Goal: Task Accomplishment & Management: Manage account settings

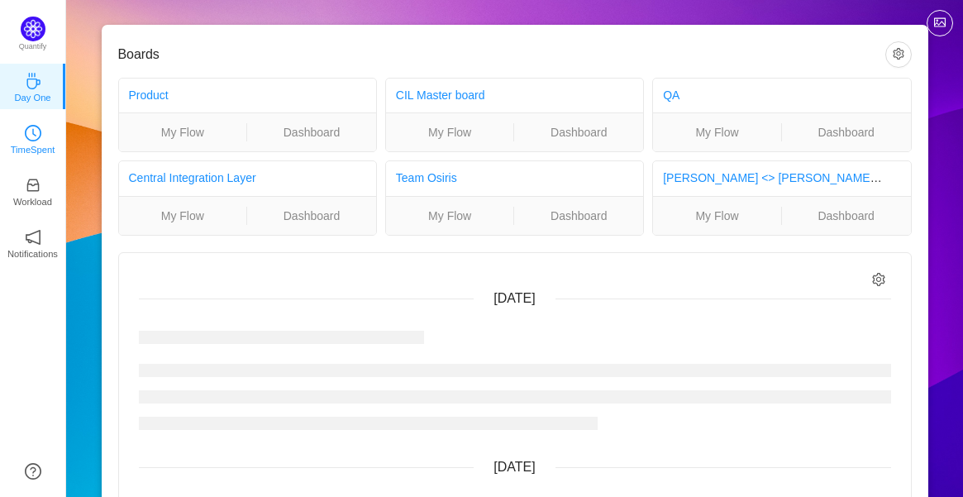
click at [25, 130] on link "TimeSpent" at bounding box center [33, 138] width 17 height 17
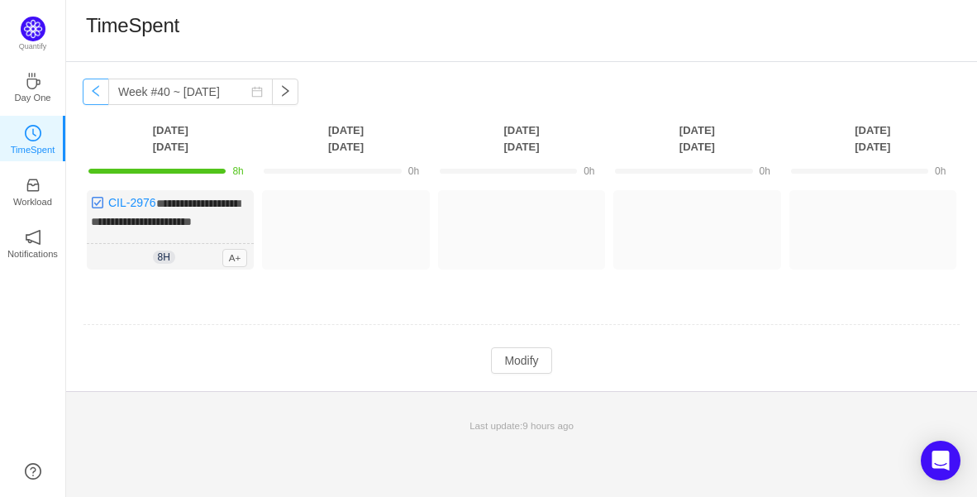
click at [95, 98] on button "button" at bounding box center [96, 91] width 26 height 26
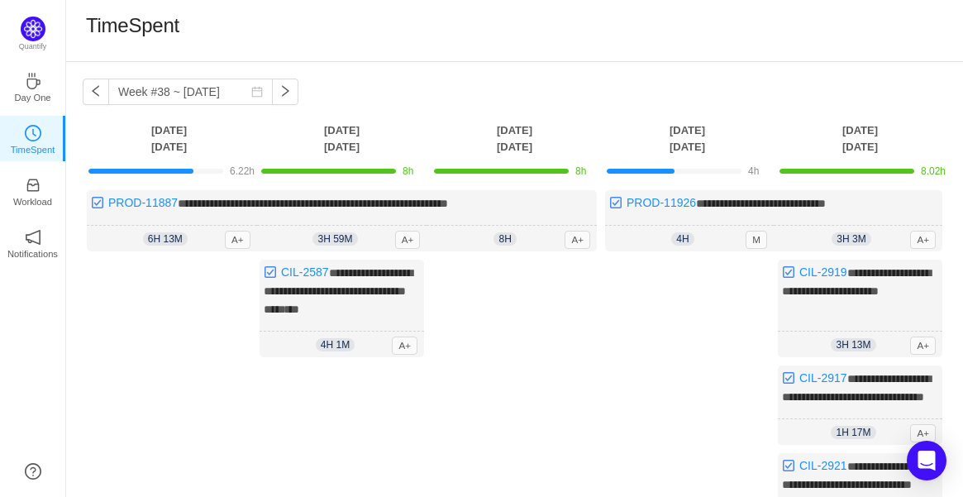
click at [81, 96] on div "**********" at bounding box center [514, 366] width 897 height 608
click at [83, 93] on button "button" at bounding box center [96, 91] width 26 height 26
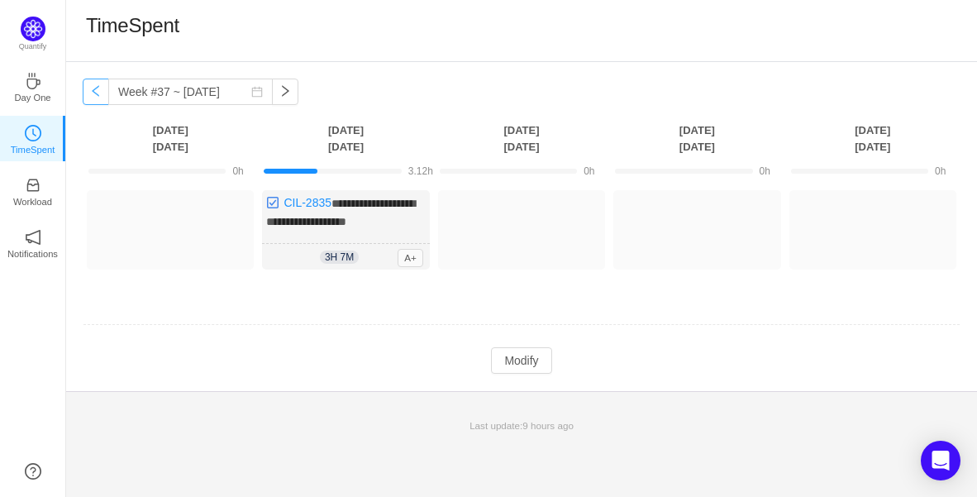
click at [98, 91] on button "button" at bounding box center [96, 91] width 26 height 26
type input "Week #36 ~ [DATE]"
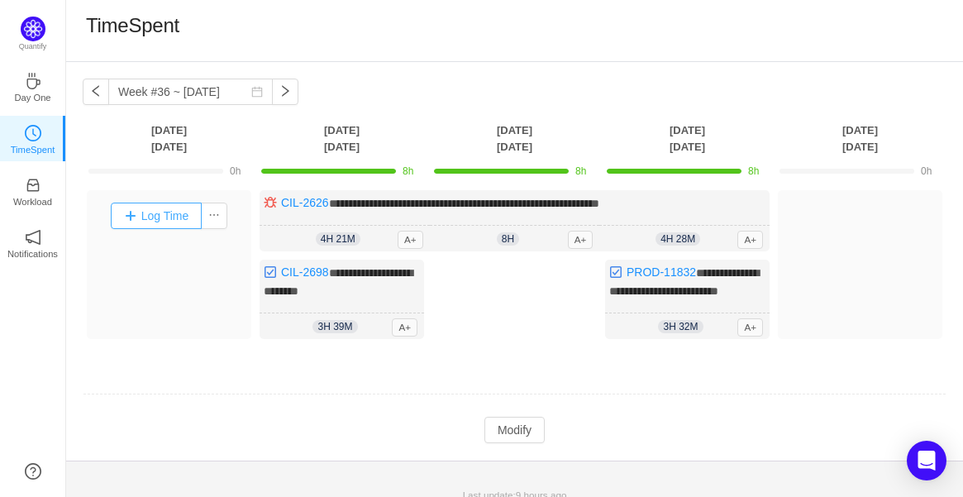
click at [171, 209] on button "Log Time" at bounding box center [157, 215] width 92 height 26
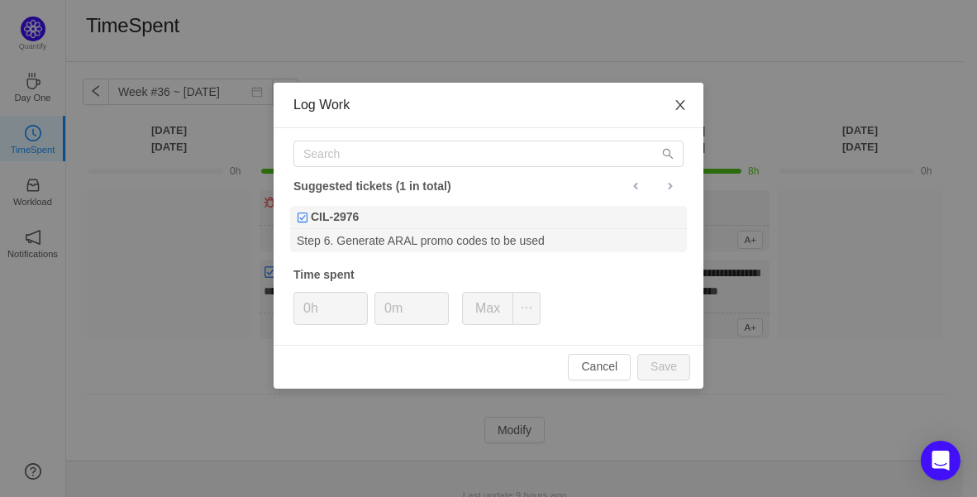
click at [683, 108] on icon "icon: close" at bounding box center [679, 105] width 9 height 10
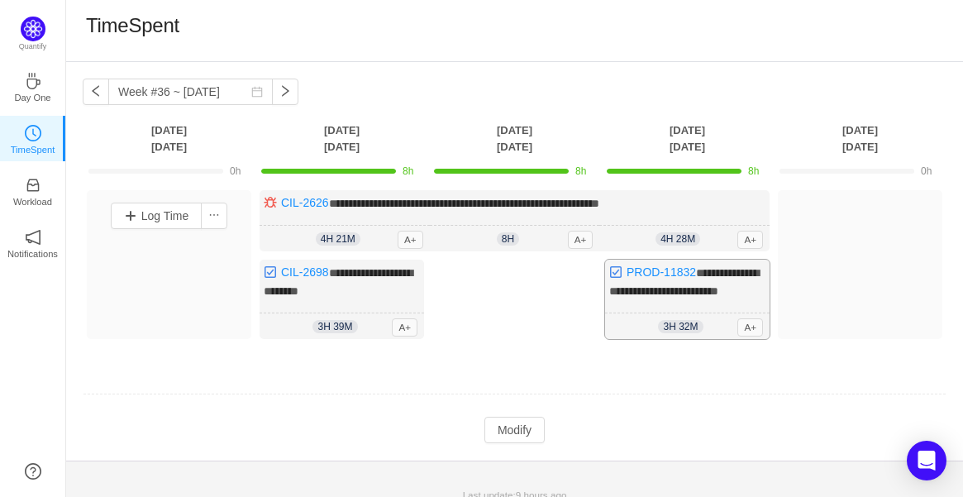
click at [759, 292] on div "**********" at bounding box center [687, 298] width 164 height 79
click at [495, 443] on button "Modify" at bounding box center [514, 429] width 60 height 26
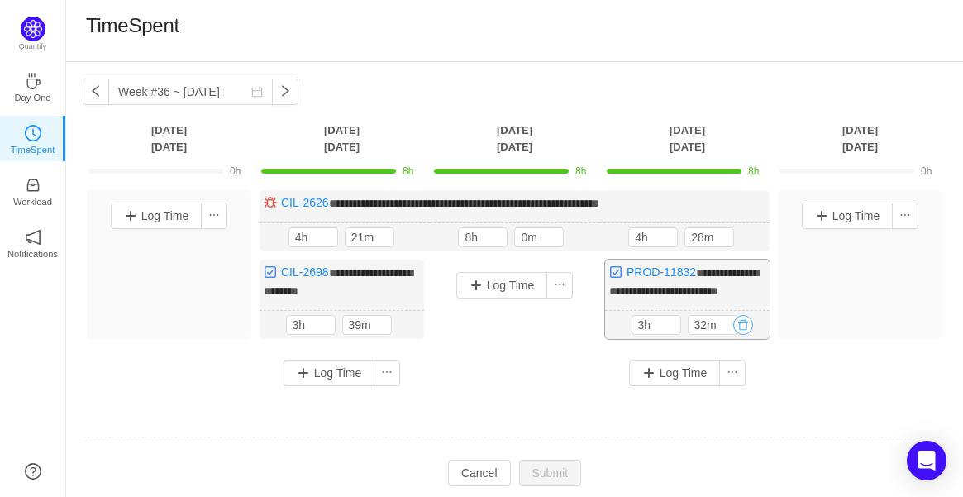
click at [749, 335] on button "button" at bounding box center [743, 325] width 20 height 20
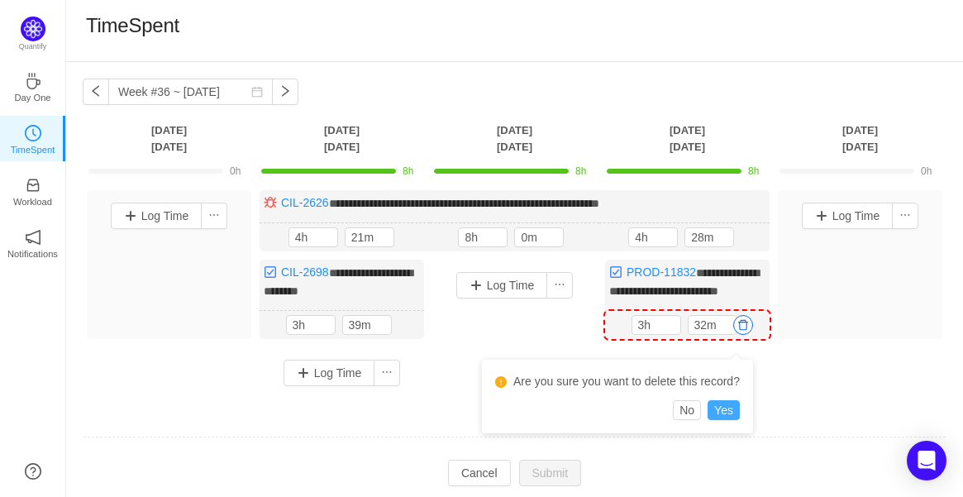
click at [721, 404] on button "Yes" at bounding box center [723, 410] width 32 height 20
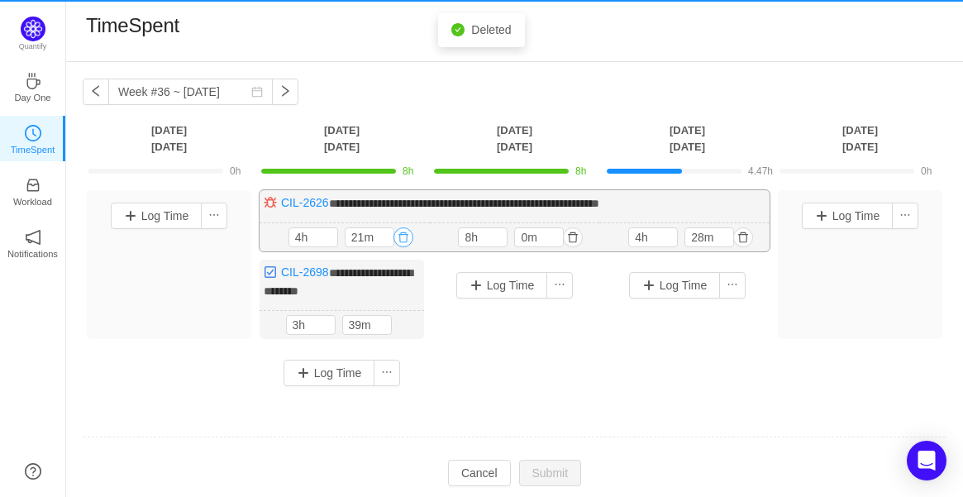
click at [408, 240] on button "button" at bounding box center [403, 237] width 20 height 20
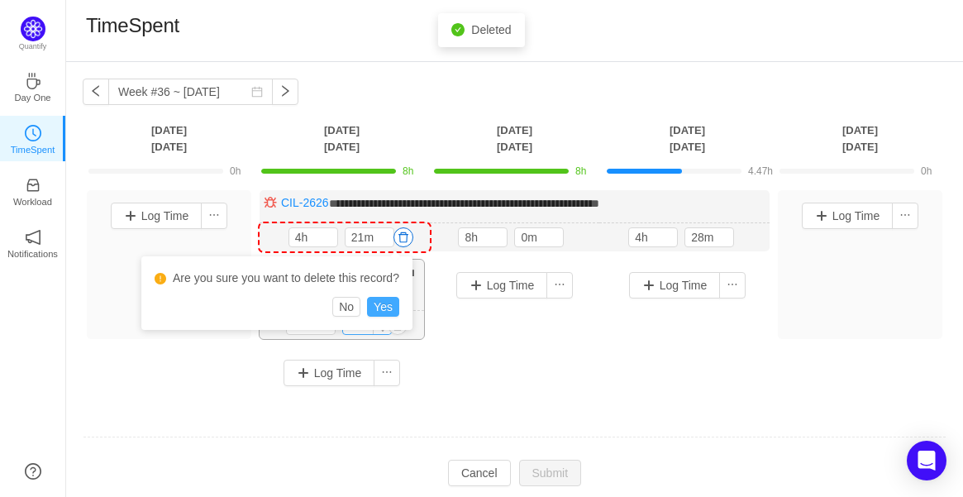
click at [387, 312] on button "Yes" at bounding box center [383, 307] width 32 height 20
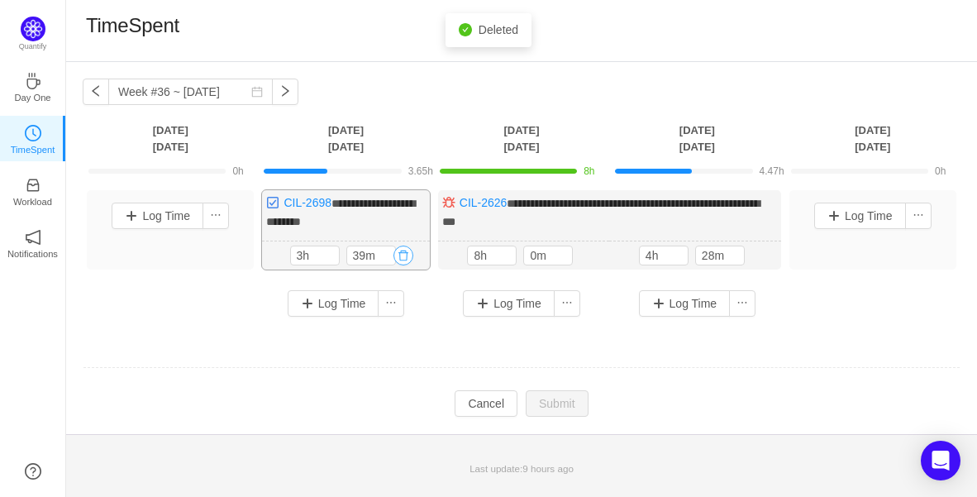
click at [404, 258] on button "button" at bounding box center [403, 255] width 20 height 20
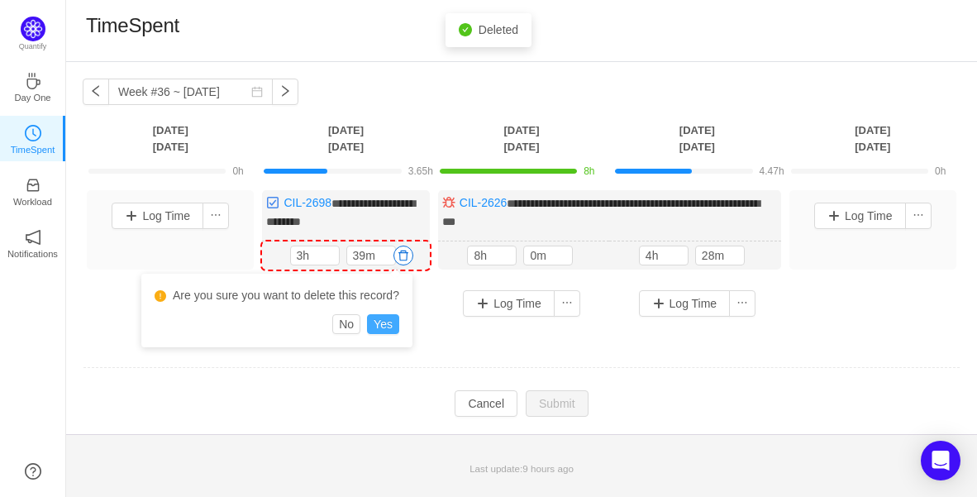
click at [394, 324] on button "Yes" at bounding box center [383, 324] width 32 height 20
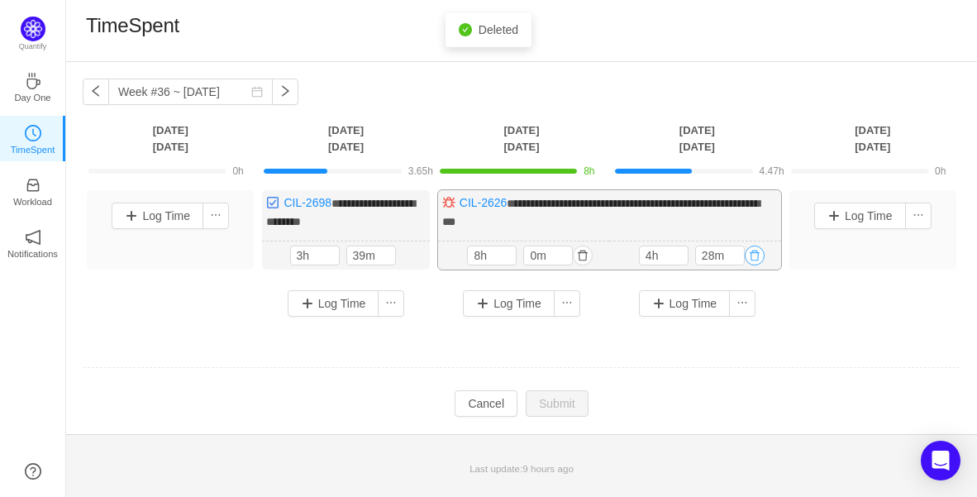
click at [755, 254] on button "button" at bounding box center [754, 255] width 20 height 20
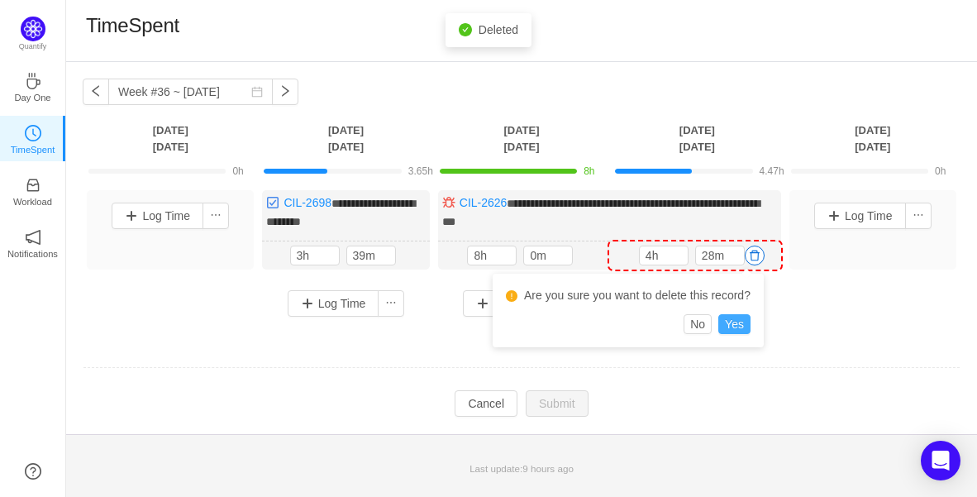
click at [729, 325] on button "Yes" at bounding box center [734, 324] width 32 height 20
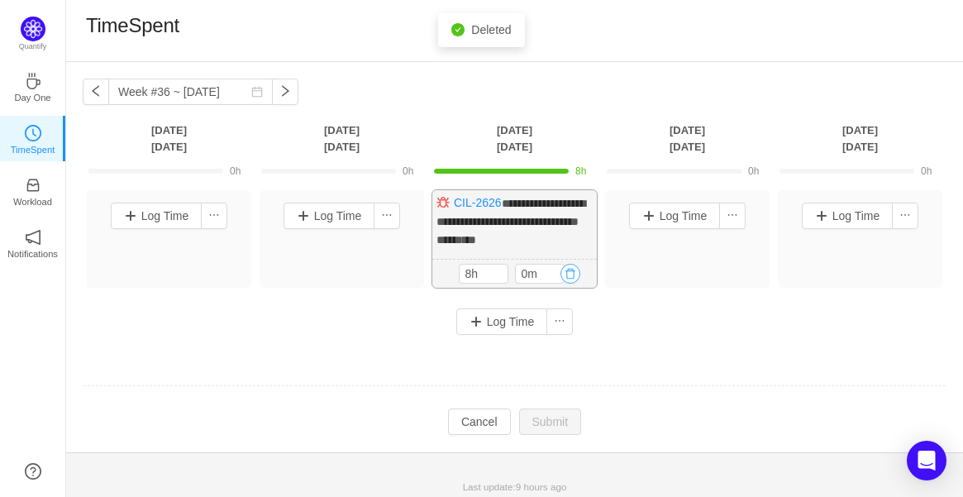
click at [576, 271] on button "button" at bounding box center [570, 274] width 20 height 20
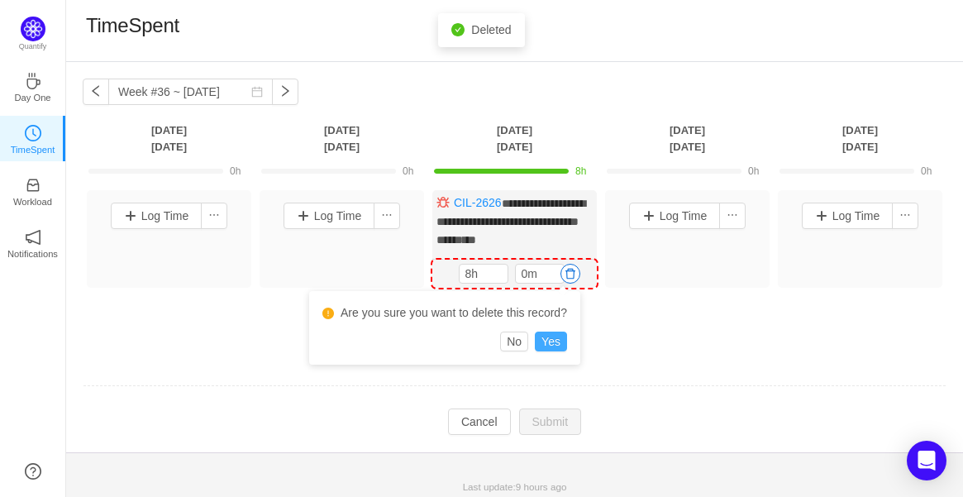
click at [549, 342] on button "Yes" at bounding box center [551, 341] width 32 height 20
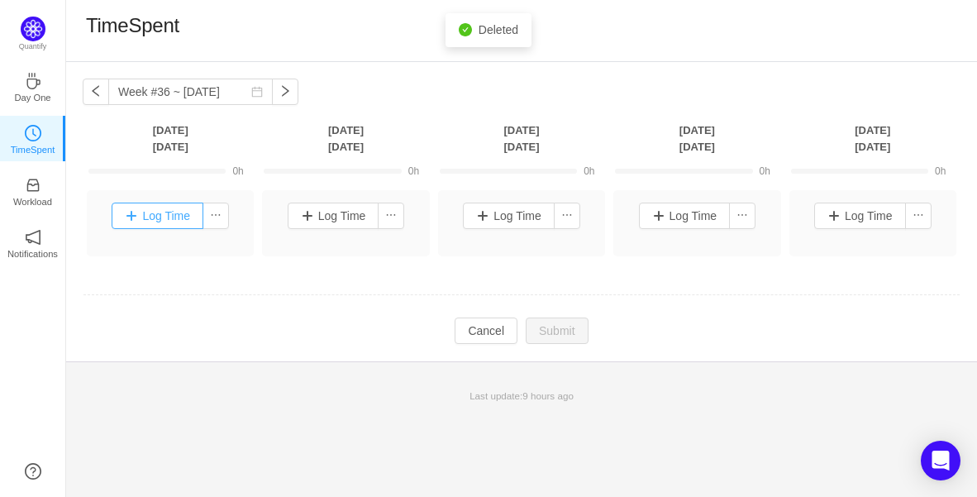
click at [177, 218] on button "Log Time" at bounding box center [158, 215] width 92 height 26
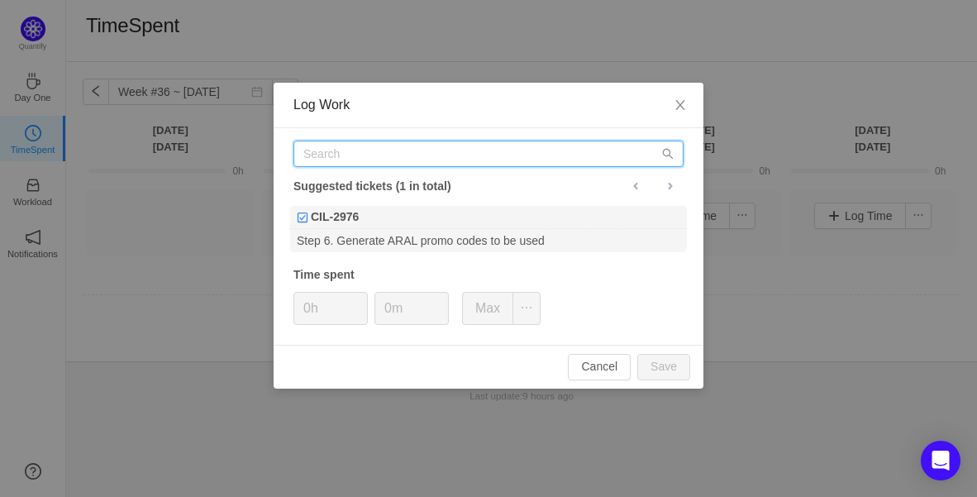
click at [376, 162] on input "text" at bounding box center [488, 153] width 390 height 26
paste input "PROD-11832"
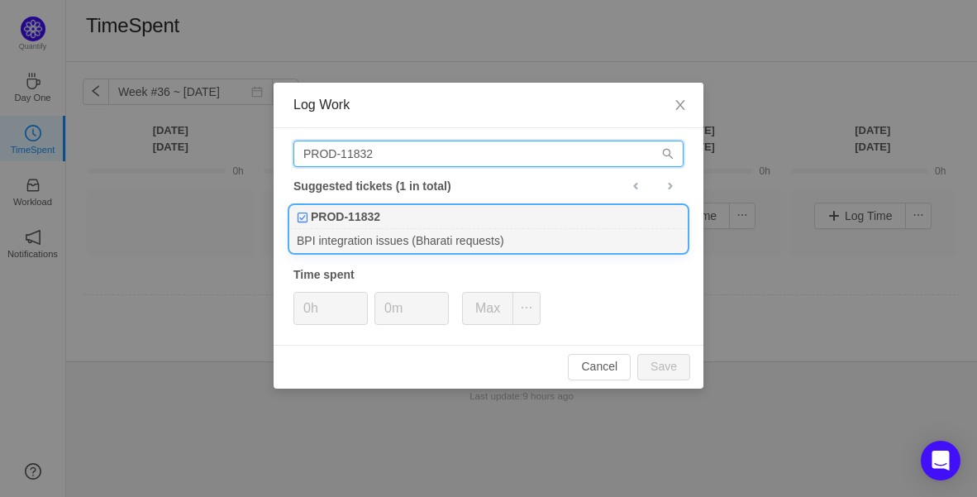
type input "PROD-11832"
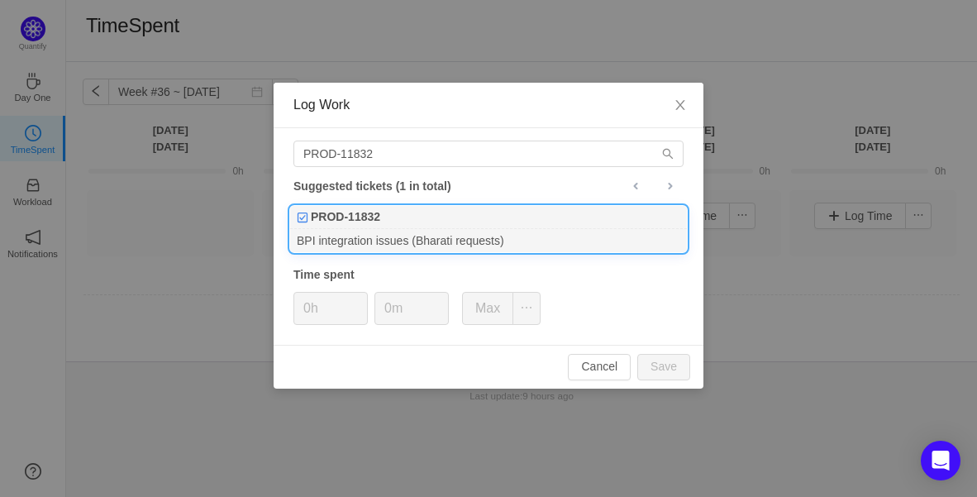
click at [386, 229] on div "BPI integration issues (Bharati requests)" at bounding box center [488, 240] width 397 height 22
click at [356, 296] on span "Increase Value" at bounding box center [358, 302] width 17 height 19
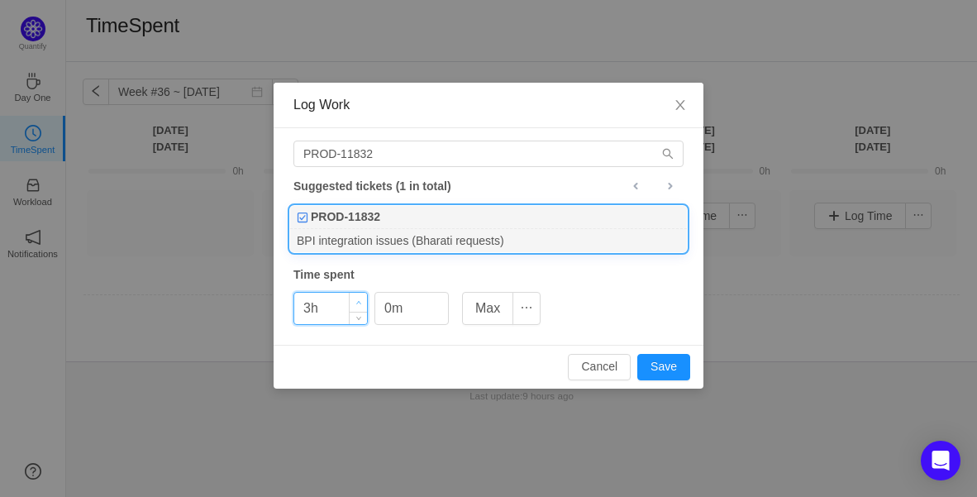
click at [356, 296] on span "Increase Value" at bounding box center [358, 302] width 17 height 19
click at [678, 368] on button "Save" at bounding box center [663, 367] width 53 height 26
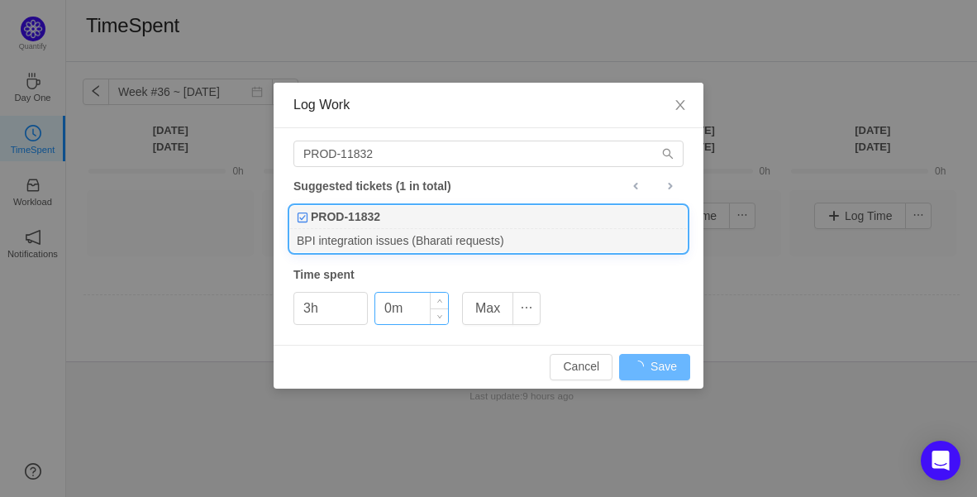
type input "0h"
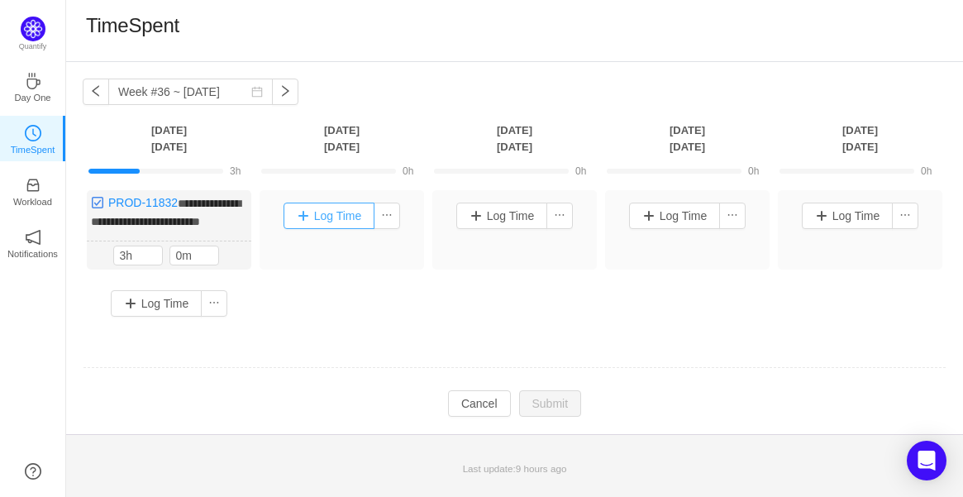
click at [353, 212] on button "Log Time" at bounding box center [329, 215] width 92 height 26
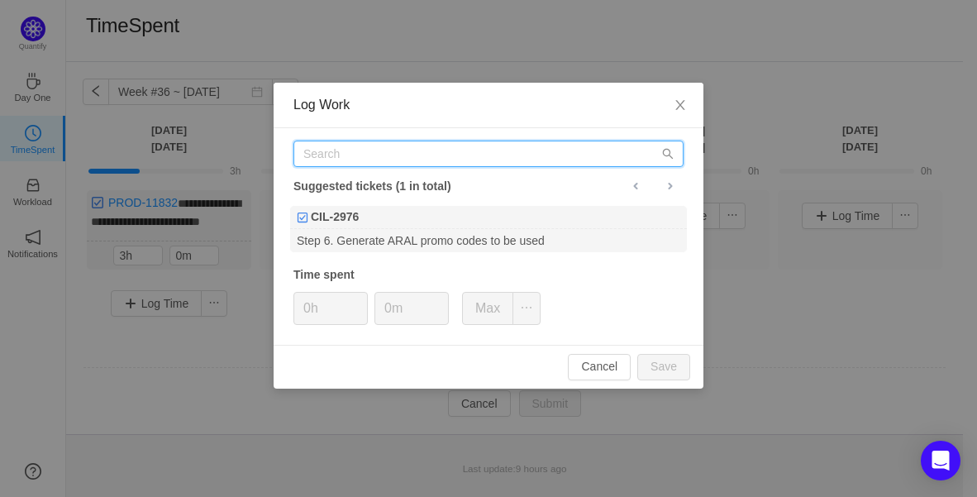
click at [417, 153] on input "text" at bounding box center [488, 153] width 390 height 26
paste input "PROD-11832"
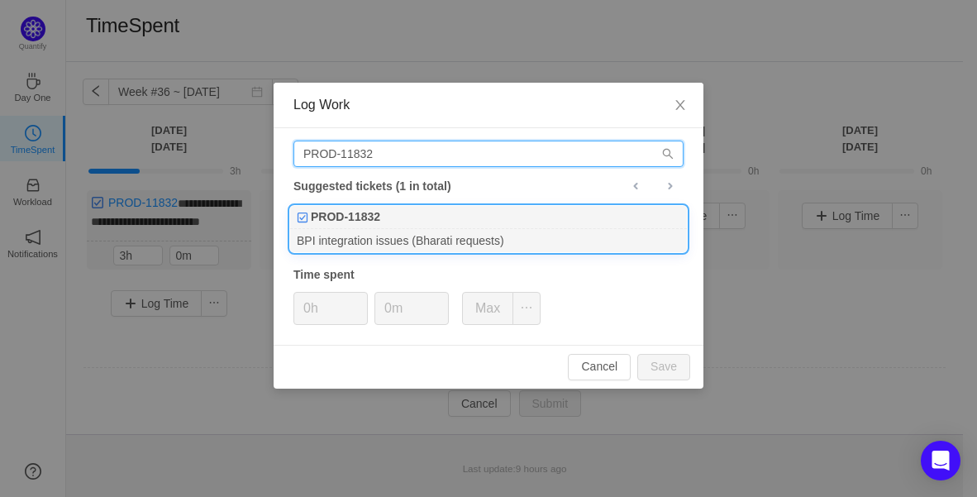
type input "PROD-11832"
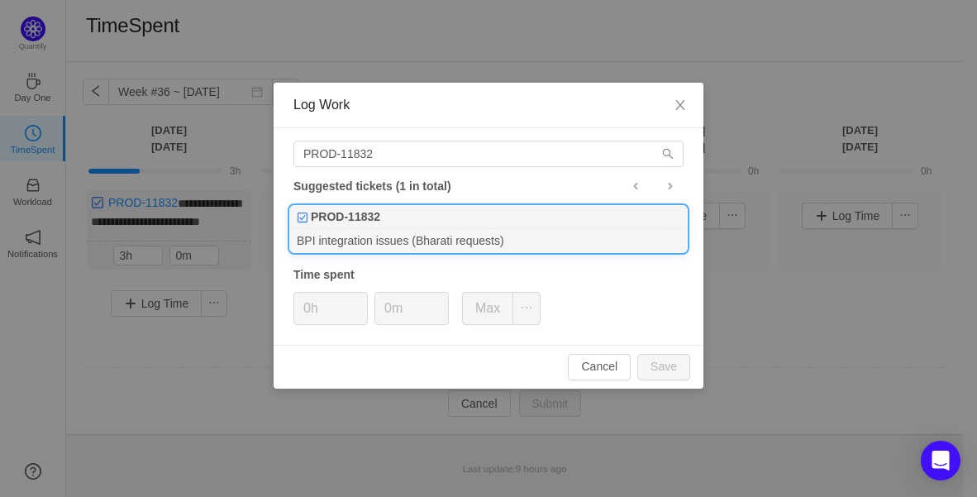
click at [402, 212] on div "PROD-11832" at bounding box center [488, 217] width 397 height 23
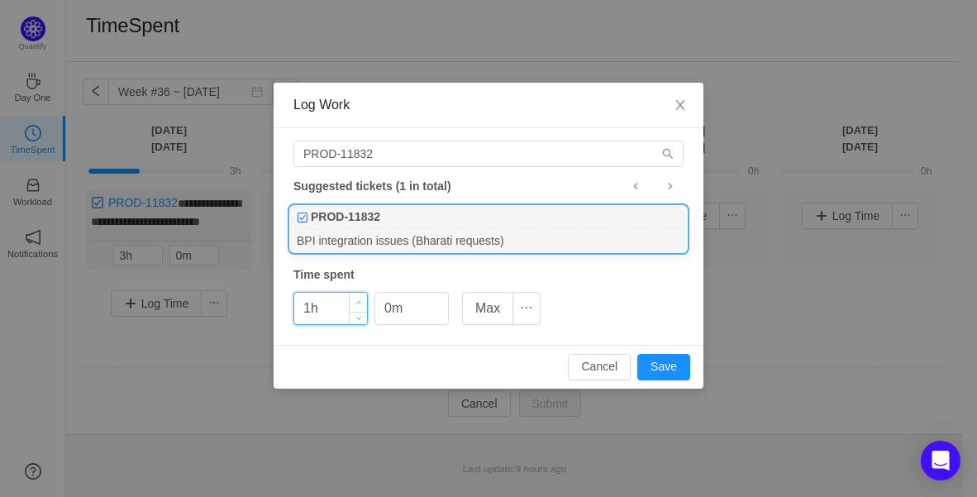
click at [363, 299] on span "Increase Value" at bounding box center [358, 302] width 17 height 19
click at [655, 367] on button "Save" at bounding box center [663, 367] width 53 height 26
type input "0h"
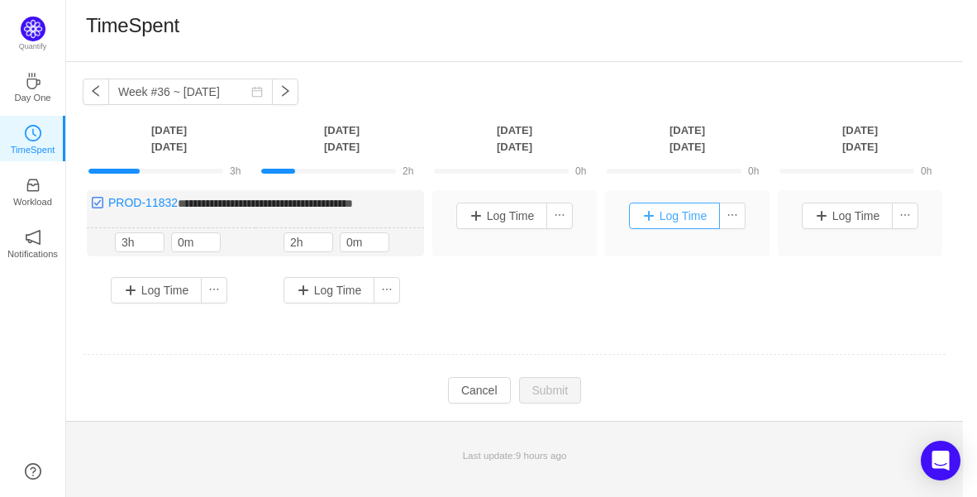
click at [675, 216] on button "Log Time" at bounding box center [675, 215] width 92 height 26
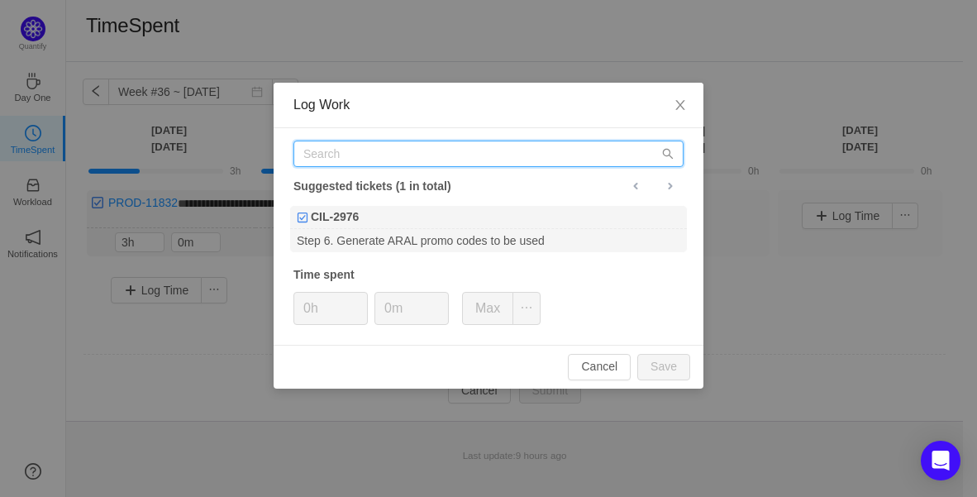
click at [462, 161] on input "text" at bounding box center [488, 153] width 390 height 26
paste input "PROD-11832"
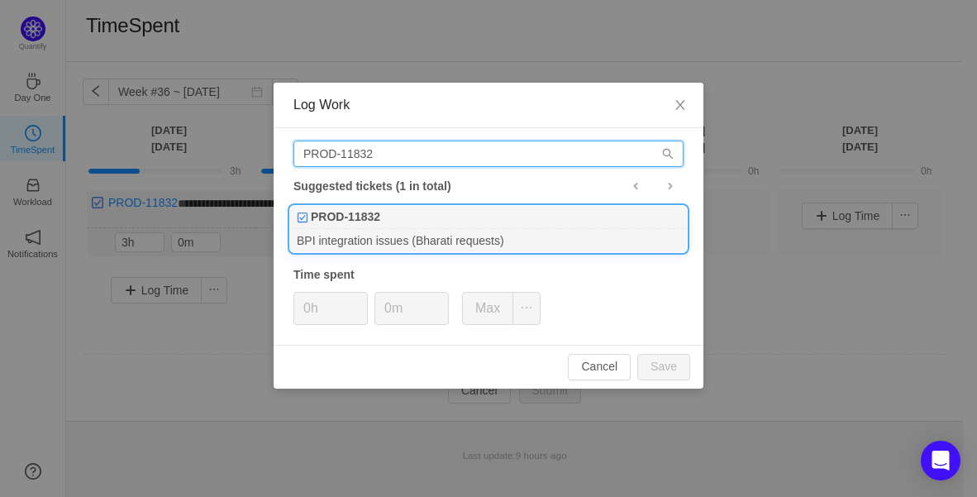
type input "PROD-11832"
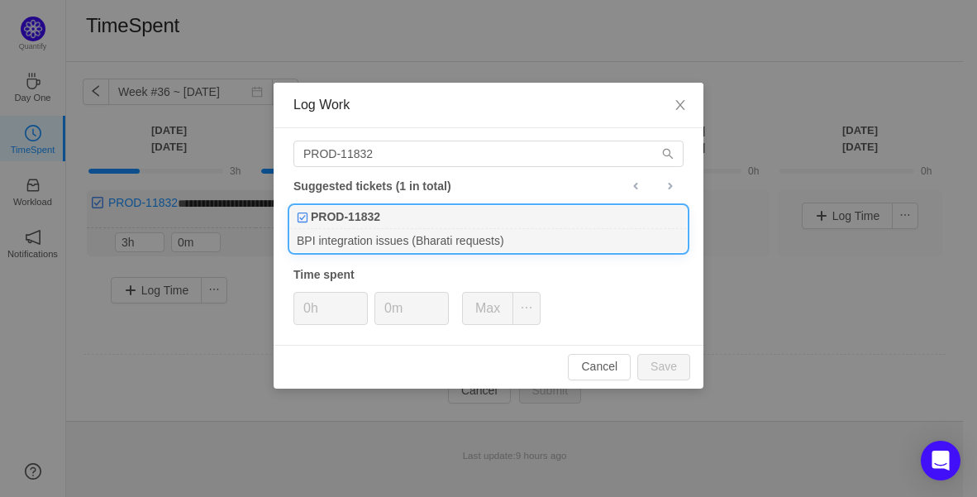
click at [397, 225] on div "PROD-11832" at bounding box center [488, 217] width 397 height 23
click at [354, 299] on span "Increase Value" at bounding box center [358, 302] width 17 height 19
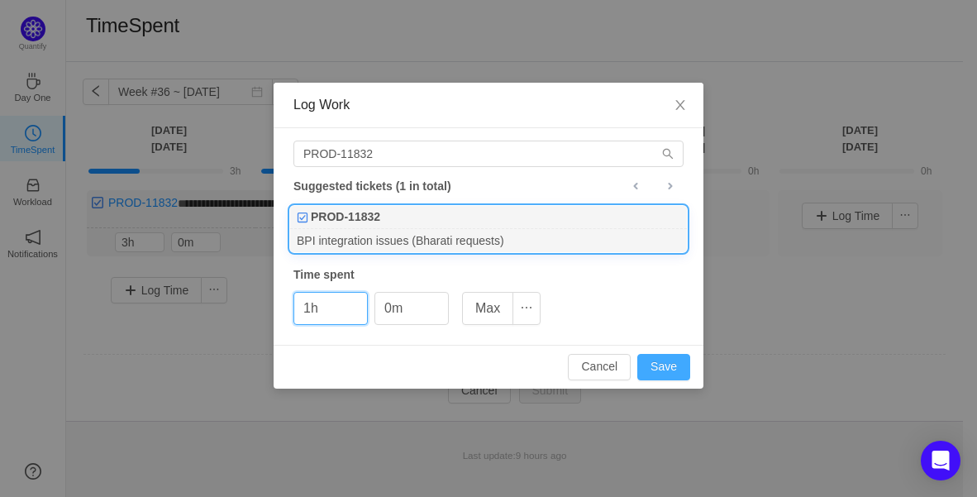
click at [678, 362] on button "Save" at bounding box center [663, 367] width 53 height 26
type input "0h"
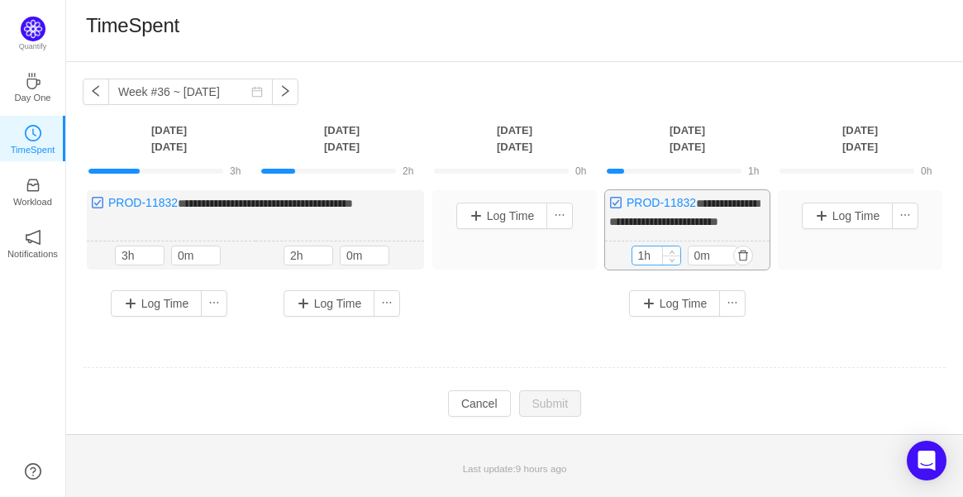
click at [659, 264] on input "1h" at bounding box center [656, 255] width 48 height 18
type input "2h"
click at [675, 257] on span "Increase Value" at bounding box center [671, 251] width 17 height 11
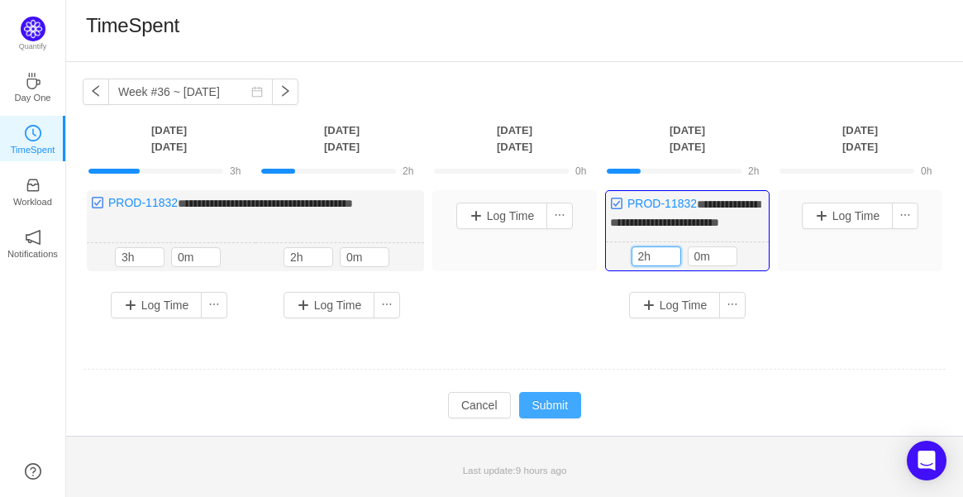
click at [566, 418] on button "Submit" at bounding box center [550, 405] width 63 height 26
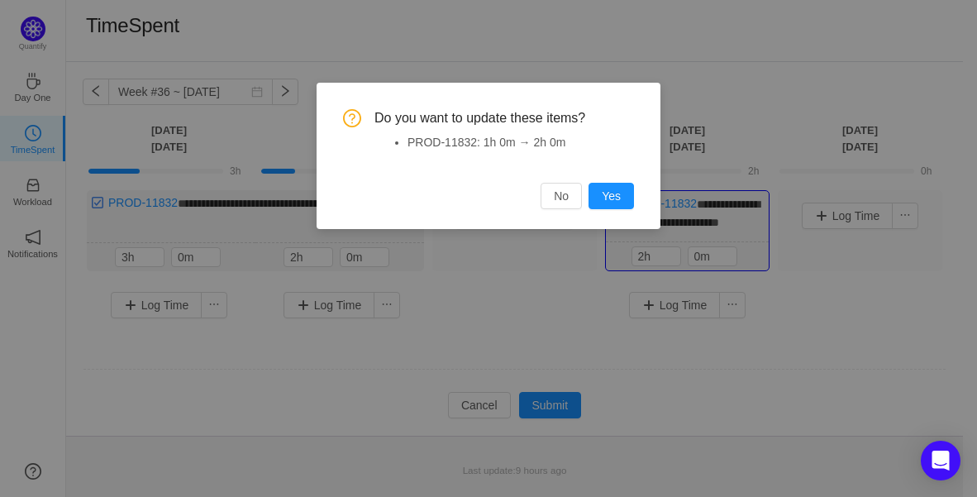
click at [678, 217] on div "Do you want to update these items? PROD-11832: 1h 0m → 2h 0m No Yes" at bounding box center [488, 248] width 977 height 497
click at [628, 197] on button "Yes" at bounding box center [610, 196] width 45 height 26
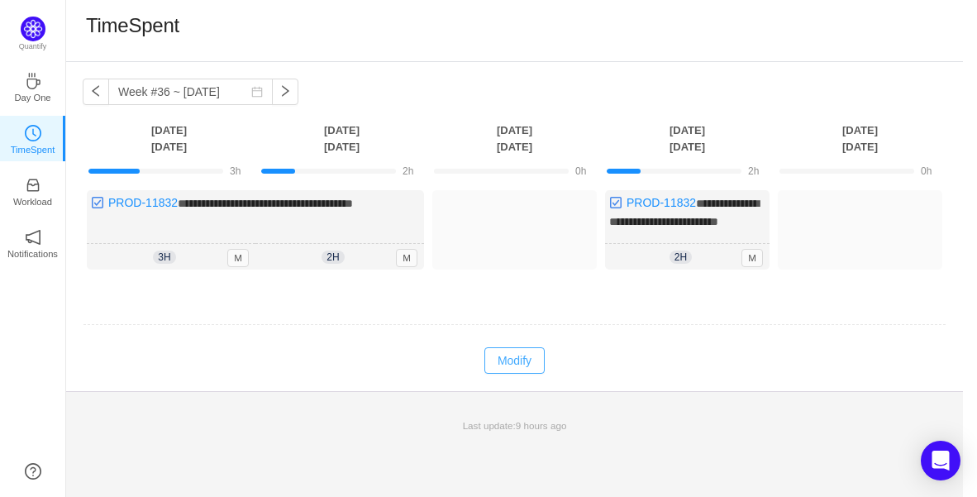
click at [497, 373] on button "Modify" at bounding box center [514, 360] width 60 height 26
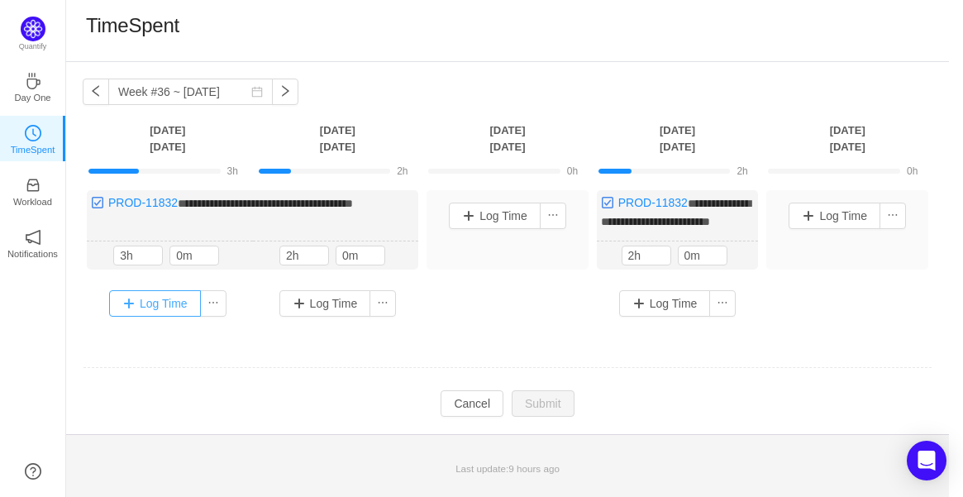
click at [172, 316] on button "Log Time" at bounding box center [155, 303] width 92 height 26
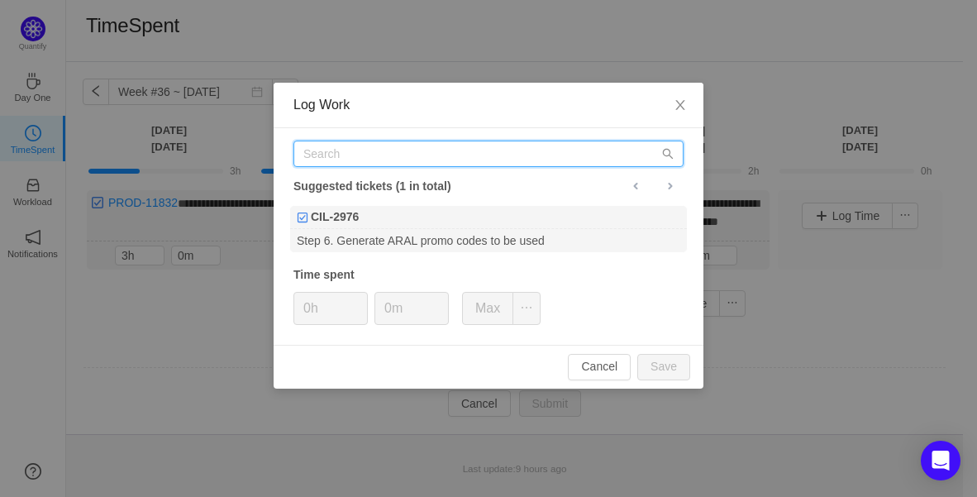
click at [379, 159] on input "text" at bounding box center [488, 153] width 390 height 26
paste input "PROD-11681"
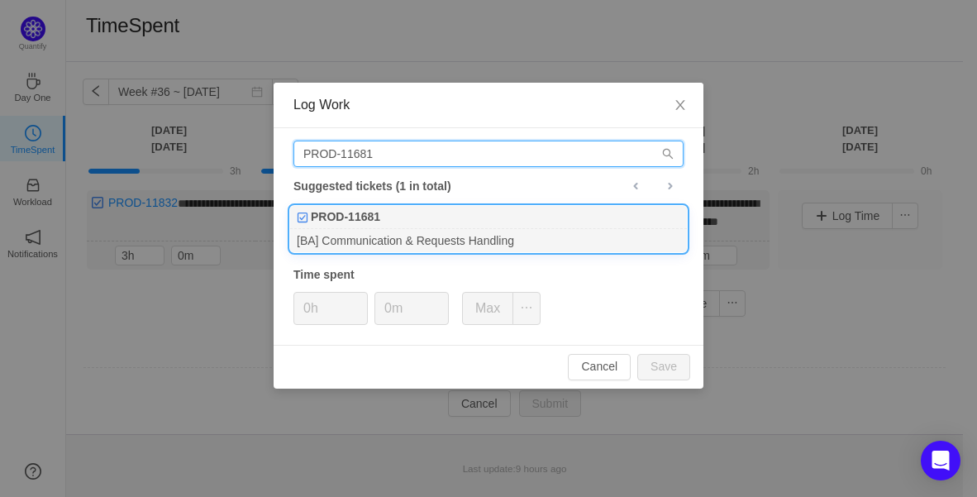
type input "PROD-11681"
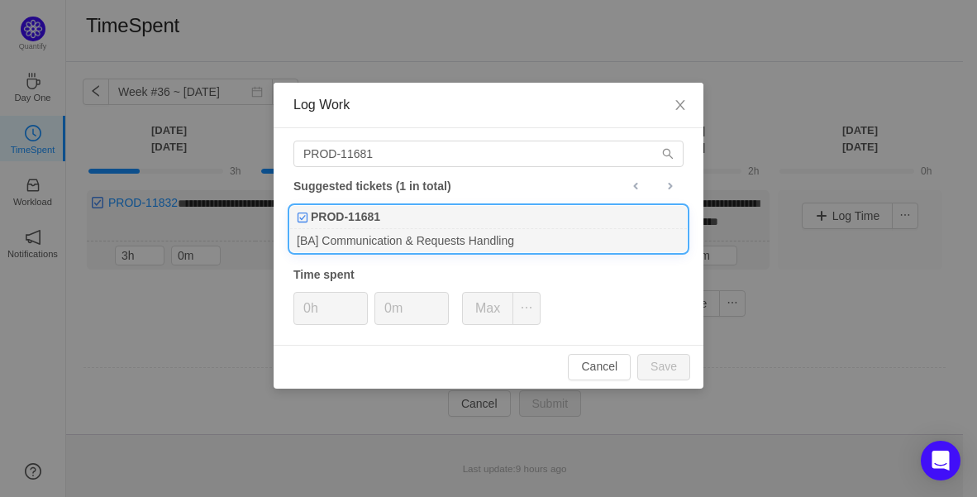
click at [380, 217] on b "PROD-11681" at bounding box center [345, 216] width 69 height 17
click at [359, 300] on icon "icon: up" at bounding box center [359, 303] width 6 height 6
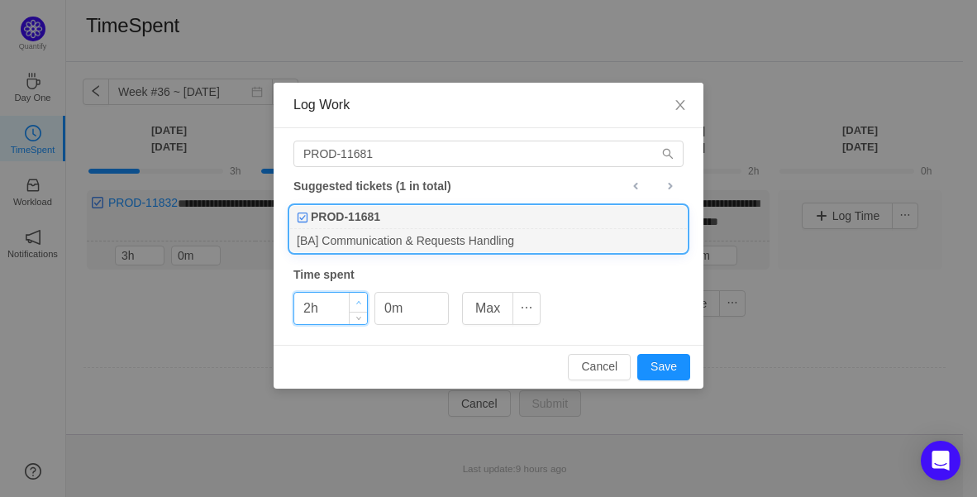
click at [359, 300] on icon "icon: up" at bounding box center [359, 303] width 6 height 6
click at [660, 367] on button "Save" at bounding box center [663, 367] width 53 height 26
type input "0h"
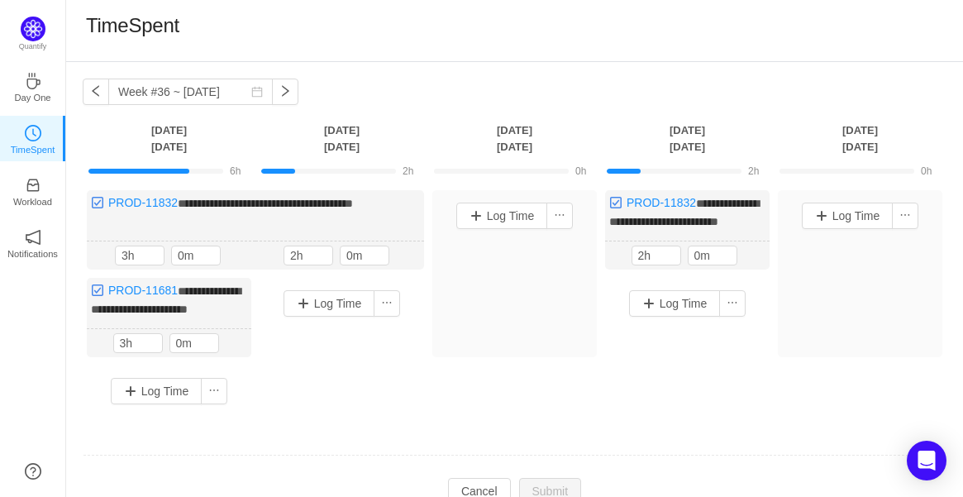
click at [331, 297] on div "Log Time" at bounding box center [342, 303] width 156 height 43
click at [339, 313] on button "Log Time" at bounding box center [329, 303] width 92 height 26
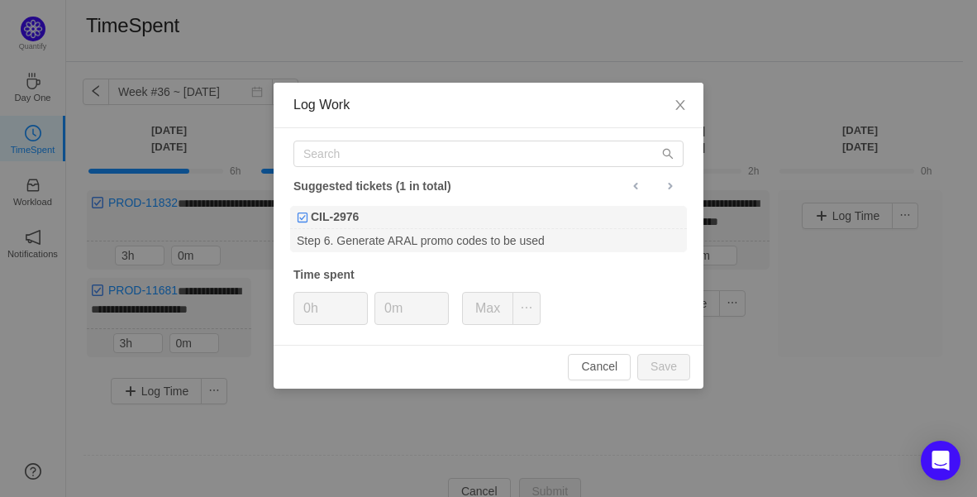
click at [421, 169] on div "Suggested tickets (1 in total) CIL-2976 Step 6. Generate ARAL promo codes to be…" at bounding box center [489, 236] width 430 height 216
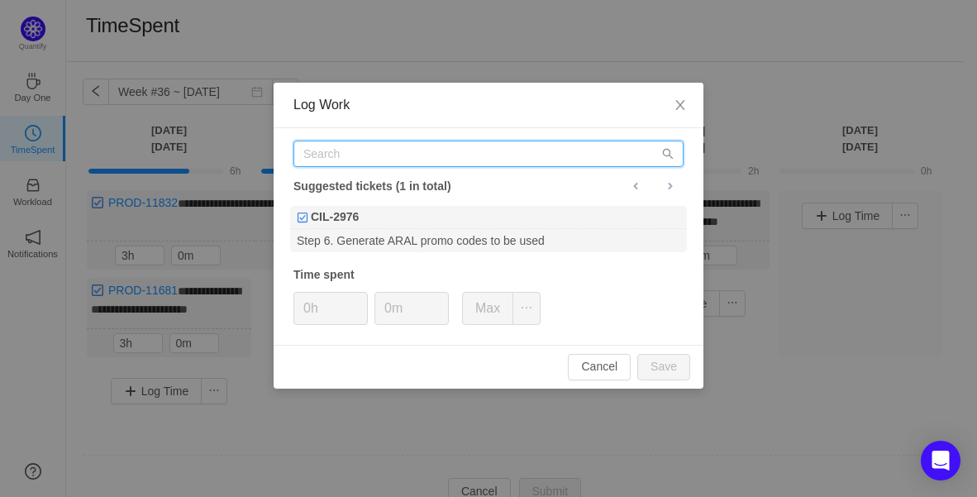
click at [417, 152] on input "text" at bounding box center [488, 153] width 390 height 26
paste input "PROD-11681"
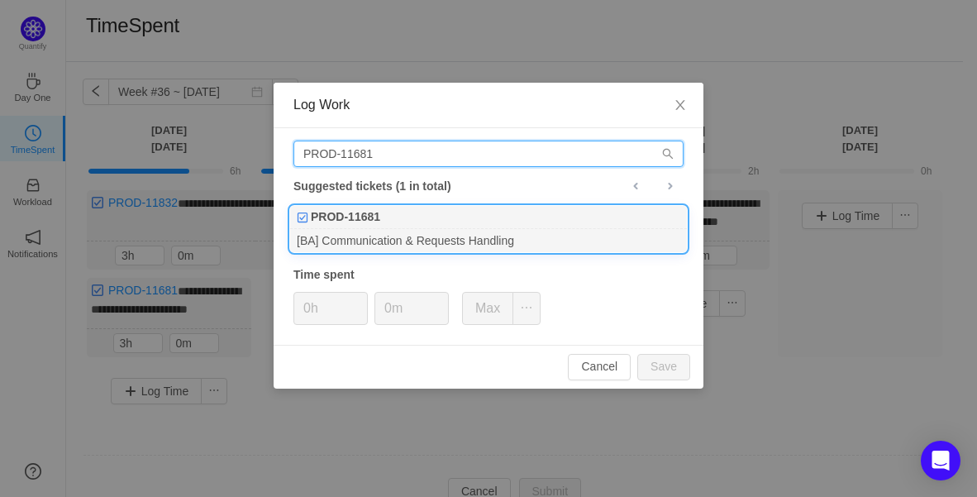
type input "PROD-11681"
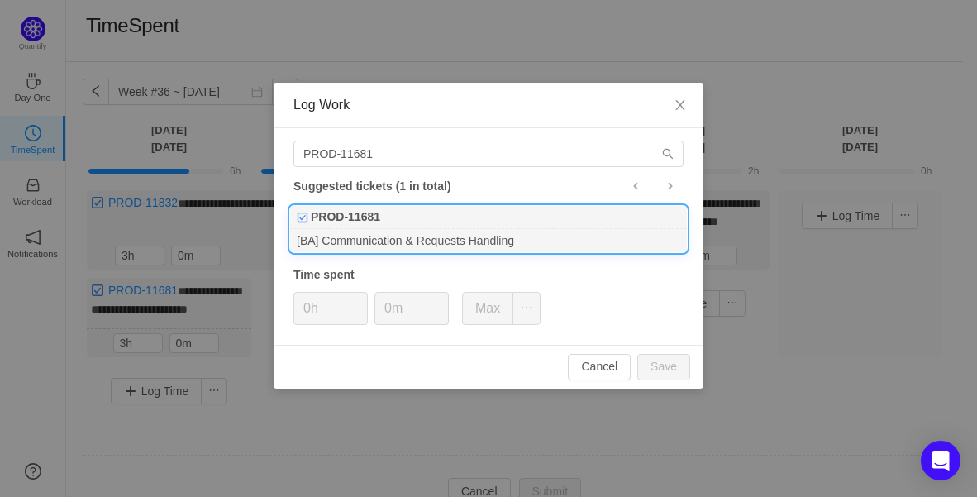
click at [413, 222] on div "PROD-11681" at bounding box center [488, 217] width 397 height 23
click at [355, 306] on span "Decrease Value" at bounding box center [358, 314] width 17 height 19
click at [355, 305] on span "Decrease Value" at bounding box center [358, 314] width 17 height 19
click at [356, 302] on icon "icon: up" at bounding box center [359, 303] width 6 height 6
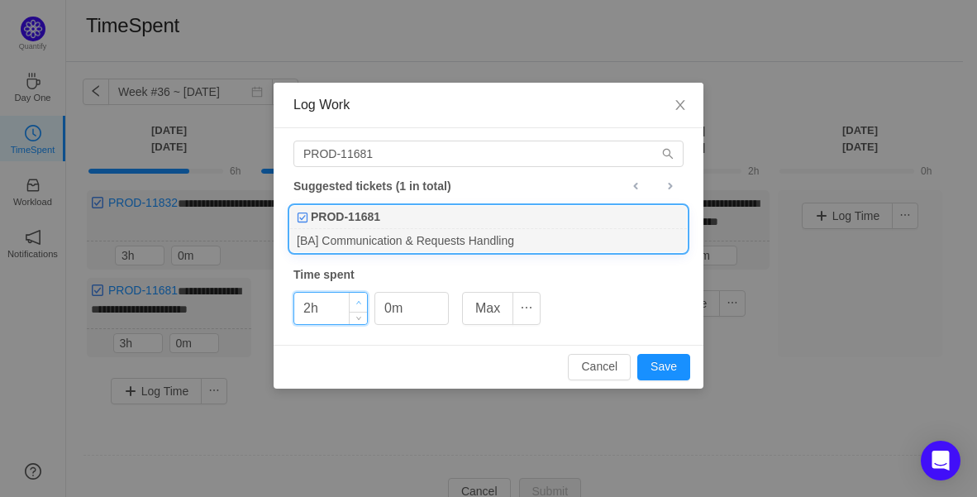
click at [356, 302] on icon "icon: up" at bounding box center [359, 303] width 6 height 6
click at [668, 364] on button "Save" at bounding box center [663, 367] width 53 height 26
type input "0h"
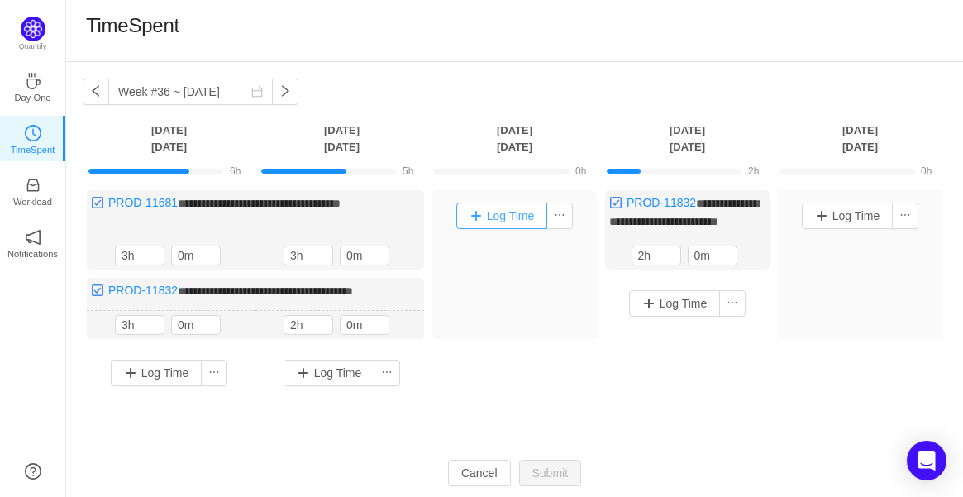
click at [514, 214] on button "Log Time" at bounding box center [502, 215] width 92 height 26
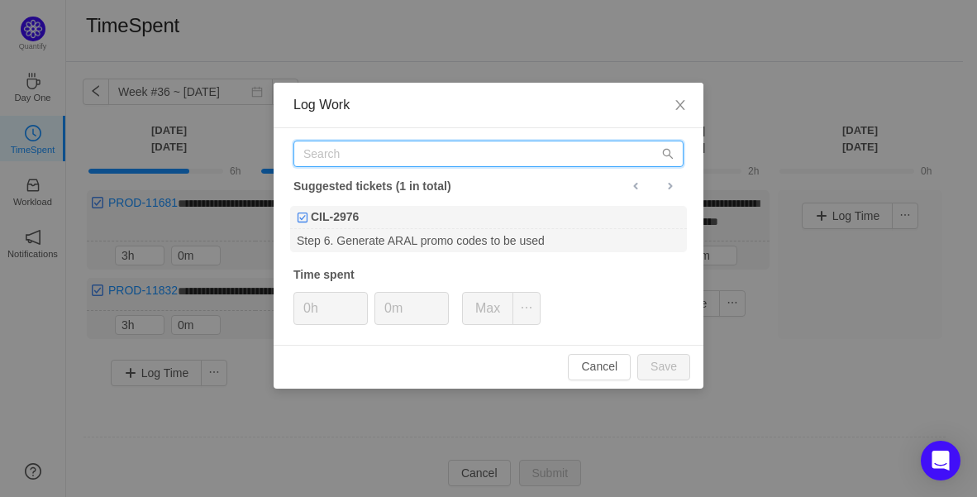
click at [408, 149] on input "text" at bounding box center [488, 153] width 390 height 26
paste input "PROD-11681"
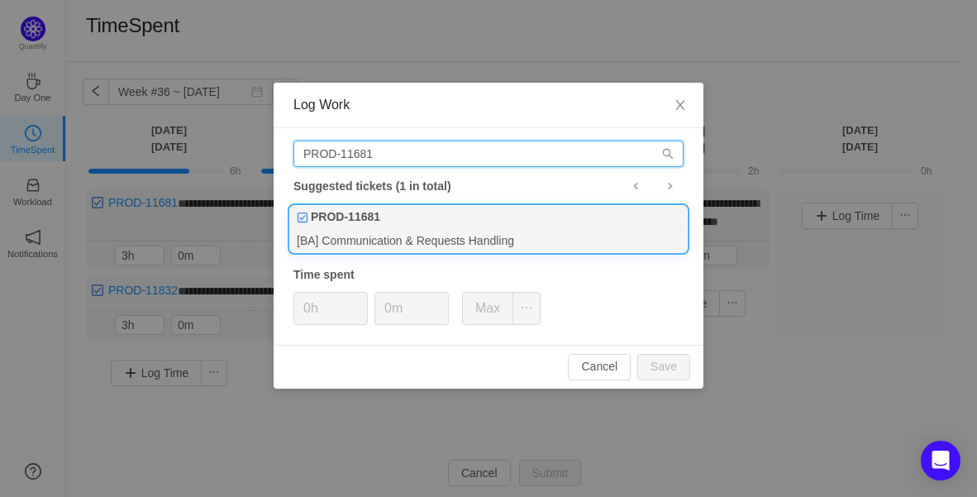
type input "PROD-11681"
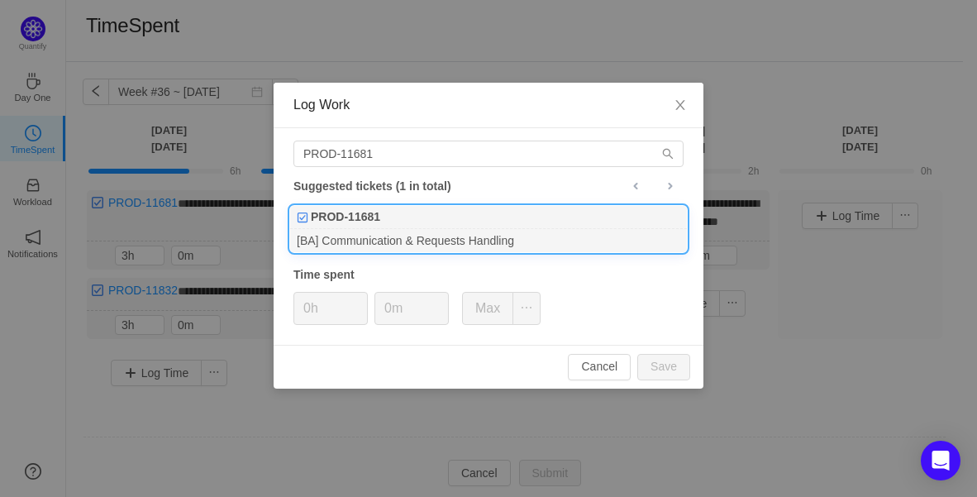
click at [368, 212] on b "PROD-11681" at bounding box center [345, 216] width 69 height 17
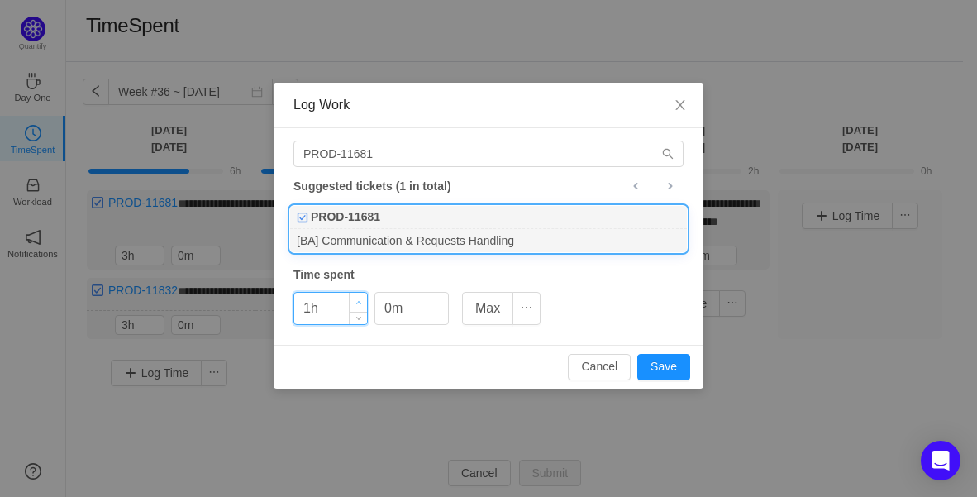
click at [360, 297] on span "Increase Value" at bounding box center [358, 302] width 17 height 19
click at [657, 364] on button "Save" at bounding box center [663, 367] width 53 height 26
type input "0h"
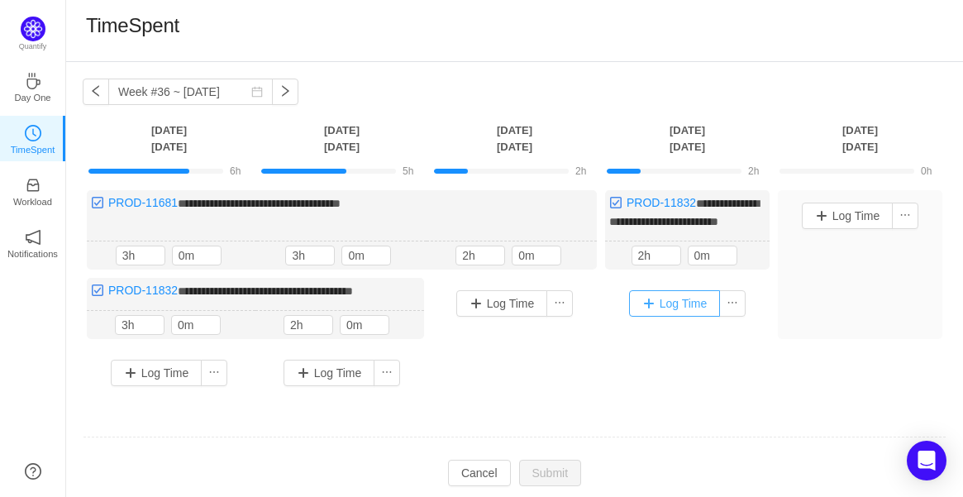
click at [687, 316] on button "Log Time" at bounding box center [675, 303] width 92 height 26
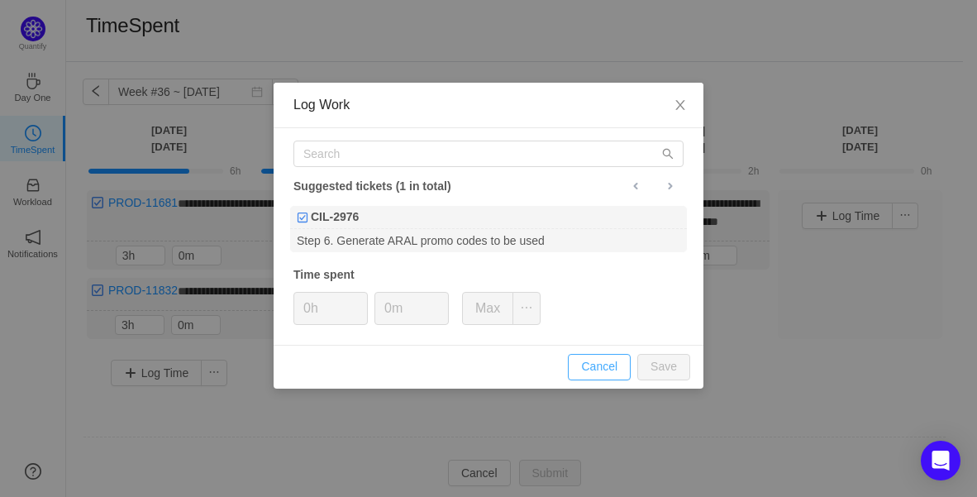
click at [602, 357] on button "Cancel" at bounding box center [599, 367] width 63 height 26
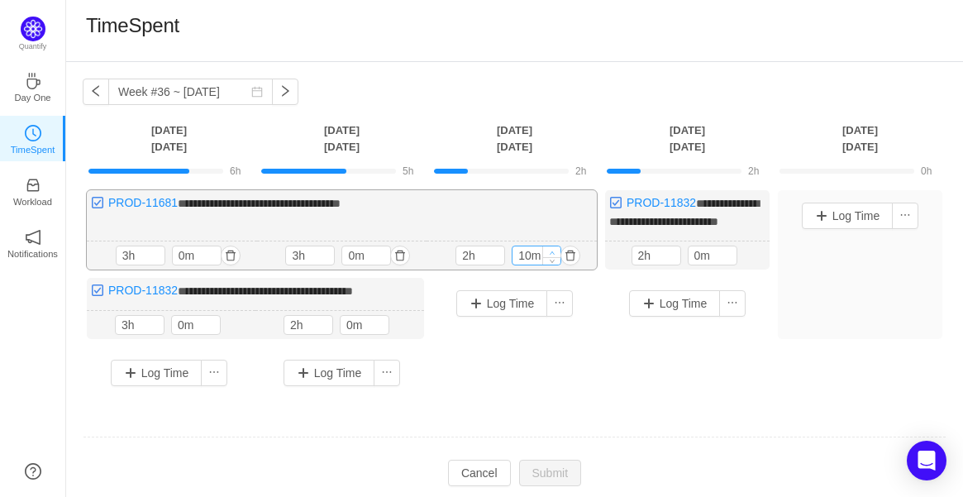
click at [552, 255] on icon "icon: up" at bounding box center [551, 252] width 5 height 3
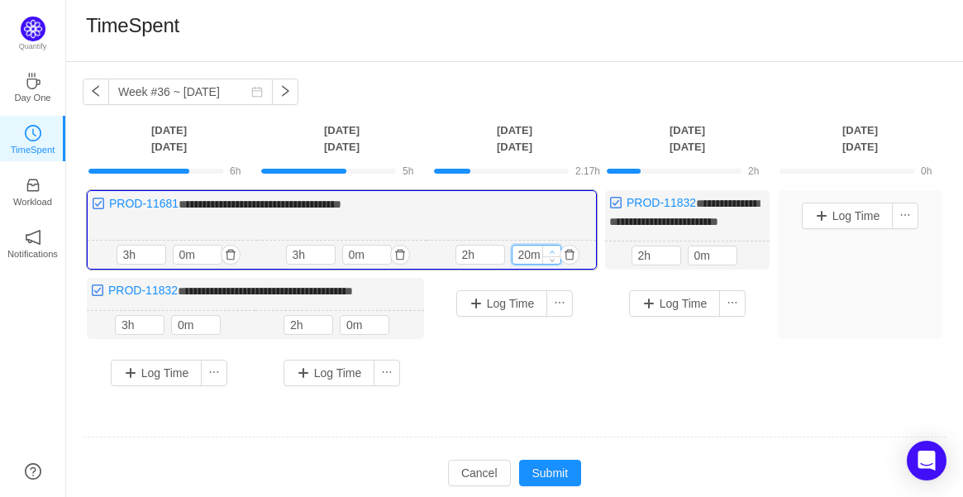
click at [552, 254] on icon "icon: up" at bounding box center [551, 251] width 5 height 3
type input "30m"
click at [552, 254] on icon "icon: up" at bounding box center [551, 251] width 5 height 3
click at [559, 483] on button "Submit" at bounding box center [550, 472] width 63 height 26
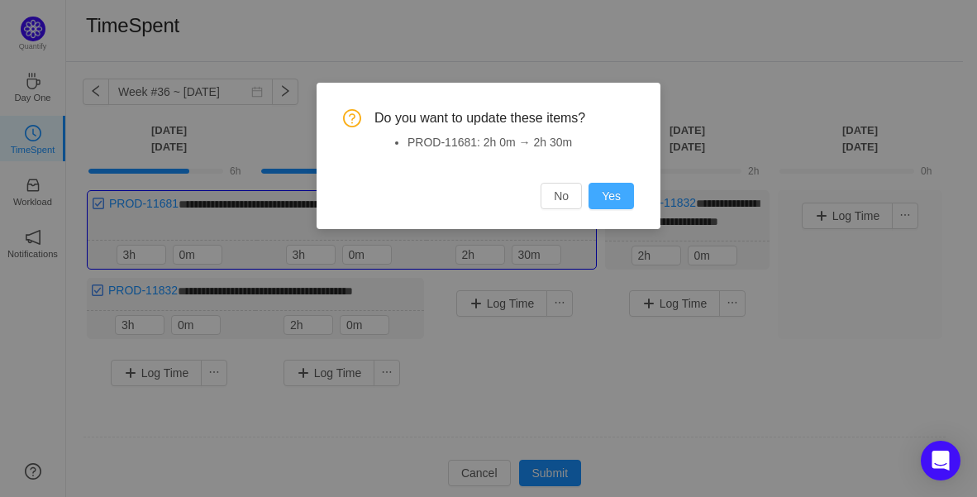
click at [611, 202] on button "Yes" at bounding box center [610, 196] width 45 height 26
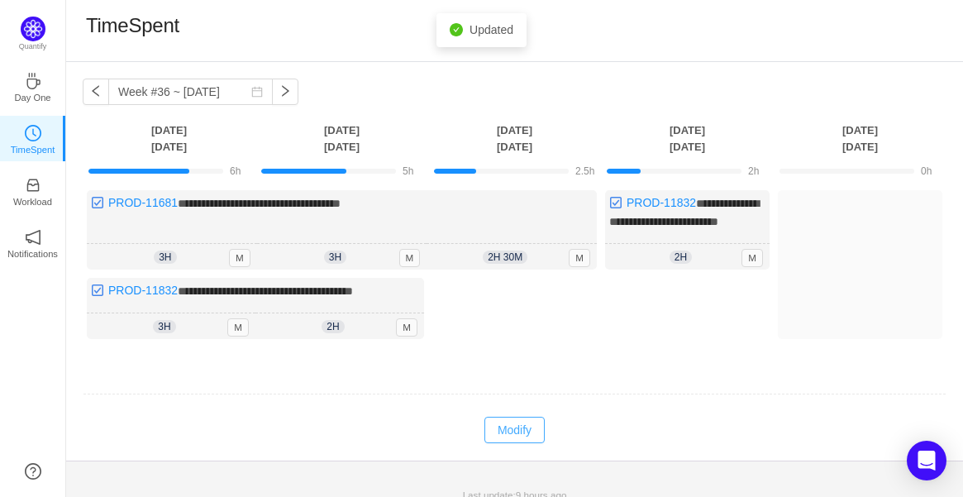
click at [521, 443] on button "Modify" at bounding box center [514, 429] width 60 height 26
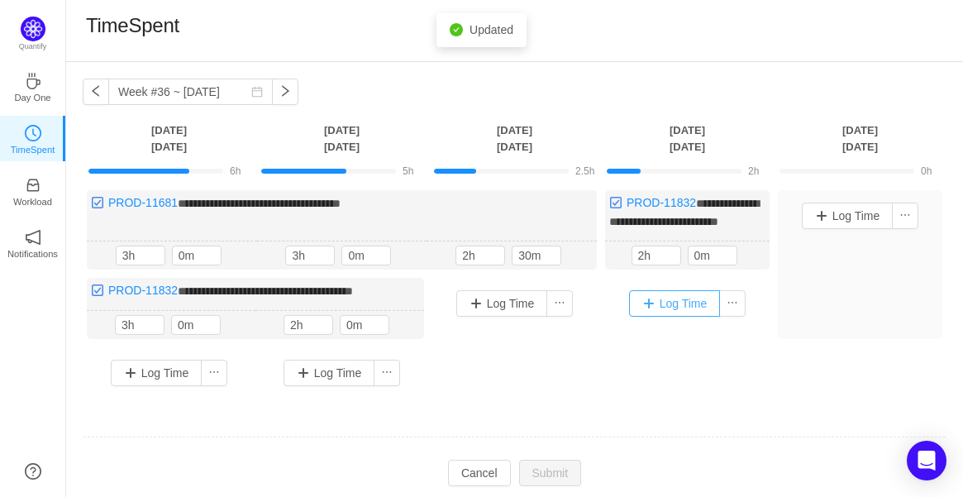
click at [661, 316] on button "Log Time" at bounding box center [675, 303] width 92 height 26
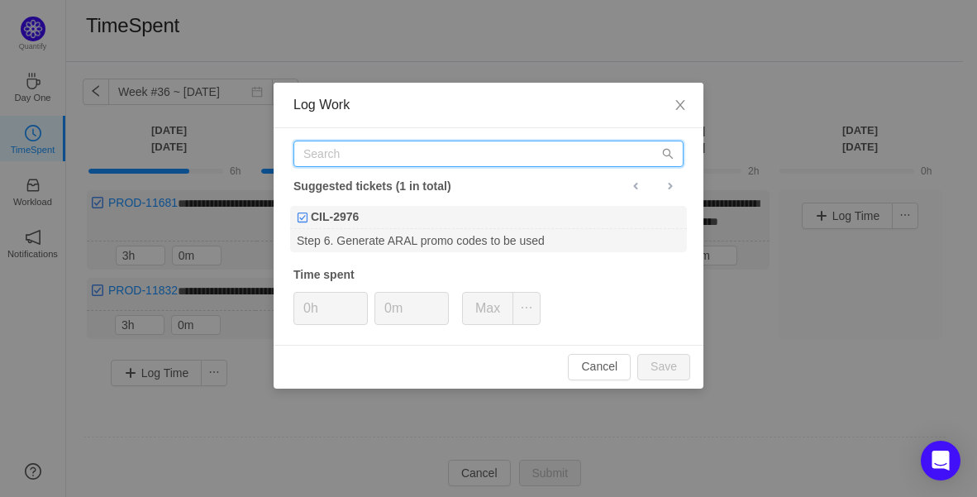
click at [469, 160] on input "text" at bounding box center [488, 153] width 390 height 26
paste input "PROD-11681"
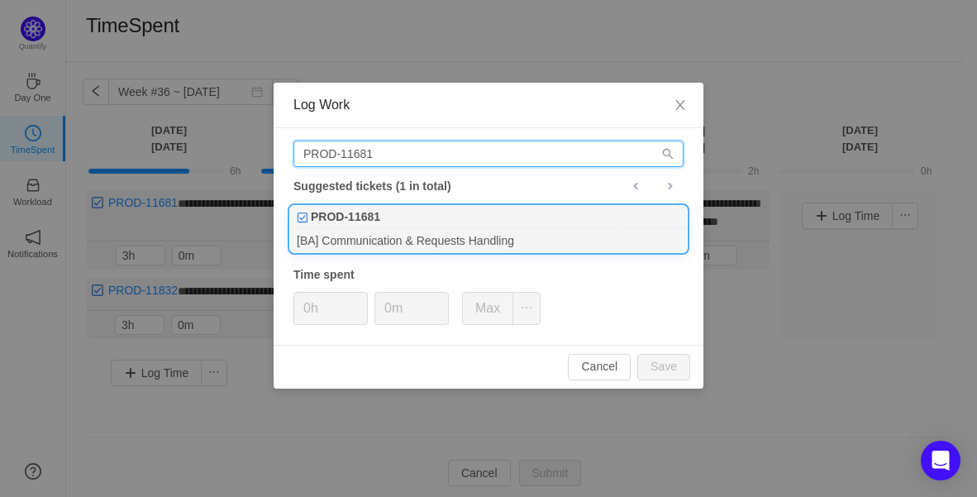
type input "PROD-11681"
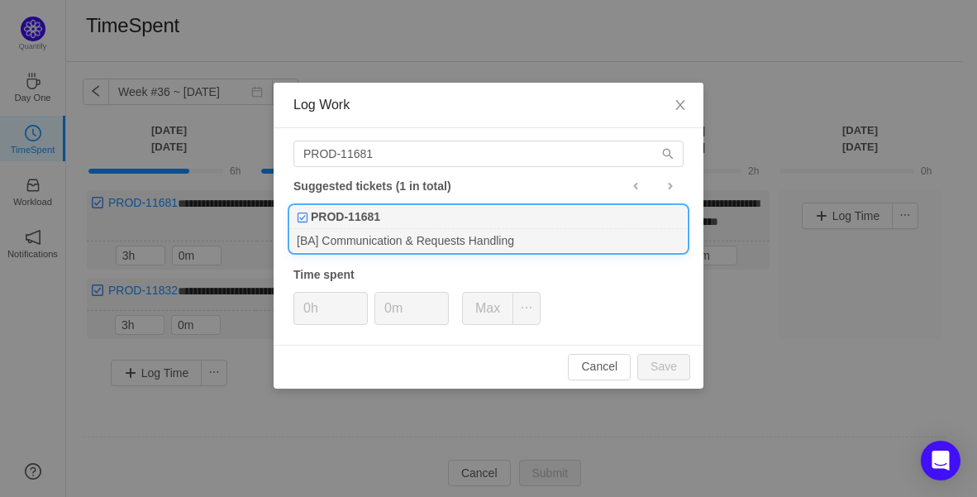
click at [414, 210] on div "PROD-11681" at bounding box center [488, 217] width 397 height 23
click at [364, 296] on span "Increase Value" at bounding box center [358, 302] width 17 height 19
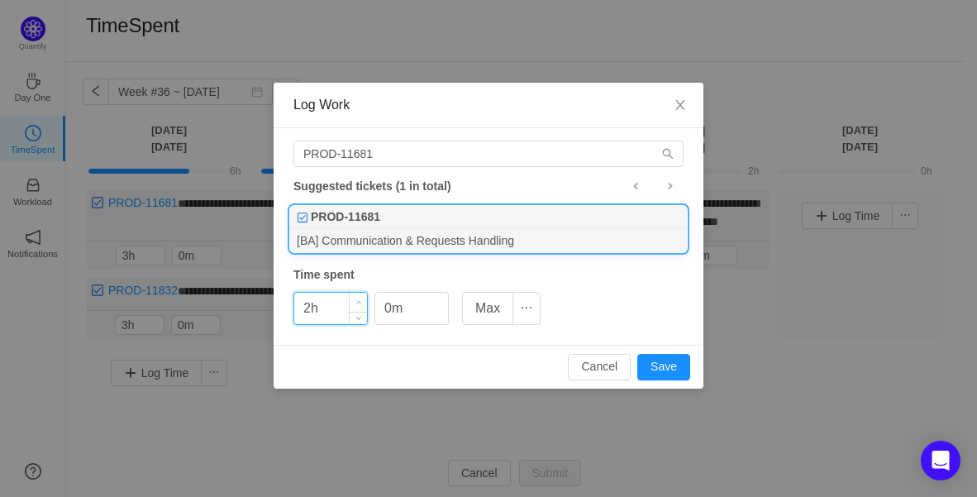
click at [364, 296] on span "Increase Value" at bounding box center [358, 302] width 17 height 19
click at [663, 367] on button "Save" at bounding box center [663, 367] width 53 height 26
type input "0h"
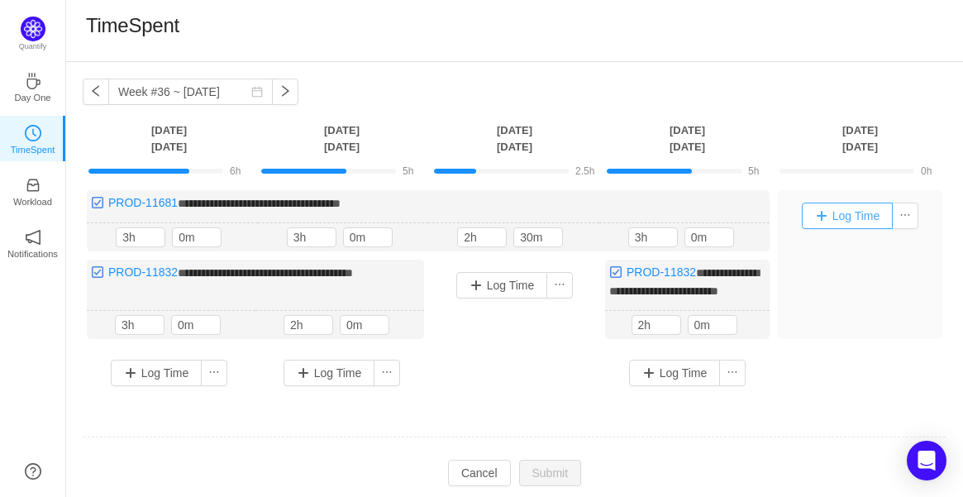
click at [843, 213] on button "Log Time" at bounding box center [848, 215] width 92 height 26
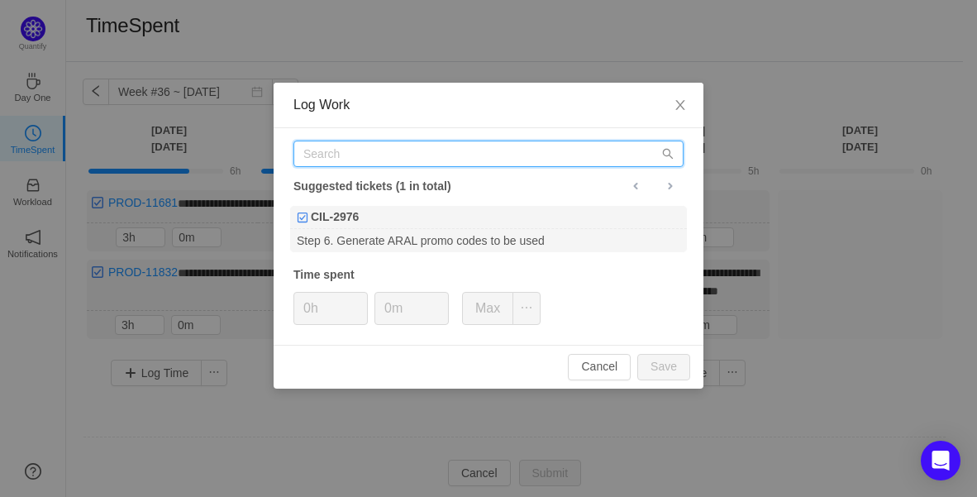
click at [456, 164] on input "text" at bounding box center [488, 153] width 390 height 26
paste input "PROD-11681"
type input "PROD-11681"
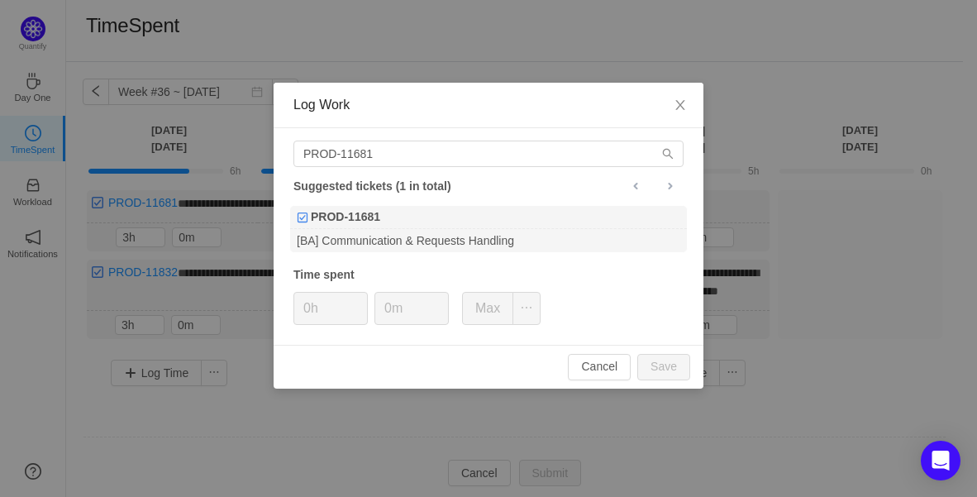
click at [429, 187] on div "Suggested tickets (1 in total)" at bounding box center [488, 185] width 390 height 21
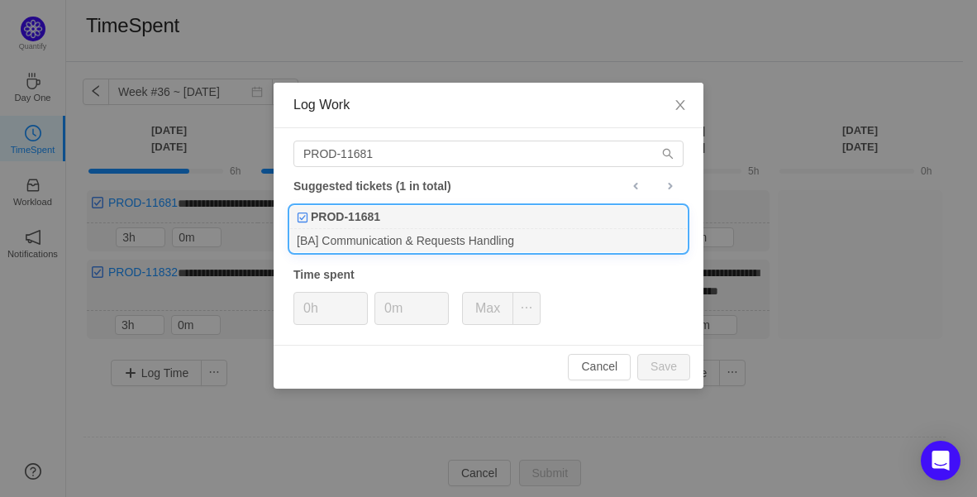
click at [435, 214] on div "PROD-11681" at bounding box center [488, 217] width 397 height 23
click at [361, 297] on span "Increase Value" at bounding box center [358, 302] width 17 height 19
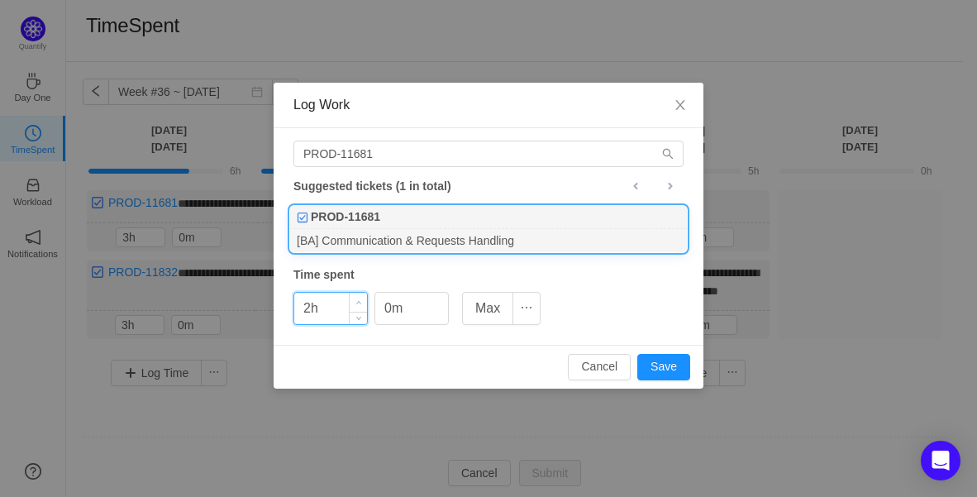
click at [360, 297] on span "Increase Value" at bounding box center [358, 302] width 17 height 19
type input "3h"
click at [360, 297] on span "Increase Value" at bounding box center [358, 302] width 17 height 19
click at [450, 300] on div "3h 0m Max" at bounding box center [416, 308] width 247 height 33
click at [443, 298] on span "Increase Value" at bounding box center [439, 302] width 17 height 19
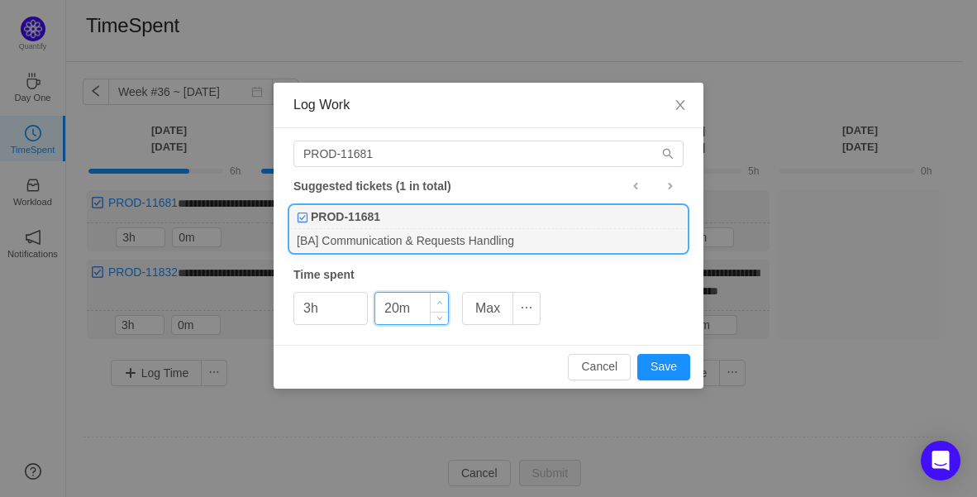
click at [443, 298] on span "Increase Value" at bounding box center [439, 302] width 17 height 19
type input "30m"
click at [443, 298] on span "Increase Value" at bounding box center [439, 302] width 17 height 19
click at [684, 365] on button "Save" at bounding box center [663, 367] width 53 height 26
type input "0h"
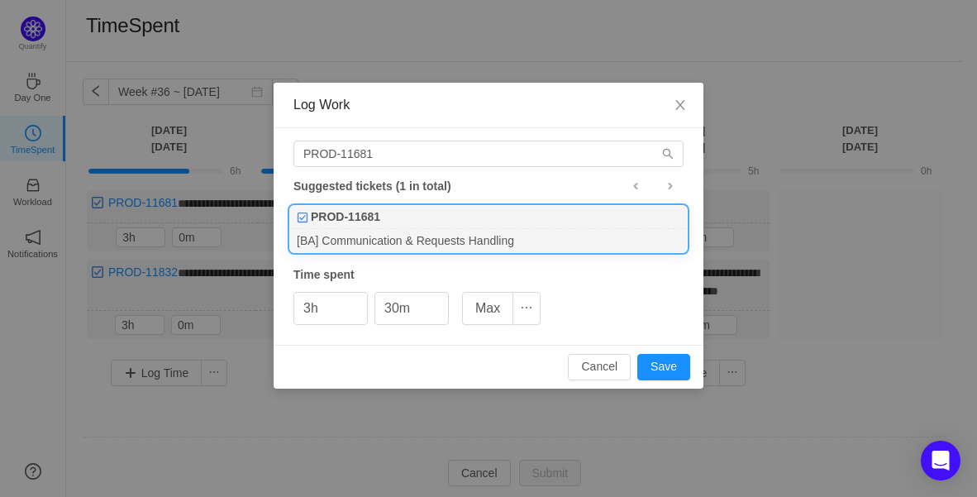
type input "0m"
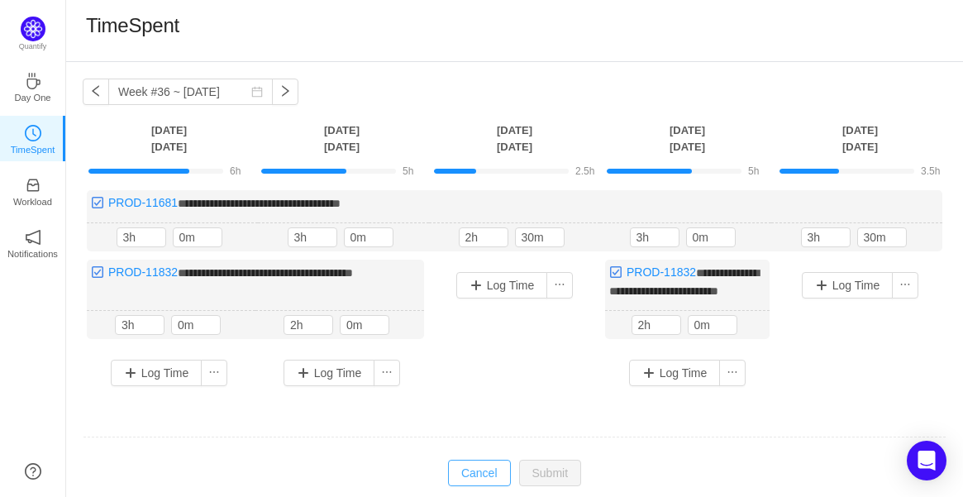
click at [474, 484] on button "Cancel" at bounding box center [479, 472] width 63 height 26
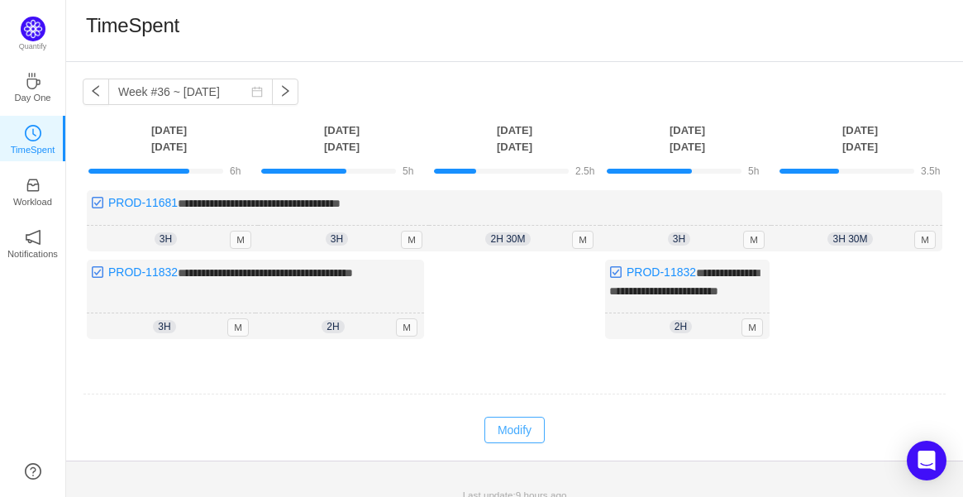
click at [516, 434] on button "Modify" at bounding box center [514, 429] width 60 height 26
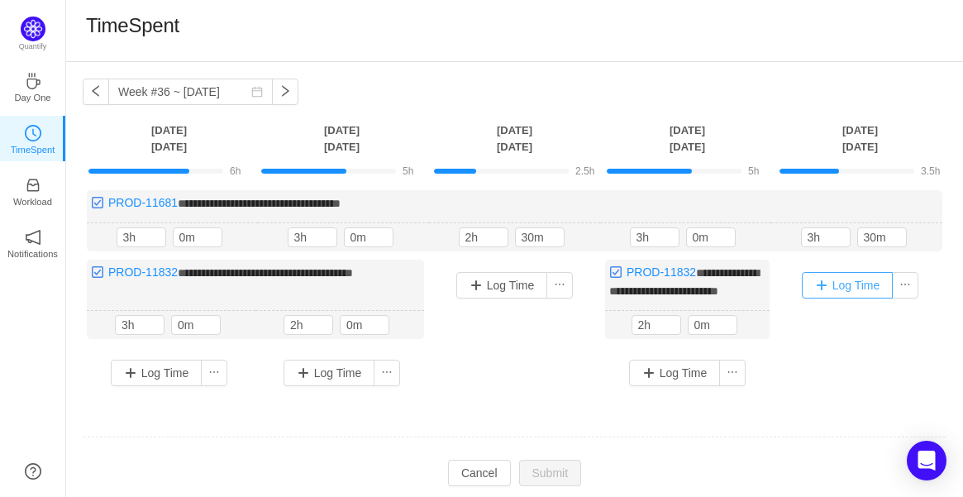
click at [835, 288] on button "Log Time" at bounding box center [848, 285] width 92 height 26
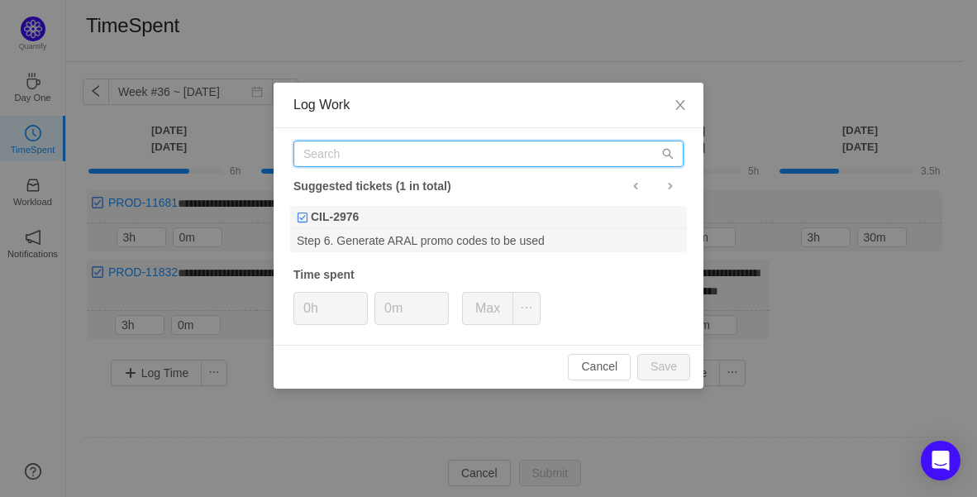
click at [446, 148] on input "text" at bounding box center [488, 153] width 390 height 26
paste input "PROD-11832"
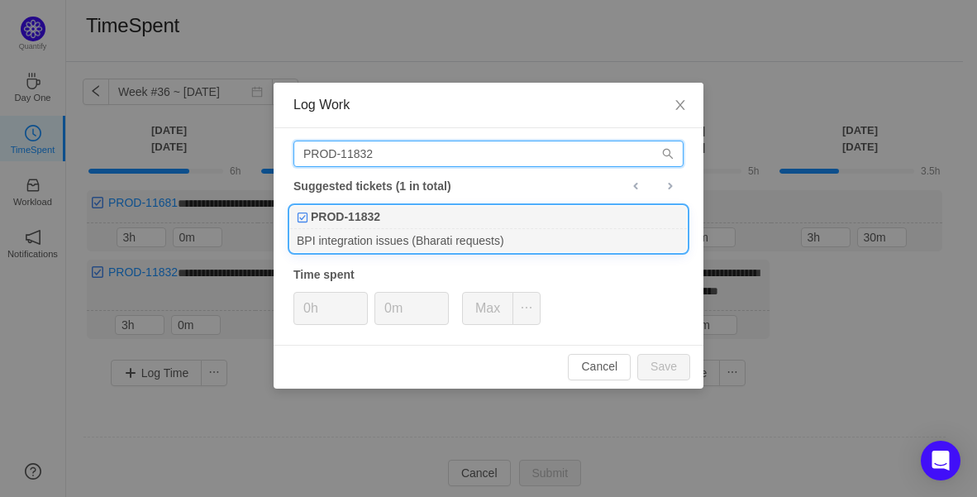
type input "PROD-11832"
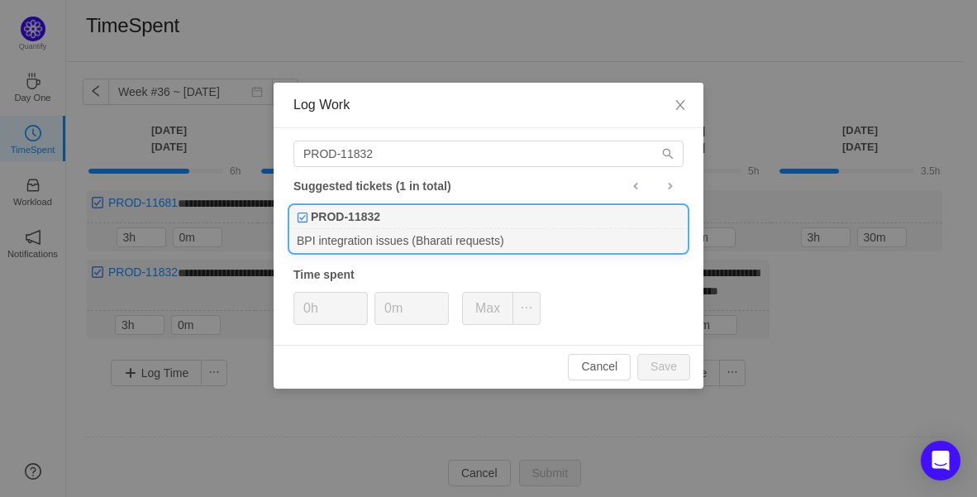
click at [436, 210] on div "PROD-11832" at bounding box center [488, 217] width 397 height 23
type input "1h"
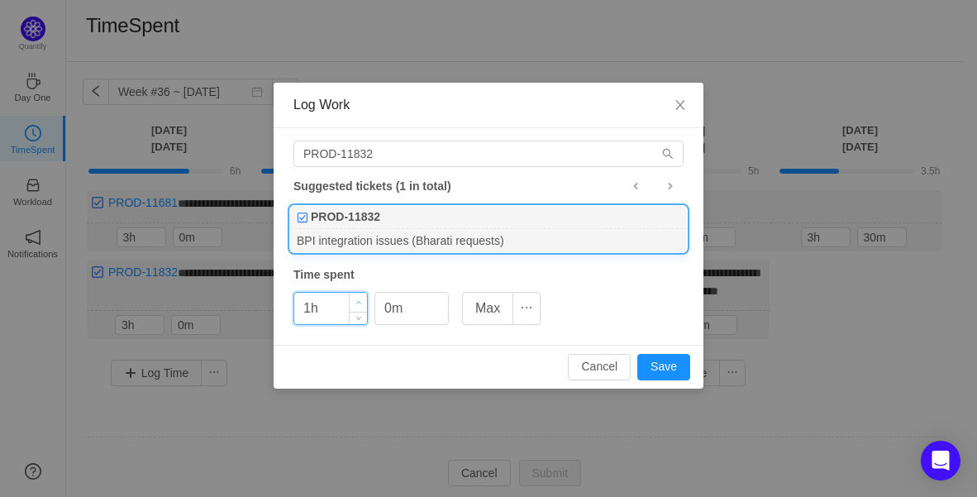
click at [364, 295] on span "Increase Value" at bounding box center [358, 302] width 17 height 19
click at [431, 295] on span "Increase Value" at bounding box center [439, 302] width 17 height 19
click at [433, 294] on span "Increase Value" at bounding box center [439, 302] width 17 height 19
type input "30m"
click at [441, 297] on span "Increase Value" at bounding box center [439, 302] width 17 height 19
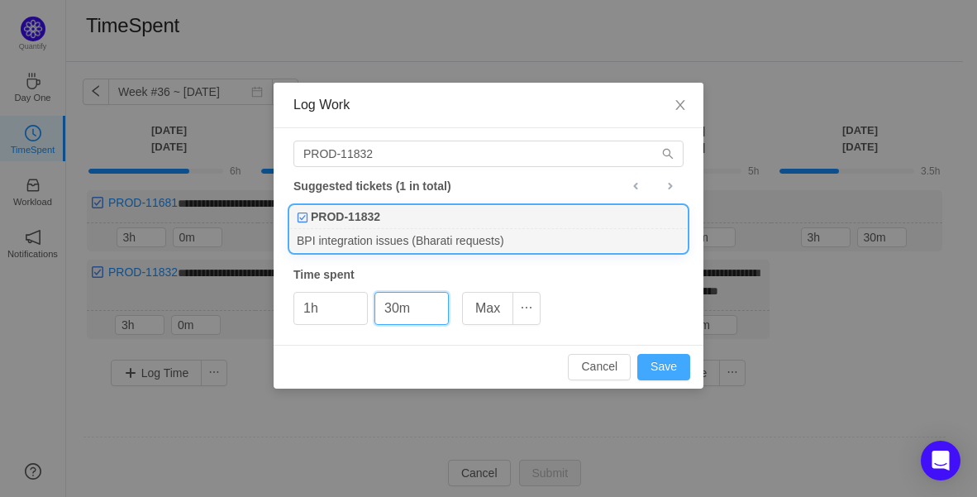
click at [655, 363] on button "Save" at bounding box center [663, 367] width 53 height 26
type input "0h"
type input "0m"
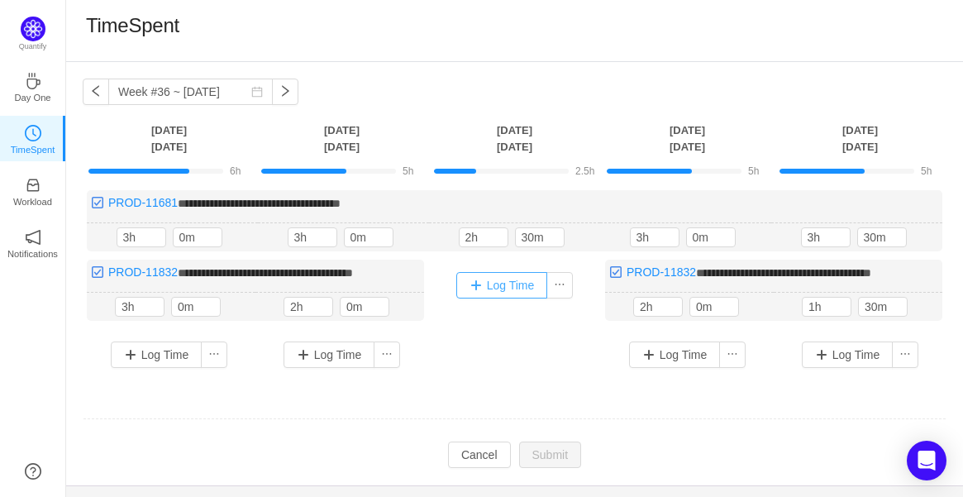
click at [519, 283] on button "Log Time" at bounding box center [502, 285] width 92 height 26
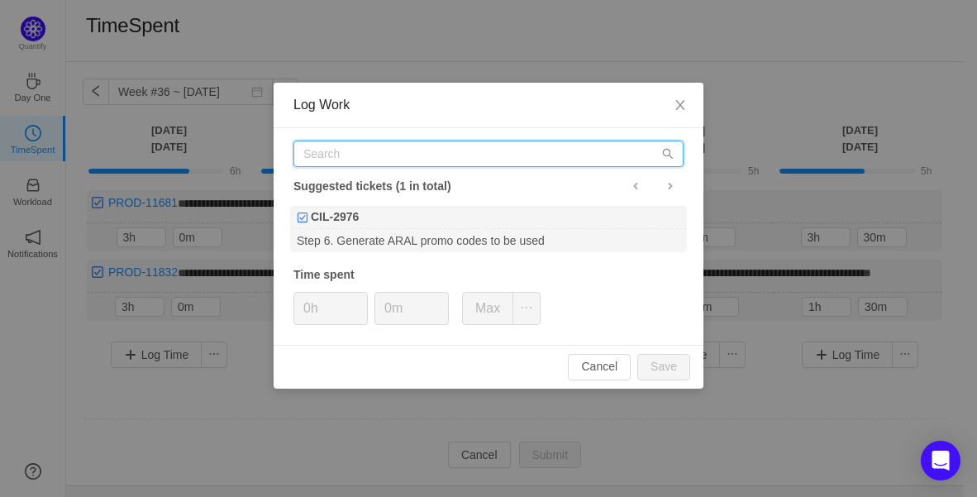
click at [395, 154] on input "text" at bounding box center [488, 153] width 390 height 26
paste input "PROD-11887"
type input "PROD-11887"
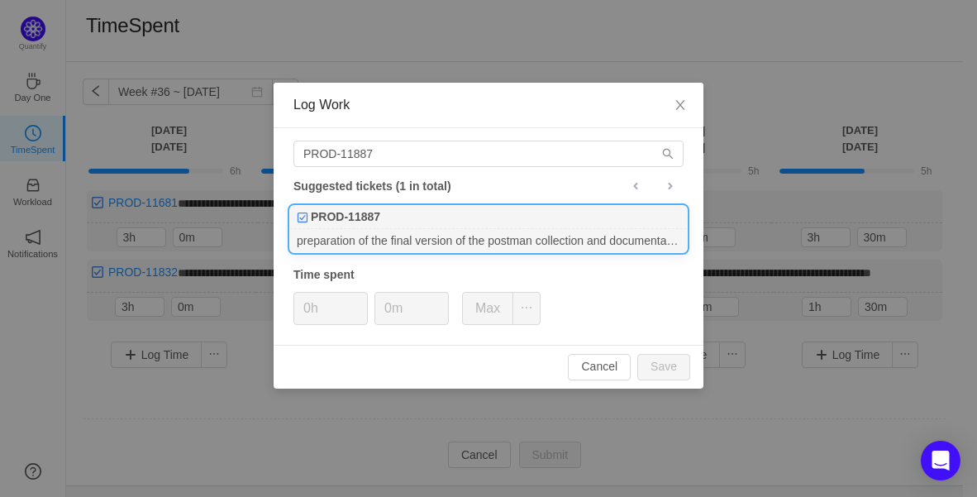
click at [384, 234] on div "preparation of the final version of the postman collection and documentation fo…" at bounding box center [488, 240] width 397 height 22
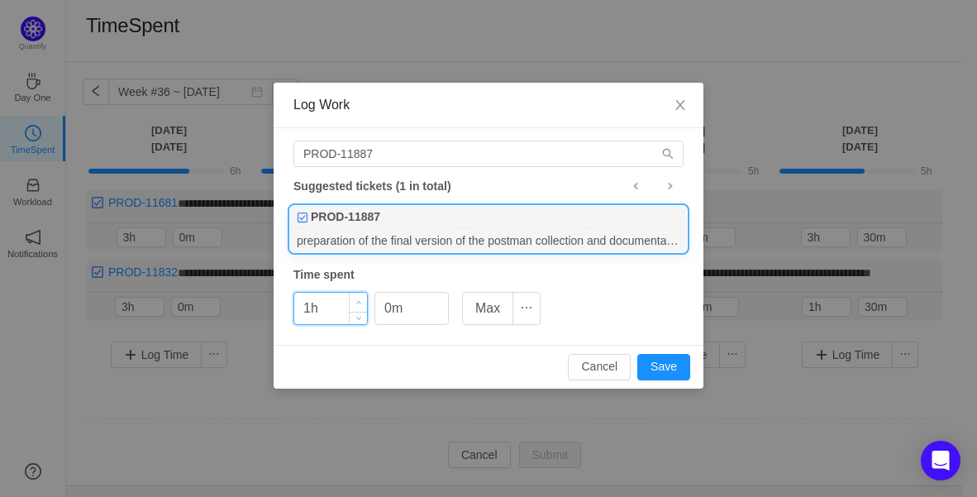
click at [358, 301] on icon "icon: up" at bounding box center [358, 302] width 5 height 3
click at [358, 300] on icon "icon: up" at bounding box center [359, 303] width 6 height 6
type input "4h"
click at [358, 300] on icon "icon: up" at bounding box center [359, 303] width 6 height 6
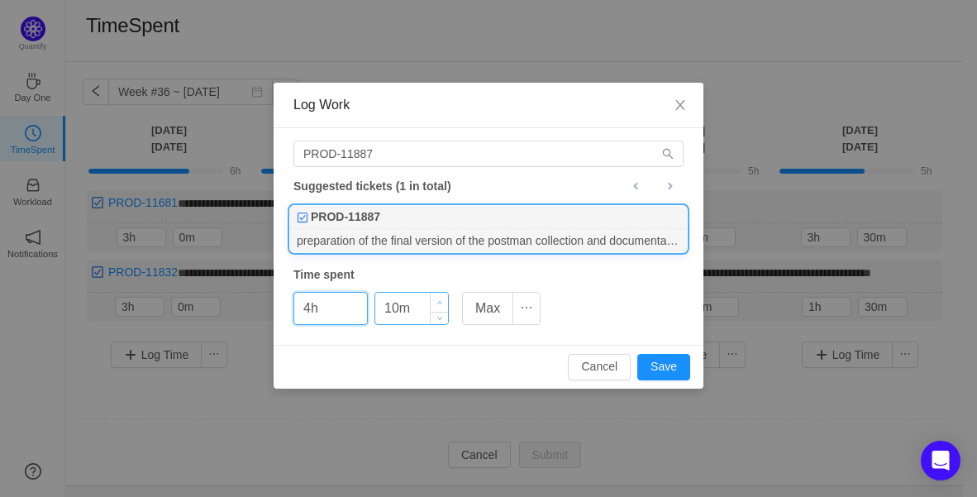
click at [434, 298] on span "Increase Value" at bounding box center [439, 302] width 17 height 19
click at [438, 300] on icon "icon: up" at bounding box center [440, 303] width 6 height 6
type input "30m"
click at [444, 298] on span "Increase Value" at bounding box center [439, 302] width 17 height 19
click at [680, 366] on button "Save" at bounding box center [663, 367] width 53 height 26
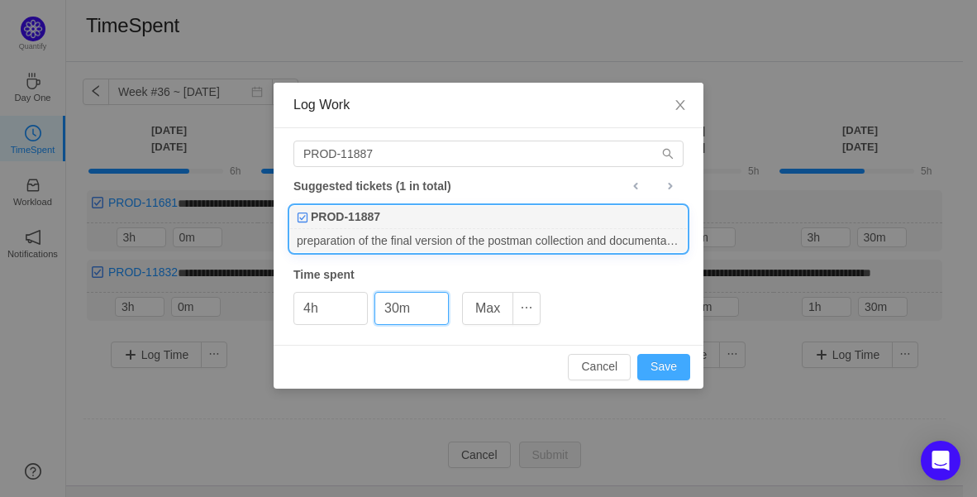
type input "0h"
type input "0m"
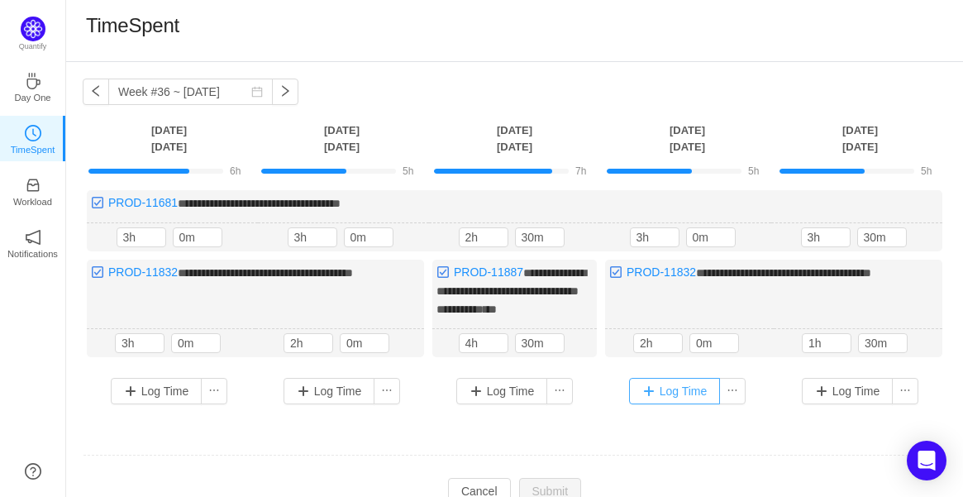
click at [676, 396] on button "Log Time" at bounding box center [675, 391] width 92 height 26
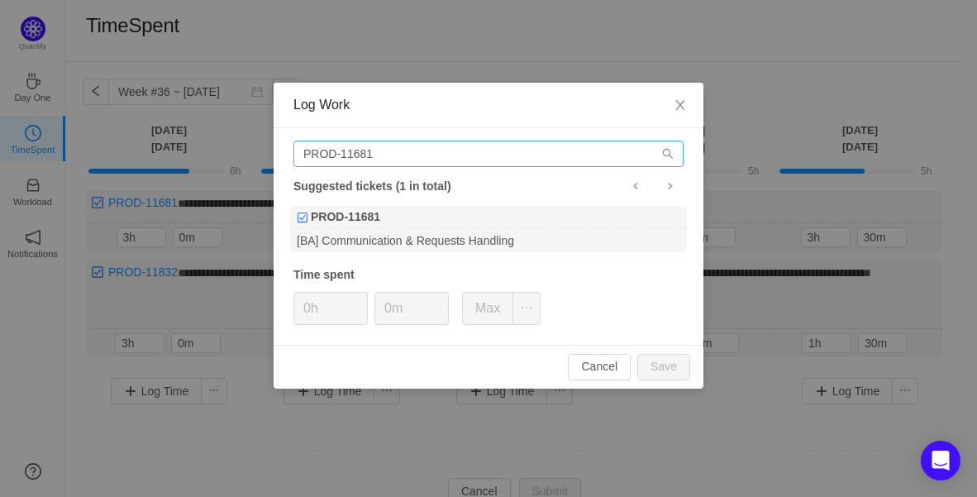
click at [425, 140] on div "PROD-11681 Suggested tickets (1 in total) PROD-11681 [BA] Communication & Reque…" at bounding box center [489, 236] width 430 height 216
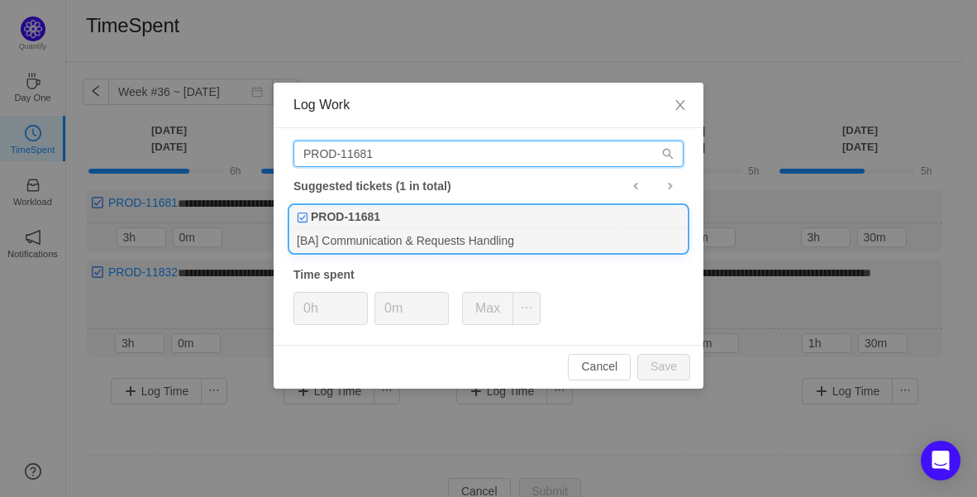
drag, startPoint x: 439, startPoint y: 153, endPoint x: 432, endPoint y: 214, distance: 61.5
click at [439, 152] on input "PROD-11681" at bounding box center [488, 153] width 390 height 26
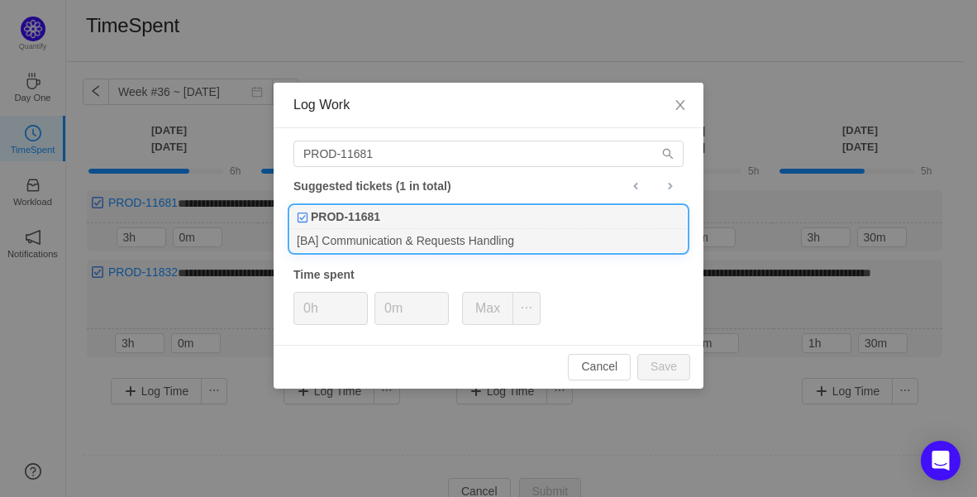
click at [435, 225] on div "PROD-11681" at bounding box center [488, 217] width 397 height 23
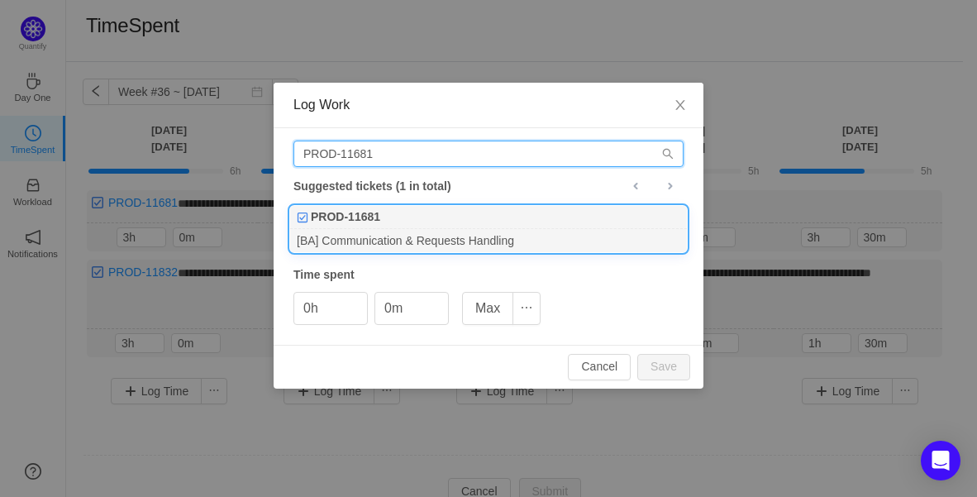
drag, startPoint x: 402, startPoint y: 150, endPoint x: 26, endPoint y: 183, distance: 377.4
click at [26, 183] on div "Log Work PROD-11681 Suggested tickets (1 in total) PROD-11681 [BA] Communicatio…" at bounding box center [488, 248] width 977 height 497
drag, startPoint x: 388, startPoint y: 147, endPoint x: 245, endPoint y: 157, distance: 143.3
click at [245, 157] on div "Log Work PROD-11681 Suggested tickets (1 in total) PROD-11681 [BA] Communicatio…" at bounding box center [488, 248] width 977 height 497
paste input "887"
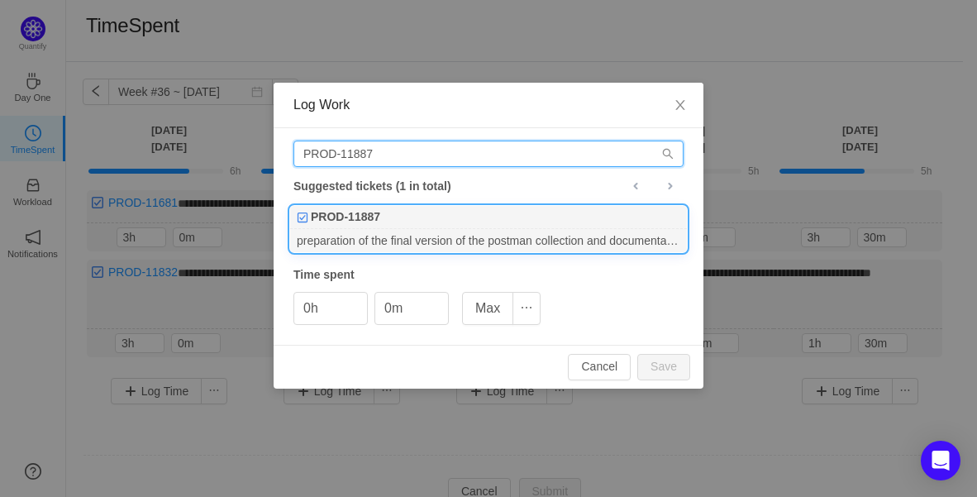
type input "PROD-11887"
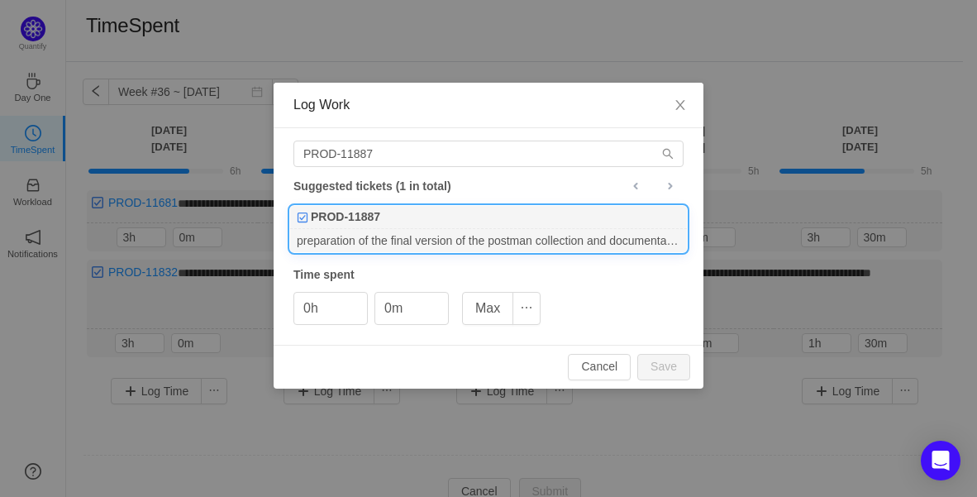
click at [392, 223] on div "PROD-11887" at bounding box center [488, 217] width 397 height 23
click at [361, 295] on span "Increase Value" at bounding box center [358, 302] width 17 height 19
click at [360, 317] on span "Decrease Value" at bounding box center [358, 314] width 17 height 19
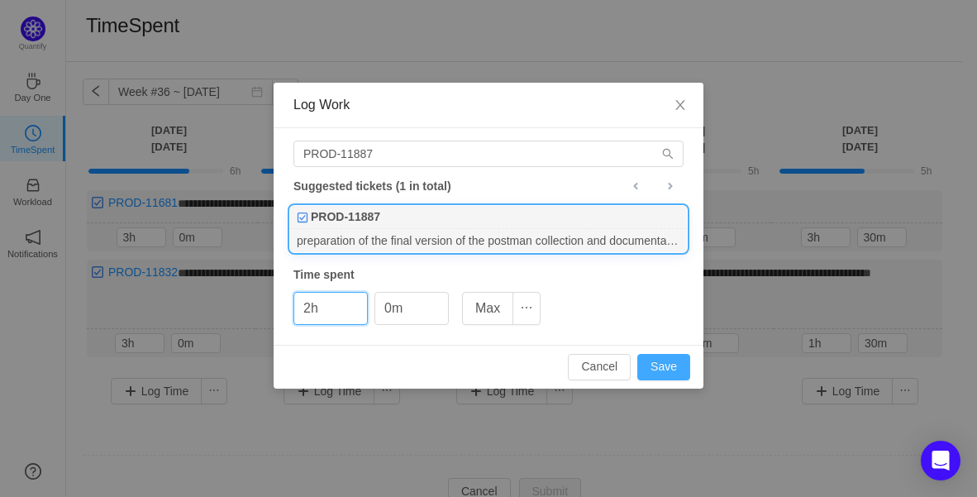
click at [656, 365] on button "Save" at bounding box center [663, 367] width 53 height 26
type input "0h"
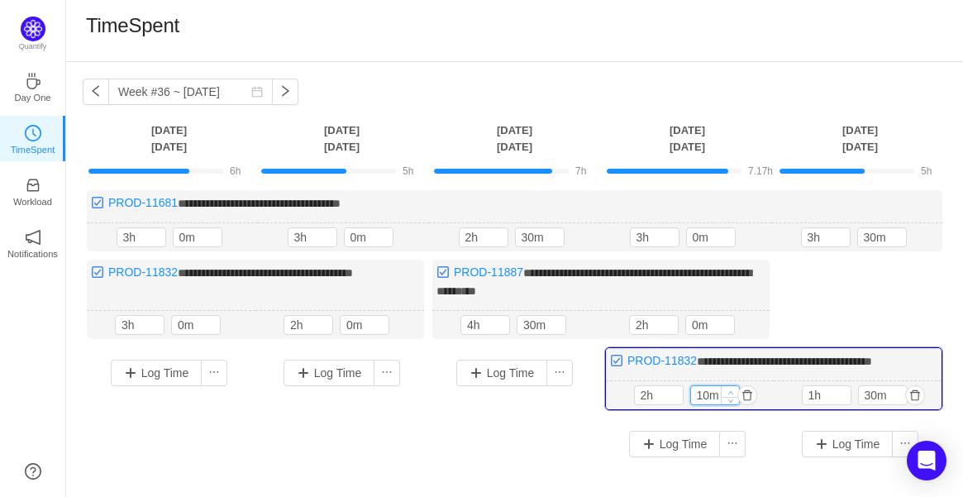
click at [730, 389] on icon "icon: up" at bounding box center [730, 392] width 6 height 6
type input "30m"
click at [730, 389] on icon "icon: up" at bounding box center [730, 392] width 6 height 6
click at [727, 321] on icon "icon: up" at bounding box center [726, 322] width 6 height 6
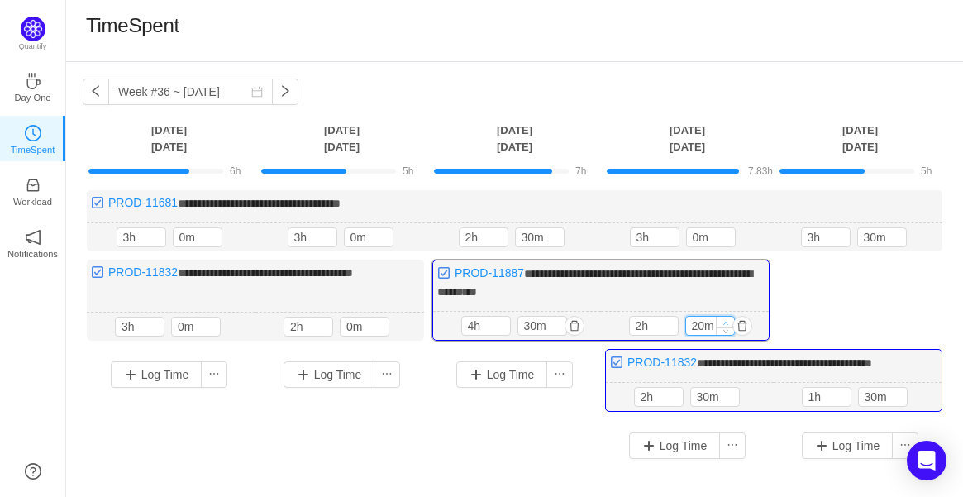
click at [727, 321] on icon "icon: up" at bounding box center [725, 323] width 6 height 6
type input "30m"
click at [728, 321] on span "Increase Value" at bounding box center [724, 321] width 17 height 11
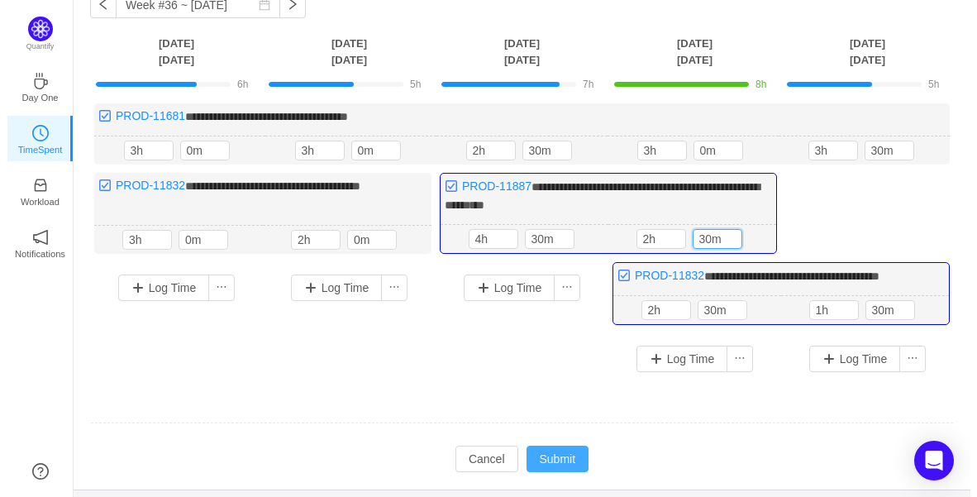
scroll to position [125, 0]
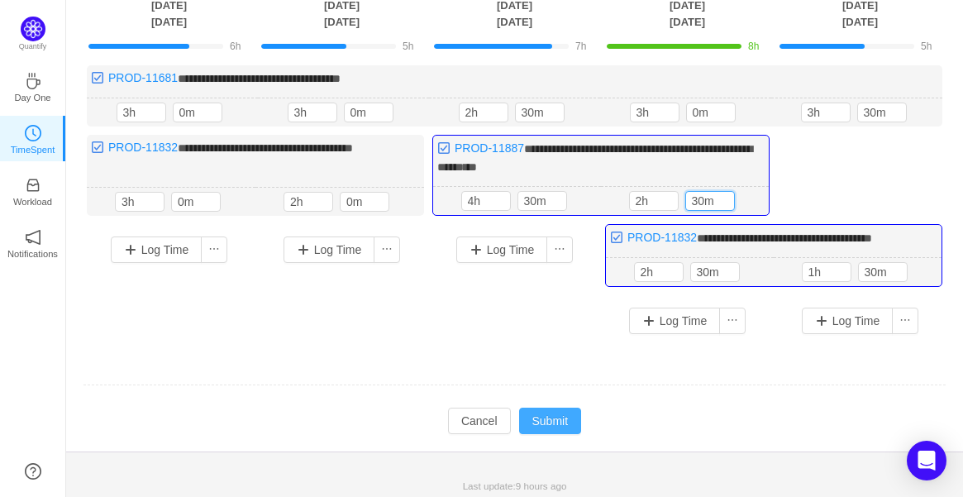
click at [539, 421] on button "Submit" at bounding box center [550, 420] width 63 height 26
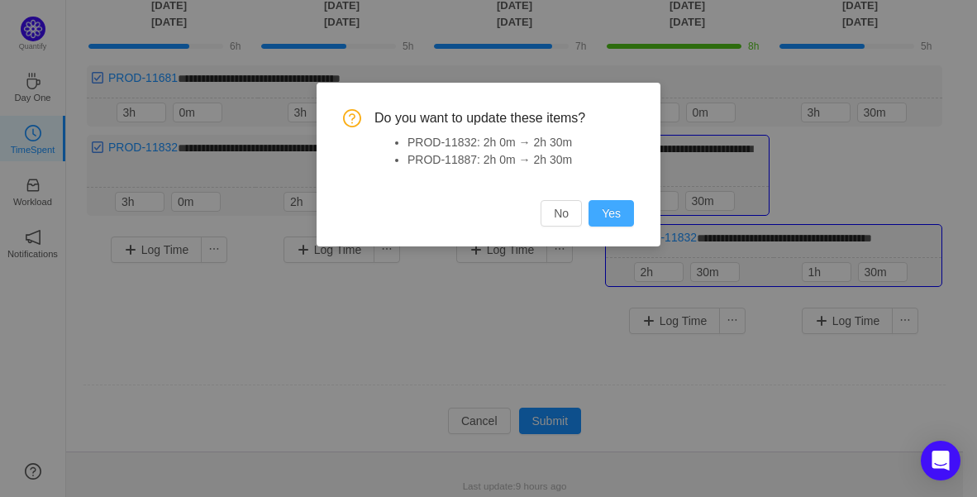
click at [610, 205] on button "Yes" at bounding box center [610, 213] width 45 height 26
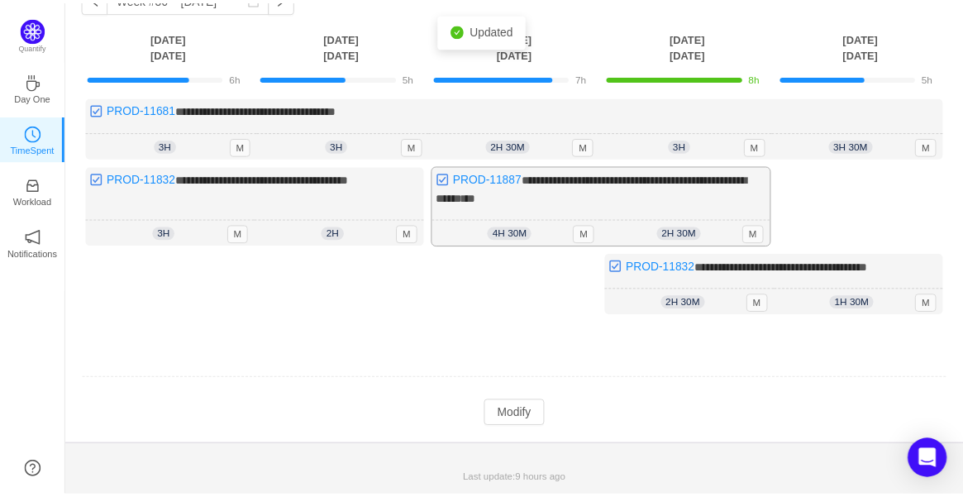
scroll to position [88, 0]
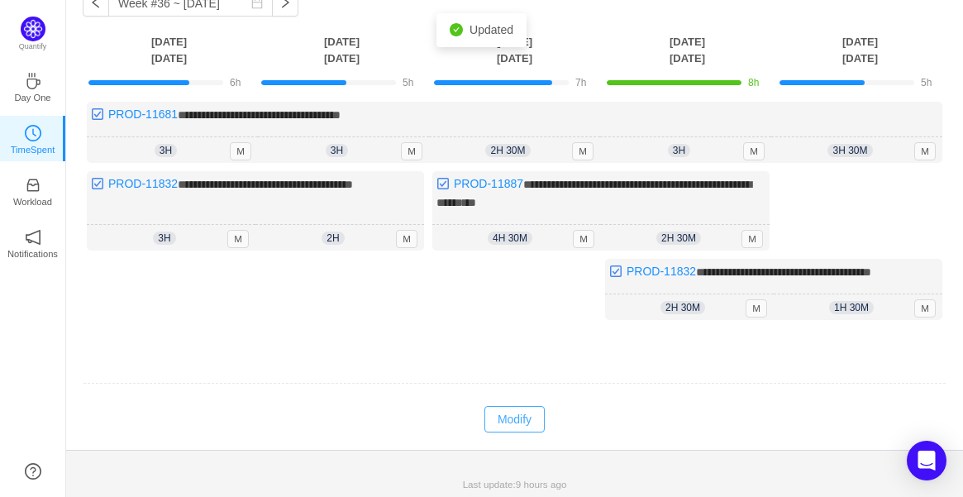
click at [520, 421] on button "Modify" at bounding box center [514, 419] width 60 height 26
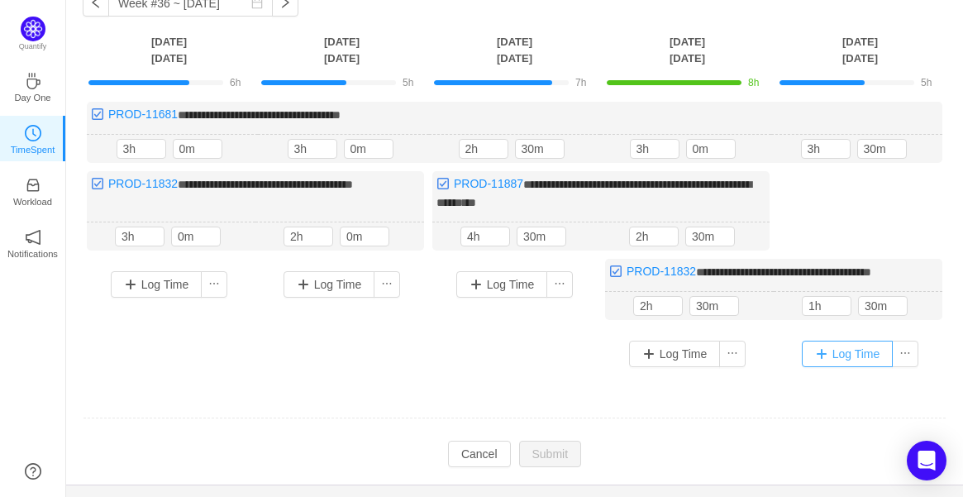
click at [854, 350] on button "Log Time" at bounding box center [848, 353] width 92 height 26
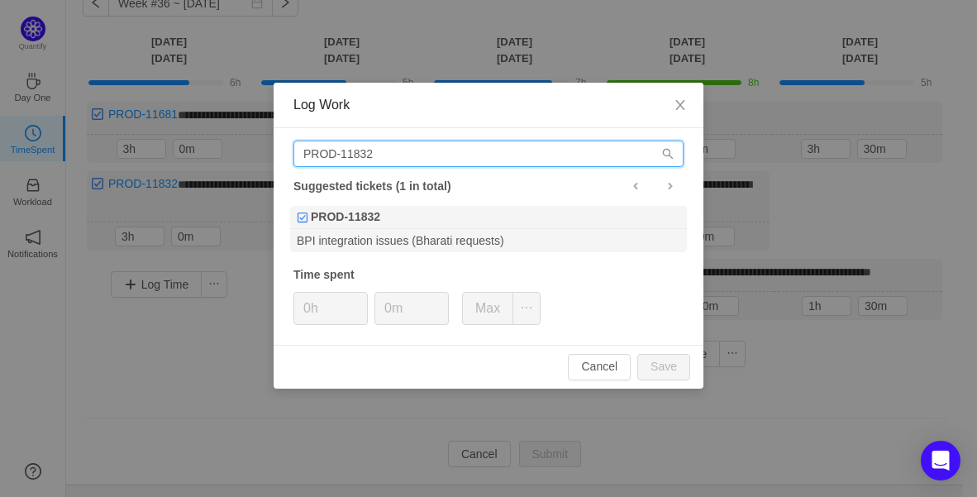
drag, startPoint x: 443, startPoint y: 145, endPoint x: -3, endPoint y: 155, distance: 446.3
click at [0, 155] on html "**********" at bounding box center [488, 160] width 977 height 497
paste input "87"
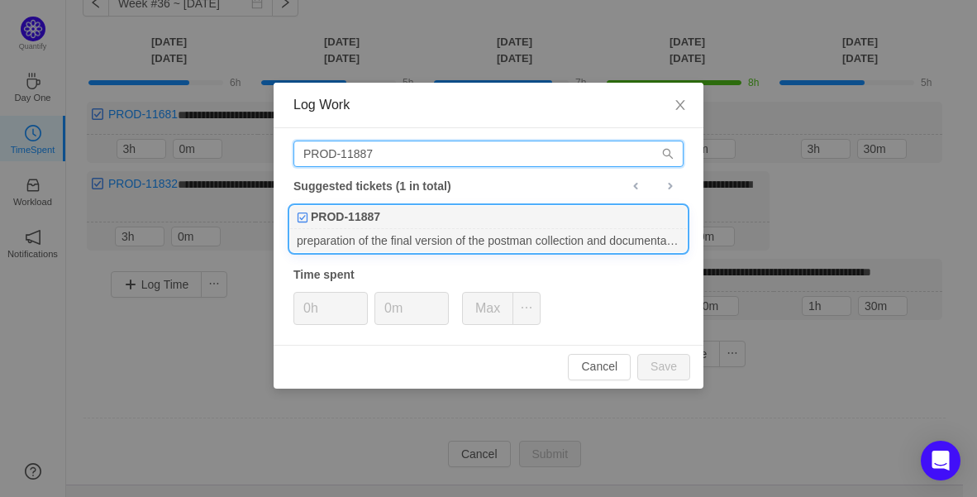
type input "PROD-11887"
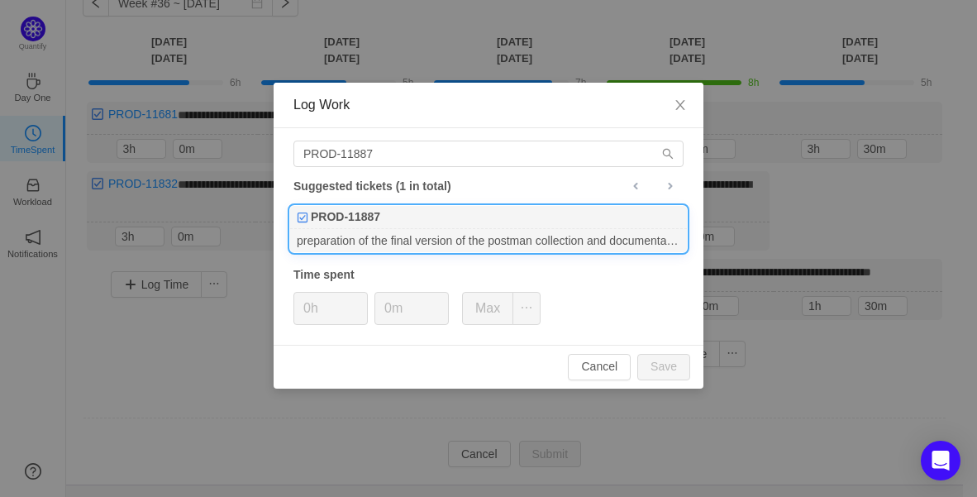
click at [378, 212] on b "PROD-11887" at bounding box center [345, 216] width 69 height 17
click at [362, 297] on span "Increase Value" at bounding box center [358, 302] width 17 height 19
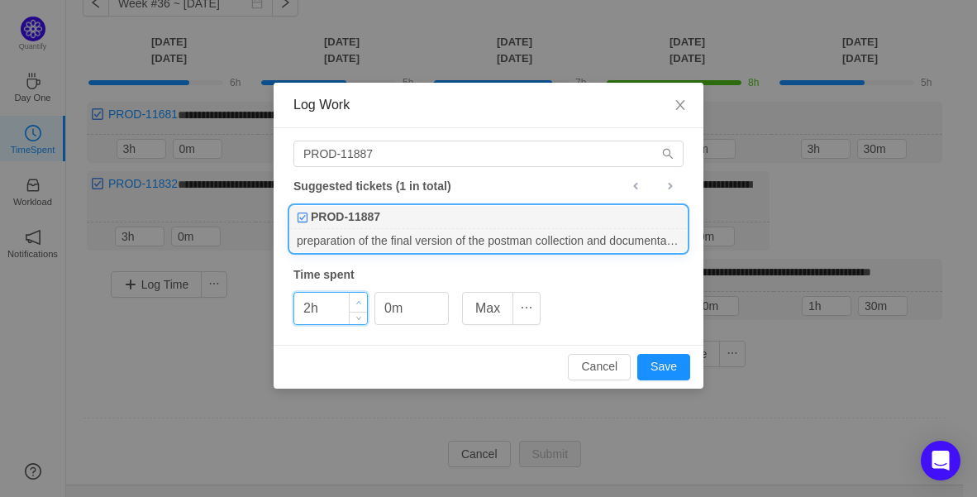
click at [362, 297] on span "Increase Value" at bounding box center [358, 302] width 17 height 19
click at [654, 364] on button "Save" at bounding box center [663, 367] width 53 height 26
type input "0h"
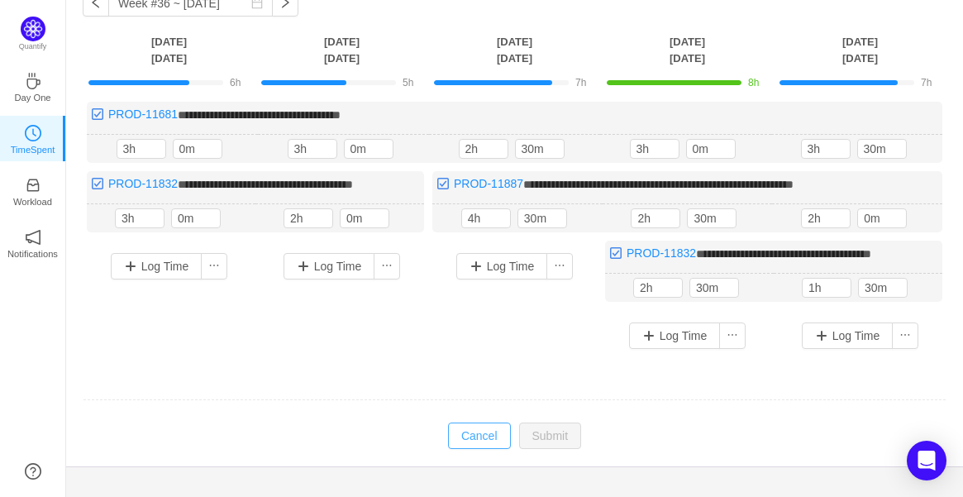
click at [480, 440] on button "Cancel" at bounding box center [479, 435] width 63 height 26
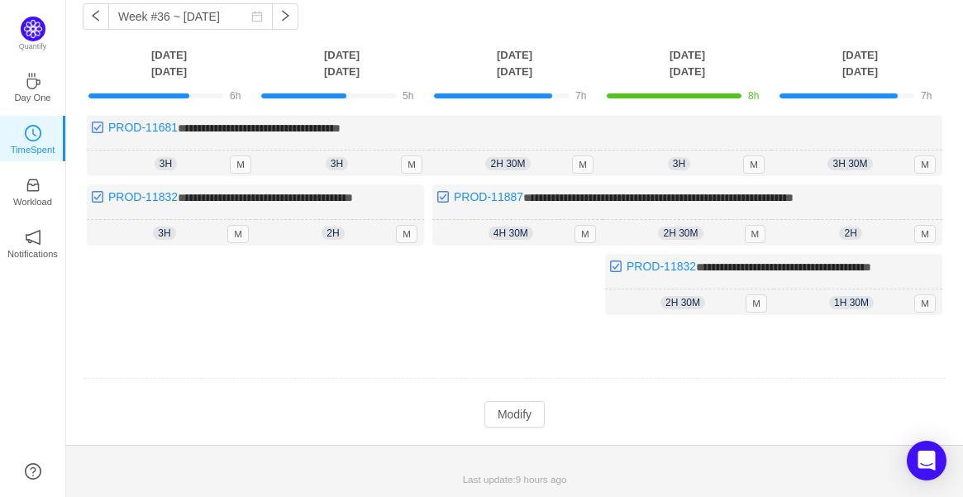
scroll to position [70, 0]
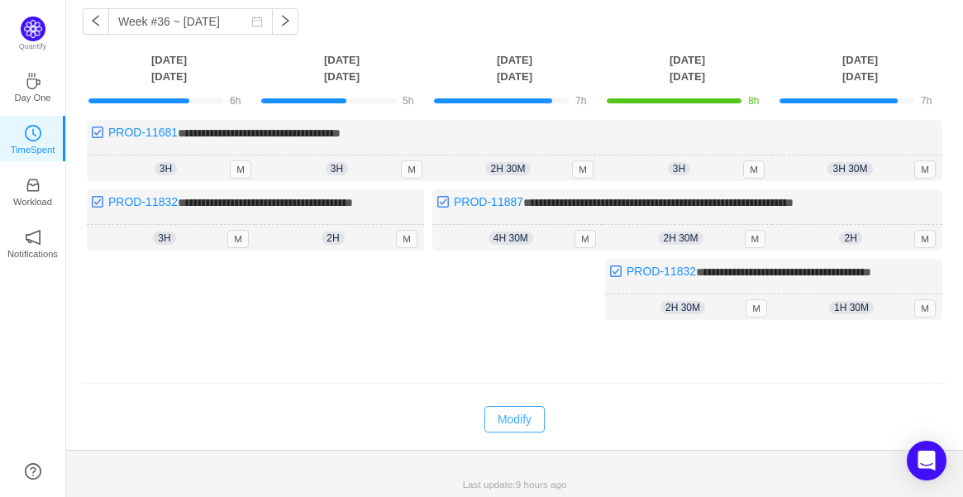
click at [521, 407] on button "Modify" at bounding box center [514, 419] width 60 height 26
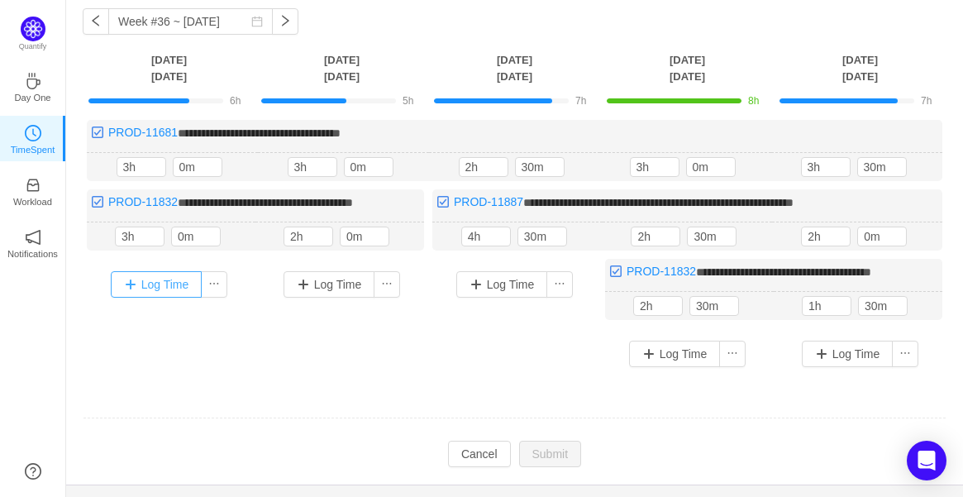
click at [151, 288] on button "Log Time" at bounding box center [157, 284] width 92 height 26
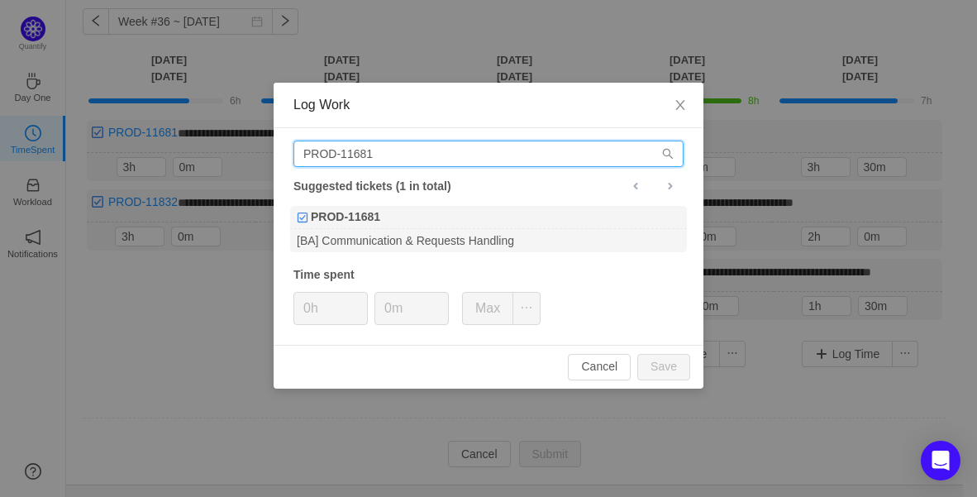
drag, startPoint x: 421, startPoint y: 158, endPoint x: 146, endPoint y: 183, distance: 276.3
click at [120, 165] on div "Log Work PROD-11681 Suggested tickets (1 in total) PROD-11681 [BA] Communicatio…" at bounding box center [488, 248] width 977 height 497
paste input "887"
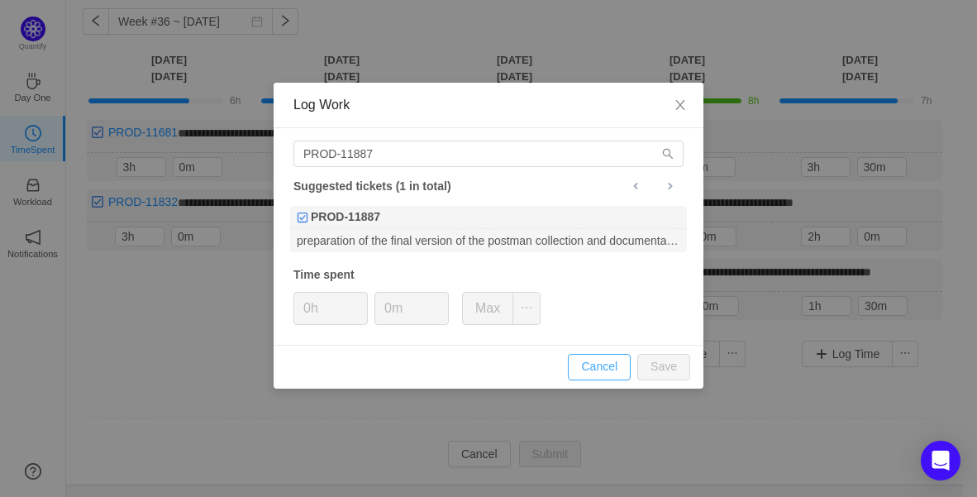
click at [629, 367] on button "Cancel" at bounding box center [599, 367] width 63 height 26
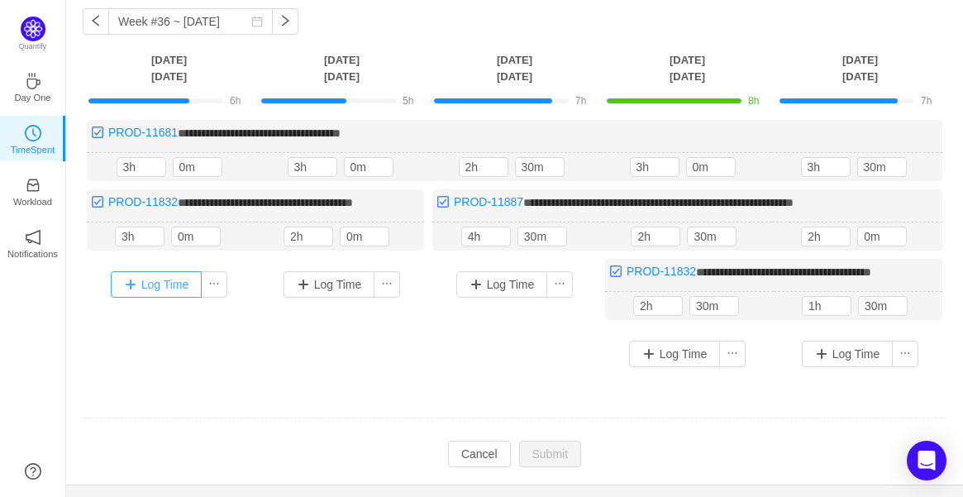
click at [161, 286] on button "Log Time" at bounding box center [157, 284] width 92 height 26
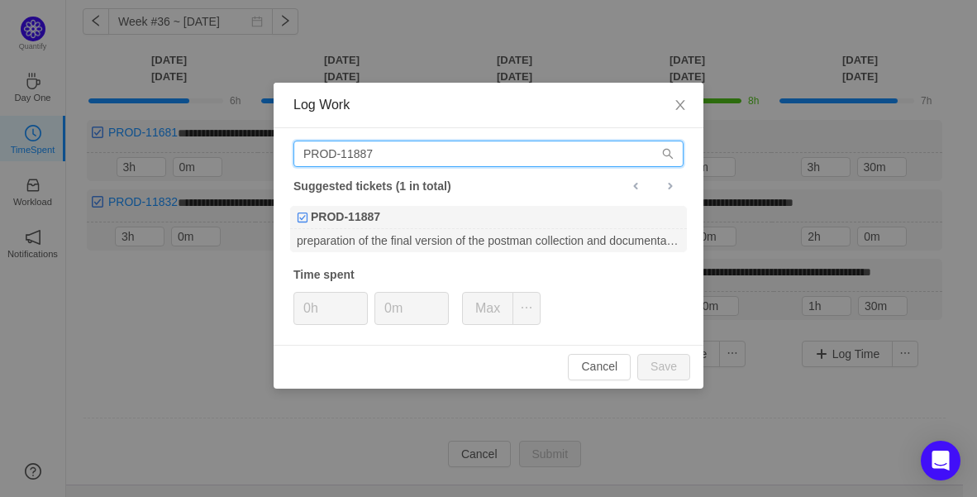
drag, startPoint x: 440, startPoint y: 155, endPoint x: 8, endPoint y: 180, distance: 432.9
click at [8, 180] on div "Log Work PROD-11887 Suggested tickets (1 in total) PROD-11887 preparation of th…" at bounding box center [488, 248] width 977 height 497
paste input "35"
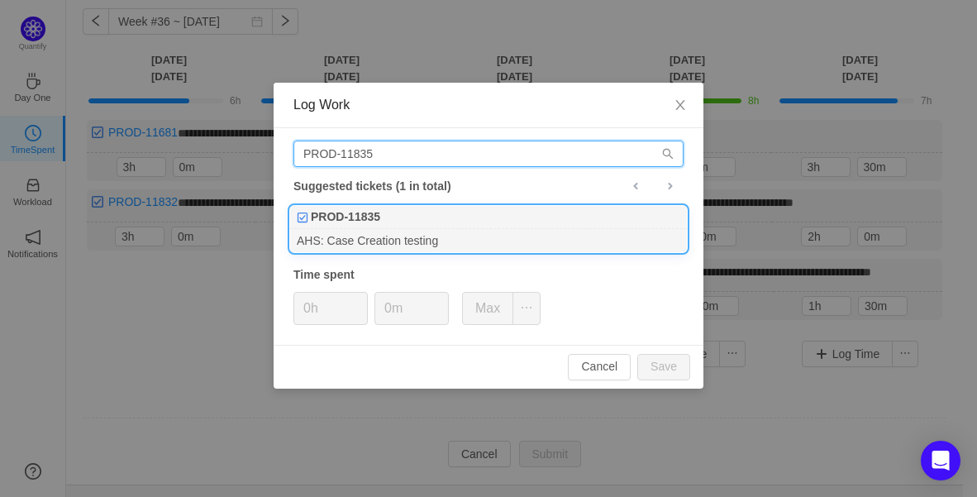
type input "PROD-11835"
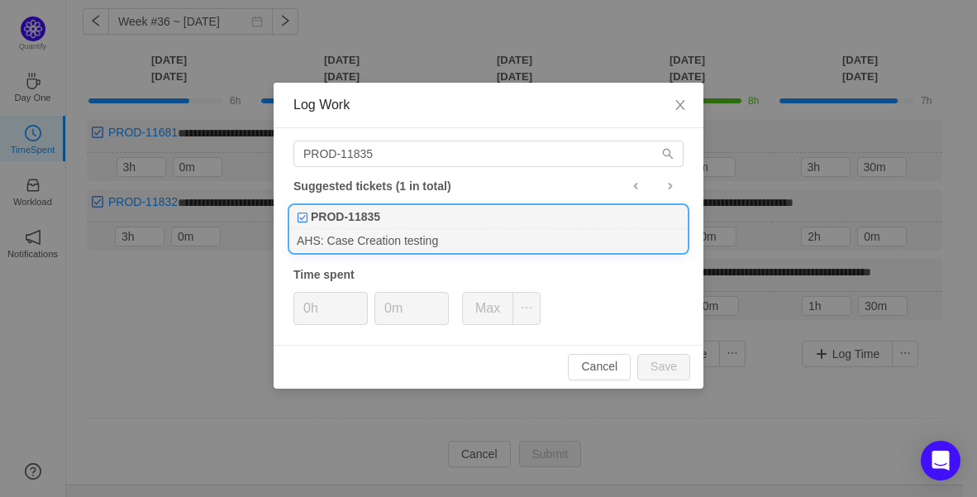
click at [368, 222] on b "PROD-11835" at bounding box center [345, 216] width 69 height 17
click at [361, 297] on span "Increase Value" at bounding box center [358, 302] width 17 height 19
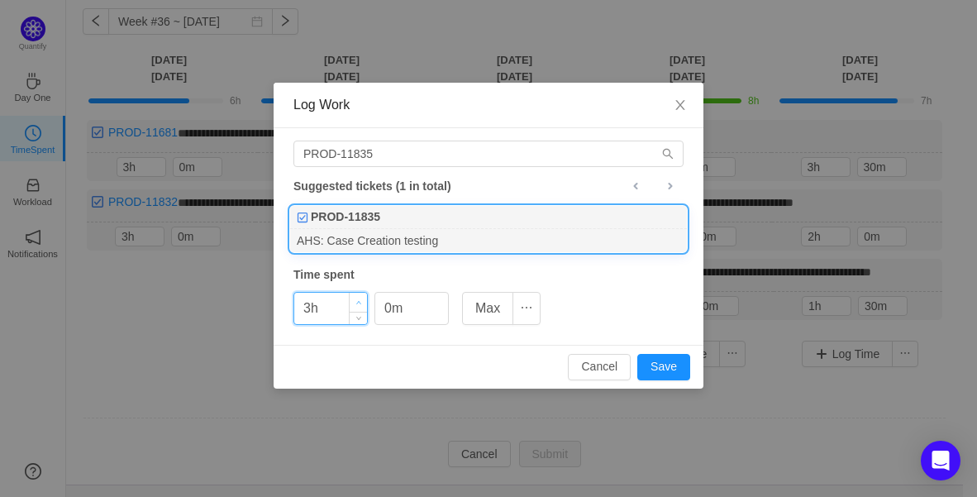
click at [359, 301] on icon "icon: up" at bounding box center [358, 302] width 5 height 3
click at [655, 364] on button "Save" at bounding box center [663, 367] width 53 height 26
type input "0h"
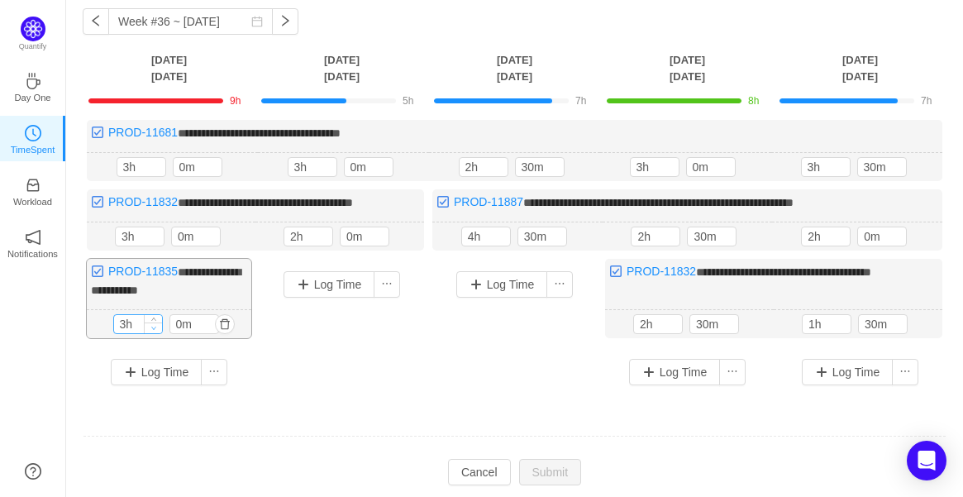
type input "2h"
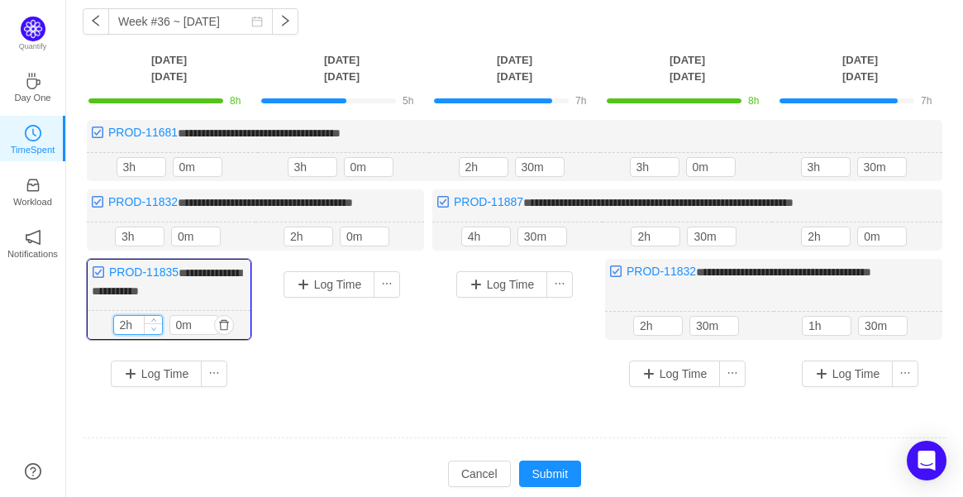
click at [155, 326] on span "Decrease Value" at bounding box center [153, 328] width 17 height 11
click at [583, 459] on td "Modify Cancel Submit" at bounding box center [514, 473] width 863 height 28
click at [571, 464] on button "Submit" at bounding box center [550, 473] width 63 height 26
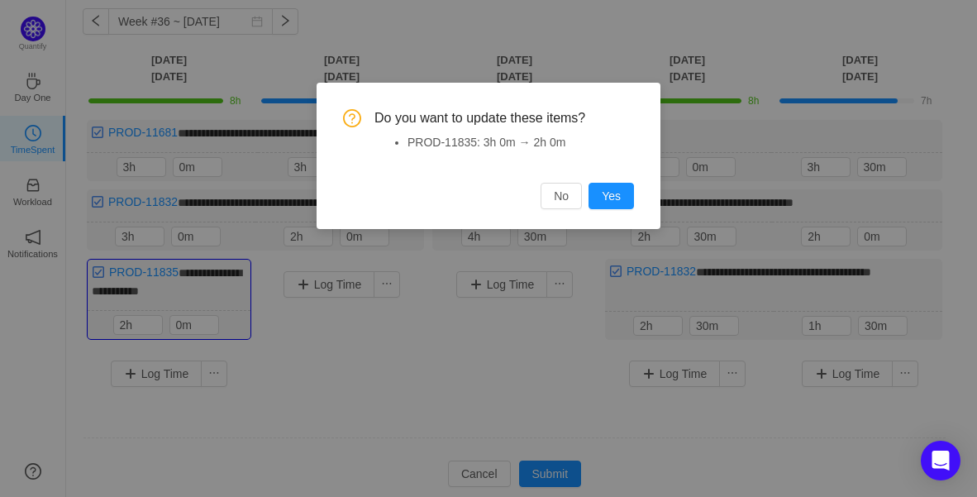
click at [633, 182] on div "Do you want to update these items? PROD-11835: 3h 0m → 2h 0m No Yes" at bounding box center [488, 156] width 344 height 146
click at [628, 191] on button "Yes" at bounding box center [610, 196] width 45 height 26
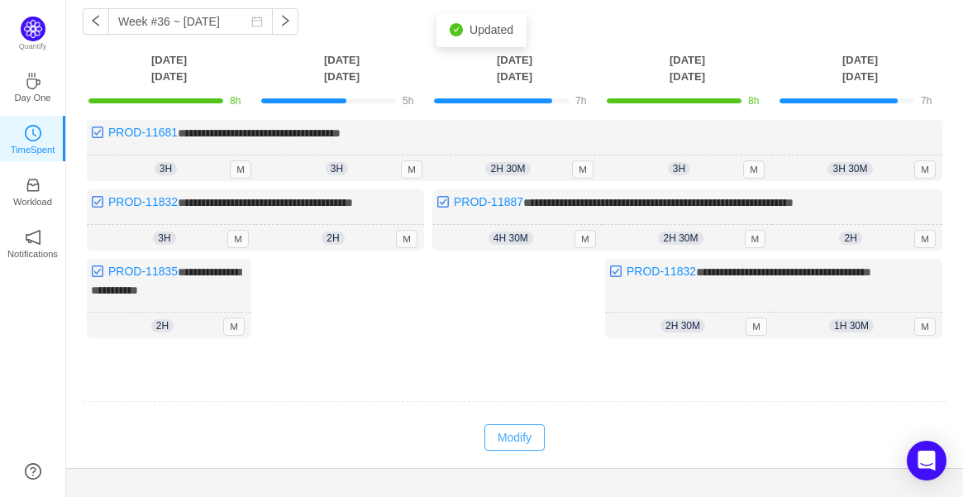
click at [488, 424] on button "Modify" at bounding box center [514, 437] width 60 height 26
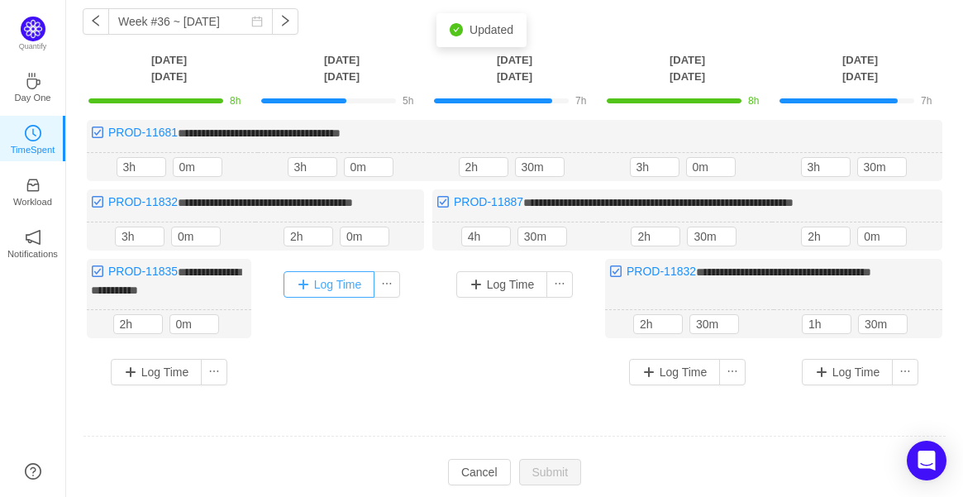
click at [353, 287] on button "Log Time" at bounding box center [329, 284] width 92 height 26
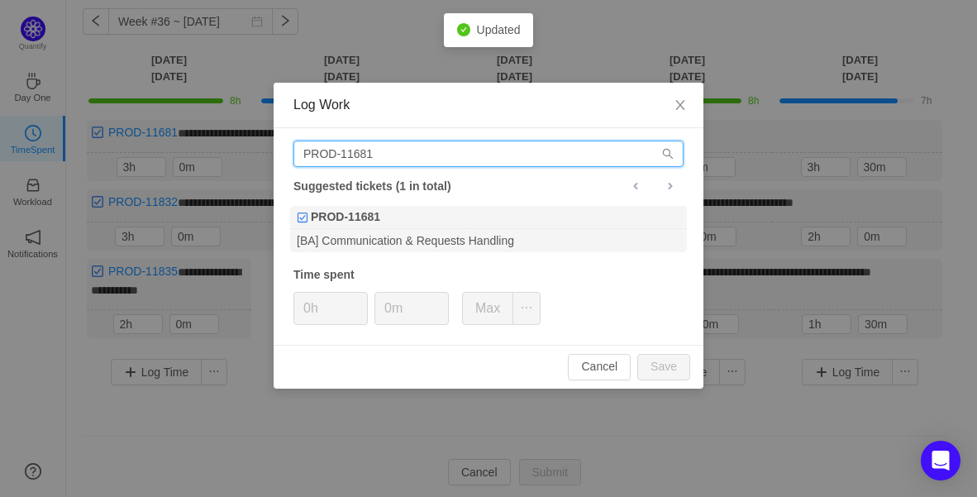
drag, startPoint x: 299, startPoint y: 147, endPoint x: 238, endPoint y: 170, distance: 65.4
click at [233, 147] on div "Log Work PROD-11681 Suggested tickets (1 in total) PROD-11681 [BA] Communicatio…" at bounding box center [488, 248] width 977 height 497
paste input "835"
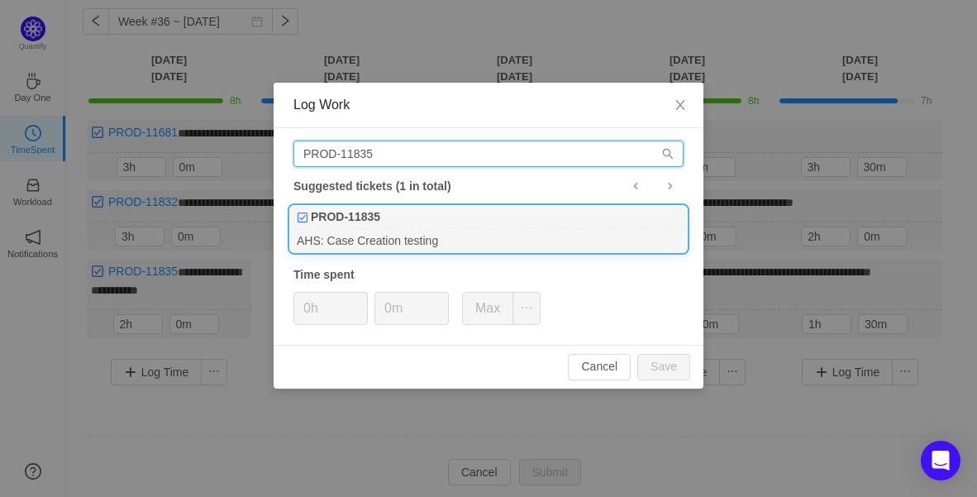
type input "PROD-11835"
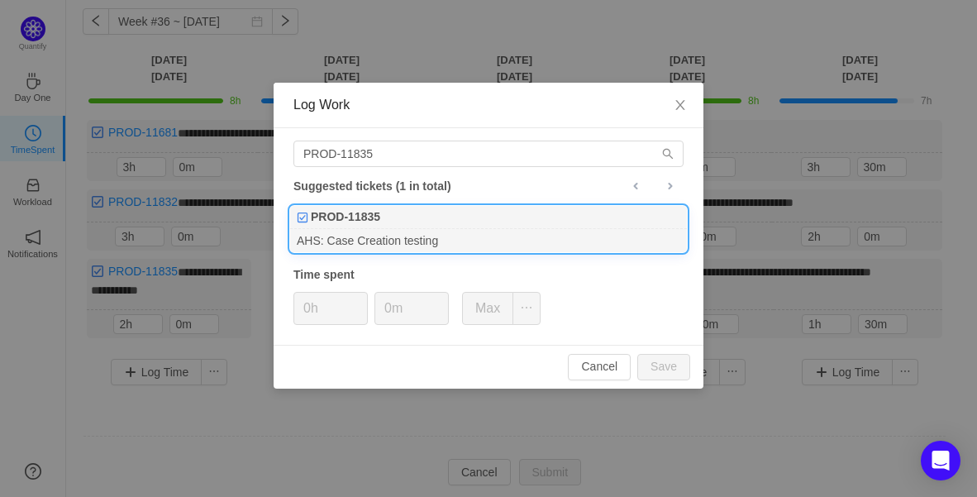
click at [431, 225] on div "PROD-11835" at bounding box center [488, 217] width 397 height 23
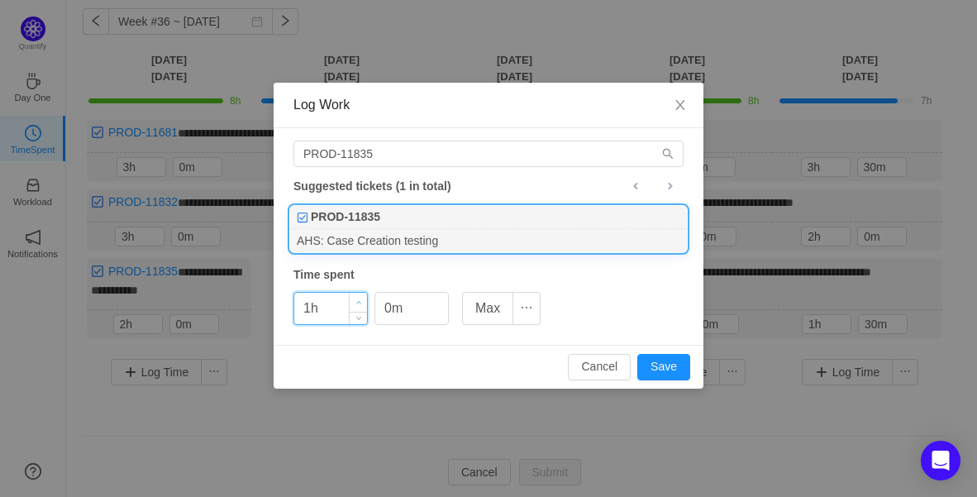
click at [360, 300] on icon "icon: up" at bounding box center [359, 303] width 6 height 6
click at [677, 367] on button "Save" at bounding box center [663, 367] width 53 height 26
type input "0h"
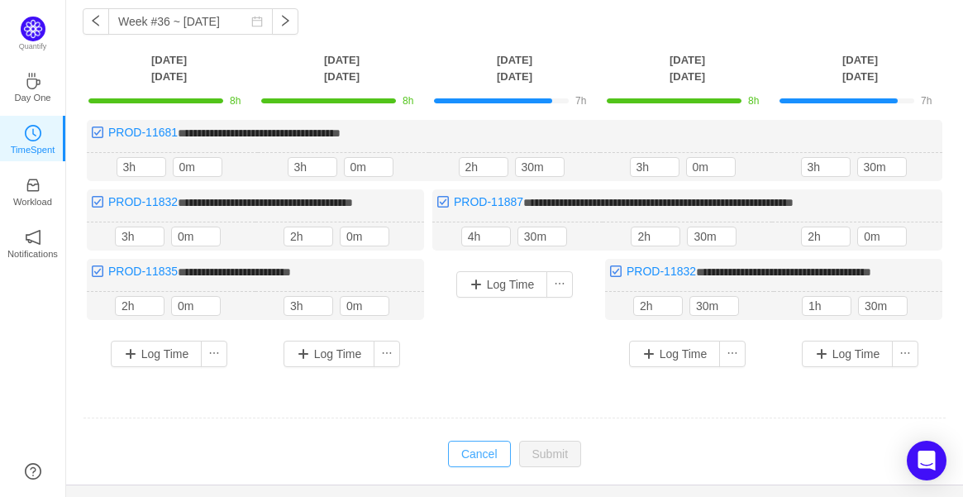
click at [468, 450] on button "Cancel" at bounding box center [479, 453] width 63 height 26
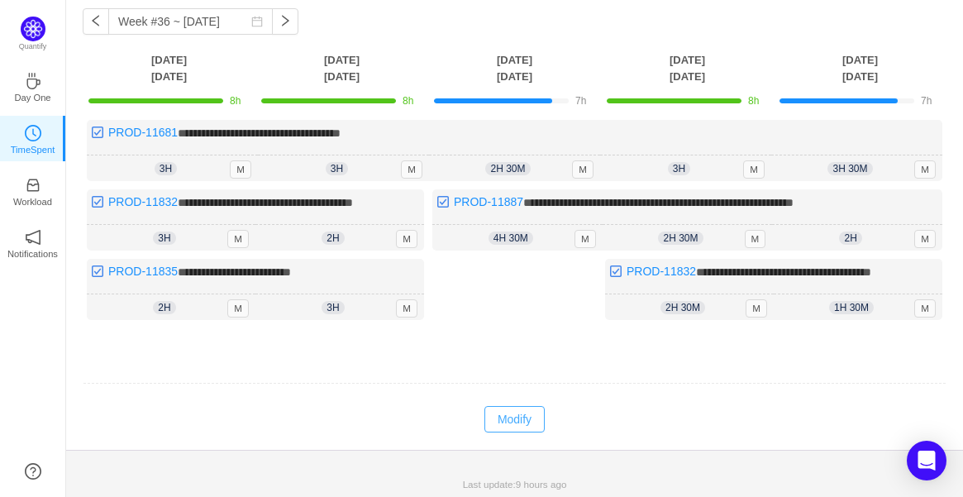
drag, startPoint x: 518, startPoint y: 435, endPoint x: 525, endPoint y: 416, distance: 20.1
click at [518, 431] on div "**********" at bounding box center [514, 221] width 897 height 458
click at [525, 416] on button "Modify" at bounding box center [514, 419] width 60 height 26
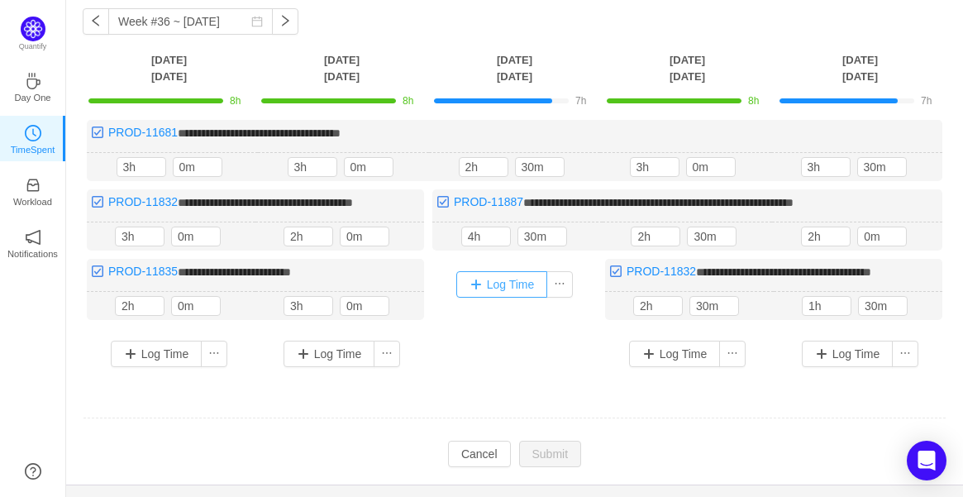
click at [501, 288] on button "Log Time" at bounding box center [502, 284] width 92 height 26
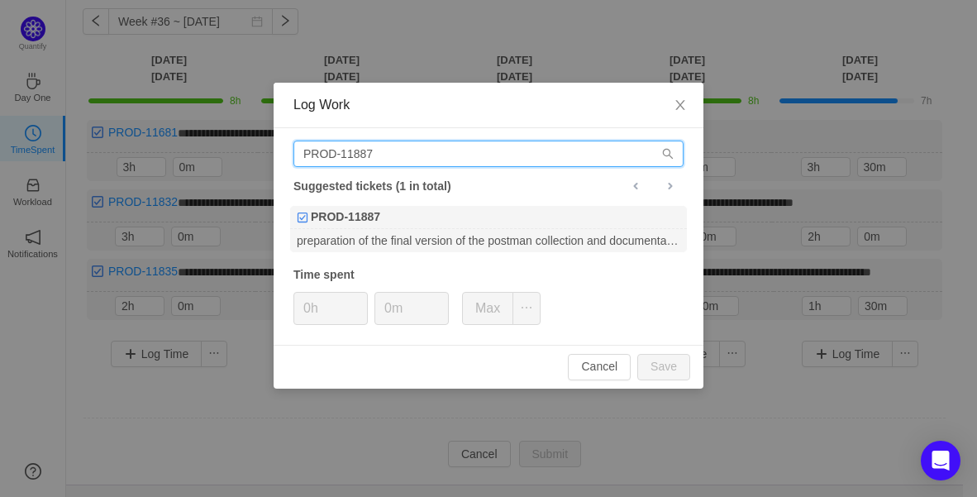
drag, startPoint x: 394, startPoint y: 159, endPoint x: 183, endPoint y: 155, distance: 211.6
click at [183, 155] on div "Log Work PROD-11887 Suggested tickets (1 in total) PROD-11887 preparation of th…" at bounding box center [488, 248] width 977 height 497
paste input "754"
type input "PROD-11754"
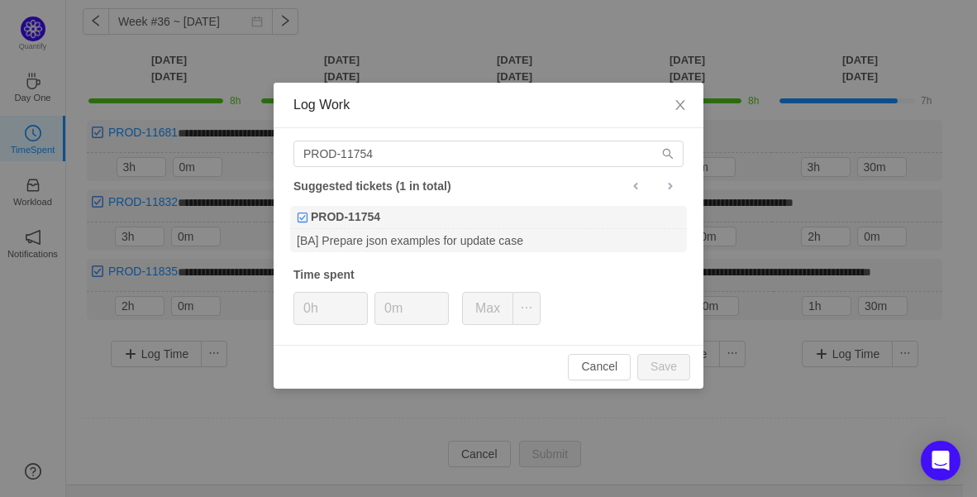
click at [413, 203] on div "PROD-11754 Suggested tickets (1 in total) PROD-11754 [BA] Prepare json examples…" at bounding box center [489, 236] width 430 height 216
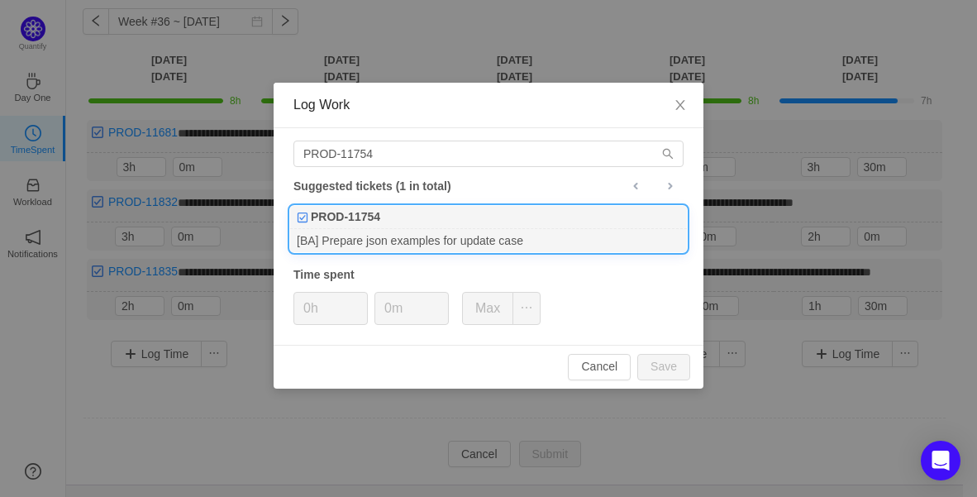
click at [412, 235] on div "[BA] Prepare json examples for update case" at bounding box center [488, 240] width 397 height 22
click at [361, 296] on span "Increase Value" at bounding box center [358, 302] width 17 height 19
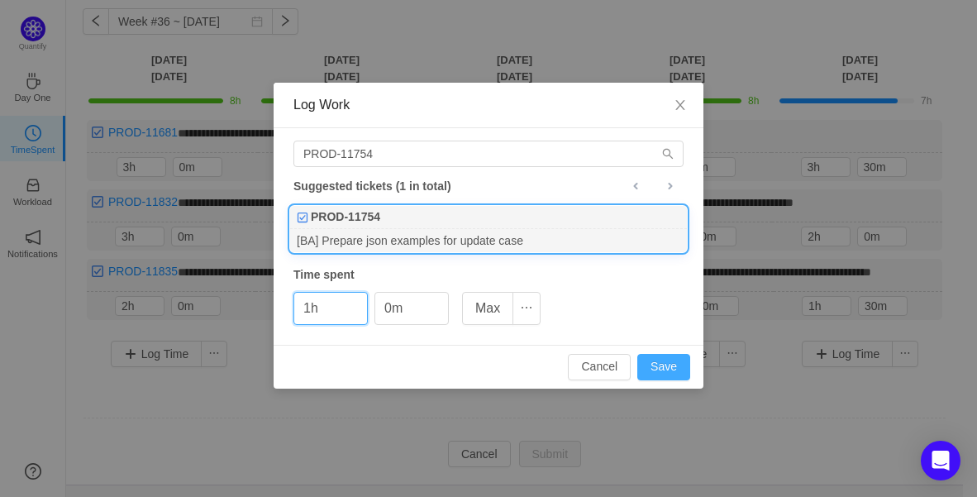
click at [671, 369] on button "Save" at bounding box center [663, 367] width 53 height 26
type input "0h"
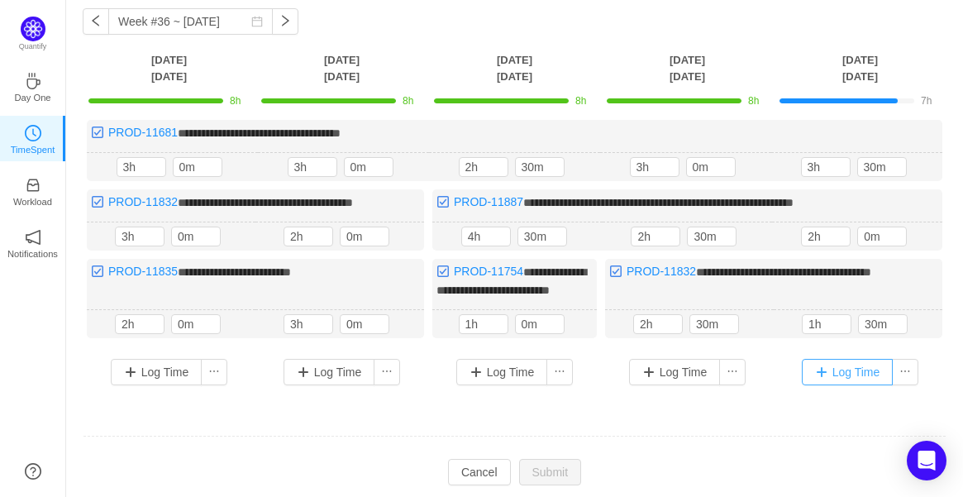
click at [830, 374] on button "Log Time" at bounding box center [848, 372] width 92 height 26
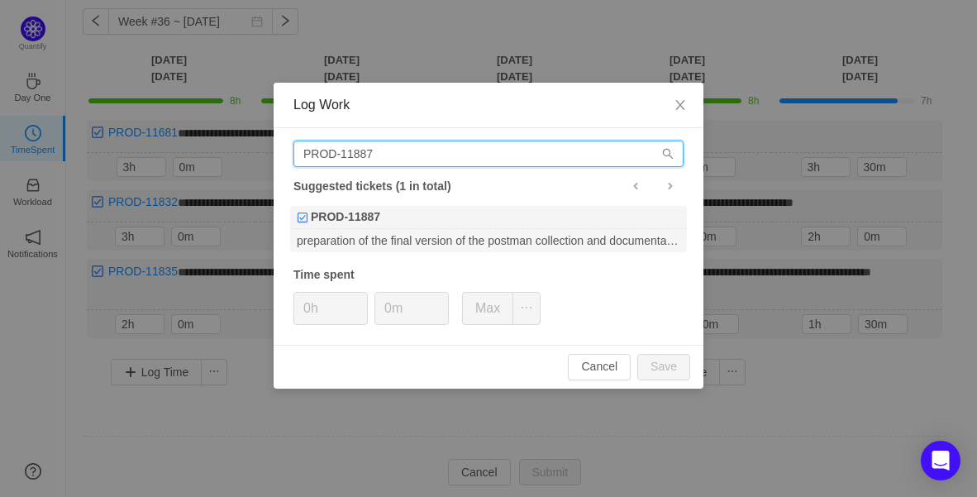
drag, startPoint x: 422, startPoint y: 152, endPoint x: 109, endPoint y: 155, distance: 313.2
click at [109, 154] on div "Log Work PROD-11887 Suggested tickets (1 in total) PROD-11887 preparation of th…" at bounding box center [488, 248] width 977 height 497
paste input "600"
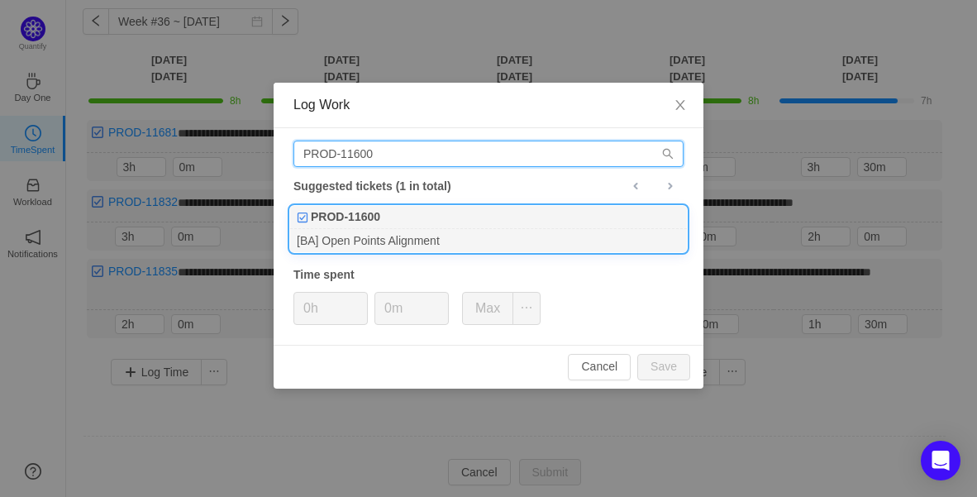
type input "PROD-11600"
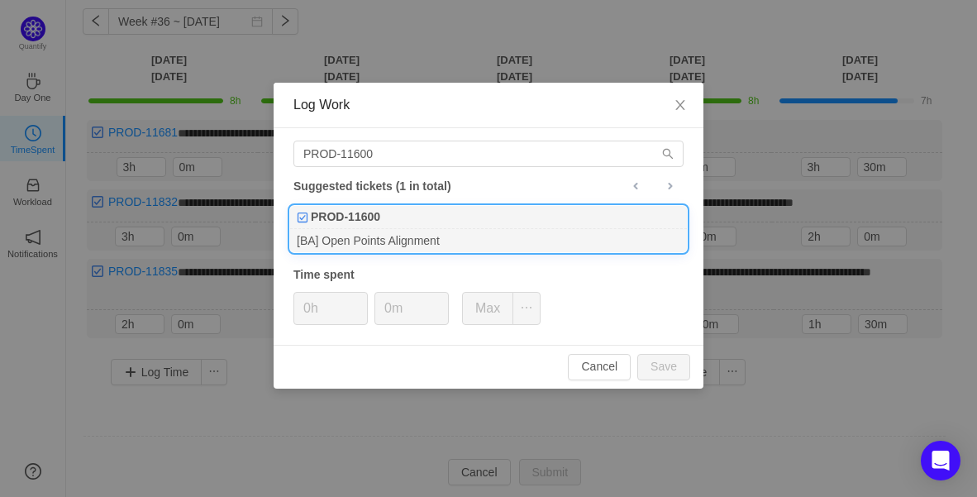
click at [404, 222] on div "PROD-11600" at bounding box center [488, 217] width 397 height 23
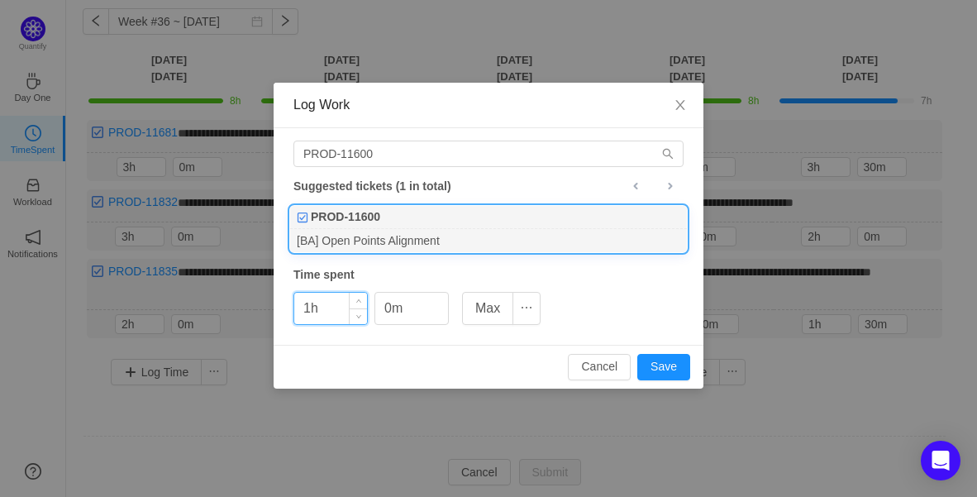
drag, startPoint x: 356, startPoint y: 301, endPoint x: 359, endPoint y: 323, distance: 22.4
click at [354, 302] on span "Increase Value" at bounding box center [358, 301] width 17 height 16
click at [659, 362] on button "Save" at bounding box center [663, 367] width 53 height 26
type input "0h"
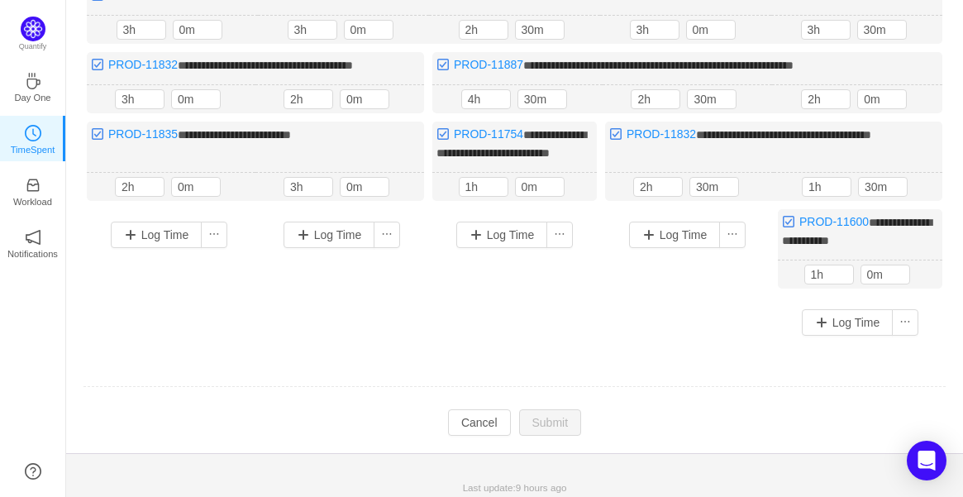
scroll to position [226, 0]
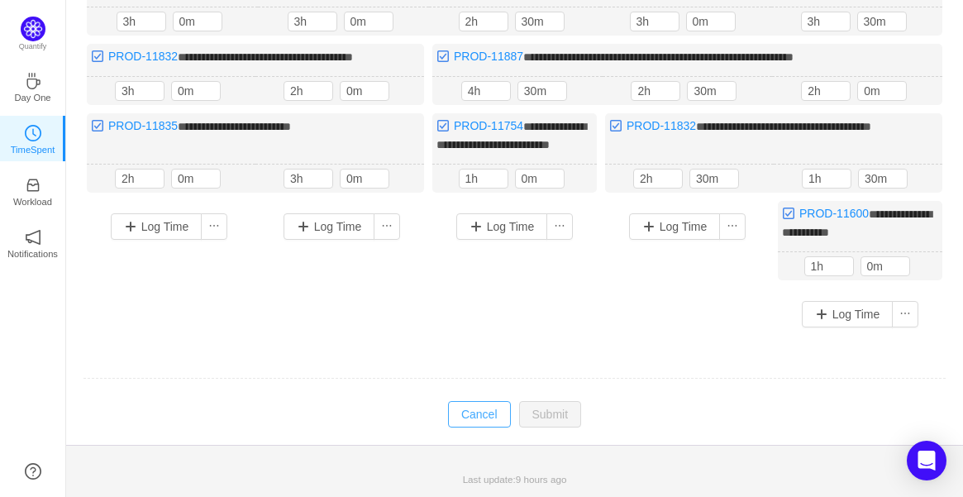
drag, startPoint x: 481, startPoint y: 429, endPoint x: 487, endPoint y: 415, distance: 15.2
click at [480, 428] on td "Modify Cancel Submit" at bounding box center [514, 414] width 863 height 28
click at [488, 412] on button "Cancel" at bounding box center [479, 414] width 63 height 26
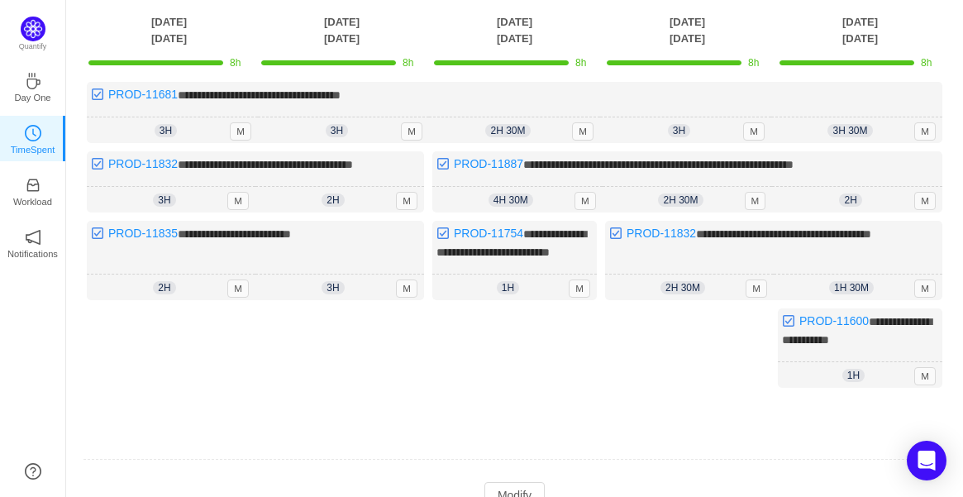
scroll to position [17, 0]
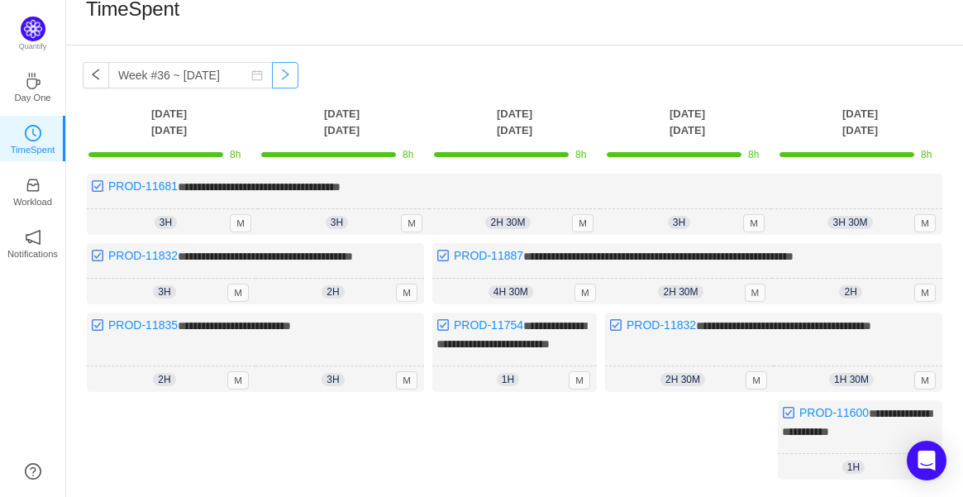
click at [272, 86] on button "button" at bounding box center [285, 75] width 26 height 26
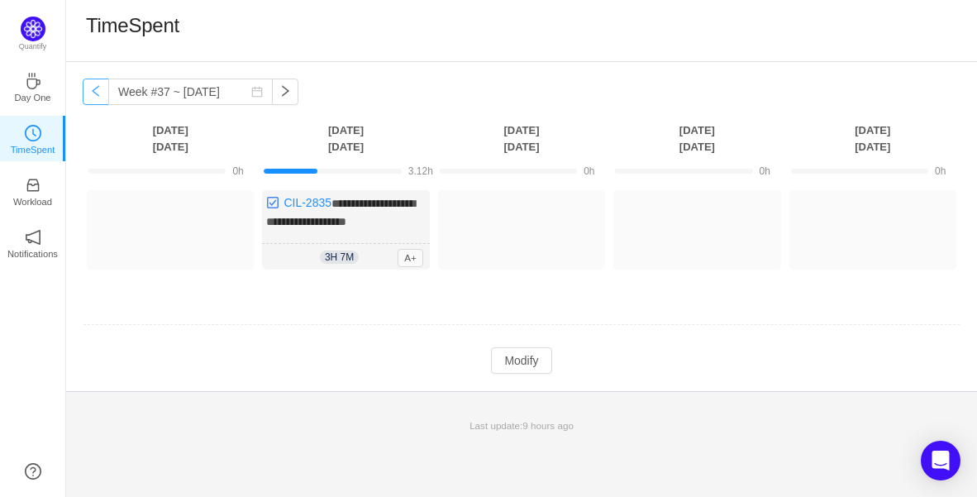
click at [97, 90] on button "button" at bounding box center [96, 91] width 26 height 26
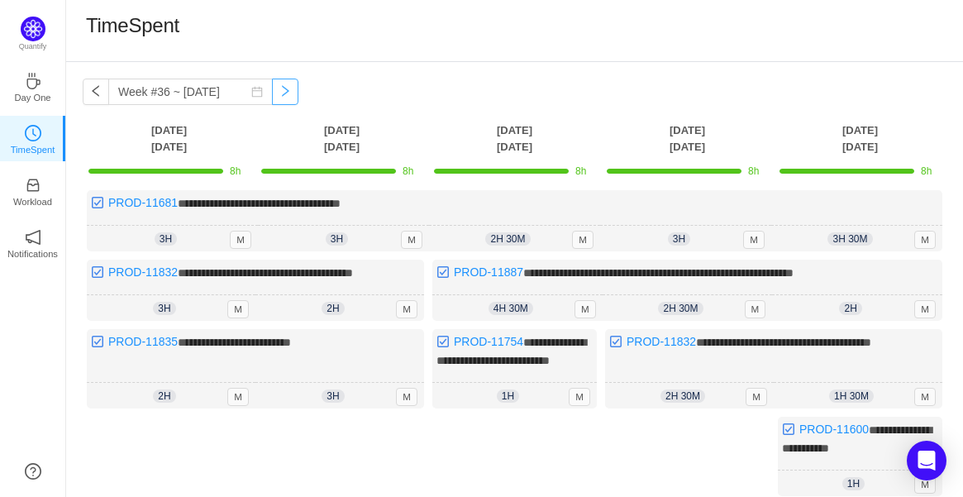
click at [278, 93] on button "button" at bounding box center [285, 91] width 26 height 26
type input "Week #37 ~ [DATE]"
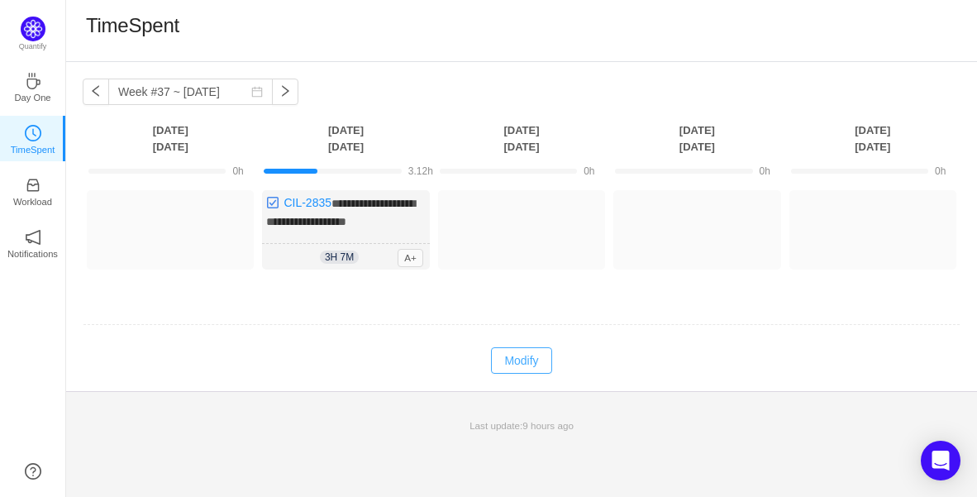
click at [512, 368] on button "Modify" at bounding box center [521, 360] width 60 height 26
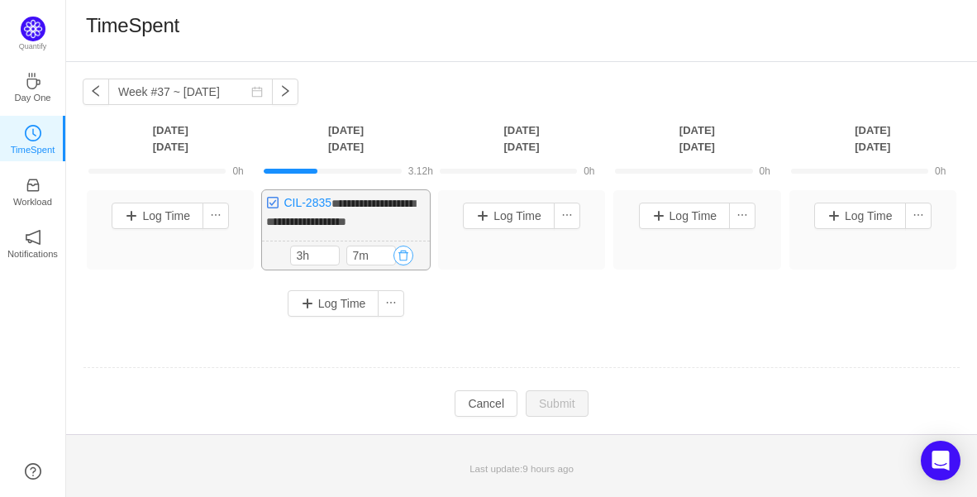
click at [400, 254] on button "button" at bounding box center [403, 255] width 20 height 20
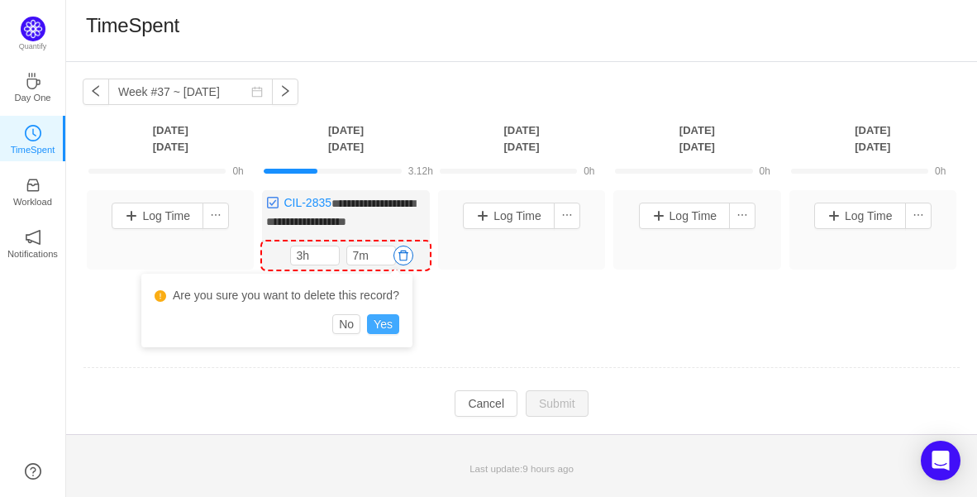
click at [381, 322] on button "Yes" at bounding box center [383, 324] width 32 height 20
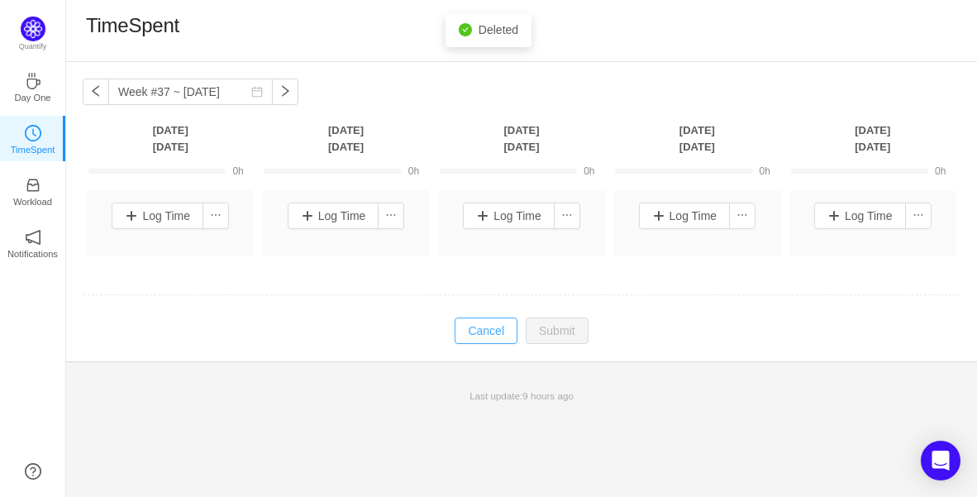
click at [488, 336] on button "Cancel" at bounding box center [485, 330] width 63 height 26
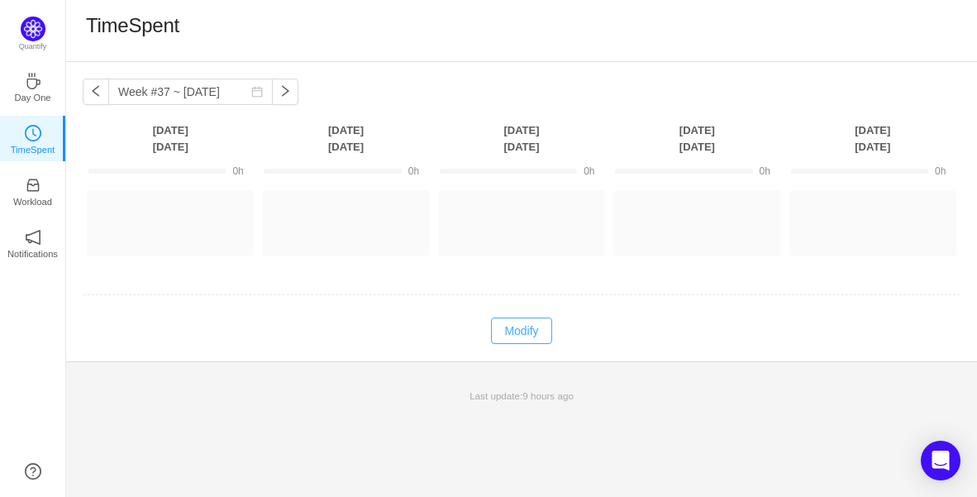
click at [506, 329] on button "Modify" at bounding box center [521, 330] width 60 height 26
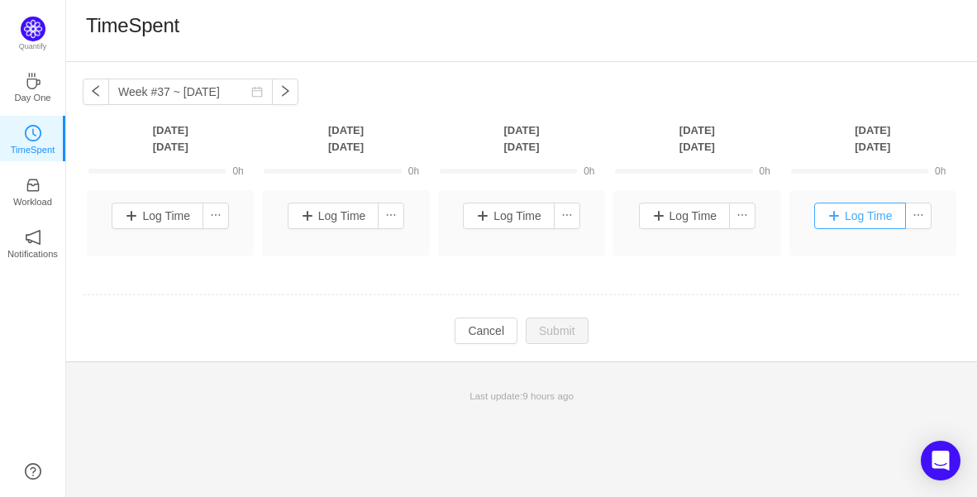
click at [865, 204] on button "Log Time" at bounding box center [860, 215] width 92 height 26
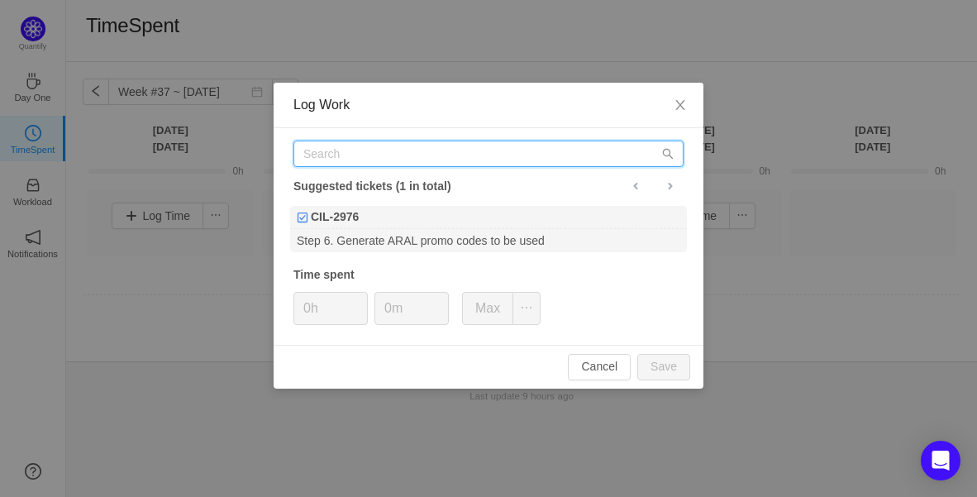
click at [444, 156] on input "text" at bounding box center [488, 153] width 390 height 26
paste input "PROD-11600"
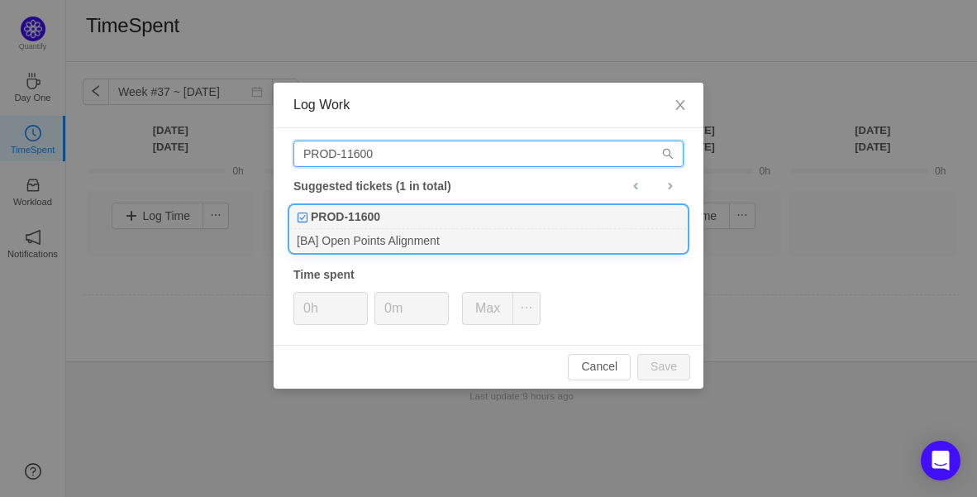
type input "PROD-11600"
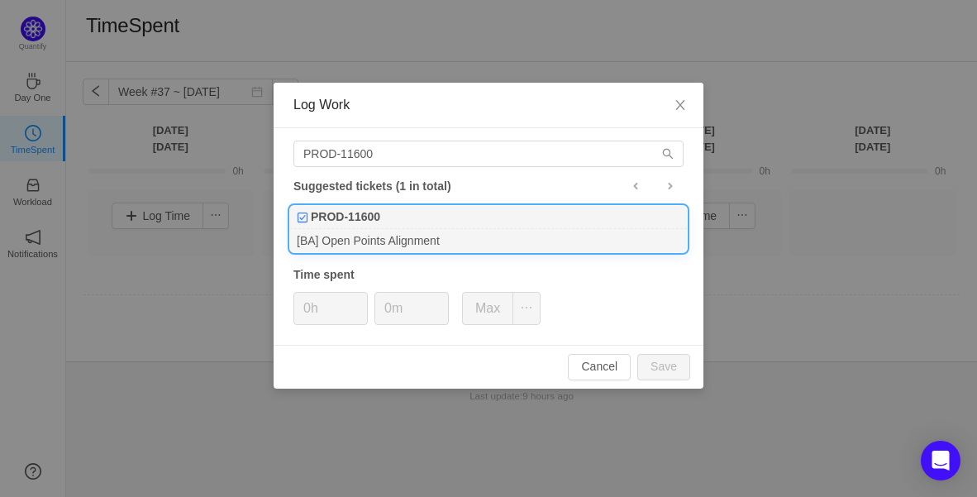
click at [422, 217] on div "PROD-11600" at bounding box center [488, 217] width 397 height 23
click at [365, 297] on span "Increase Value" at bounding box center [358, 302] width 17 height 19
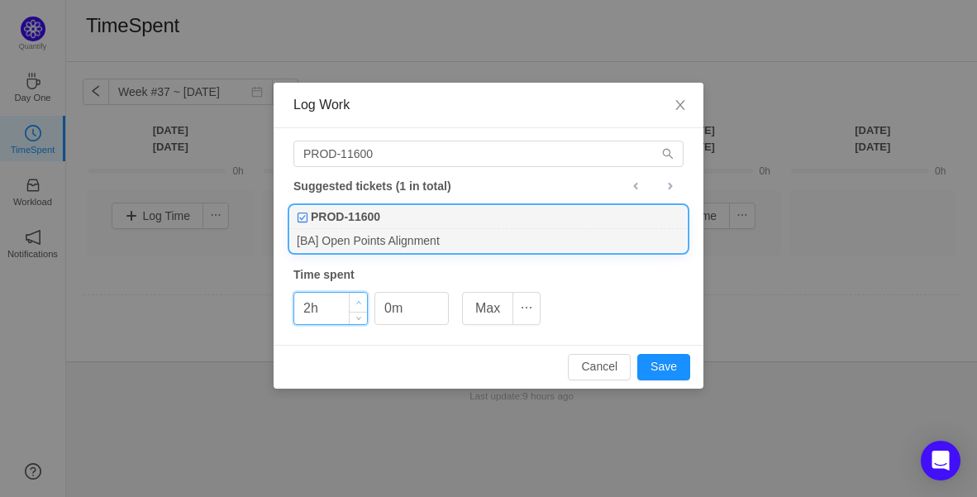
click at [366, 297] on span "Increase Value" at bounding box center [358, 302] width 17 height 19
click at [670, 364] on button "Save" at bounding box center [663, 367] width 53 height 26
type input "0h"
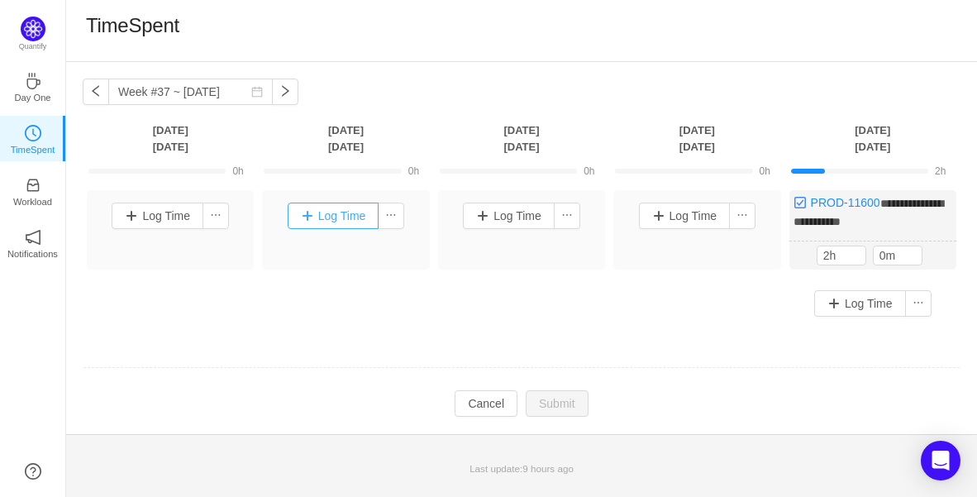
click at [373, 213] on button "Log Time" at bounding box center [334, 215] width 92 height 26
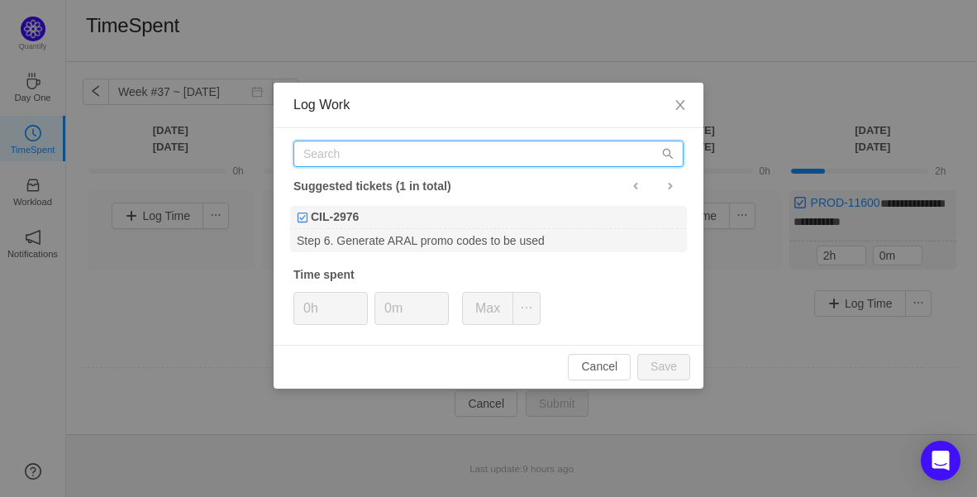
click at [388, 152] on input "text" at bounding box center [488, 153] width 390 height 26
paste input "PROD-11600"
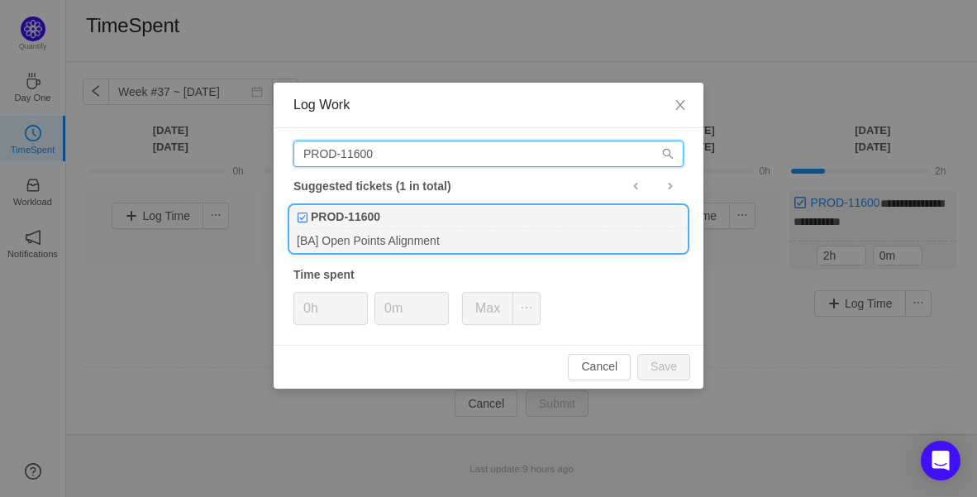
type input "PROD-11600"
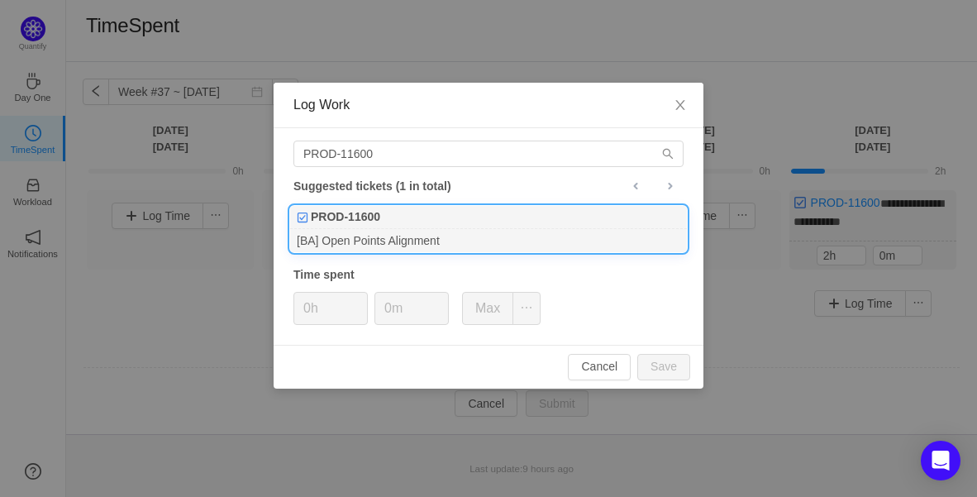
click at [397, 218] on div "PROD-11600" at bounding box center [488, 217] width 397 height 23
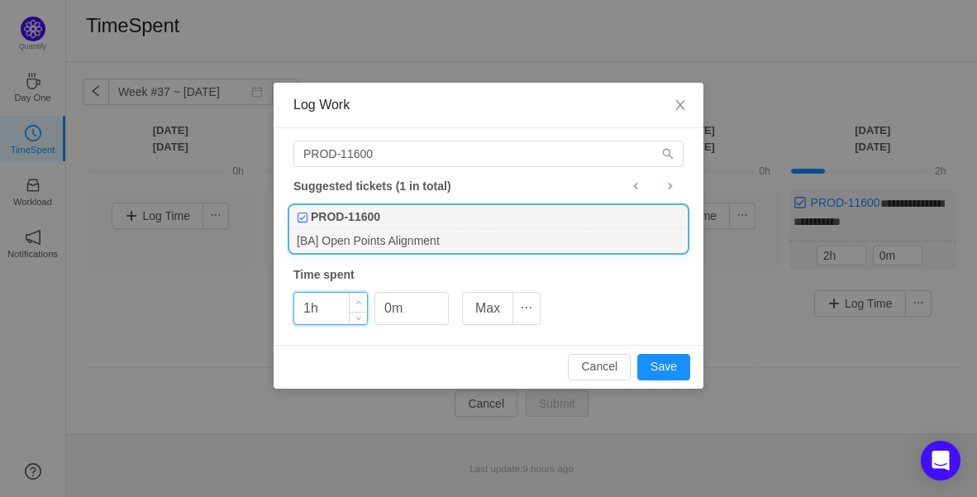
click at [361, 297] on span "Increase Value" at bounding box center [358, 302] width 17 height 19
drag, startPoint x: 361, startPoint y: 297, endPoint x: 426, endPoint y: 333, distance: 74.7
click at [362, 297] on span "Increase Value" at bounding box center [358, 301] width 17 height 16
click at [359, 316] on icon "icon: down" at bounding box center [359, 315] width 6 height 6
click at [661, 366] on button "Save" at bounding box center [663, 367] width 53 height 26
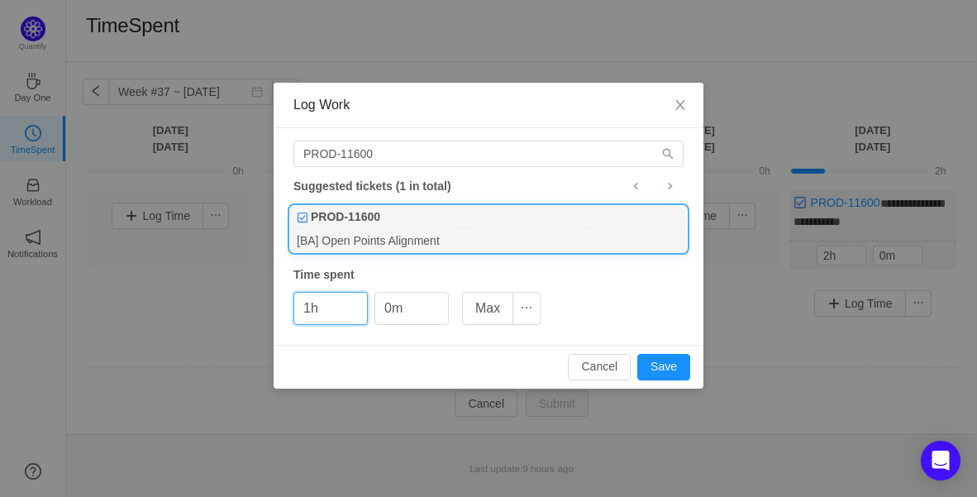
type input "0h"
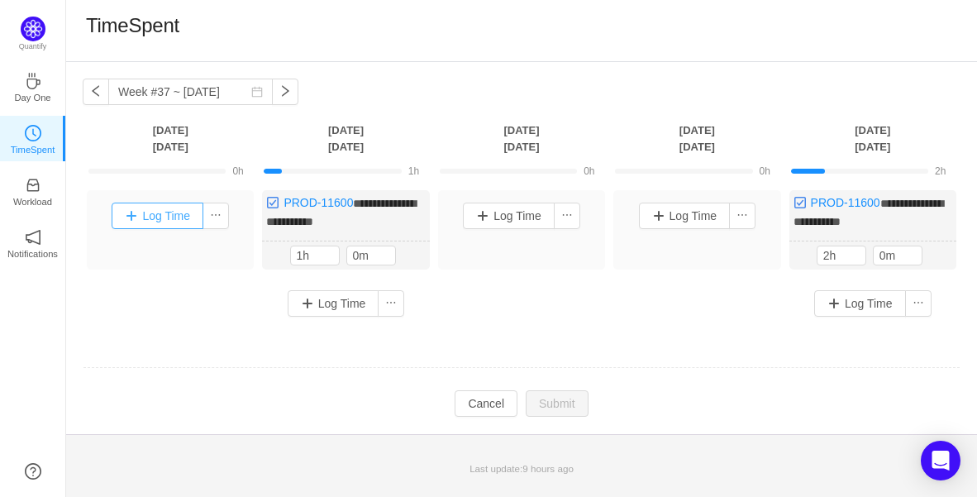
click at [119, 215] on button "Log Time" at bounding box center [158, 215] width 92 height 26
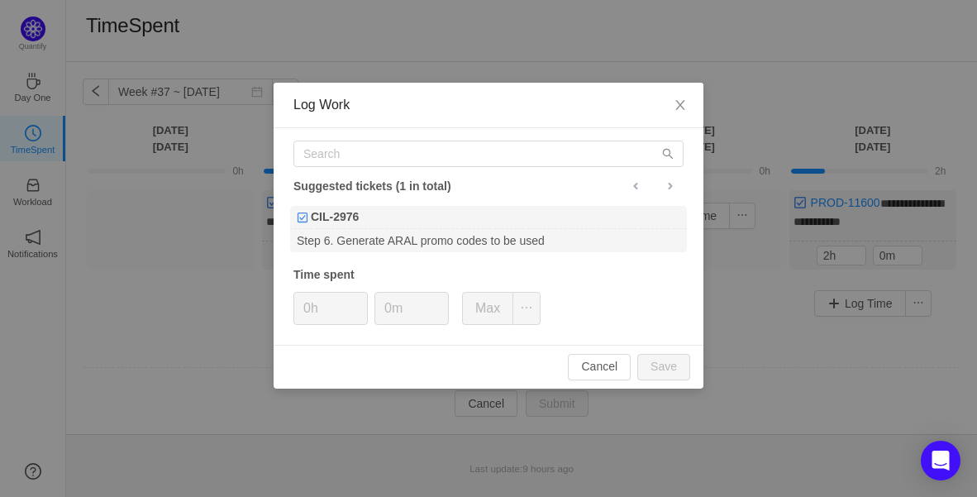
click at [363, 169] on div "Suggested tickets (1 in total) CIL-2976 Step 6. Generate ARAL promo codes to be…" at bounding box center [489, 236] width 430 height 216
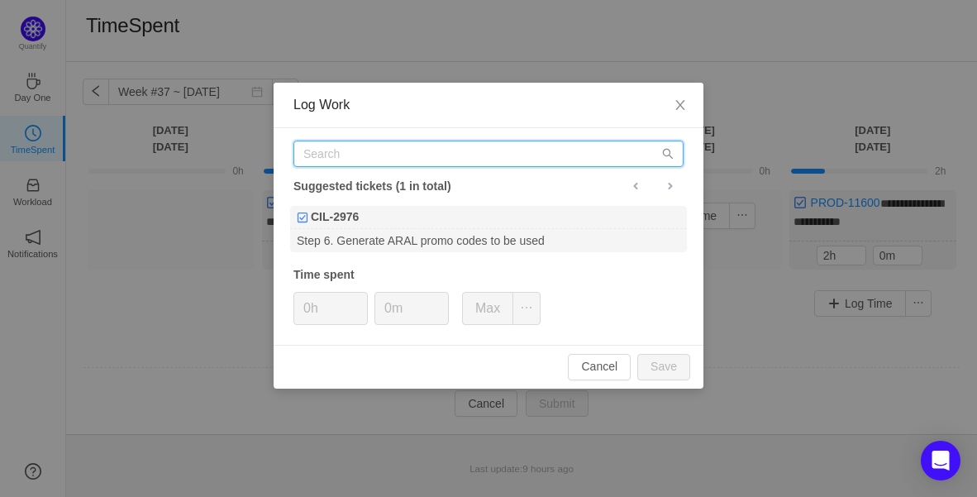
click at [370, 150] on input "text" at bounding box center [488, 153] width 390 height 26
paste input "PROD-11681"
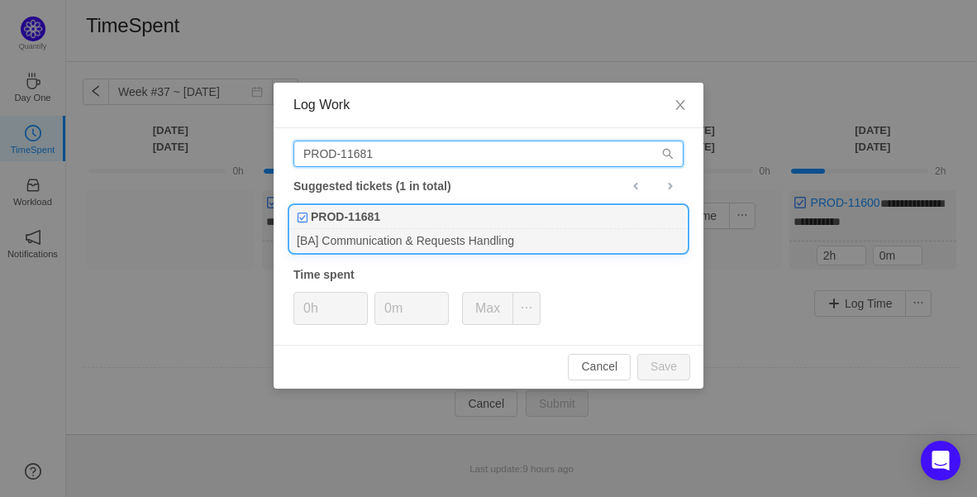
type input "PROD-11681"
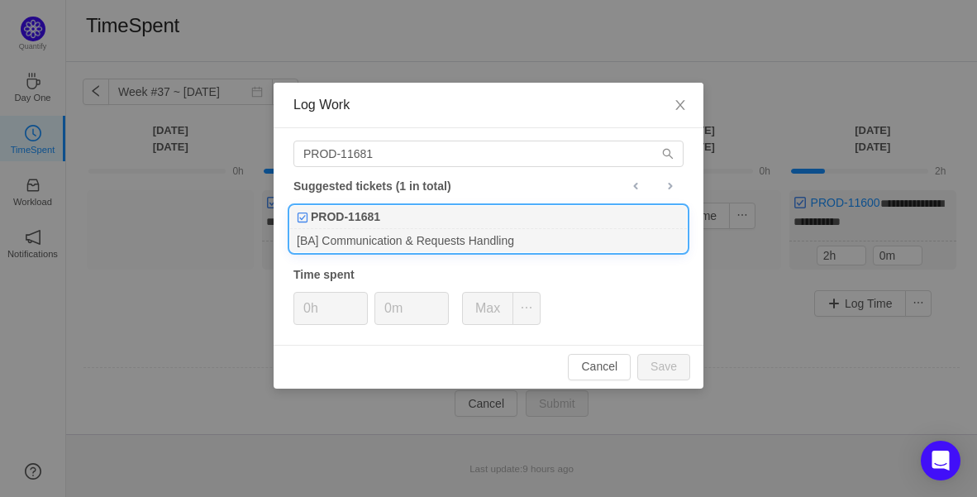
click at [387, 212] on div "PROD-11681" at bounding box center [488, 217] width 397 height 23
click at [359, 297] on span "Increase Value" at bounding box center [358, 302] width 17 height 19
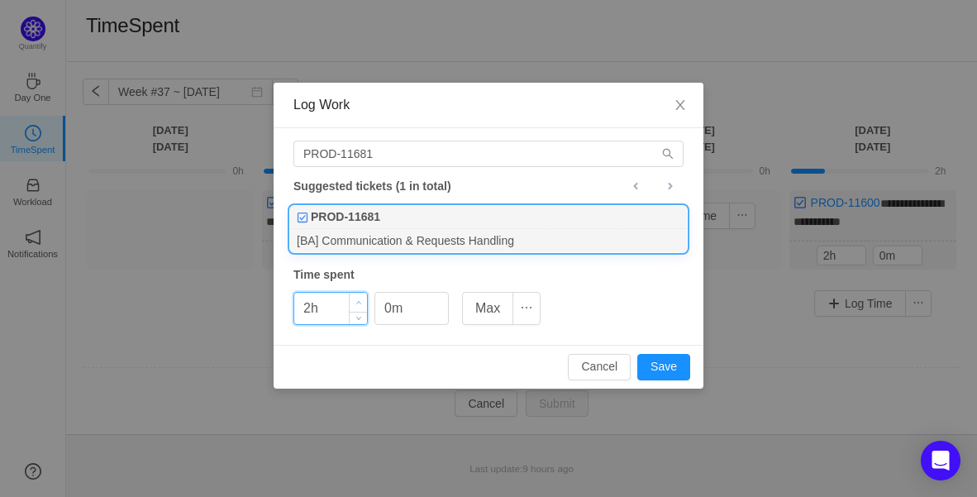
click at [359, 297] on span "Increase Value" at bounding box center [358, 302] width 17 height 19
type input "3h"
click at [359, 298] on span "Increase Value" at bounding box center [358, 302] width 17 height 19
click at [434, 301] on span "Increase Value" at bounding box center [439, 302] width 17 height 19
click at [436, 300] on span "Increase Value" at bounding box center [439, 302] width 17 height 19
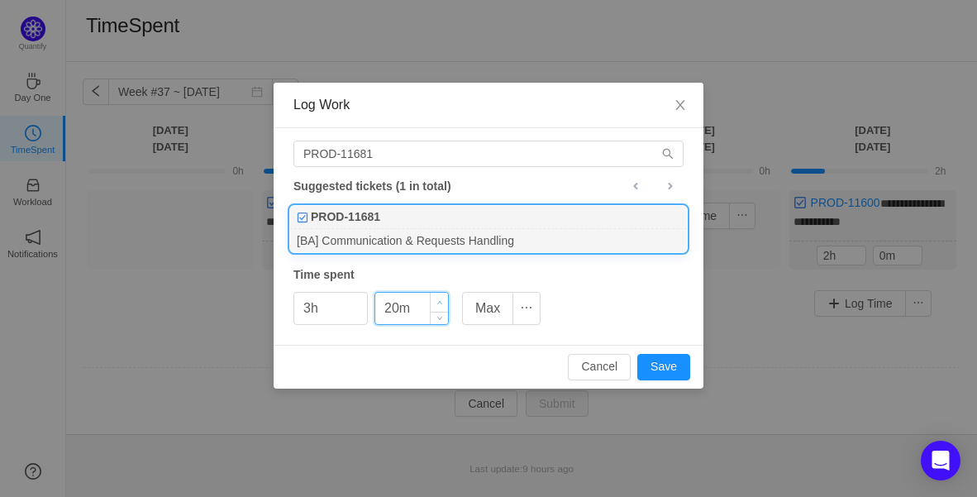
type input "30m"
click at [436, 300] on span "Increase Value" at bounding box center [439, 302] width 17 height 19
click at [673, 365] on button "Save" at bounding box center [663, 367] width 53 height 26
type input "0h"
type input "0m"
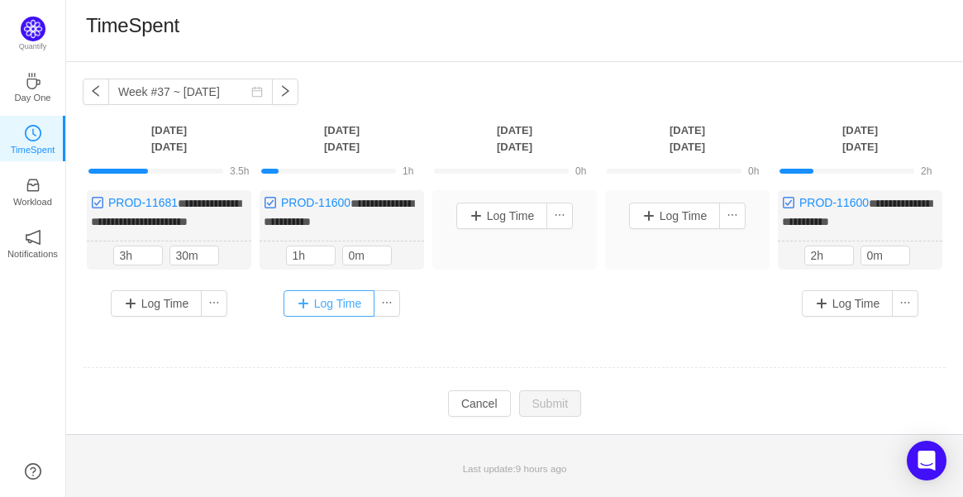
click at [352, 316] on button "Log Time" at bounding box center [329, 303] width 92 height 26
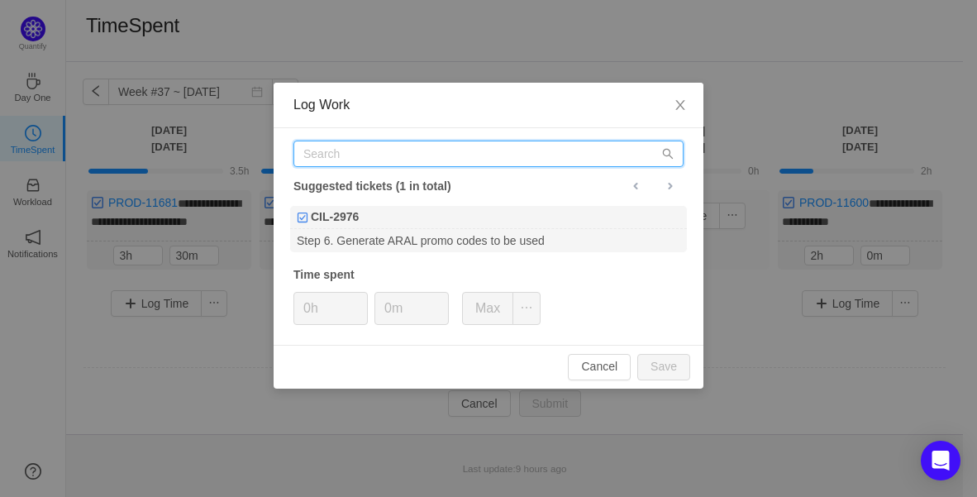
click at [375, 143] on input "text" at bounding box center [488, 153] width 390 height 26
paste input "PROD-11681"
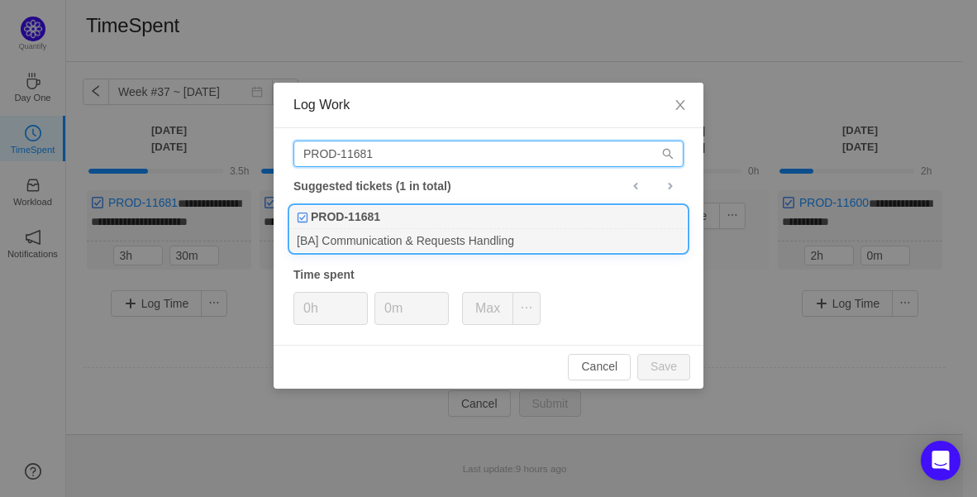
type input "PROD-11681"
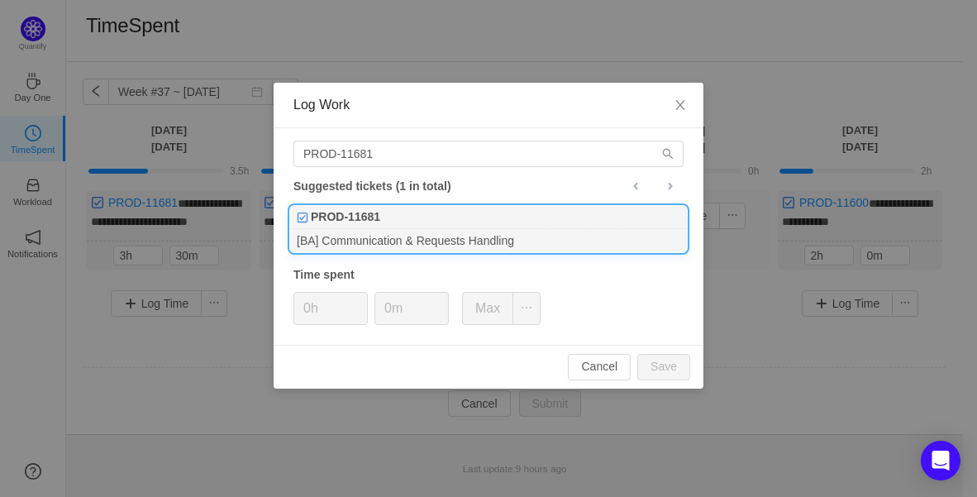
click at [403, 208] on div "PROD-11681" at bounding box center [488, 217] width 397 height 23
type input "1h"
click at [356, 294] on span "Increase Value" at bounding box center [358, 302] width 17 height 19
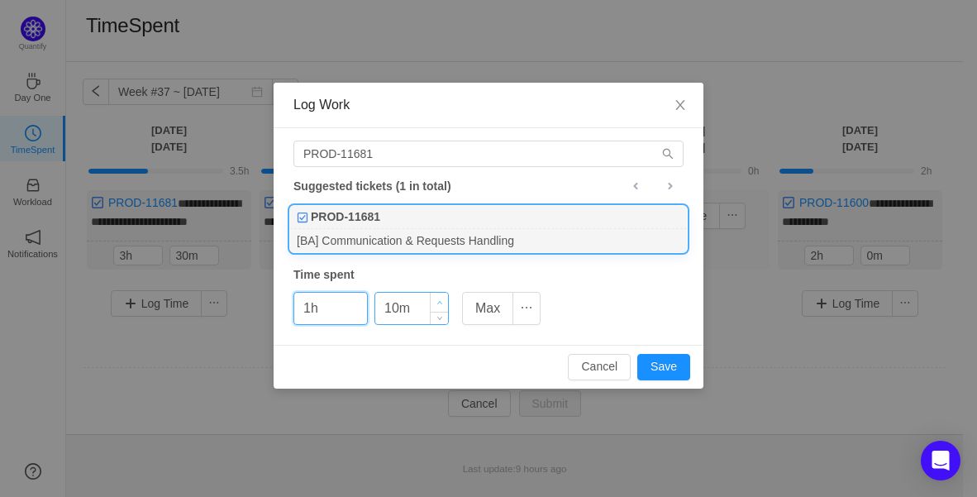
click at [444, 302] on span "Increase Value" at bounding box center [439, 302] width 17 height 19
type input "30m"
click at [444, 302] on span "Increase Value" at bounding box center [439, 302] width 17 height 19
type input "2h"
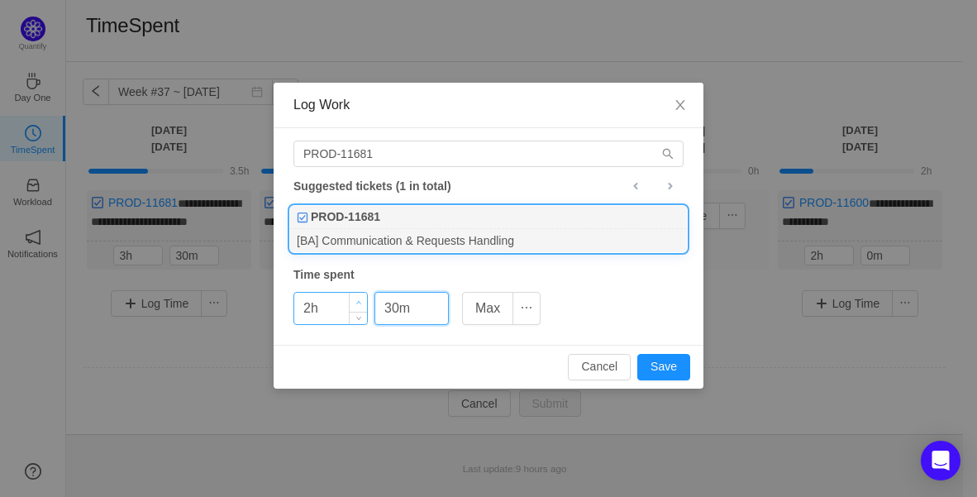
click at [358, 295] on span "Increase Value" at bounding box center [358, 302] width 17 height 19
click at [435, 318] on span "Decrease Value" at bounding box center [439, 314] width 17 height 19
click at [436, 317] on span "Decrease Value" at bounding box center [439, 314] width 17 height 19
type input "0m"
click at [436, 317] on span "Decrease Value" at bounding box center [439, 314] width 17 height 19
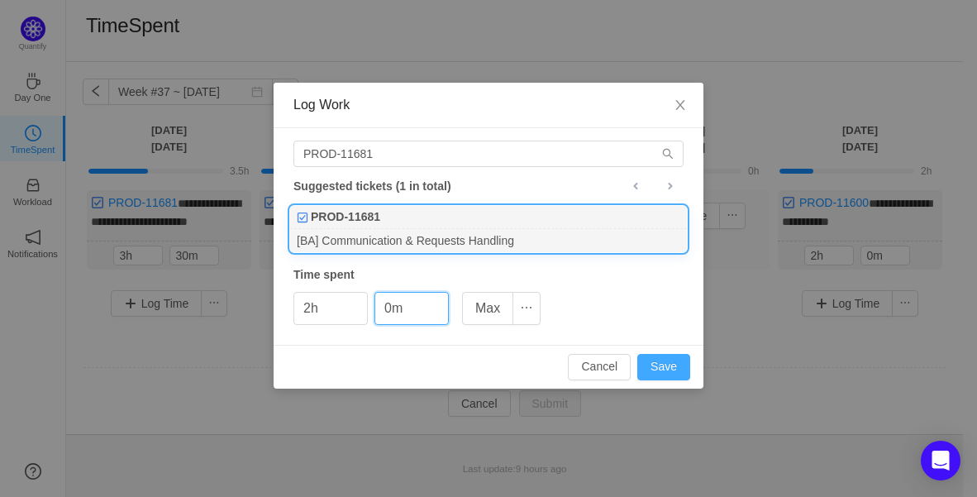
click at [659, 360] on button "Save" at bounding box center [663, 367] width 53 height 26
type input "0h"
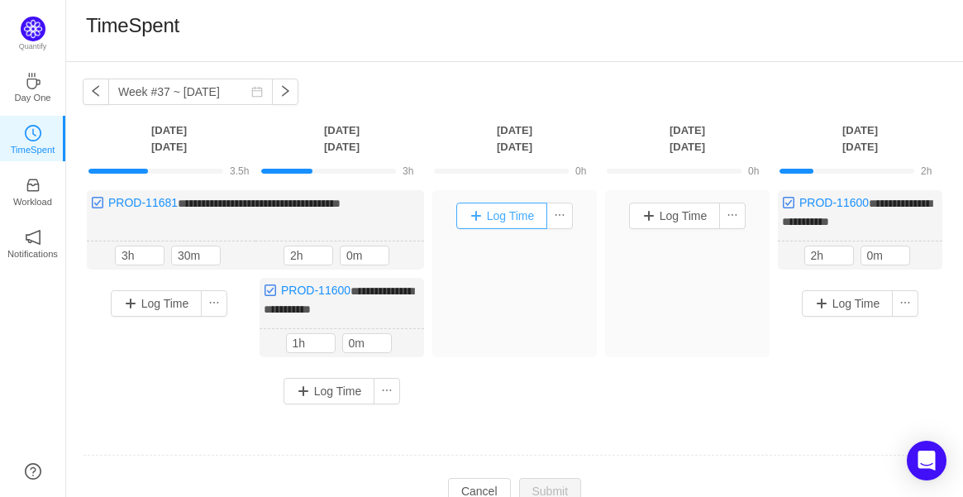
click at [488, 218] on button "Log Time" at bounding box center [502, 215] width 92 height 26
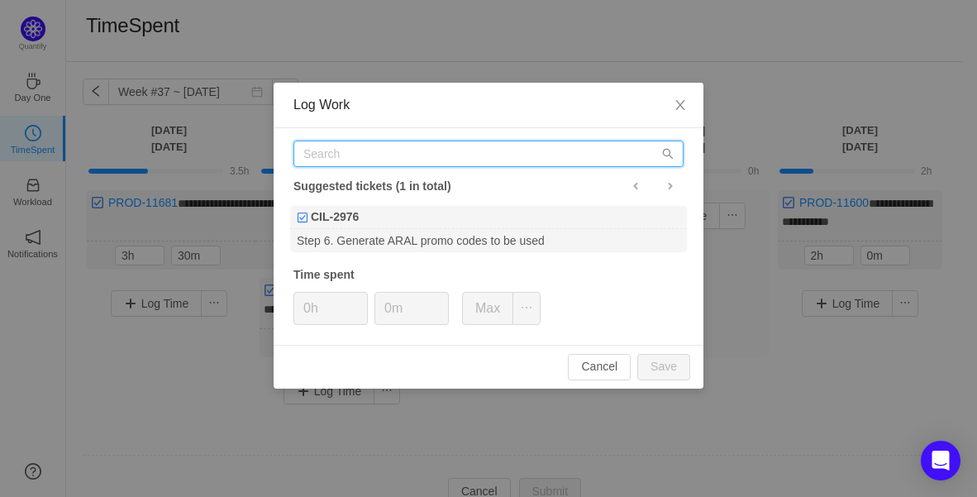
click at [420, 155] on input "text" at bounding box center [488, 153] width 390 height 26
paste input "PROD-11681"
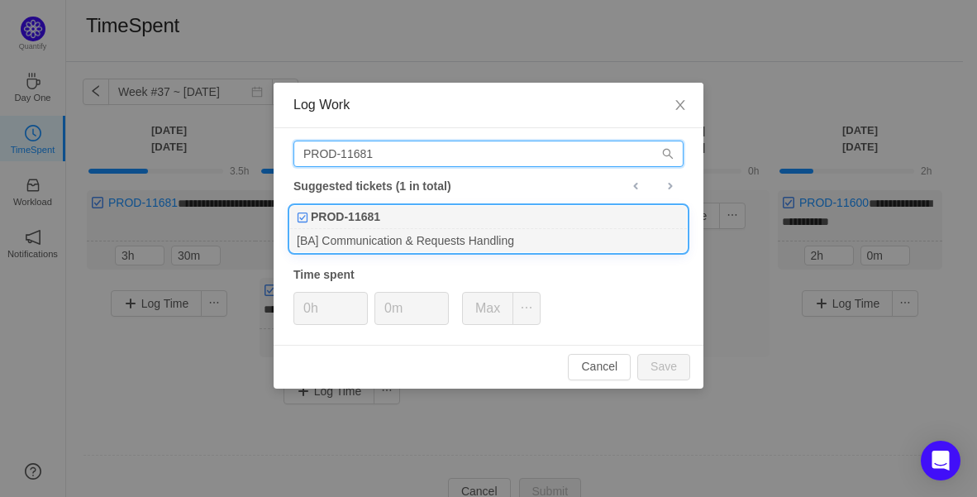
type input "PROD-11681"
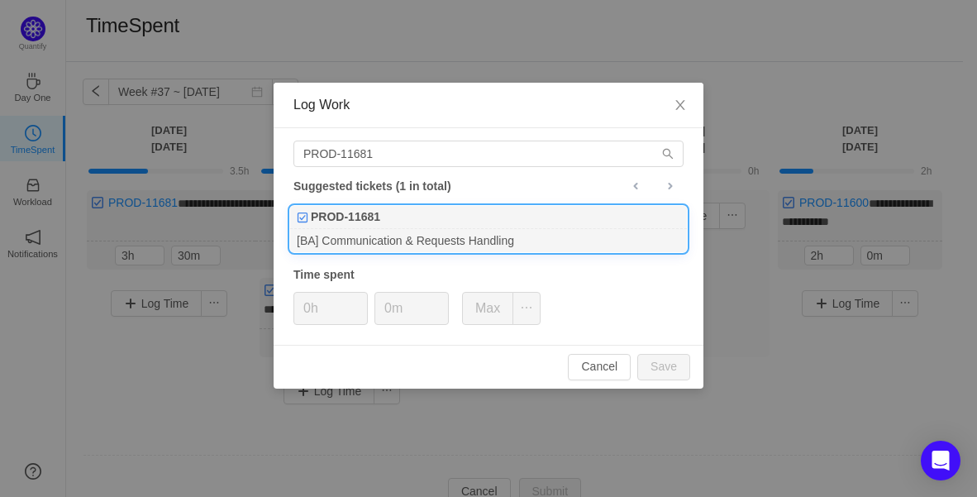
click at [403, 215] on div "PROD-11681" at bounding box center [488, 217] width 397 height 23
click at [362, 294] on span "Increase Value" at bounding box center [358, 302] width 17 height 19
type input "2h"
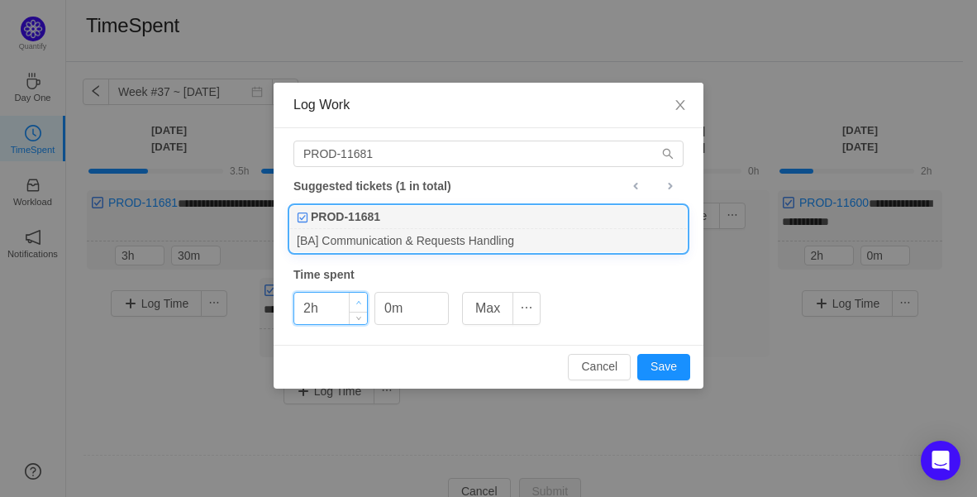
click at [361, 294] on span "Increase Value" at bounding box center [358, 302] width 17 height 19
click at [439, 297] on span "Increase Value" at bounding box center [439, 302] width 17 height 19
type input "30m"
click at [439, 297] on span "Increase Value" at bounding box center [439, 302] width 17 height 19
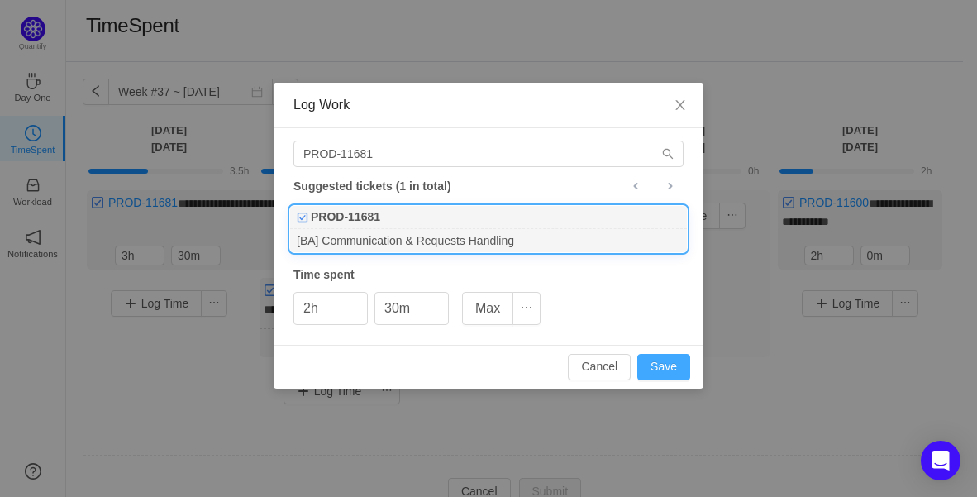
click at [675, 354] on button "Save" at bounding box center [663, 367] width 53 height 26
type input "0h"
type input "0m"
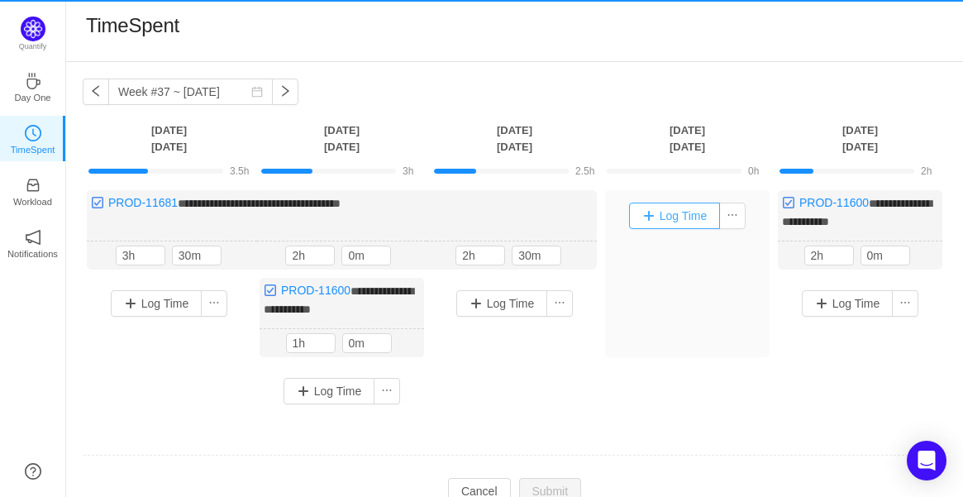
click at [684, 218] on button "Log Time" at bounding box center [675, 215] width 92 height 26
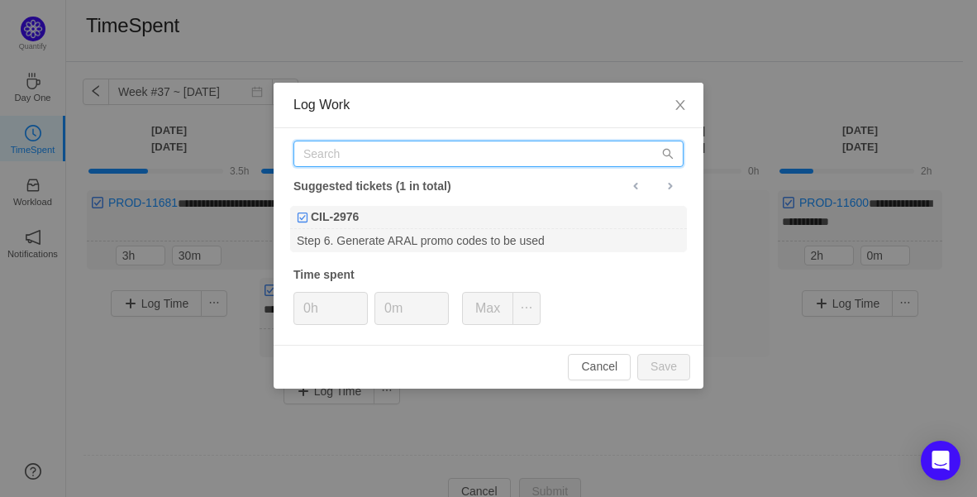
click at [458, 159] on input "text" at bounding box center [488, 153] width 390 height 26
paste input "PROD-11681"
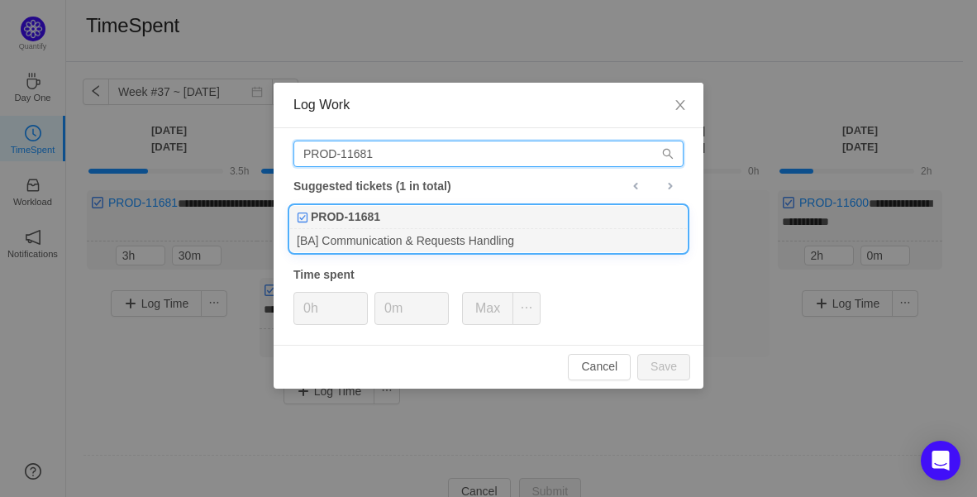
type input "PROD-11681"
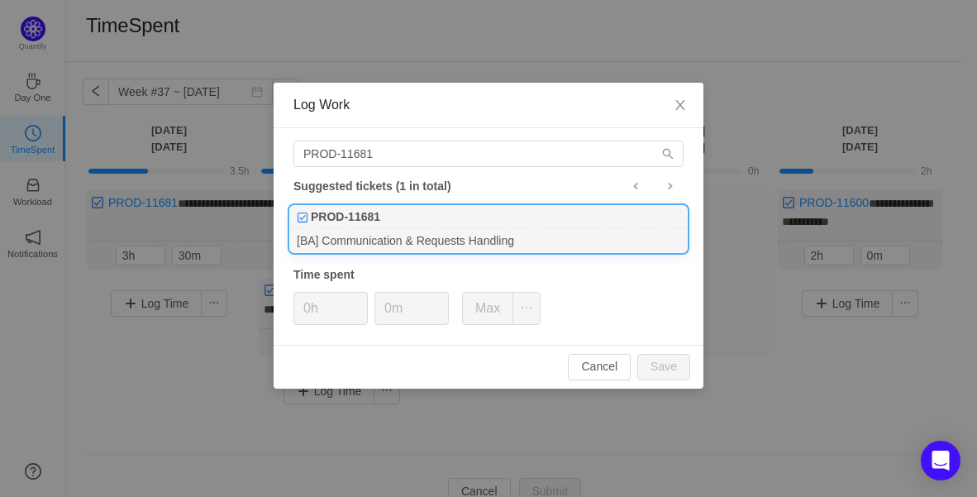
click at [415, 216] on div "PROD-11681" at bounding box center [488, 217] width 397 height 23
click at [359, 301] on icon "icon: up" at bounding box center [359, 303] width 6 height 6
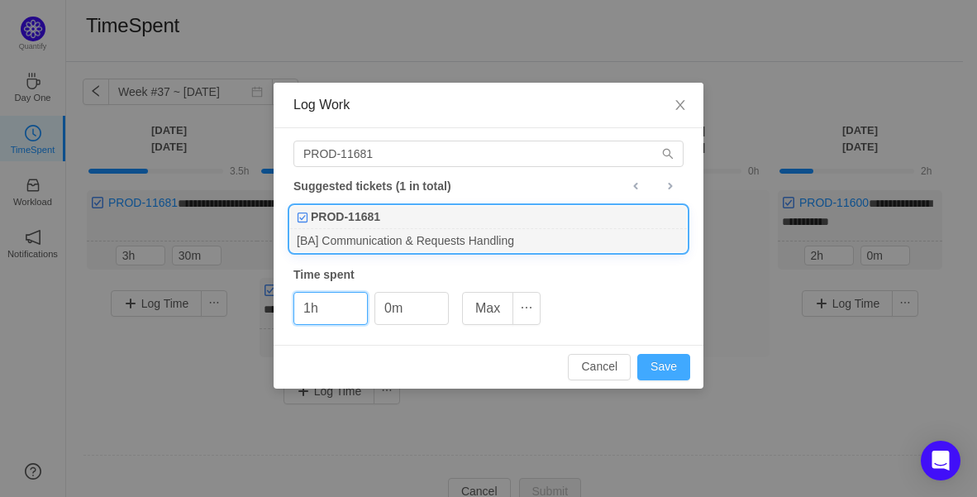
click at [678, 375] on button "Save" at bounding box center [663, 367] width 53 height 26
type input "0h"
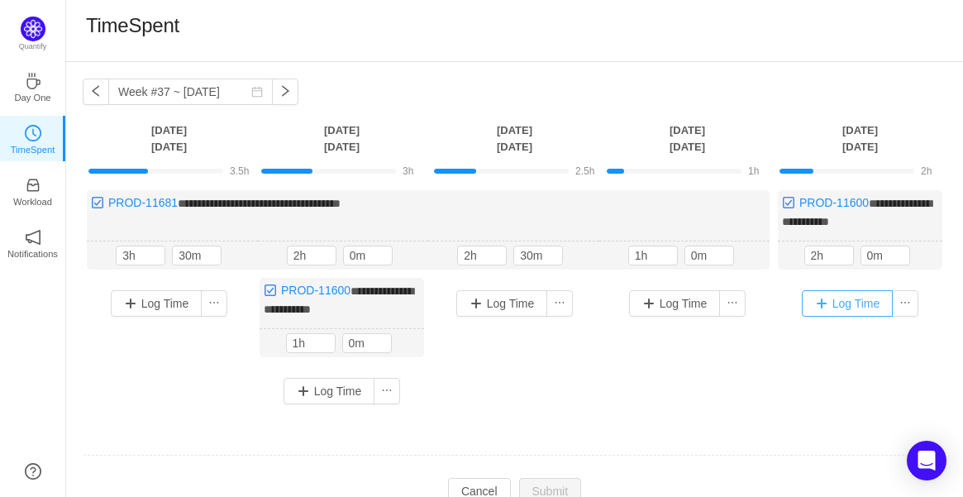
click at [855, 304] on button "Log Time" at bounding box center [848, 303] width 92 height 26
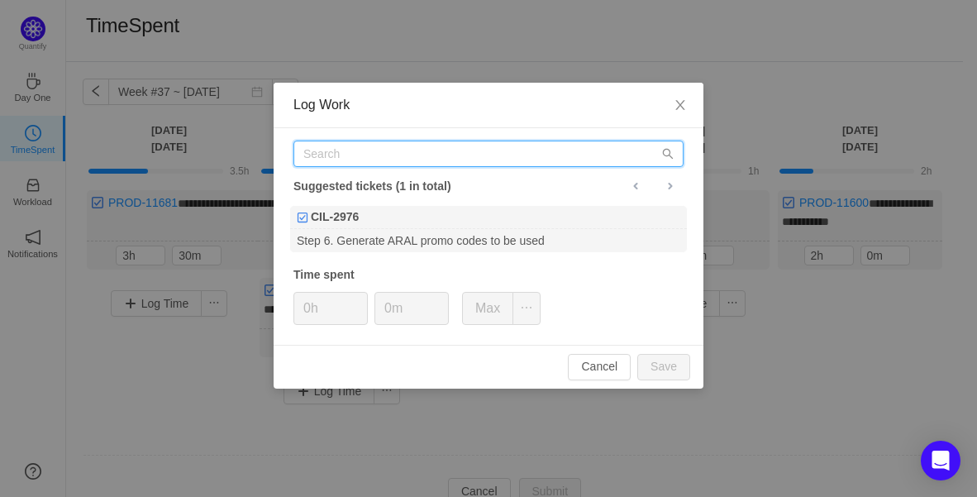
click at [421, 156] on input "text" at bounding box center [488, 153] width 390 height 26
paste input "PROD-11681"
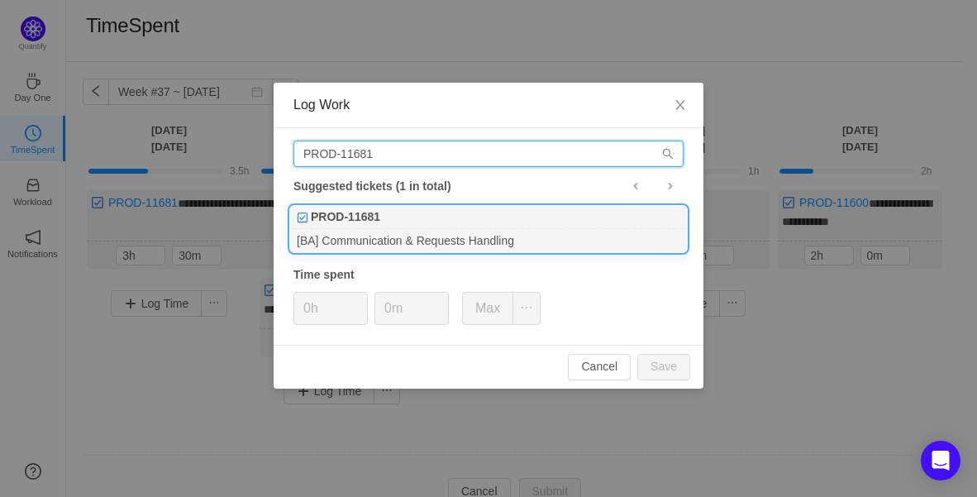
type input "PROD-11681"
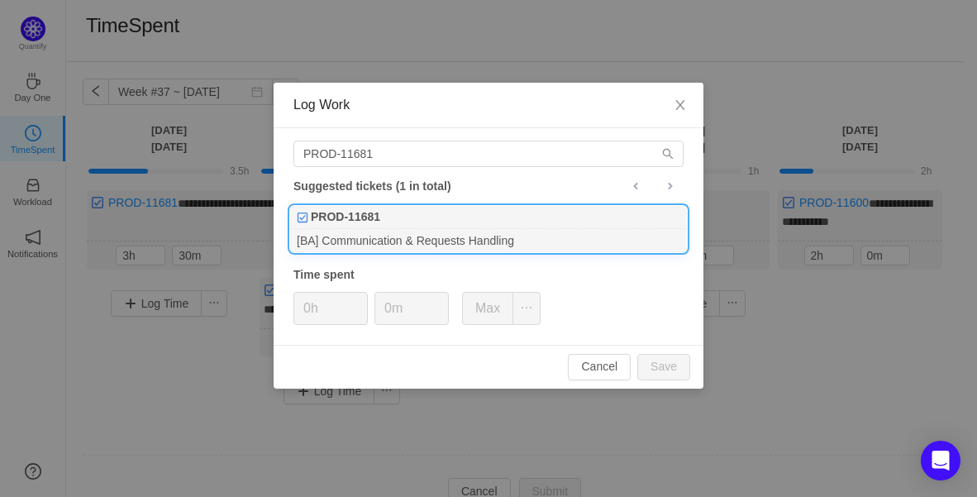
click at [414, 226] on div "PROD-11681" at bounding box center [488, 217] width 397 height 23
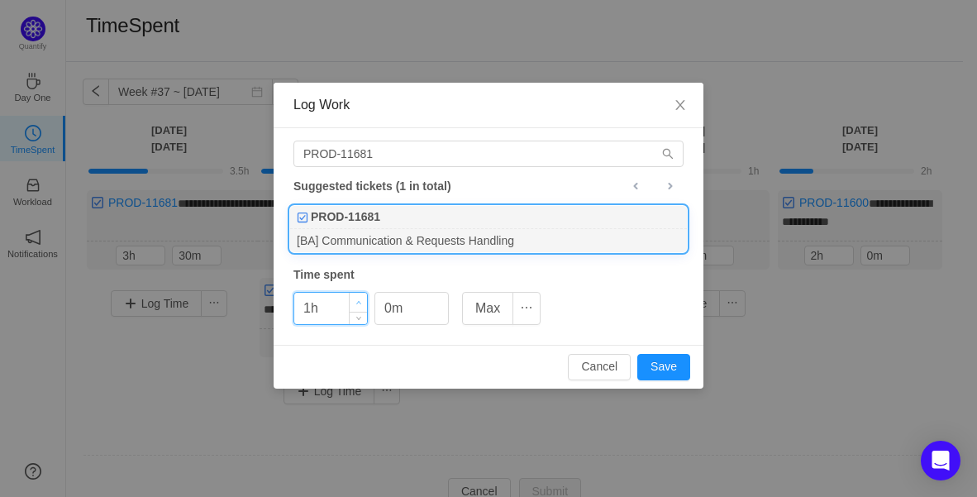
click at [362, 295] on span "Increase Value" at bounding box center [358, 302] width 17 height 19
type input "3h"
click at [362, 295] on span "Increase Value" at bounding box center [358, 302] width 17 height 19
click at [438, 301] on icon "icon: up" at bounding box center [440, 303] width 6 height 6
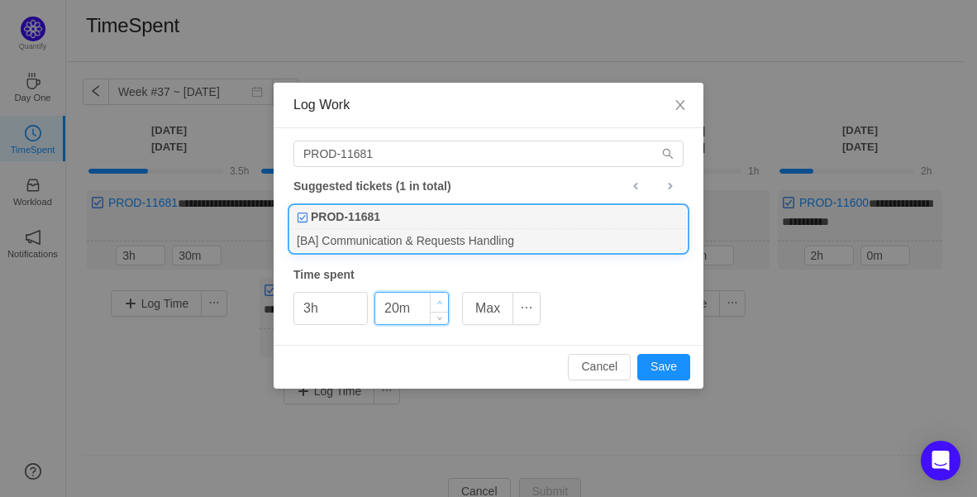
click at [438, 301] on icon "icon: up" at bounding box center [440, 303] width 6 height 6
type input "30m"
click at [438, 316] on icon "icon: down" at bounding box center [440, 315] width 6 height 6
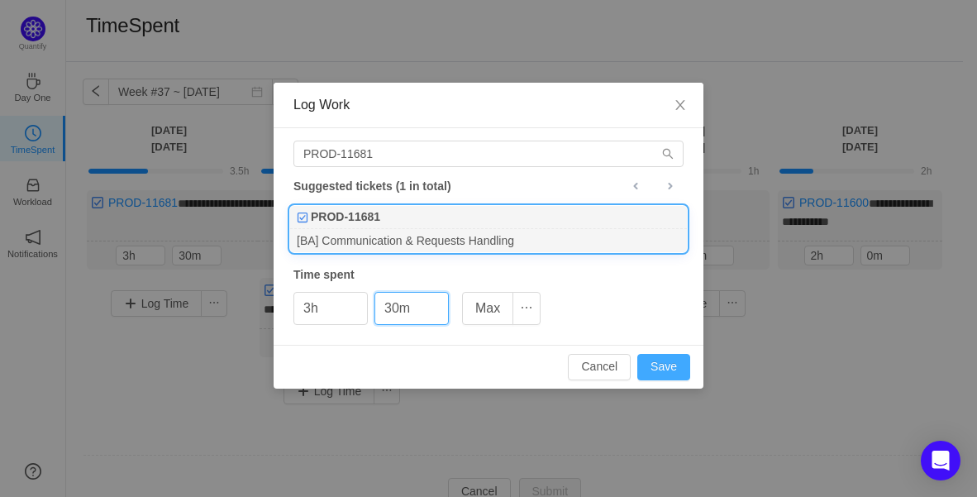
click at [654, 359] on button "Save" at bounding box center [663, 367] width 53 height 26
type input "0h"
type input "0m"
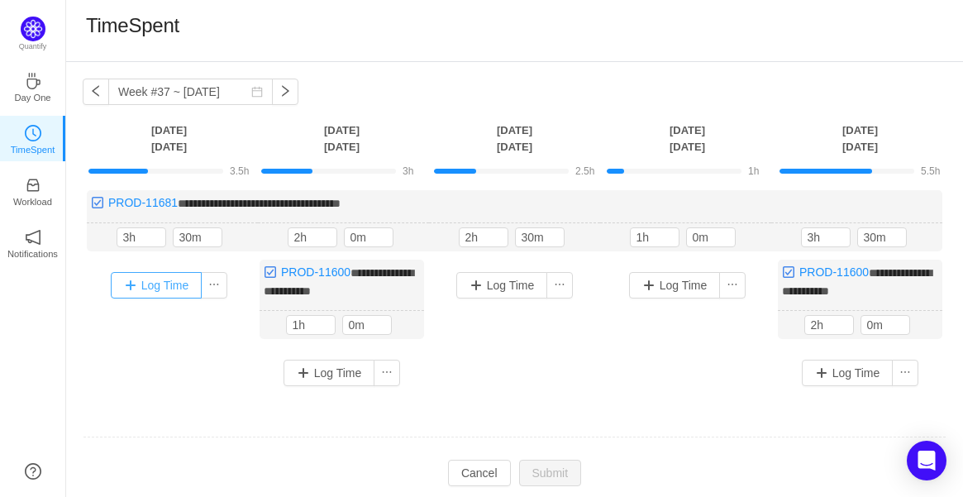
click at [165, 282] on button "Log Time" at bounding box center [157, 285] width 92 height 26
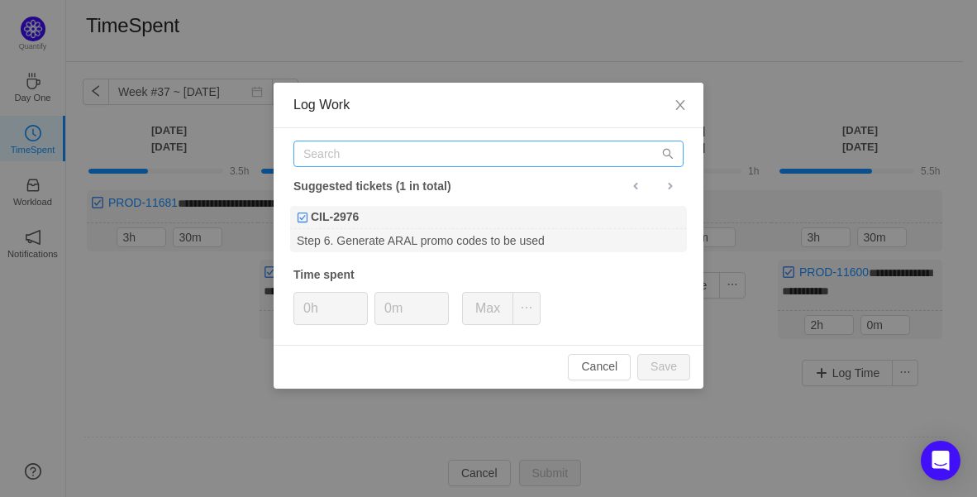
click at [370, 165] on div "Suggested tickets (1 in total) CIL-2976 Step 6. Generate ARAL promo codes to be…" at bounding box center [489, 236] width 430 height 216
click at [371, 157] on input "text" at bounding box center [488, 153] width 390 height 26
click at [378, 159] on input "text" at bounding box center [488, 153] width 390 height 26
drag, startPoint x: 396, startPoint y: 154, endPoint x: 354, endPoint y: 152, distance: 42.2
click at [354, 151] on input "text" at bounding box center [488, 153] width 390 height 26
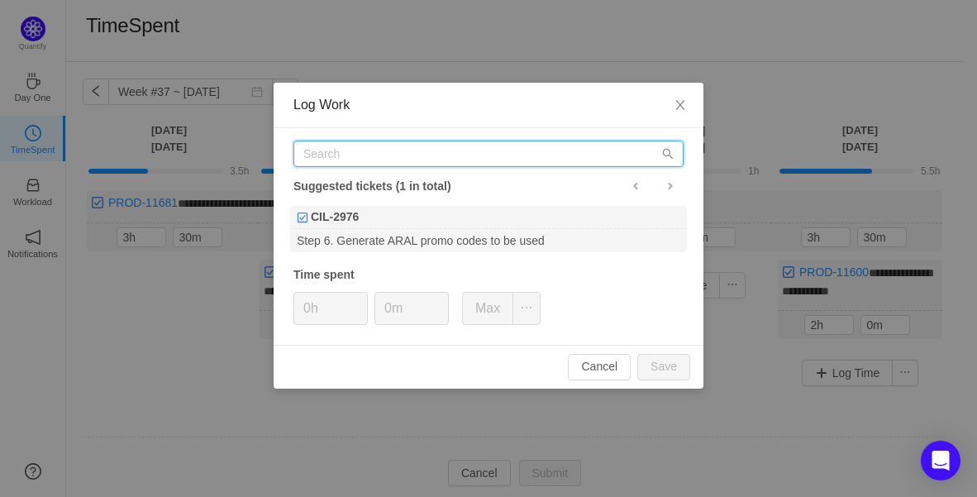
paste input "PROD-11738"
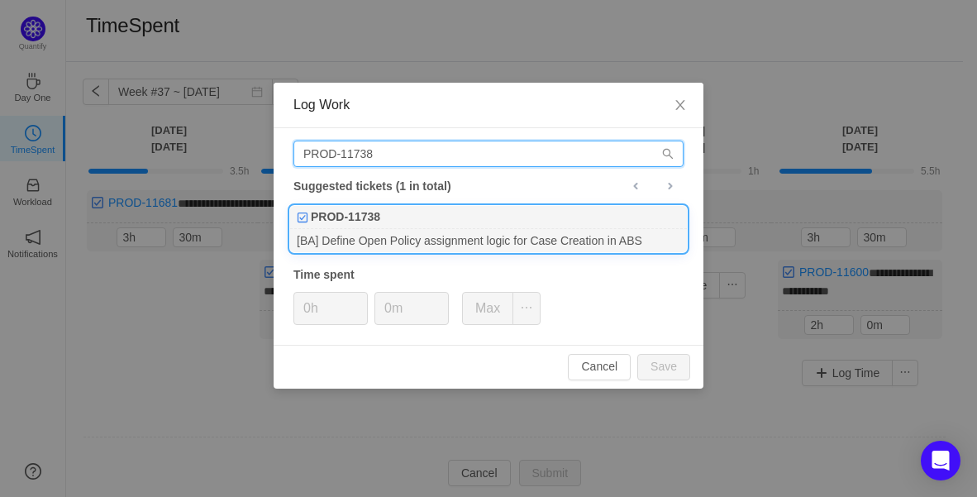
type input "PROD-11738"
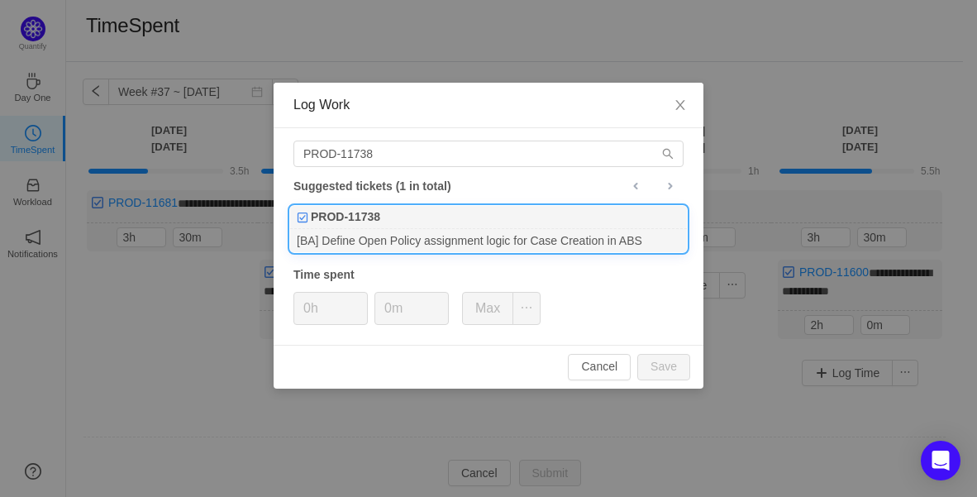
click at [400, 207] on div "PROD-11738" at bounding box center [488, 217] width 397 height 23
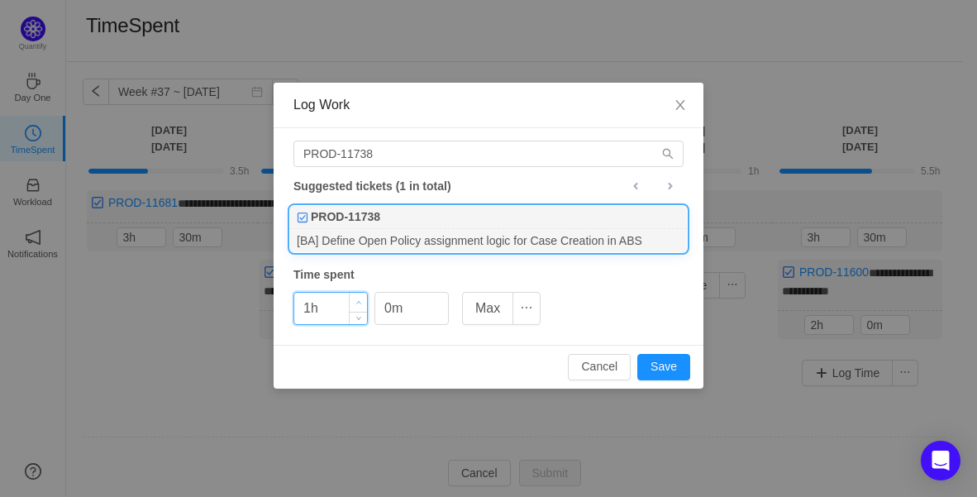
click at [356, 300] on icon "icon: up" at bounding box center [359, 303] width 6 height 6
type input "2h"
click at [356, 300] on icon "icon: up" at bounding box center [359, 303] width 6 height 6
click at [441, 300] on icon "icon: up" at bounding box center [440, 303] width 6 height 6
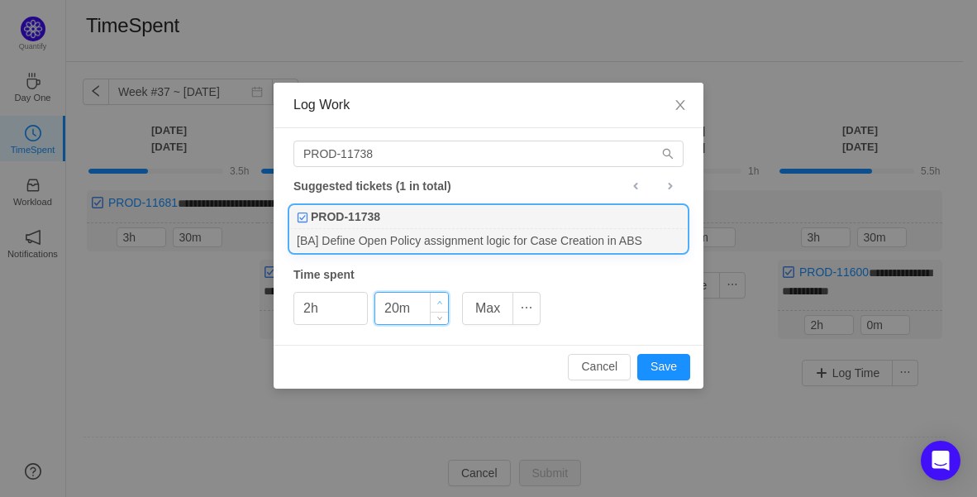
type input "30m"
click at [441, 300] on icon "icon: up" at bounding box center [440, 303] width 6 height 6
click at [685, 367] on button "Save" at bounding box center [663, 367] width 53 height 26
type input "0h"
type input "0m"
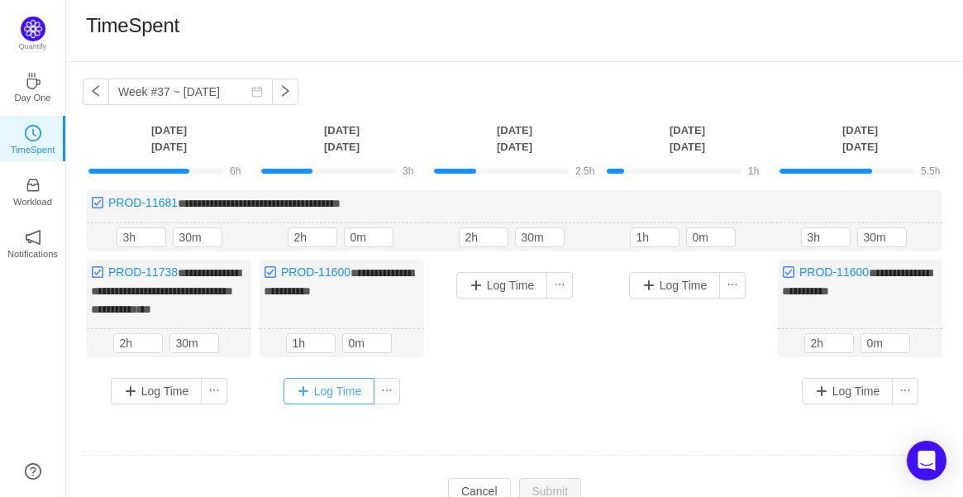
click at [342, 388] on button "Log Time" at bounding box center [329, 391] width 92 height 26
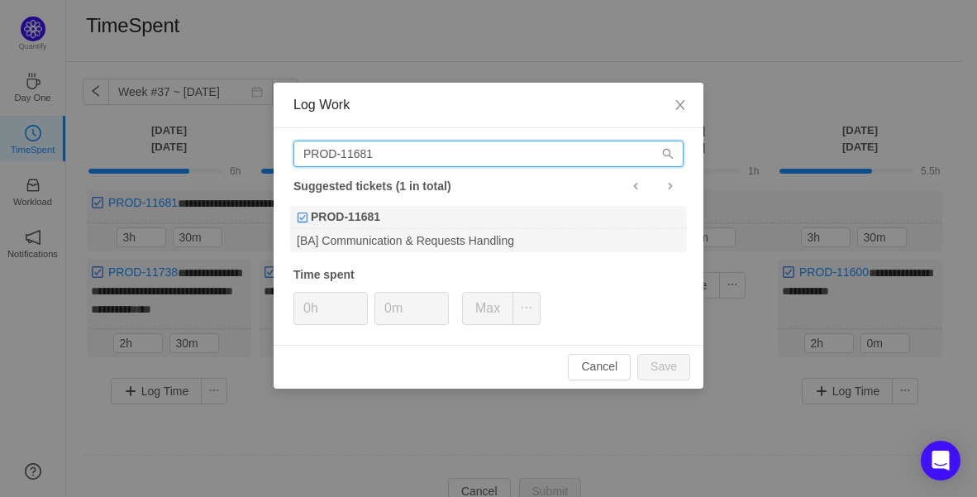
click at [366, 155] on input "PROD-11681" at bounding box center [488, 153] width 390 height 26
drag, startPoint x: 398, startPoint y: 155, endPoint x: 205, endPoint y: 144, distance: 193.7
click at [205, 143] on div "Log Work PROD-11681 Suggested tickets (1 in total) PROD-11681 [BA] Communicatio…" at bounding box center [488, 248] width 977 height 497
paste input "738"
type input "PROD-11738"
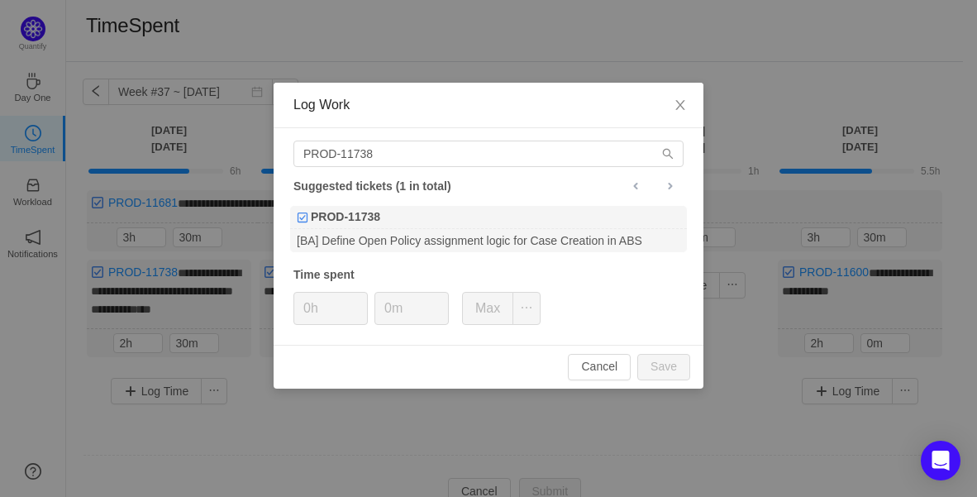
click at [393, 216] on div "PROD-11738" at bounding box center [488, 217] width 397 height 23
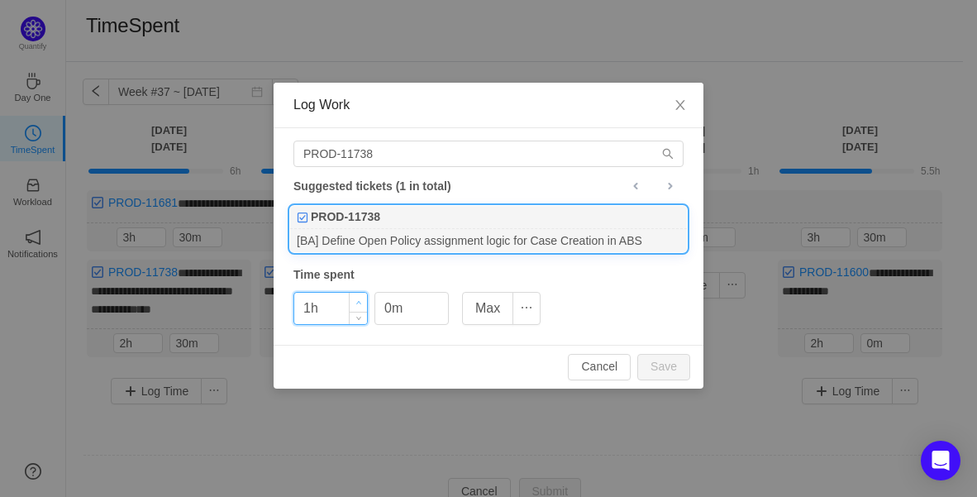
click at [354, 297] on span "Increase Value" at bounding box center [358, 302] width 17 height 19
click at [650, 365] on button "Save" at bounding box center [663, 367] width 53 height 26
type input "0h"
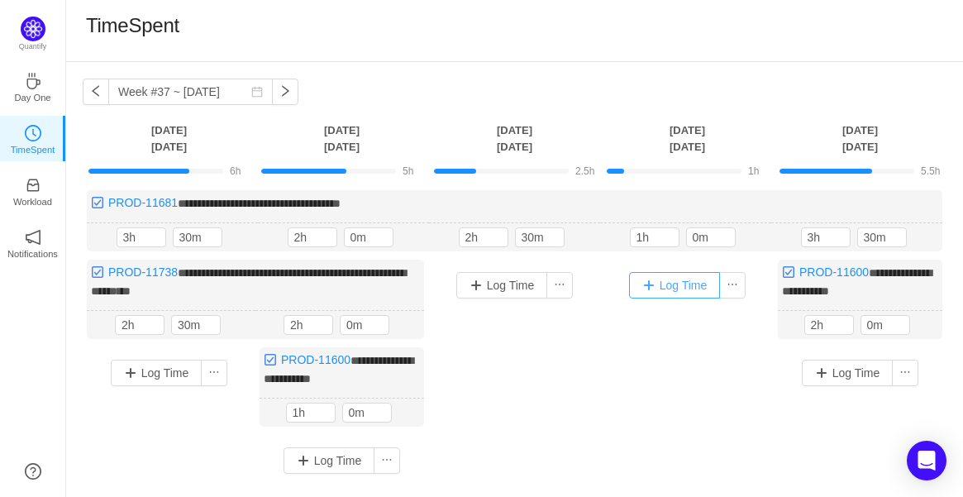
click at [706, 282] on button "Log Time" at bounding box center [675, 285] width 92 height 26
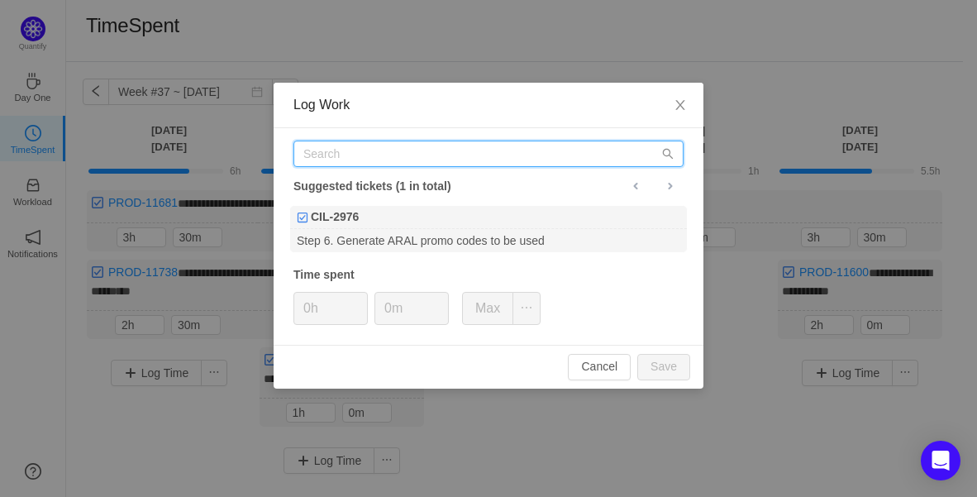
click at [493, 164] on input "text" at bounding box center [488, 153] width 390 height 26
paste input "PROD-11738"
type input "PROD-11738"
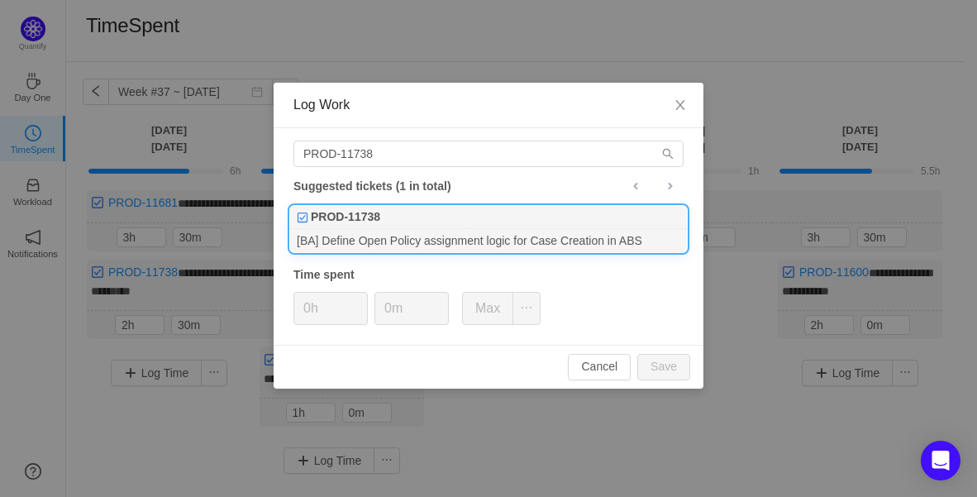
click at [401, 205] on li "PROD-11738 [BA] Define Open Policy assignment logic for Case Creation in ABS" at bounding box center [488, 229] width 398 height 48
click at [408, 214] on div "PROD-11738" at bounding box center [488, 217] width 397 height 23
click at [370, 300] on div "0h 0m Max" at bounding box center [416, 308] width 247 height 33
click at [363, 302] on span "Increase Value" at bounding box center [358, 302] width 17 height 19
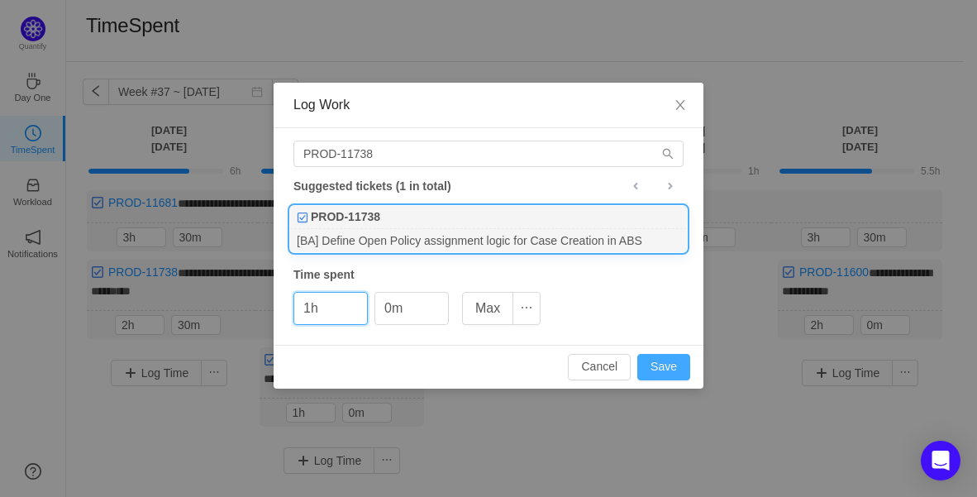
click at [656, 369] on button "Save" at bounding box center [663, 367] width 53 height 26
type input "0h"
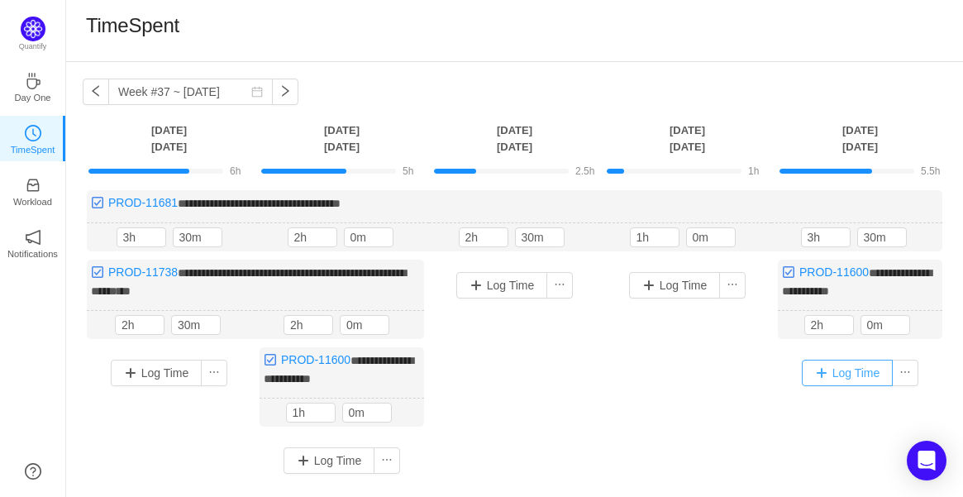
click at [851, 373] on button "Log Time" at bounding box center [848, 372] width 92 height 26
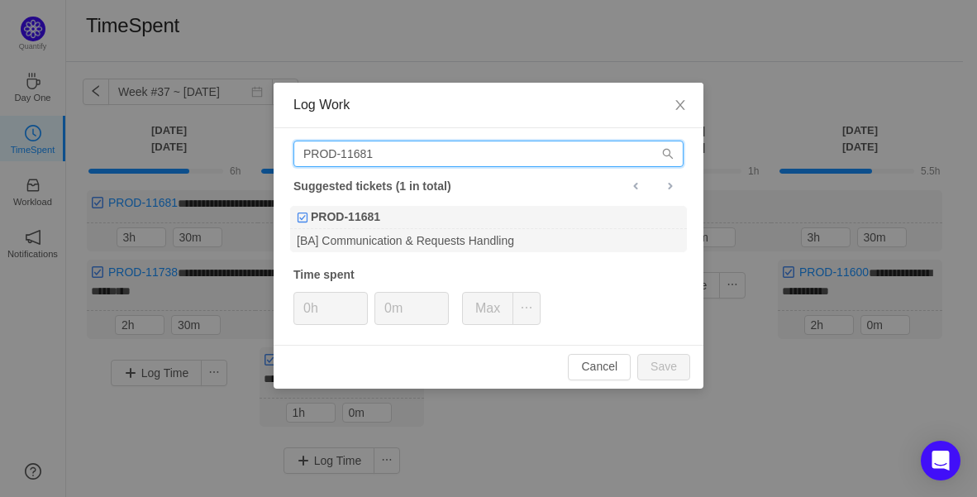
drag, startPoint x: 453, startPoint y: 147, endPoint x: 157, endPoint y: 130, distance: 296.3
click at [157, 129] on div "Log Work PROD-11681 Suggested tickets (1 in total) PROD-11681 [BA] Communicatio…" at bounding box center [488, 248] width 977 height 497
paste input "738"
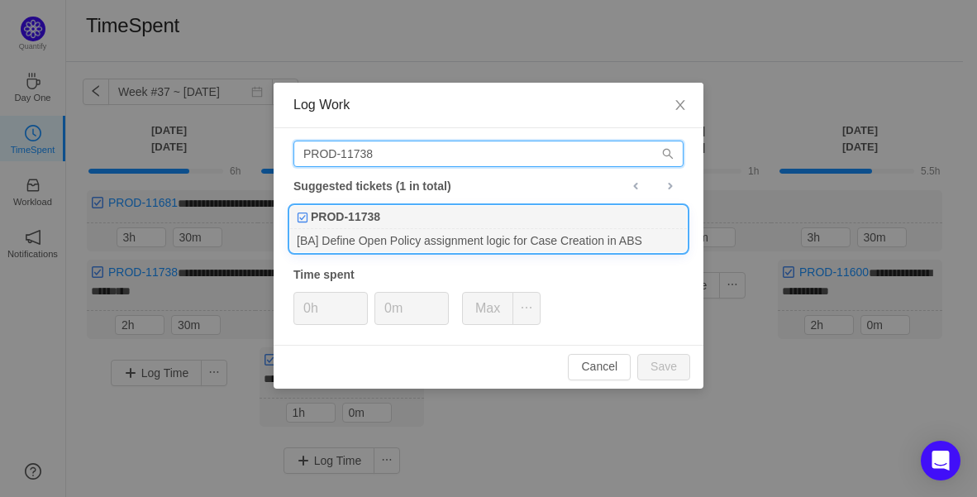
type input "PROD-11738"
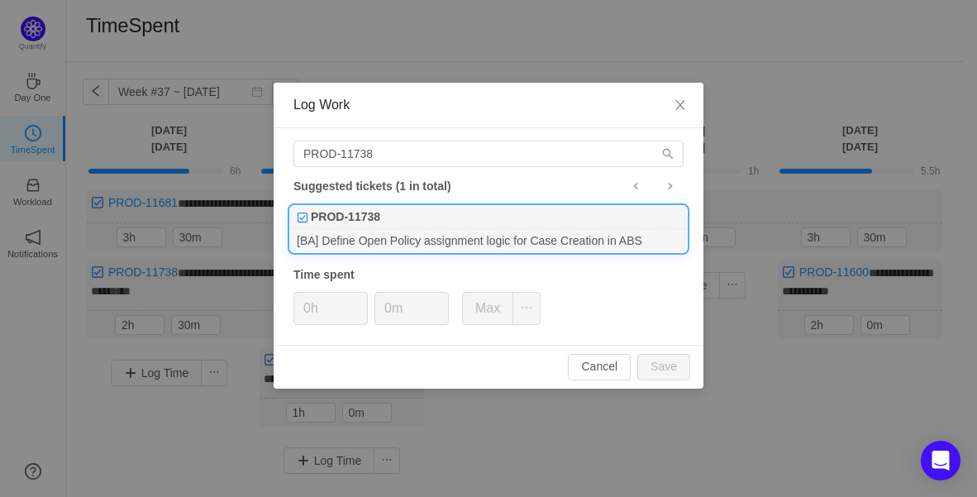
drag, startPoint x: 415, startPoint y: 210, endPoint x: 382, endPoint y: 266, distance: 65.2
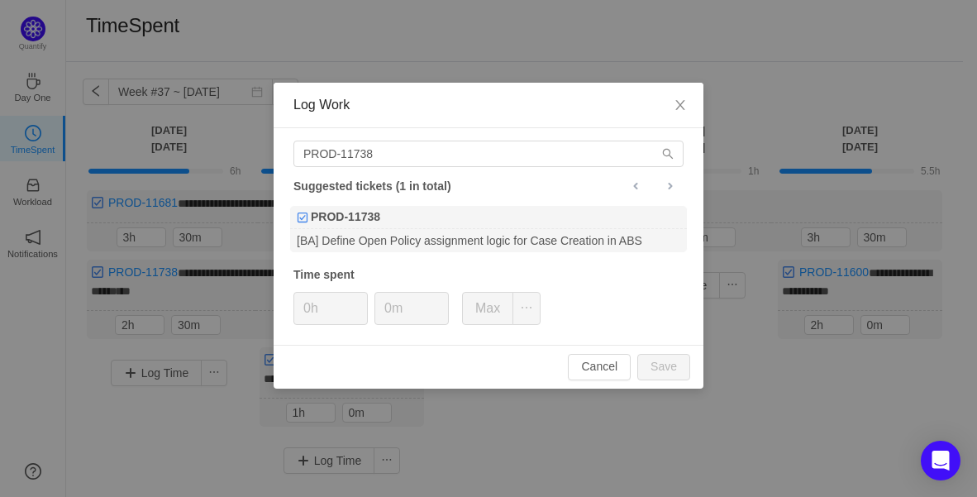
click at [415, 211] on div "PROD-11738" at bounding box center [488, 217] width 397 height 23
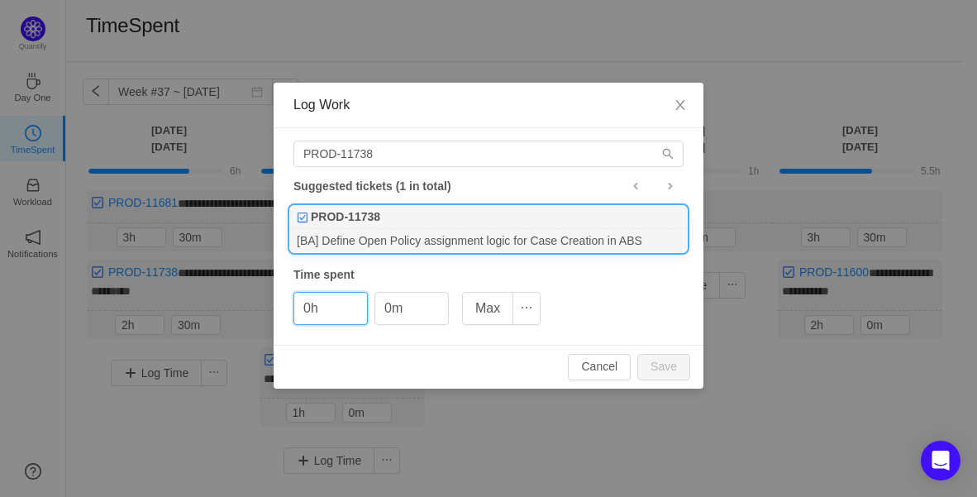
click at [370, 298] on div "0h 0m Max" at bounding box center [416, 308] width 247 height 33
type input "1h"
click at [362, 298] on span "Increase Value" at bounding box center [358, 302] width 17 height 19
click at [443, 305] on span "Decrease Value" at bounding box center [439, 314] width 17 height 19
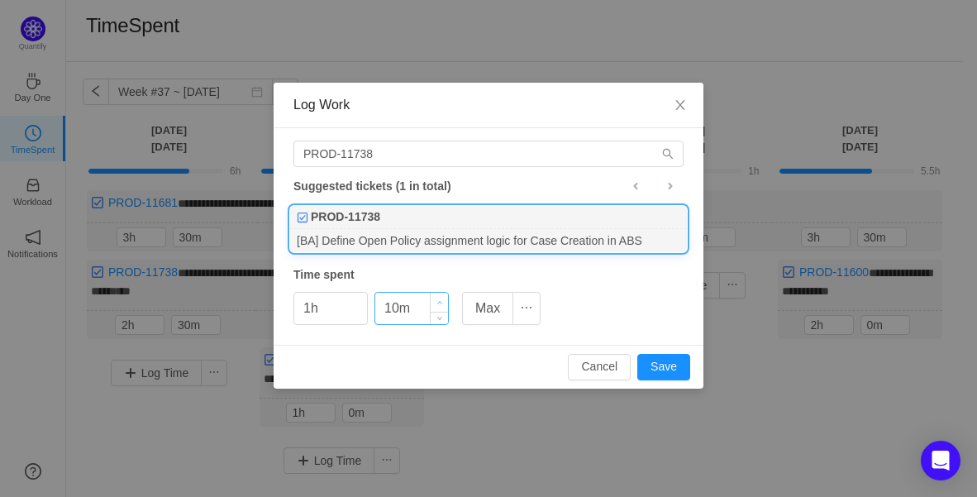
click at [432, 302] on span "Increase Value" at bounding box center [439, 302] width 17 height 19
click at [434, 302] on span "Increase Value" at bounding box center [439, 302] width 17 height 19
type input "30m"
click at [434, 302] on span "Increase Value" at bounding box center [439, 302] width 17 height 19
click at [661, 367] on button "Save" at bounding box center [663, 367] width 53 height 26
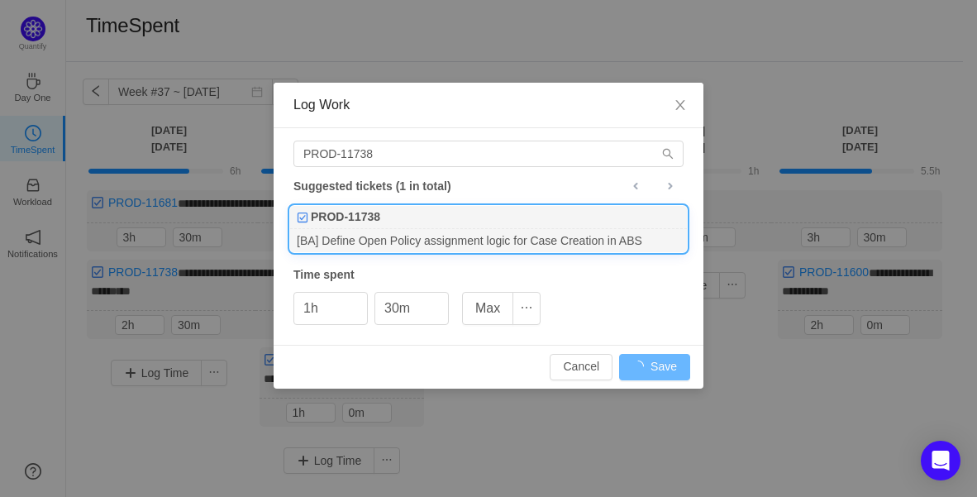
type input "0h"
type input "0m"
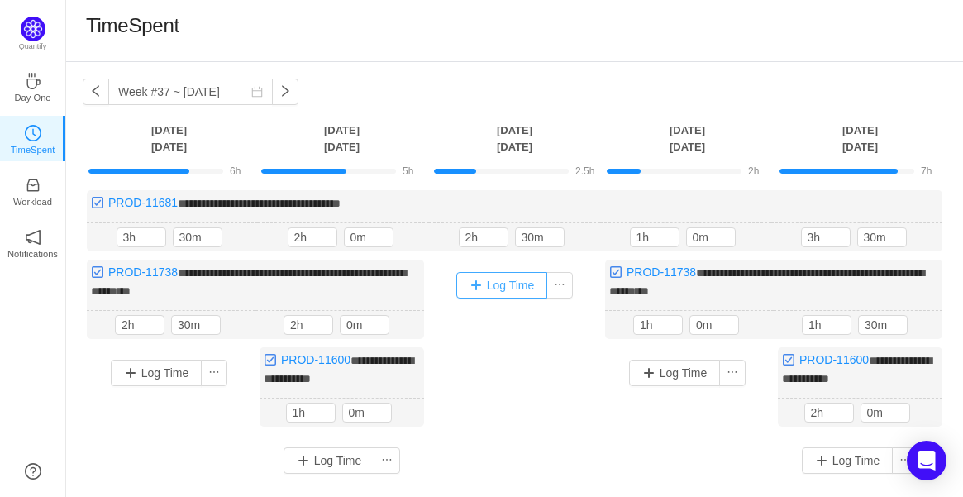
click at [504, 287] on button "Log Time" at bounding box center [502, 285] width 92 height 26
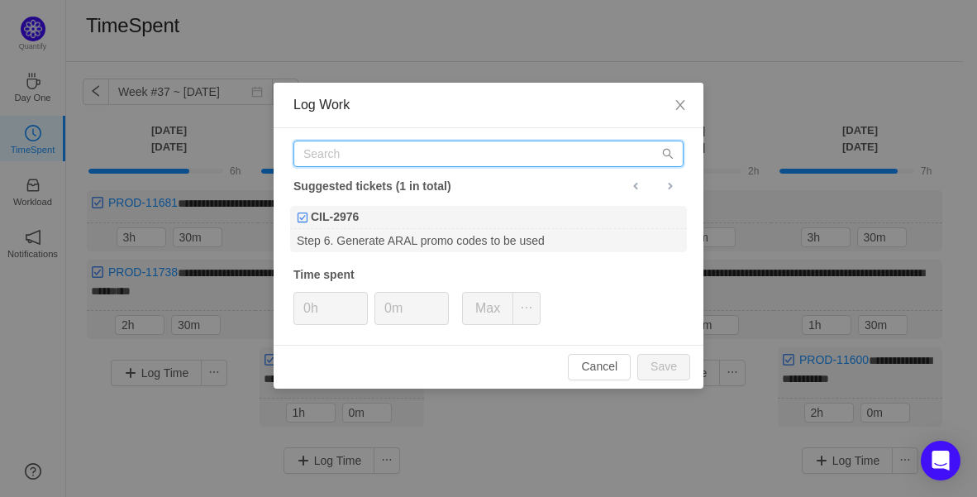
click at [391, 150] on input "text" at bounding box center [488, 153] width 390 height 26
paste input "PROD-11771"
type input "PROD-11771"
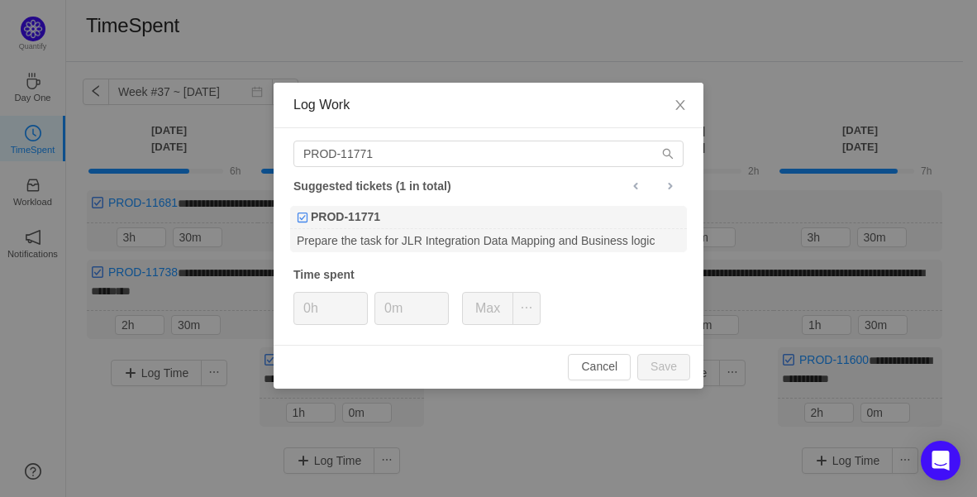
click at [367, 202] on div "PROD-11771 Suggested tickets (1 in total) PROD-11771 Prepare the task for JLR I…" at bounding box center [489, 236] width 430 height 216
click at [598, 356] on button "Cancel" at bounding box center [599, 367] width 63 height 26
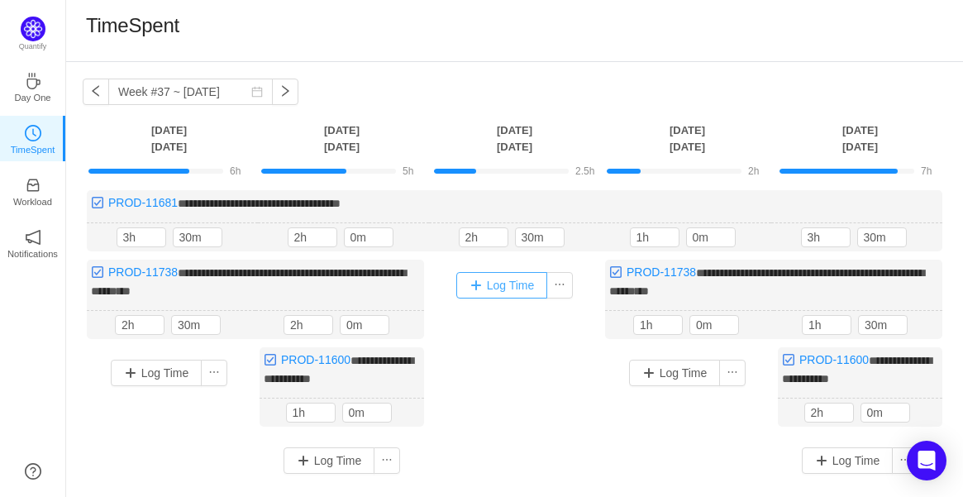
click at [513, 292] on button "Log Time" at bounding box center [502, 285] width 92 height 26
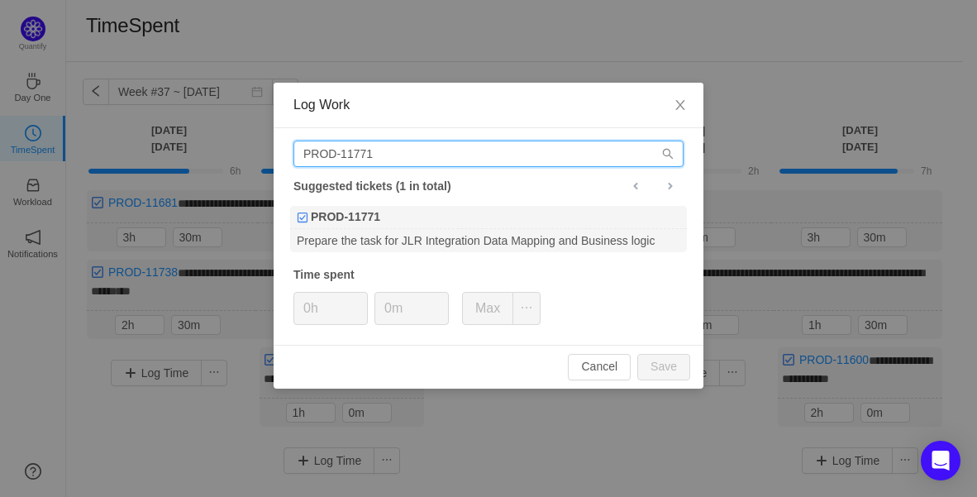
click at [336, 157] on input "PROD-11771" at bounding box center [488, 153] width 390 height 26
drag, startPoint x: 416, startPoint y: 157, endPoint x: 173, endPoint y: 169, distance: 244.0
click at [175, 168] on div "Log Work PROD-11771 Suggested tickets (1 in total) PROD-11771 Prepare the task …" at bounding box center [488, 248] width 977 height 497
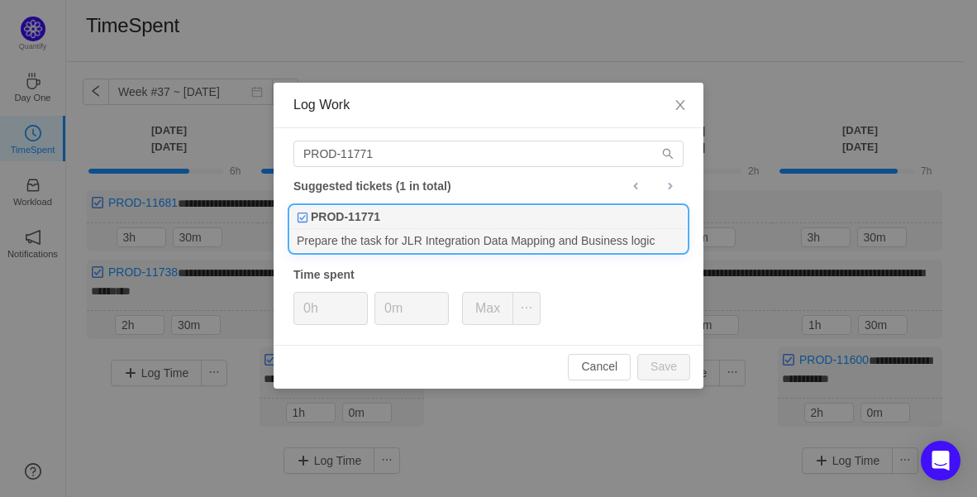
click at [398, 221] on div "PROD-11771" at bounding box center [488, 217] width 397 height 23
click at [363, 294] on span "Increase Value" at bounding box center [358, 302] width 17 height 19
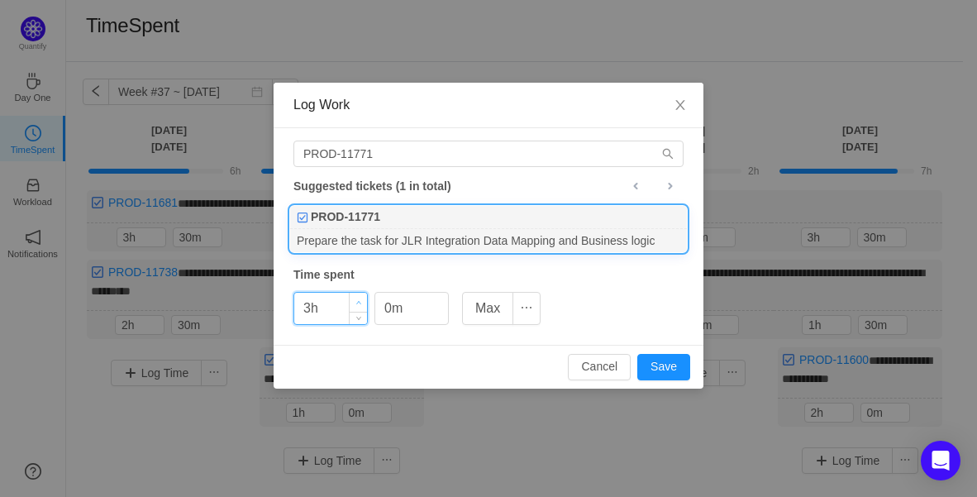
click at [354, 297] on span "Increase Value" at bounding box center [358, 302] width 17 height 19
type input "4h"
click at [354, 297] on span "Increase Value" at bounding box center [358, 302] width 17 height 19
click at [444, 302] on span "Increase Value" at bounding box center [439, 302] width 17 height 19
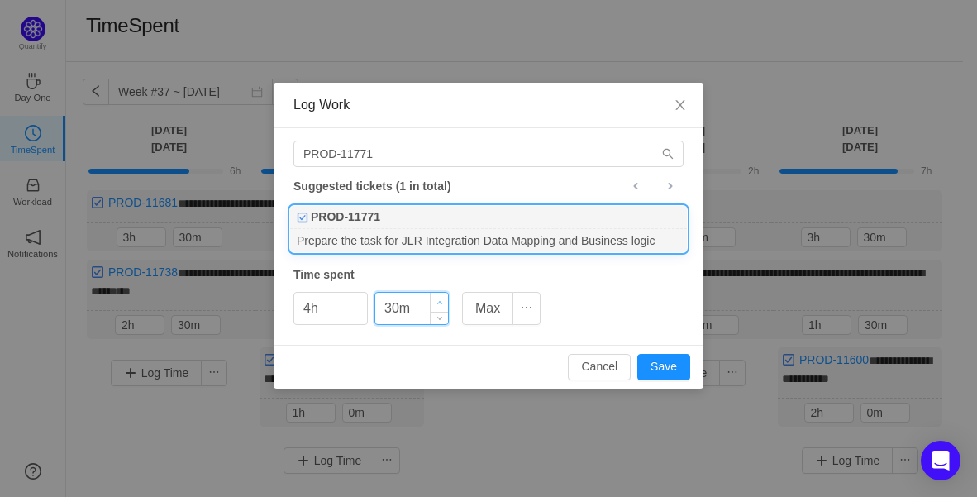
click at [444, 302] on span "Increase Value" at bounding box center [439, 302] width 17 height 19
type input "30m"
click at [437, 313] on icon "icon: down" at bounding box center [440, 315] width 6 height 6
click at [670, 358] on button "Save" at bounding box center [663, 367] width 53 height 26
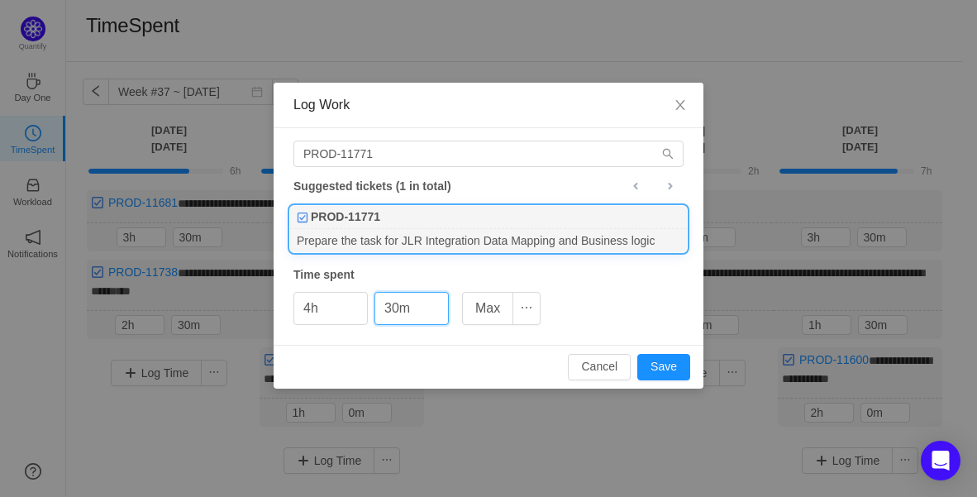
type input "0h"
type input "0m"
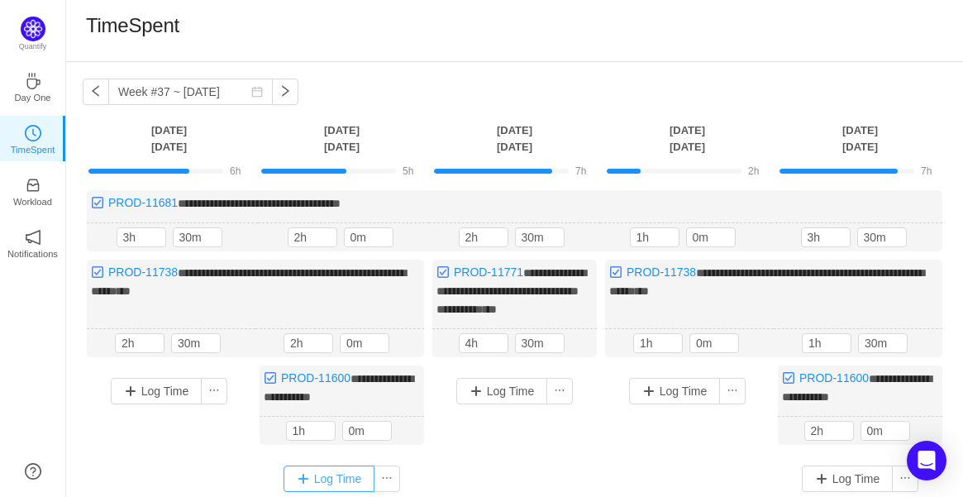
click at [346, 473] on button "Log Time" at bounding box center [329, 478] width 92 height 26
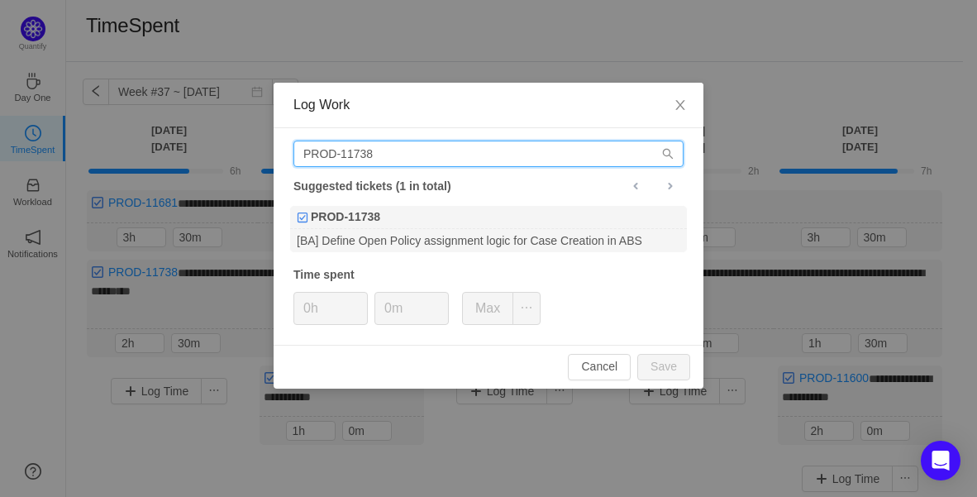
drag, startPoint x: 399, startPoint y: 157, endPoint x: 210, endPoint y: 166, distance: 189.4
click at [218, 163] on div "Log Work PROD-11738 Suggested tickets (1 in total) PROD-11738 [BA] Define Open …" at bounding box center [488, 248] width 977 height 497
paste input "71"
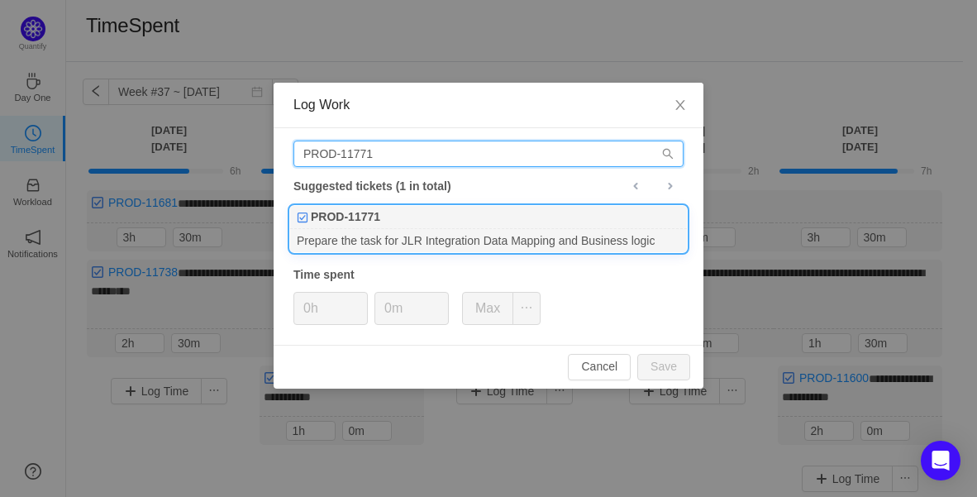
type input "PROD-11771"
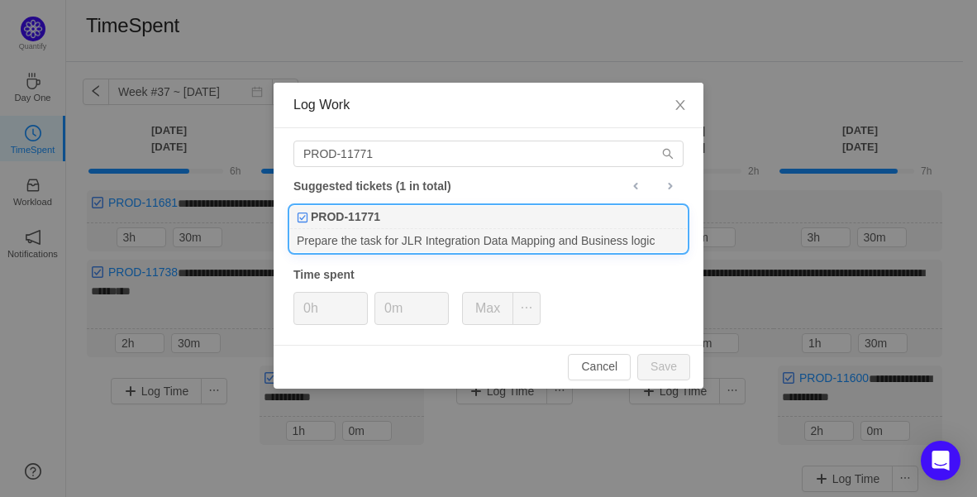
click at [446, 219] on div "PROD-11771" at bounding box center [488, 217] width 397 height 23
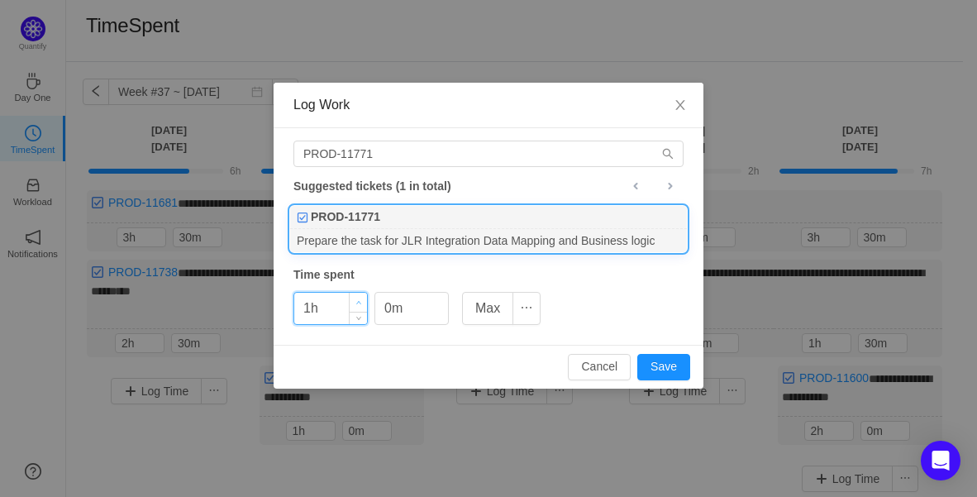
click at [359, 301] on icon "icon: up" at bounding box center [359, 303] width 6 height 6
click at [685, 361] on button "Save" at bounding box center [663, 367] width 53 height 26
type input "0h"
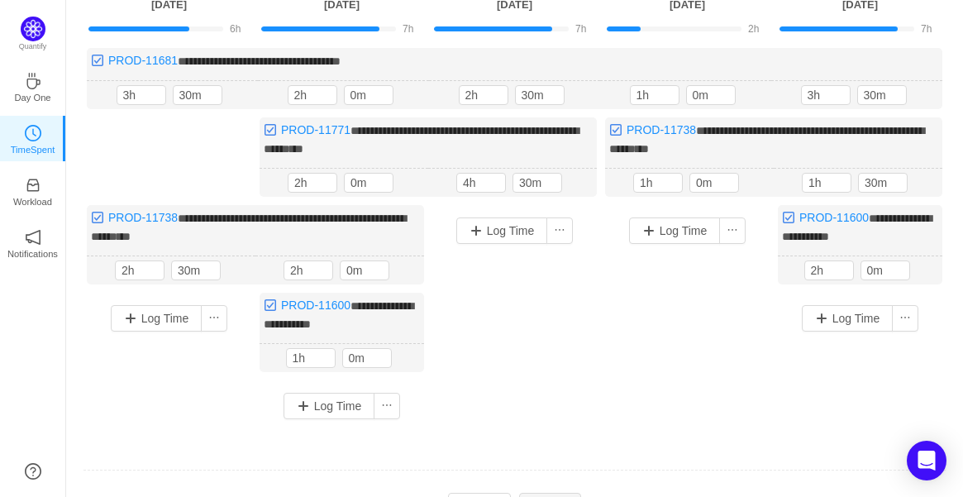
scroll to position [92, 0]
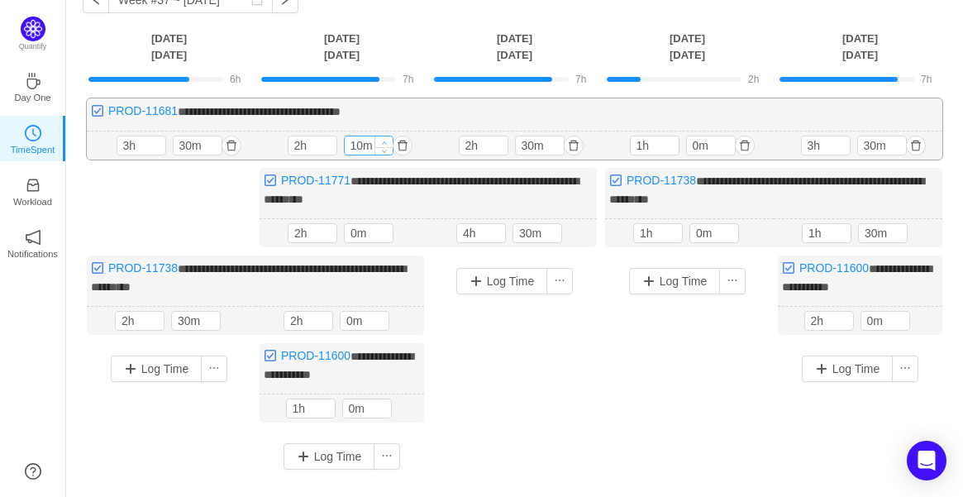
click at [388, 140] on span "Increase Value" at bounding box center [383, 141] width 17 height 11
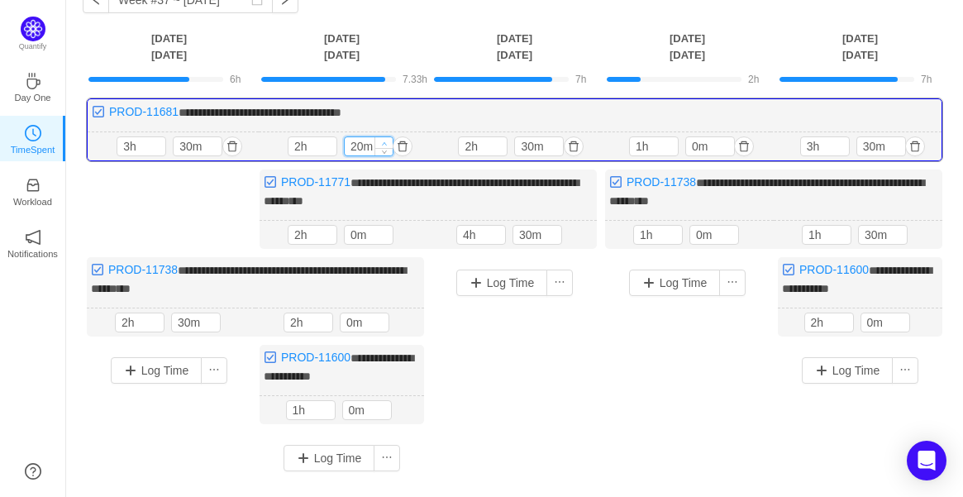
click at [388, 140] on span "Increase Value" at bounding box center [383, 142] width 17 height 11
type input "30m"
click at [388, 140] on span "Increase Value" at bounding box center [383, 142] width 17 height 11
click at [376, 313] on span "Increase Value" at bounding box center [379, 318] width 17 height 11
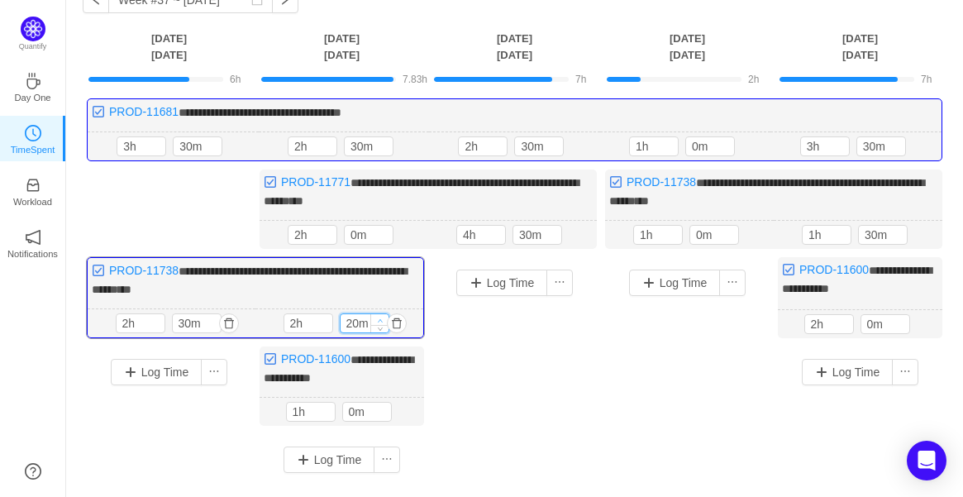
click at [376, 314] on span "Increase Value" at bounding box center [379, 319] width 17 height 11
type input "30m"
click at [376, 314] on span "Increase Value" at bounding box center [379, 319] width 17 height 11
click at [488, 402] on div "Log Time" at bounding box center [514, 356] width 164 height 198
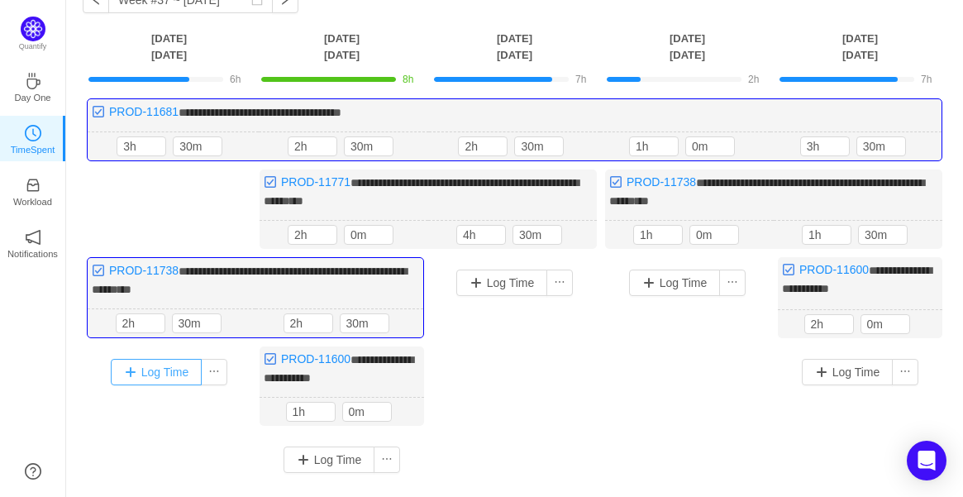
click at [153, 369] on button "Log Time" at bounding box center [157, 372] width 92 height 26
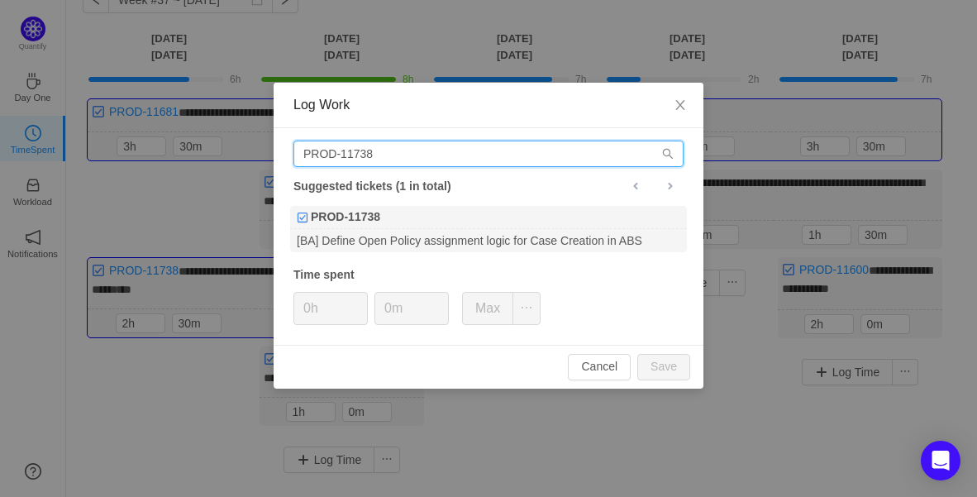
drag, startPoint x: 368, startPoint y: 146, endPoint x: 375, endPoint y: 151, distance: 8.9
click at [372, 150] on input "PROD-11738" at bounding box center [488, 153] width 390 height 26
drag, startPoint x: 409, startPoint y: 162, endPoint x: 101, endPoint y: 140, distance: 309.0
click at [101, 140] on div "Log Work PROD-11738 Suggested tickets (1 in total) PROD-11738 [BA] Define Open …" at bounding box center [488, 248] width 977 height 497
paste input "831"
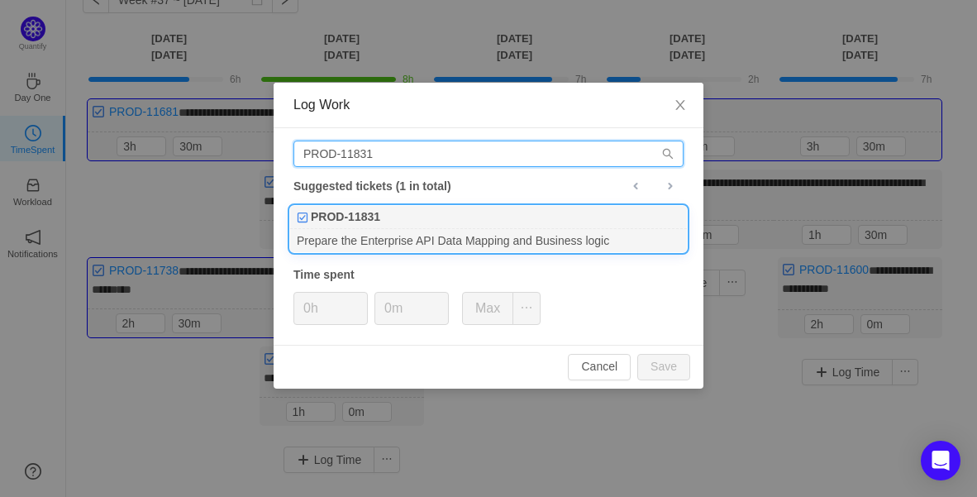
type input "PROD-11831"
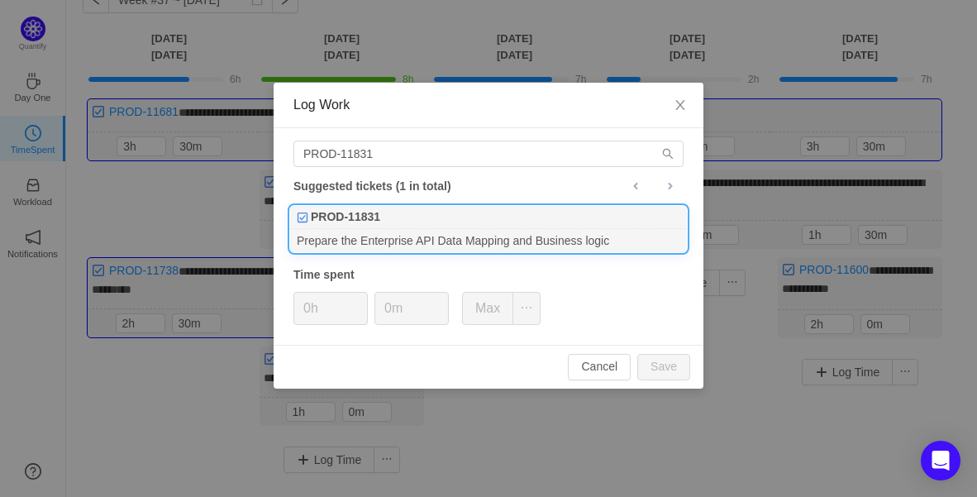
click at [404, 225] on div "PROD-11831" at bounding box center [488, 217] width 397 height 23
click at [359, 300] on icon "icon: up" at bounding box center [359, 303] width 6 height 6
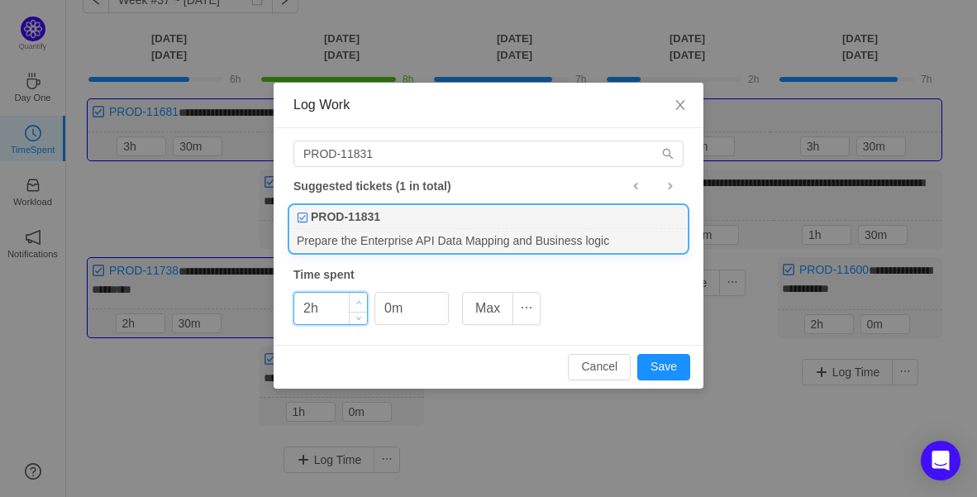
click at [356, 300] on icon "icon: up" at bounding box center [359, 303] width 6 height 6
click at [659, 369] on button "Save" at bounding box center [663, 367] width 53 height 26
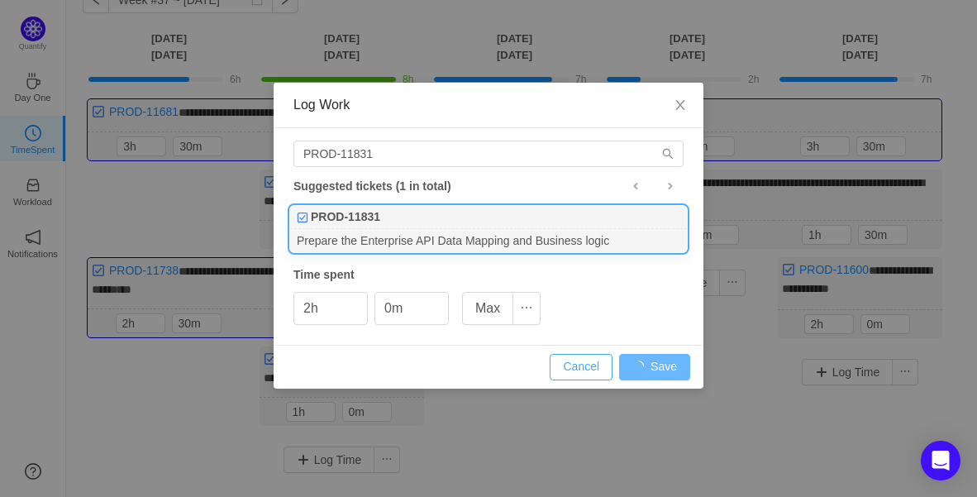
type input "0h"
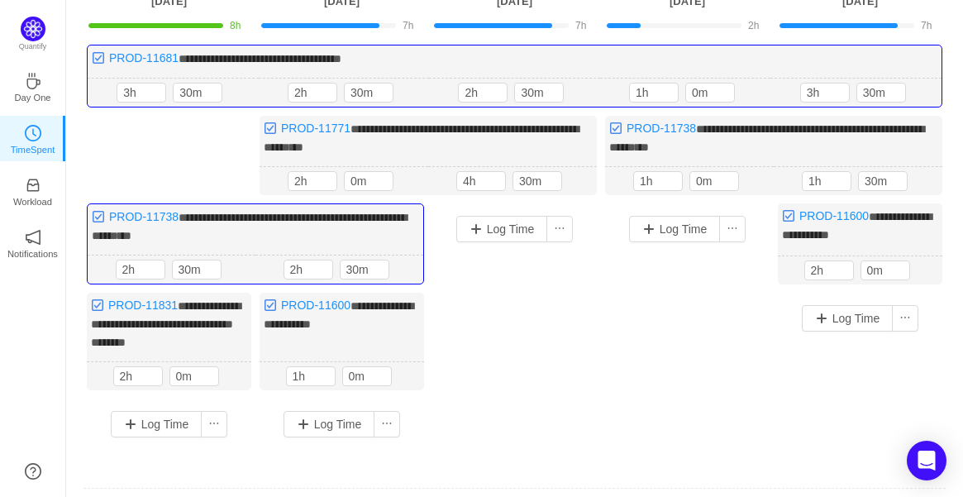
scroll to position [246, 0]
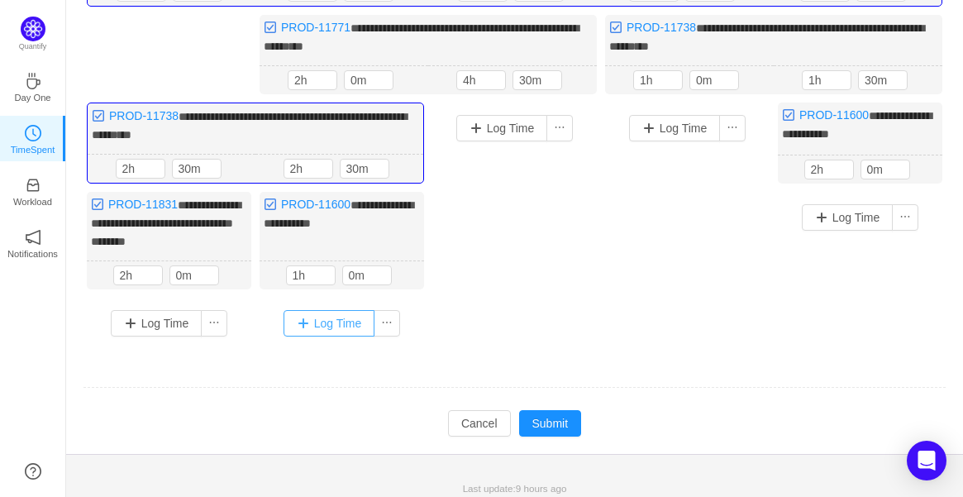
click at [320, 310] on button "Log Time" at bounding box center [329, 323] width 92 height 26
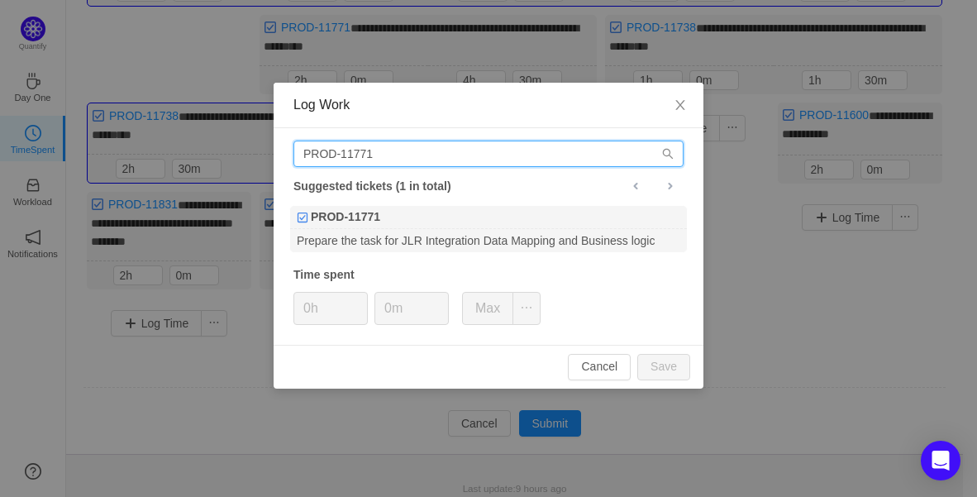
drag, startPoint x: 381, startPoint y: 155, endPoint x: 7, endPoint y: 127, distance: 375.3
click at [4, 120] on div "Log Work PROD-11771 Suggested tickets (1 in total) PROD-11771 Prepare the task …" at bounding box center [488, 248] width 977 height 497
paste input "83"
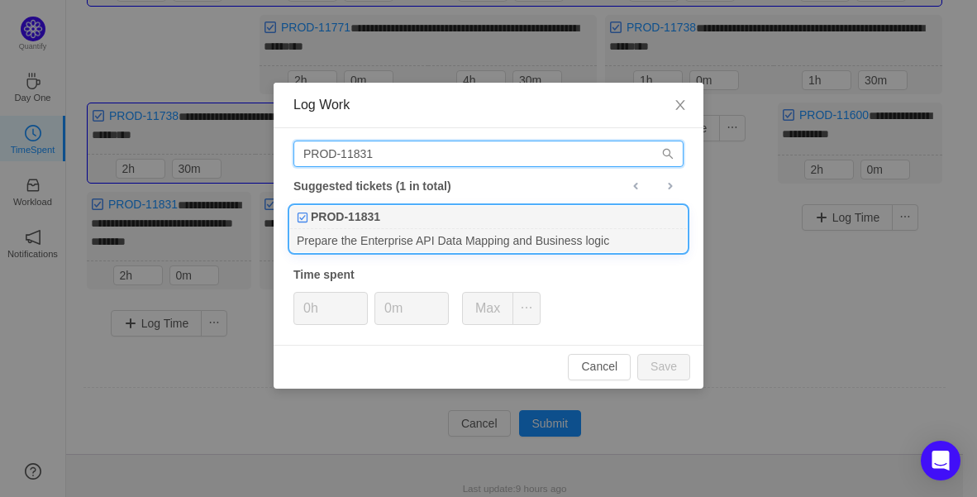
type input "PROD-11831"
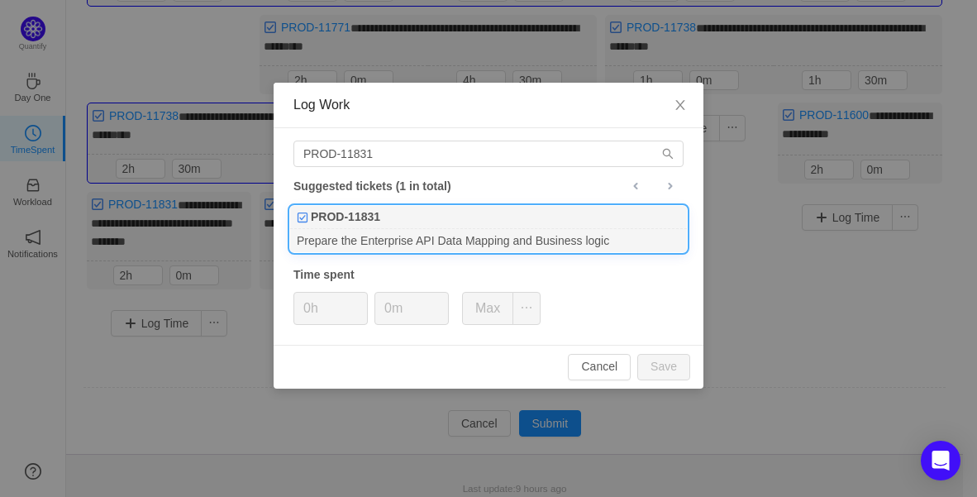
click at [401, 227] on div "PROD-11831" at bounding box center [488, 217] width 397 height 23
click at [363, 295] on span "Increase Value" at bounding box center [358, 302] width 17 height 19
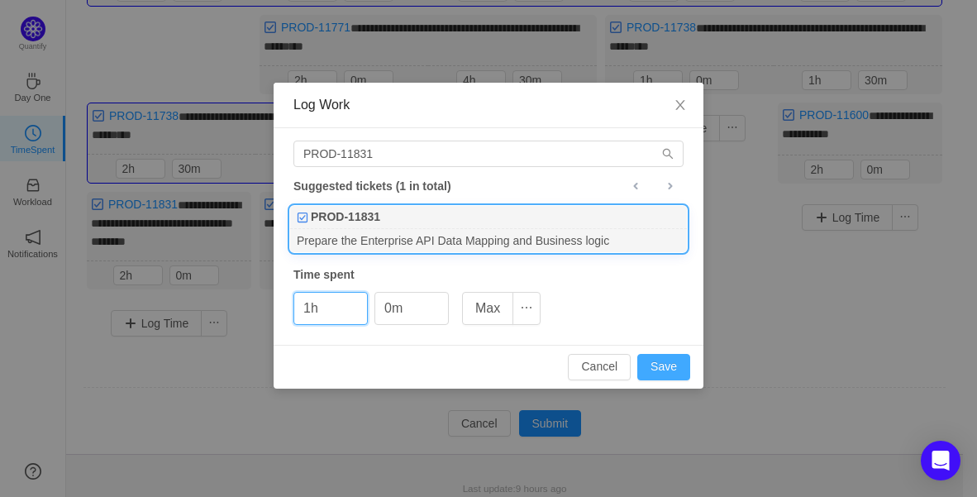
click at [648, 369] on button "Save" at bounding box center [663, 367] width 53 height 26
type input "0h"
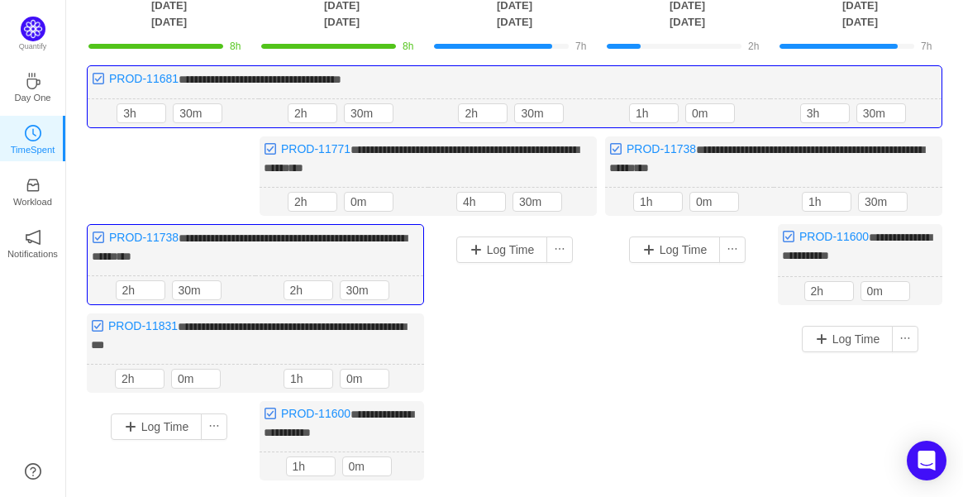
scroll to position [92, 0]
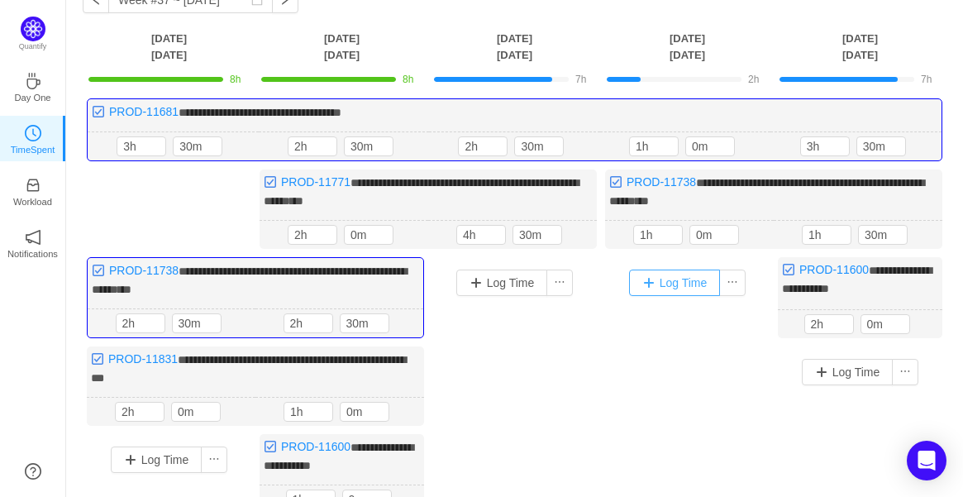
click at [684, 281] on button "Log Time" at bounding box center [675, 282] width 92 height 26
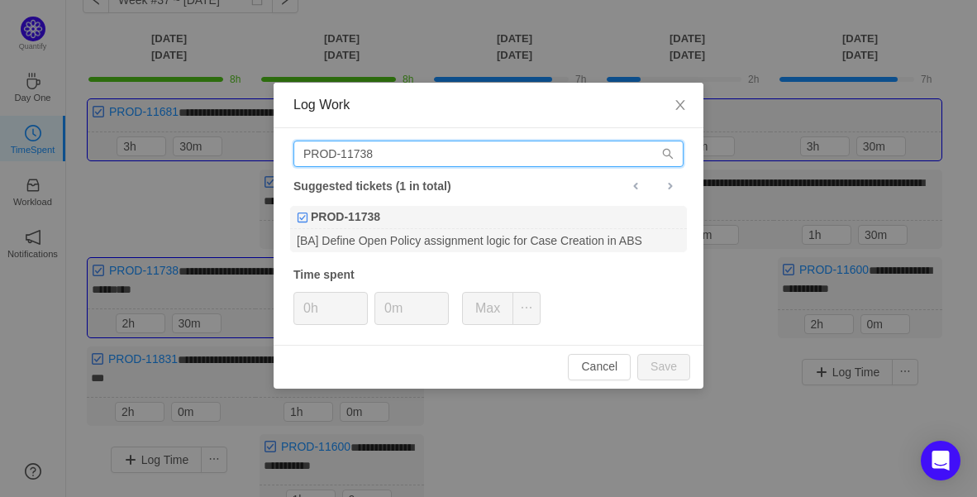
drag, startPoint x: 467, startPoint y: 157, endPoint x: -71, endPoint y: 164, distance: 538.0
click at [0, 164] on html "**********" at bounding box center [488, 156] width 977 height 497
paste input "831"
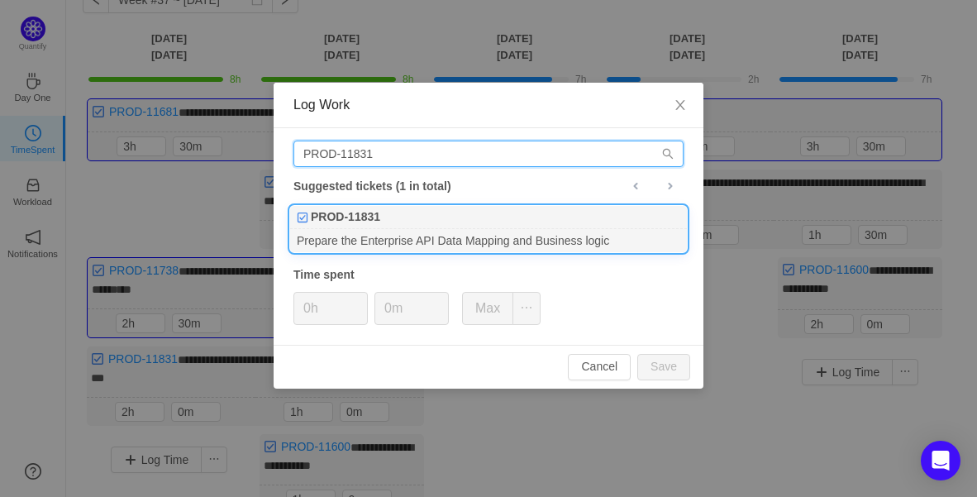
type input "PROD-11831"
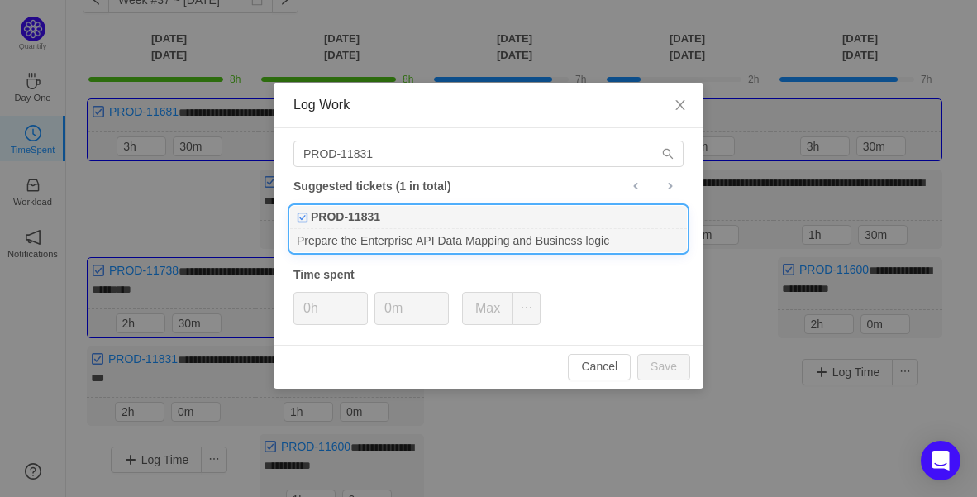
click at [394, 221] on div "PROD-11831" at bounding box center [488, 217] width 397 height 23
click at [352, 298] on span "Increase Value" at bounding box center [358, 302] width 17 height 19
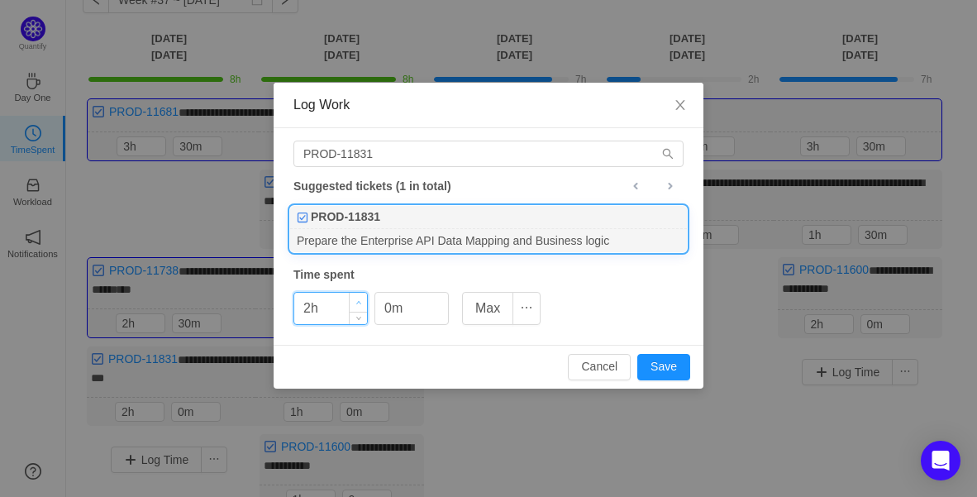
click at [353, 298] on span "Increase Value" at bounding box center [358, 302] width 17 height 19
click at [661, 369] on button "Save" at bounding box center [663, 367] width 53 height 26
type input "0h"
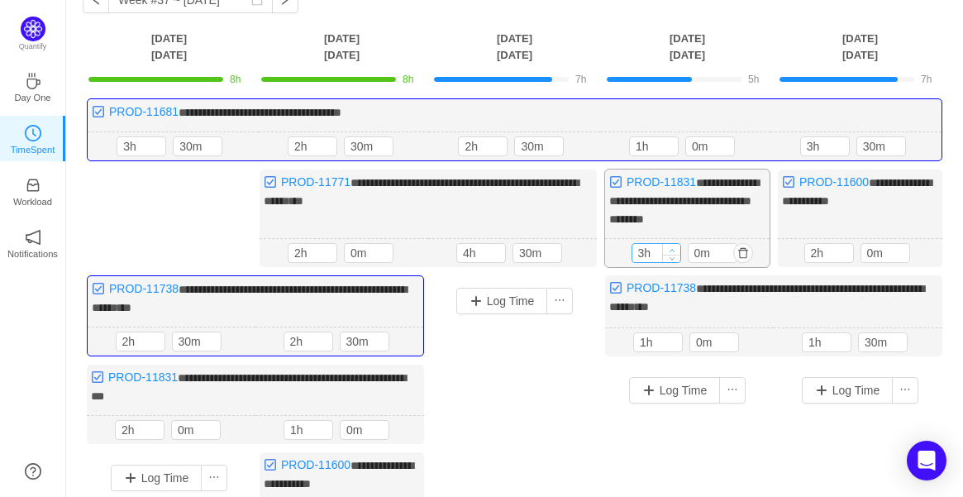
type input "4h"
click at [678, 245] on span "Increase Value" at bounding box center [671, 249] width 17 height 11
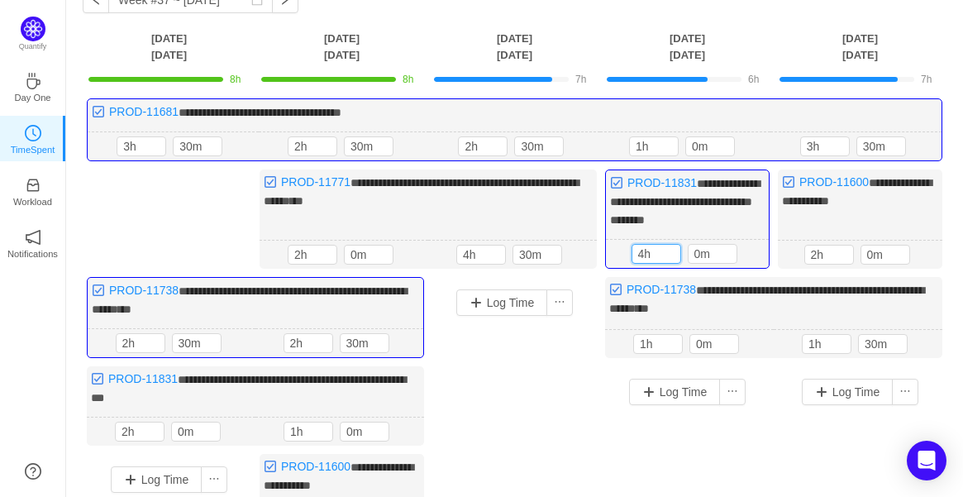
click at [668, 440] on div "Log Time" at bounding box center [687, 467] width 164 height 202
click at [687, 388] on button "Log Time" at bounding box center [675, 391] width 92 height 26
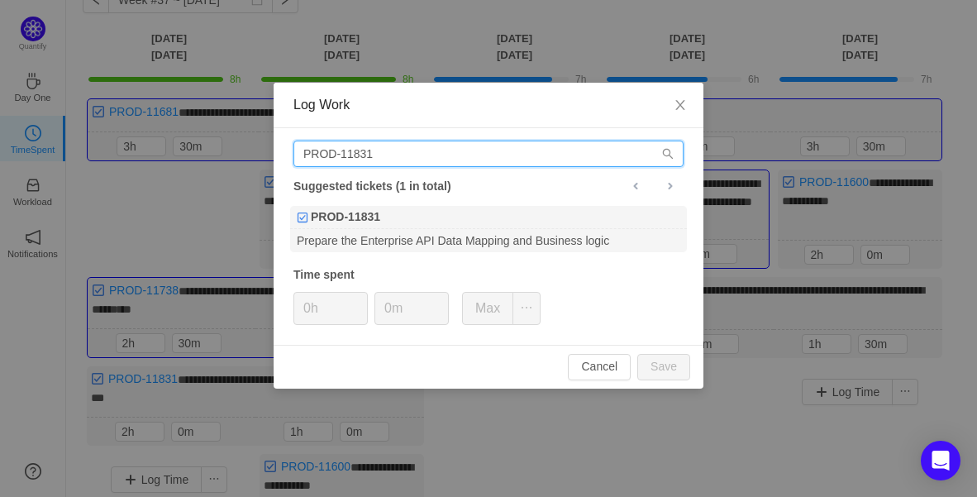
drag, startPoint x: 427, startPoint y: 150, endPoint x: 109, endPoint y: 136, distance: 318.4
click at [109, 136] on div "Log Work PROD-11831 Suggested tickets (1 in total) PROD-11831 Prepare the Enter…" at bounding box center [488, 248] width 977 height 497
paste input "77"
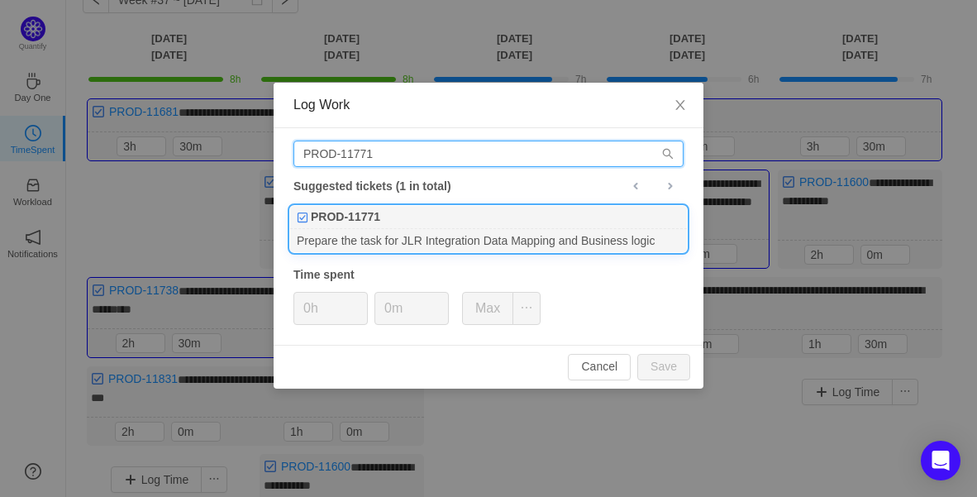
type input "PROD-11771"
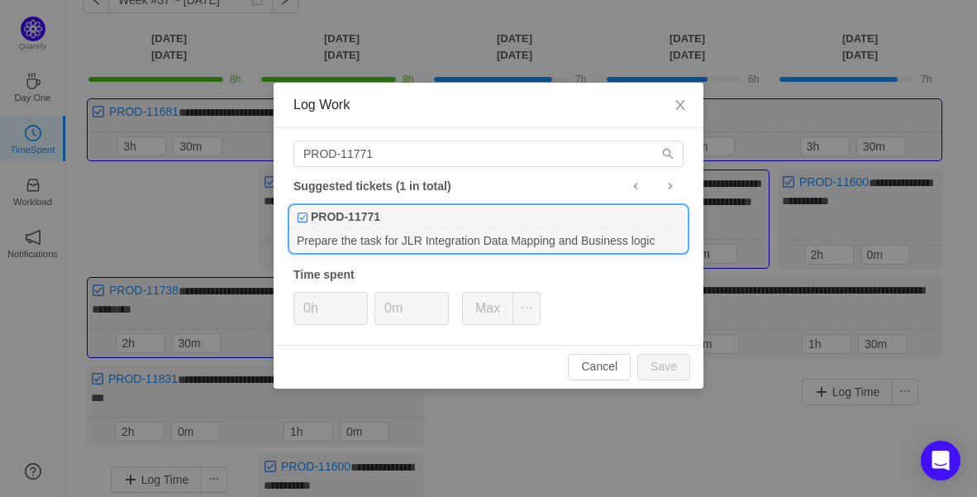
click at [415, 215] on div "PROD-11771" at bounding box center [488, 217] width 397 height 23
click at [360, 301] on icon "icon: up" at bounding box center [359, 303] width 6 height 6
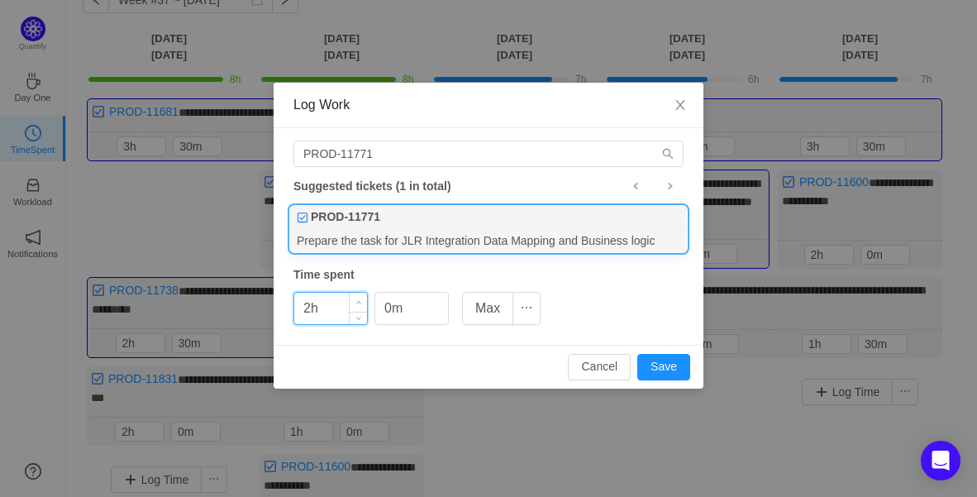
click at [360, 301] on icon "icon: up" at bounding box center [359, 303] width 6 height 6
click at [679, 367] on button "Save" at bounding box center [663, 367] width 53 height 26
type input "0h"
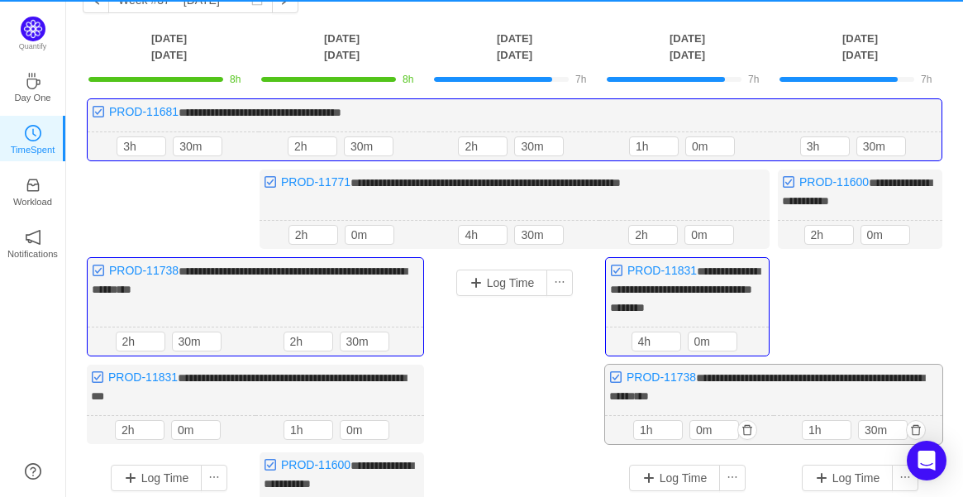
click at [846, 391] on div "**********" at bounding box center [773, 403] width 337 height 79
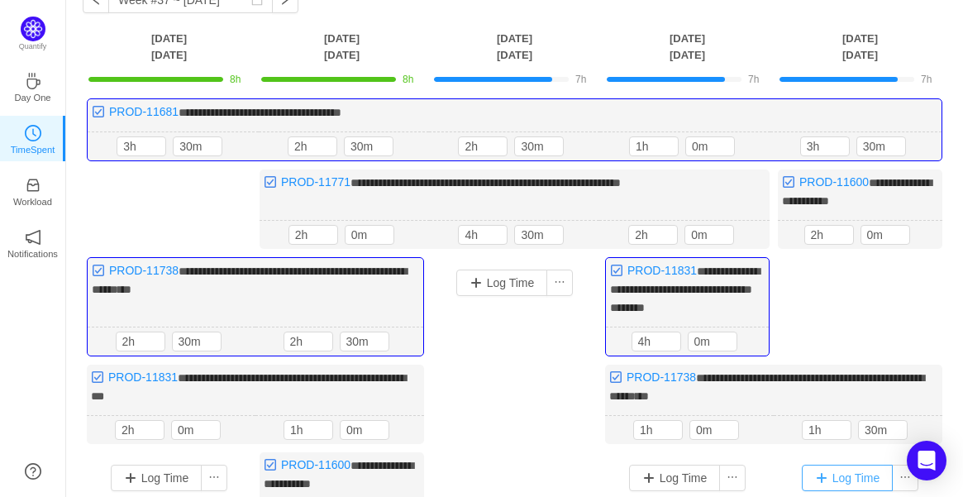
click at [838, 466] on button "Log Time" at bounding box center [848, 477] width 92 height 26
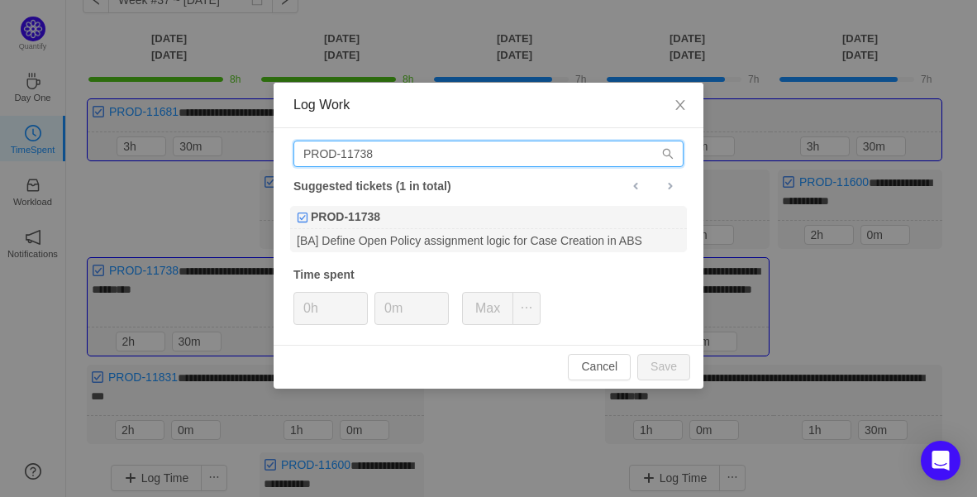
drag, startPoint x: 430, startPoint y: 151, endPoint x: 162, endPoint y: 140, distance: 267.9
click at [162, 140] on div "Log Work PROD-11738 Suggested tickets (1 in total) PROD-11738 [BA] Define Open …" at bounding box center [488, 248] width 977 height 497
paste input "71"
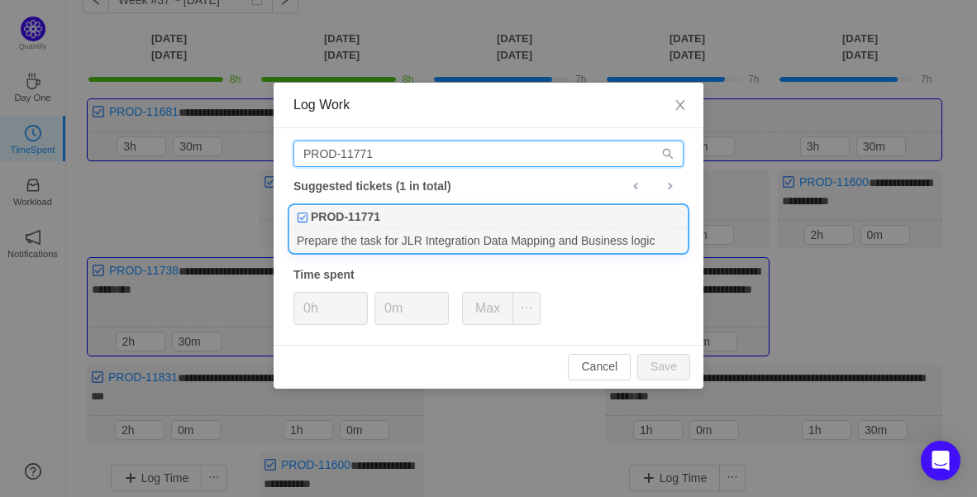
type input "PROD-11771"
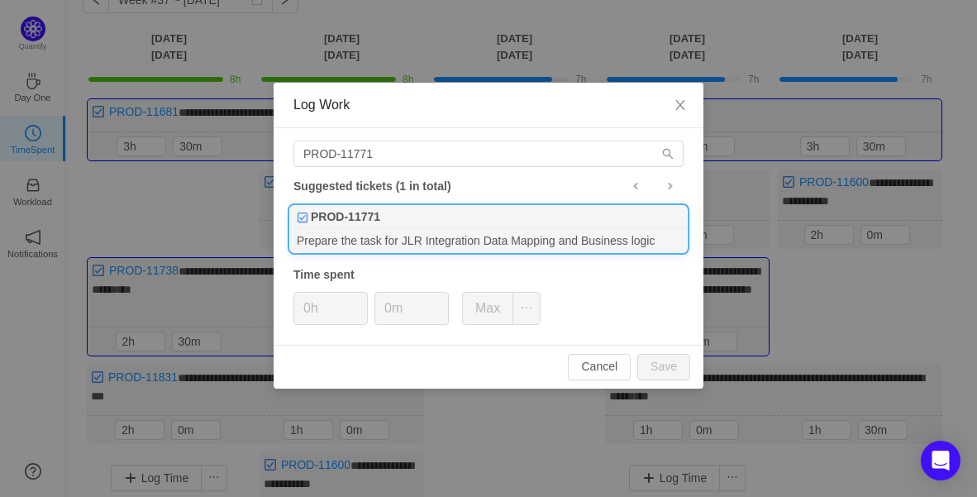
click at [383, 218] on div "PROD-11771" at bounding box center [488, 217] width 397 height 23
click at [356, 296] on span "Increase Value" at bounding box center [358, 302] width 17 height 19
click at [661, 362] on button "Save" at bounding box center [663, 367] width 53 height 26
type input "0h"
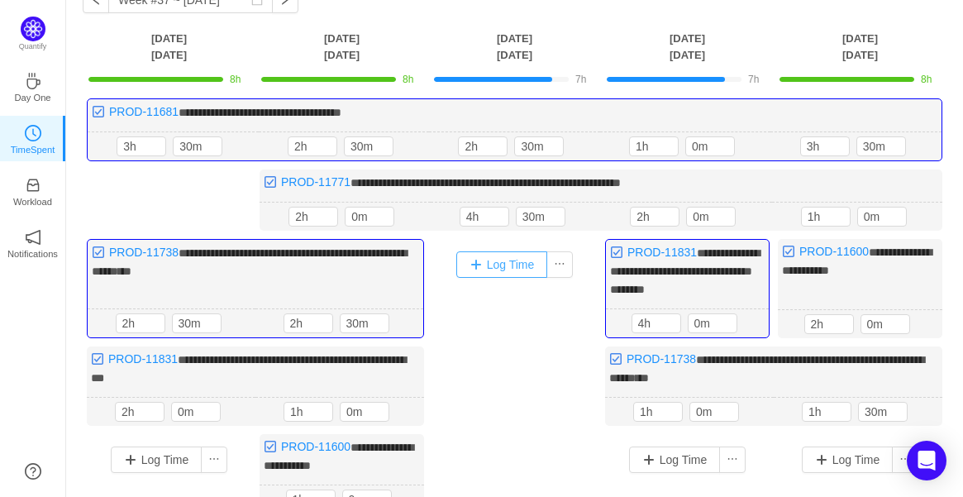
click at [505, 256] on button "Log Time" at bounding box center [502, 264] width 92 height 26
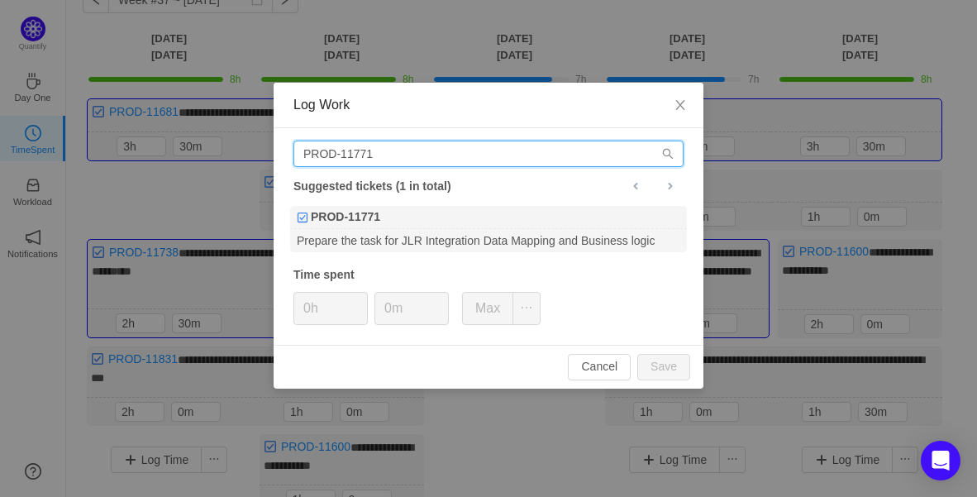
drag, startPoint x: 425, startPoint y: 152, endPoint x: 136, endPoint y: 169, distance: 288.9
click at [136, 169] on div "Log Work PROD-11771 Suggested tickets (1 in total) PROD-11771 Prepare the task …" at bounding box center [488, 248] width 977 height 497
paste input "887"
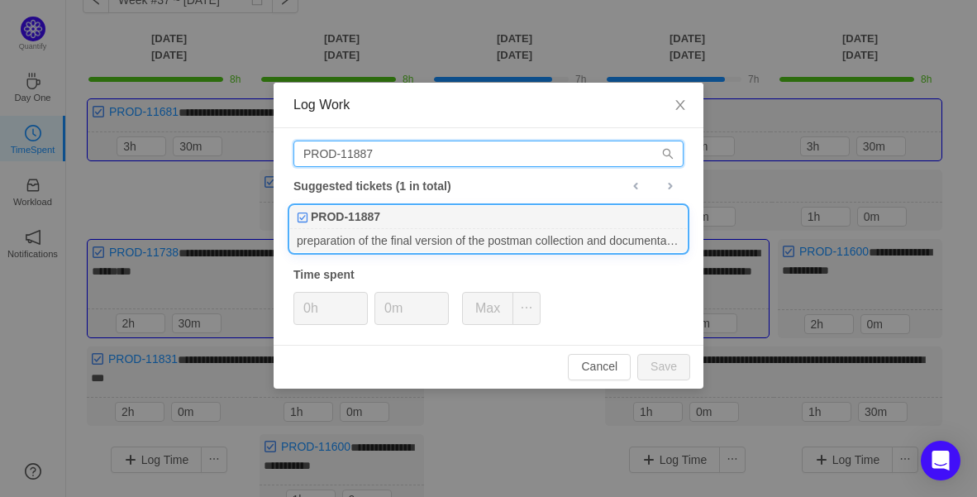
type input "PROD-11887"
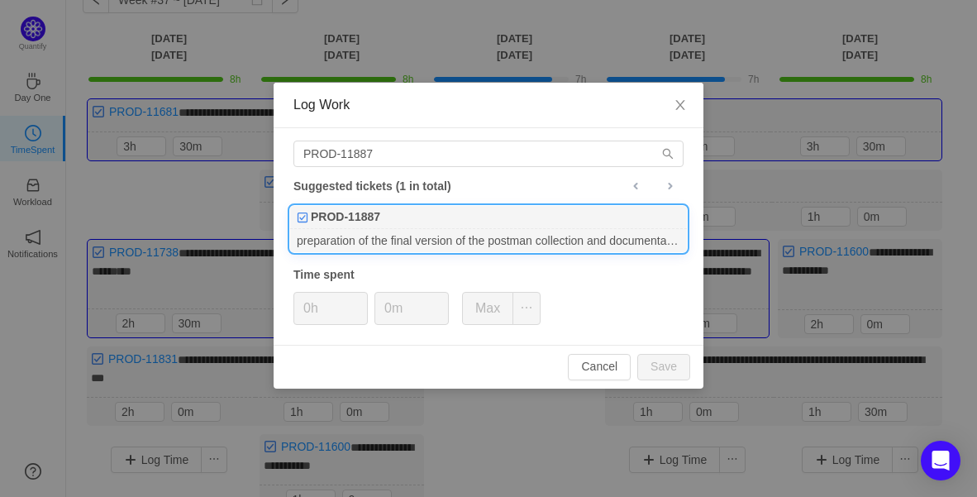
click at [413, 220] on div "PROD-11887" at bounding box center [488, 217] width 397 height 23
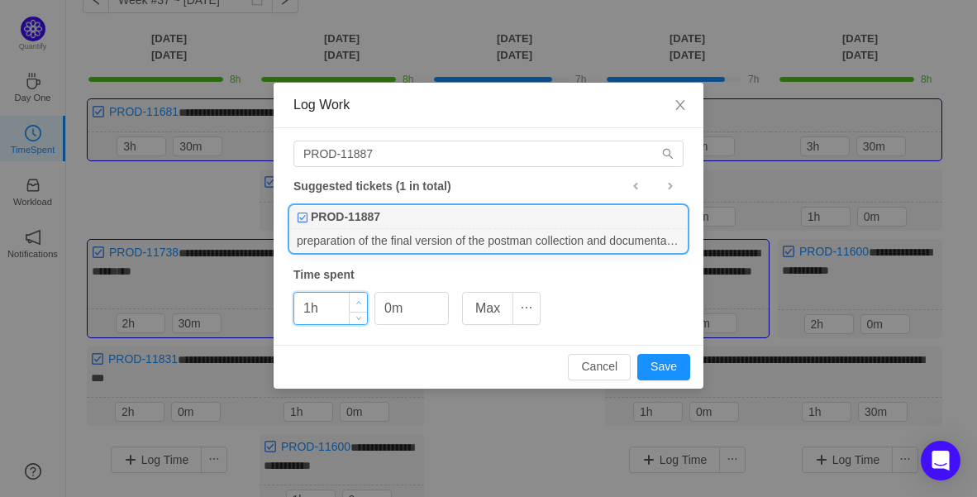
click at [359, 301] on icon "icon: up" at bounding box center [359, 303] width 6 height 6
click at [659, 362] on button "Save" at bounding box center [663, 367] width 53 height 26
type input "0h"
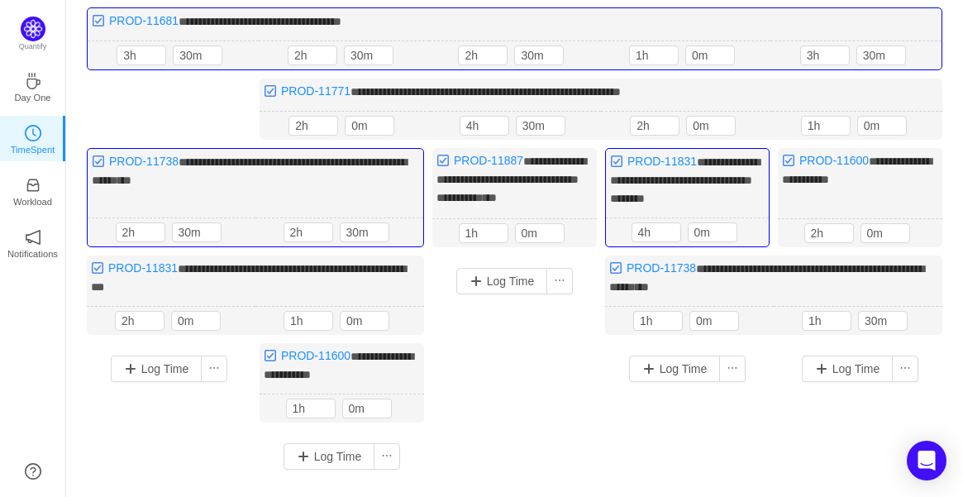
scroll to position [183, 0]
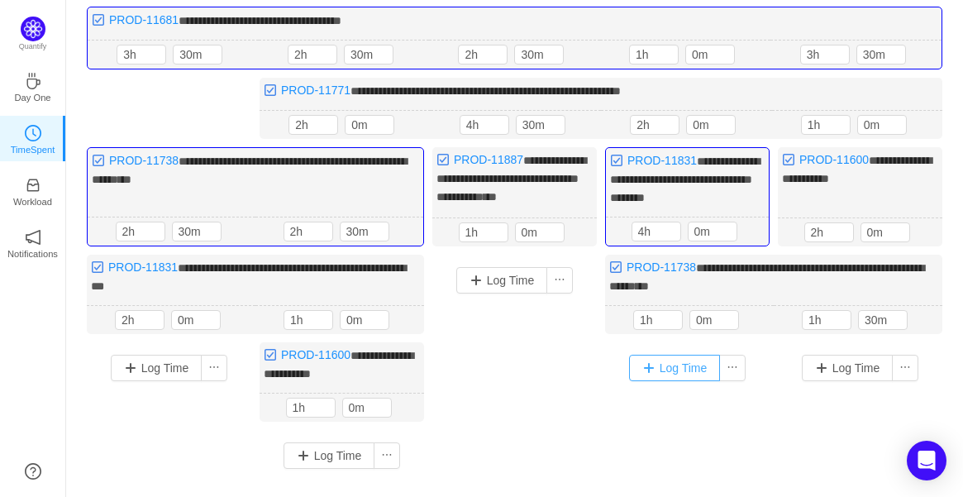
click at [701, 373] on div "Log Time" at bounding box center [687, 367] width 156 height 43
click at [694, 361] on button "Log Time" at bounding box center [675, 367] width 92 height 26
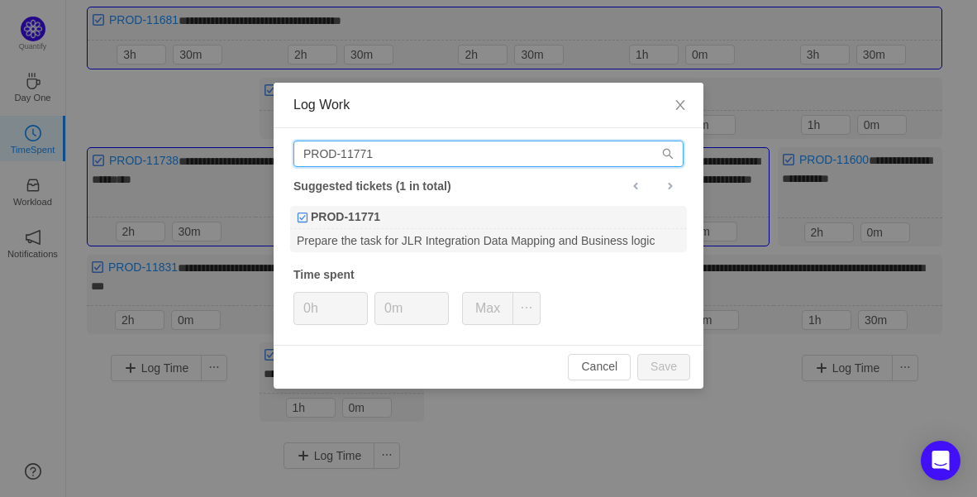
drag, startPoint x: 375, startPoint y: 136, endPoint x: 145, endPoint y: 152, distance: 231.1
click at [164, 148] on div "Log Work PROD-11771 Suggested tickets (1 in total) PROD-11771 Prepare the task …" at bounding box center [488, 248] width 977 height 497
paste input "887"
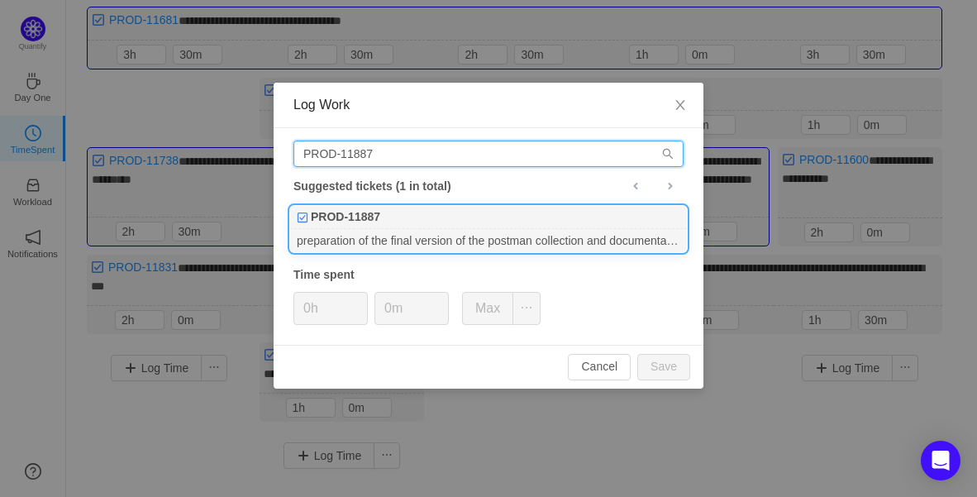
type input "PROD-11887"
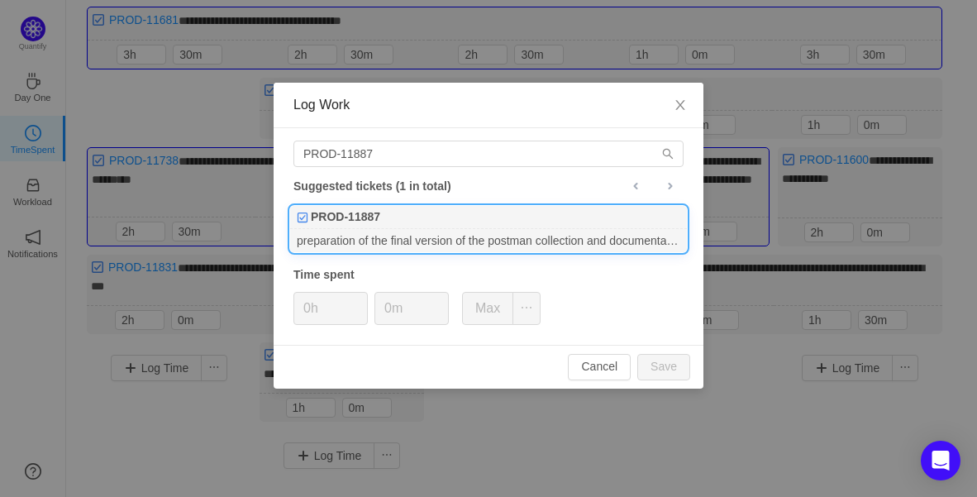
click at [422, 214] on div "PROD-11887" at bounding box center [488, 217] width 397 height 23
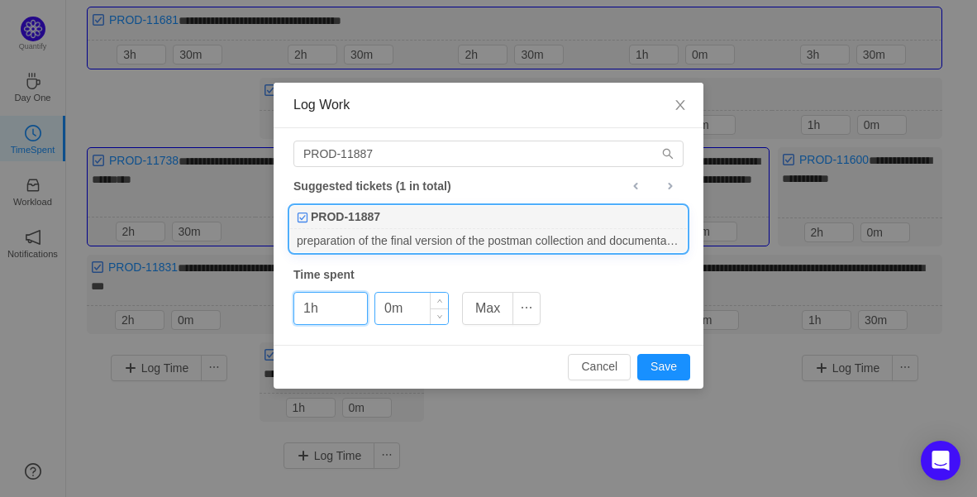
drag, startPoint x: 362, startPoint y: 299, endPoint x: 378, endPoint y: 306, distance: 17.0
click at [361, 299] on span "Increase Value" at bounding box center [358, 301] width 17 height 16
click at [655, 359] on button "Save" at bounding box center [663, 367] width 53 height 26
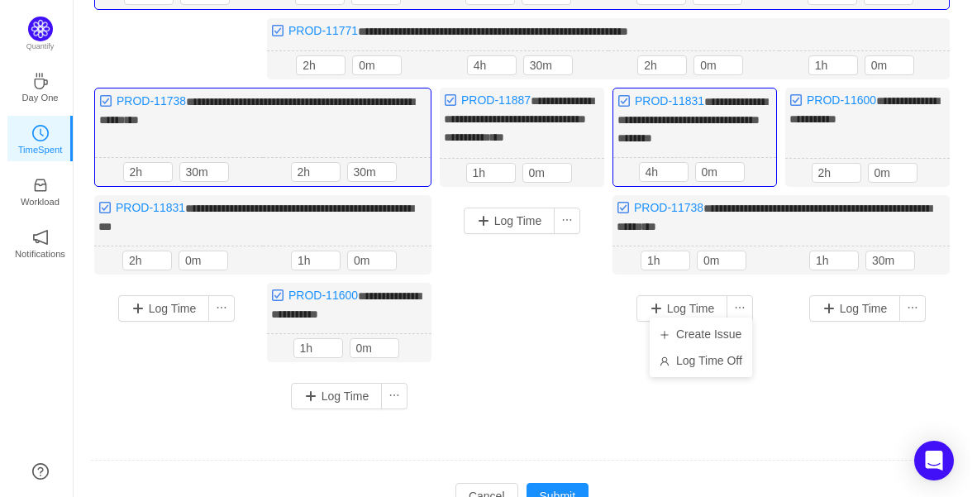
scroll to position [315, 0]
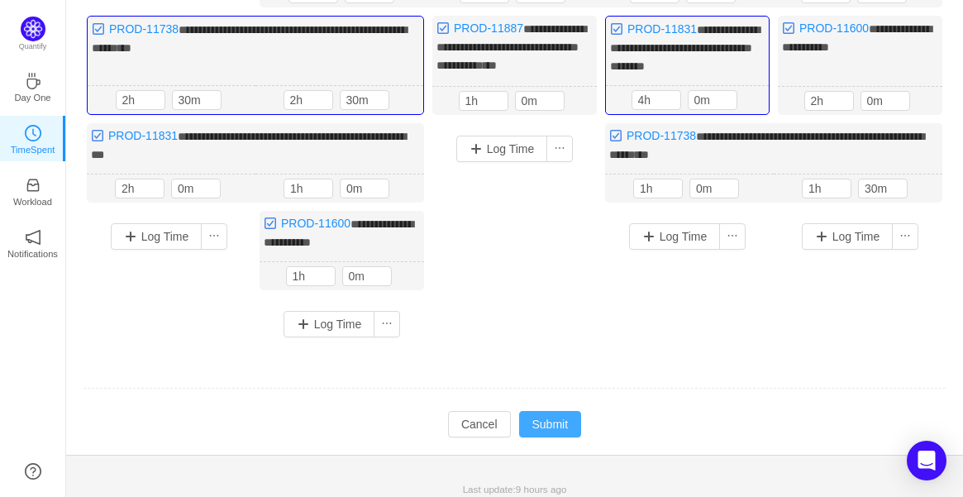
click at [521, 419] on button "Submit" at bounding box center [550, 424] width 63 height 26
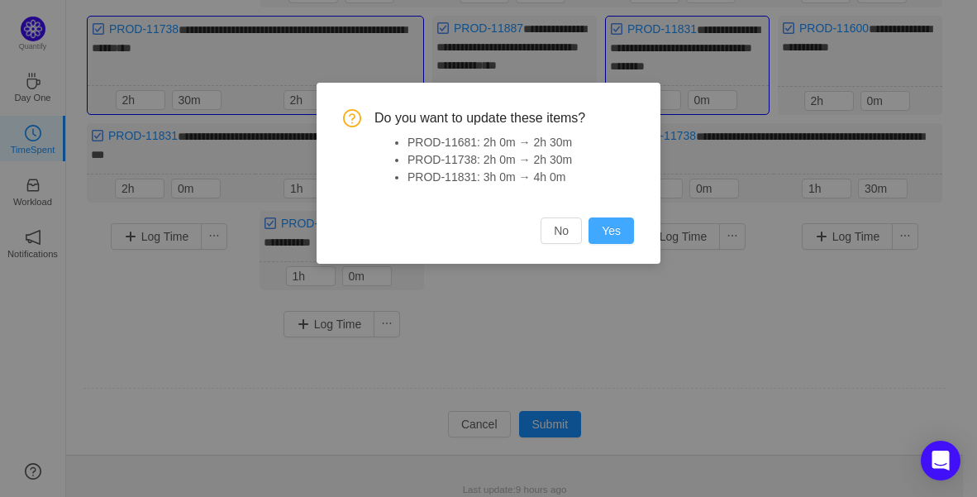
click at [618, 232] on button "Yes" at bounding box center [610, 230] width 45 height 26
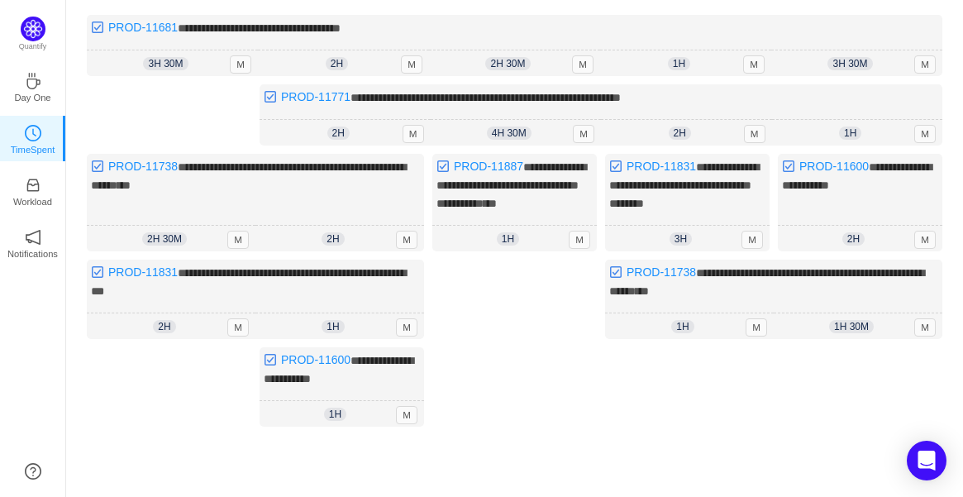
scroll to position [275, 0]
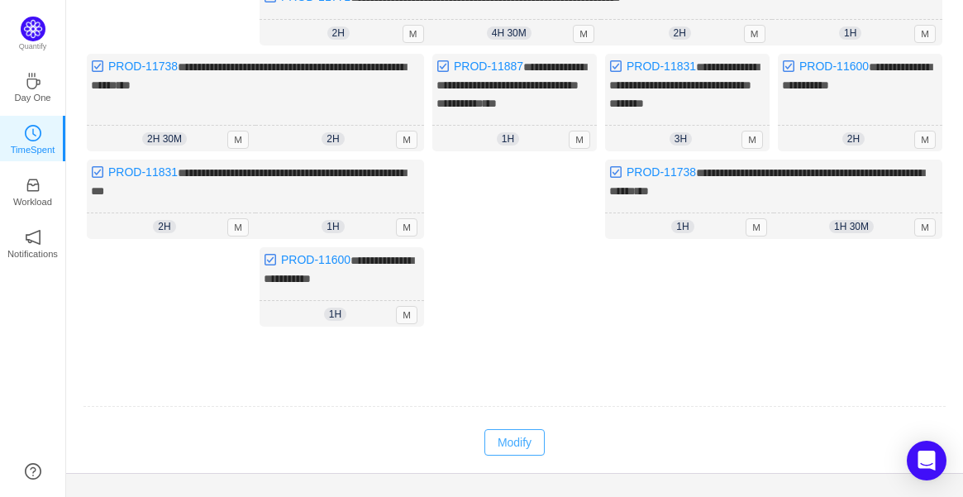
click at [530, 442] on button "Modify" at bounding box center [514, 442] width 60 height 26
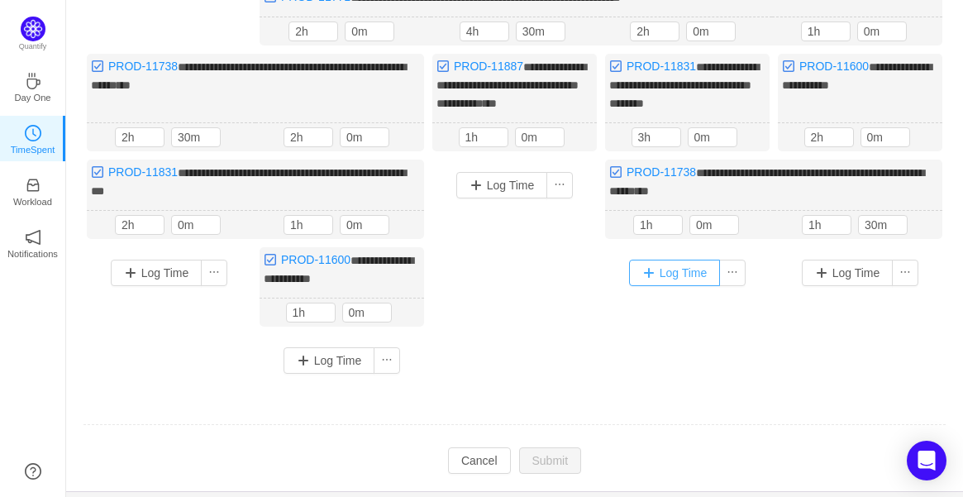
click at [691, 262] on button "Log Time" at bounding box center [675, 272] width 92 height 26
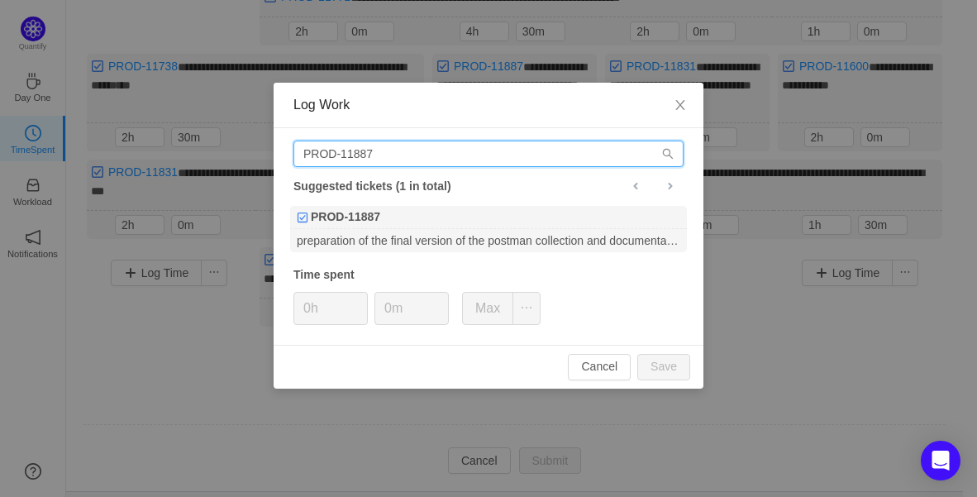
drag, startPoint x: 483, startPoint y: 162, endPoint x: 408, endPoint y: 171, distance: 75.7
click at [481, 163] on input "PROD-11887" at bounding box center [488, 153] width 390 height 26
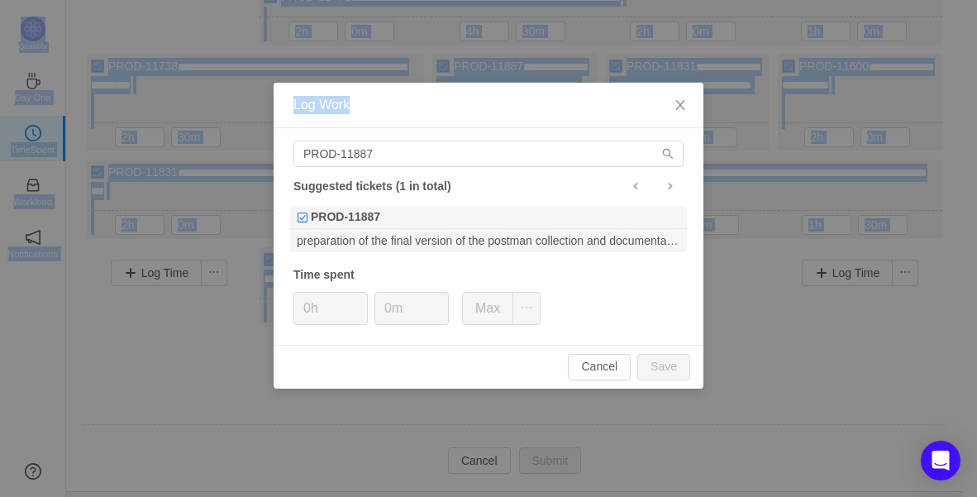
drag, startPoint x: 408, startPoint y: 171, endPoint x: -59, endPoint y: 216, distance: 469.9
click at [525, 159] on input "PROD-11887" at bounding box center [488, 153] width 390 height 26
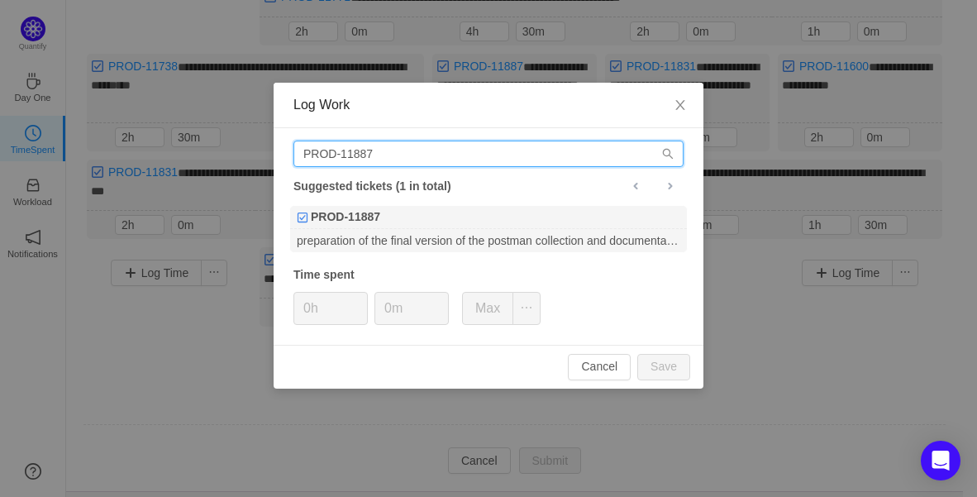
drag, startPoint x: 437, startPoint y: 158, endPoint x: 74, endPoint y: 159, distance: 363.6
click at [74, 159] on div "Log Work PROD-11887 Suggested tickets (1 in total) PROD-11887 preparation of th…" at bounding box center [488, 248] width 977 height 497
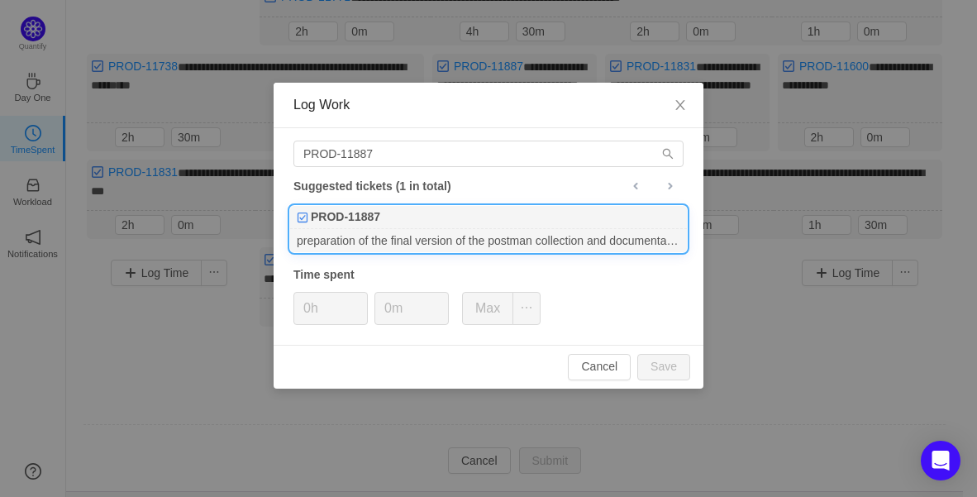
click at [455, 209] on div "PROD-11887" at bounding box center [488, 217] width 397 height 23
click at [359, 305] on span "Decrease Value" at bounding box center [358, 314] width 17 height 19
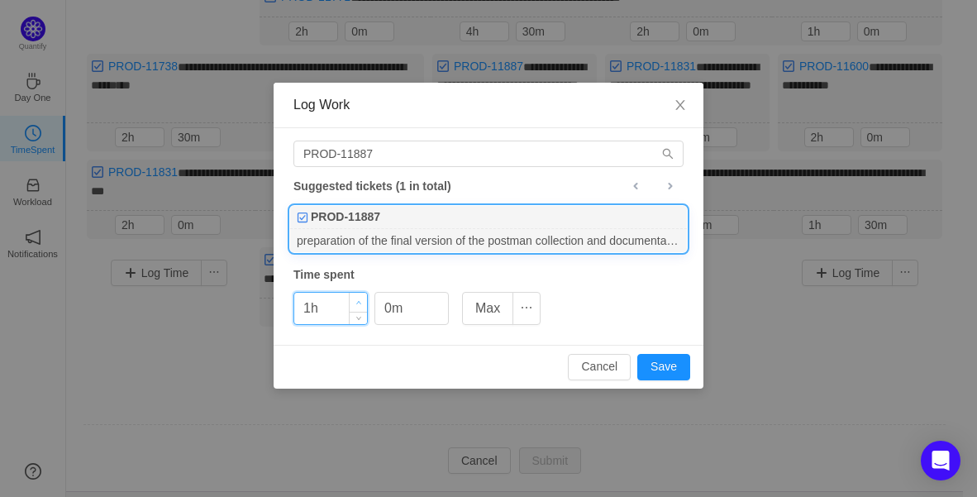
click at [359, 301] on icon "icon: up" at bounding box center [359, 303] width 6 height 6
click at [664, 364] on button "Save" at bounding box center [663, 367] width 53 height 26
type input "0h"
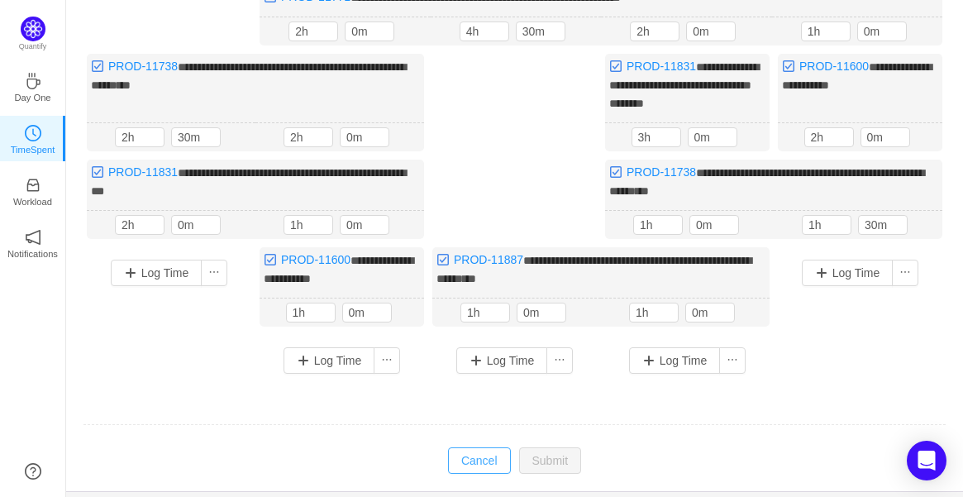
click at [474, 452] on button "Cancel" at bounding box center [479, 460] width 63 height 26
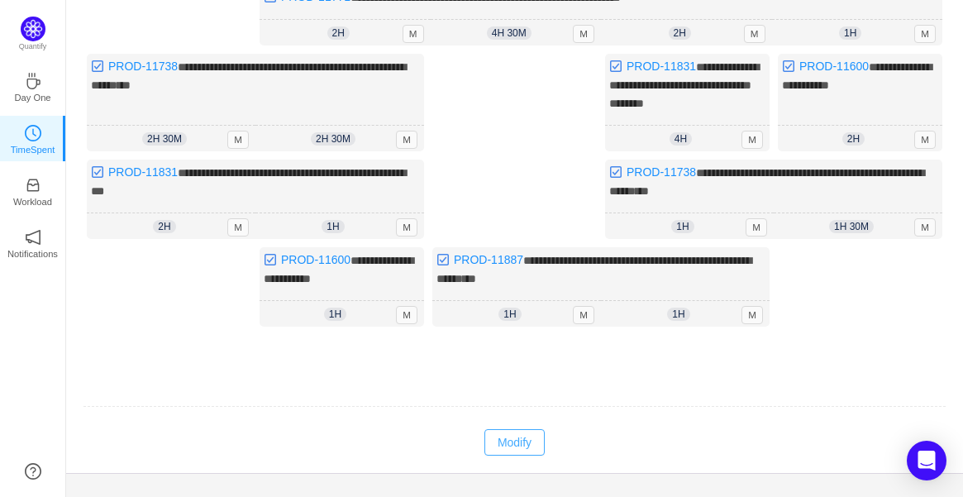
click at [528, 431] on button "Modify" at bounding box center [514, 442] width 60 height 26
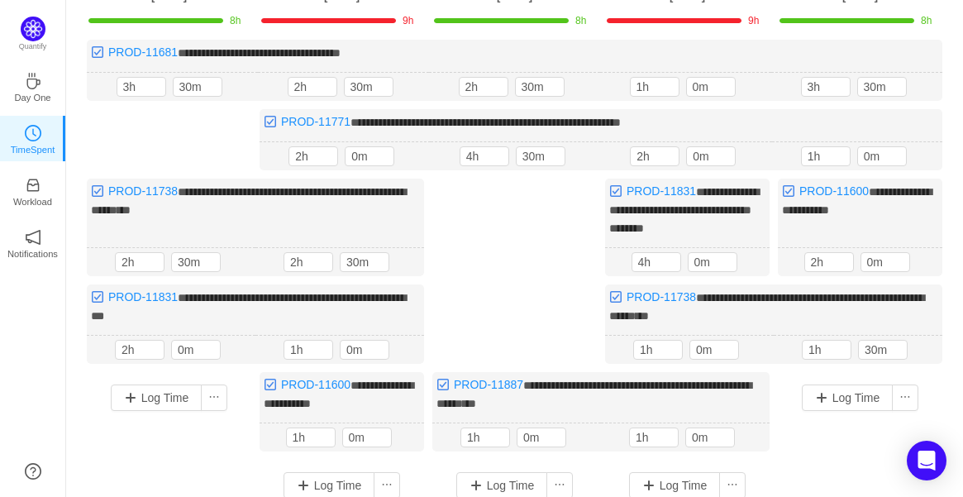
scroll to position [183, 0]
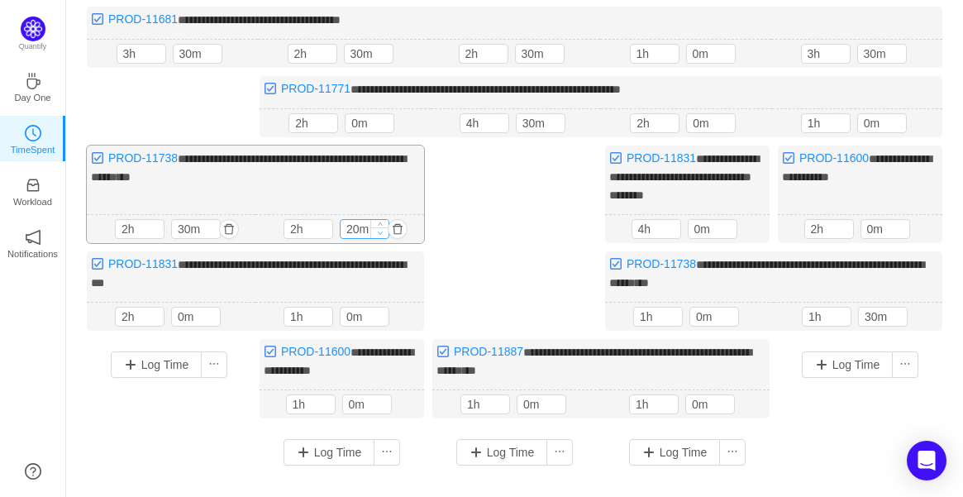
click at [382, 231] on span "Decrease Value" at bounding box center [379, 232] width 17 height 11
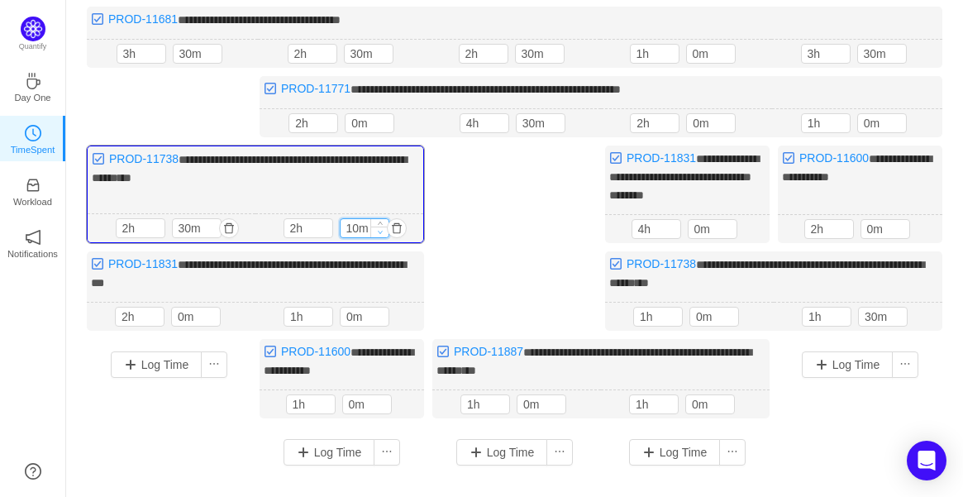
click at [382, 231] on span "Decrease Value" at bounding box center [379, 231] width 17 height 11
type input "0m"
click at [381, 229] on icon "icon: down" at bounding box center [380, 232] width 6 height 6
click at [381, 57] on icon "icon: down" at bounding box center [384, 58] width 6 height 6
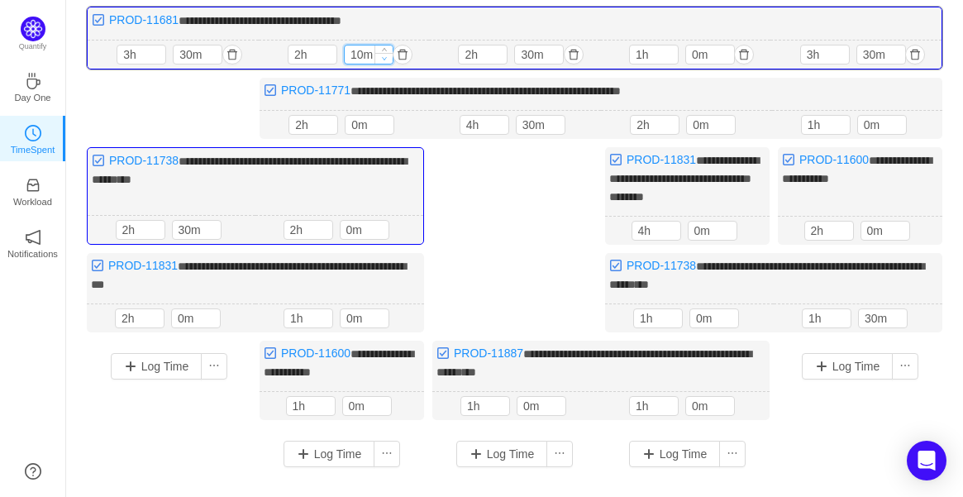
type input "0m"
click at [381, 57] on icon "icon: down" at bounding box center [384, 58] width 6 height 6
click at [509, 213] on div "**********" at bounding box center [514, 243] width 863 height 473
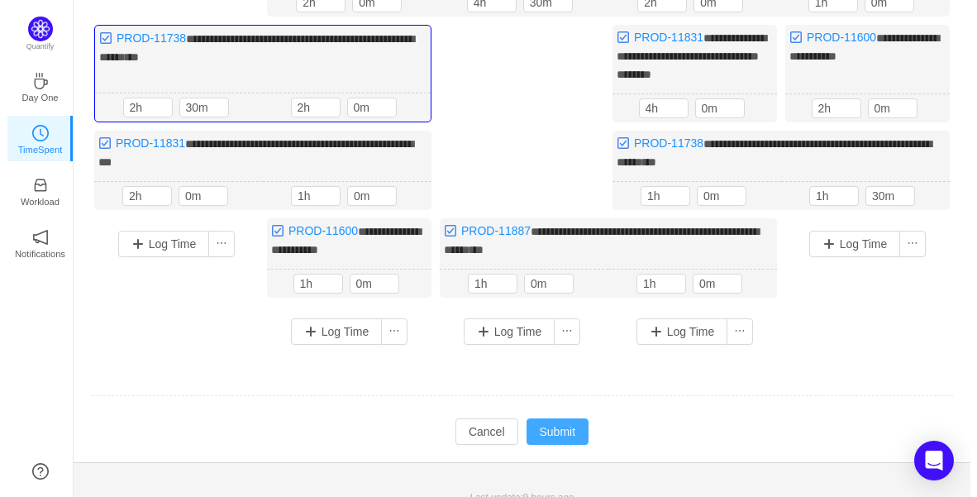
scroll to position [314, 0]
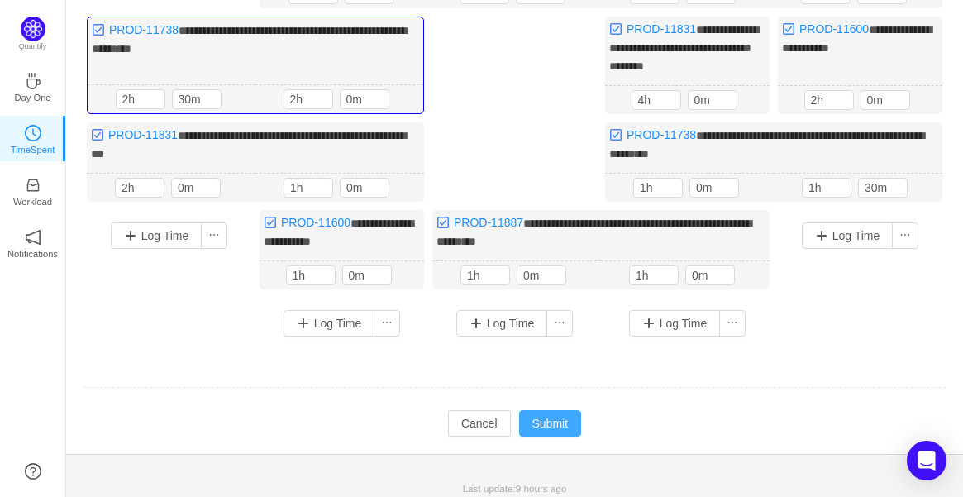
click at [548, 410] on button "Submit" at bounding box center [550, 423] width 63 height 26
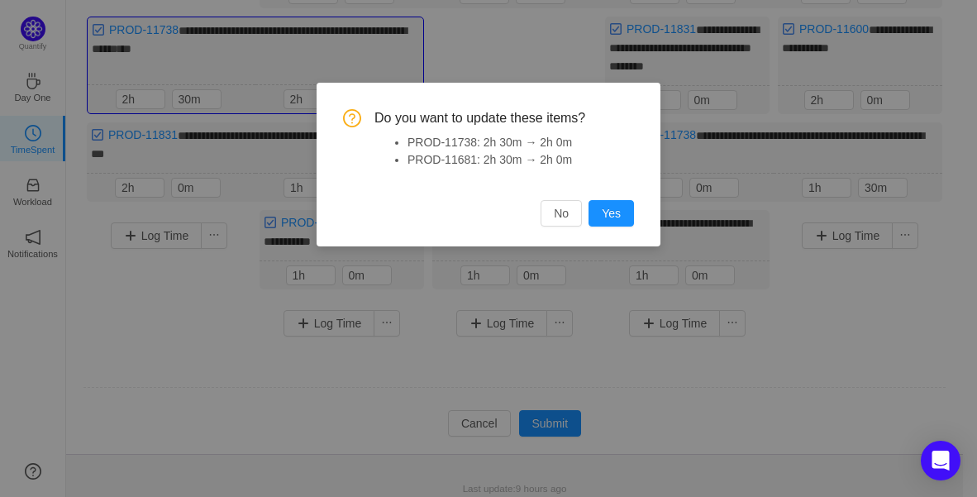
click at [604, 202] on button "Yes" at bounding box center [610, 213] width 45 height 26
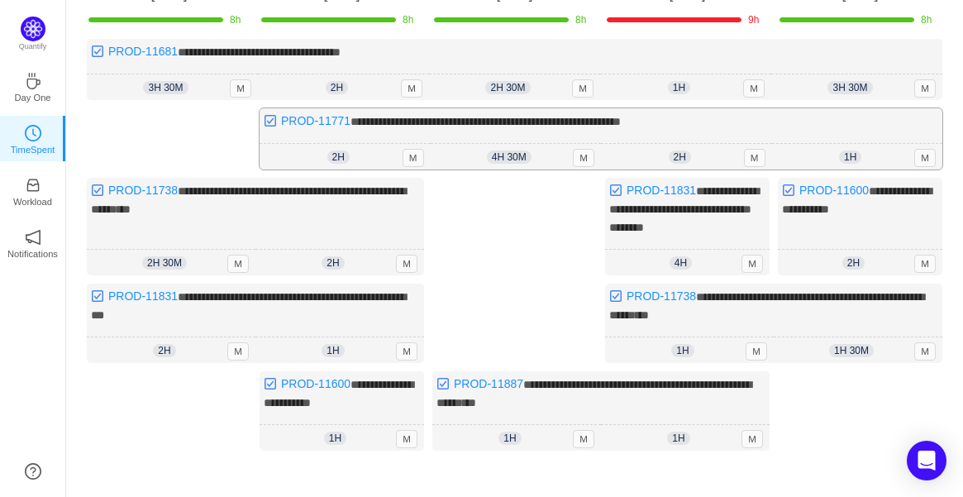
scroll to position [202, 0]
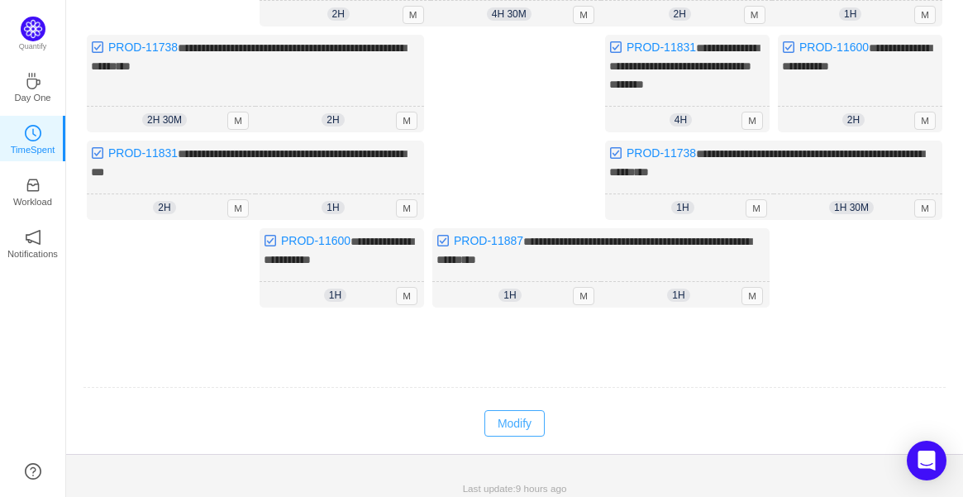
click at [540, 411] on button "Modify" at bounding box center [514, 423] width 60 height 26
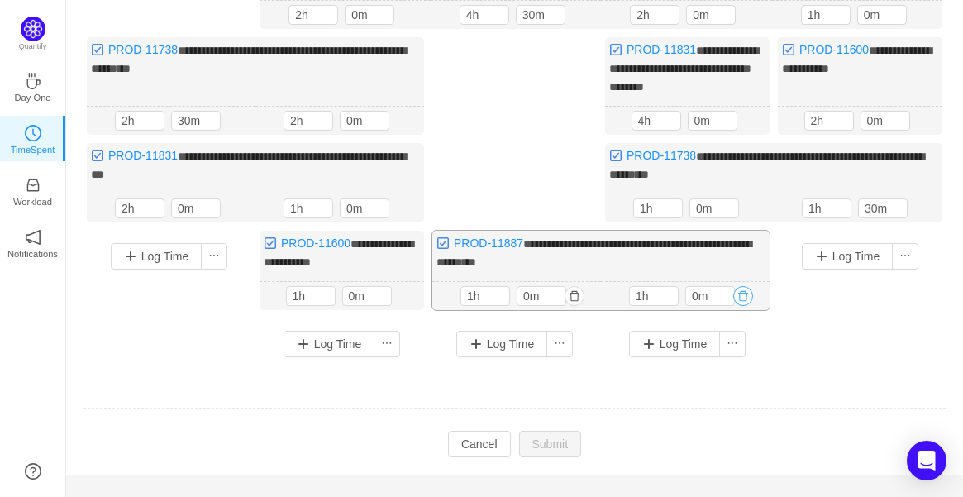
click at [745, 289] on button "button" at bounding box center [743, 296] width 20 height 20
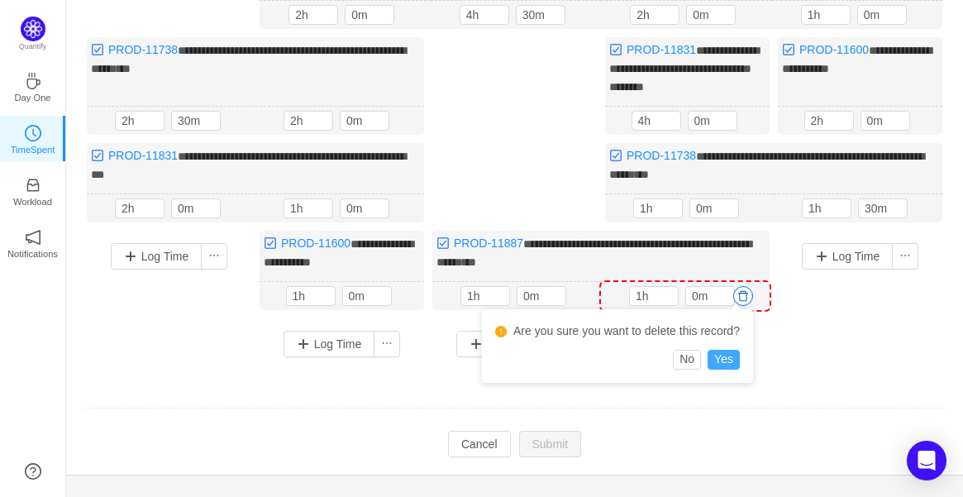
click at [725, 356] on button "Yes" at bounding box center [723, 360] width 32 height 20
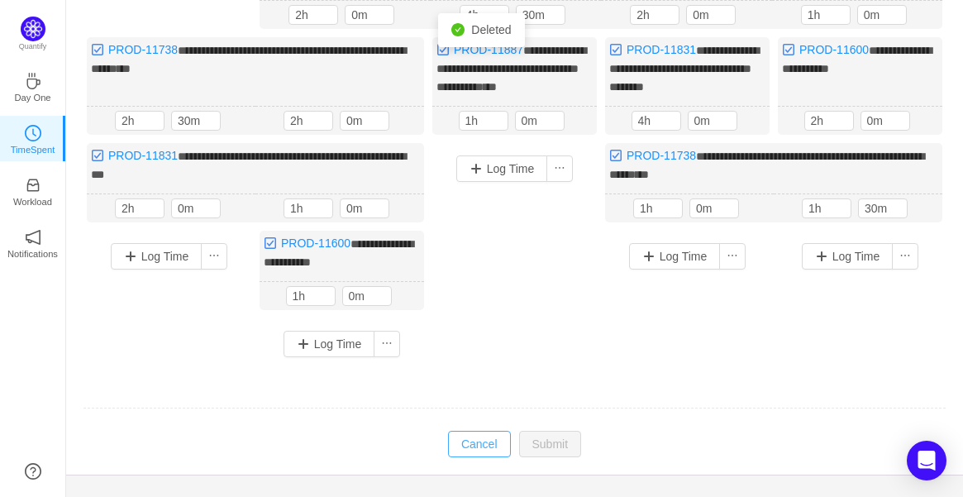
click at [483, 440] on button "Cancel" at bounding box center [479, 444] width 63 height 26
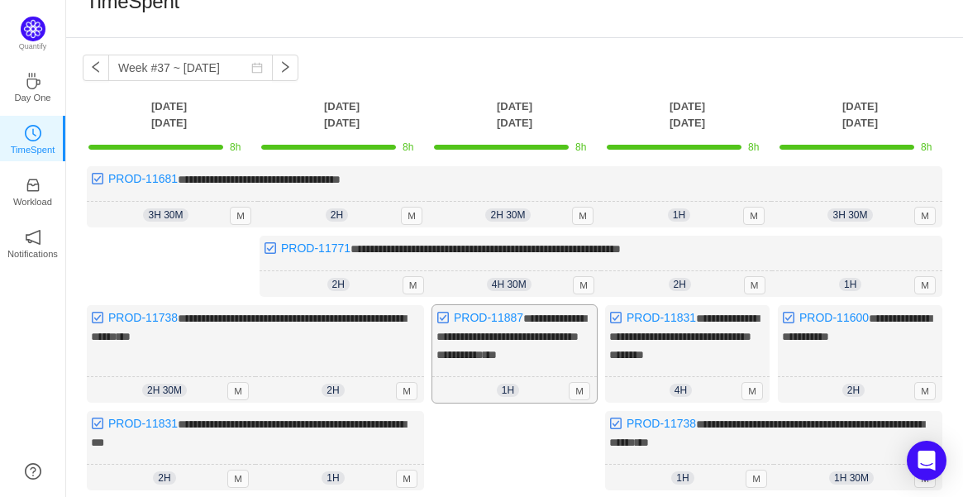
scroll to position [0, 0]
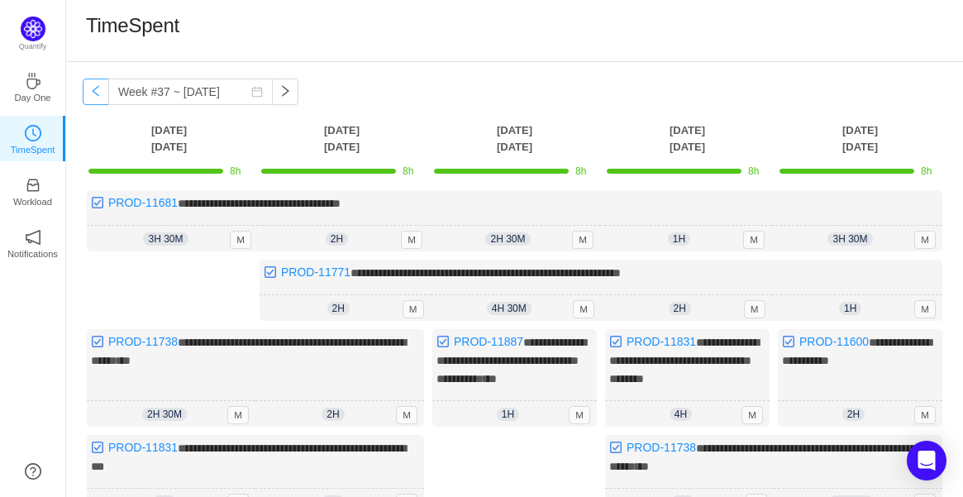
click at [93, 98] on button "button" at bounding box center [96, 91] width 26 height 26
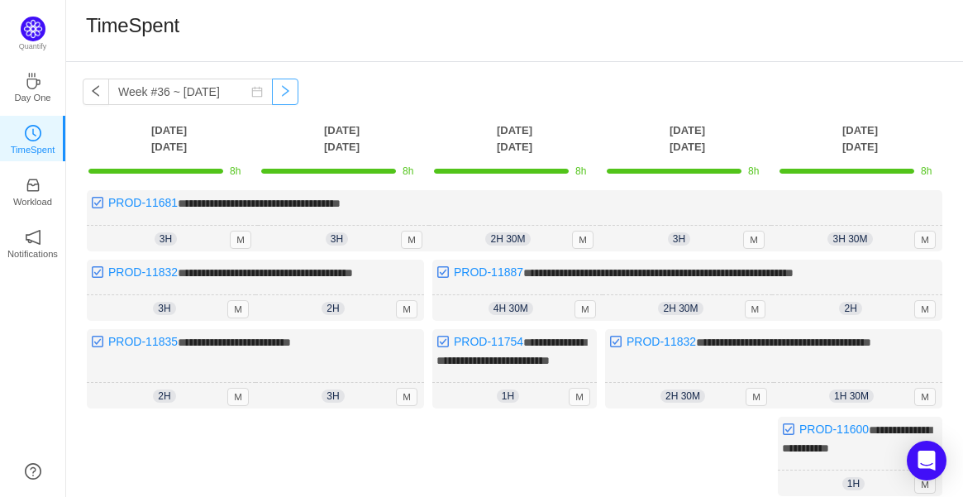
click at [283, 93] on button "button" at bounding box center [285, 91] width 26 height 26
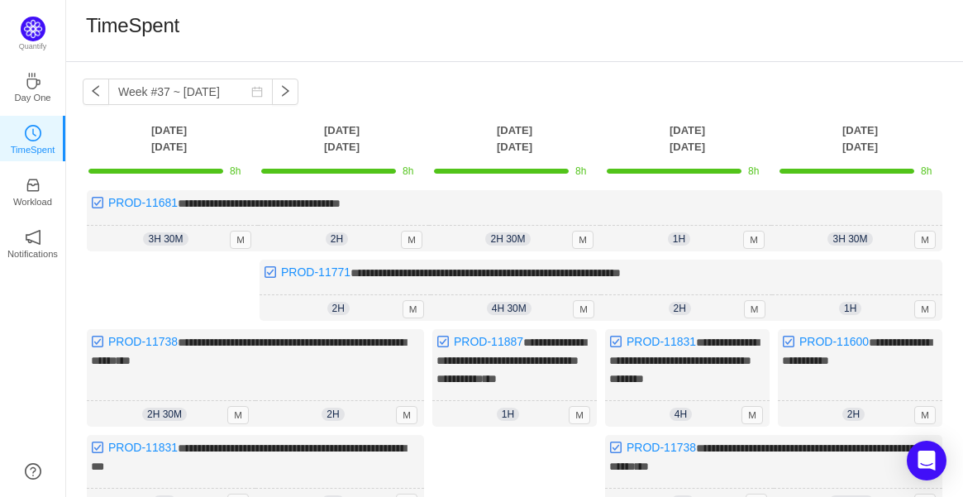
click at [491, 21] on div "TimeSpent" at bounding box center [514, 30] width 857 height 35
click at [272, 98] on button "button" at bounding box center [285, 91] width 26 height 26
type input "Week #38 ~ [DATE]"
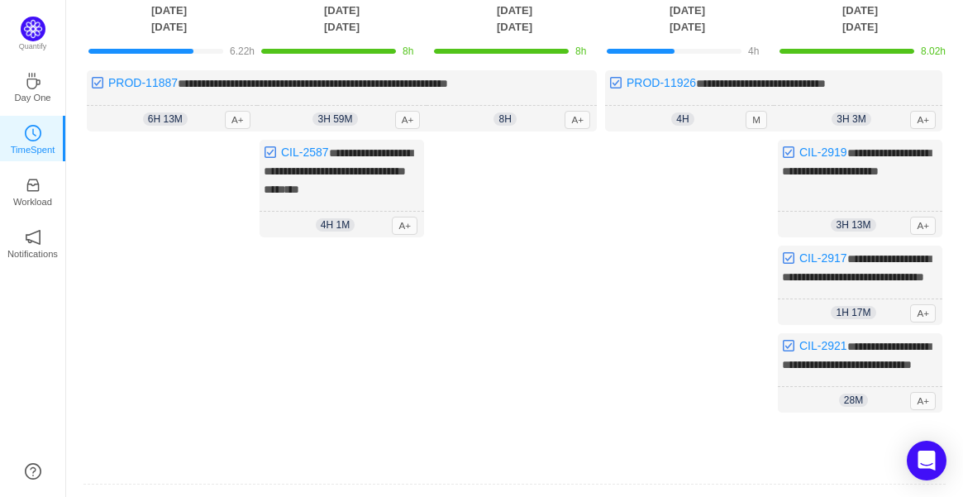
scroll to position [252, 0]
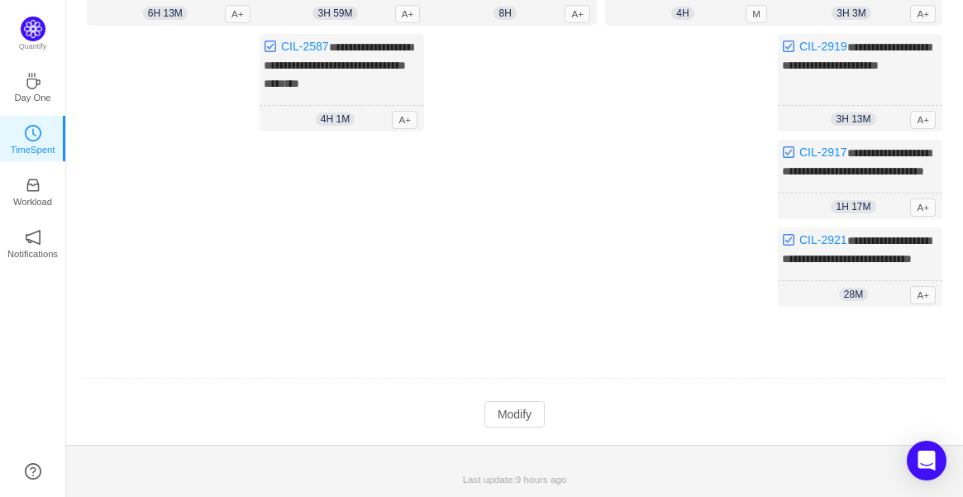
click at [523, 430] on div "**********" at bounding box center [514, 140] width 897 height 608
click at [523, 421] on button "Modify" at bounding box center [514, 414] width 60 height 26
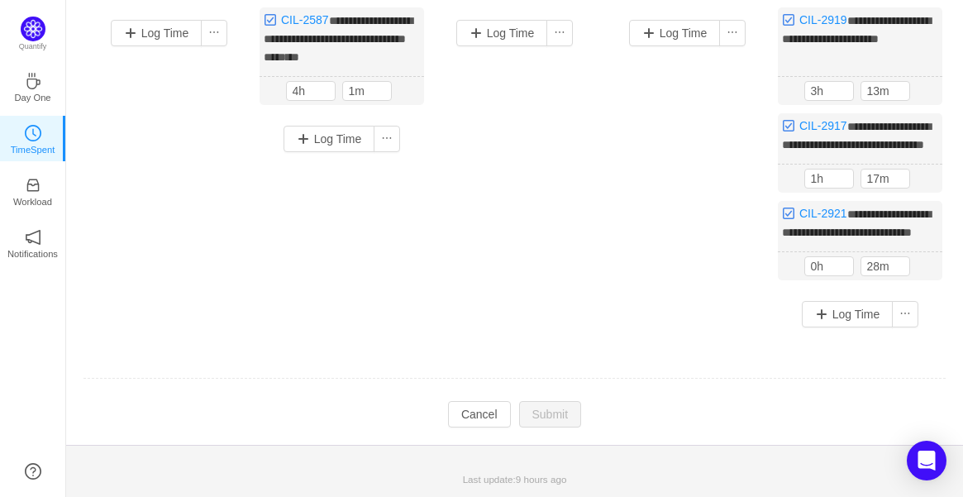
scroll to position [68, 0]
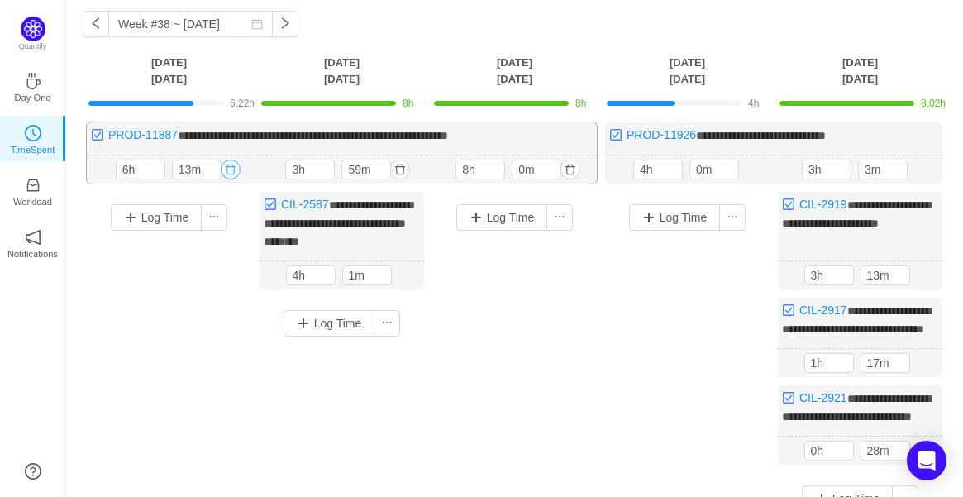
click at [230, 169] on button "button" at bounding box center [231, 169] width 20 height 20
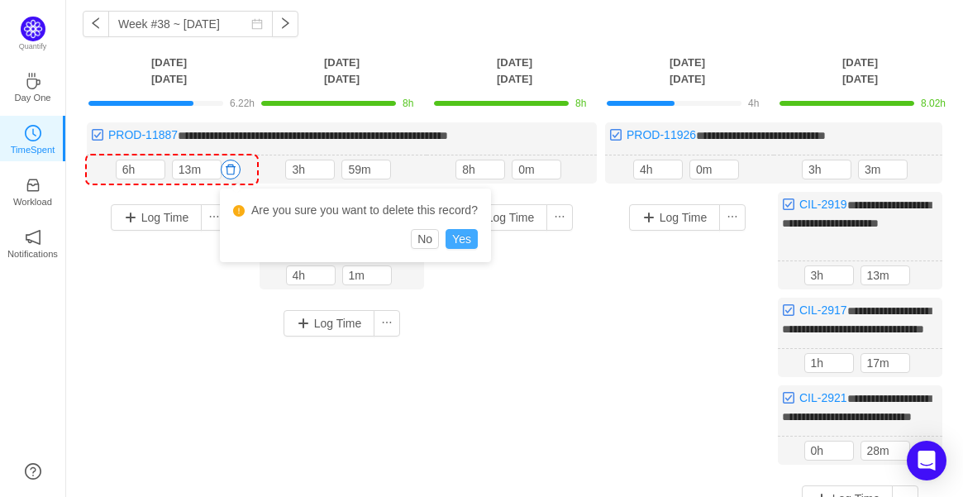
click at [471, 231] on button "Yes" at bounding box center [461, 239] width 32 height 20
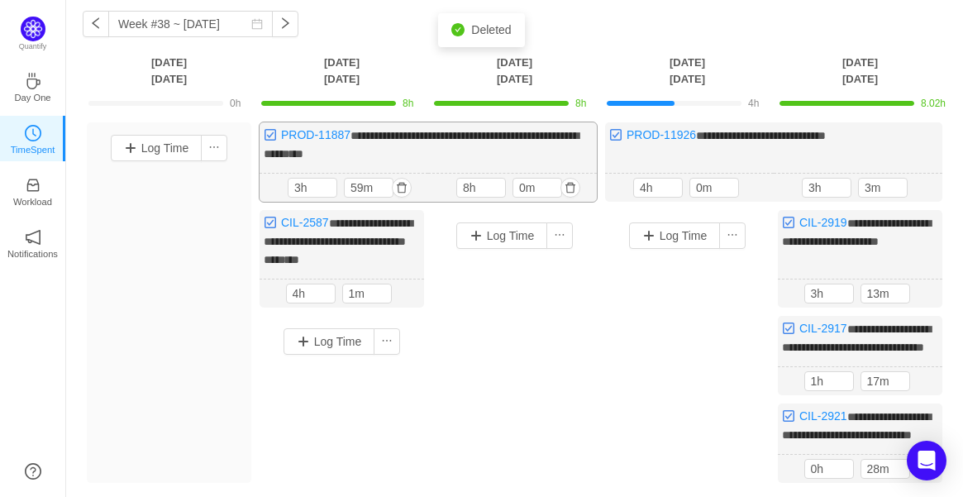
click at [413, 188] on div "3h 59m 3h 59m" at bounding box center [343, 188] width 169 height 29
click at [406, 185] on button "button" at bounding box center [402, 188] width 20 height 20
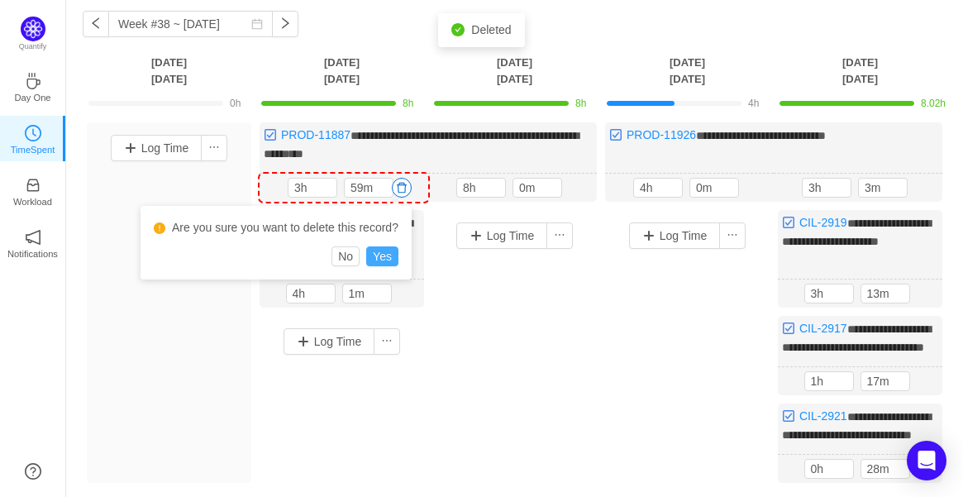
click at [389, 251] on button "Yes" at bounding box center [382, 256] width 32 height 20
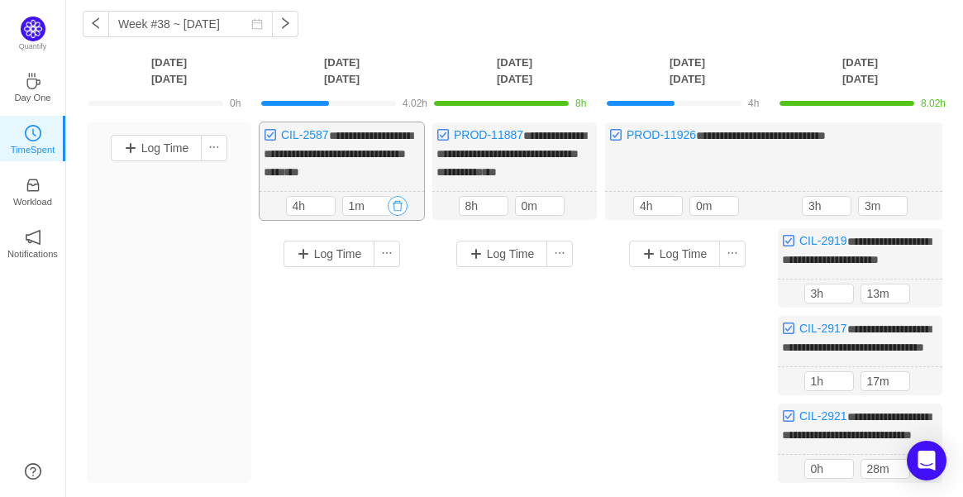
click at [402, 208] on button "button" at bounding box center [398, 206] width 20 height 20
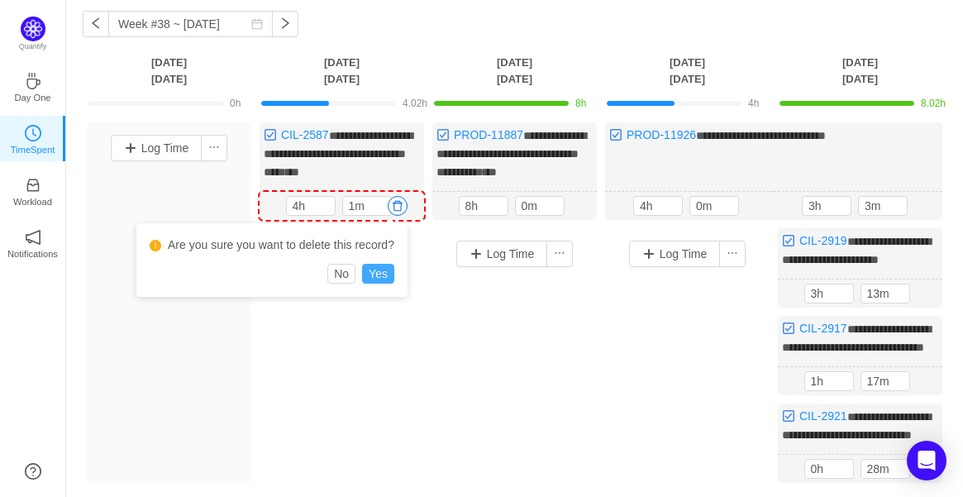
click at [383, 274] on button "Yes" at bounding box center [378, 274] width 32 height 20
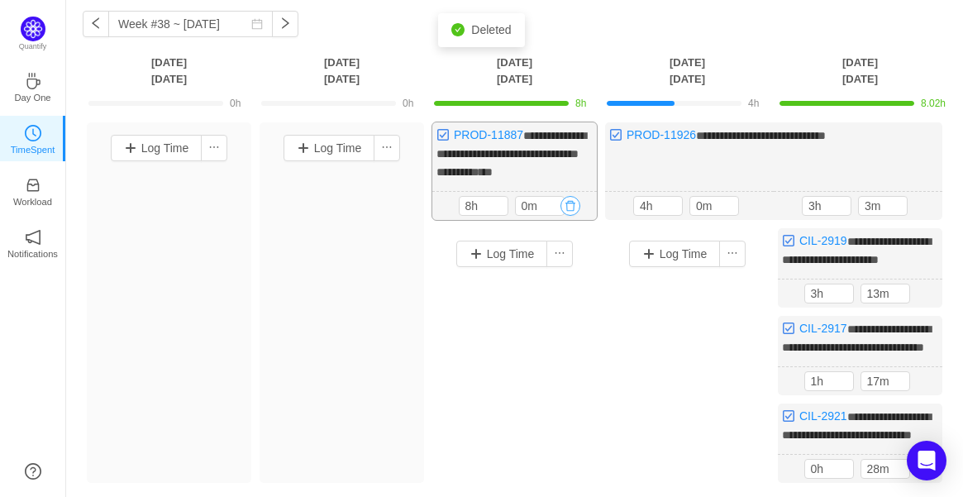
click at [569, 202] on button "button" at bounding box center [570, 206] width 20 height 20
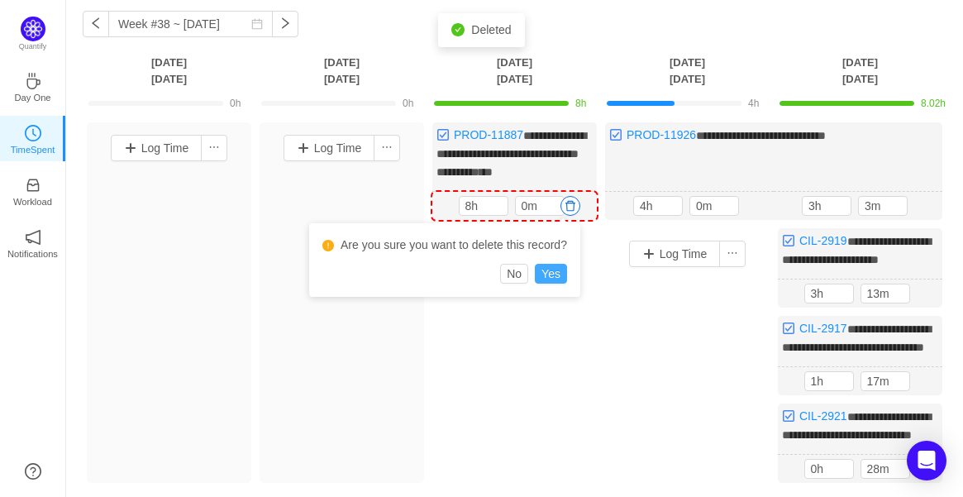
click at [560, 273] on button "Yes" at bounding box center [551, 274] width 32 height 20
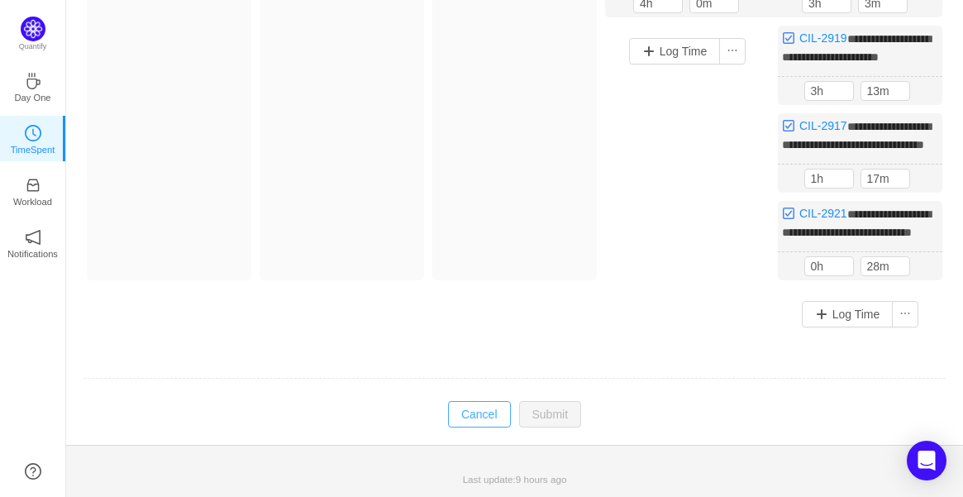
click at [486, 425] on button "Cancel" at bounding box center [479, 414] width 63 height 26
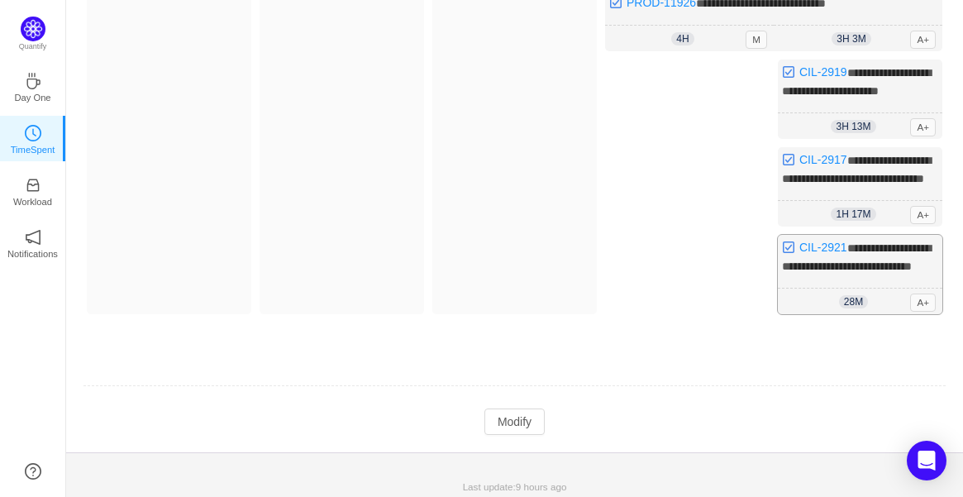
scroll to position [252, 0]
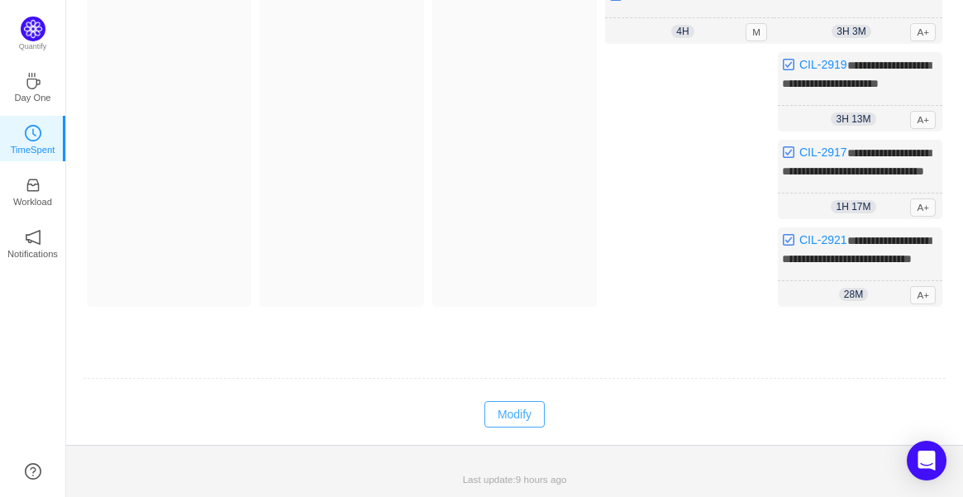
click at [516, 407] on button "Modify" at bounding box center [514, 414] width 60 height 26
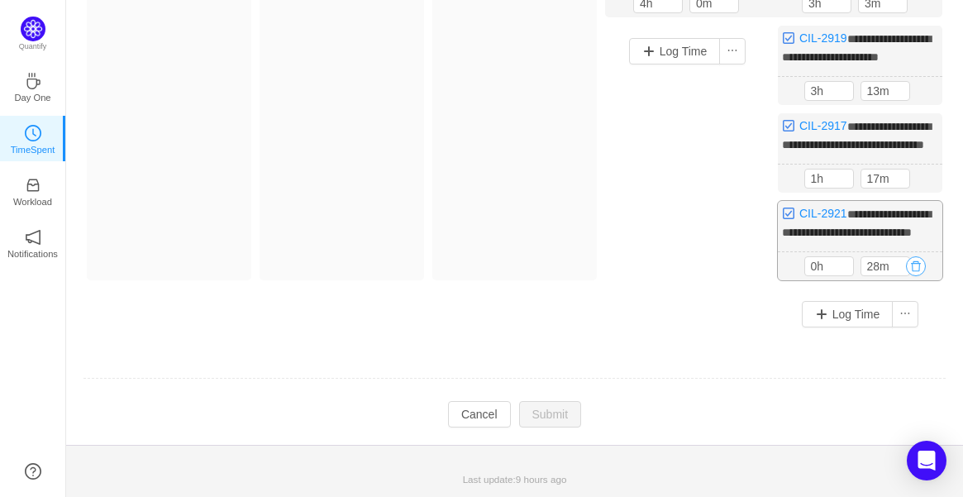
click at [921, 276] on button "button" at bounding box center [916, 266] width 20 height 20
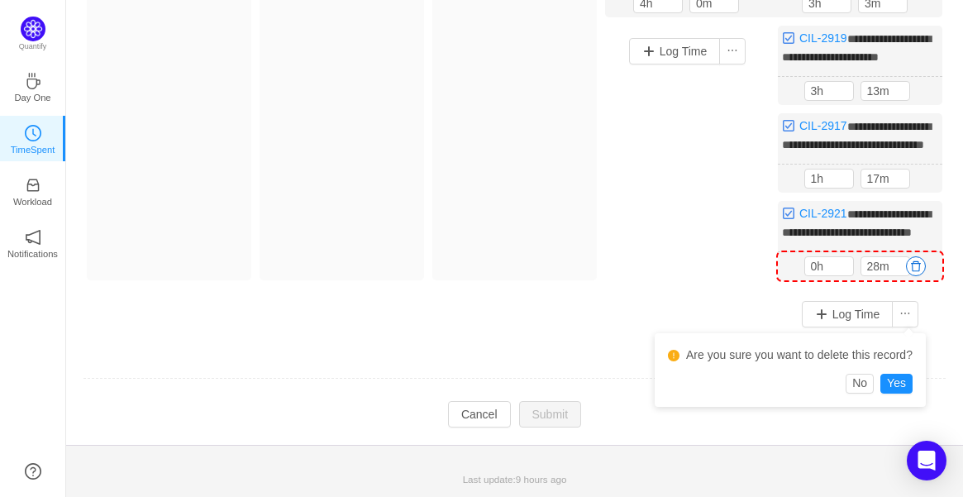
click at [916, 354] on div "Are you sure you want to delete this record? No Yes" at bounding box center [789, 370] width 271 height 74
click at [901, 373] on button "Yes" at bounding box center [896, 383] width 32 height 20
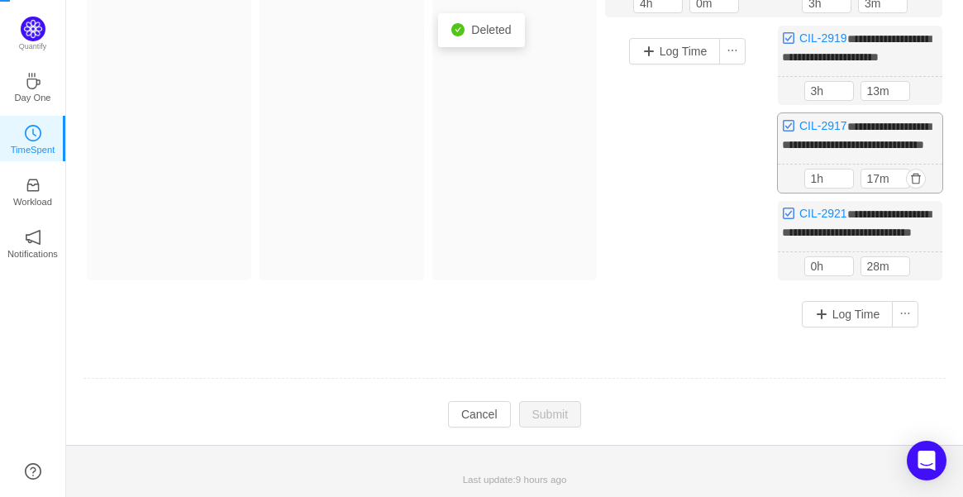
scroll to position [175, 0]
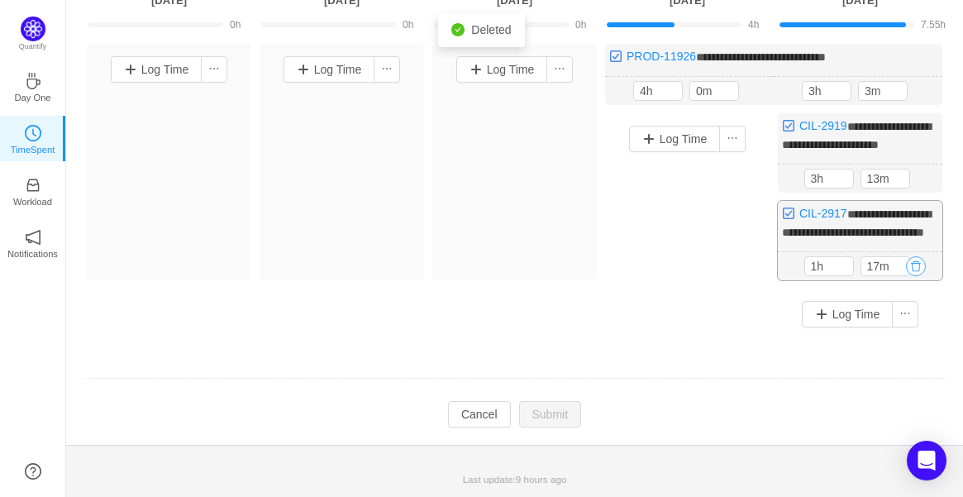
click at [916, 270] on button "button" at bounding box center [916, 266] width 20 height 20
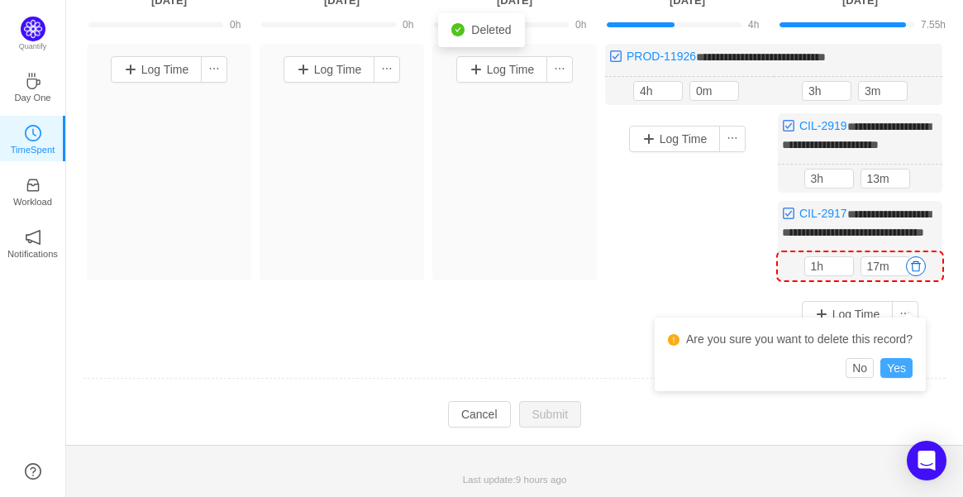
click at [897, 358] on button "Yes" at bounding box center [896, 368] width 32 height 20
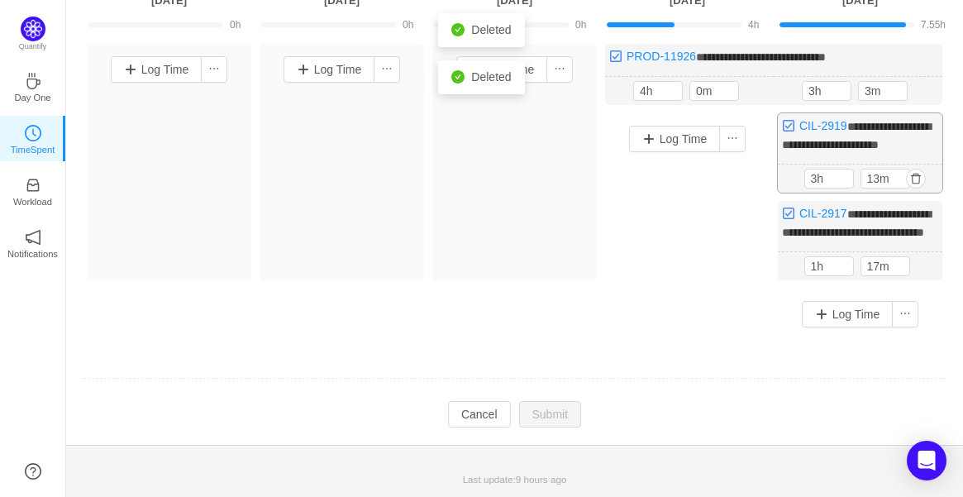
scroll to position [72, 0]
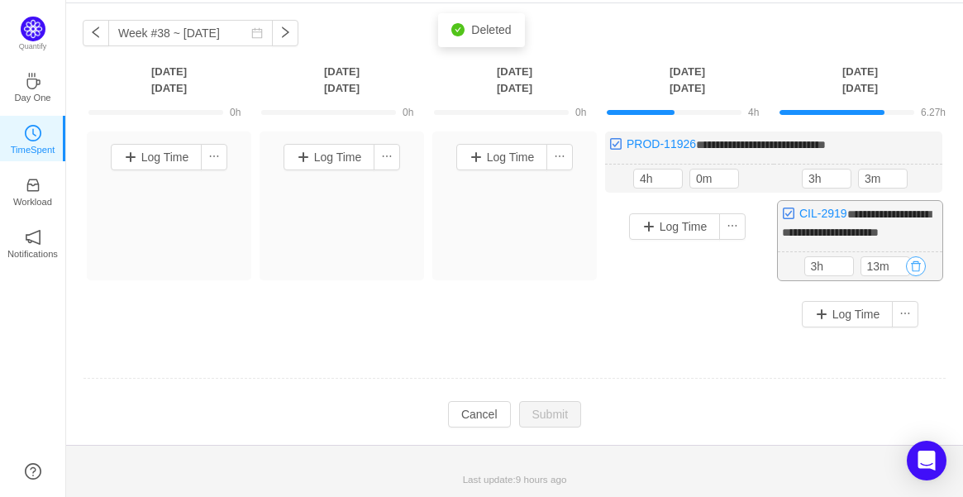
click at [918, 266] on button "button" at bounding box center [916, 266] width 20 height 20
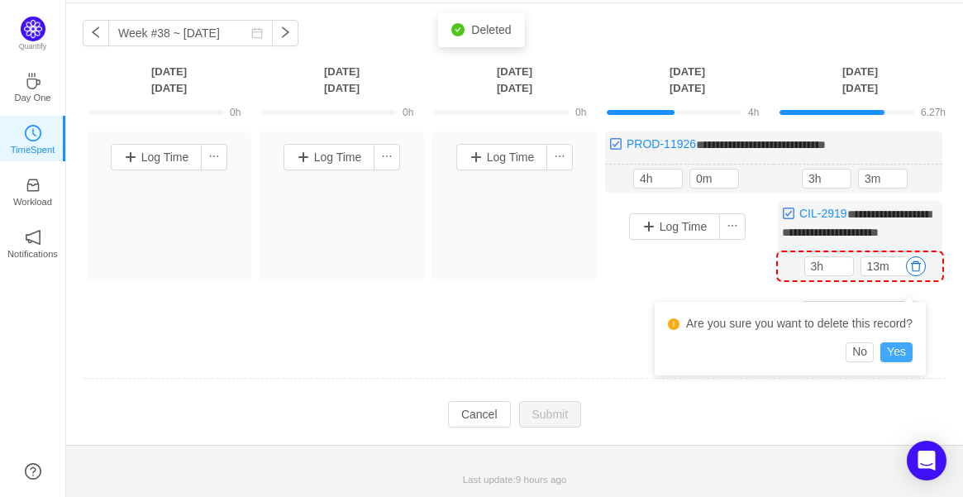
click at [905, 342] on button "Yes" at bounding box center [896, 352] width 32 height 20
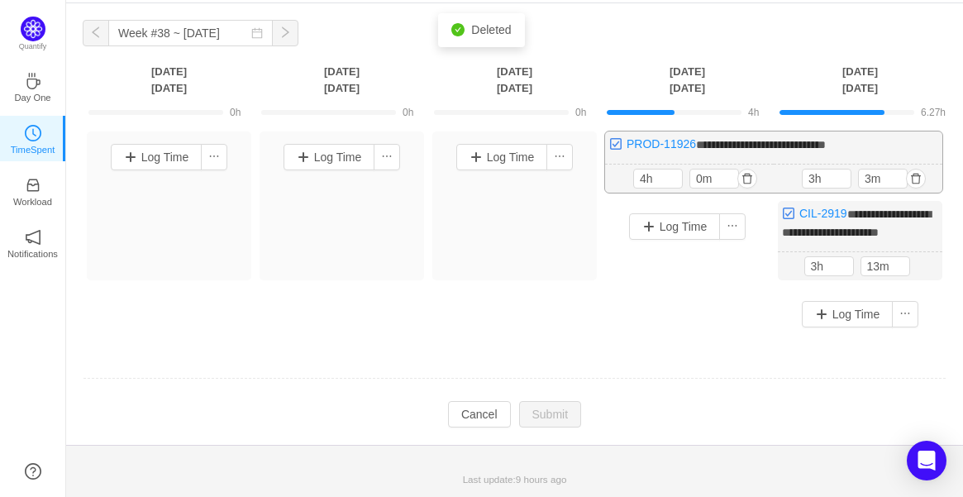
scroll to position [0, 0]
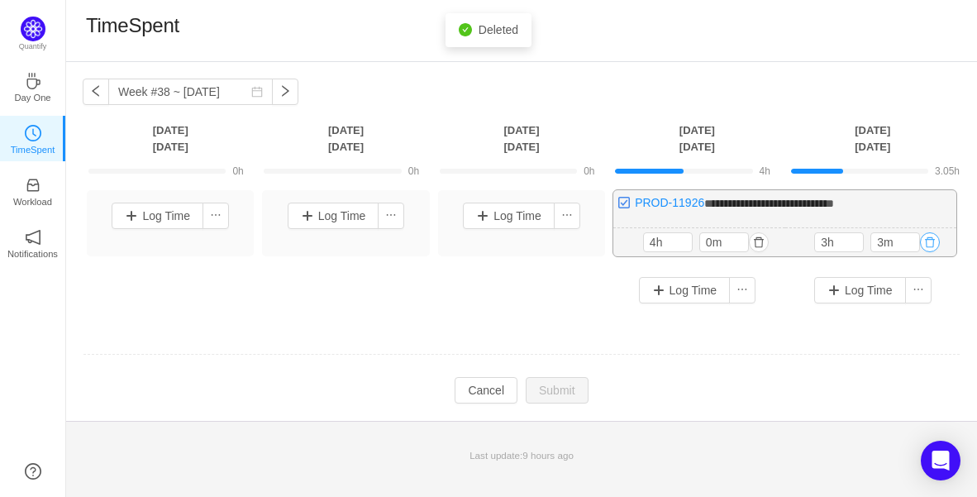
click at [930, 240] on button "button" at bounding box center [930, 242] width 20 height 20
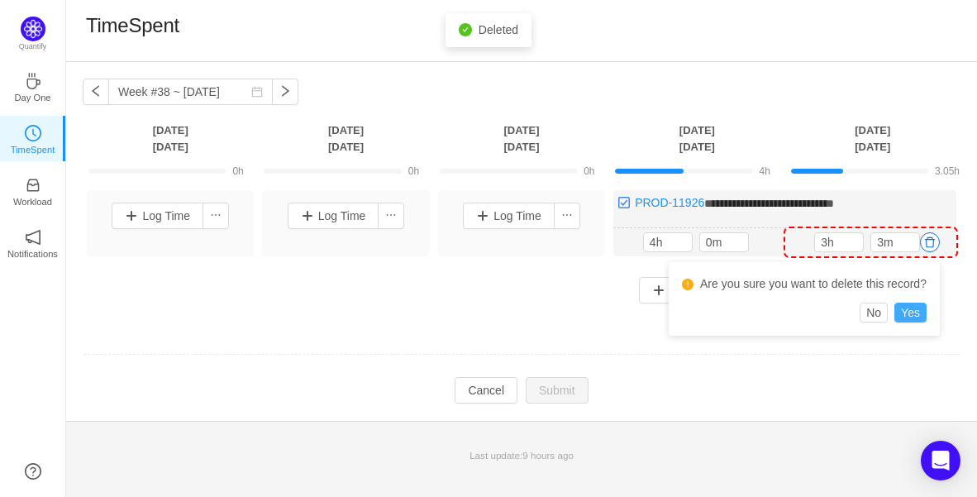
click at [921, 308] on button "Yes" at bounding box center [910, 312] width 32 height 20
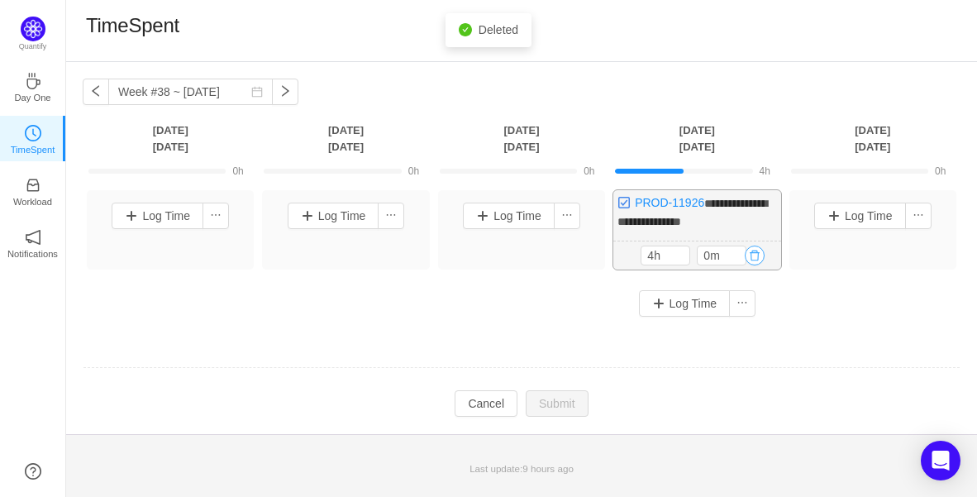
click at [750, 252] on button "button" at bounding box center [754, 255] width 20 height 20
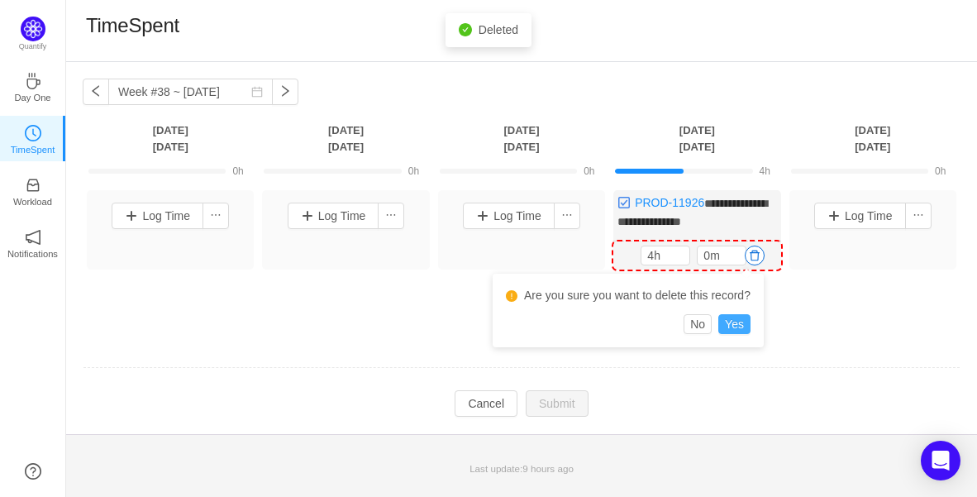
click at [736, 322] on button "Yes" at bounding box center [734, 324] width 32 height 20
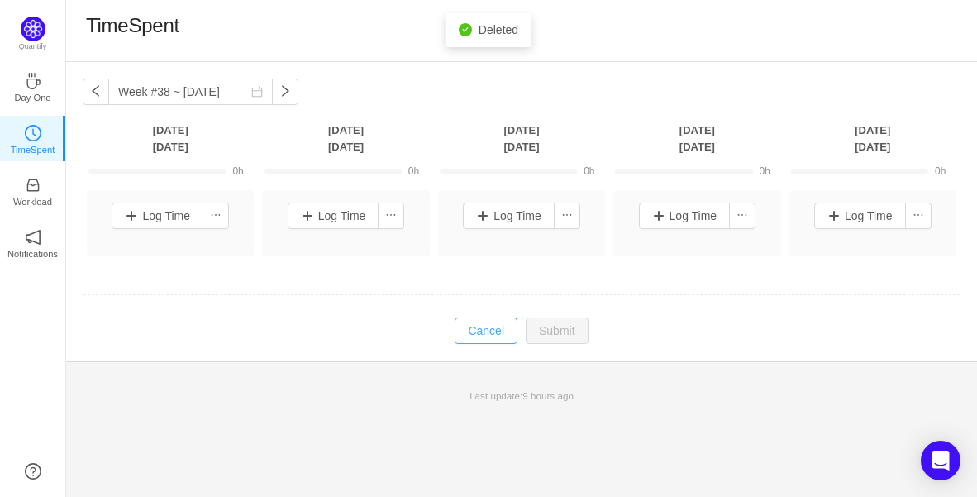
click at [479, 337] on button "Cancel" at bounding box center [485, 330] width 63 height 26
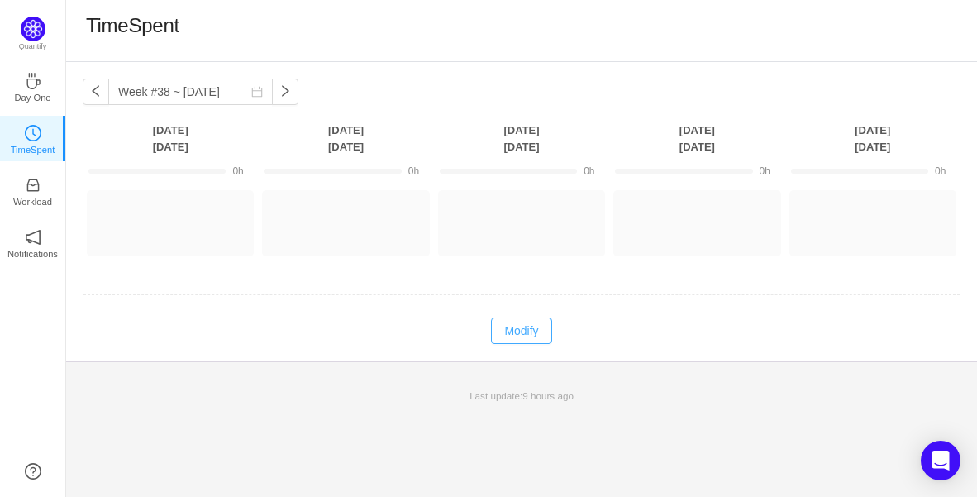
click at [528, 334] on button "Modify" at bounding box center [521, 330] width 60 height 26
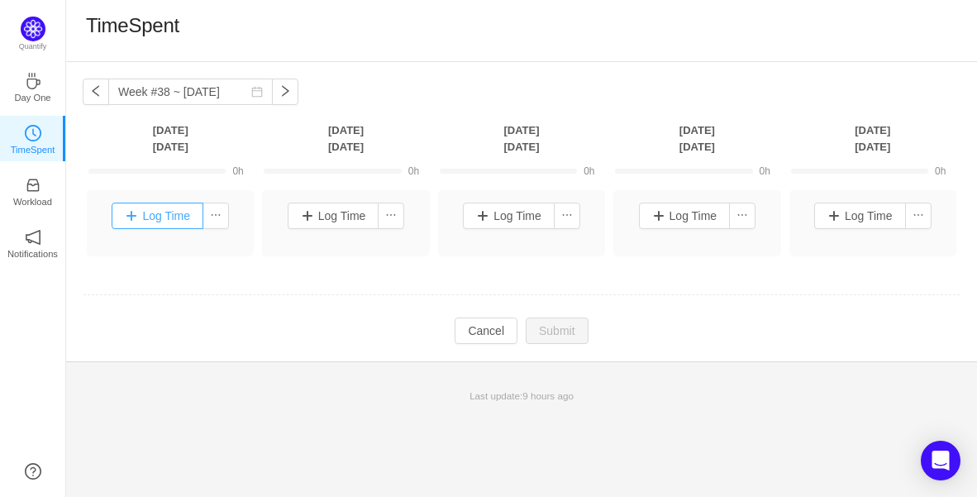
click at [191, 216] on button "Log Time" at bounding box center [158, 215] width 92 height 26
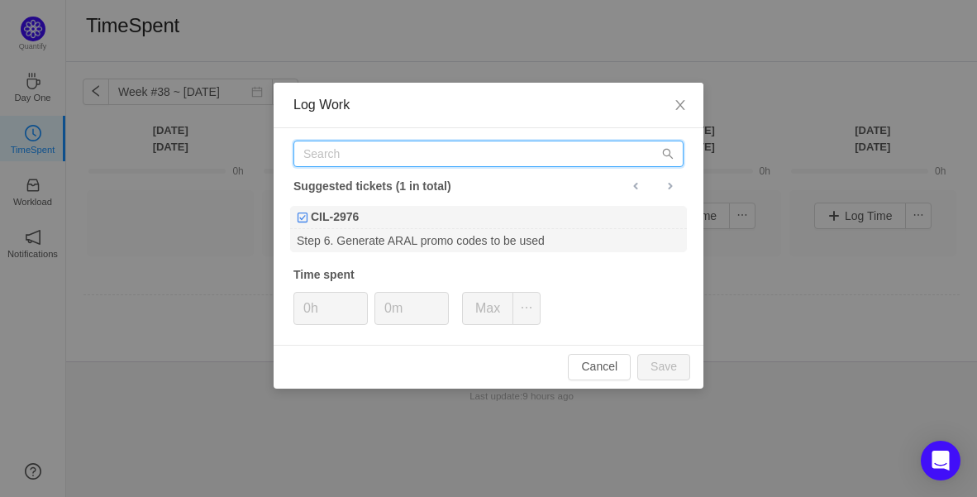
click at [389, 165] on input "text" at bounding box center [488, 153] width 390 height 26
paste input "PROD-11681"
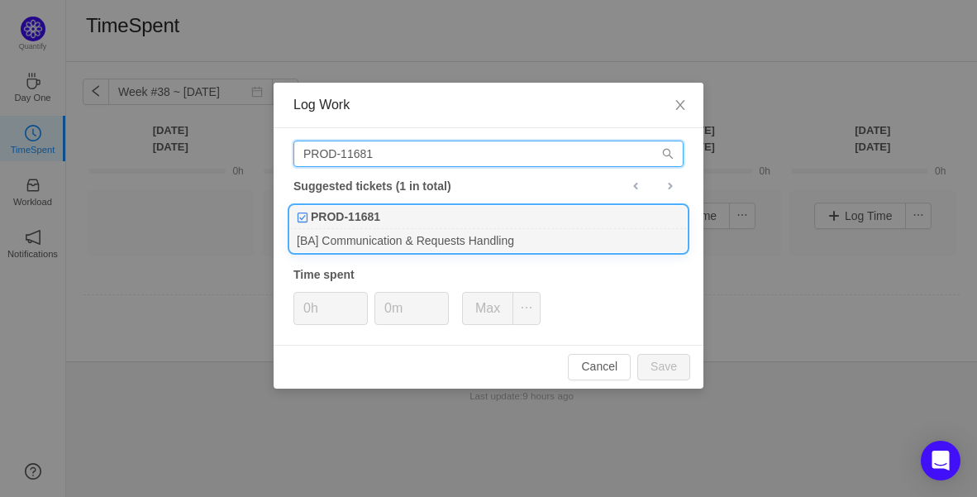
type input "PROD-11681"
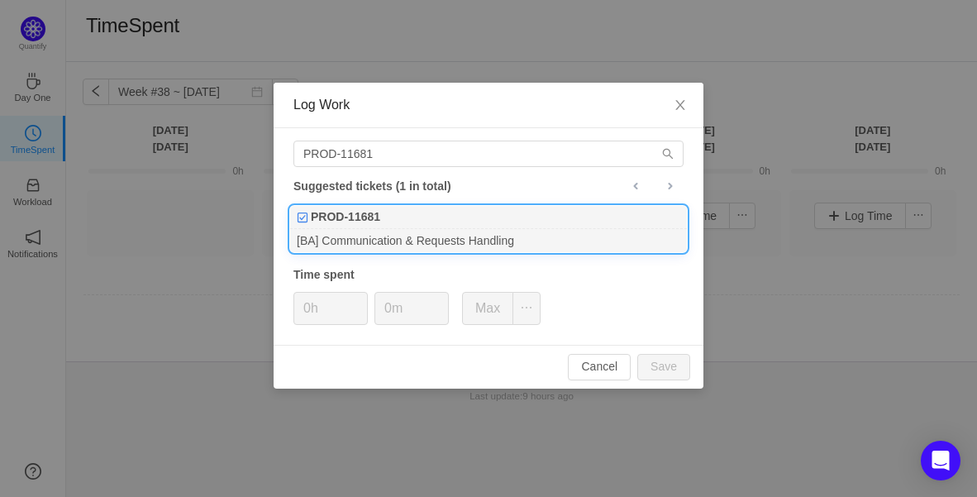
click at [402, 205] on li "PROD-11681 [BA] Communication & Requests Handling" at bounding box center [488, 229] width 398 height 48
click at [359, 301] on icon "icon: up" at bounding box center [358, 302] width 5 height 3
click at [675, 365] on button "Save" at bounding box center [663, 367] width 53 height 26
type input "0h"
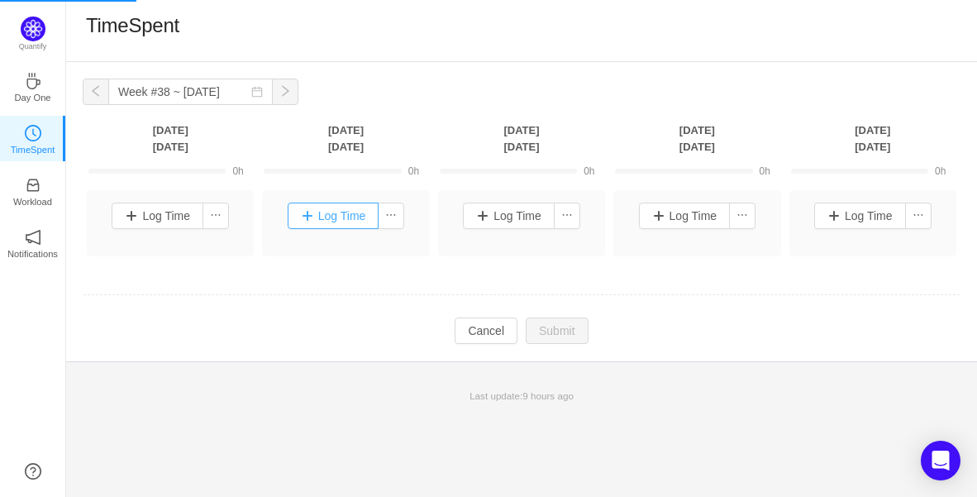
click at [357, 216] on button "Log Time" at bounding box center [334, 215] width 92 height 26
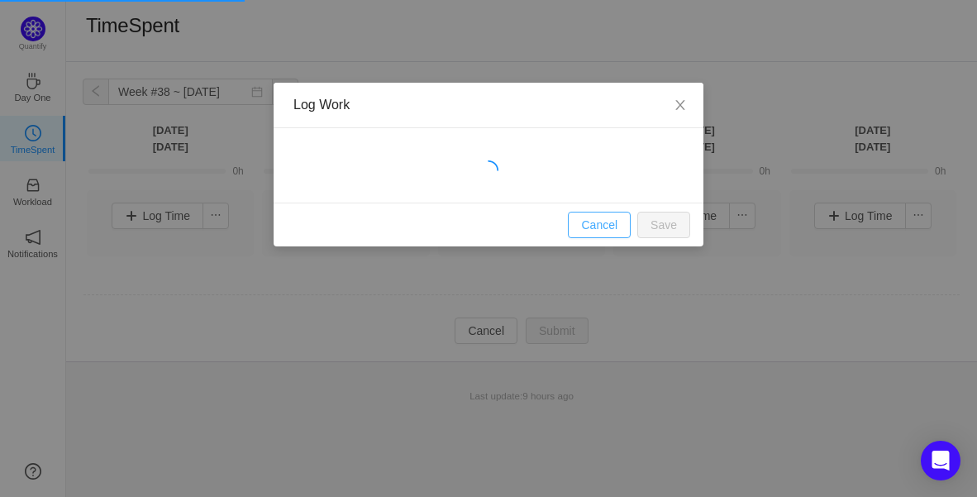
click at [590, 223] on button "Cancel" at bounding box center [599, 225] width 63 height 26
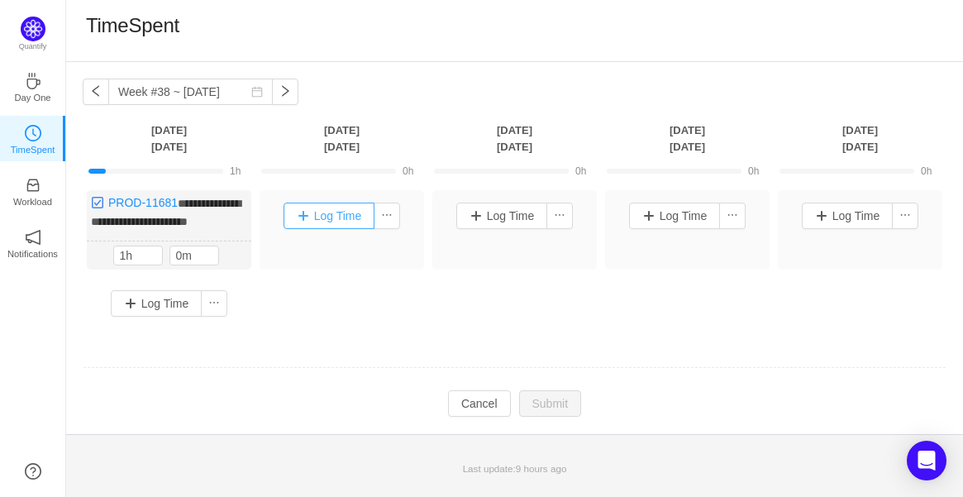
click at [323, 213] on button "Log Time" at bounding box center [329, 215] width 92 height 26
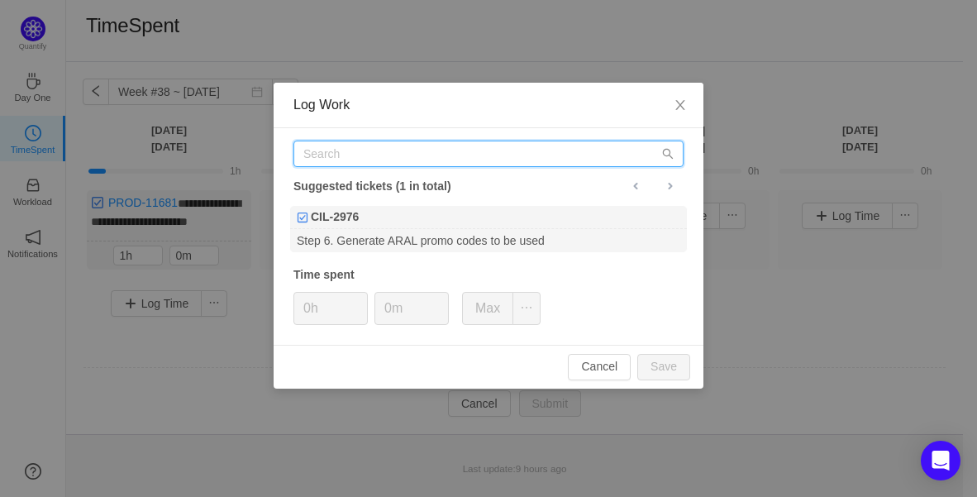
click at [358, 156] on input "text" at bounding box center [488, 153] width 390 height 26
paste input "PROD-11681"
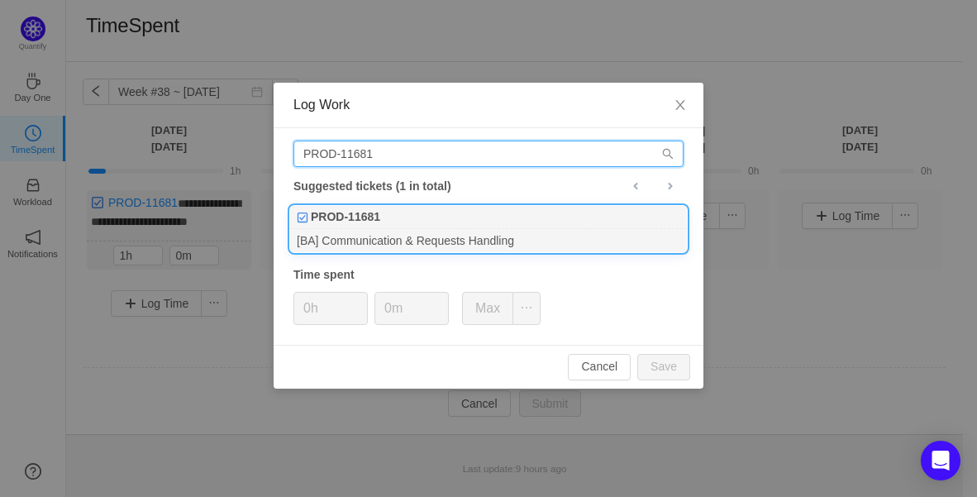
type input "PROD-11681"
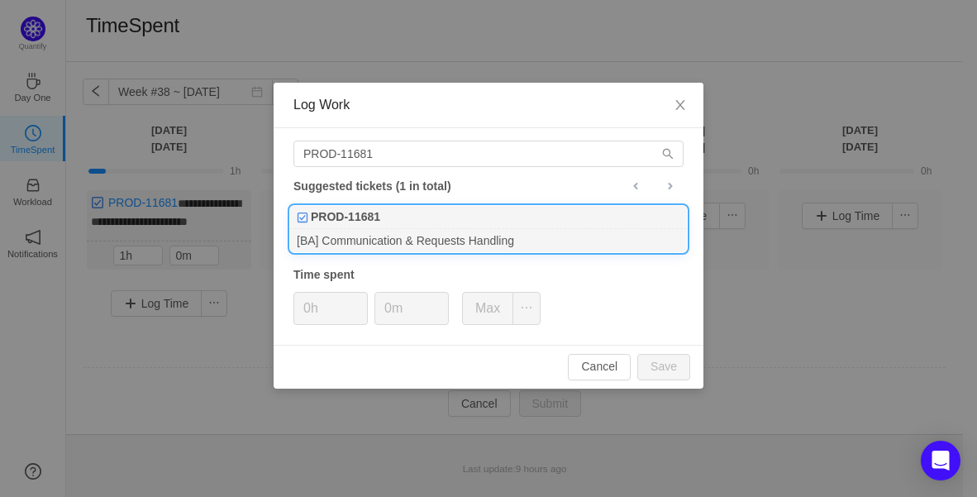
click at [384, 218] on div "PROD-11681" at bounding box center [488, 217] width 397 height 23
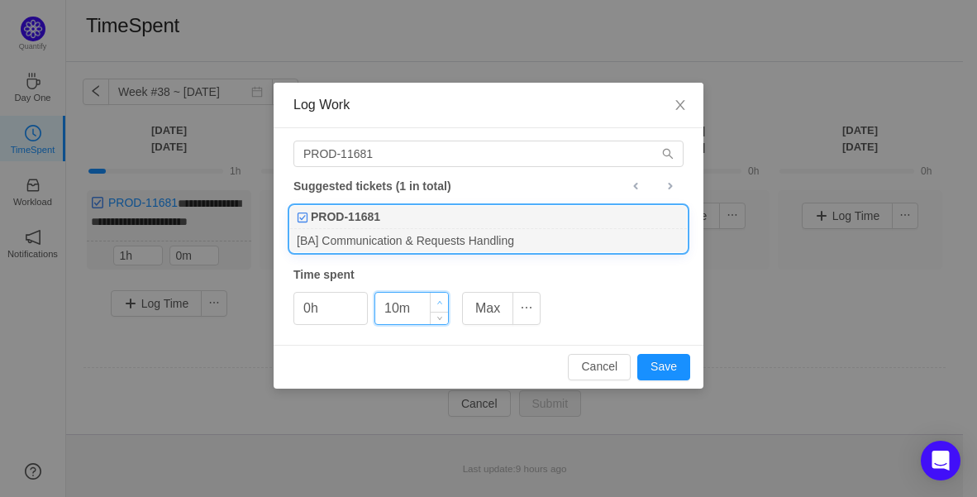
click at [443, 298] on span "Increase Value" at bounding box center [439, 302] width 17 height 19
type input "20m"
click at [443, 298] on span "Increase Value" at bounding box center [439, 302] width 17 height 19
click at [356, 302] on icon "icon: up" at bounding box center [358, 302] width 5 height 3
type input "2h"
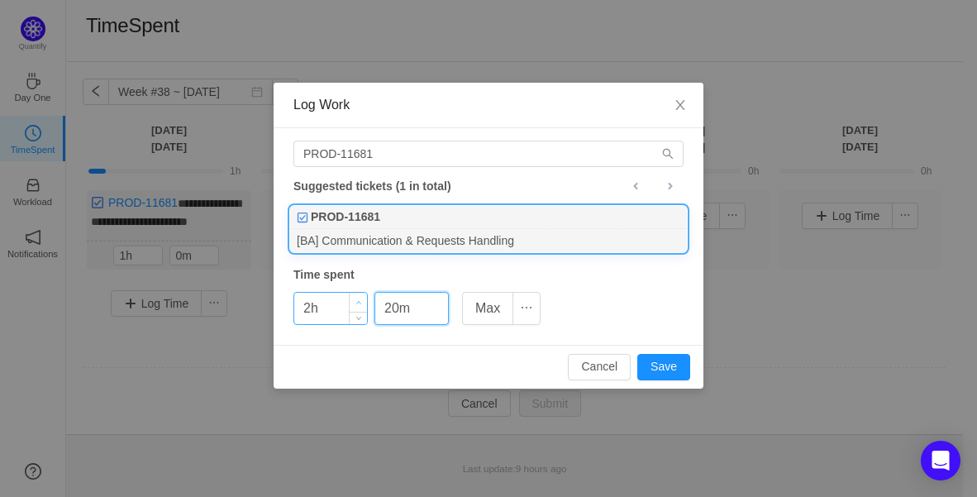
click at [356, 302] on icon "icon: up" at bounding box center [358, 302] width 5 height 3
type input "30m"
click at [438, 300] on icon "icon: up" at bounding box center [440, 303] width 6 height 6
click at [659, 367] on button "Save" at bounding box center [663, 367] width 53 height 26
type input "0h"
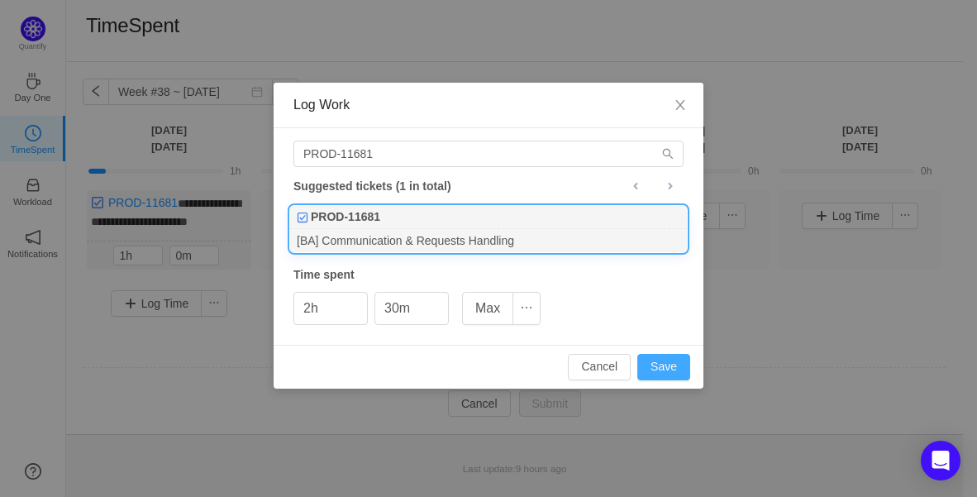
type input "0m"
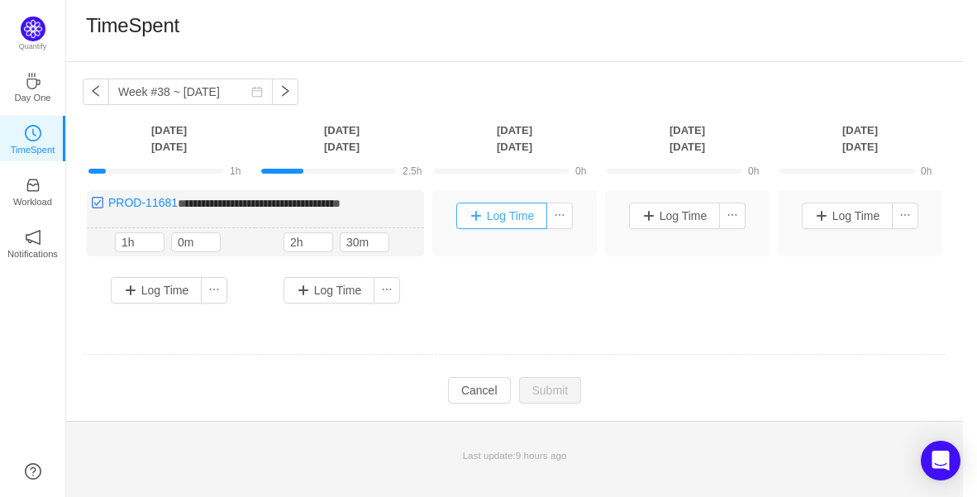
click at [528, 217] on button "Log Time" at bounding box center [502, 215] width 92 height 26
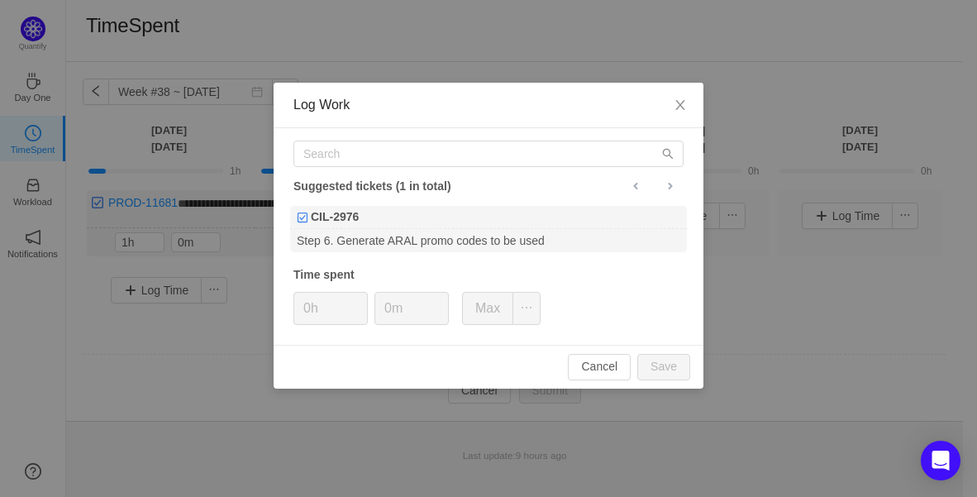
click at [428, 131] on div "Suggested tickets (1 in total) CIL-2976 Step 6. Generate ARAL promo codes to be…" at bounding box center [489, 236] width 430 height 216
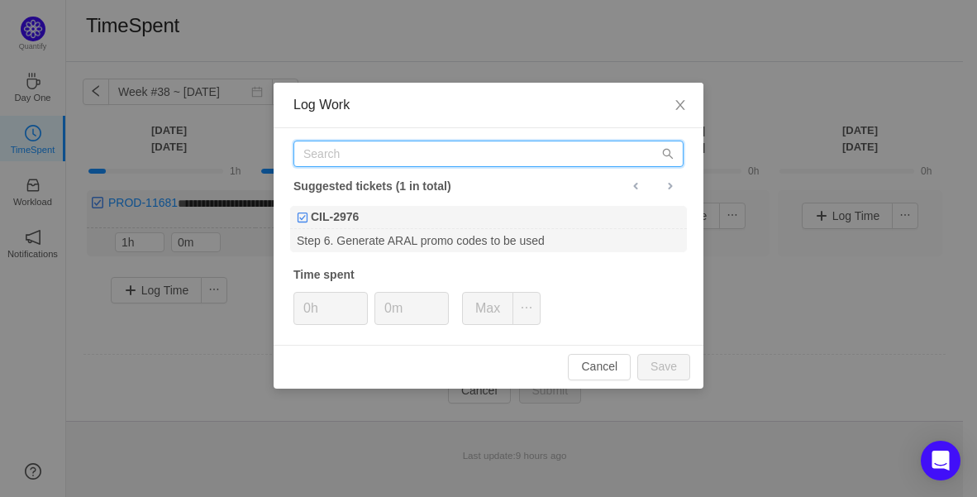
click at [438, 146] on input "text" at bounding box center [488, 153] width 390 height 26
paste input "PROD-11681"
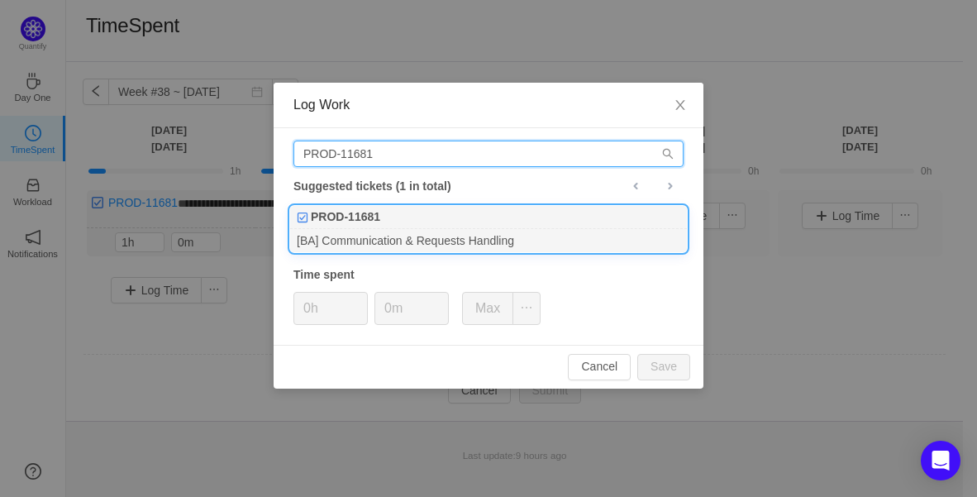
type input "PROD-11681"
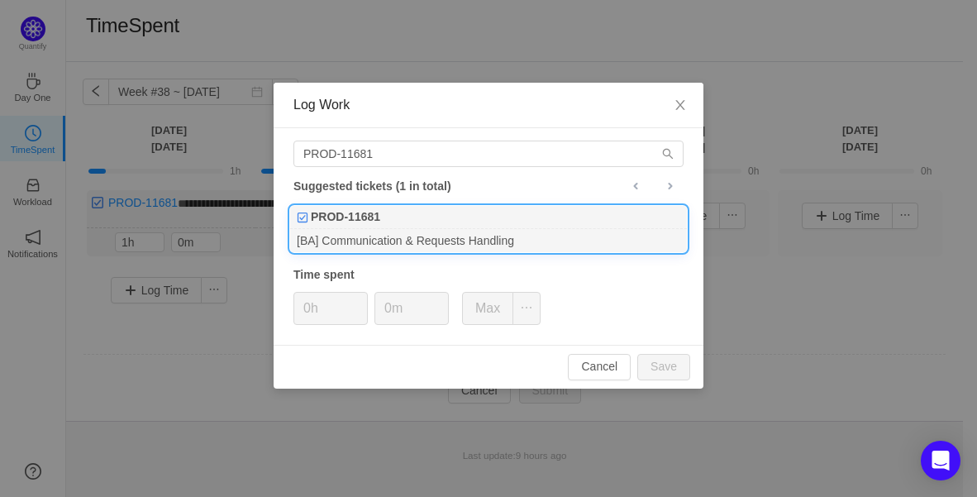
click at [415, 216] on div "PROD-11681" at bounding box center [488, 217] width 397 height 23
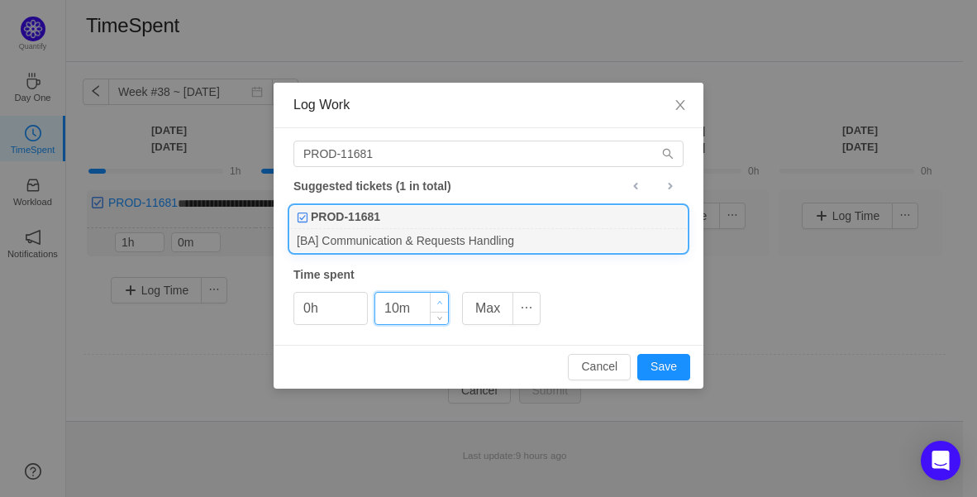
click at [441, 300] on icon "icon: up" at bounding box center [440, 303] width 6 height 6
drag, startPoint x: 441, startPoint y: 299, endPoint x: 475, endPoint y: 320, distance: 39.7
click at [441, 299] on icon "icon: up" at bounding box center [440, 301] width 6 height 6
click at [664, 357] on button "Save" at bounding box center [663, 367] width 53 height 26
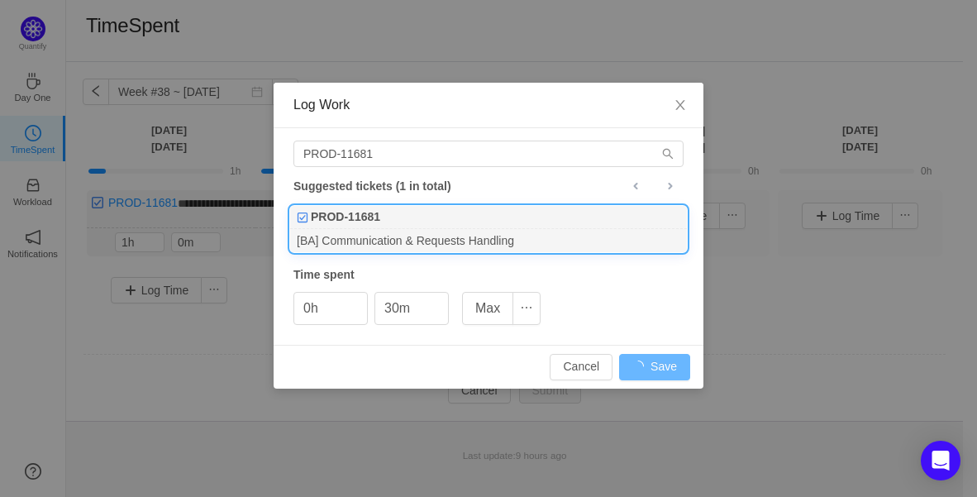
type input "0m"
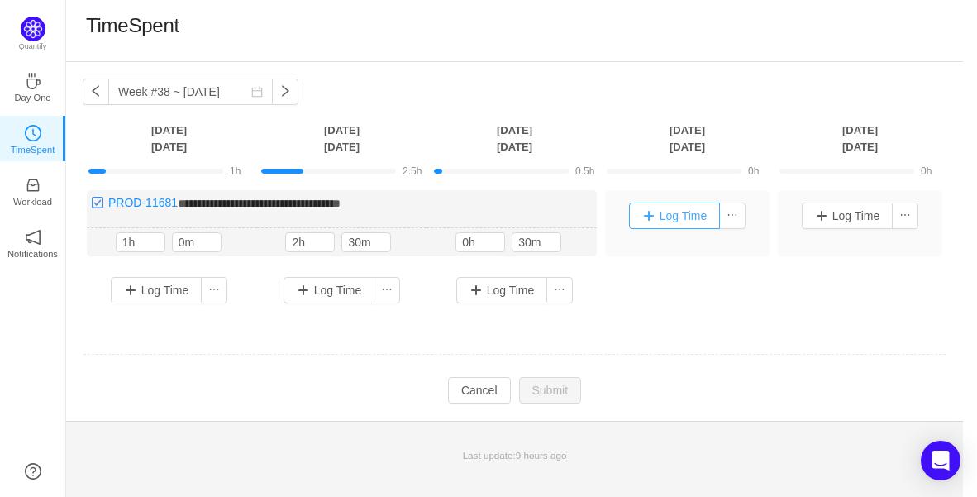
click at [699, 213] on button "Log Time" at bounding box center [675, 215] width 92 height 26
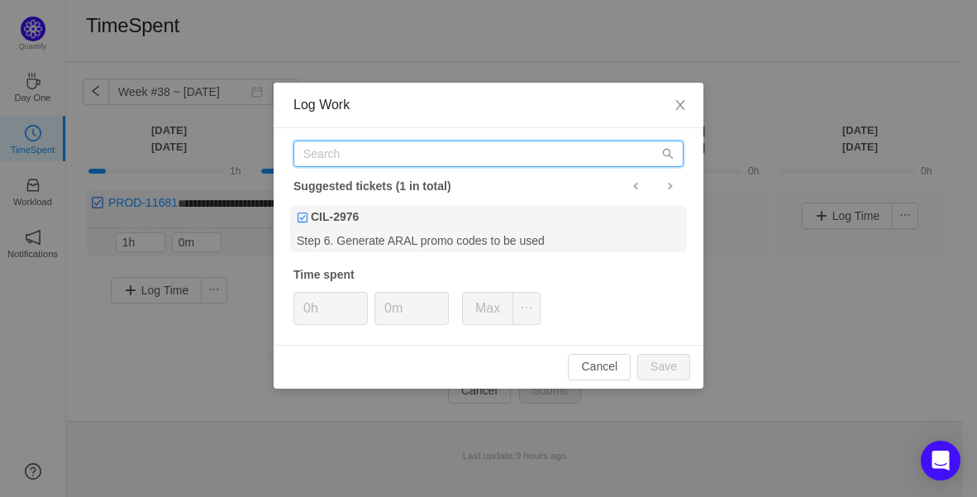
click at [390, 143] on input "text" at bounding box center [488, 153] width 390 height 26
paste input "PROD-11681"
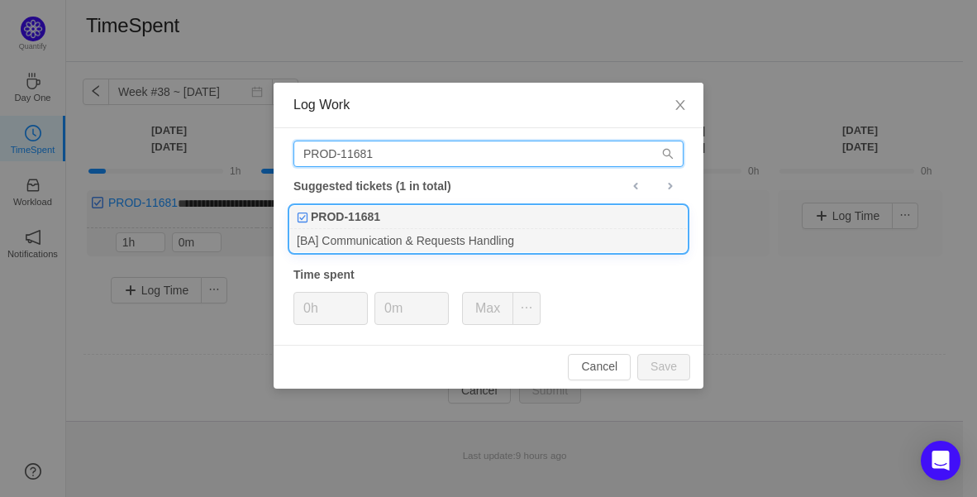
type input "PROD-11681"
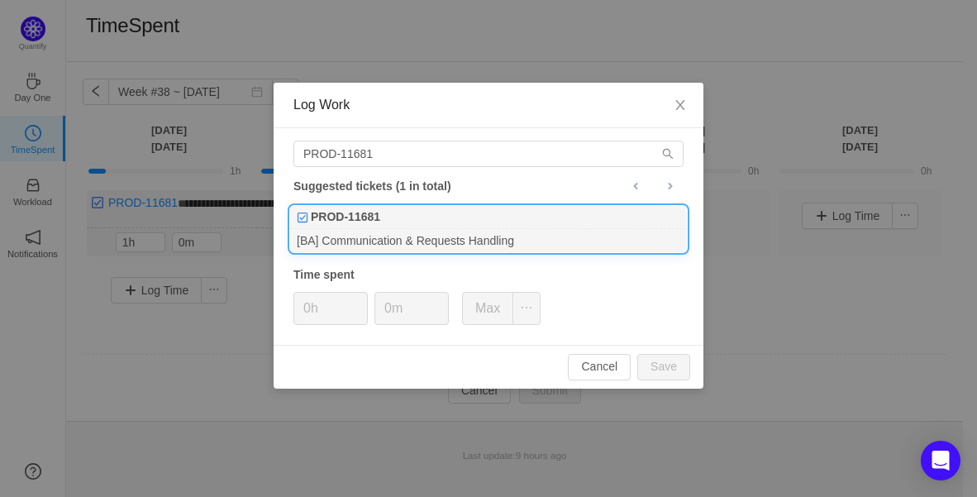
drag, startPoint x: 398, startPoint y: 207, endPoint x: 412, endPoint y: 228, distance: 25.7
click at [398, 207] on div "PROD-11681" at bounding box center [488, 217] width 397 height 23
click at [434, 301] on span "Increase Value" at bounding box center [439, 302] width 17 height 19
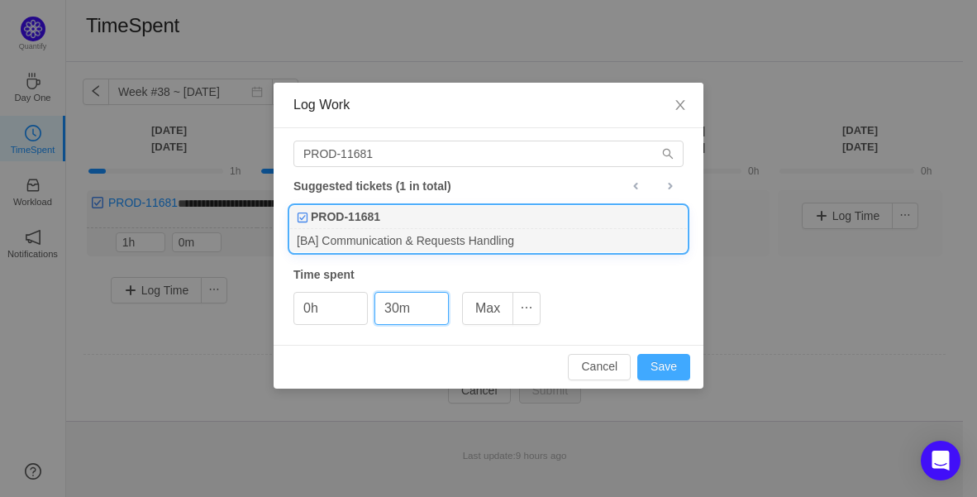
click at [683, 363] on button "Save" at bounding box center [663, 367] width 53 height 26
type input "0m"
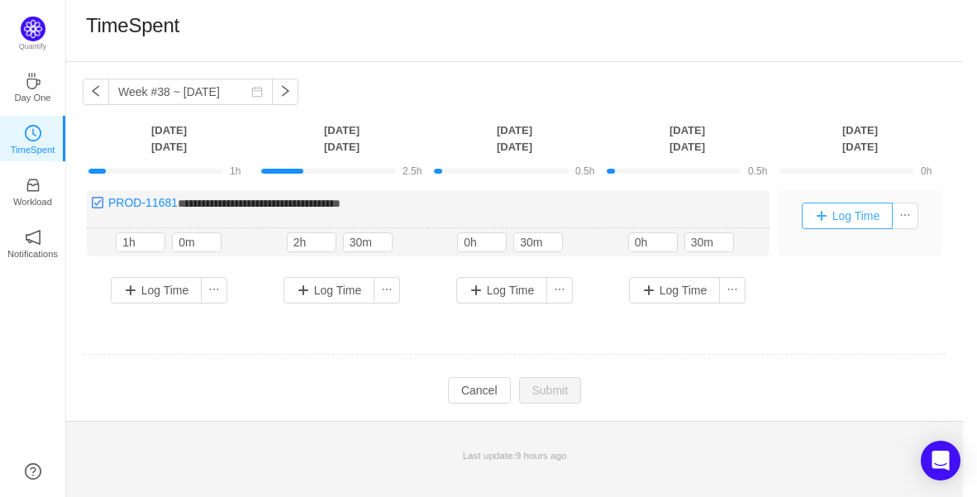
click at [849, 214] on button "Log Time" at bounding box center [848, 215] width 92 height 26
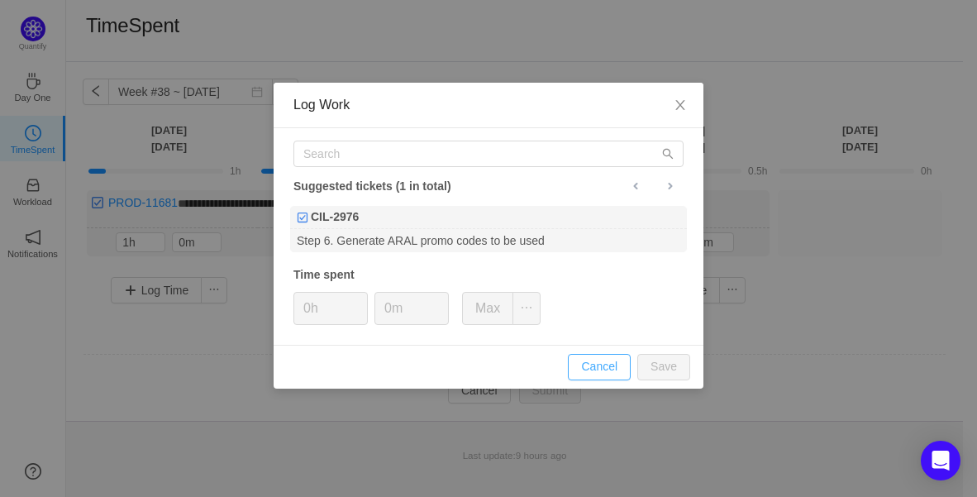
click at [604, 366] on button "Cancel" at bounding box center [599, 367] width 63 height 26
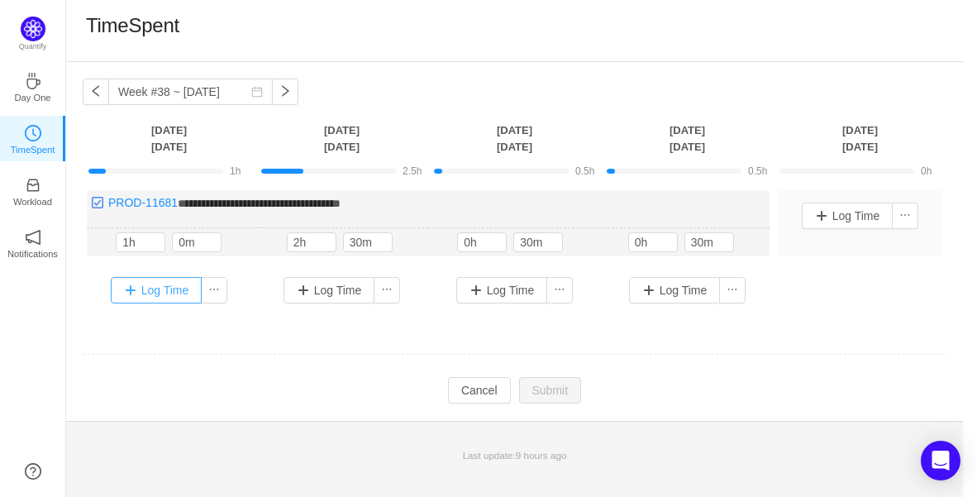
click at [174, 293] on button "Log Time" at bounding box center [157, 290] width 92 height 26
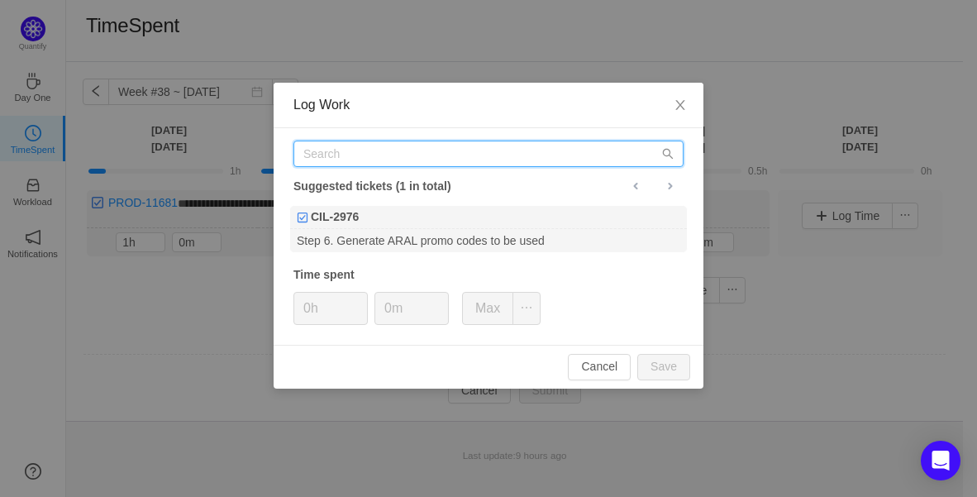
click at [374, 148] on input "text" at bounding box center [488, 153] width 390 height 26
paste input "PROD-11887"
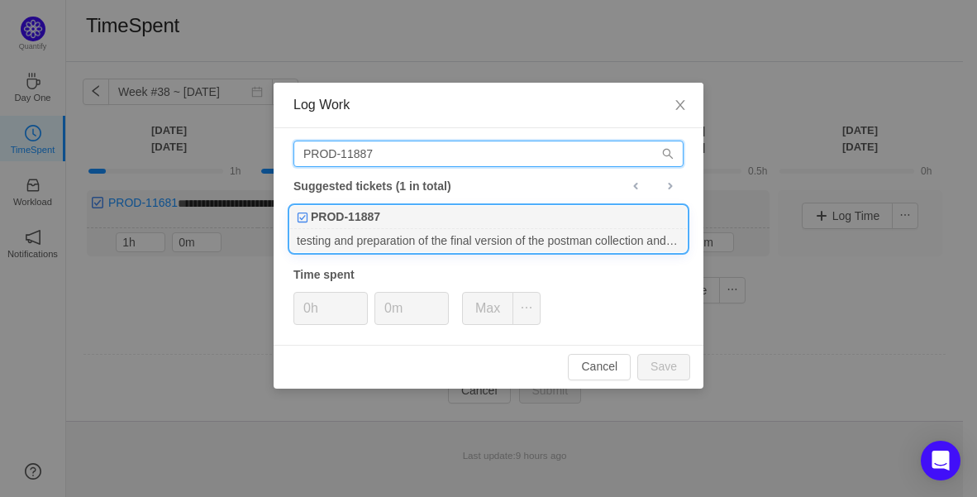
type input "PROD-11887"
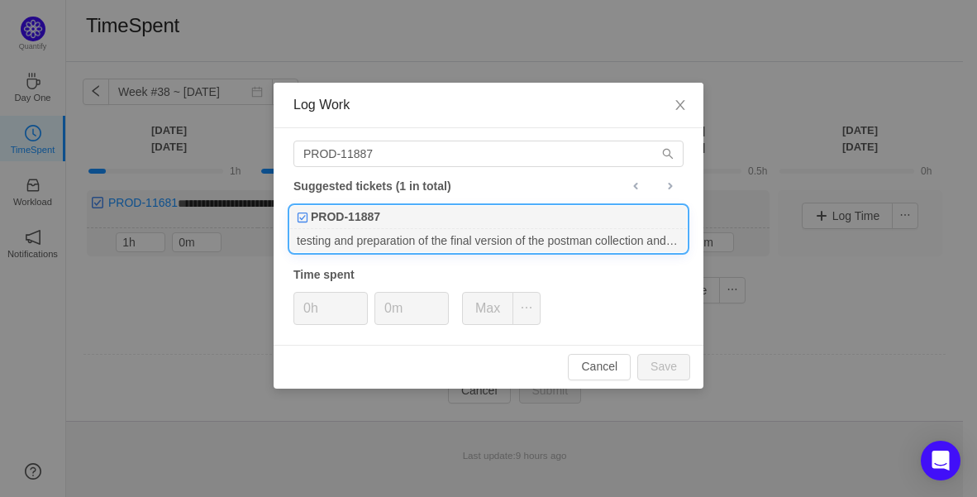
click at [398, 206] on div "PROD-11887" at bounding box center [488, 217] width 397 height 23
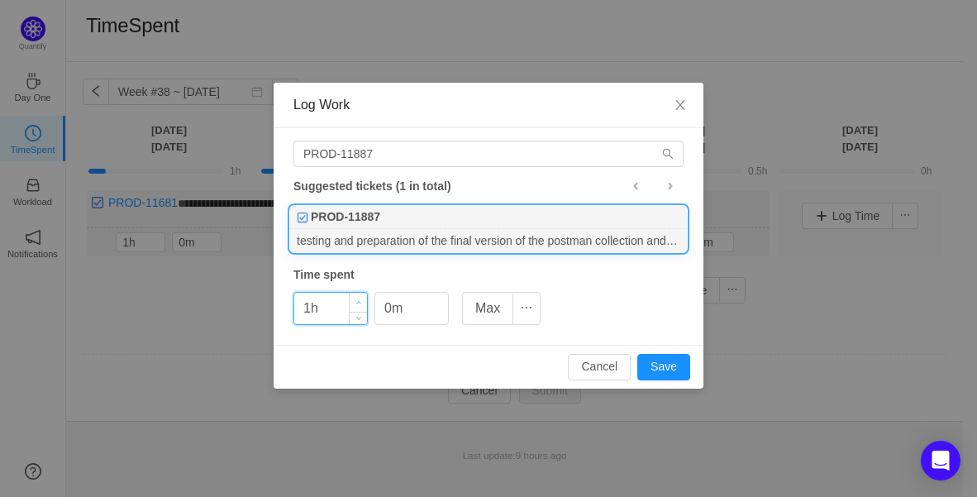
click at [350, 295] on span "Increase Value" at bounding box center [358, 302] width 17 height 19
click at [363, 302] on span "Increase Value" at bounding box center [358, 302] width 17 height 19
click at [671, 369] on button "Save" at bounding box center [663, 367] width 53 height 26
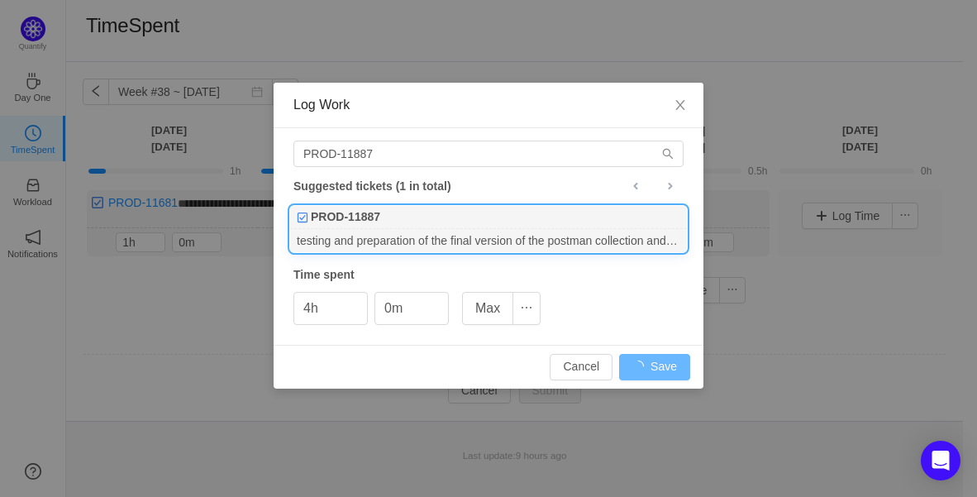
type input "0h"
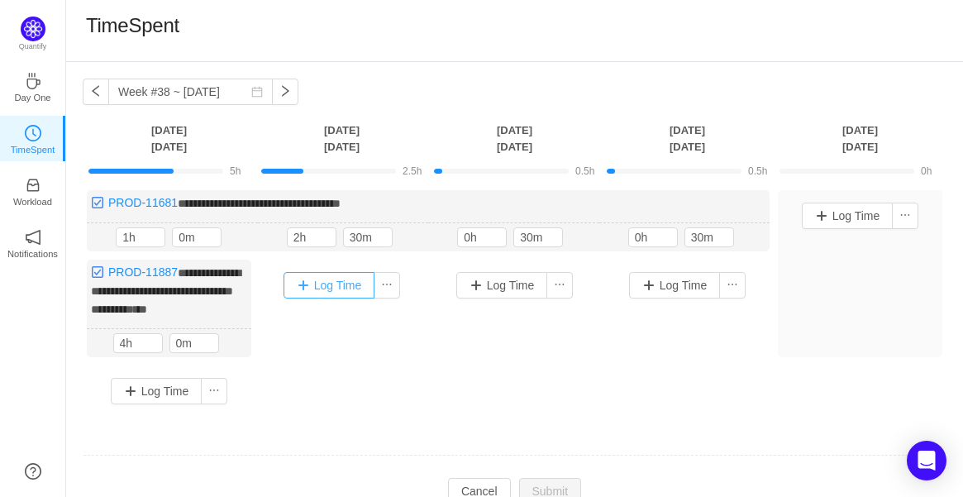
click at [321, 287] on button "Log Time" at bounding box center [329, 285] width 92 height 26
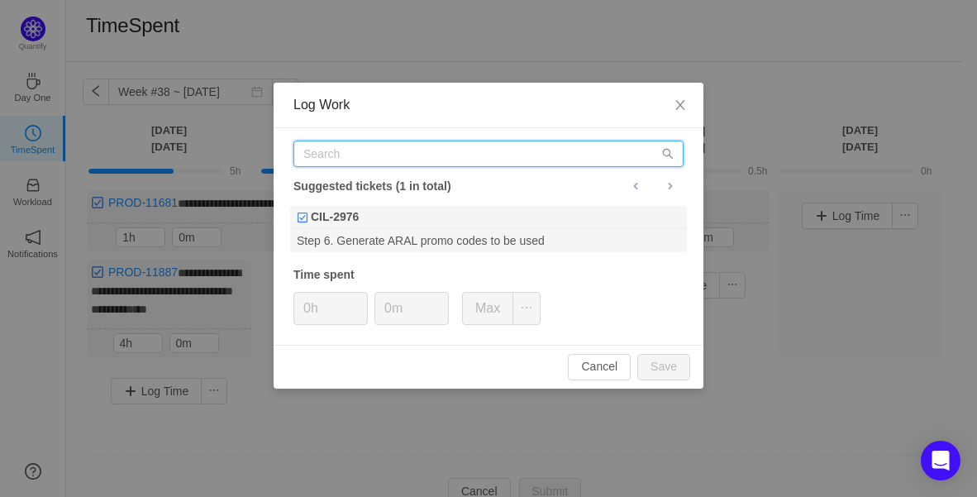
click at [355, 164] on input "text" at bounding box center [488, 153] width 390 height 26
paste input "PROD-11887"
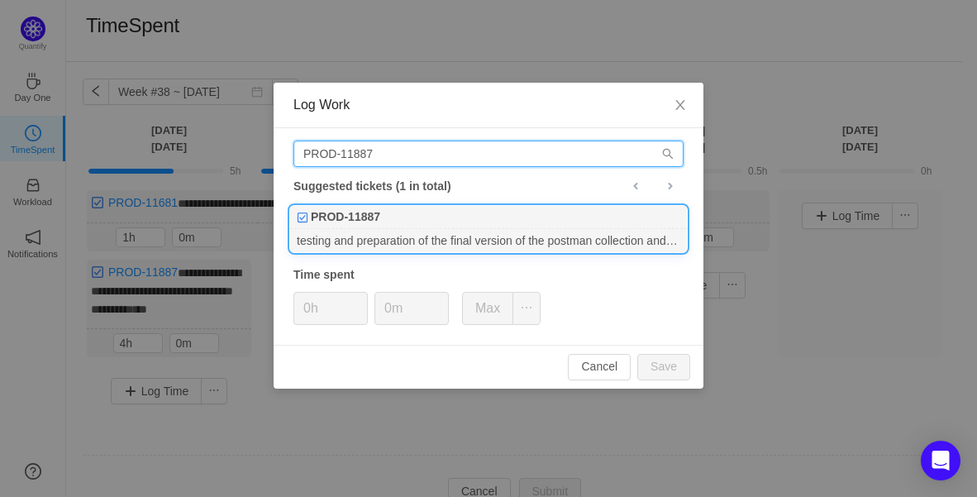
type input "PROD-11887"
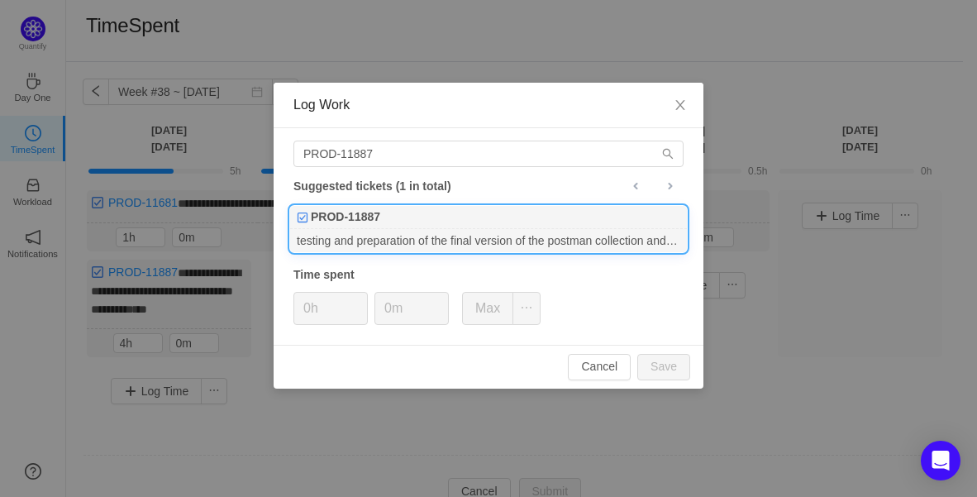
click at [368, 208] on b "PROD-11887" at bounding box center [345, 216] width 69 height 17
click at [356, 296] on span "Increase Value" at bounding box center [358, 302] width 17 height 19
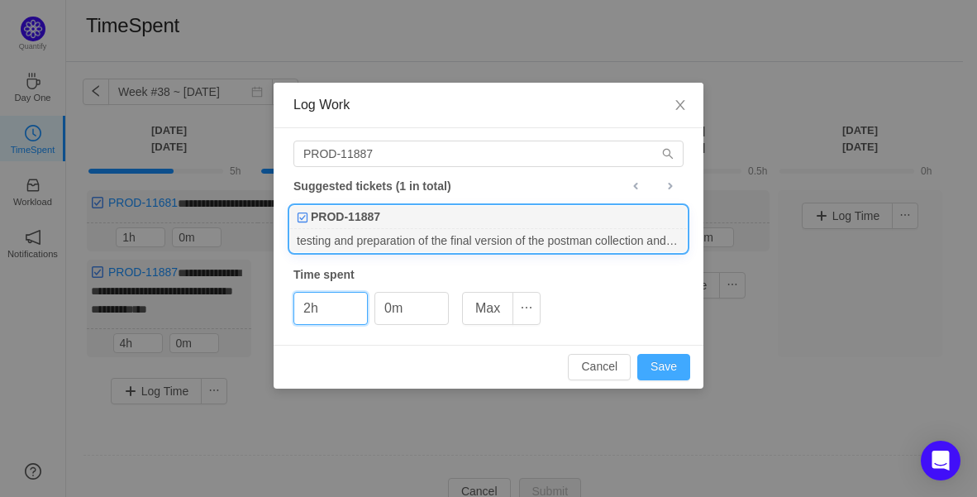
click at [683, 369] on button "Save" at bounding box center [663, 367] width 53 height 26
type input "0h"
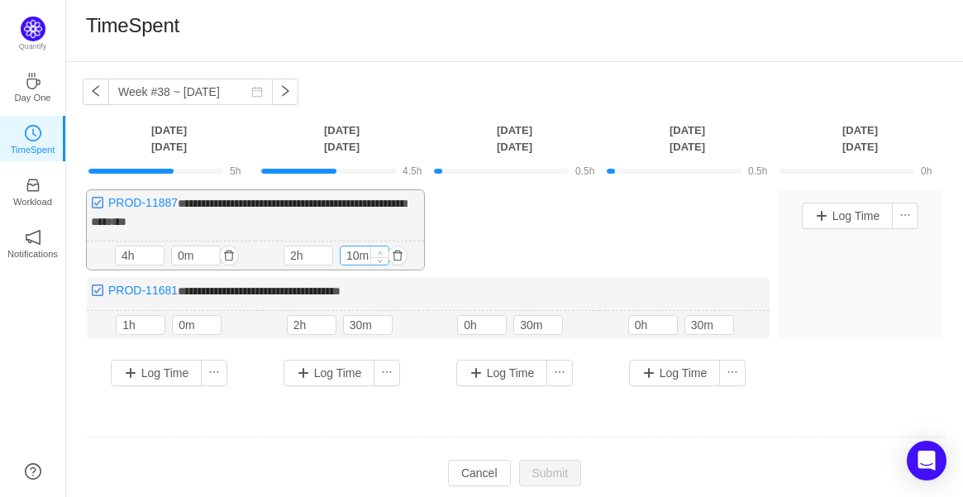
click at [380, 250] on icon "icon: up" at bounding box center [381, 253] width 6 height 6
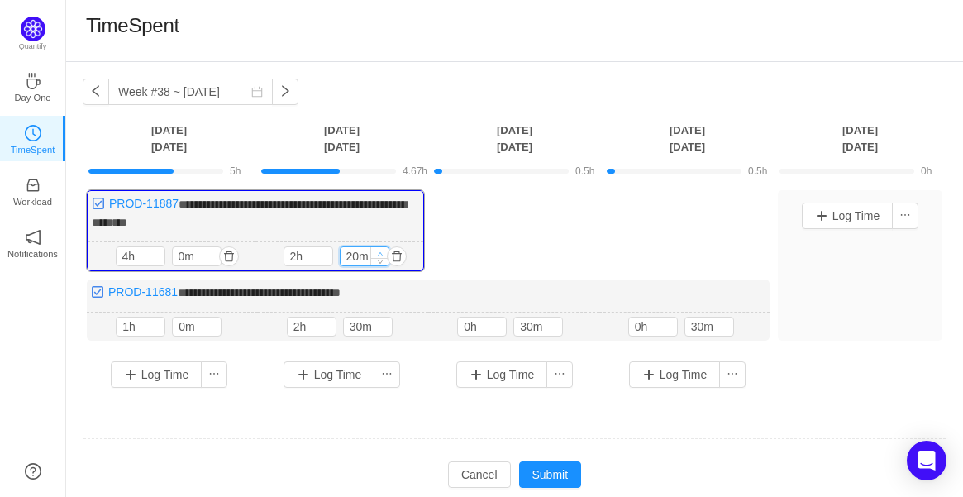
click at [380, 250] on icon "icon: up" at bounding box center [380, 253] width 6 height 6
type input "30m"
click at [380, 250] on icon "icon: up" at bounding box center [380, 253] width 6 height 6
click at [543, 476] on button "Submit" at bounding box center [550, 474] width 63 height 26
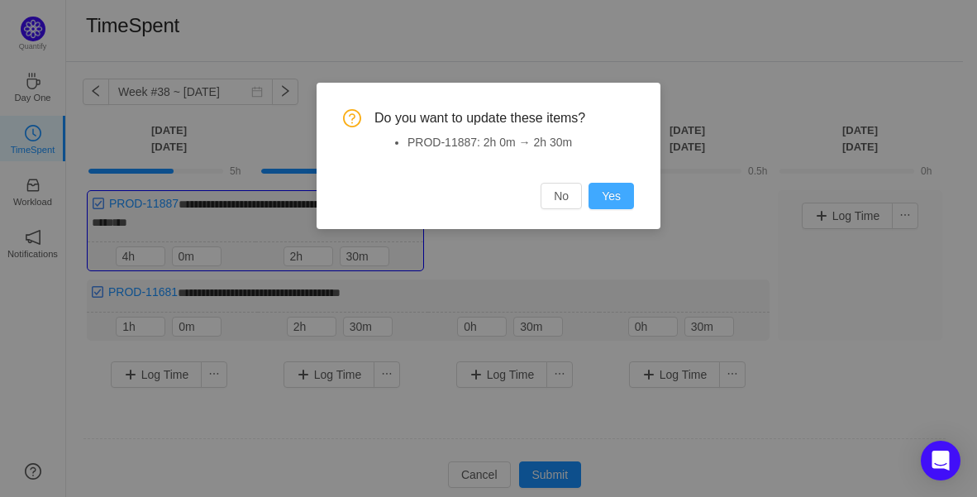
click at [604, 202] on button "Yes" at bounding box center [610, 196] width 45 height 26
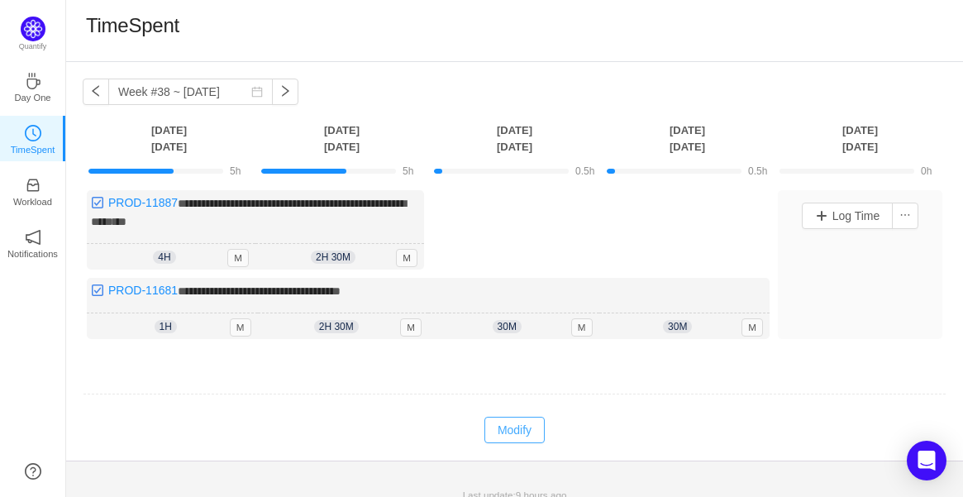
click at [507, 416] on button "Modify" at bounding box center [514, 429] width 60 height 26
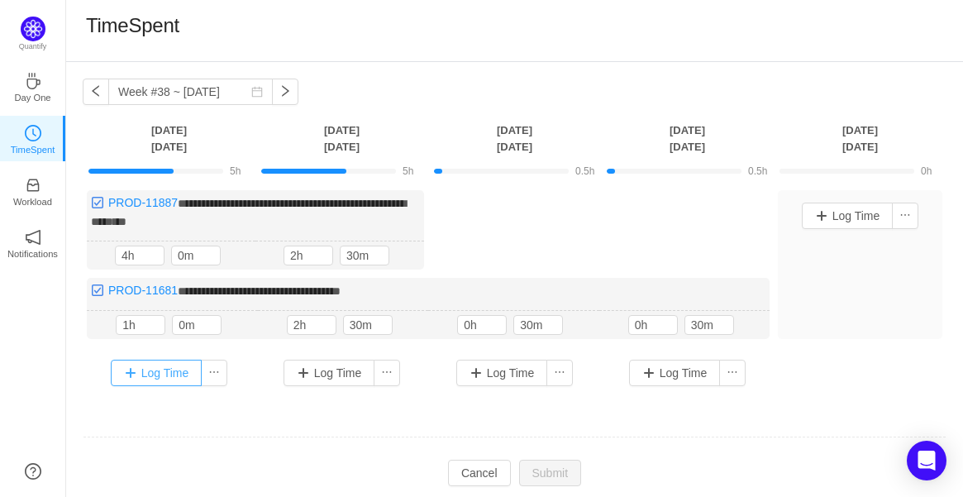
click at [150, 376] on button "Log Time" at bounding box center [157, 372] width 92 height 26
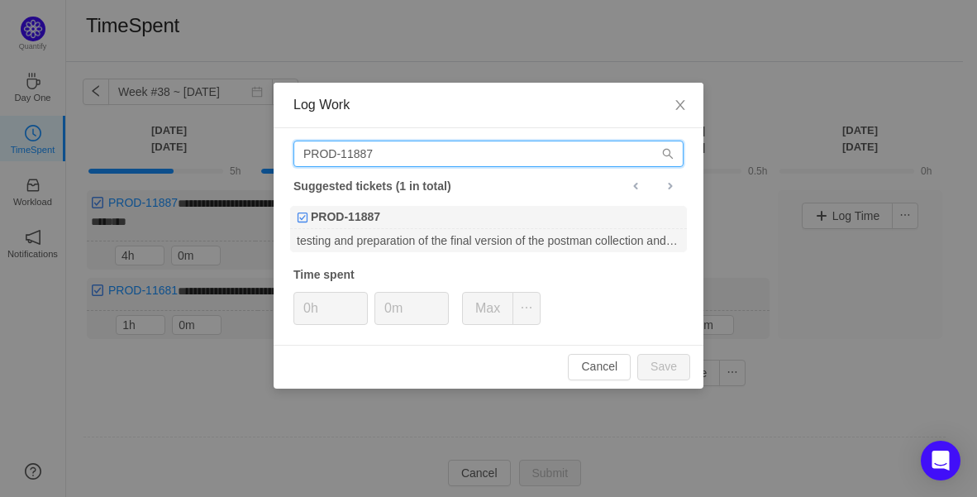
drag, startPoint x: 387, startPoint y: 150, endPoint x: 80, endPoint y: 146, distance: 306.6
click at [80, 146] on div "Log Work PROD-11887 Suggested tickets (1 in total) PROD-11887 testing and prepa…" at bounding box center [488, 248] width 977 height 497
paste input "954"
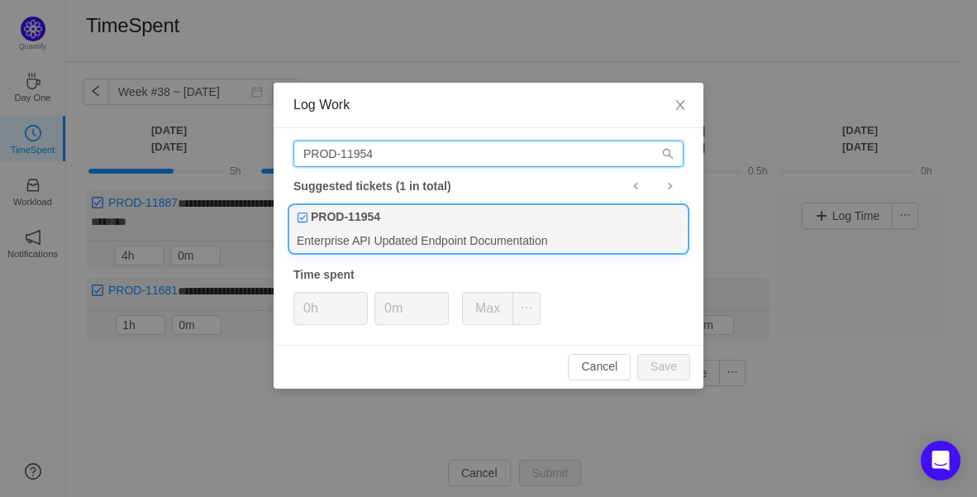
type input "PROD-11954"
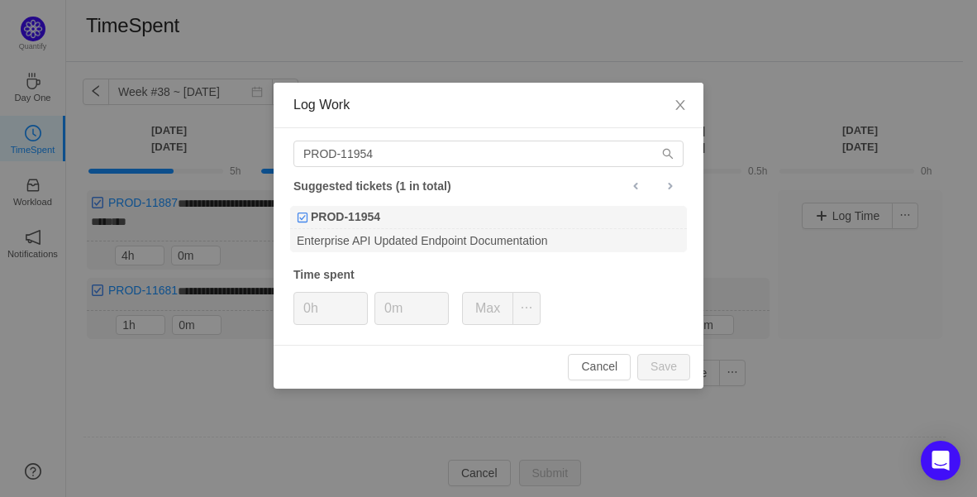
drag, startPoint x: 401, startPoint y: 212, endPoint x: 391, endPoint y: 256, distance: 45.7
click at [401, 212] on div "PROD-11954" at bounding box center [488, 217] width 397 height 23
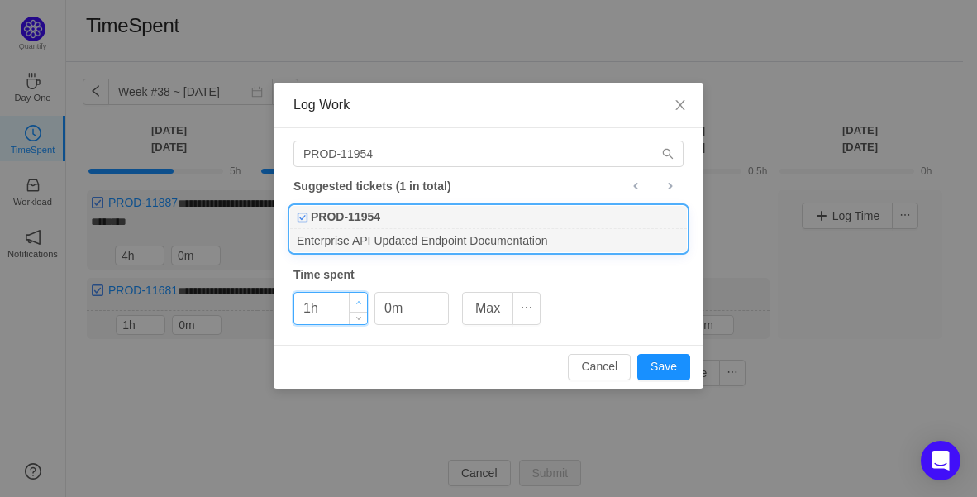
click at [359, 297] on span "Increase Value" at bounding box center [358, 302] width 17 height 19
click at [355, 299] on span "Increase Value" at bounding box center [358, 302] width 17 height 19
click at [666, 363] on button "Save" at bounding box center [663, 367] width 53 height 26
type input "0h"
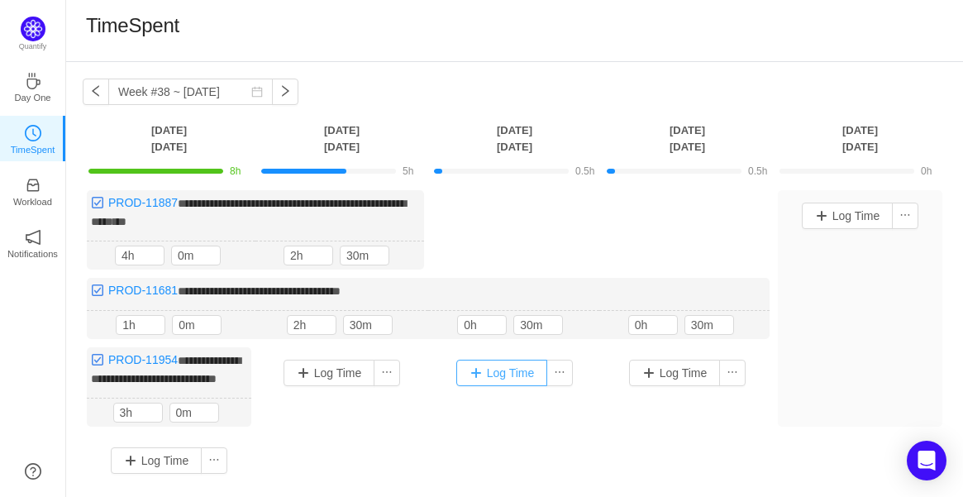
click at [530, 372] on button "Log Time" at bounding box center [502, 372] width 92 height 26
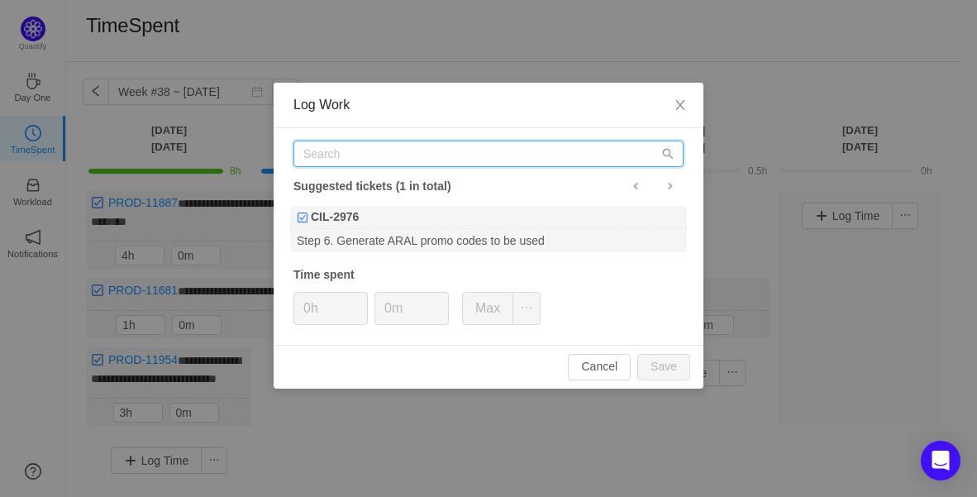
click at [431, 159] on input "text" at bounding box center [488, 153] width 390 height 26
paste input "PROD-11954"
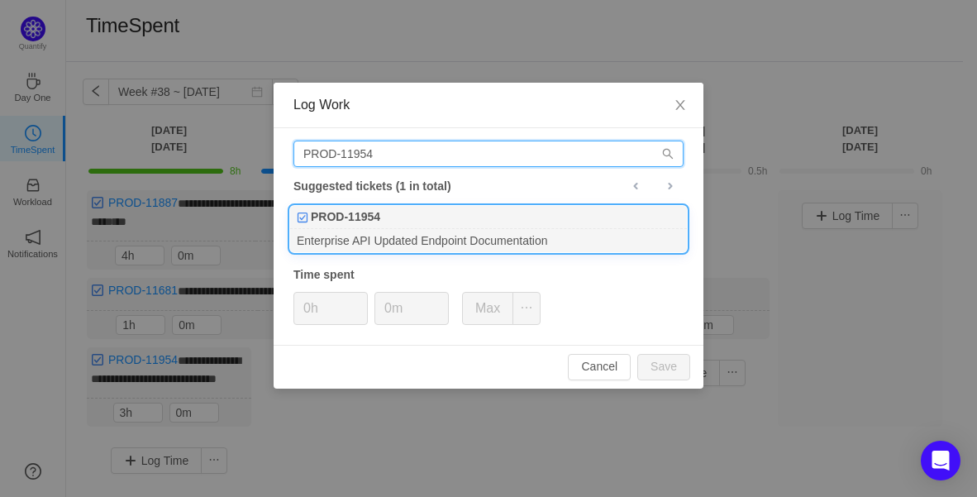
type input "PROD-11954"
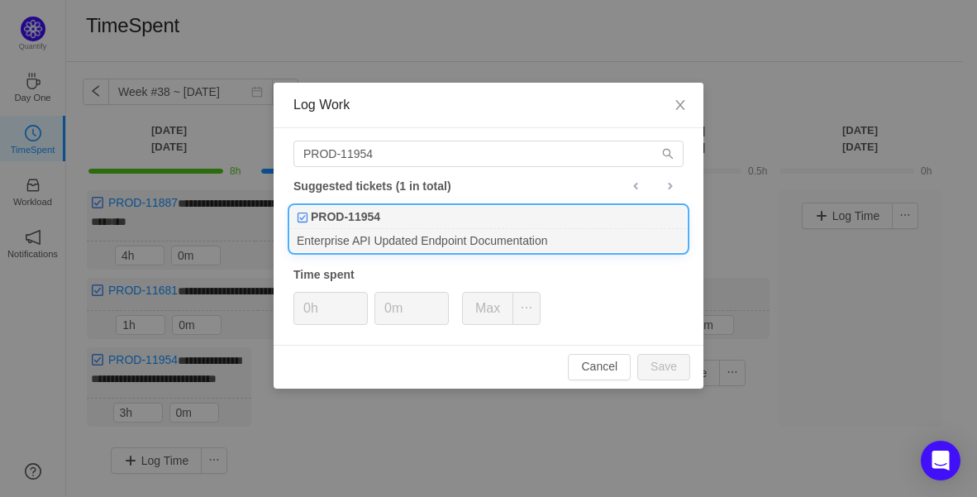
click at [416, 210] on div "PROD-11954" at bounding box center [488, 217] width 397 height 23
click at [358, 297] on span "Increase Value" at bounding box center [358, 302] width 17 height 19
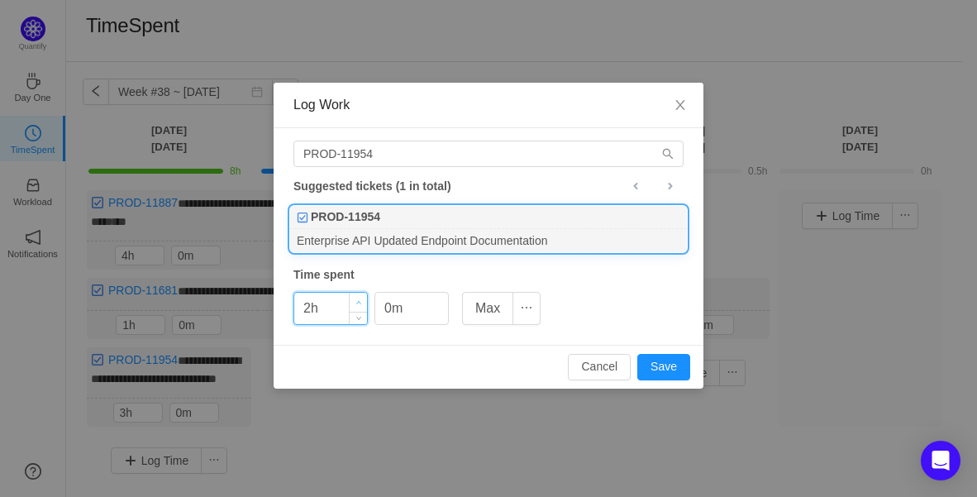
click at [358, 297] on span "Increase Value" at bounding box center [358, 302] width 17 height 19
click at [354, 316] on span "Decrease Value" at bounding box center [358, 314] width 17 height 19
click at [364, 298] on span "Increase Value" at bounding box center [358, 302] width 17 height 19
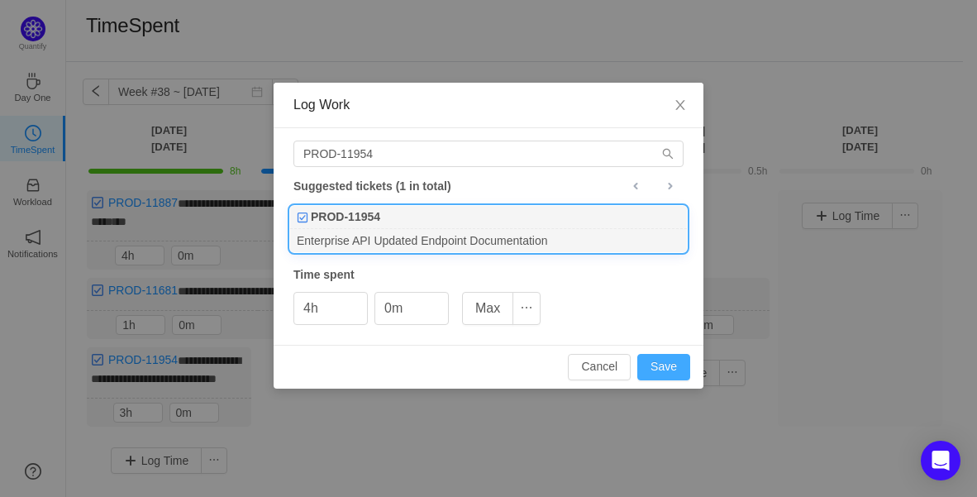
click at [675, 354] on button "Save" at bounding box center [663, 367] width 53 height 26
type input "0h"
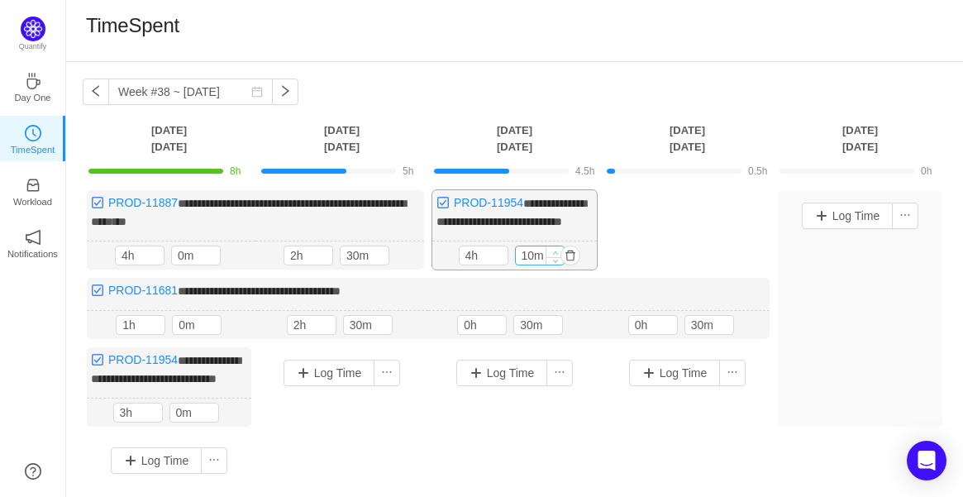
click at [552, 255] on icon "icon: up" at bounding box center [555, 253] width 6 height 6
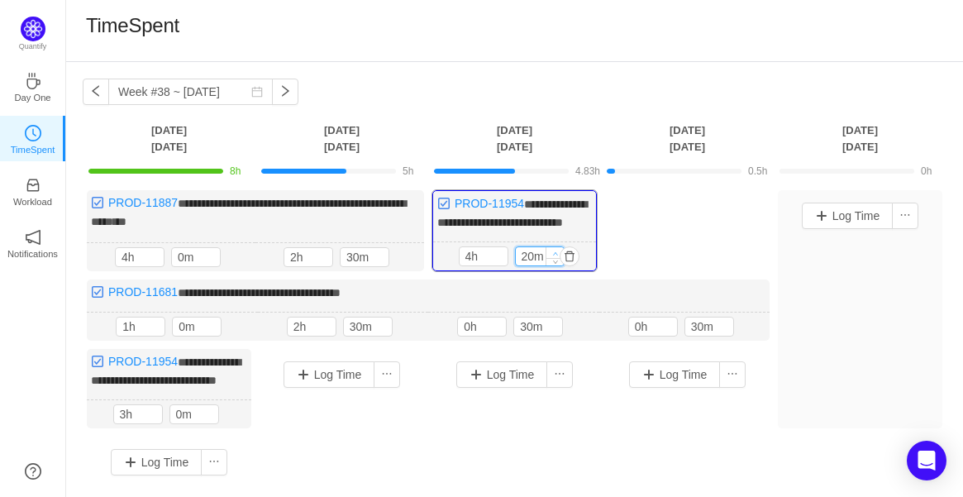
click at [552, 256] on icon "icon: up" at bounding box center [555, 253] width 6 height 6
type input "30m"
click at [552, 256] on icon "icon: up" at bounding box center [555, 253] width 6 height 6
click at [659, 230] on div "**********" at bounding box center [514, 338] width 863 height 297
click at [695, 381] on button "Log Time" at bounding box center [675, 374] width 92 height 26
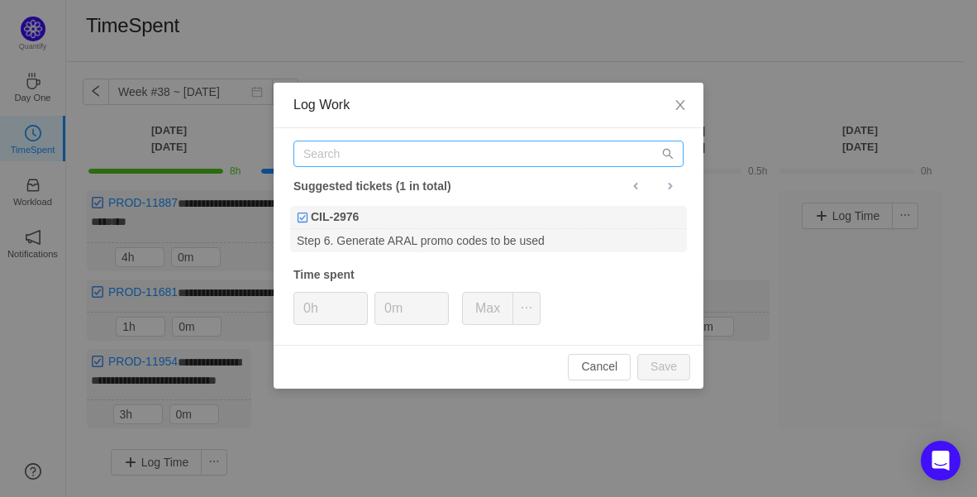
click at [427, 140] on div "Suggested tickets (1 in total) CIL-2976 Step 6. Generate ARAL promo codes to be…" at bounding box center [489, 236] width 430 height 216
click at [431, 159] on input "text" at bounding box center [488, 153] width 390 height 26
paste input "PROD-11954"
type input "PROD-11954"
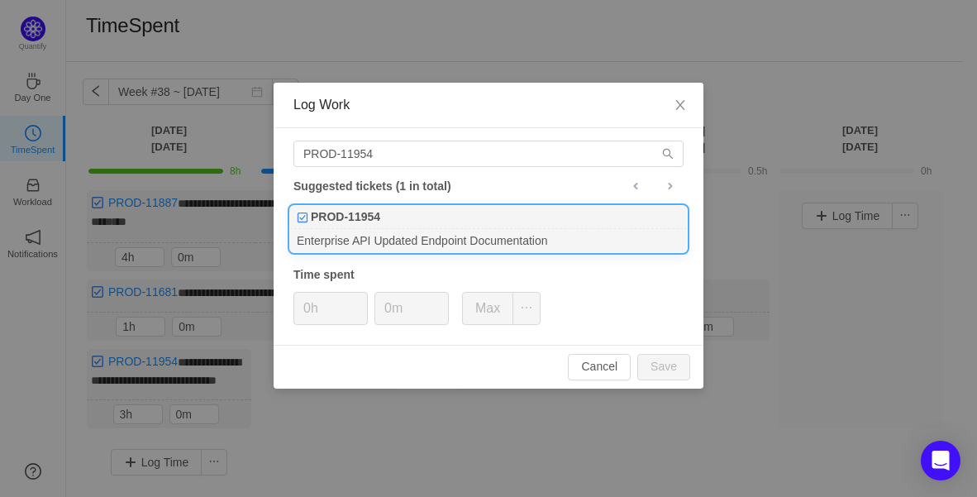
drag, startPoint x: 384, startPoint y: 202, endPoint x: 387, endPoint y: 221, distance: 19.2
click at [387, 221] on div "PROD-11954" at bounding box center [488, 217] width 397 height 23
click at [359, 295] on span "Increase Value" at bounding box center [358, 302] width 17 height 19
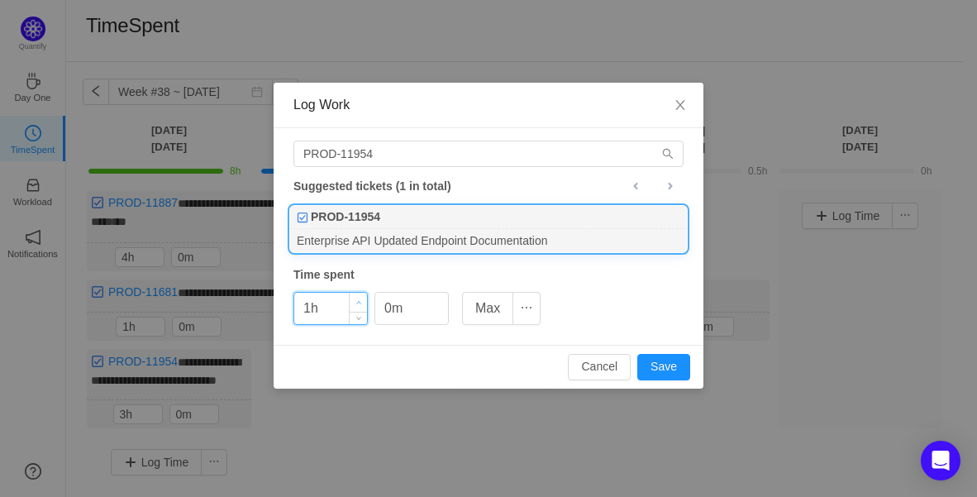
type input "2h"
click at [359, 295] on span "Increase Value" at bounding box center [358, 302] width 17 height 19
click at [440, 303] on icon "icon: up" at bounding box center [440, 303] width 6 height 6
click at [440, 302] on icon "icon: up" at bounding box center [440, 303] width 6 height 6
type input "30m"
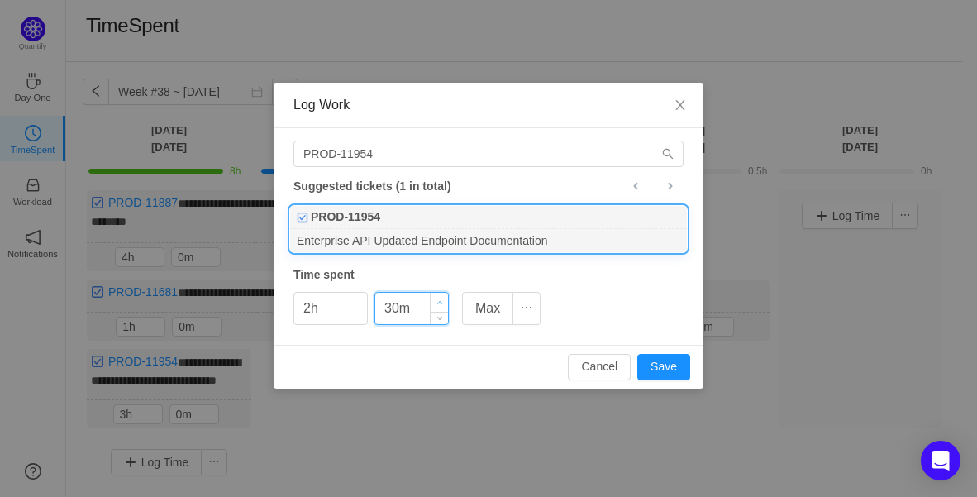
click at [440, 302] on icon "icon: up" at bounding box center [440, 303] width 6 height 6
click at [673, 364] on button "Save" at bounding box center [663, 367] width 53 height 26
type input "0h"
type input "0m"
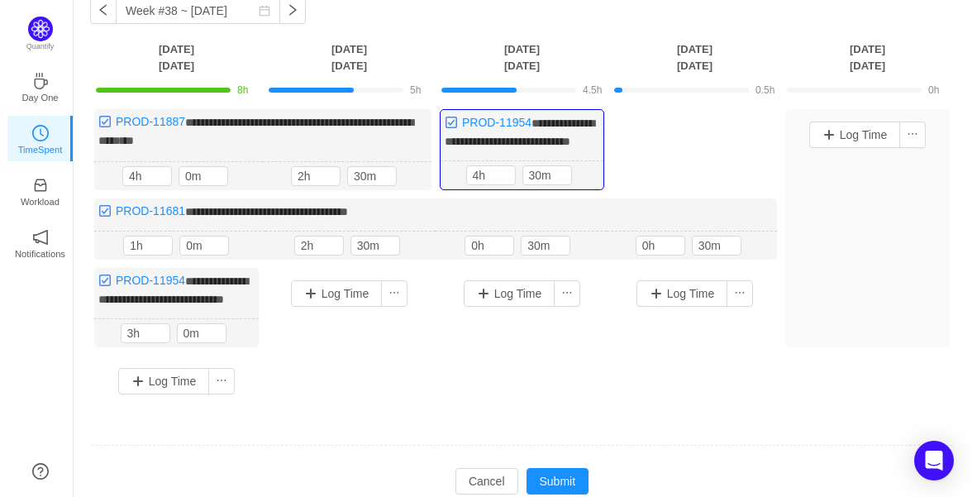
scroll to position [177, 0]
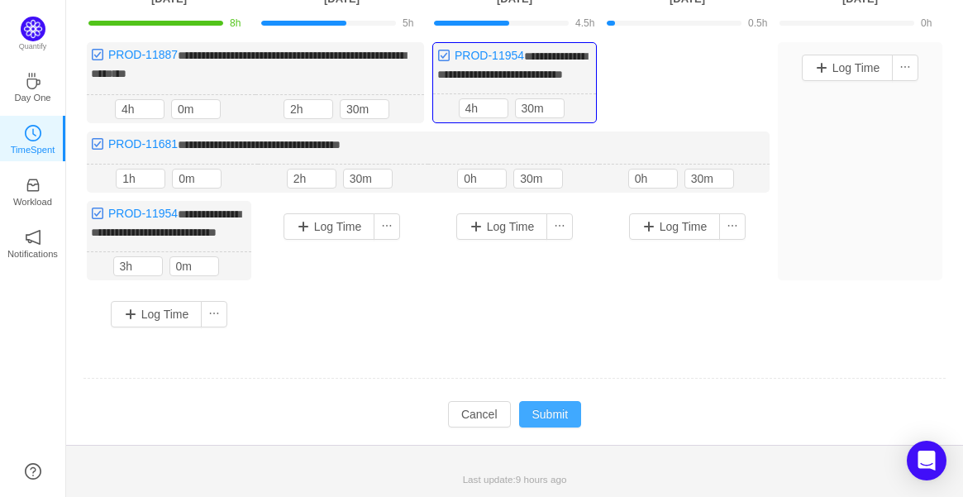
click at [545, 411] on button "Submit" at bounding box center [550, 414] width 63 height 26
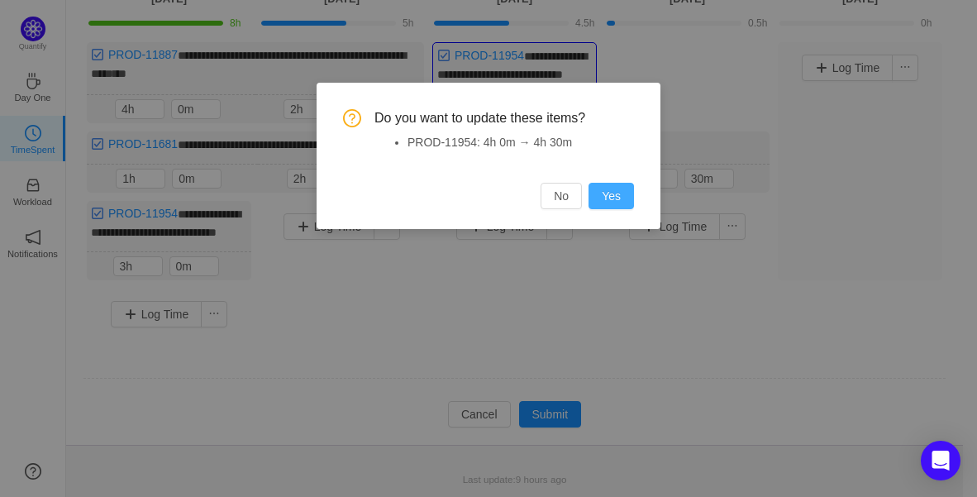
click at [623, 207] on div "Do you want to update these items? PROD-11954: 4h 0m → 4h 30m No Yes" at bounding box center [488, 156] width 344 height 146
click at [622, 204] on button "Yes" at bounding box center [610, 196] width 45 height 26
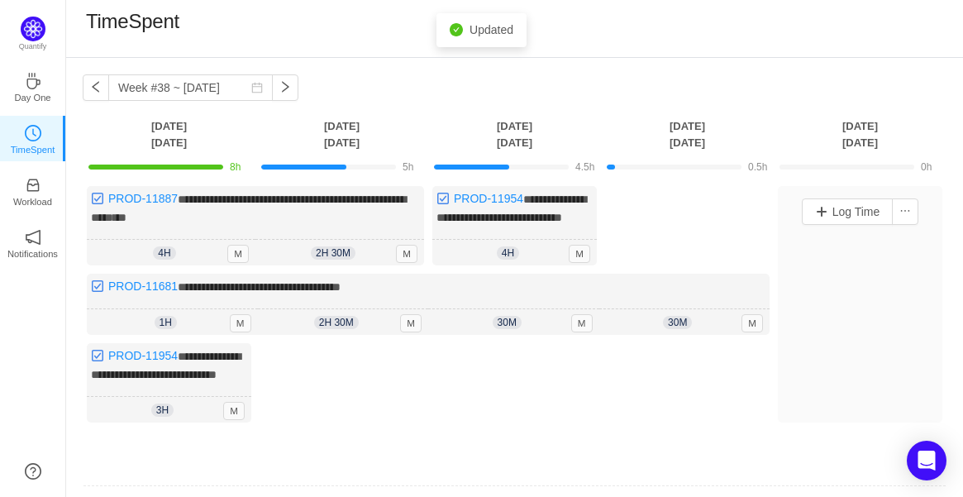
scroll to position [0, 0]
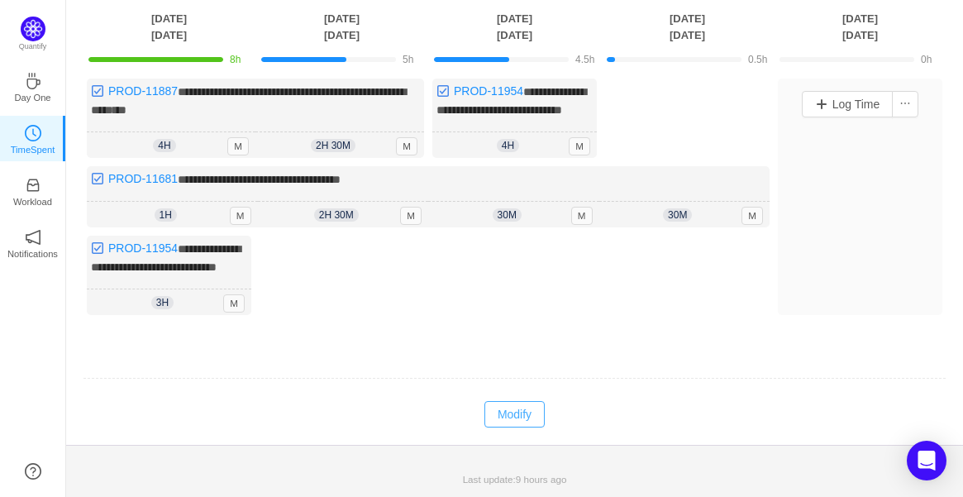
click at [526, 406] on button "Modify" at bounding box center [514, 414] width 60 height 26
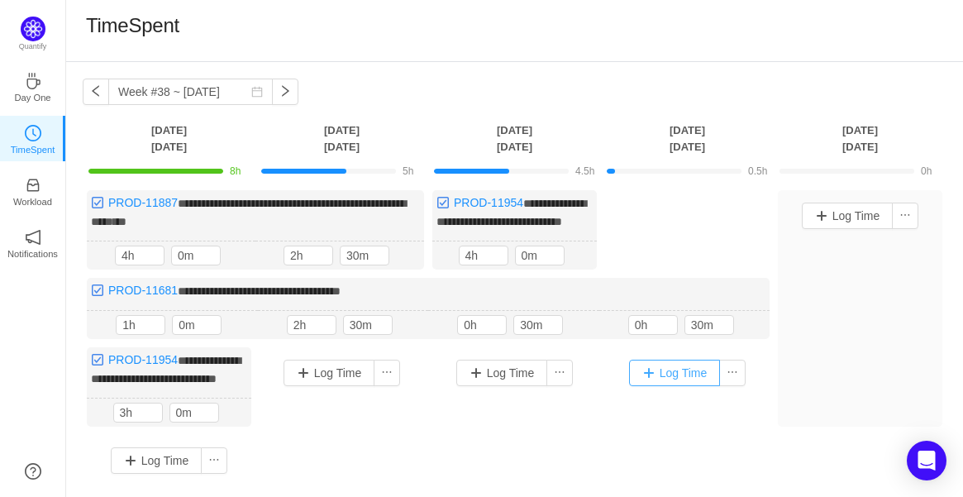
click at [667, 375] on button "Log Time" at bounding box center [675, 372] width 92 height 26
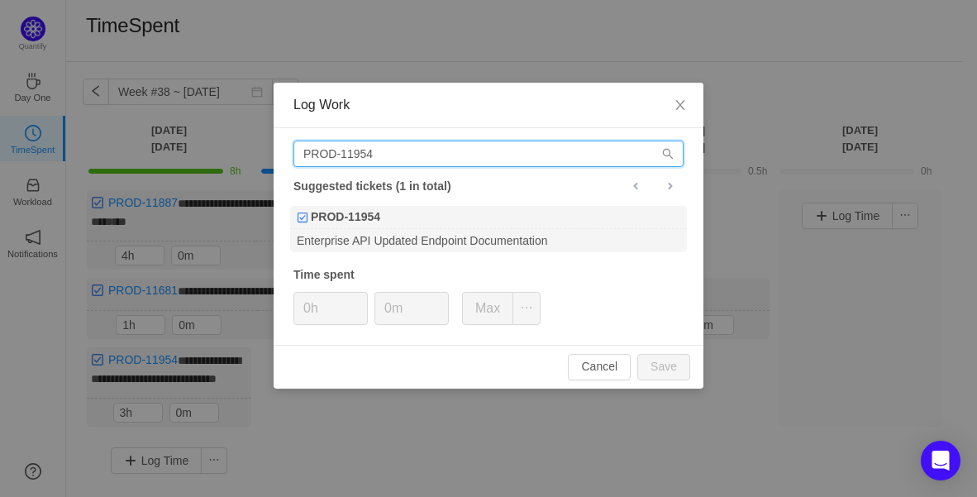
click at [408, 146] on input "PROD-11954" at bounding box center [488, 153] width 390 height 26
drag, startPoint x: 408, startPoint y: 146, endPoint x: 107, endPoint y: 188, distance: 303.6
click at [39, 186] on div "Log Work PROD-11954 Suggested tickets (1 in total) PROD-11954 Enterprise API Up…" at bounding box center [488, 248] width 977 height 497
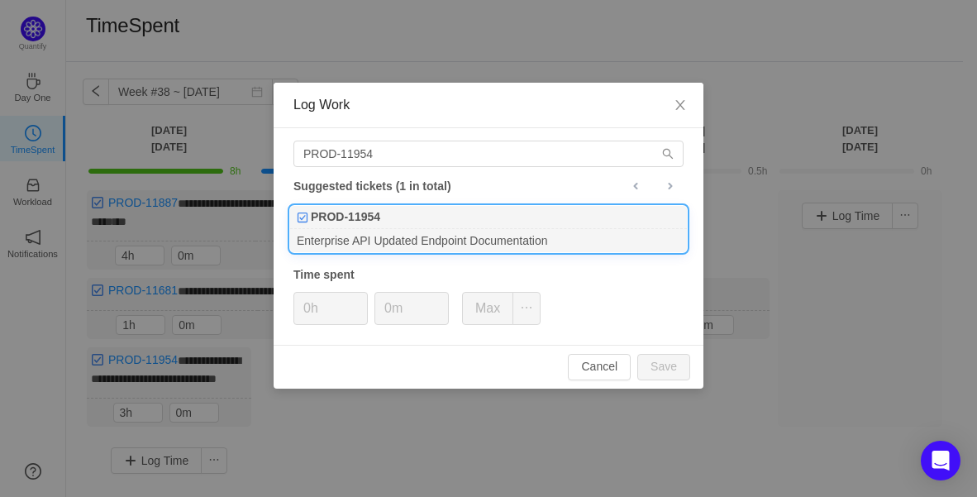
click at [403, 207] on div "PROD-11954" at bounding box center [488, 217] width 397 height 23
click at [361, 294] on span "Increase Value" at bounding box center [358, 302] width 17 height 19
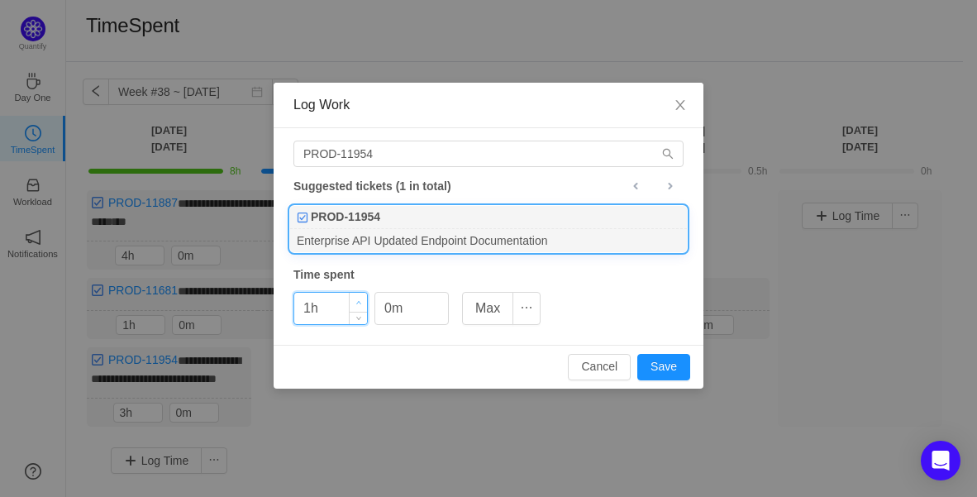
type input "2h"
click at [361, 294] on span "Increase Value" at bounding box center [358, 302] width 17 height 19
click at [437, 300] on icon "icon: up" at bounding box center [440, 303] width 6 height 6
type input "30m"
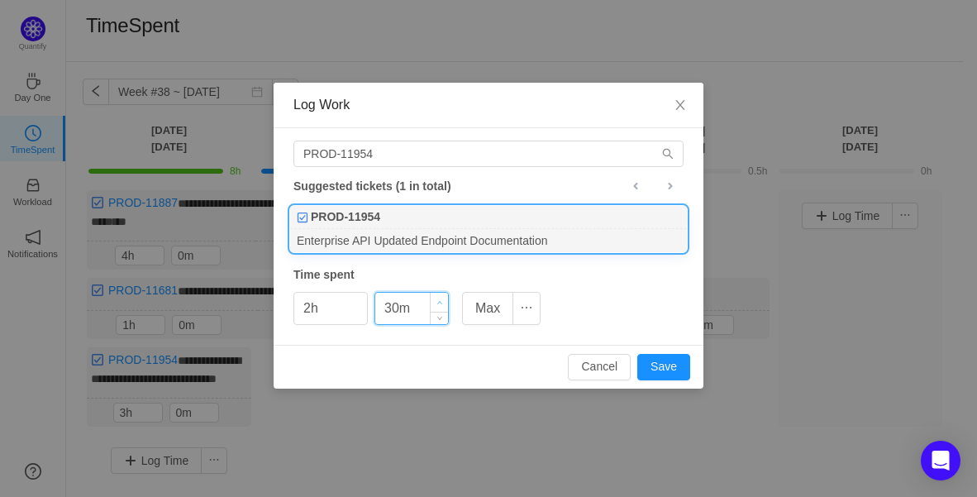
click at [437, 300] on icon "icon: up" at bounding box center [440, 303] width 6 height 6
click at [681, 364] on button "Save" at bounding box center [663, 367] width 53 height 26
type input "0h"
type input "0m"
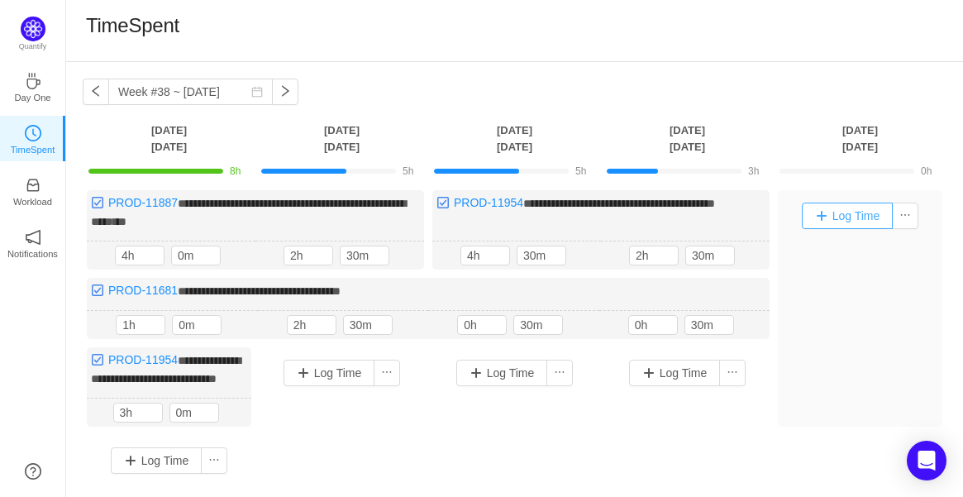
click at [865, 221] on button "Log Time" at bounding box center [848, 215] width 92 height 26
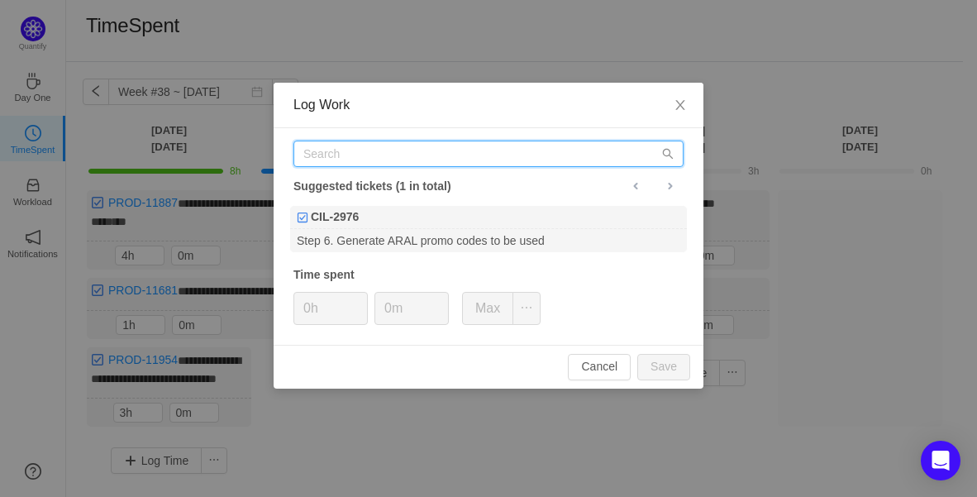
click at [454, 138] on div "Suggested tickets (1 in total) CIL-2976 Step 6. Generate ARAL promo codes to be…" at bounding box center [489, 236] width 430 height 216
paste input "PROD-11954"
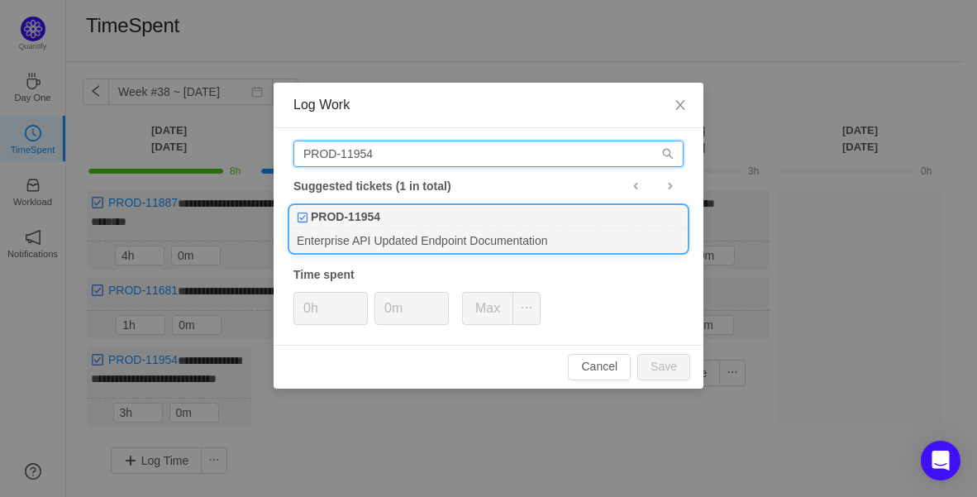
type input "PROD-11954"
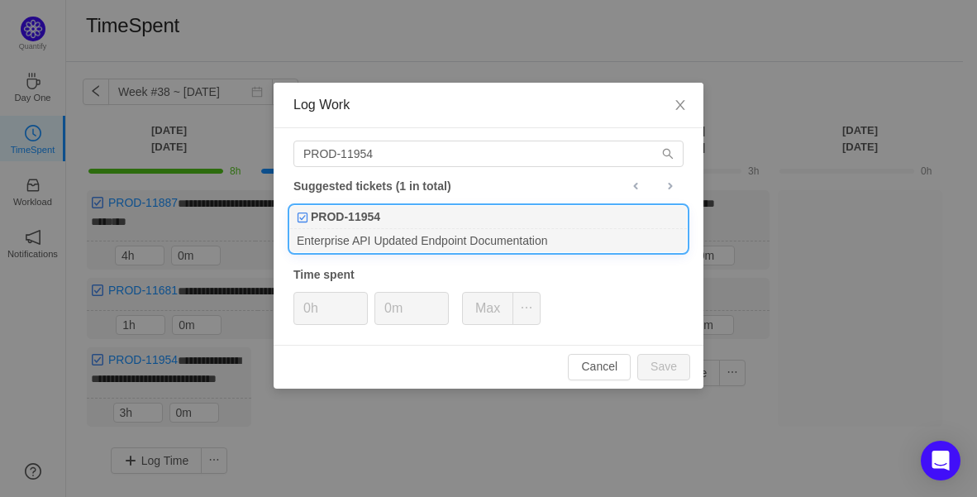
click at [381, 223] on div "PROD-11954" at bounding box center [488, 217] width 397 height 23
click at [366, 295] on span "Increase Value" at bounding box center [358, 302] width 17 height 19
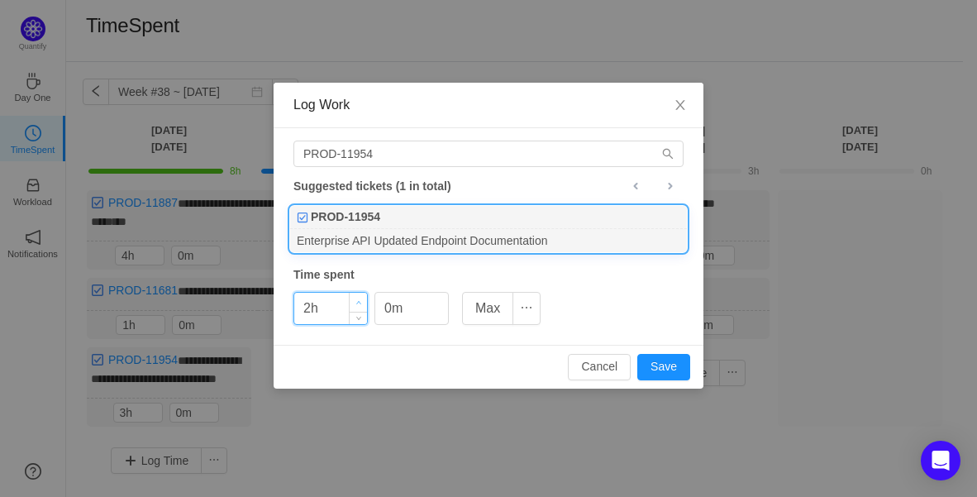
click at [366, 295] on span "Increase Value" at bounding box center [358, 302] width 17 height 19
click at [680, 363] on button "Save" at bounding box center [663, 367] width 53 height 26
type input "0h"
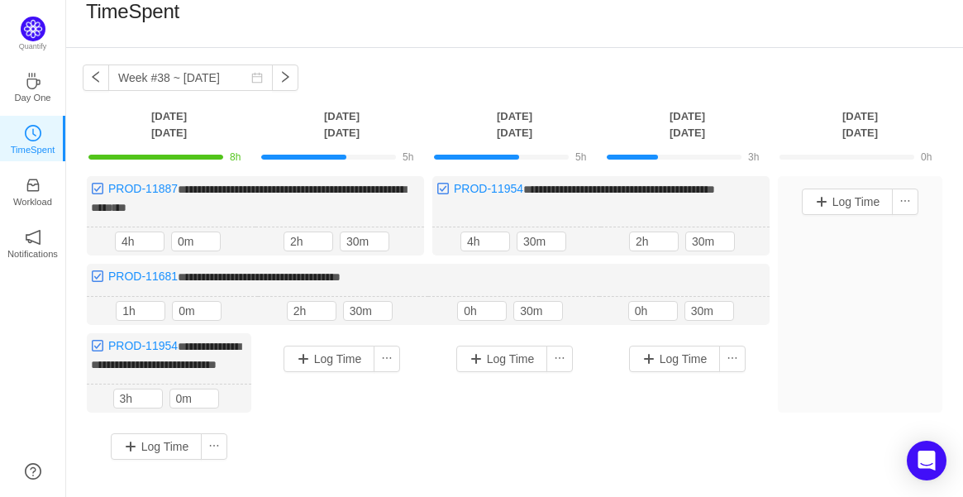
scroll to position [158, 0]
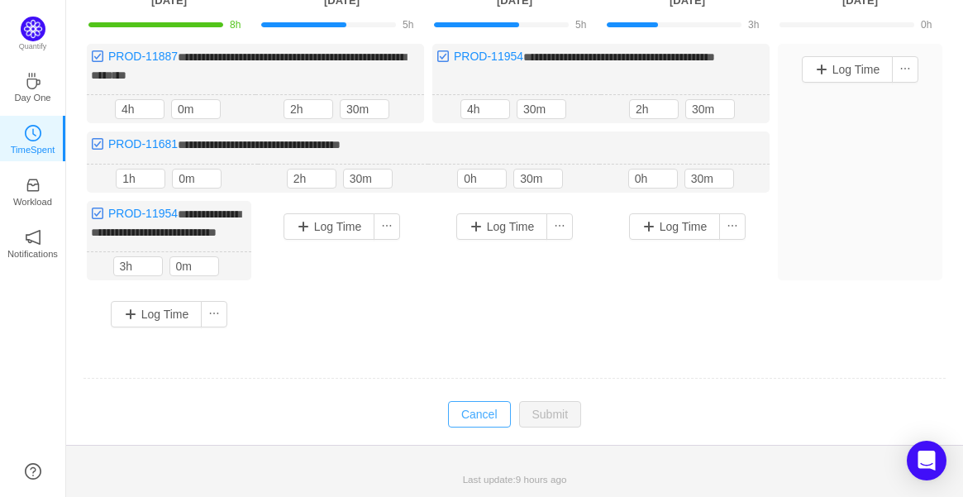
click at [488, 419] on button "Cancel" at bounding box center [479, 414] width 63 height 26
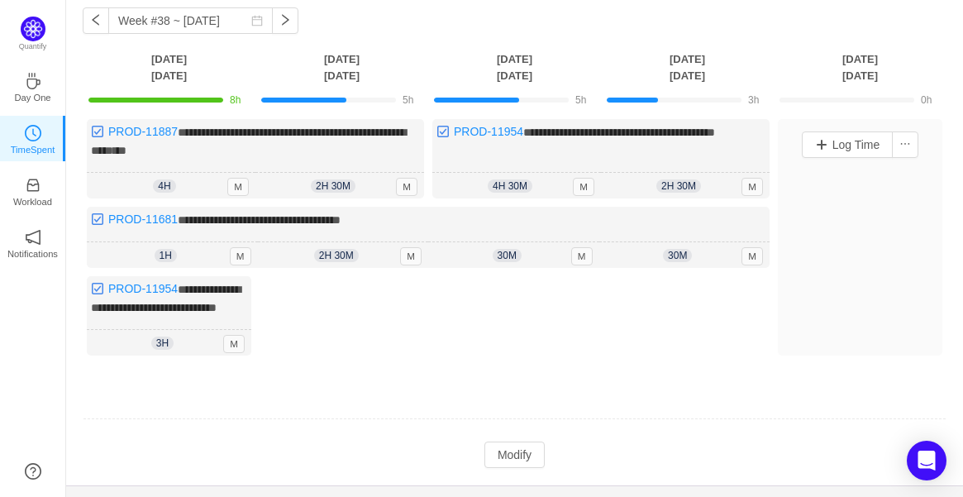
scroll to position [122, 0]
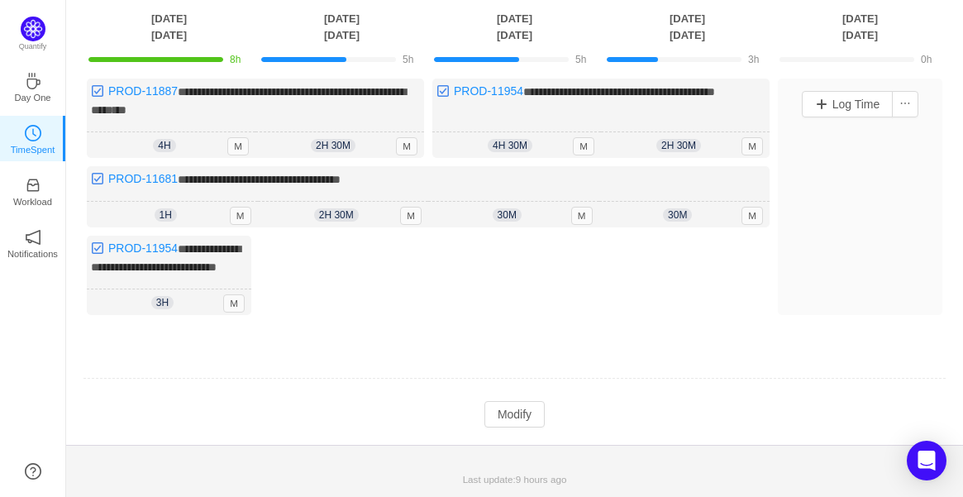
click at [522, 431] on div "**********" at bounding box center [514, 197] width 897 height 494
drag, startPoint x: 524, startPoint y: 426, endPoint x: 532, endPoint y: 419, distance: 10.6
click at [522, 426] on button "Modify" at bounding box center [514, 414] width 60 height 26
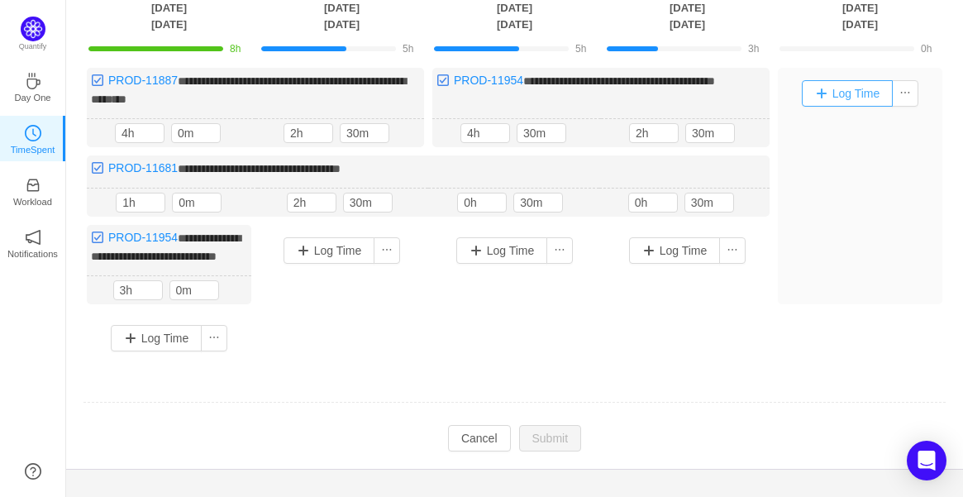
click at [868, 83] on button "Log Time" at bounding box center [848, 93] width 92 height 26
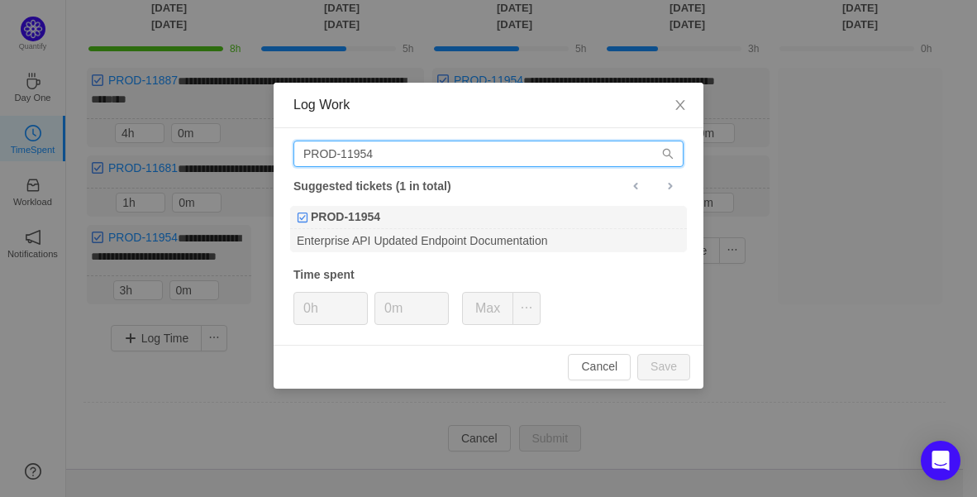
drag, startPoint x: 518, startPoint y: 159, endPoint x: -127, endPoint y: 155, distance: 645.4
click at [0, 155] on html "**********" at bounding box center [488, 126] width 977 height 497
type input "G"
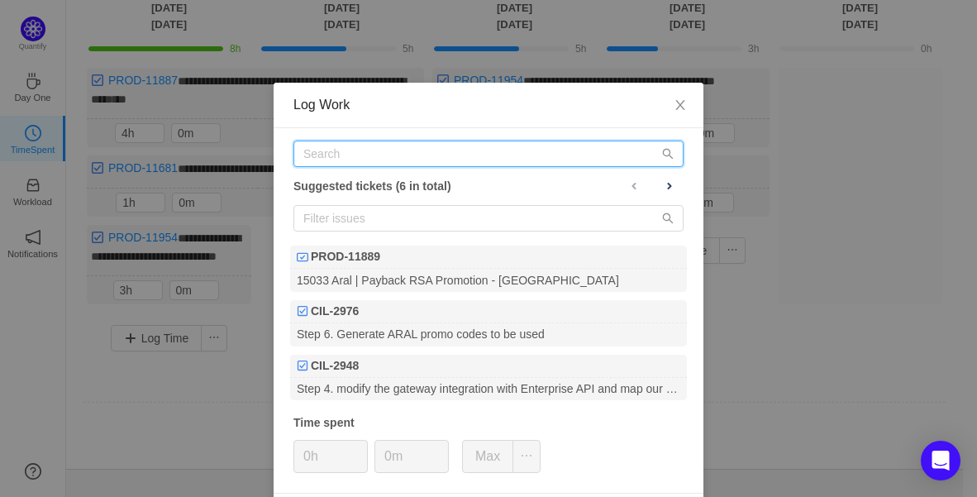
paste input "PROD-11954"
type input "PROD-11954"
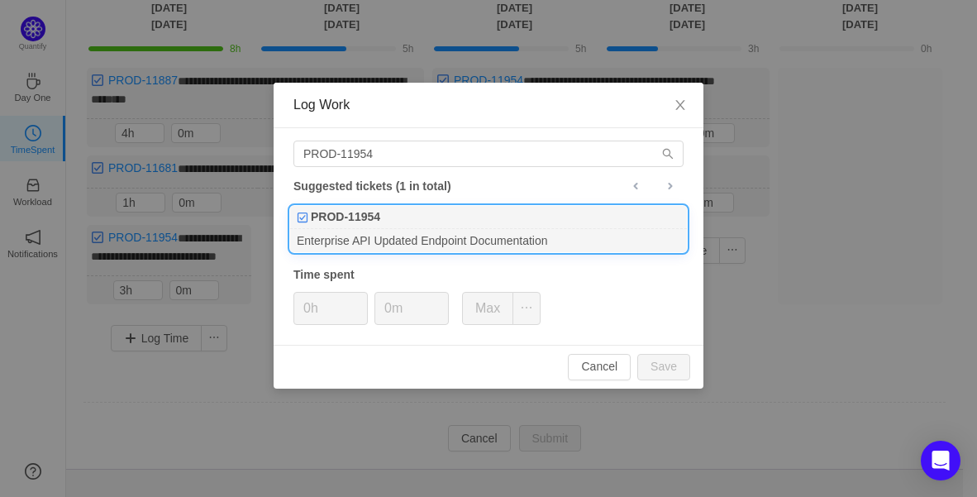
click at [413, 231] on div "Enterprise API Updated Endpoint Documentation" at bounding box center [488, 240] width 397 height 22
click at [365, 294] on span "Increase Value" at bounding box center [358, 302] width 17 height 19
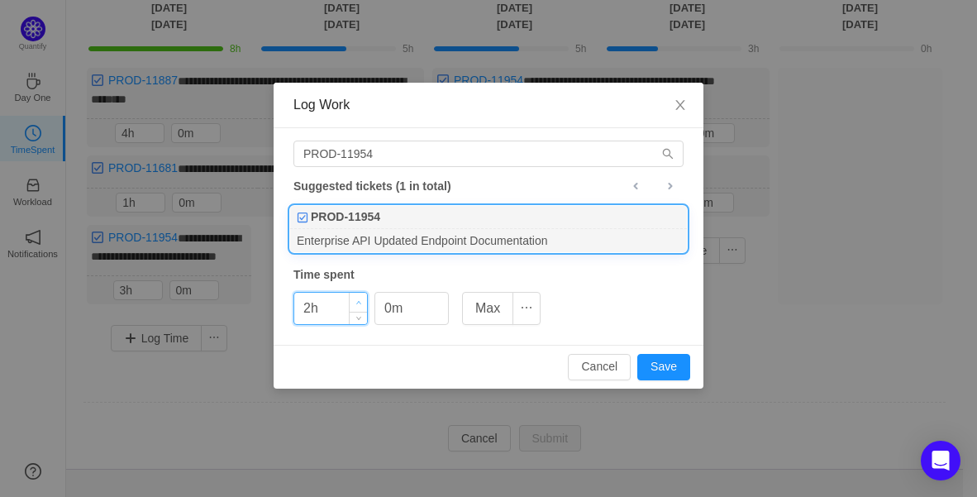
click at [364, 295] on span "Increase Value" at bounding box center [358, 302] width 17 height 19
click at [692, 359] on div "Cancel Save" at bounding box center [489, 367] width 430 height 44
click at [684, 367] on button "Save" at bounding box center [663, 367] width 53 height 26
type input "0h"
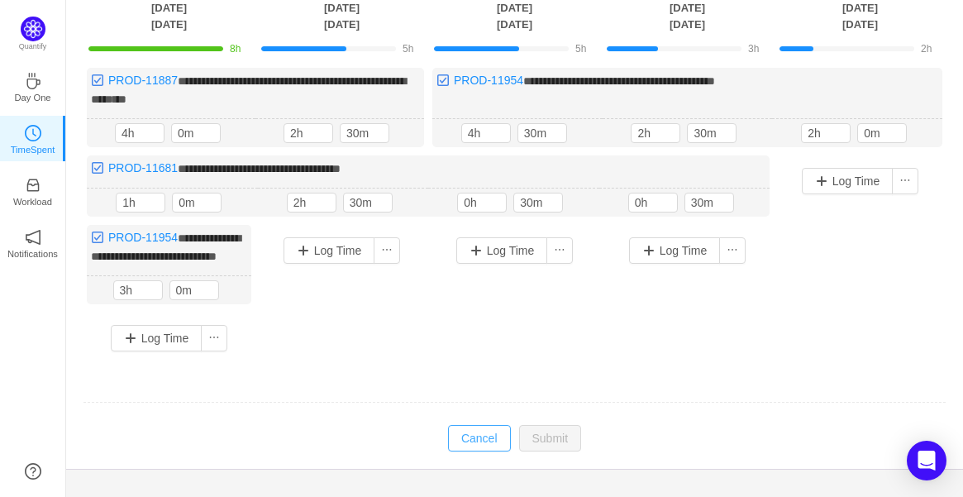
click at [454, 451] on button "Cancel" at bounding box center [479, 438] width 63 height 26
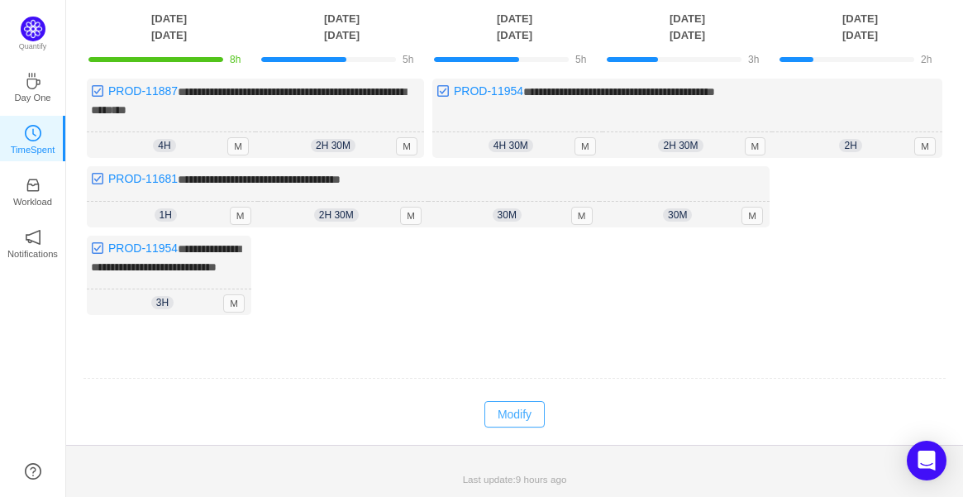
click at [485, 420] on button "Modify" at bounding box center [514, 414] width 60 height 26
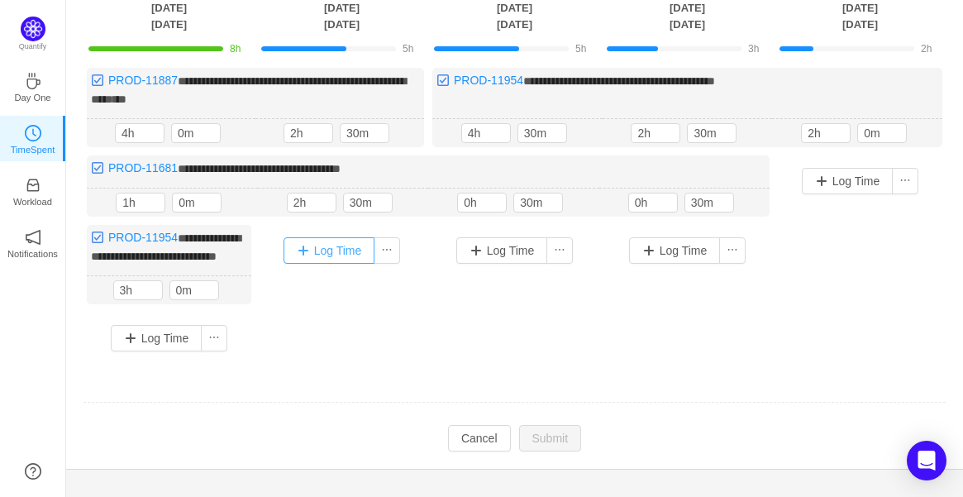
drag, startPoint x: 341, startPoint y: 249, endPoint x: 340, endPoint y: 240, distance: 9.1
click at [340, 247] on button "Log Time" at bounding box center [329, 250] width 92 height 26
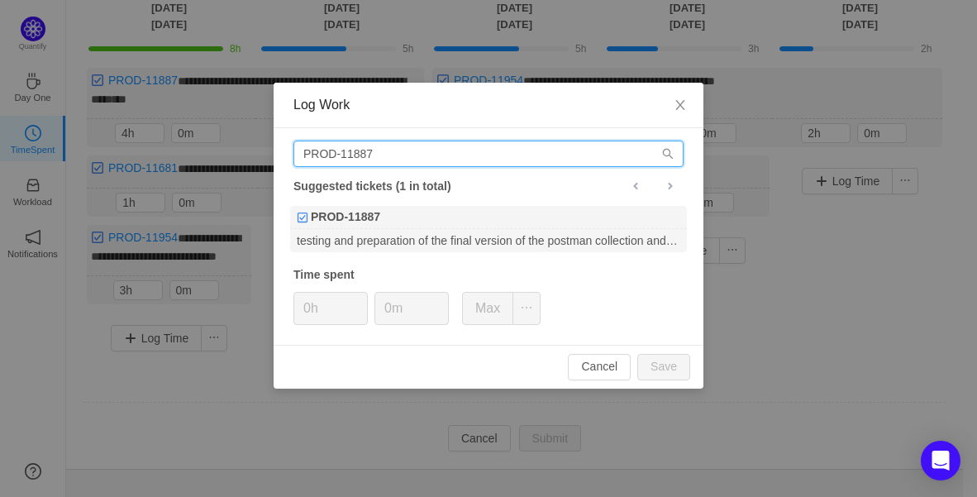
drag, startPoint x: 411, startPoint y: 162, endPoint x: 155, endPoint y: 159, distance: 256.2
click at [155, 159] on div "Log Work PROD-11887 Suggested tickets (1 in total) PROD-11887 testing and prepa…" at bounding box center [488, 248] width 977 height 497
paste input "34"
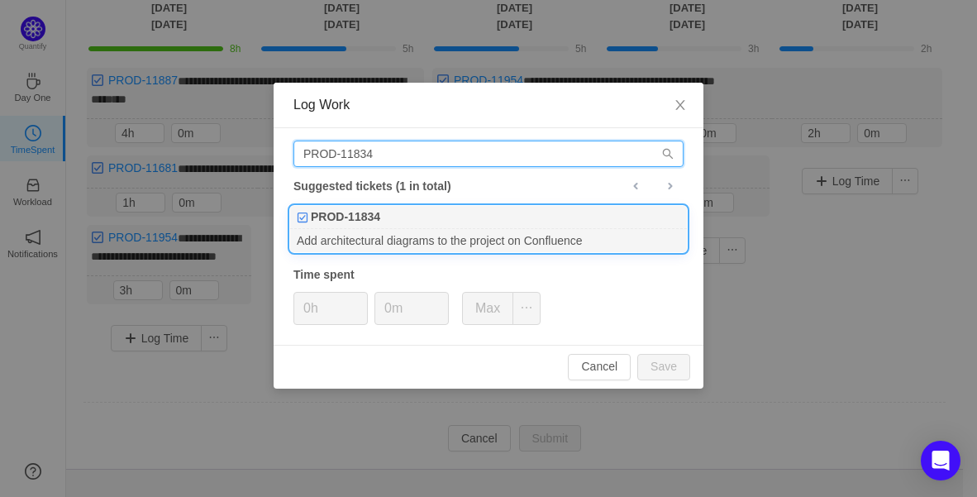
type input "PROD-11834"
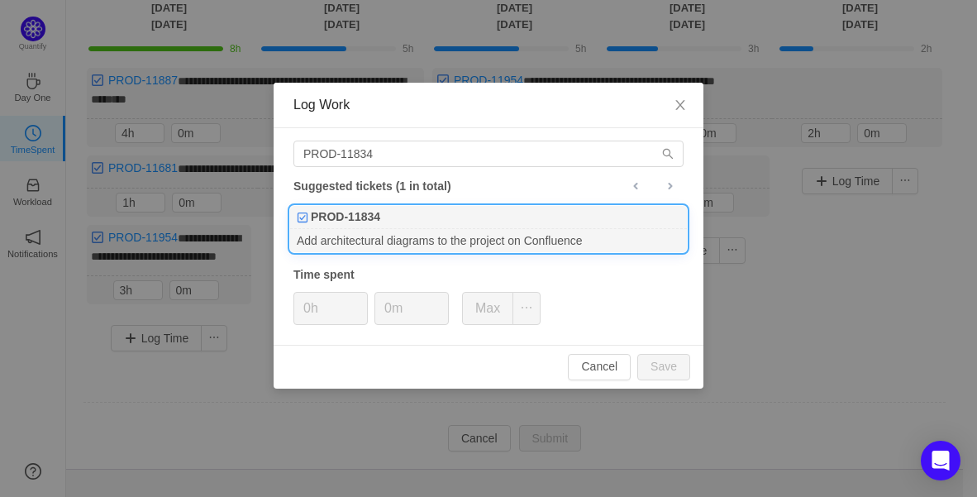
click at [384, 205] on li "PROD-11834 Add architectural diagrams to the project on Confluence" at bounding box center [488, 229] width 398 height 48
click at [359, 297] on span "Increase Value" at bounding box center [358, 302] width 17 height 19
click at [659, 369] on button "Save" at bounding box center [663, 367] width 53 height 26
type input "0h"
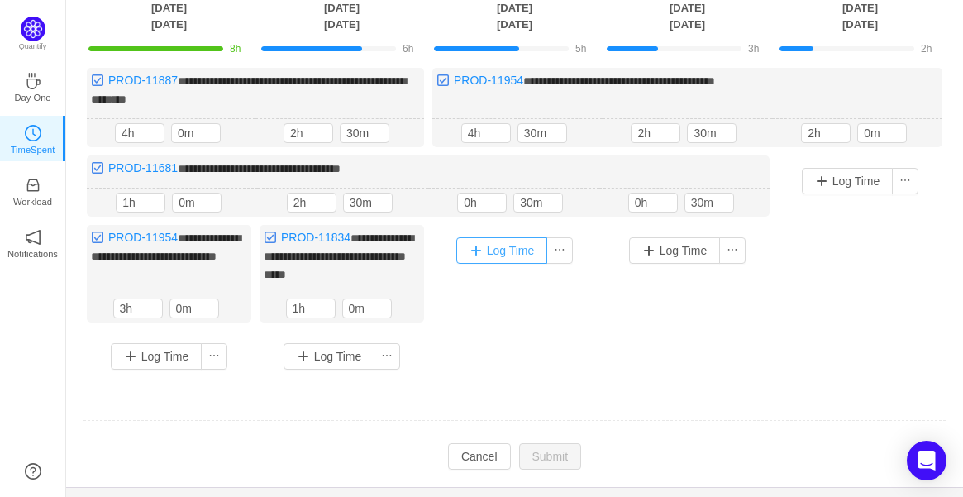
click at [536, 251] on button "Log Time" at bounding box center [502, 250] width 92 height 26
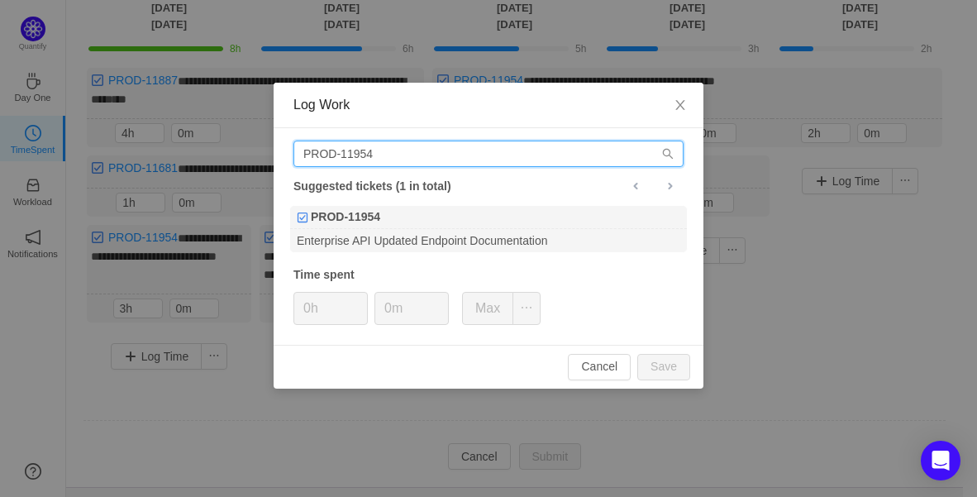
drag, startPoint x: 382, startPoint y: 155, endPoint x: -17, endPoint y: 145, distance: 399.2
click at [0, 145] on html "**********" at bounding box center [488, 126] width 977 height 497
paste input "83"
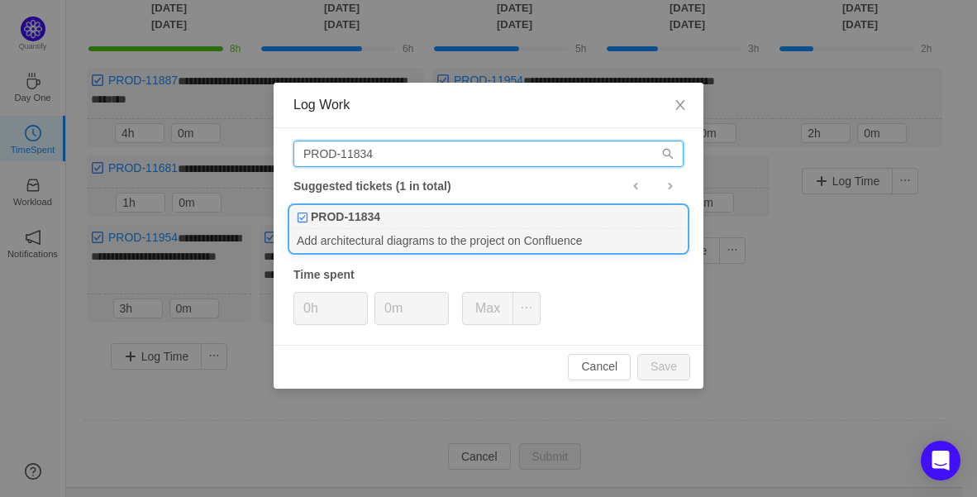
type input "PROD-11834"
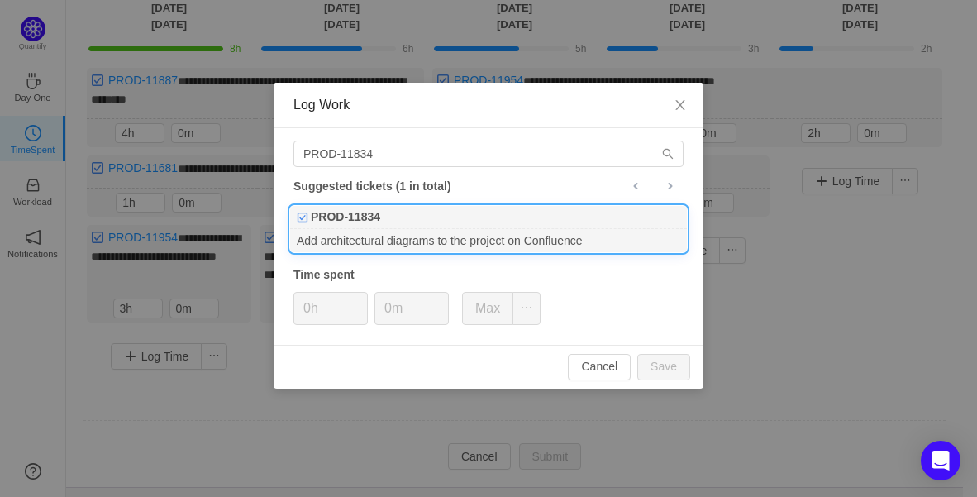
click at [389, 225] on div "PROD-11834" at bounding box center [488, 217] width 397 height 23
click at [359, 296] on span "Increase Value" at bounding box center [358, 302] width 17 height 19
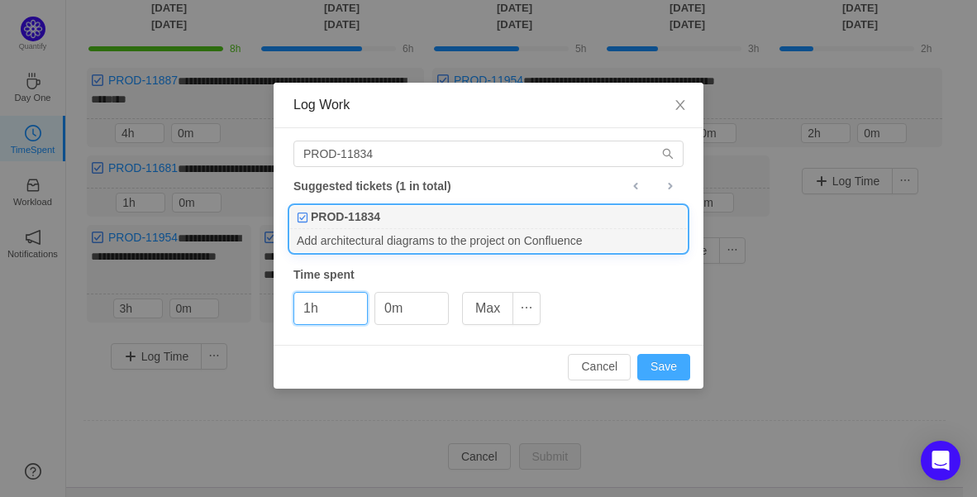
click at [659, 359] on button "Save" at bounding box center [663, 367] width 53 height 26
type input "0h"
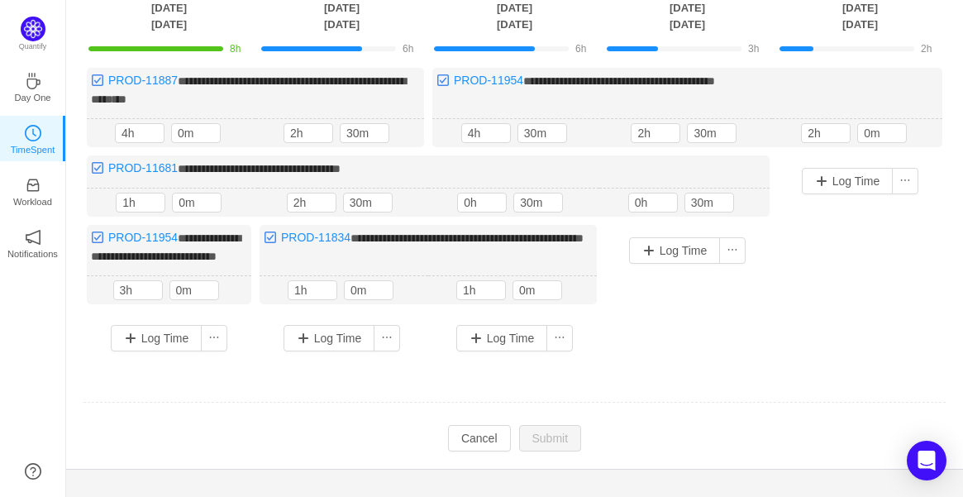
click at [724, 364] on div "**********" at bounding box center [514, 216] width 863 height 296
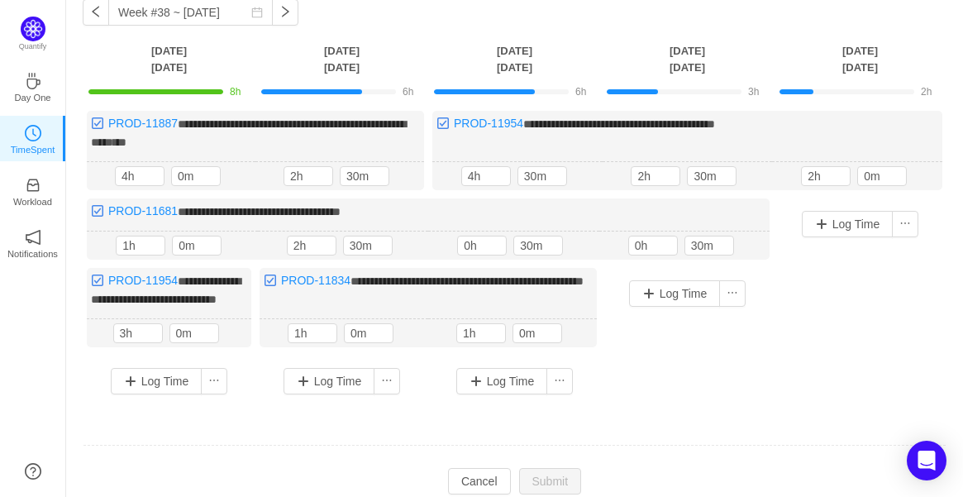
scroll to position [31, 0]
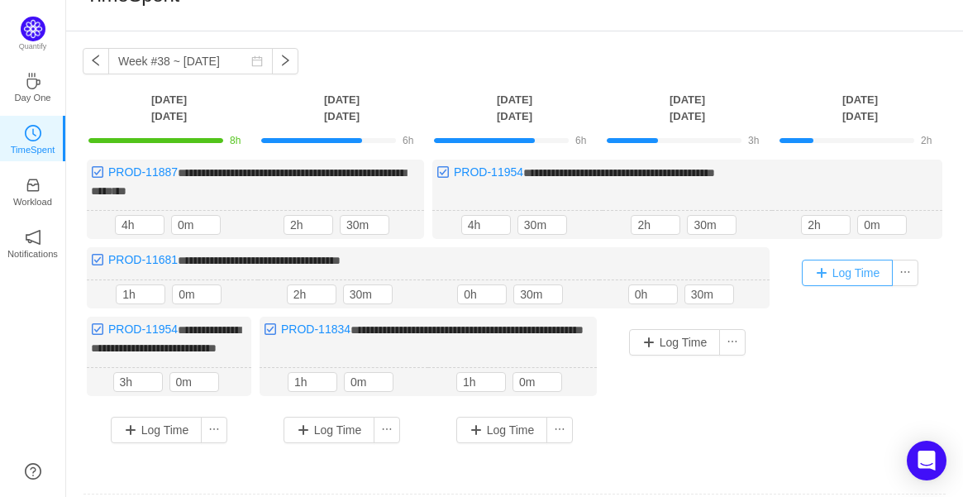
click at [864, 260] on button "Log Time" at bounding box center [848, 272] width 92 height 26
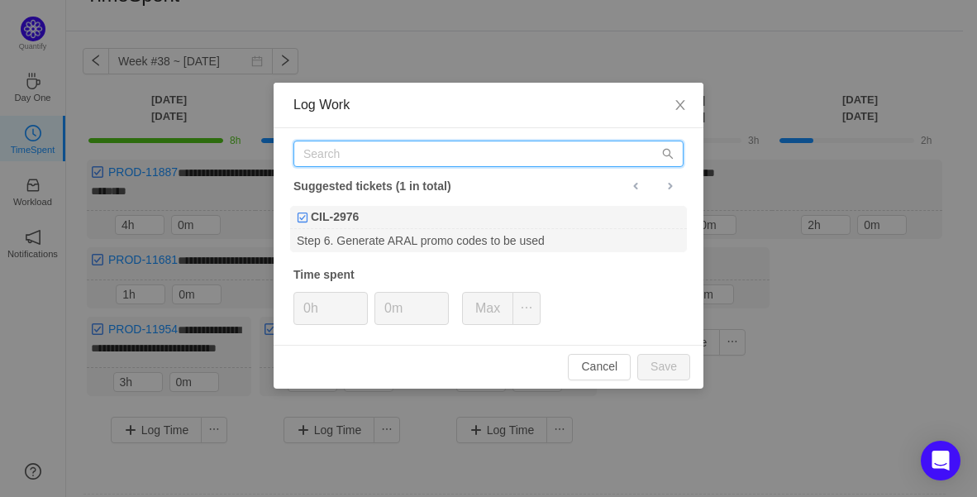
click at [443, 155] on input "text" at bounding box center [488, 153] width 390 height 26
paste input "PROD-11600"
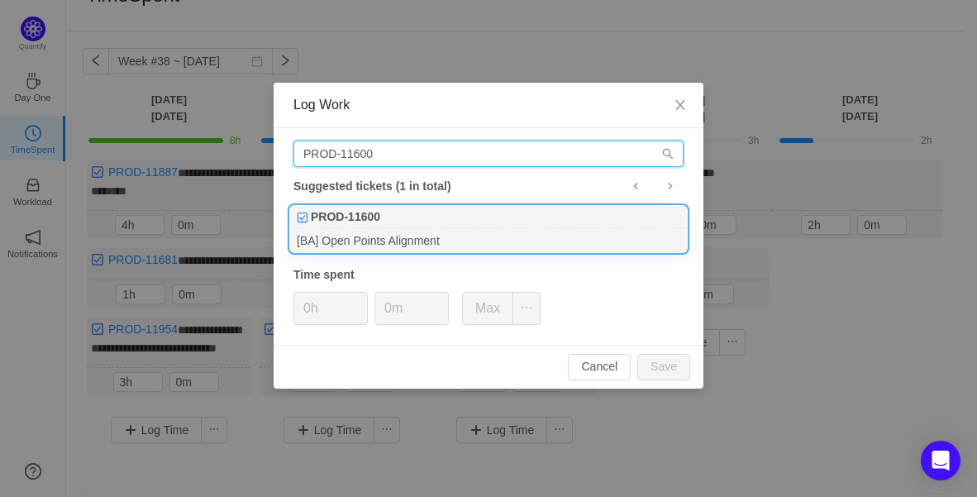
type input "PROD-11600"
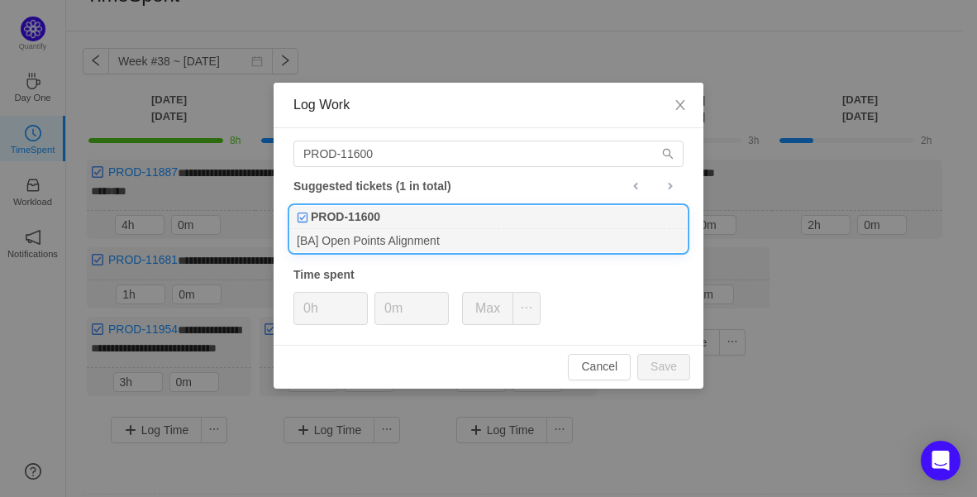
click at [430, 217] on div "PROD-11600" at bounding box center [488, 217] width 397 height 23
click at [357, 301] on icon "icon: up" at bounding box center [359, 303] width 6 height 6
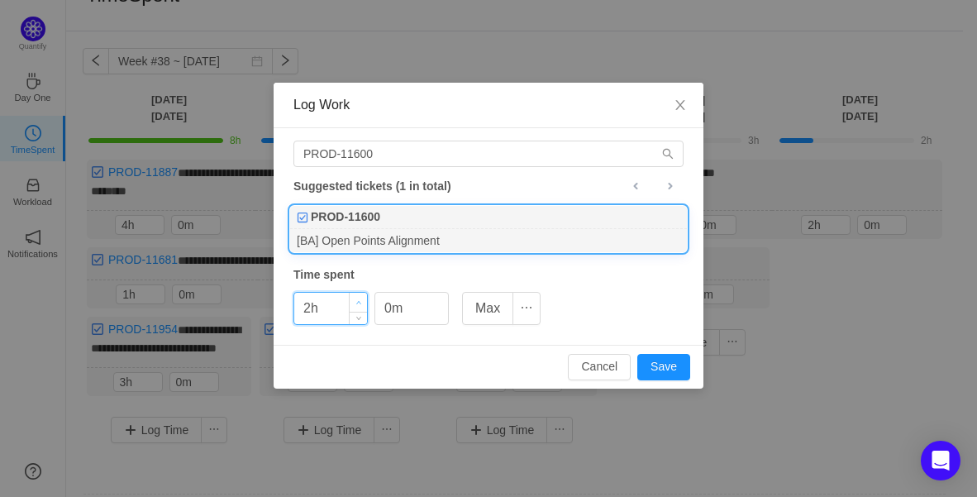
click at [357, 301] on icon "icon: up" at bounding box center [359, 303] width 6 height 6
drag, startPoint x: 355, startPoint y: 324, endPoint x: 358, endPoint y: 314, distance: 10.2
click at [356, 322] on div "PROD-11600 Suggested tickets (1 in total) PROD-11600 [BA] Open Points Alignment…" at bounding box center [489, 236] width 430 height 216
click at [450, 278] on div "Time spent" at bounding box center [488, 274] width 390 height 17
click at [678, 371] on button "Save" at bounding box center [663, 367] width 53 height 26
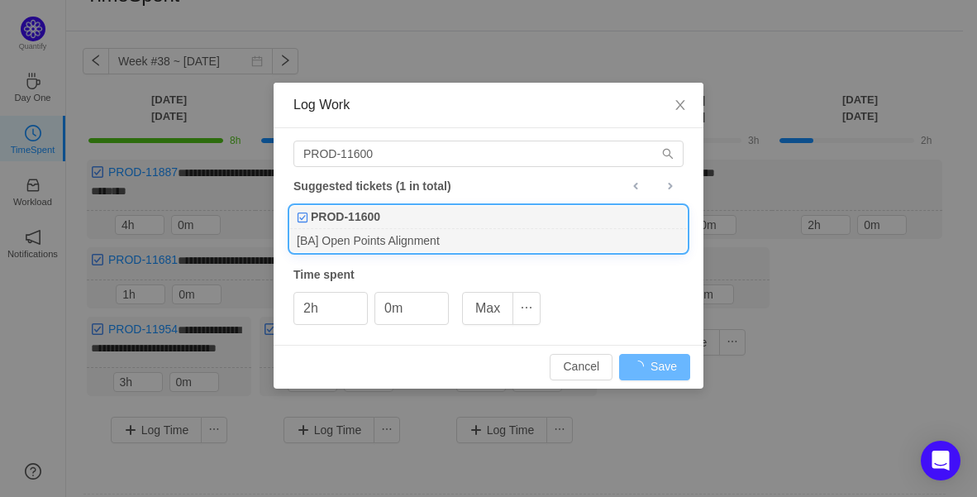
type input "0h"
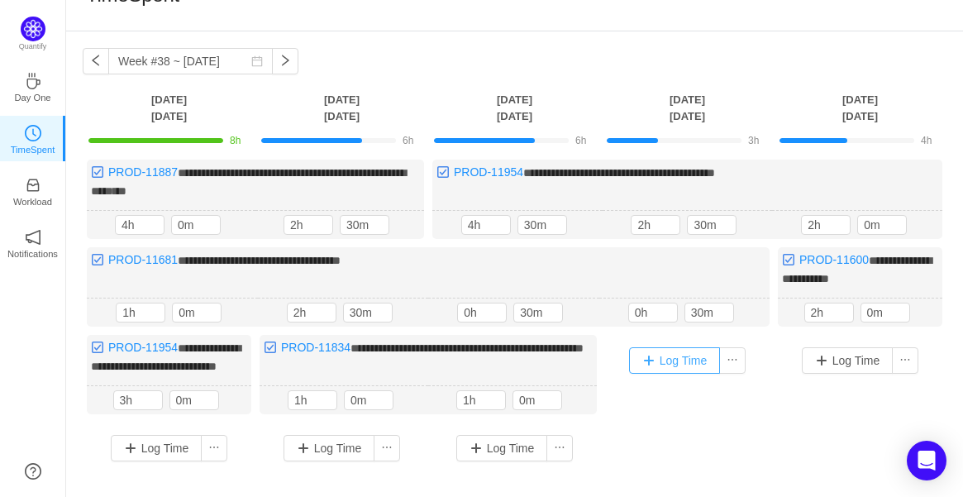
click at [668, 354] on button "Log Time" at bounding box center [675, 360] width 92 height 26
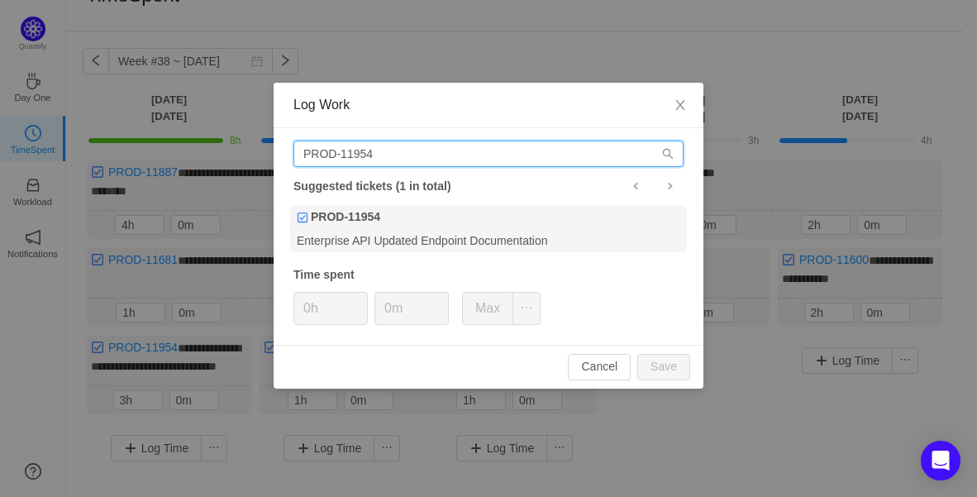
drag, startPoint x: 385, startPoint y: 150, endPoint x: 194, endPoint y: 150, distance: 190.9
click at [192, 149] on div "Log Work PROD-11954 Suggested tickets (1 in total) PROD-11954 Enterprise API Up…" at bounding box center [488, 248] width 977 height 497
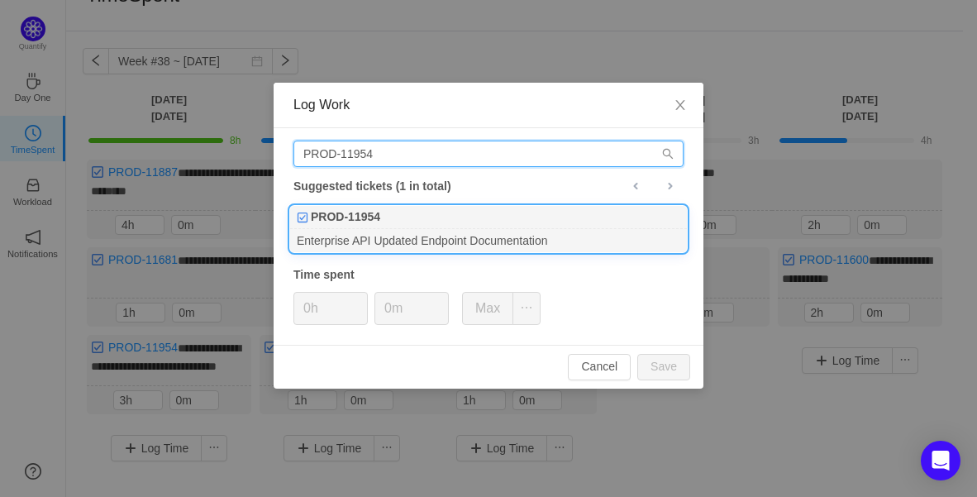
paste input "600"
type input "PROD-11600"
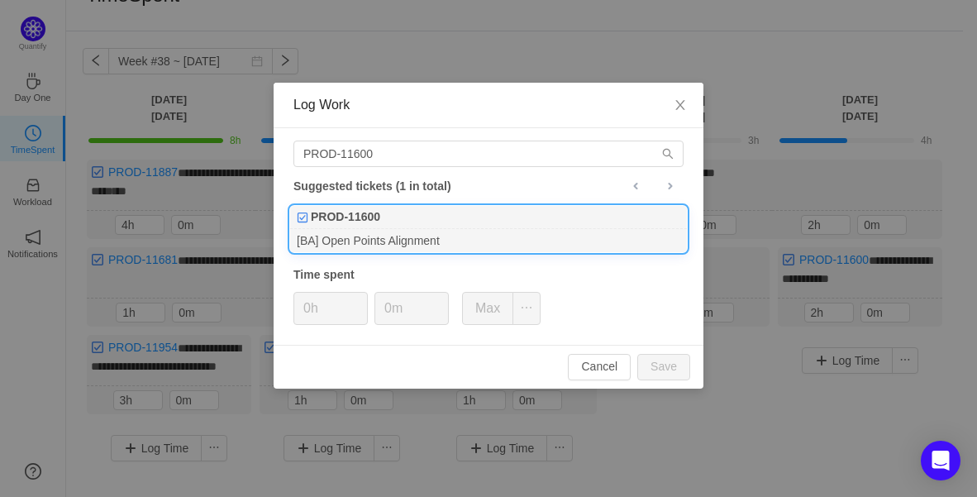
click at [407, 218] on div "PROD-11600" at bounding box center [488, 217] width 397 height 23
click at [440, 297] on span "Increase Value" at bounding box center [439, 302] width 17 height 19
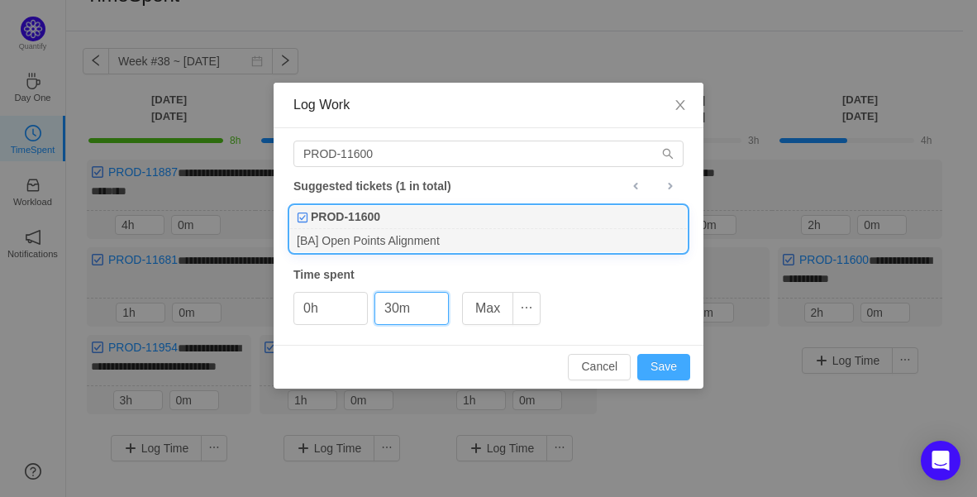
click at [664, 365] on button "Save" at bounding box center [663, 367] width 53 height 26
type input "0m"
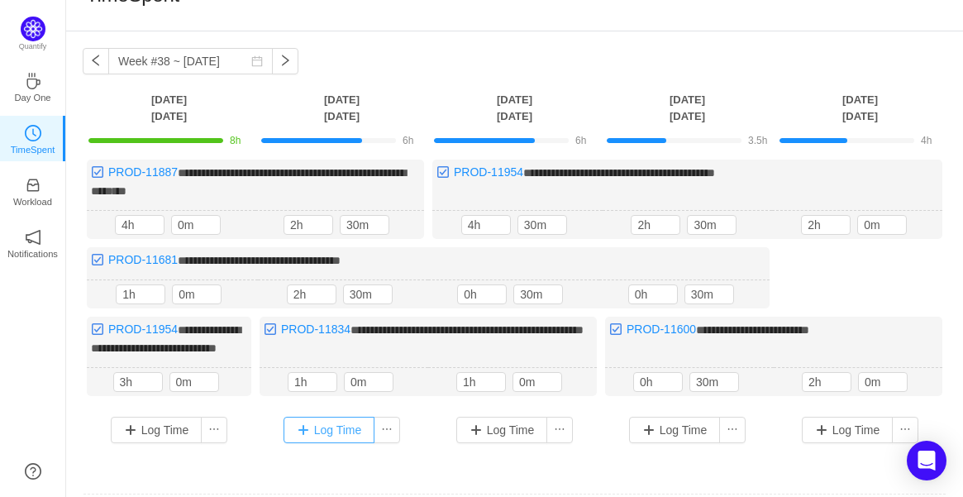
click at [337, 443] on button "Log Time" at bounding box center [329, 429] width 92 height 26
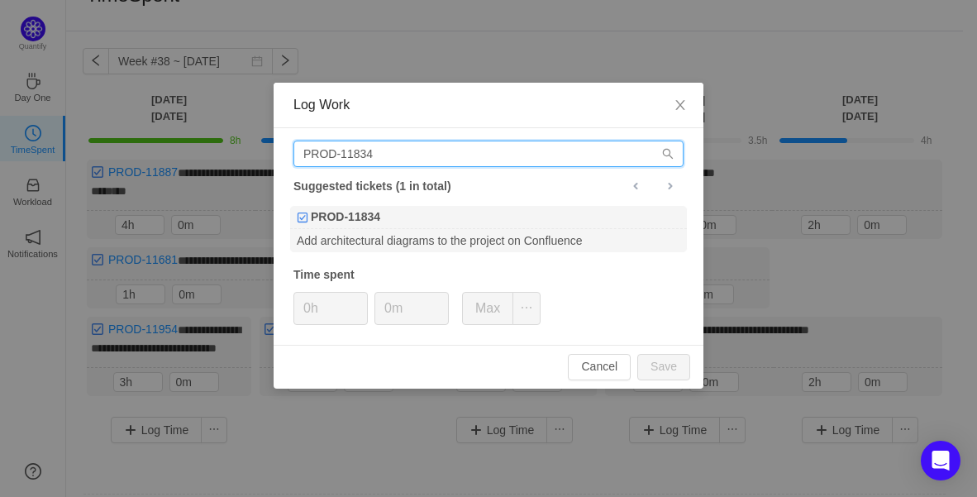
drag, startPoint x: 404, startPoint y: 153, endPoint x: 15, endPoint y: 143, distance: 389.3
click at [69, 142] on div "Log Work PROD-11834 Suggested tickets (1 in total) PROD-11834 Add architectural…" at bounding box center [488, 248] width 977 height 497
paste input "926"
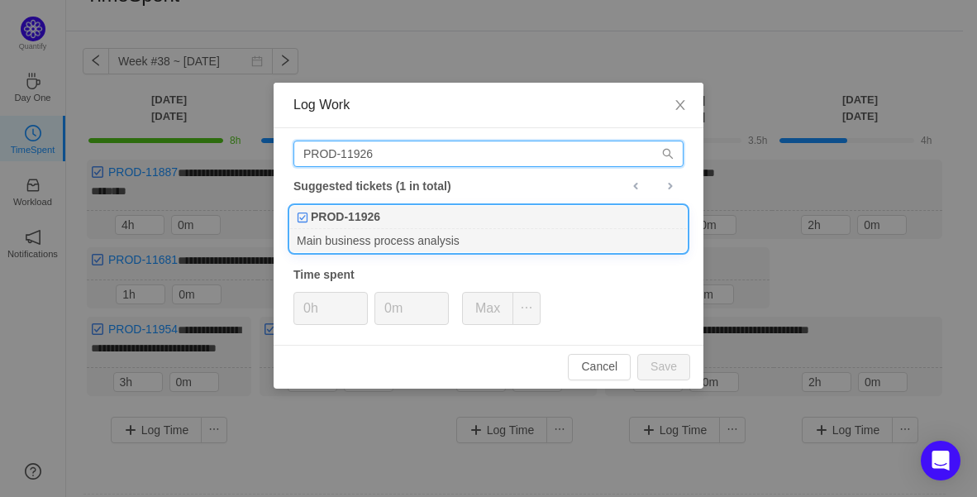
type input "PROD-11926"
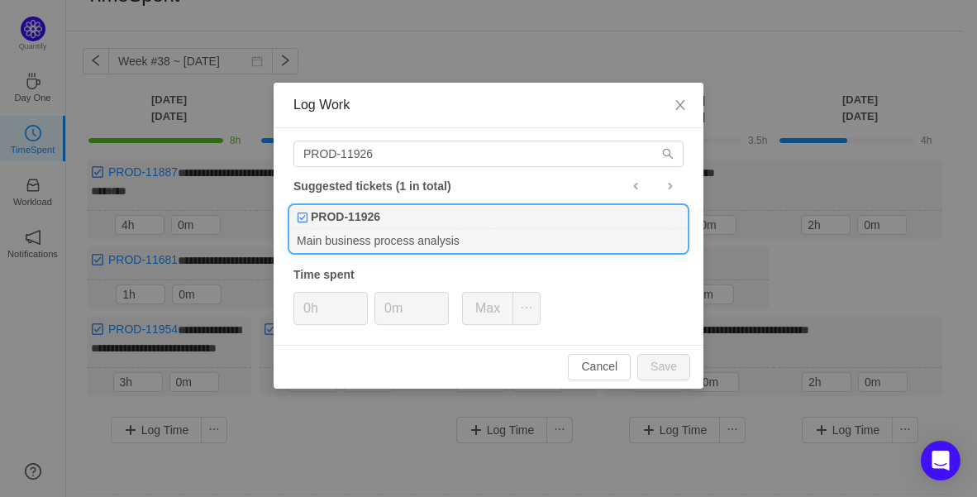
click at [426, 209] on div "PROD-11926" at bounding box center [488, 217] width 397 height 23
click at [368, 297] on div "0h 0m Max" at bounding box center [416, 308] width 247 height 33
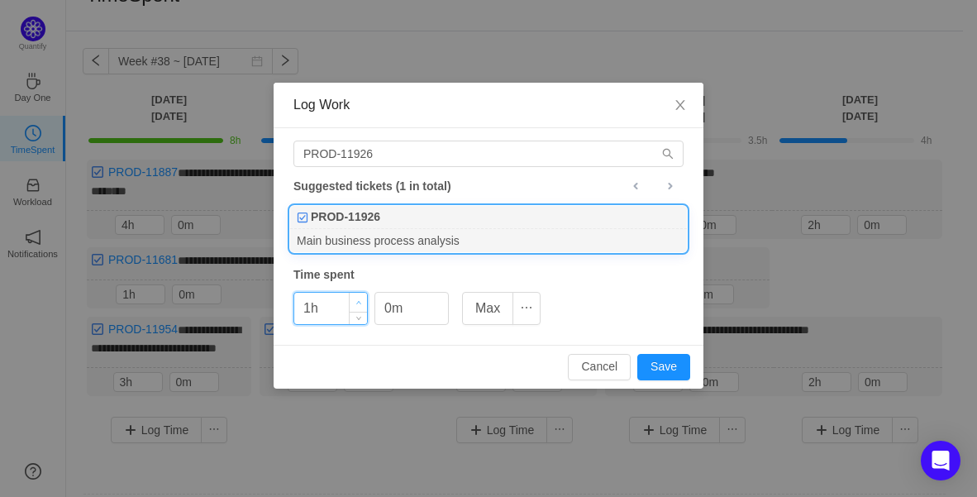
click at [359, 296] on span "Increase Value" at bounding box center [358, 302] width 17 height 19
click at [668, 366] on button "Save" at bounding box center [663, 367] width 53 height 26
type input "0h"
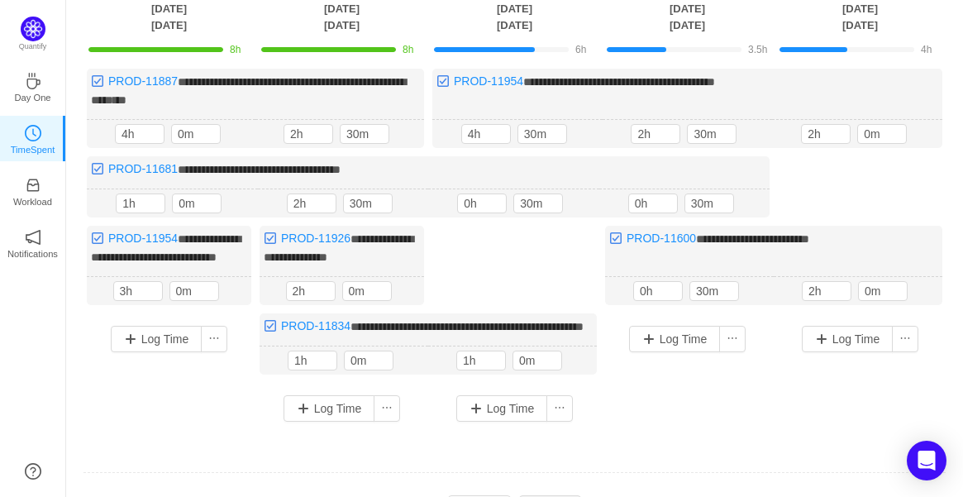
scroll to position [215, 0]
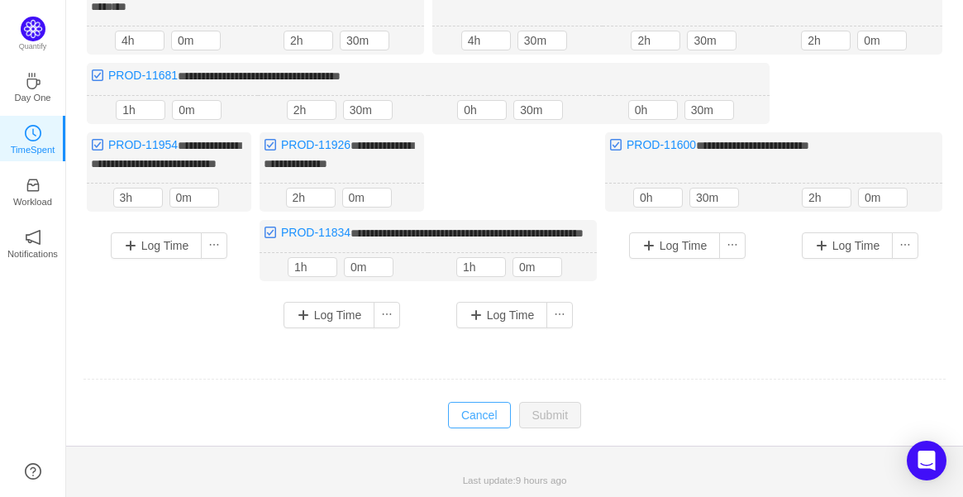
click at [501, 428] on button "Cancel" at bounding box center [479, 415] width 63 height 26
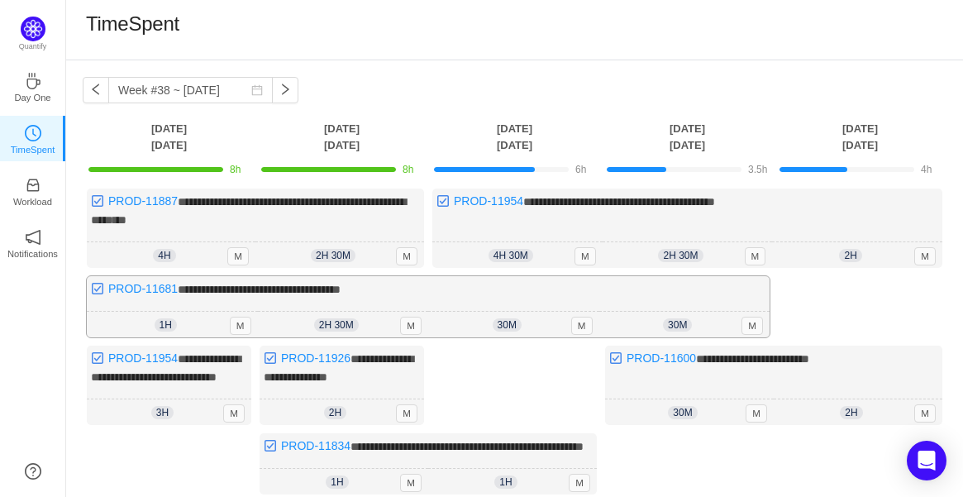
scroll to position [0, 0]
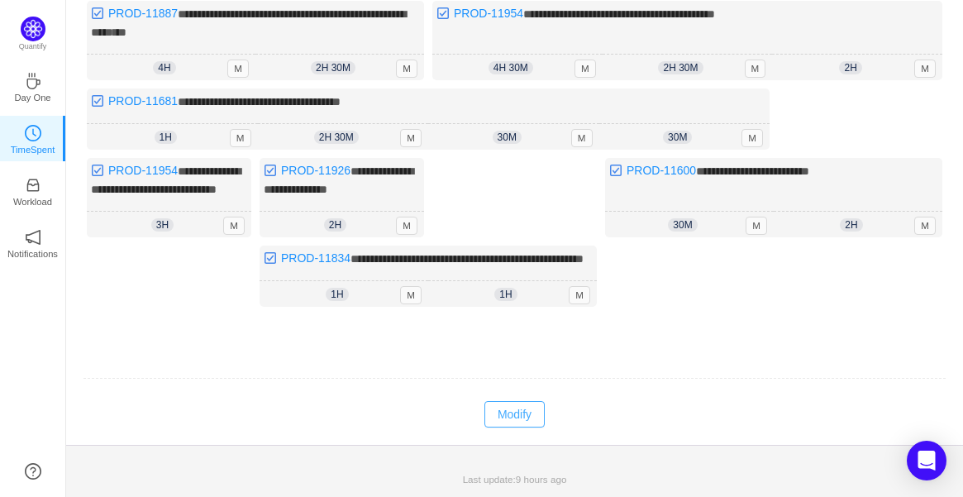
click at [528, 402] on button "Modify" at bounding box center [514, 414] width 60 height 26
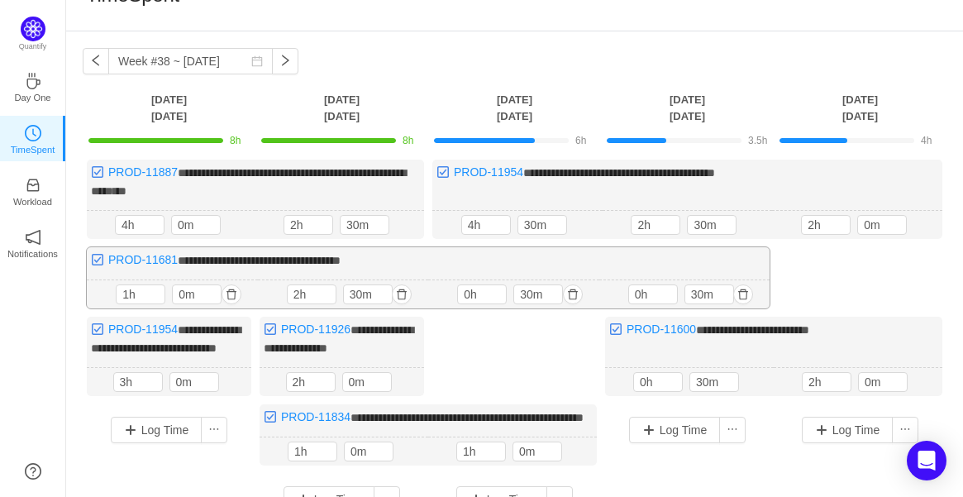
scroll to position [215, 0]
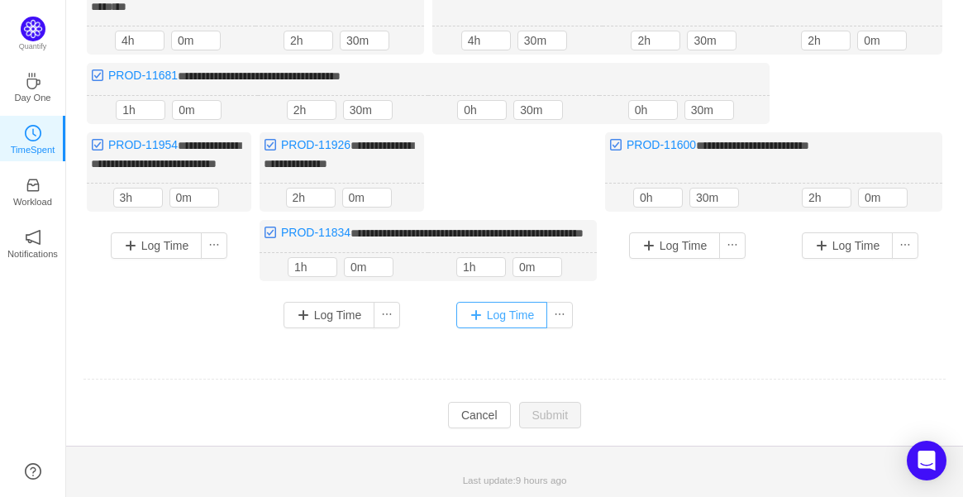
click at [514, 328] on button "Log Time" at bounding box center [502, 315] width 92 height 26
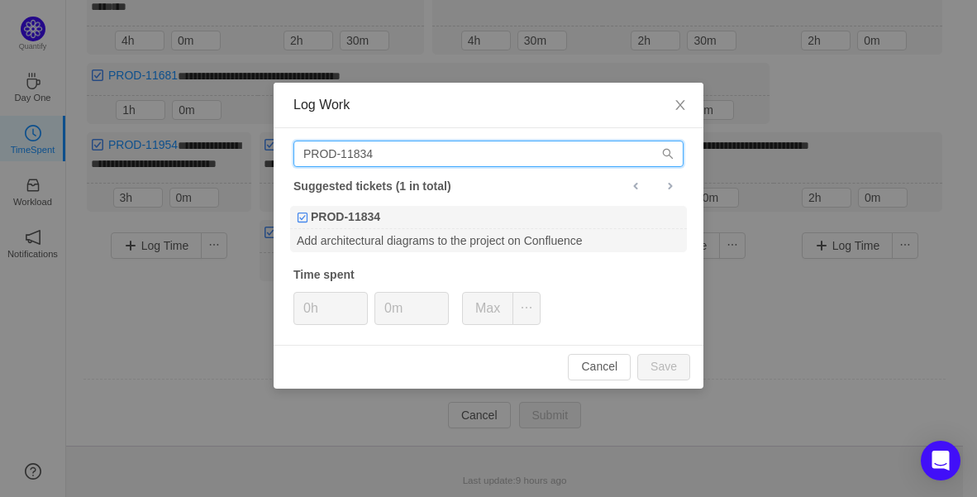
drag, startPoint x: 411, startPoint y: 162, endPoint x: 14, endPoint y: 170, distance: 397.5
click at [0, 158] on html "**********" at bounding box center [488, 33] width 977 height 497
paste input "926"
type input "PROD-11926"
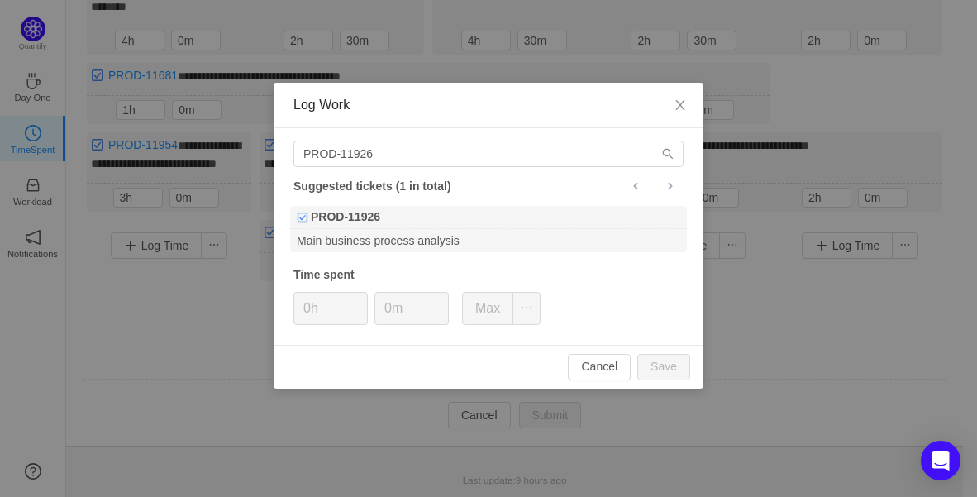
click at [394, 202] on div "PROD-11926 Suggested tickets (1 in total) PROD-11926 Main business process anal…" at bounding box center [489, 236] width 430 height 216
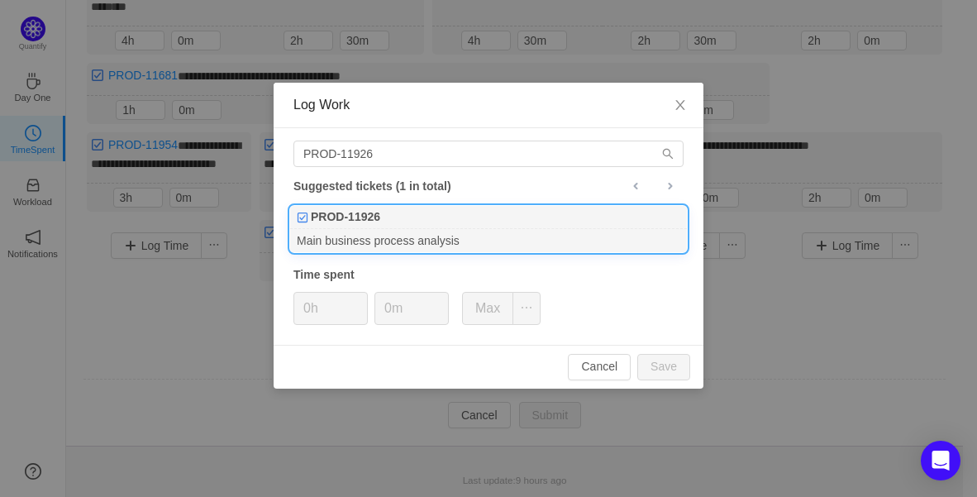
click at [395, 218] on div "PROD-11926" at bounding box center [488, 217] width 397 height 23
click at [356, 300] on icon "icon: up" at bounding box center [359, 303] width 6 height 6
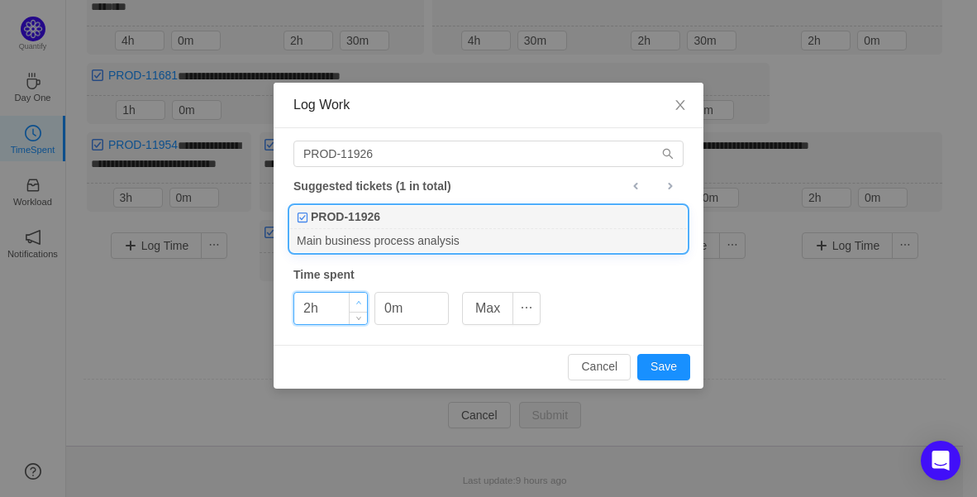
click at [356, 300] on icon "icon: up" at bounding box center [359, 303] width 6 height 6
click at [667, 364] on button "Save" at bounding box center [663, 367] width 53 height 26
type input "0h"
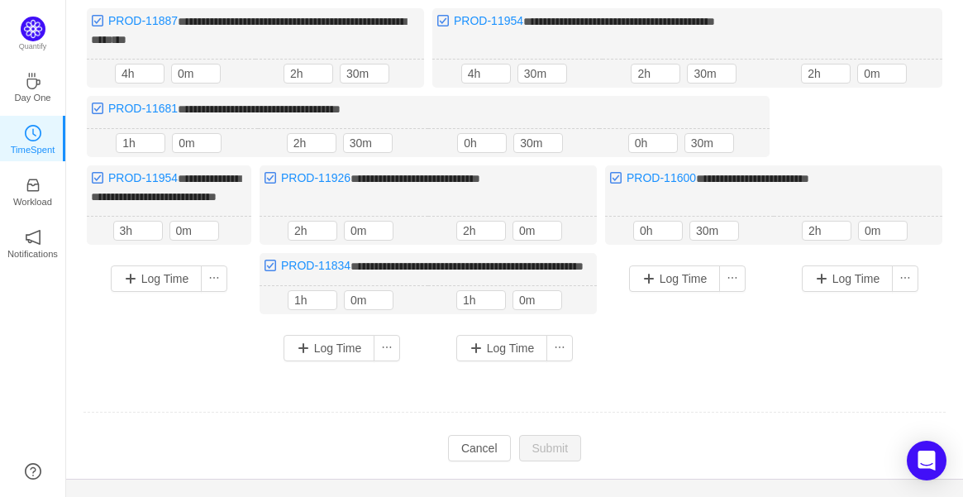
scroll to position [183, 0]
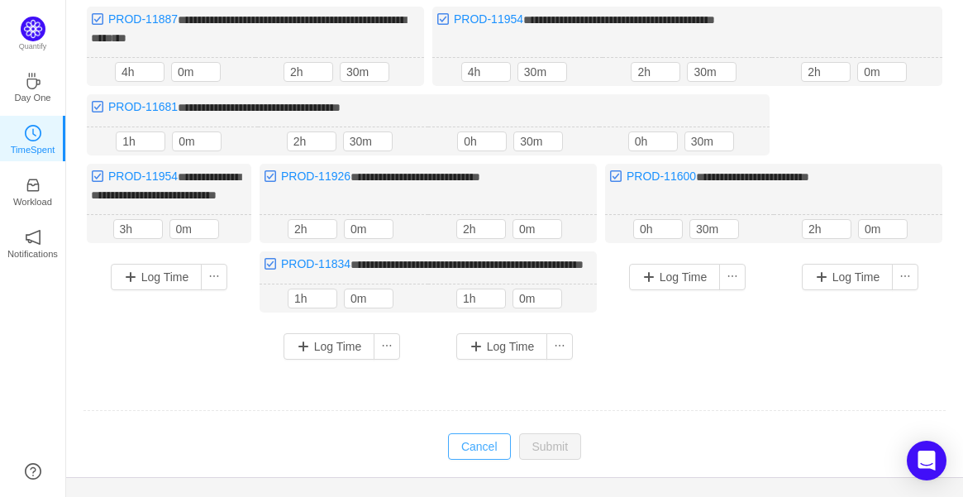
click at [491, 459] on button "Cancel" at bounding box center [479, 446] width 63 height 26
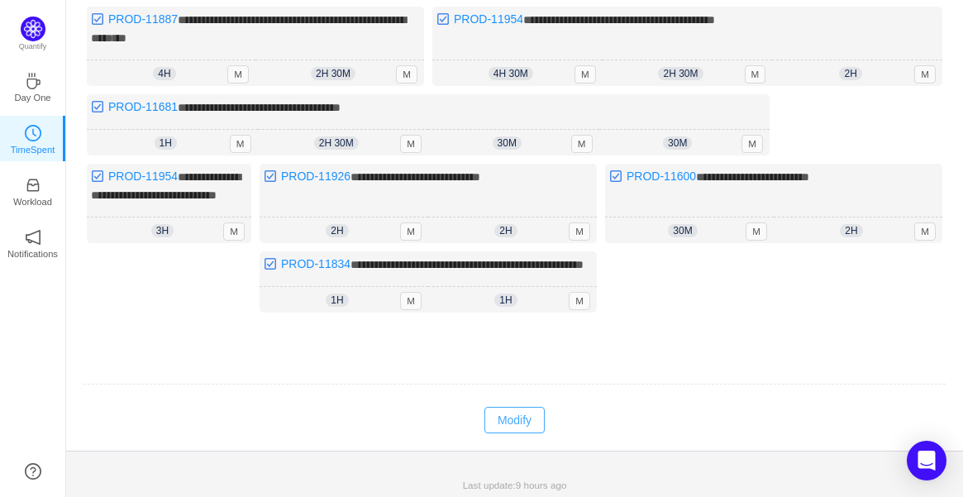
click at [519, 433] on button "Modify" at bounding box center [514, 420] width 60 height 26
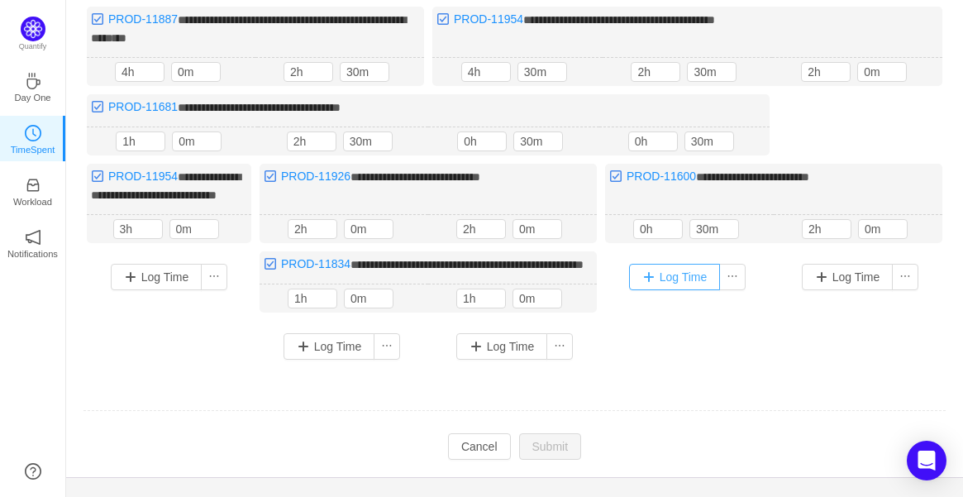
click at [697, 290] on button "Log Time" at bounding box center [675, 277] width 92 height 26
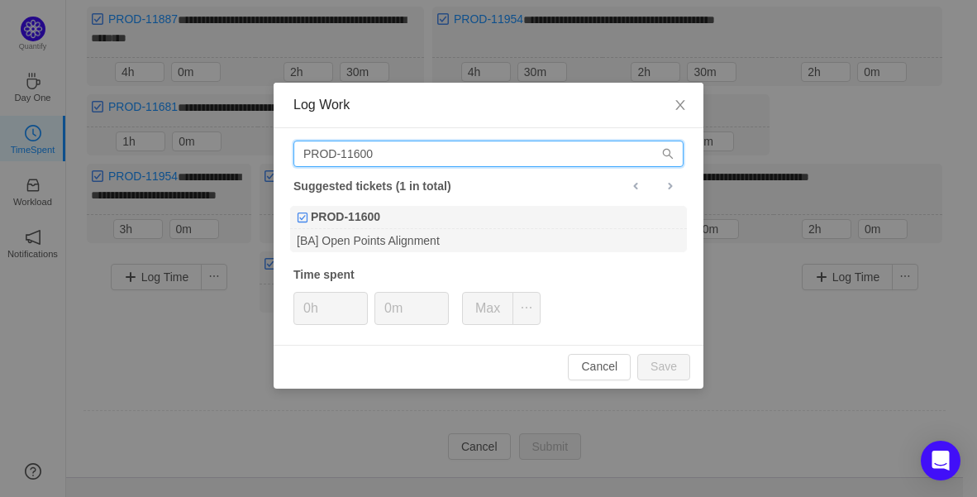
drag, startPoint x: 478, startPoint y: 145, endPoint x: 87, endPoint y: 148, distance: 391.7
click at [18, 139] on div "Log Work PROD-11600 Suggested tickets (1 in total) PROD-11600 [BA] Open Points …" at bounding box center [488, 248] width 977 height 497
paste input "926"
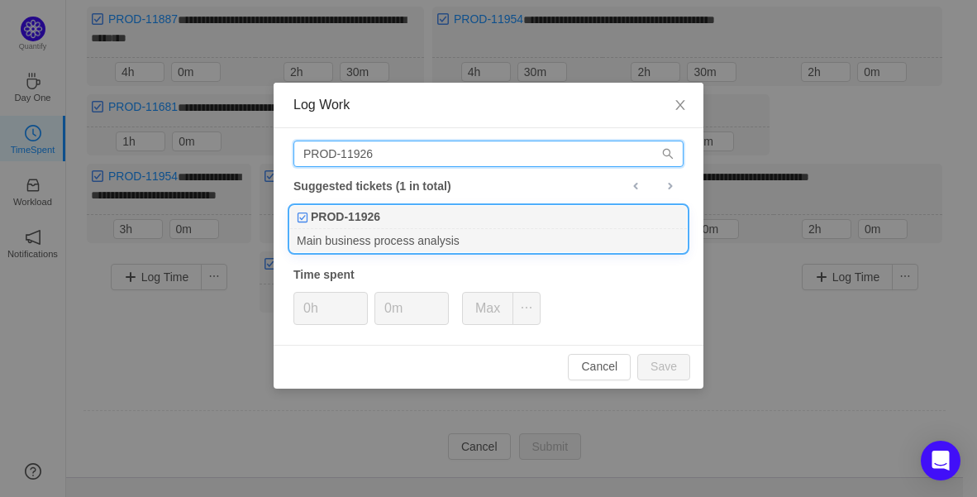
type input "PROD-11926"
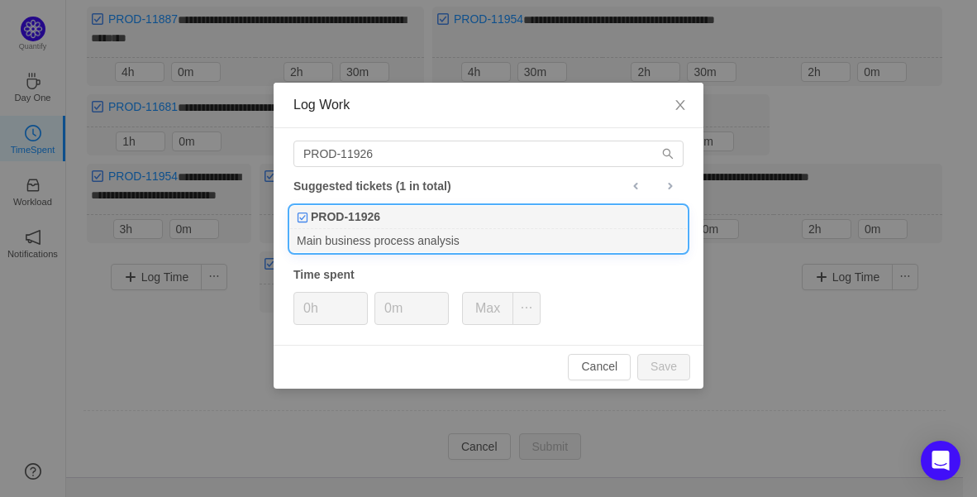
click at [422, 212] on div "PROD-11926" at bounding box center [488, 217] width 397 height 23
click at [359, 300] on icon "icon: up" at bounding box center [359, 303] width 6 height 6
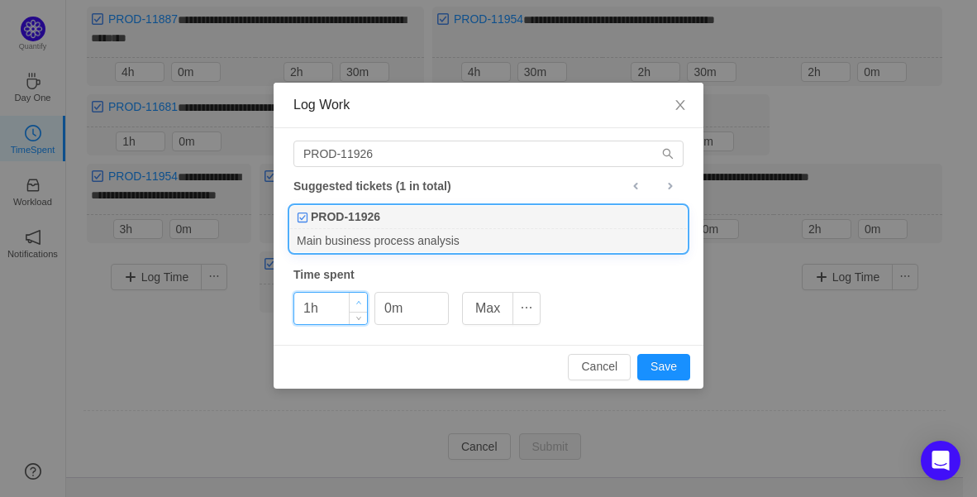
type input "2h"
click at [359, 300] on icon "icon: up" at bounding box center [359, 303] width 6 height 6
click at [437, 301] on icon "icon: up" at bounding box center [440, 303] width 6 height 6
type input "30m"
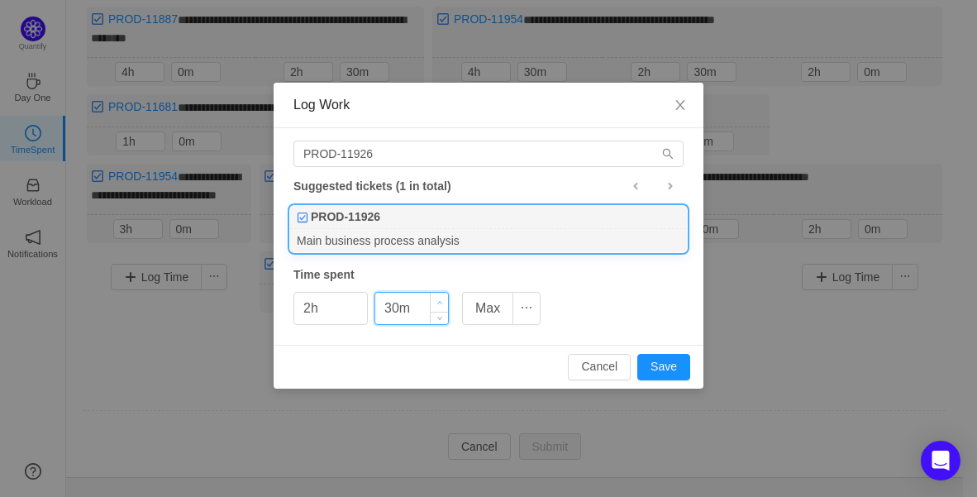
click at [437, 301] on icon "icon: up" at bounding box center [440, 303] width 6 height 6
click at [359, 301] on icon "icon: up" at bounding box center [359, 303] width 6 height 6
click at [666, 367] on button "Save" at bounding box center [663, 367] width 53 height 26
type input "0h"
type input "0m"
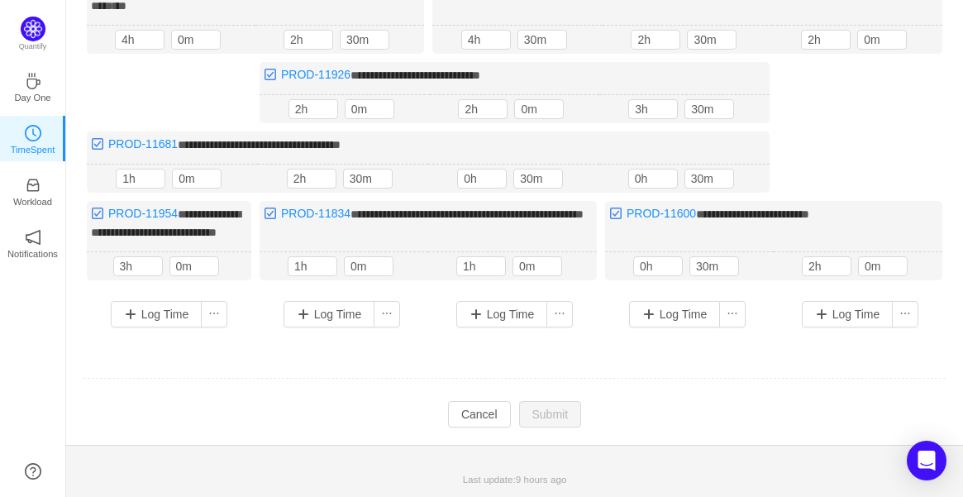
scroll to position [226, 0]
click at [662, 327] on div "Log Time" at bounding box center [687, 314] width 156 height 43
click at [672, 314] on button "Log Time" at bounding box center [675, 314] width 92 height 26
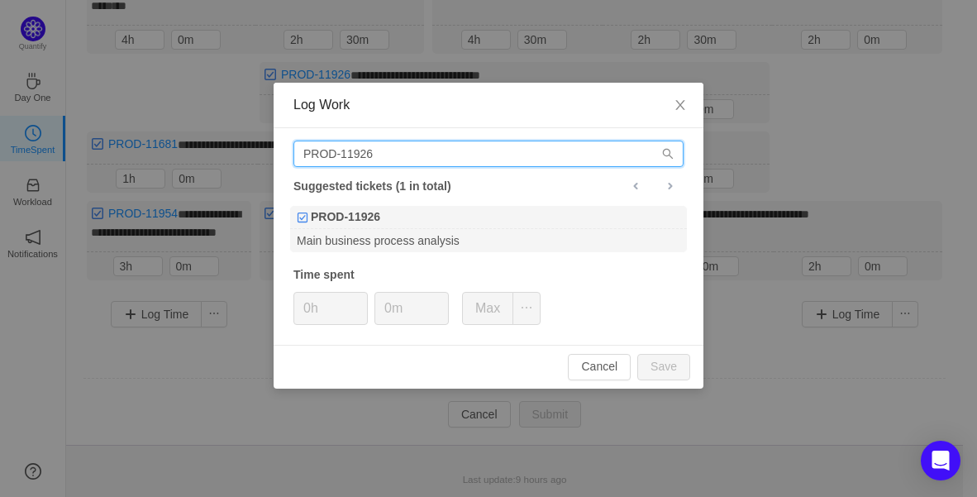
drag, startPoint x: 448, startPoint y: 153, endPoint x: 83, endPoint y: 155, distance: 365.2
click at [79, 153] on div "Log Work PROD-11926 Suggested tickets (1 in total) PROD-11926 Main business pro…" at bounding box center [488, 248] width 977 height 497
paste input "55"
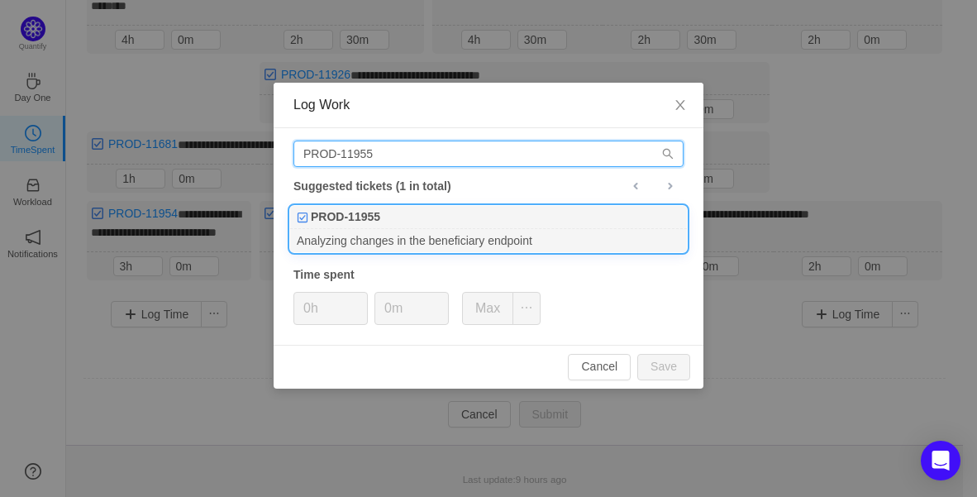
type input "PROD-11955"
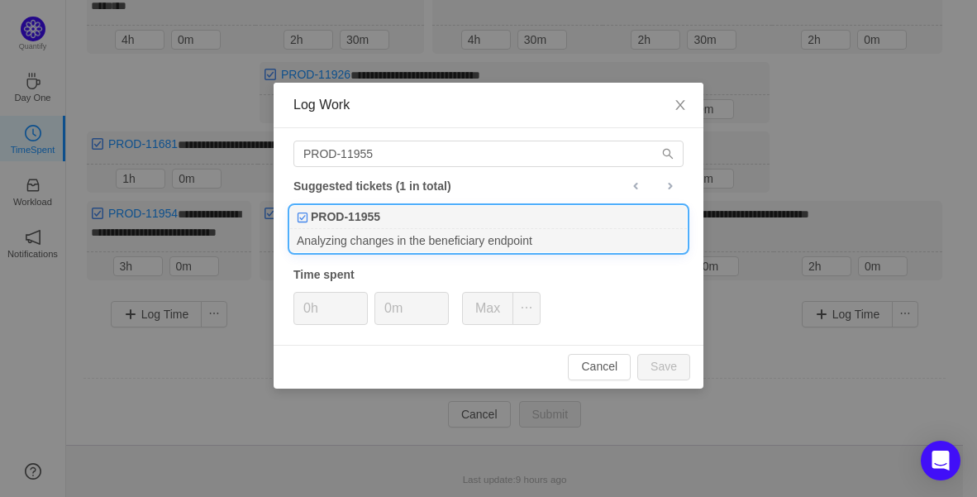
click at [423, 226] on div "PROD-11955" at bounding box center [488, 217] width 397 height 23
click at [360, 300] on icon "icon: up" at bounding box center [359, 303] width 6 height 6
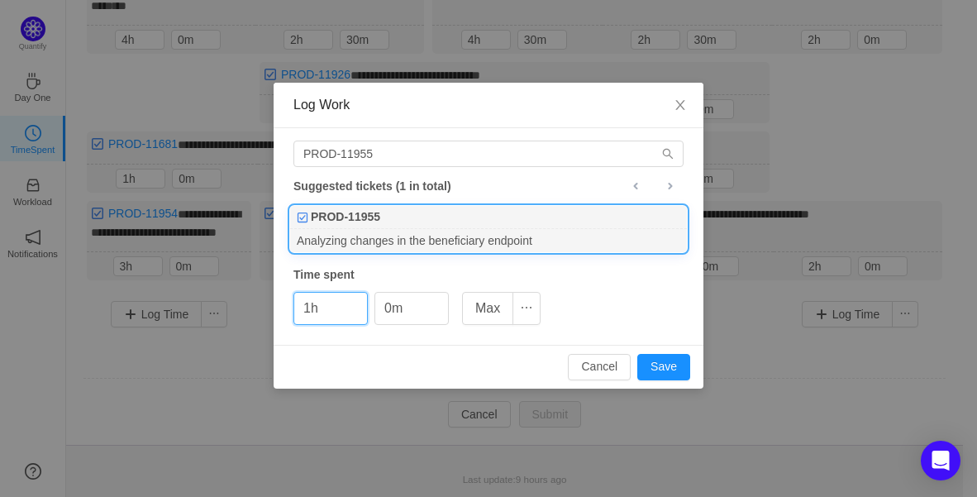
click at [692, 381] on div "Cancel Save" at bounding box center [489, 367] width 430 height 44
click at [670, 363] on button "Save" at bounding box center [663, 367] width 53 height 26
type input "0h"
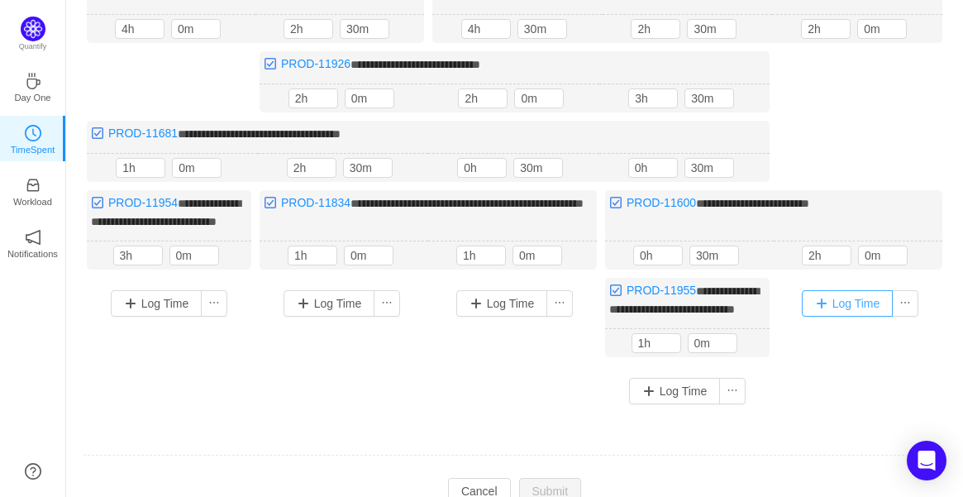
click at [840, 316] on button "Log Time" at bounding box center [848, 303] width 92 height 26
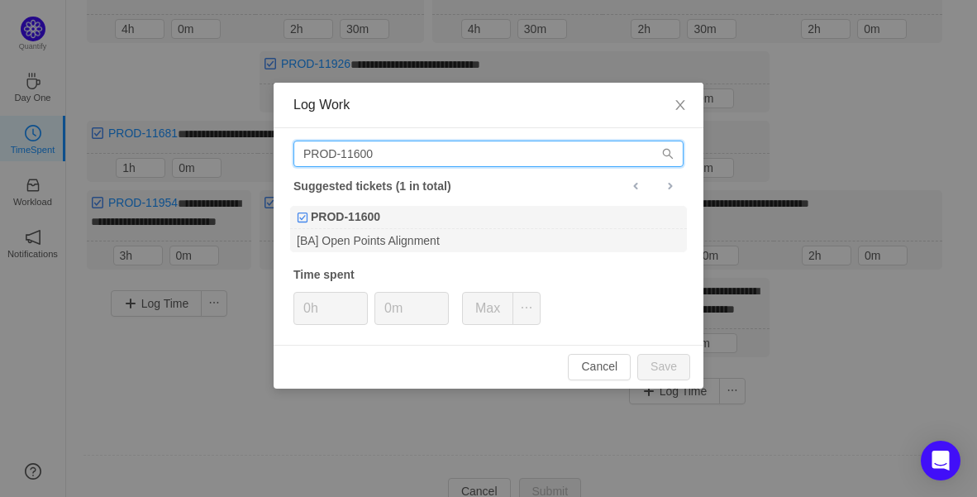
drag, startPoint x: 408, startPoint y: 155, endPoint x: 110, endPoint y: 159, distance: 298.3
click at [102, 155] on div "Log Work PROD-11600 Suggested tickets (1 in total) PROD-11600 [BA] Open Points …" at bounding box center [488, 248] width 977 height 497
paste input "955"
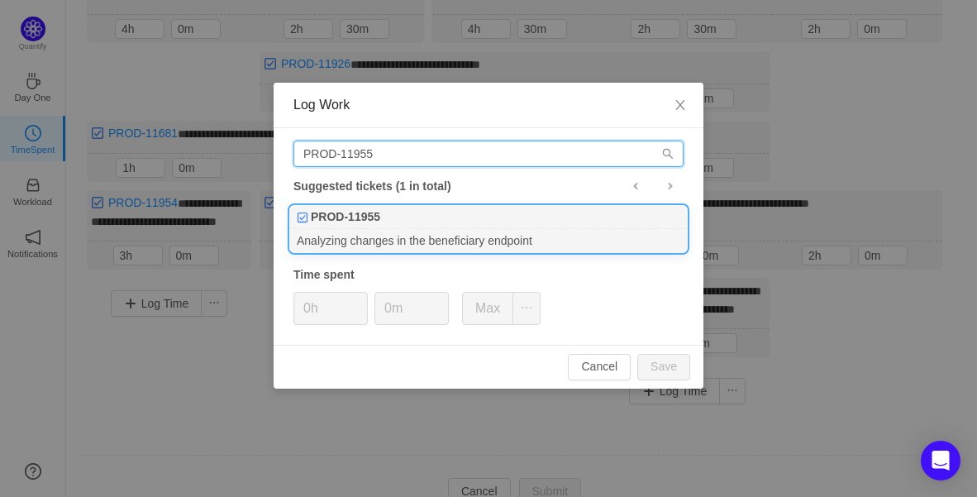
type input "PROD-11955"
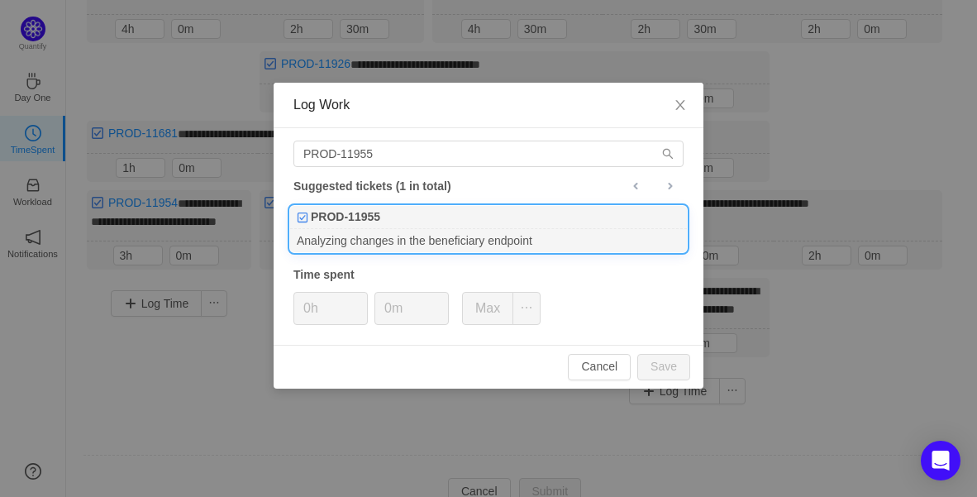
click at [412, 218] on div "PROD-11955" at bounding box center [488, 217] width 397 height 23
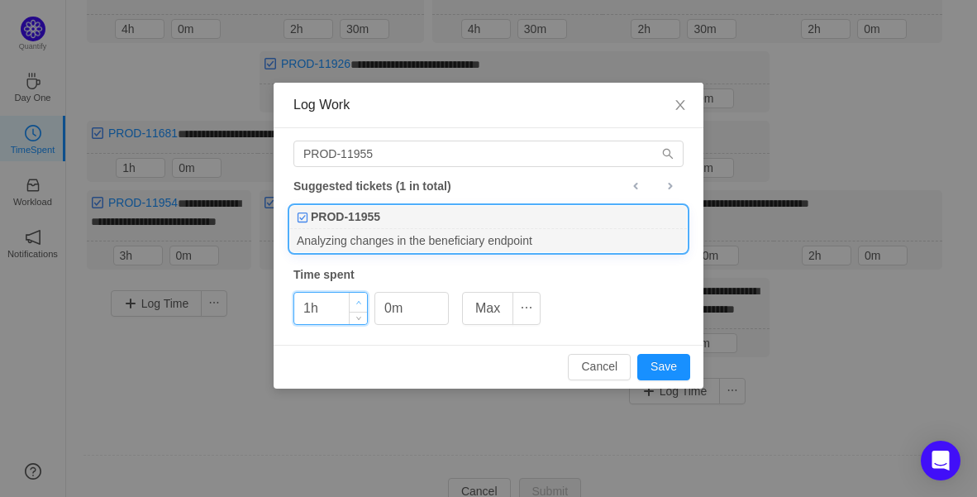
click at [355, 297] on span "Increase Value" at bounding box center [358, 302] width 17 height 19
click at [356, 297] on span "Increase Value" at bounding box center [358, 302] width 17 height 19
click at [357, 297] on span "Increase Value" at bounding box center [358, 302] width 17 height 19
click at [663, 366] on button "Save" at bounding box center [663, 367] width 53 height 26
type input "0h"
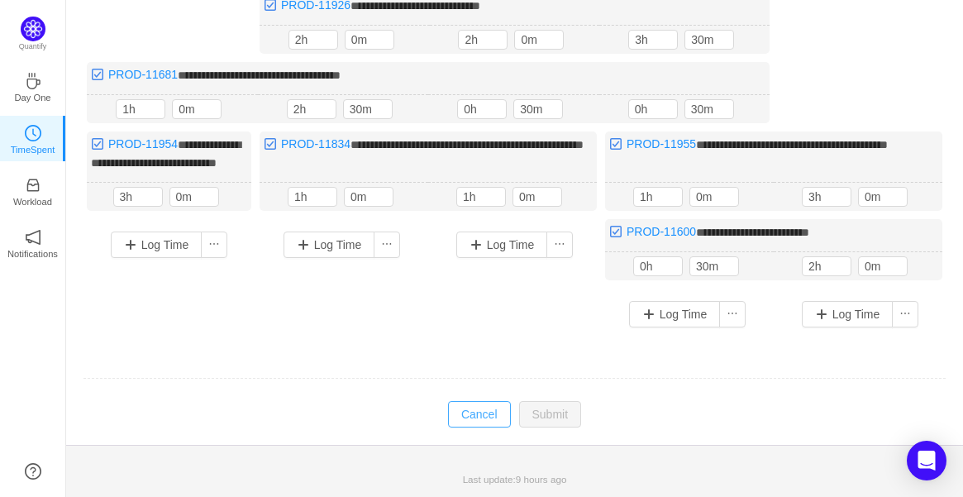
click at [476, 420] on button "Cancel" at bounding box center [479, 414] width 63 height 26
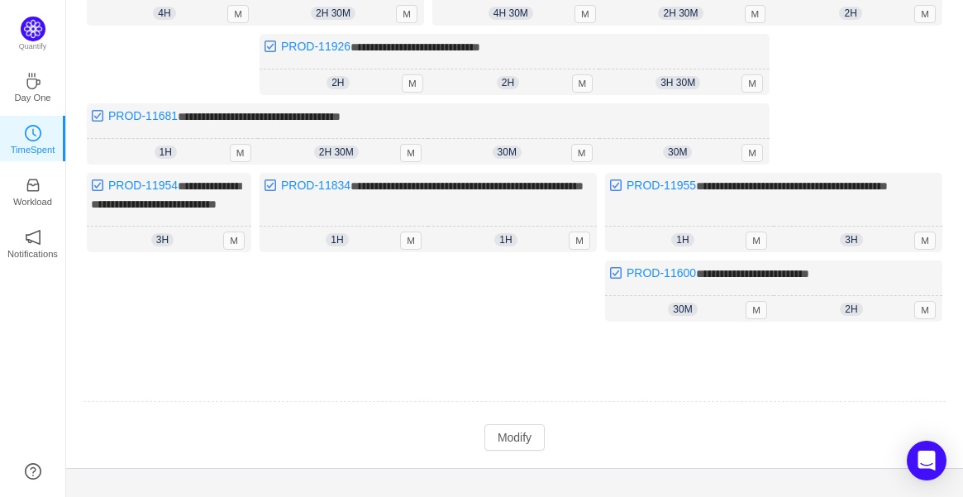
scroll to position [277, 0]
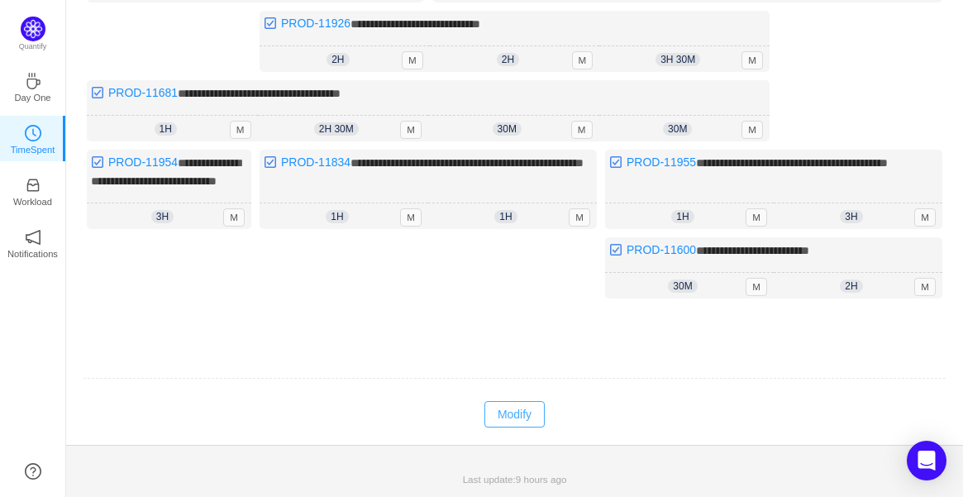
drag, startPoint x: 533, startPoint y: 415, endPoint x: 511, endPoint y: 379, distance: 42.0
click at [533, 415] on button "Modify" at bounding box center [514, 414] width 60 height 26
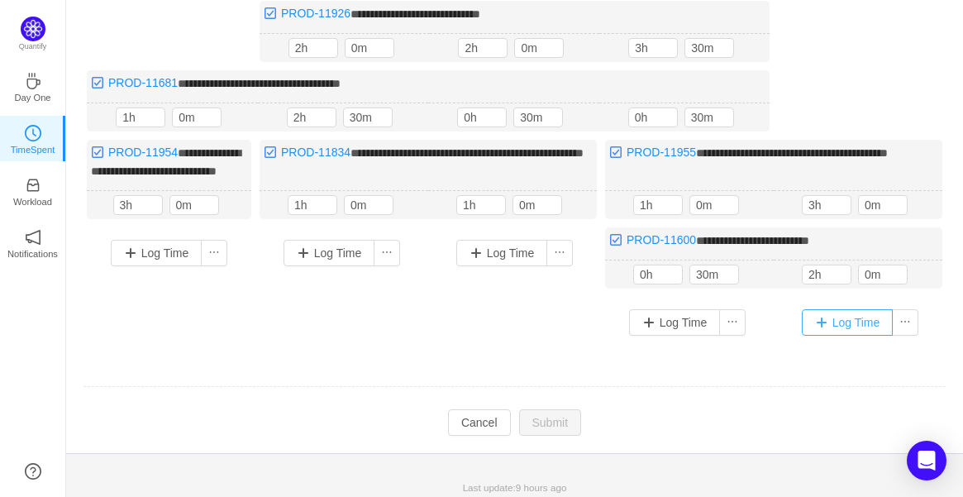
click at [836, 332] on button "Log Time" at bounding box center [848, 322] width 92 height 26
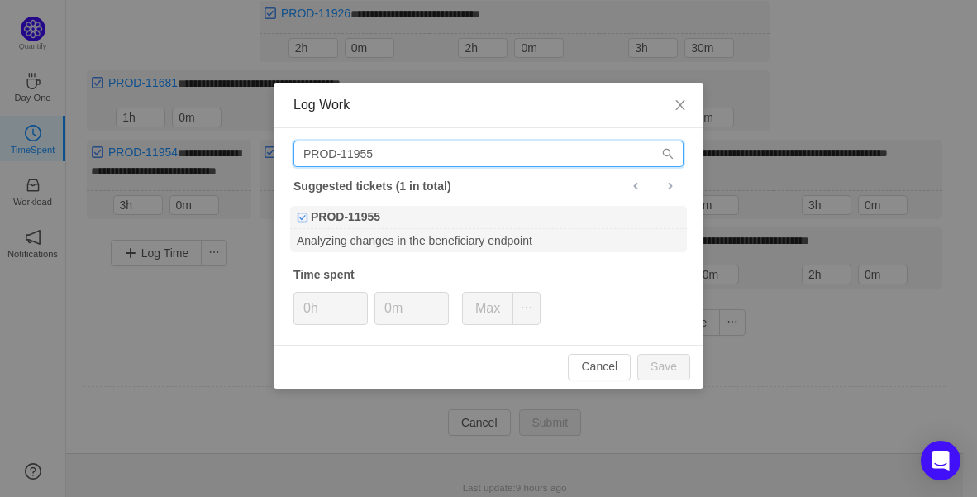
drag, startPoint x: 419, startPoint y: 149, endPoint x: 88, endPoint y: 150, distance: 330.5
click at [76, 142] on div "Log Work PROD-11955 Suggested tickets (1 in total) PROD-11955 Analyzing changes…" at bounding box center [488, 248] width 977 height 497
paste input "7"
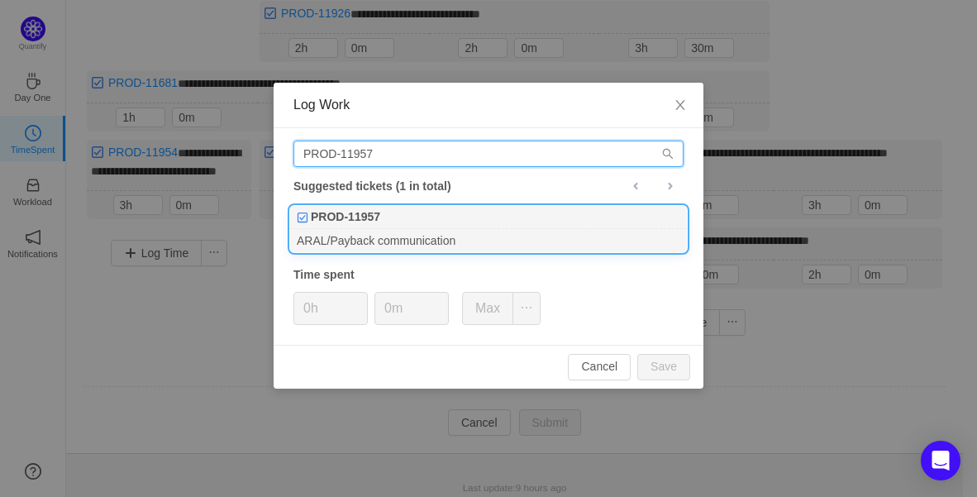
type input "PROD-11957"
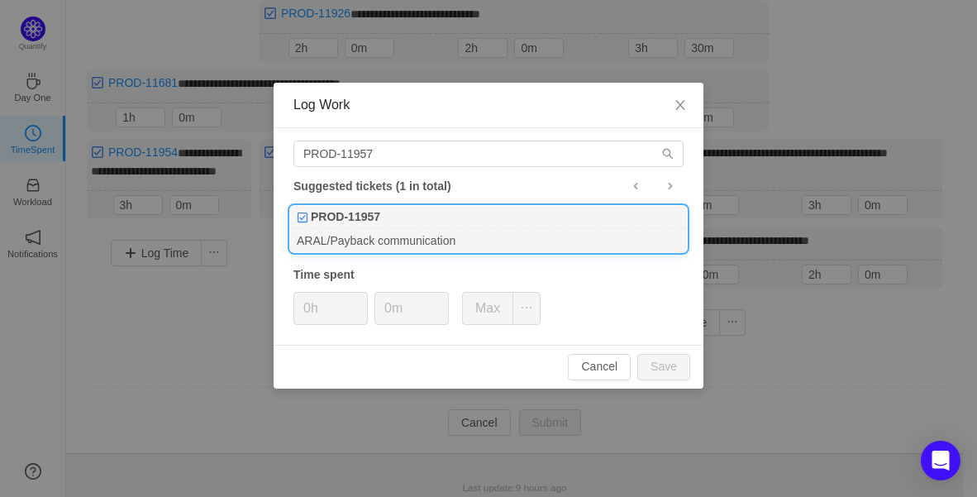
click at [418, 223] on div "PROD-11957" at bounding box center [488, 217] width 397 height 23
click at [361, 295] on span "Increase Value" at bounding box center [358, 302] width 17 height 19
click at [671, 368] on button "Save" at bounding box center [663, 367] width 53 height 26
type input "0h"
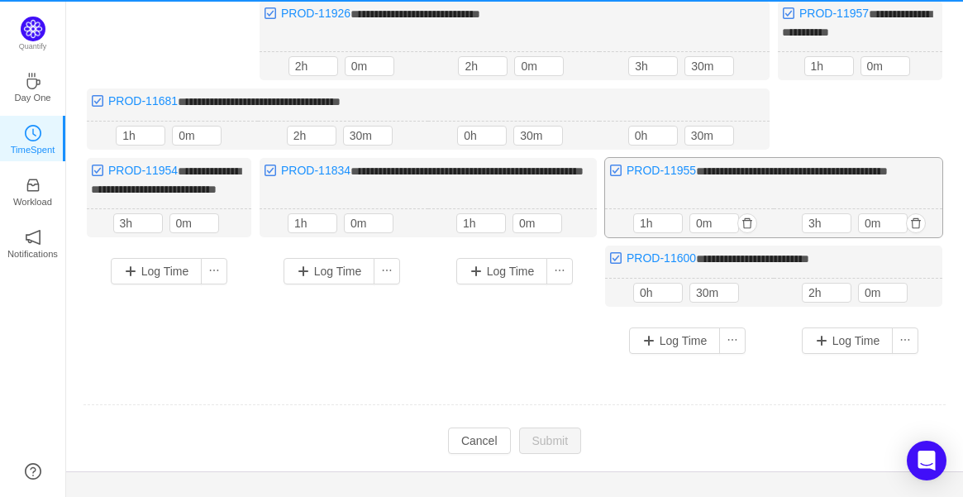
scroll to position [93, 0]
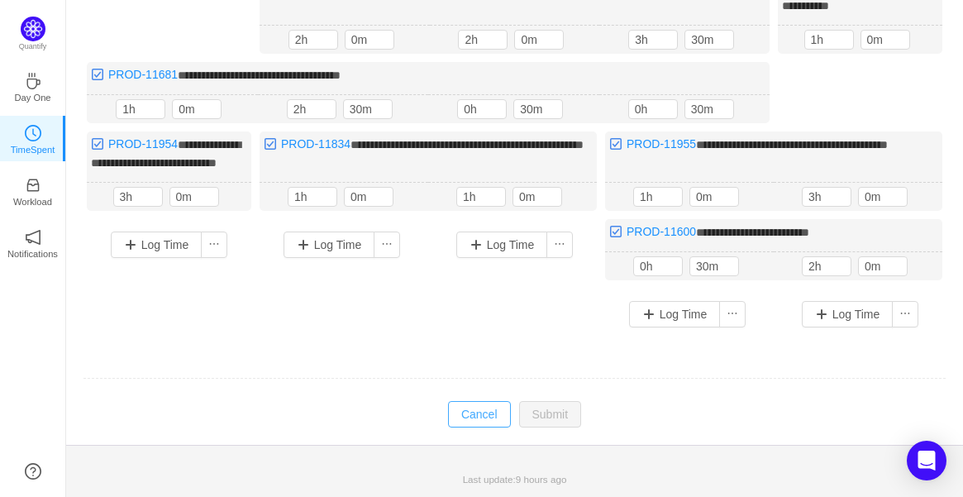
click at [501, 411] on button "Cancel" at bounding box center [479, 414] width 63 height 26
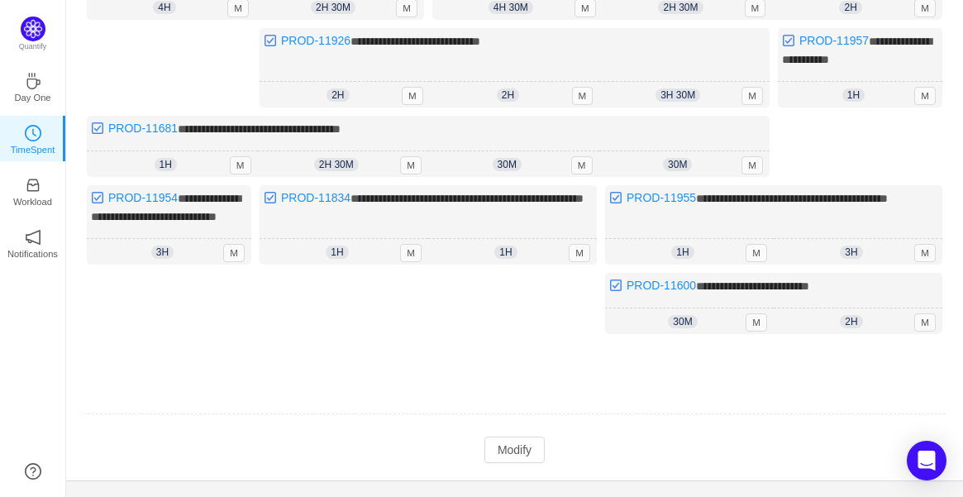
scroll to position [0, 0]
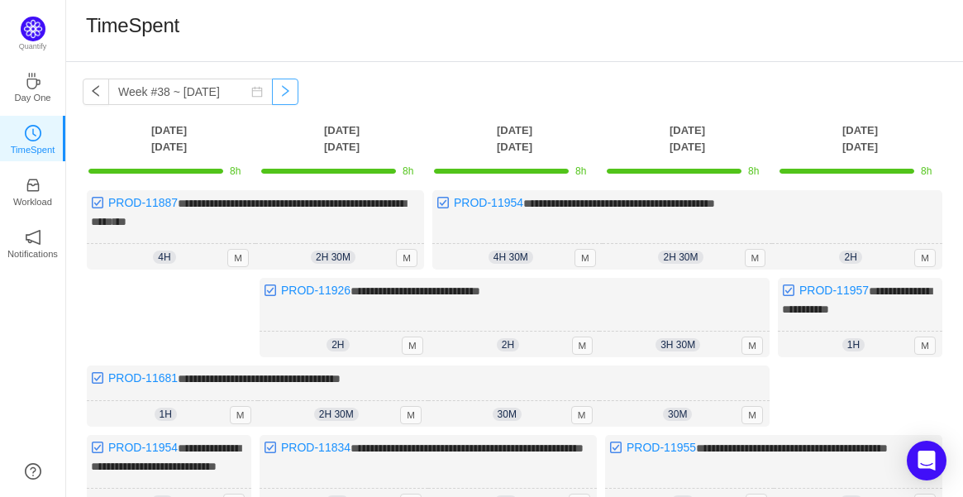
click at [277, 91] on button "button" at bounding box center [285, 91] width 26 height 26
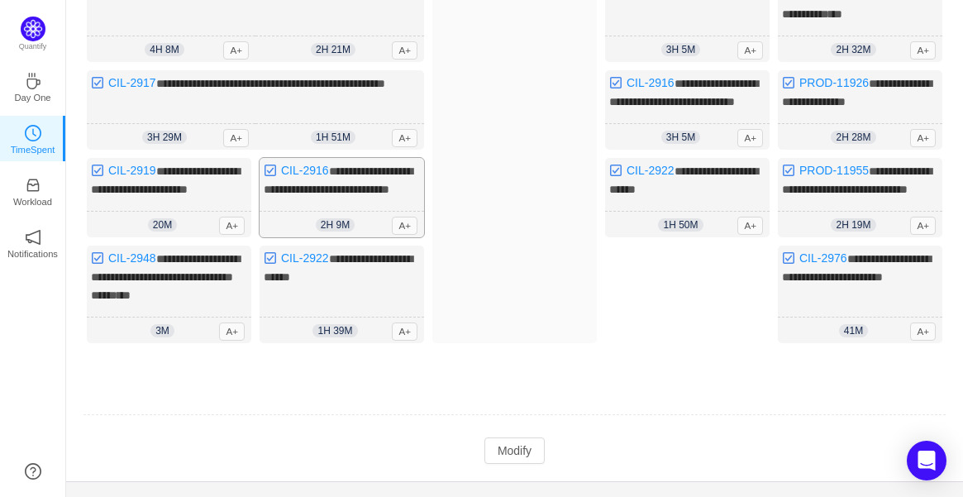
scroll to position [275, 0]
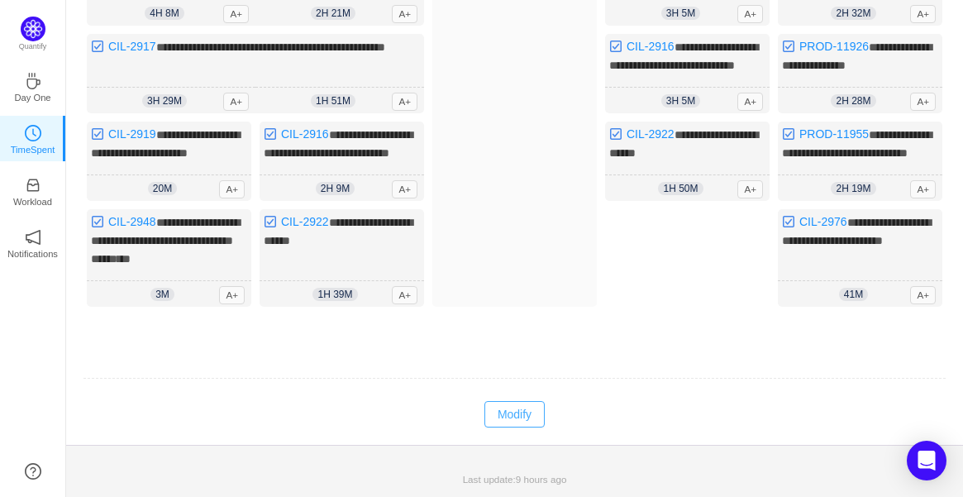
click at [521, 427] on button "Modify" at bounding box center [514, 414] width 60 height 26
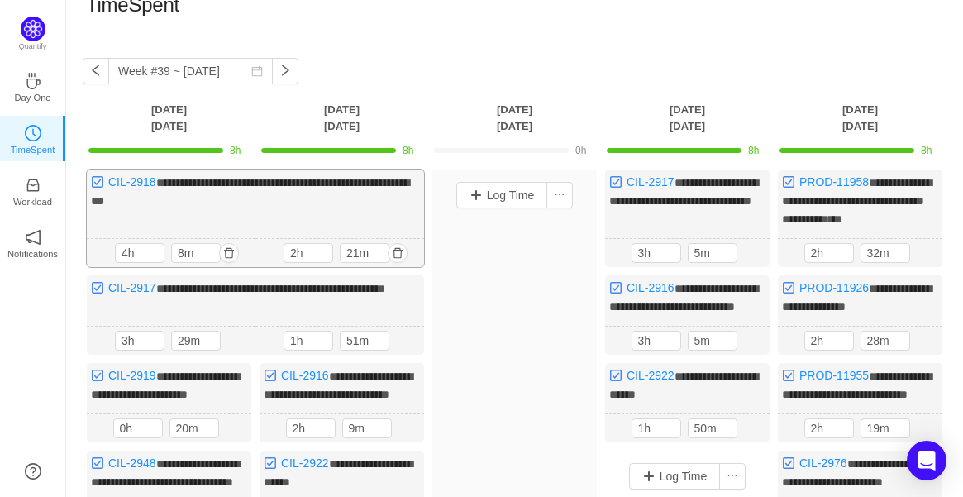
scroll to position [0, 0]
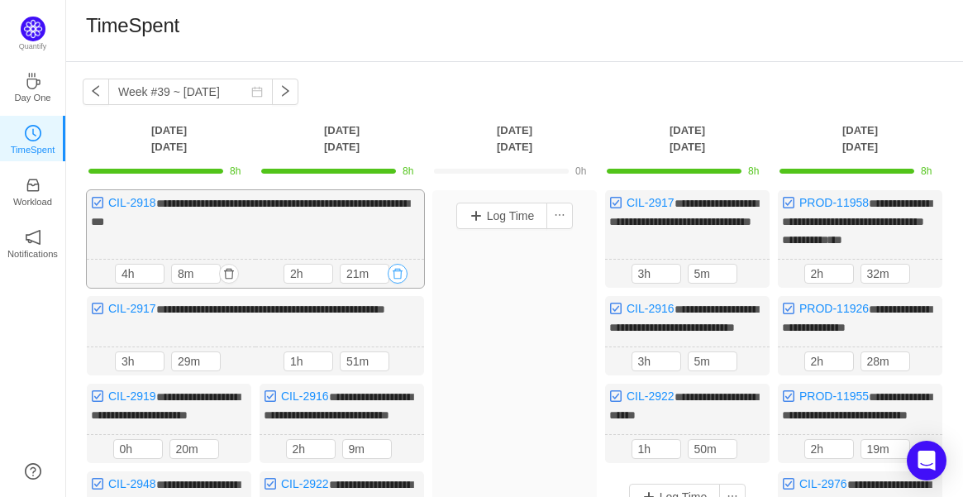
click at [400, 273] on button "button" at bounding box center [398, 274] width 20 height 20
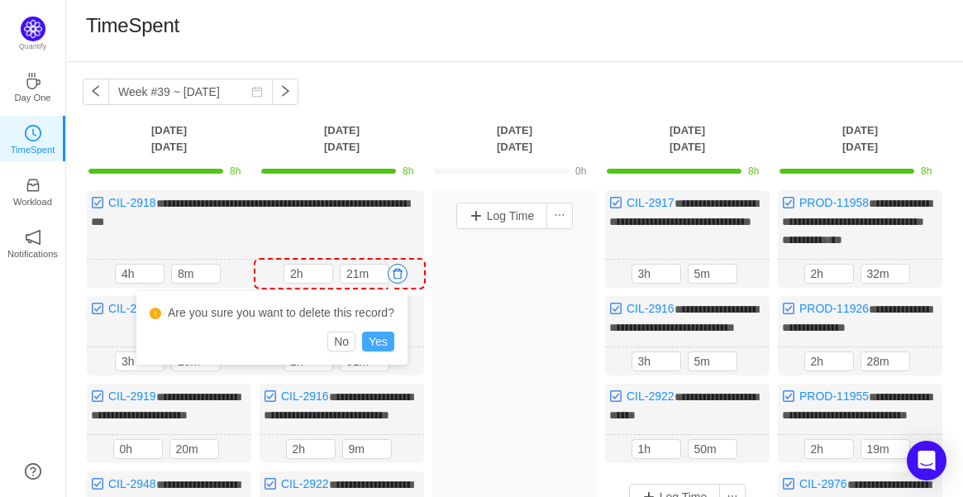
click at [375, 335] on button "Yes" at bounding box center [378, 341] width 32 height 20
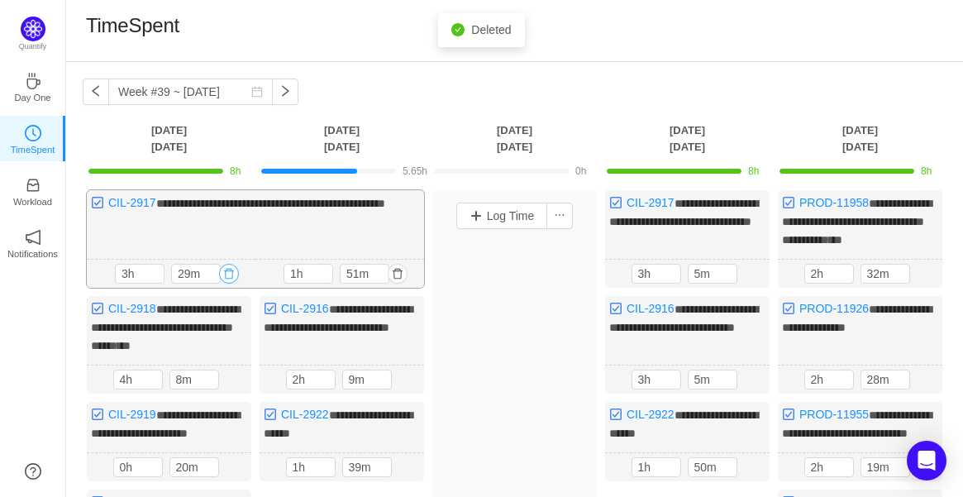
click at [226, 271] on button "button" at bounding box center [229, 274] width 20 height 20
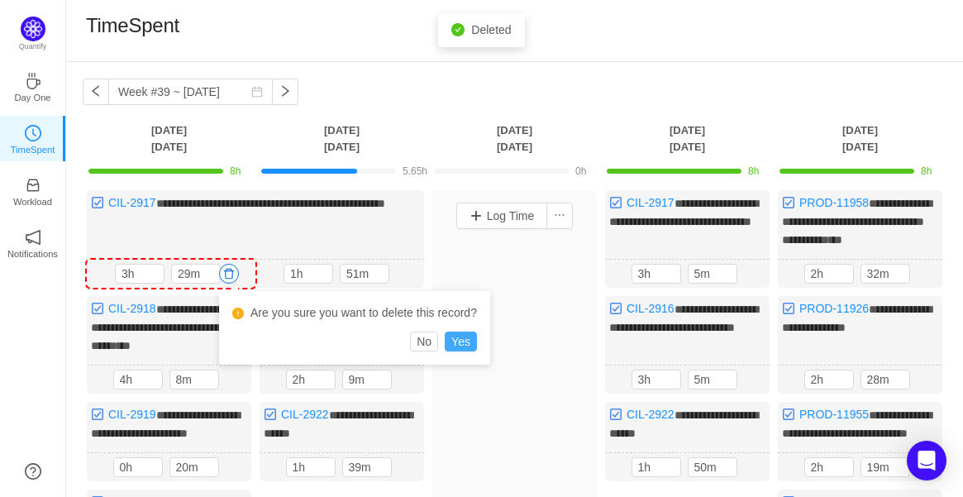
click at [468, 339] on button "Yes" at bounding box center [461, 341] width 32 height 20
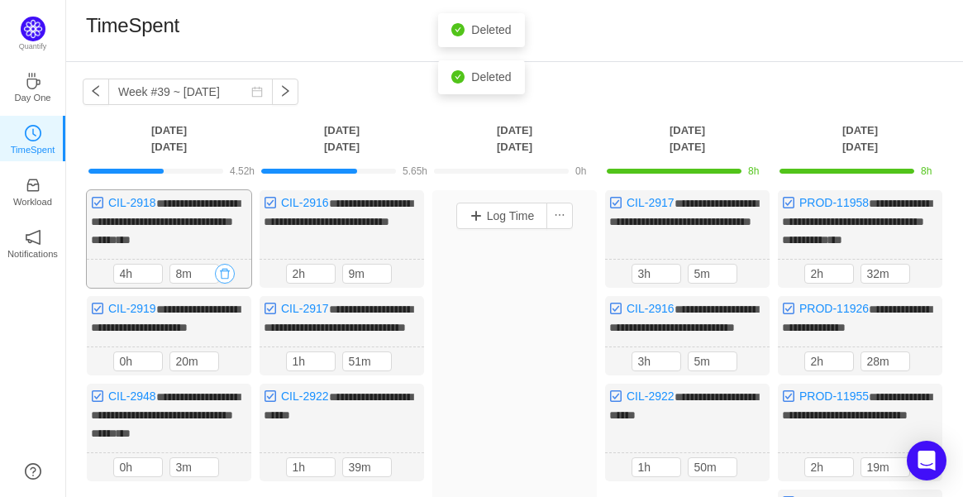
click at [227, 273] on button "button" at bounding box center [225, 274] width 20 height 20
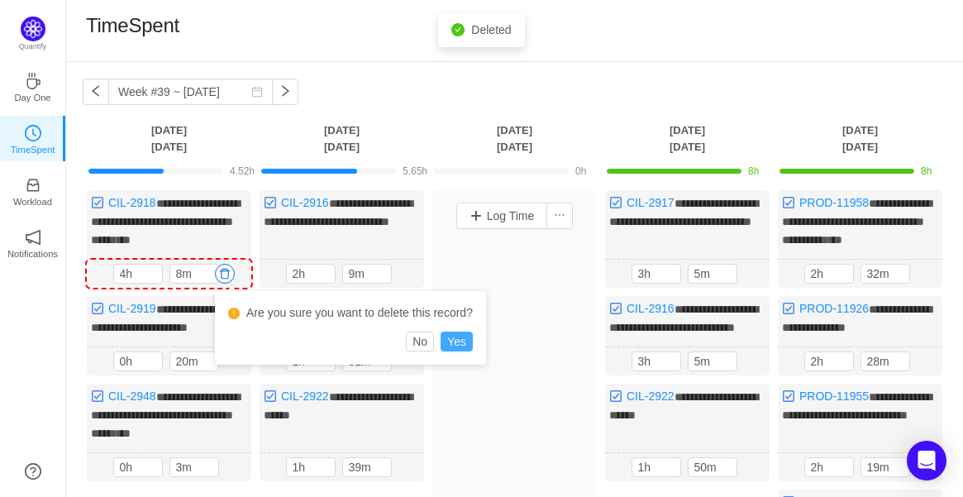
click at [469, 340] on button "Yes" at bounding box center [456, 341] width 32 height 20
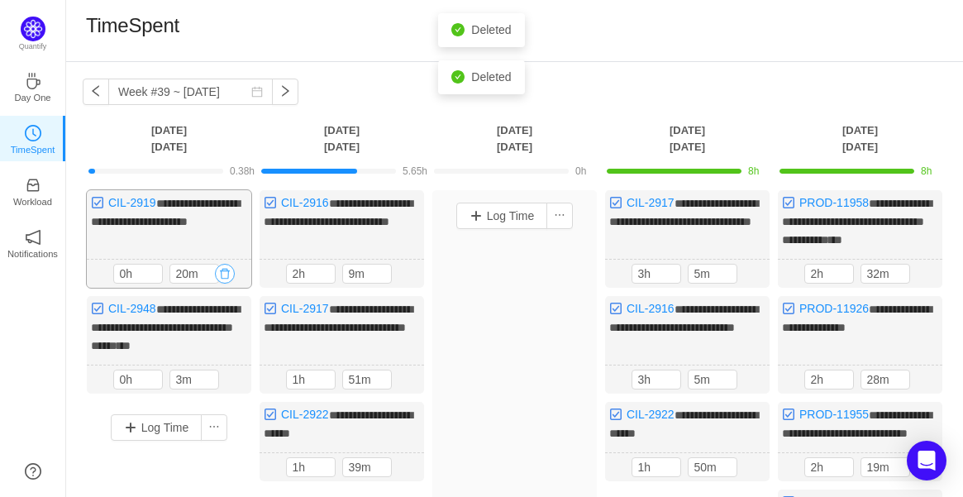
click at [229, 264] on button "button" at bounding box center [225, 274] width 20 height 20
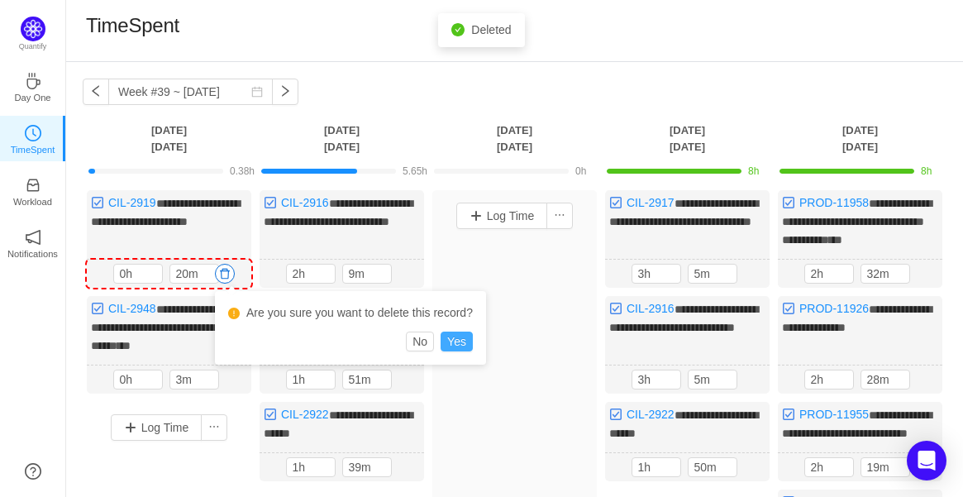
click at [448, 340] on button "Yes" at bounding box center [456, 341] width 32 height 20
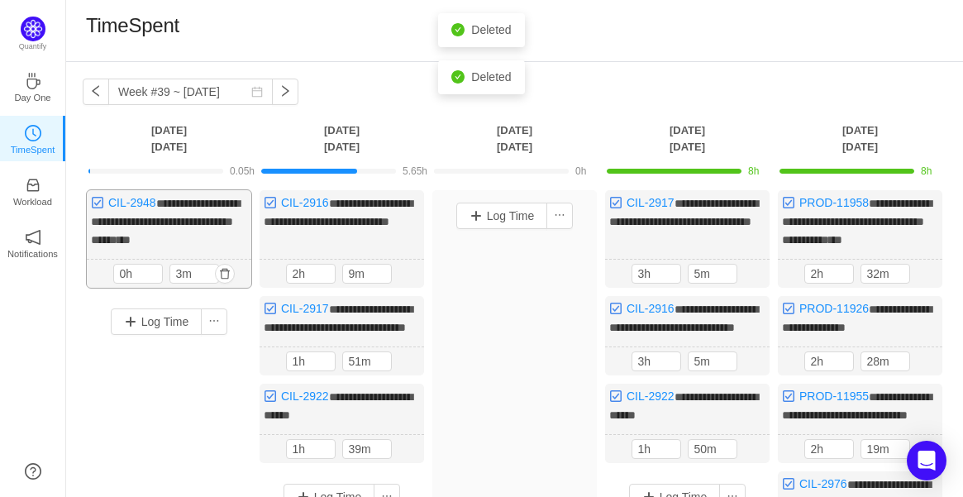
click at [235, 265] on div "3m 0h 3m" at bounding box center [169, 273] width 164 height 29
click at [227, 270] on button "button" at bounding box center [225, 274] width 20 height 20
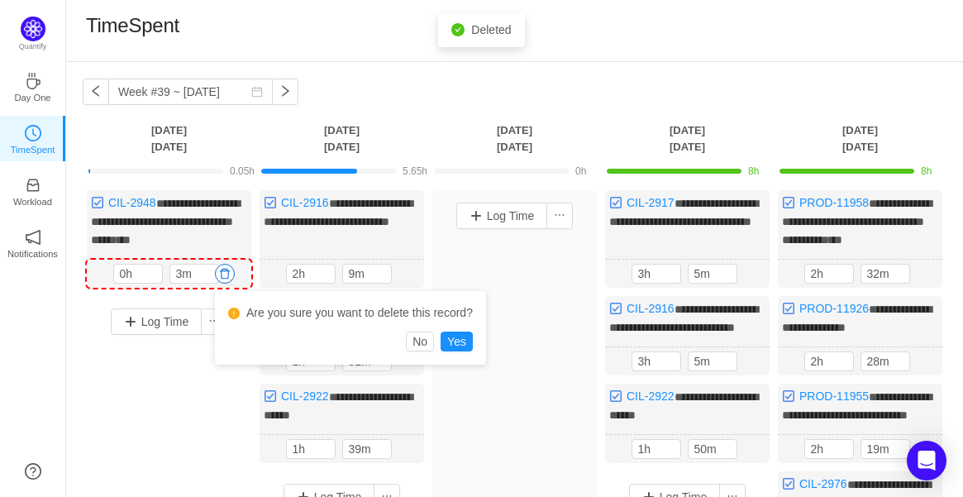
click at [441, 338] on div "No Yes" at bounding box center [350, 341] width 245 height 20
click at [448, 338] on button "Yes" at bounding box center [456, 341] width 32 height 20
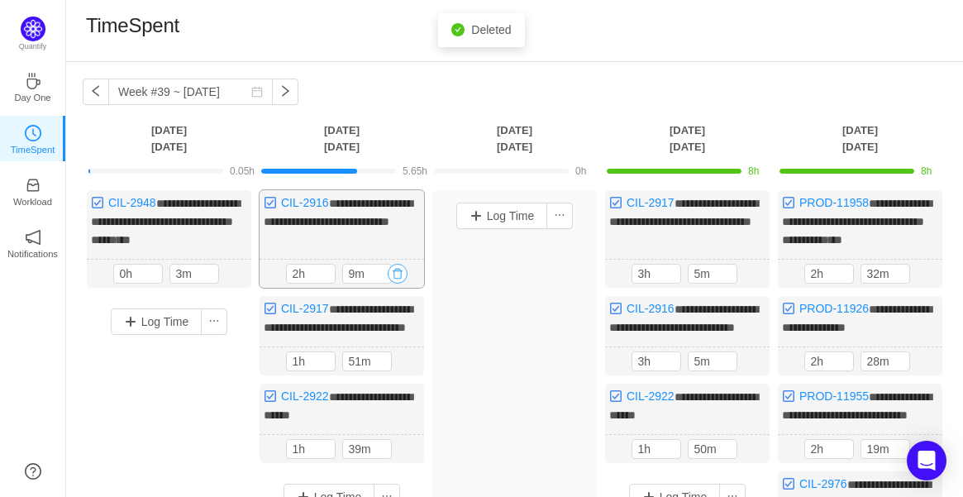
click at [394, 270] on button "button" at bounding box center [398, 274] width 20 height 20
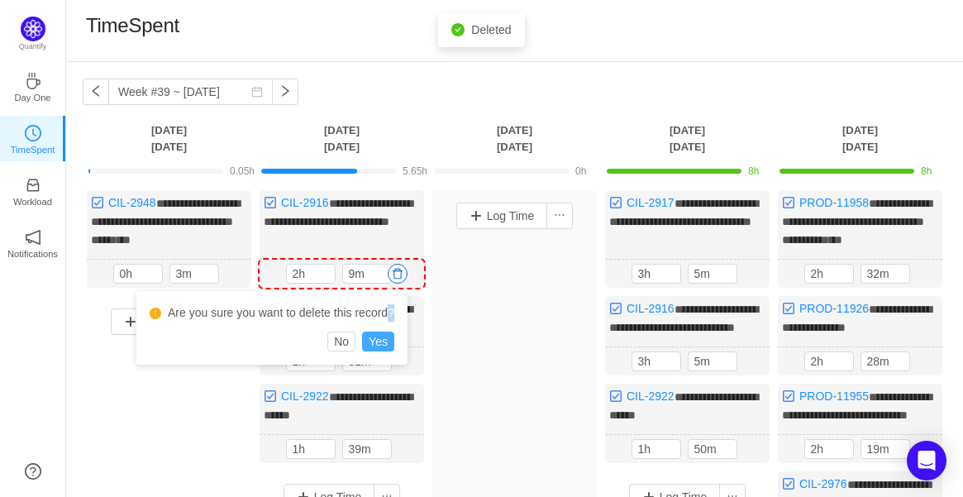
click at [383, 336] on div "Are you sure you want to delete this record? No Yes" at bounding box center [271, 328] width 271 height 74
click at [382, 338] on button "Yes" at bounding box center [378, 341] width 32 height 20
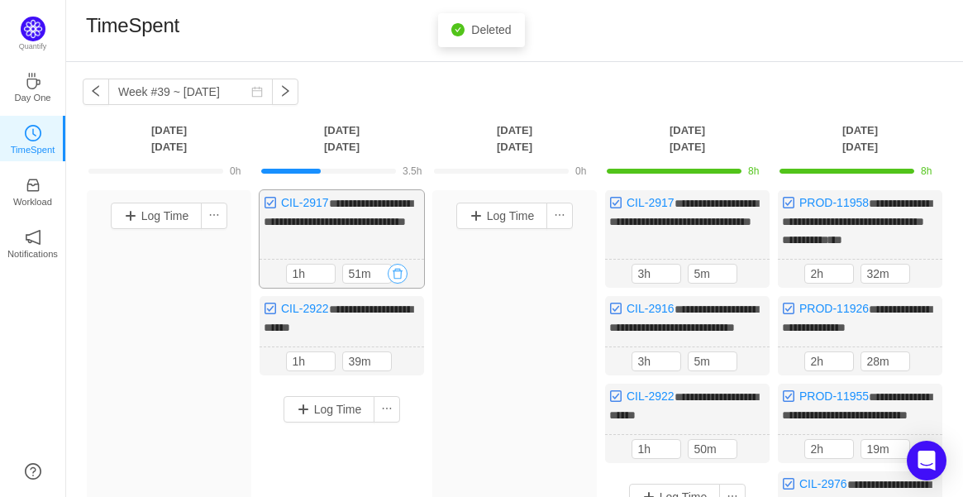
click at [401, 275] on button "button" at bounding box center [398, 274] width 20 height 20
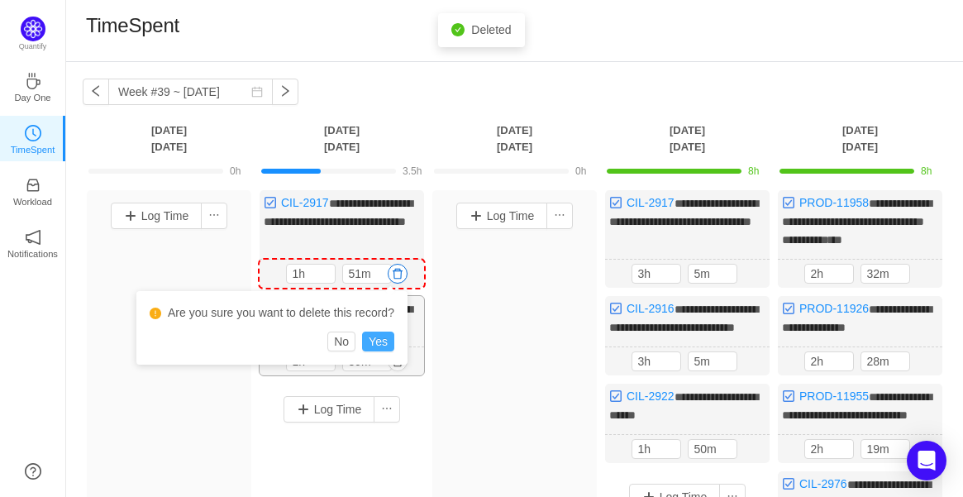
click at [378, 340] on button "Yes" at bounding box center [378, 341] width 32 height 20
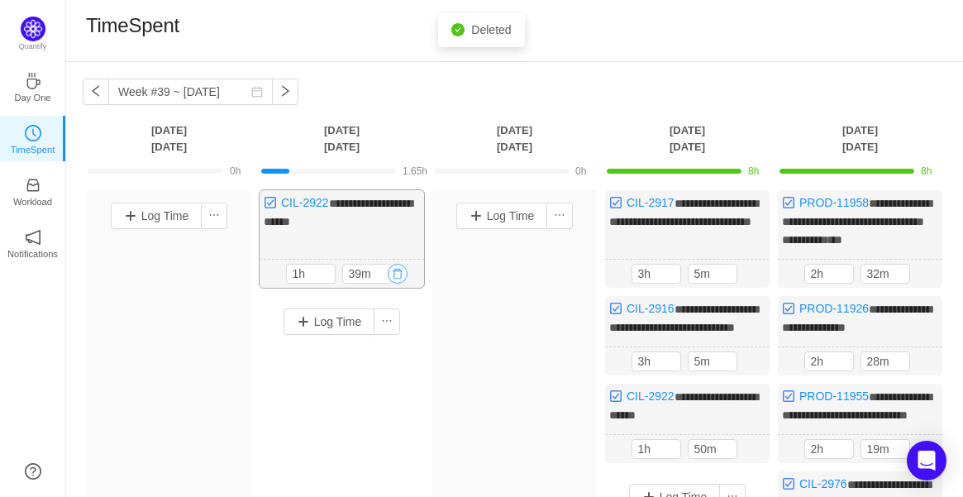
click at [402, 270] on button "button" at bounding box center [398, 274] width 20 height 20
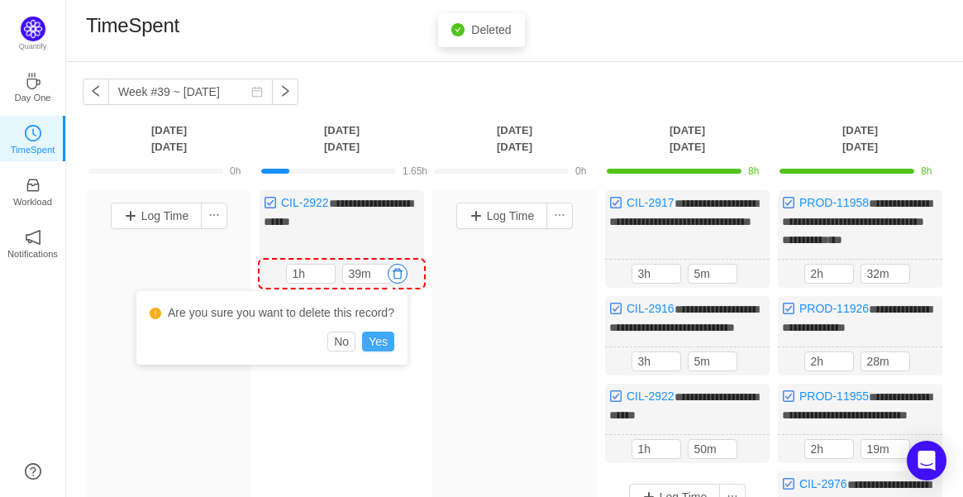
drag, startPoint x: 370, startPoint y: 334, endPoint x: 497, endPoint y: 314, distance: 128.8
click at [370, 334] on button "Yes" at bounding box center [378, 341] width 32 height 20
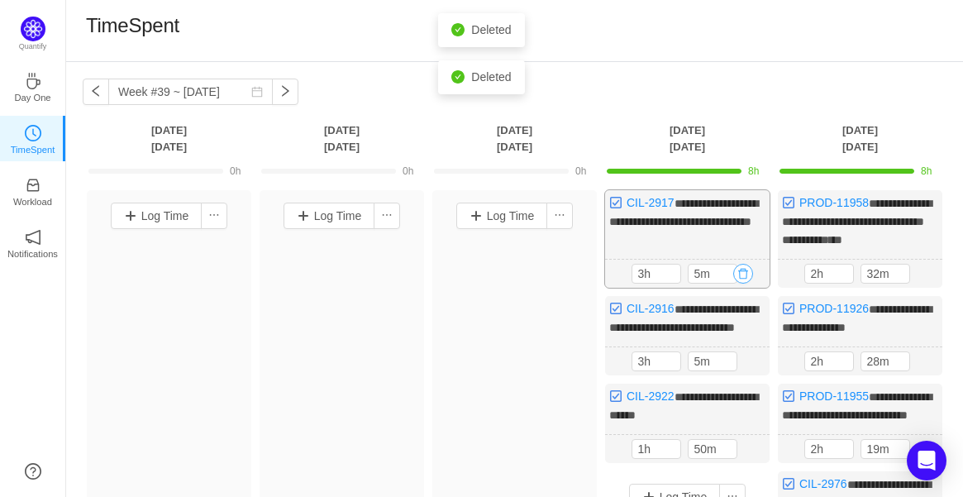
click at [737, 272] on button "button" at bounding box center [743, 274] width 20 height 20
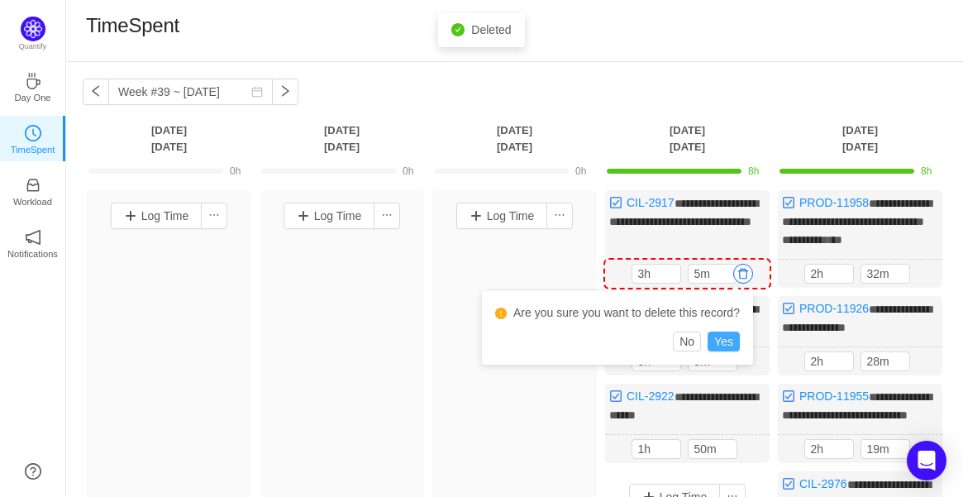
click at [730, 337] on button "Yes" at bounding box center [723, 341] width 32 height 20
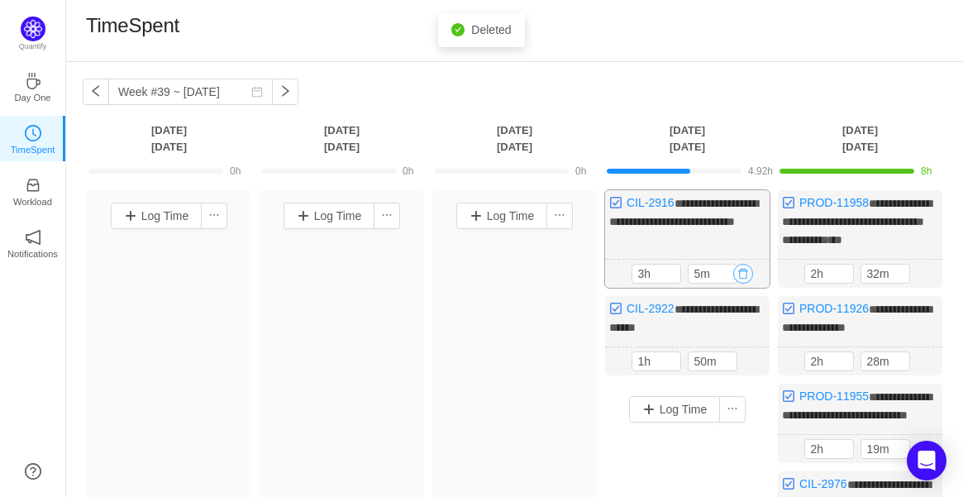
click at [748, 273] on button "button" at bounding box center [743, 274] width 20 height 20
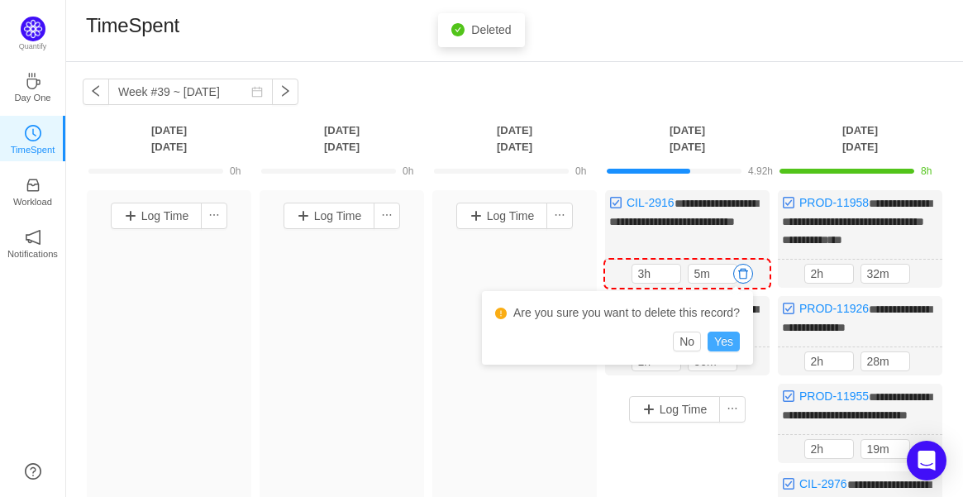
click at [723, 334] on button "Yes" at bounding box center [723, 341] width 32 height 20
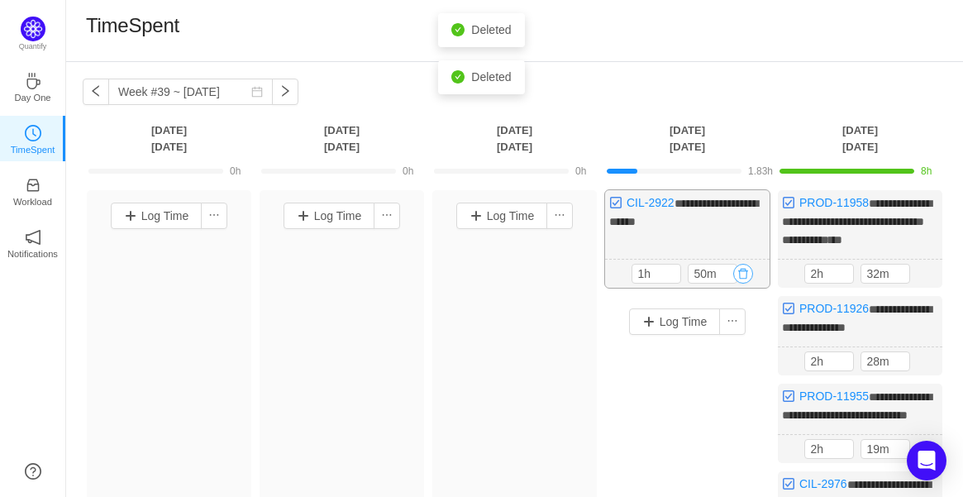
click at [746, 271] on button "button" at bounding box center [743, 274] width 20 height 20
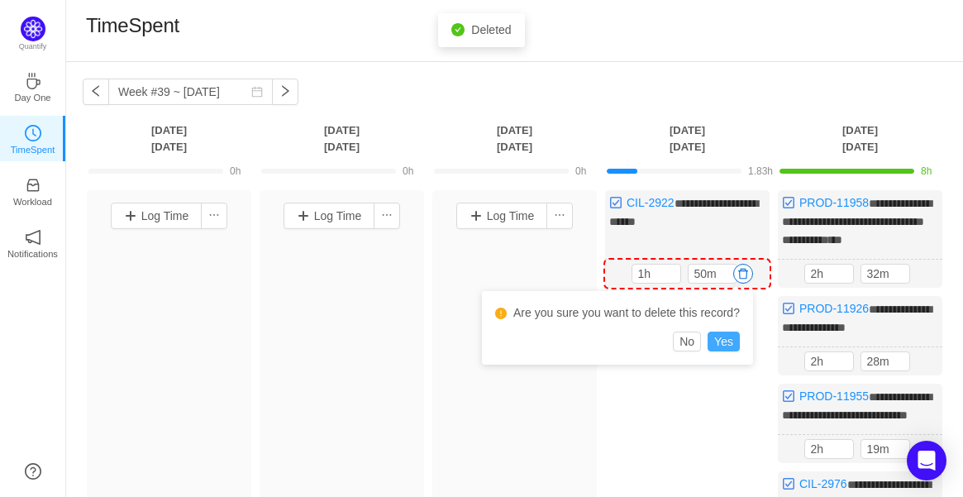
click at [720, 335] on button "Yes" at bounding box center [723, 341] width 32 height 20
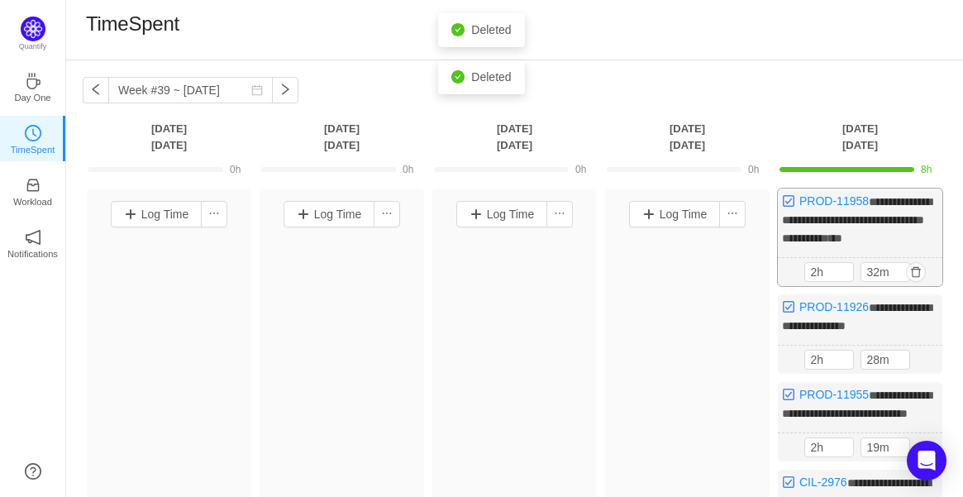
scroll to position [92, 0]
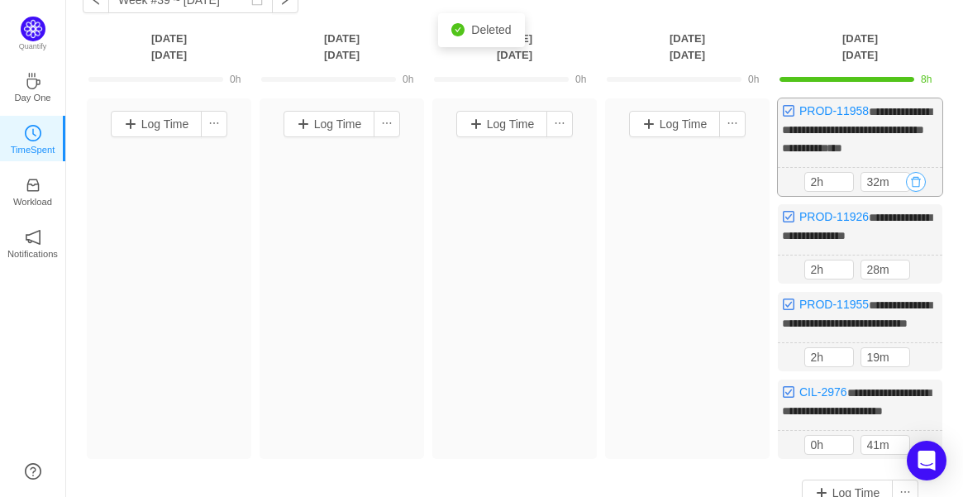
click at [918, 183] on button "button" at bounding box center [916, 182] width 20 height 20
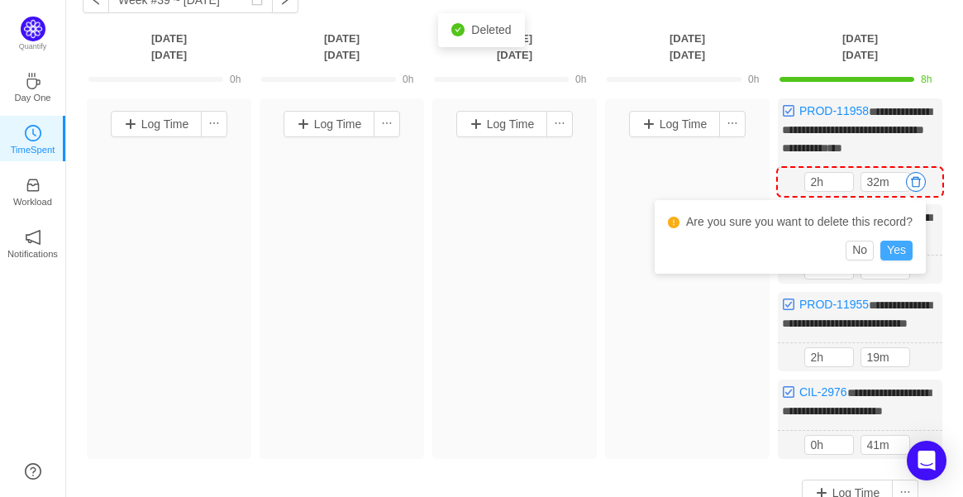
click at [894, 245] on button "Yes" at bounding box center [896, 250] width 32 height 20
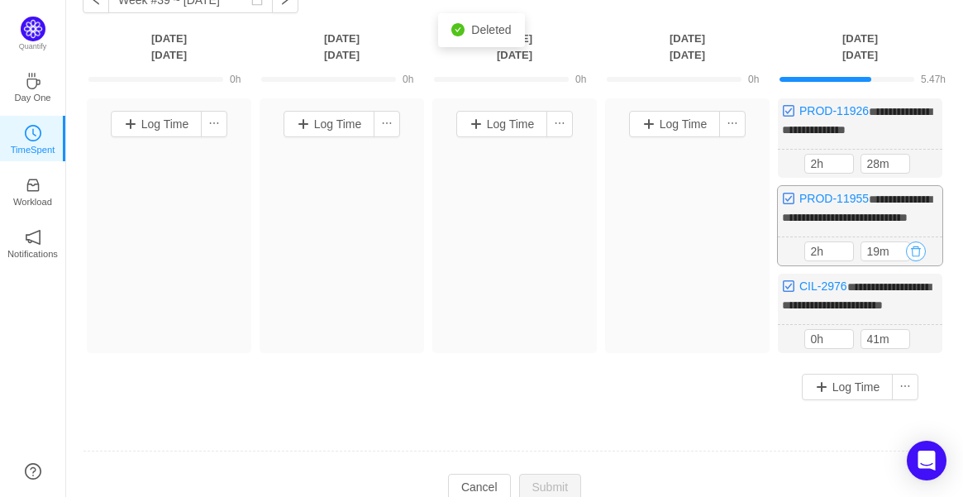
click at [917, 261] on button "button" at bounding box center [916, 251] width 20 height 20
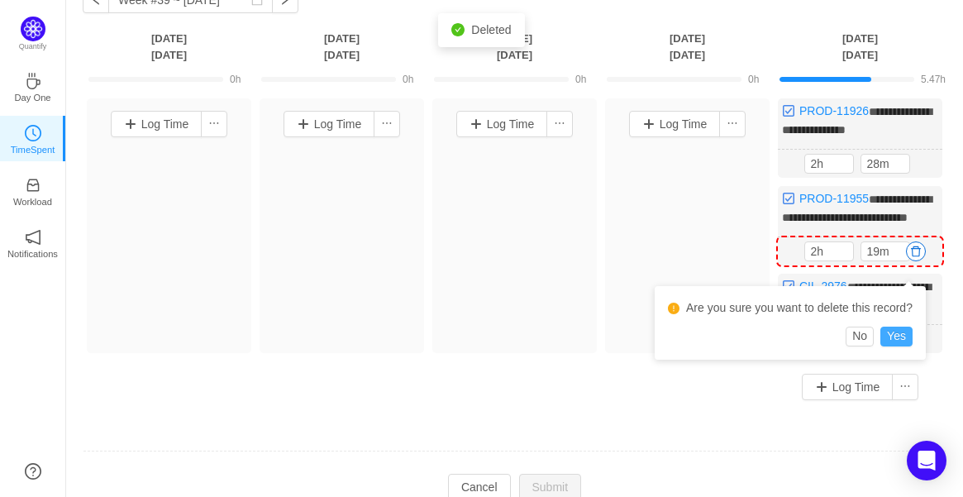
drag, startPoint x: 878, startPoint y: 321, endPoint x: 888, endPoint y: 330, distance: 12.9
click at [881, 323] on div "Are you sure you want to delete this record?" at bounding box center [790, 311] width 245 height 31
click at [892, 331] on button "Yes" at bounding box center [896, 336] width 32 height 20
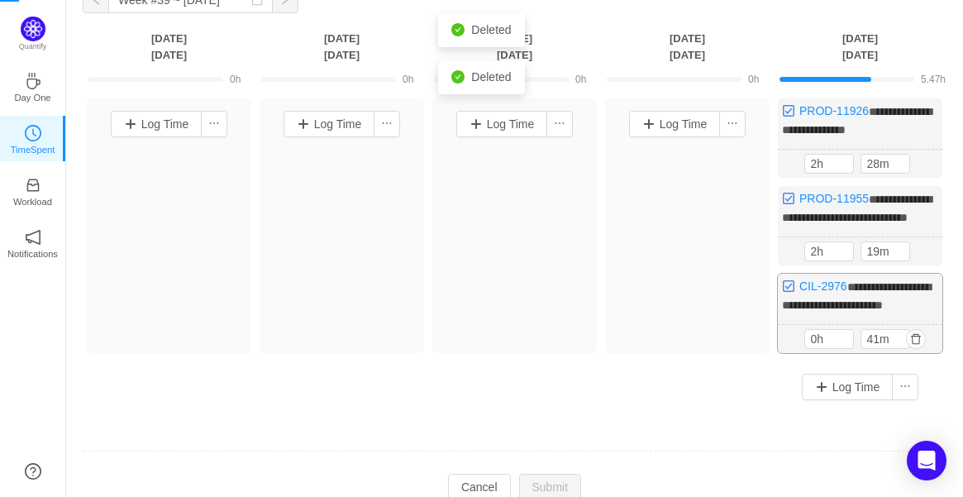
scroll to position [89, 0]
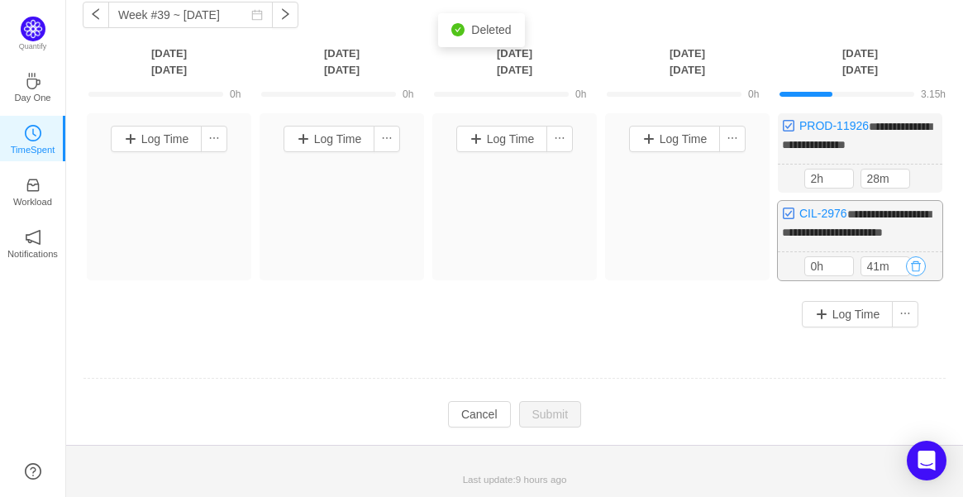
click at [916, 268] on button "button" at bounding box center [916, 266] width 20 height 20
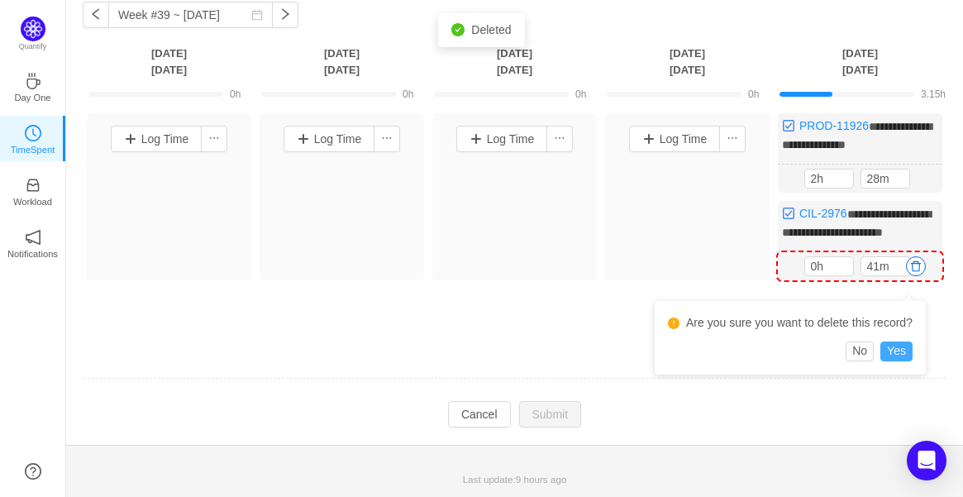
click at [897, 343] on button "Yes" at bounding box center [896, 351] width 32 height 20
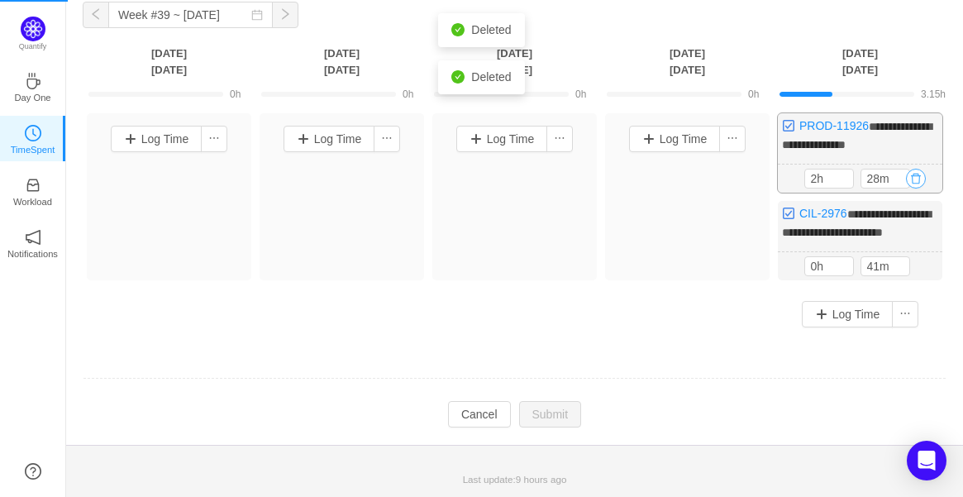
click at [916, 169] on button "button" at bounding box center [916, 179] width 20 height 20
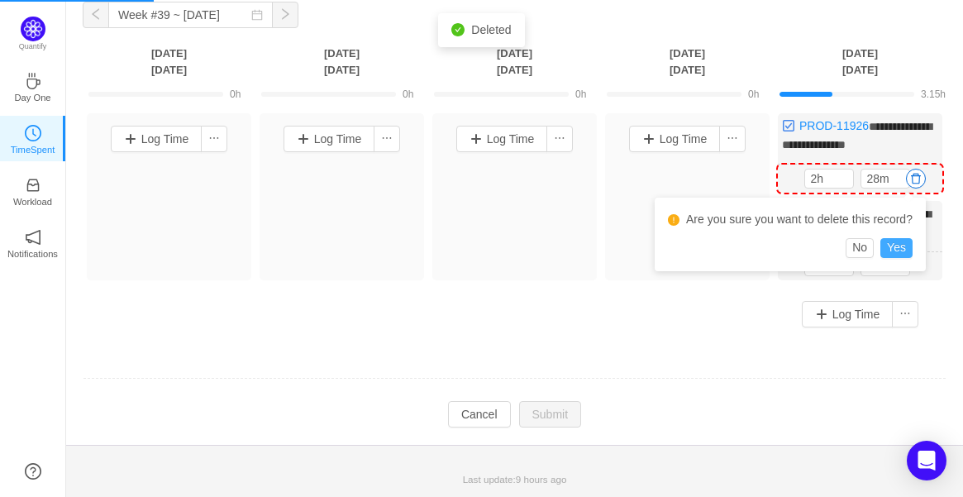
click at [890, 240] on button "Yes" at bounding box center [896, 248] width 32 height 20
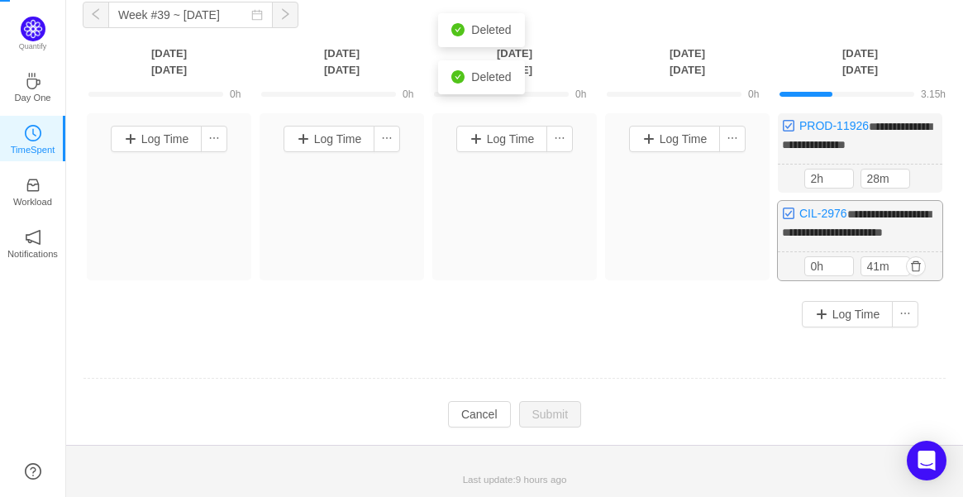
scroll to position [0, 0]
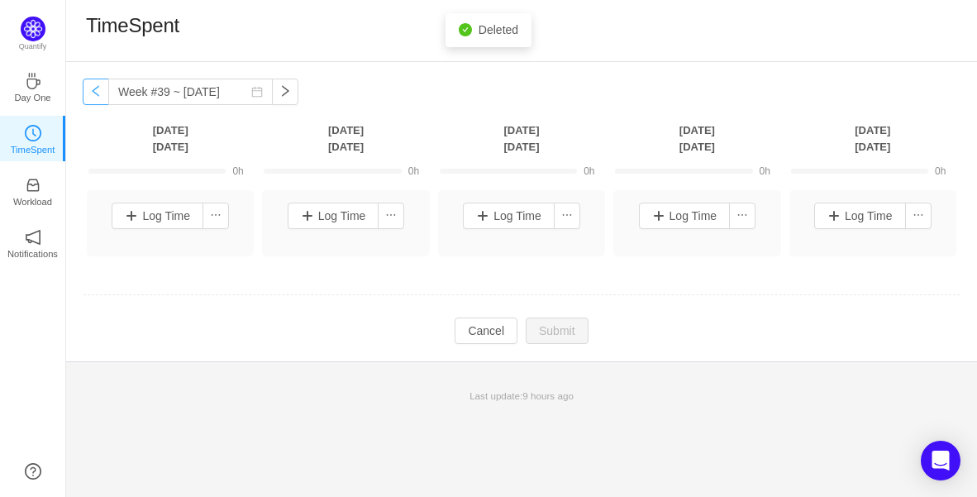
click at [87, 91] on button "button" at bounding box center [96, 91] width 26 height 26
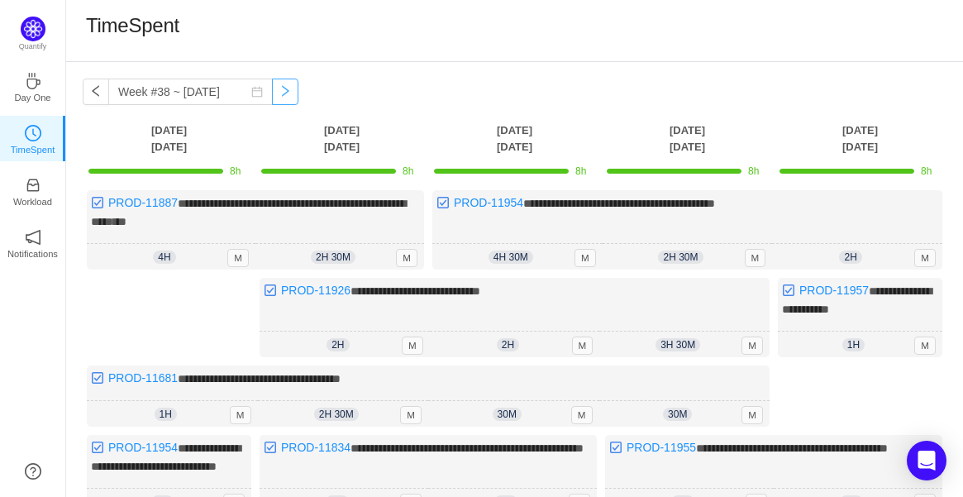
click at [286, 89] on button "button" at bounding box center [285, 91] width 26 height 26
type input "Week #39 ~ [DATE]"
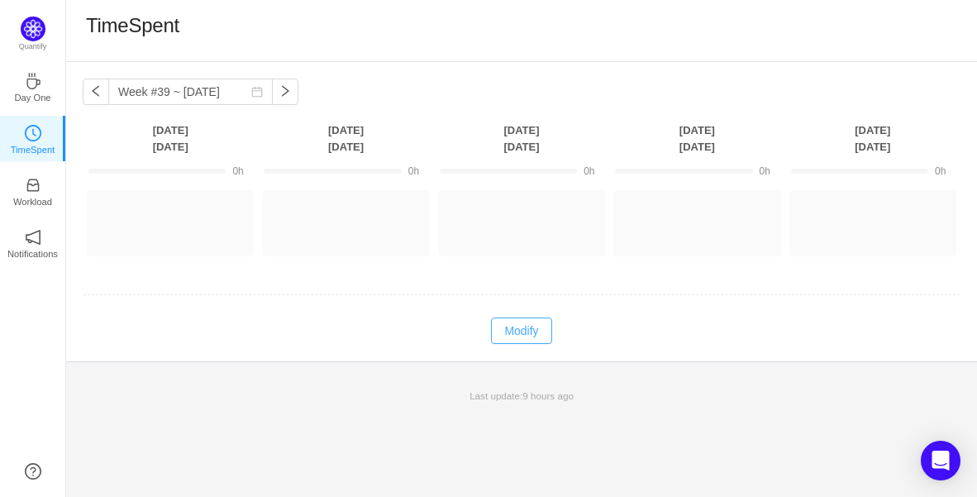
click at [533, 337] on button "Modify" at bounding box center [521, 330] width 60 height 26
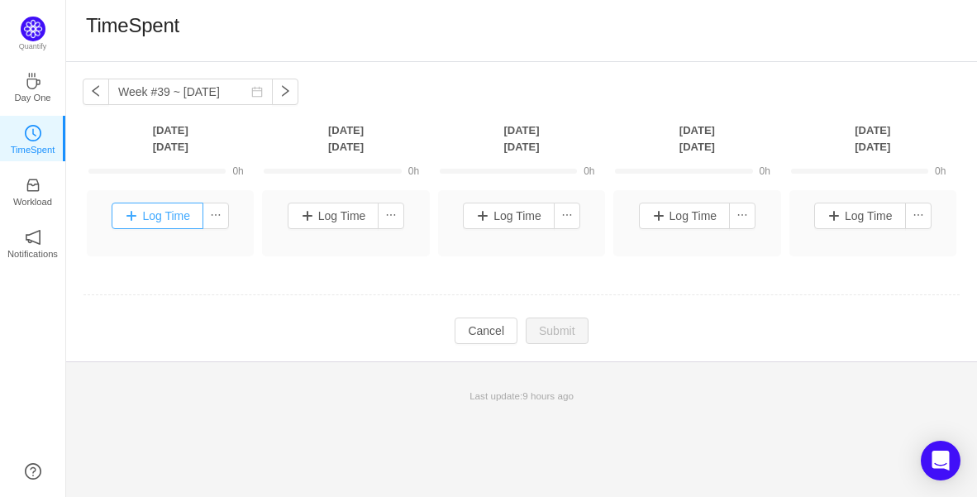
click at [171, 208] on button "Log Time" at bounding box center [158, 215] width 92 height 26
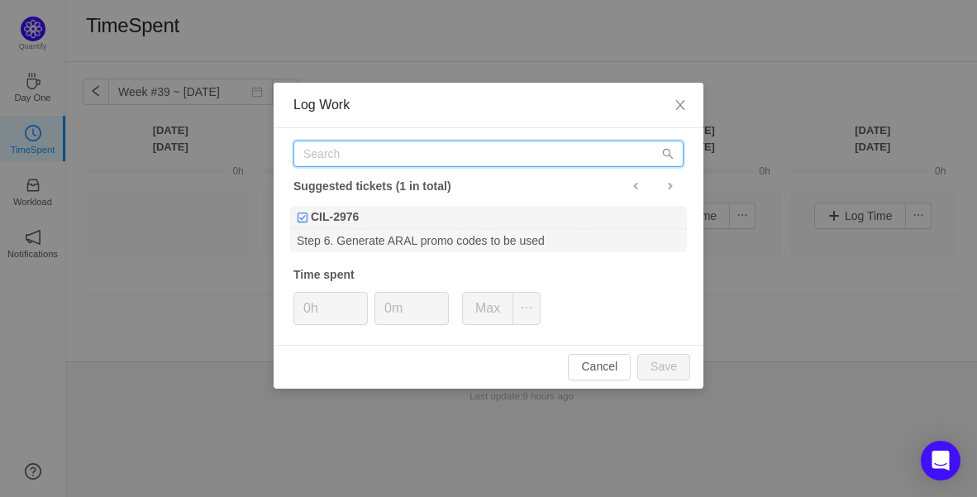
click at [367, 160] on input "text" at bounding box center [488, 153] width 390 height 26
paste input "PROD-11957"
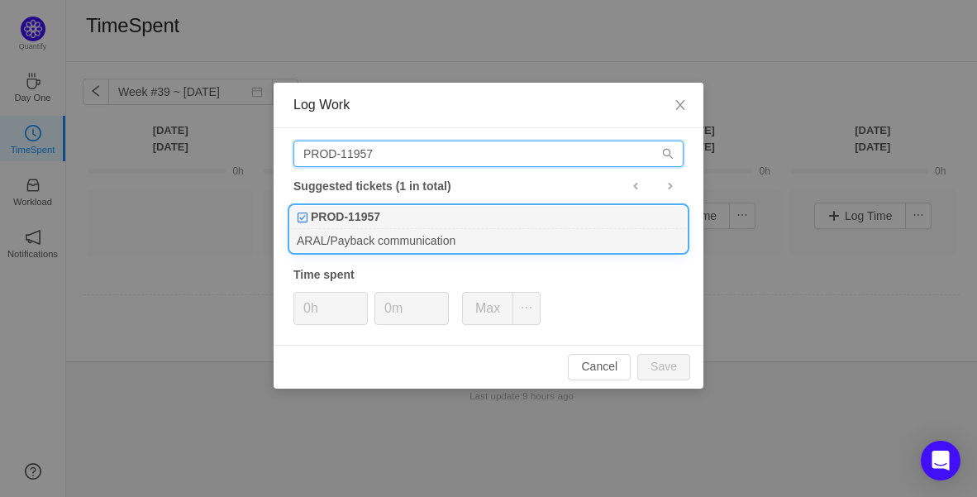
type input "PROD-11957"
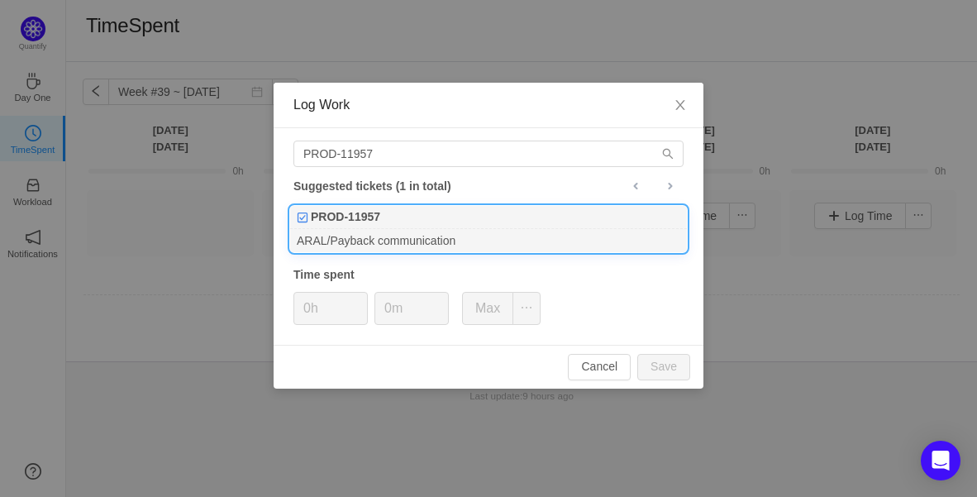
click at [390, 225] on div "PROD-11957" at bounding box center [488, 217] width 397 height 23
click at [360, 296] on span "Increase Value" at bounding box center [358, 302] width 17 height 19
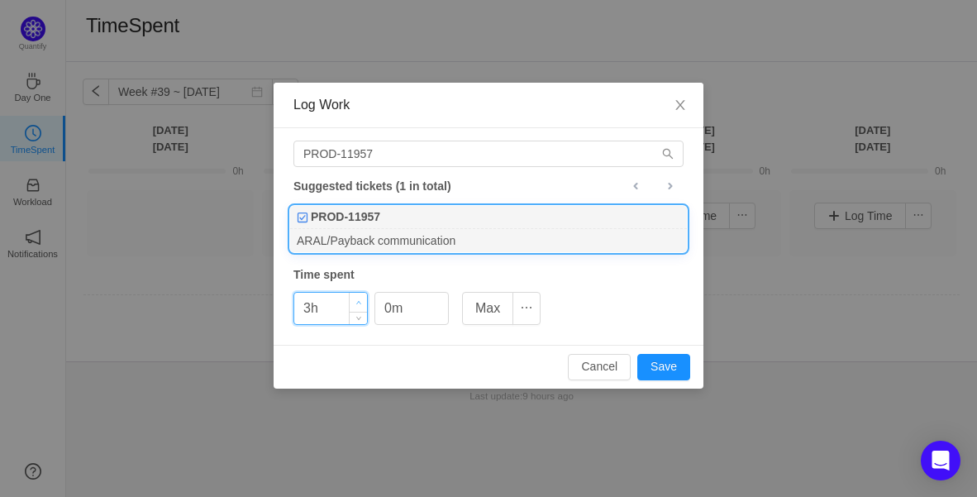
click at [359, 296] on span "Increase Value" at bounding box center [358, 302] width 17 height 19
click at [697, 369] on div "Cancel Save" at bounding box center [489, 367] width 430 height 44
click at [689, 367] on button "Save" at bounding box center [663, 367] width 53 height 26
click at [662, 367] on div "Cancel Save" at bounding box center [489, 367] width 430 height 44
type input "0h"
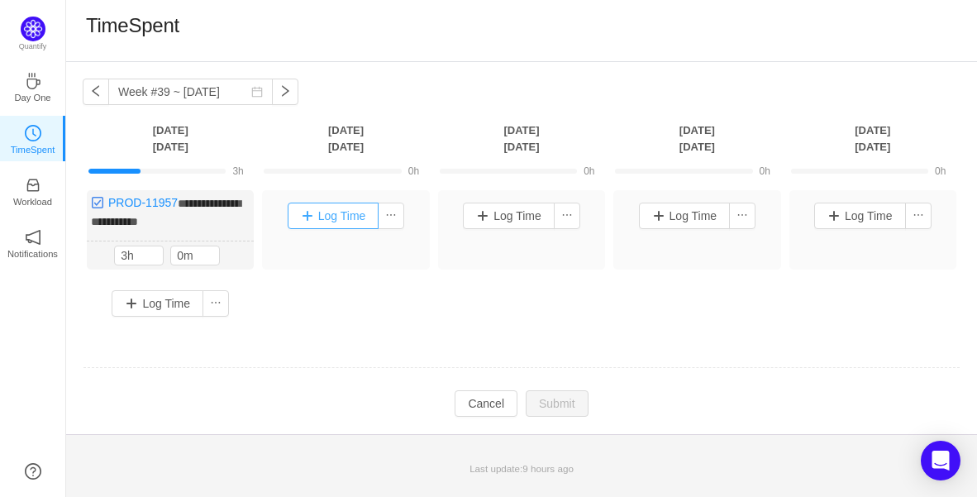
click at [347, 222] on button "Log Time" at bounding box center [334, 215] width 92 height 26
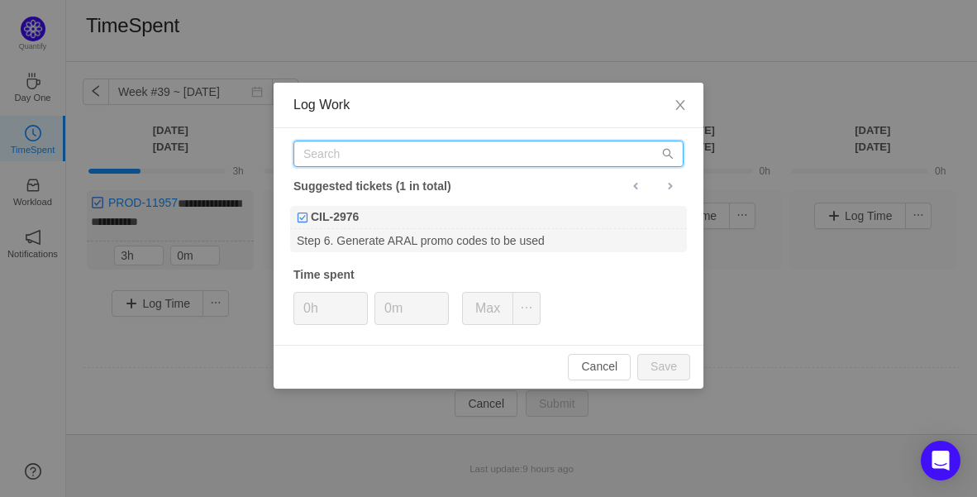
click at [380, 144] on input "text" at bounding box center [488, 153] width 390 height 26
paste input "PROD-11957"
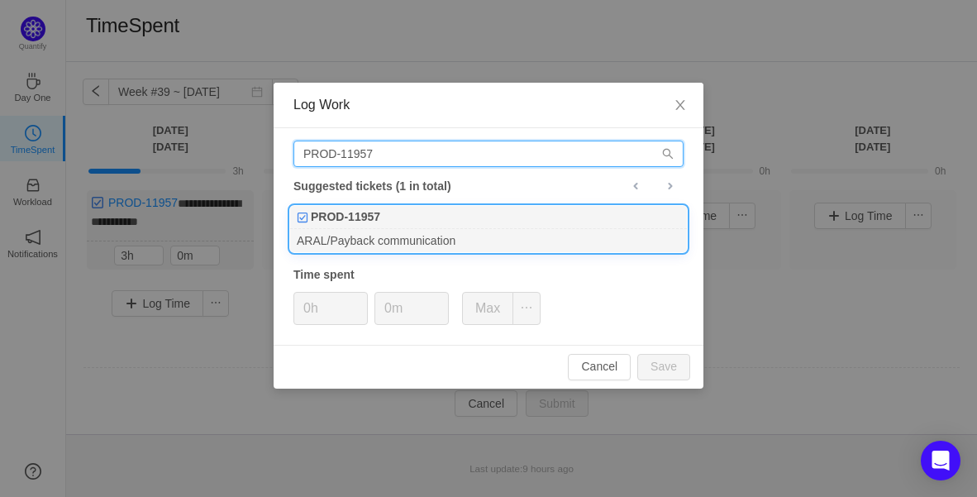
type input "PROD-11957"
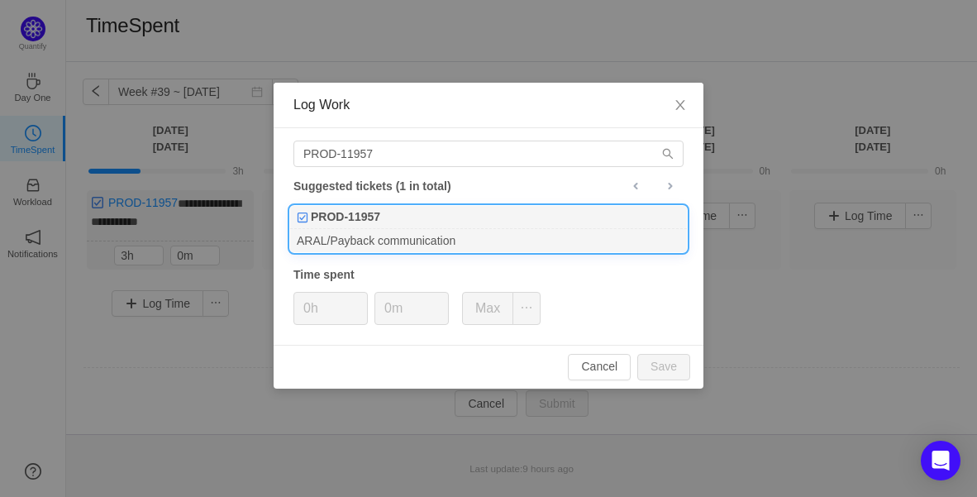
drag, startPoint x: 389, startPoint y: 231, endPoint x: 383, endPoint y: 241, distance: 11.5
click at [389, 231] on div "ARAL/Payback communication" at bounding box center [488, 240] width 397 height 22
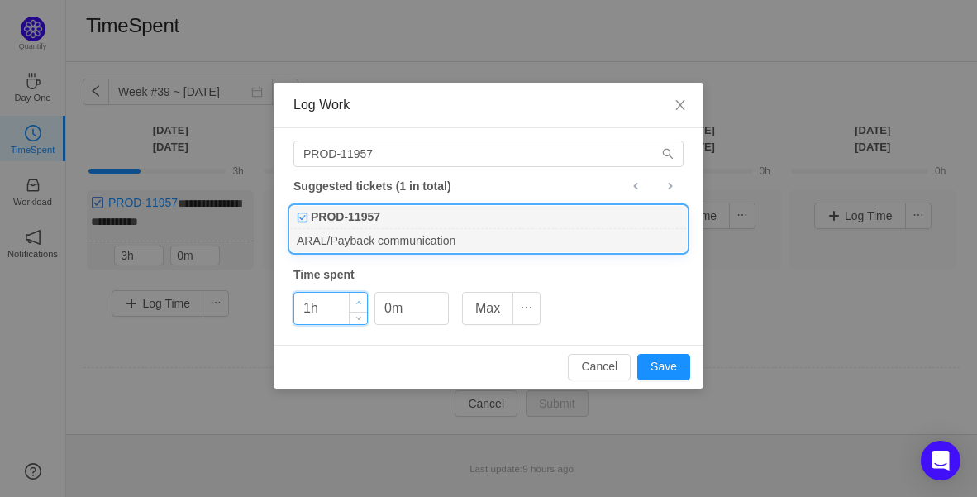
click at [364, 299] on span "Increase Value" at bounding box center [358, 302] width 17 height 19
type input "2h"
click at [364, 299] on span "Increase Value" at bounding box center [358, 302] width 17 height 19
click at [444, 302] on span "Increase Value" at bounding box center [439, 302] width 17 height 19
click at [444, 301] on span "Increase Value" at bounding box center [439, 302] width 17 height 19
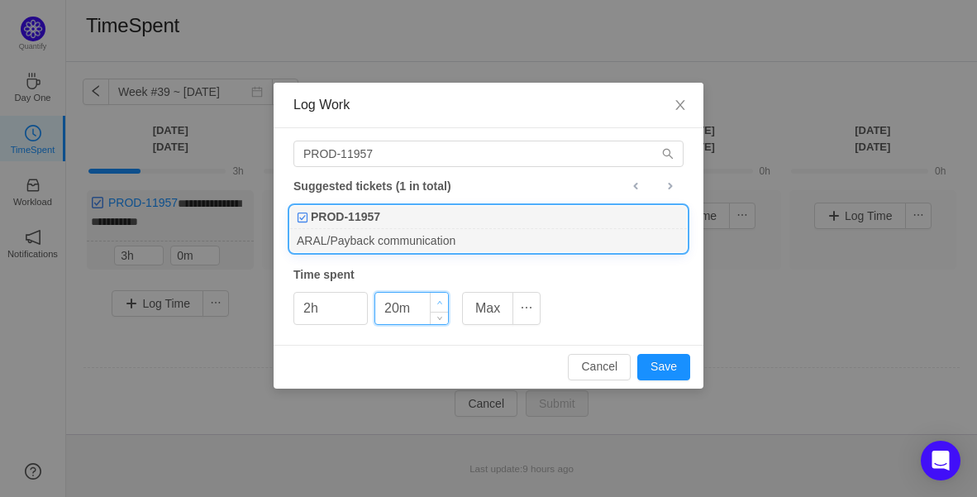
type input "30m"
click at [444, 301] on span "Increase Value" at bounding box center [439, 302] width 17 height 19
click at [667, 368] on button "Save" at bounding box center [663, 367] width 53 height 26
type input "0h"
type input "0m"
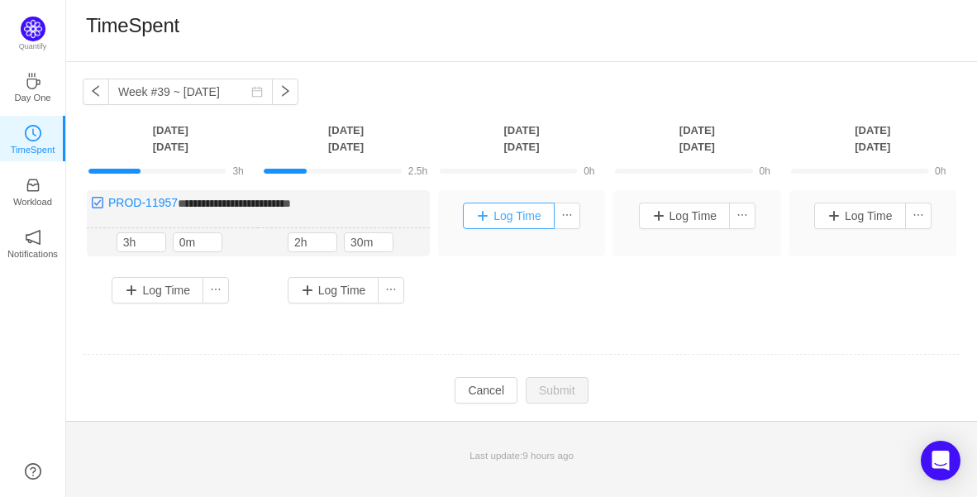
click at [535, 212] on button "Log Time" at bounding box center [509, 215] width 92 height 26
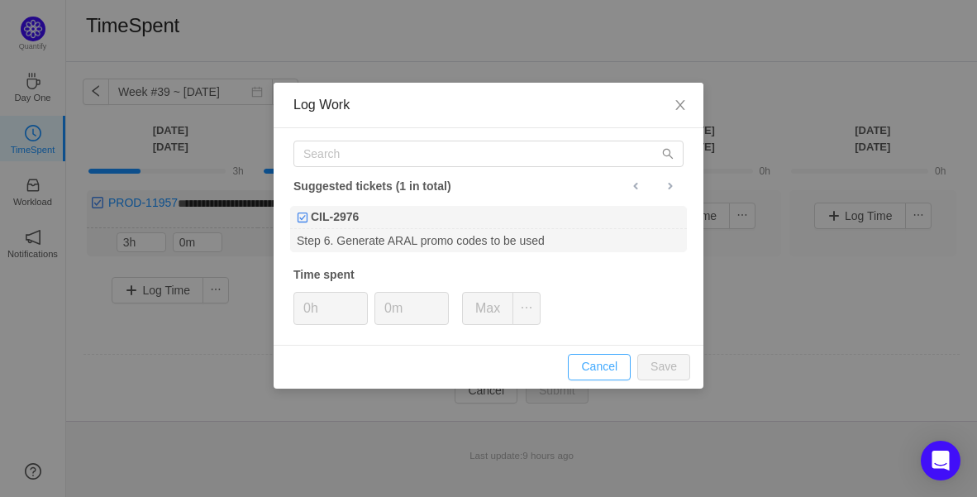
click at [597, 357] on button "Cancel" at bounding box center [599, 367] width 63 height 26
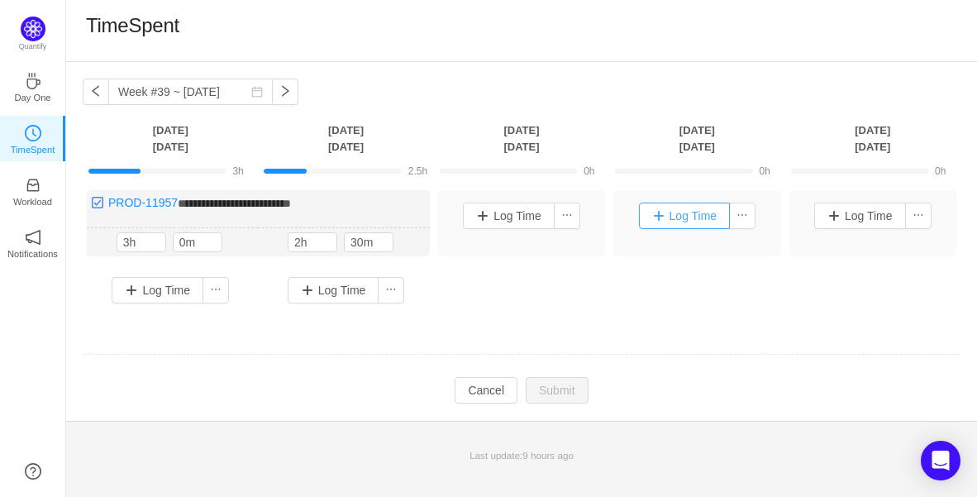
click at [708, 214] on button "Log Time" at bounding box center [685, 215] width 92 height 26
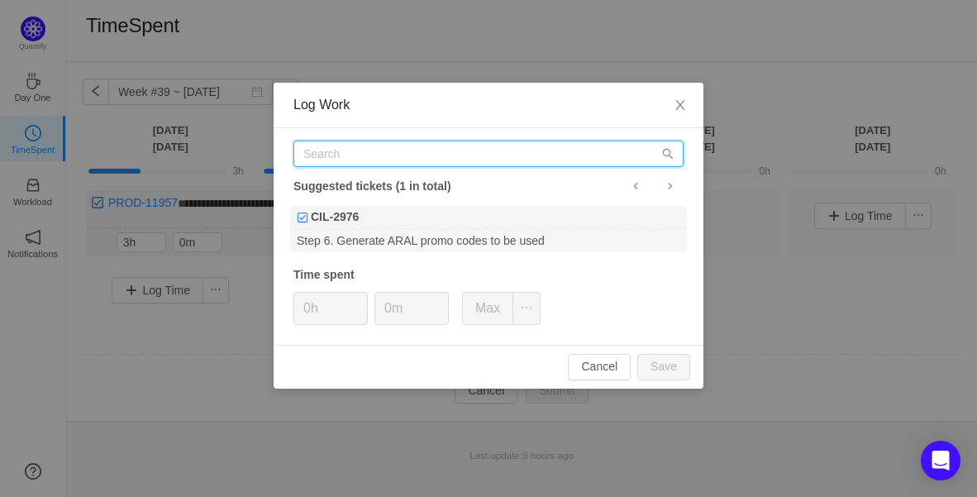
drag, startPoint x: 474, startPoint y: 152, endPoint x: 464, endPoint y: 150, distance: 10.1
click at [464, 150] on input "text" at bounding box center [488, 153] width 390 height 26
paste input "PROD-11957"
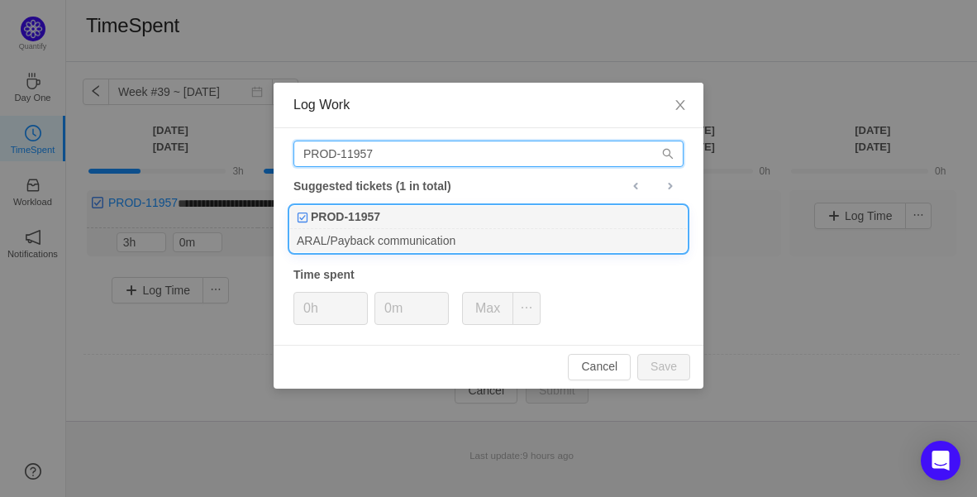
type input "PROD-11957"
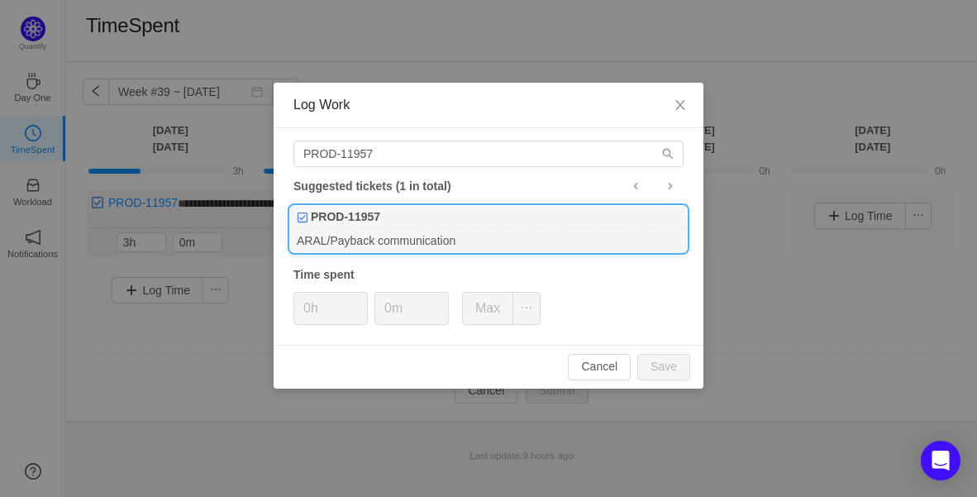
click at [372, 231] on div "ARAL/Payback communication" at bounding box center [488, 240] width 397 height 22
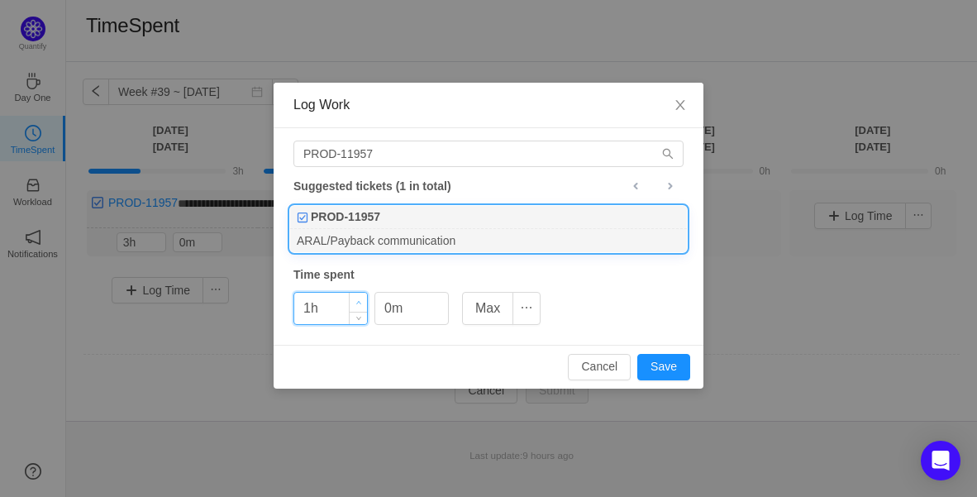
click at [363, 297] on span "Increase Value" at bounding box center [358, 302] width 17 height 19
click at [359, 316] on icon "icon: down" at bounding box center [359, 315] width 6 height 6
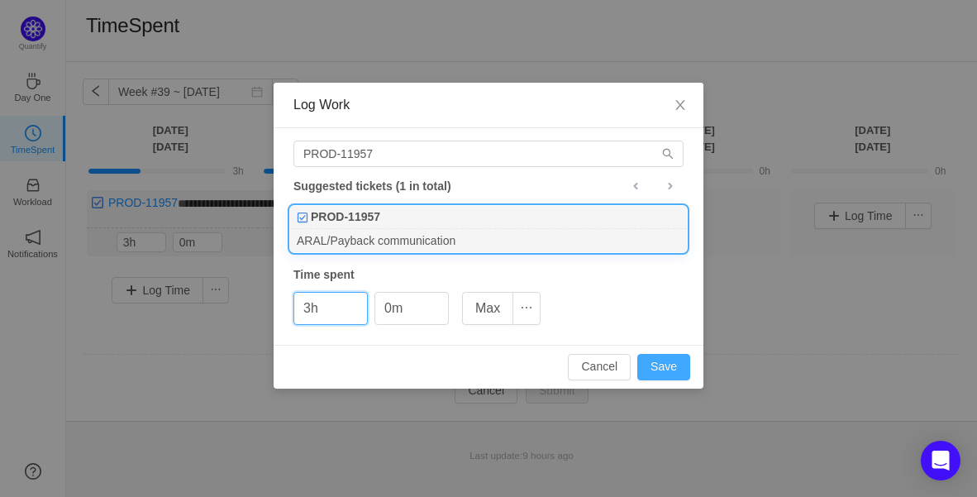
click at [677, 364] on button "Save" at bounding box center [663, 367] width 53 height 26
type input "0h"
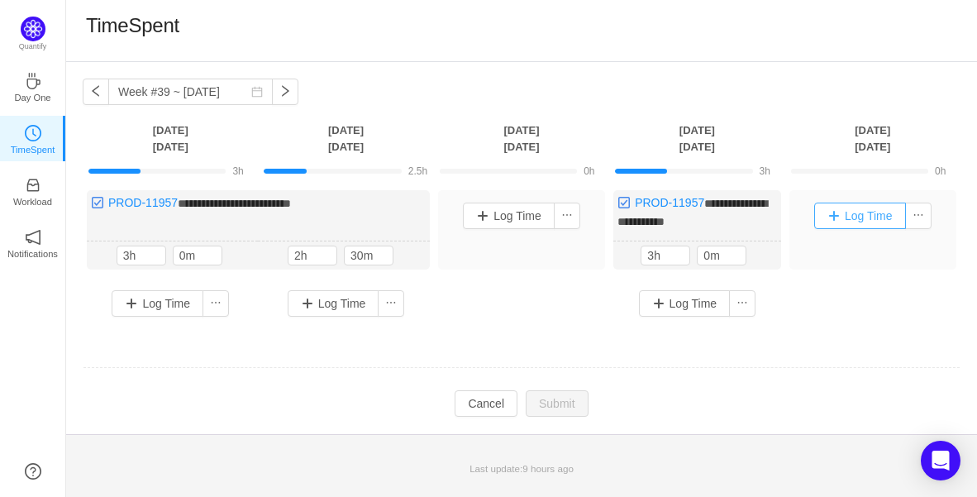
click at [855, 219] on button "Log Time" at bounding box center [860, 215] width 92 height 26
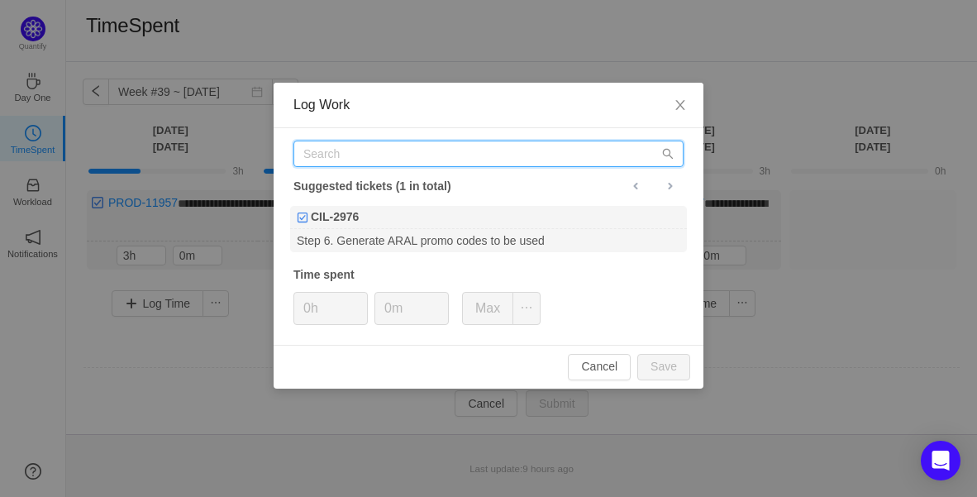
click at [367, 157] on input "text" at bounding box center [488, 153] width 390 height 26
paste input "PROD-11957"
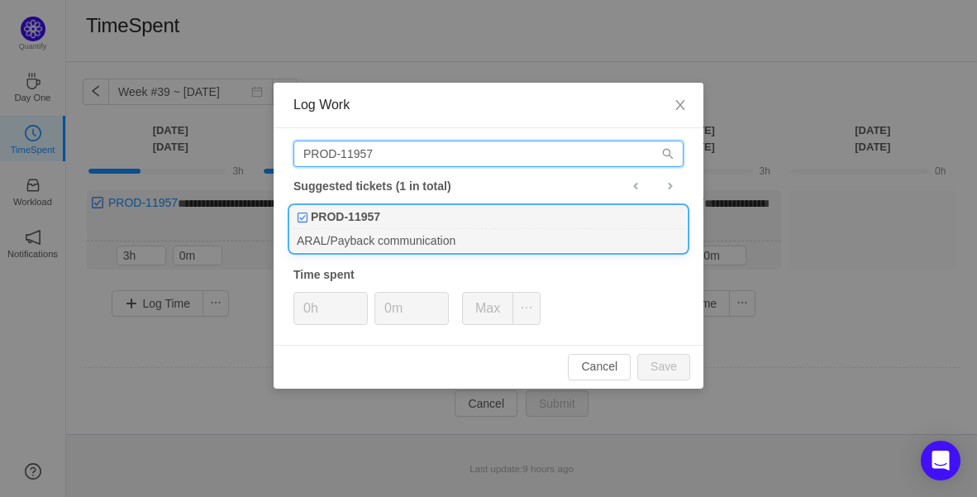
type input "PROD-11957"
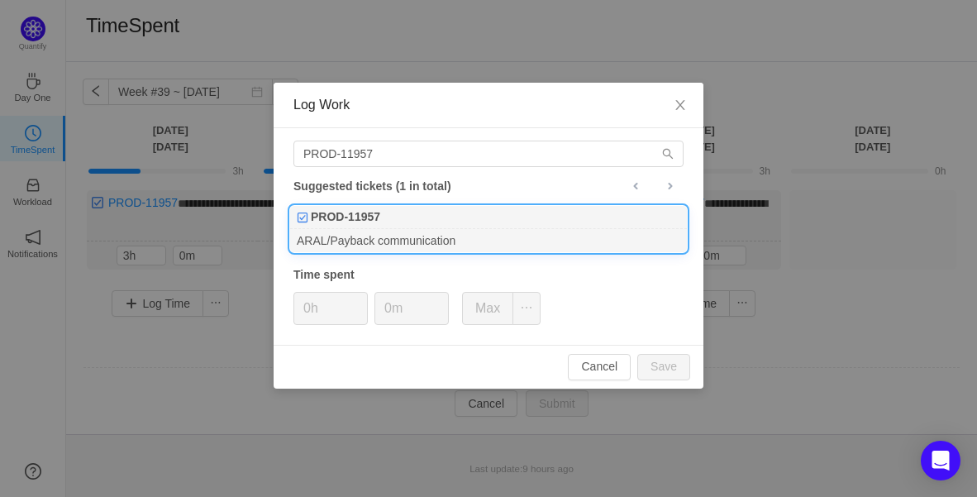
click at [389, 218] on div "PROD-11957" at bounding box center [488, 217] width 397 height 23
click at [363, 298] on span "Increase Value" at bounding box center [358, 302] width 17 height 19
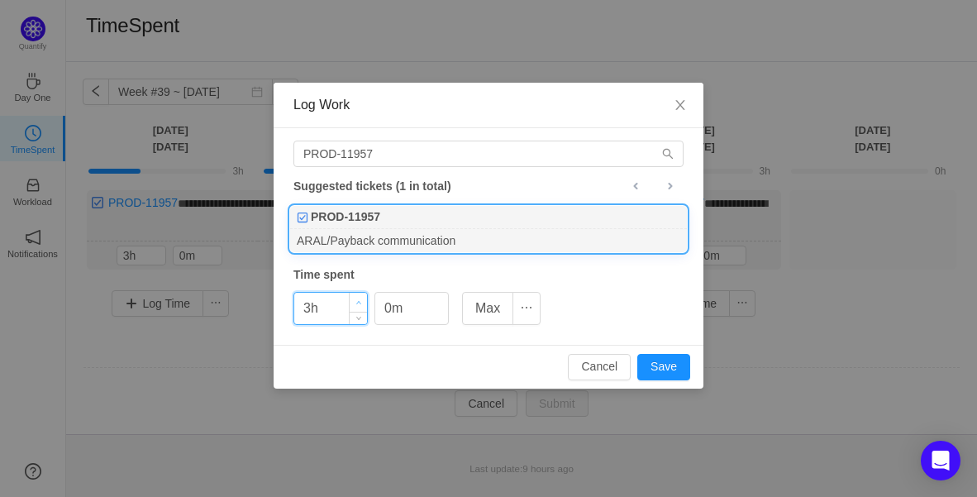
click at [363, 298] on span "Increase Value" at bounding box center [358, 302] width 17 height 19
click at [672, 373] on button "Save" at bounding box center [663, 367] width 53 height 26
type input "0h"
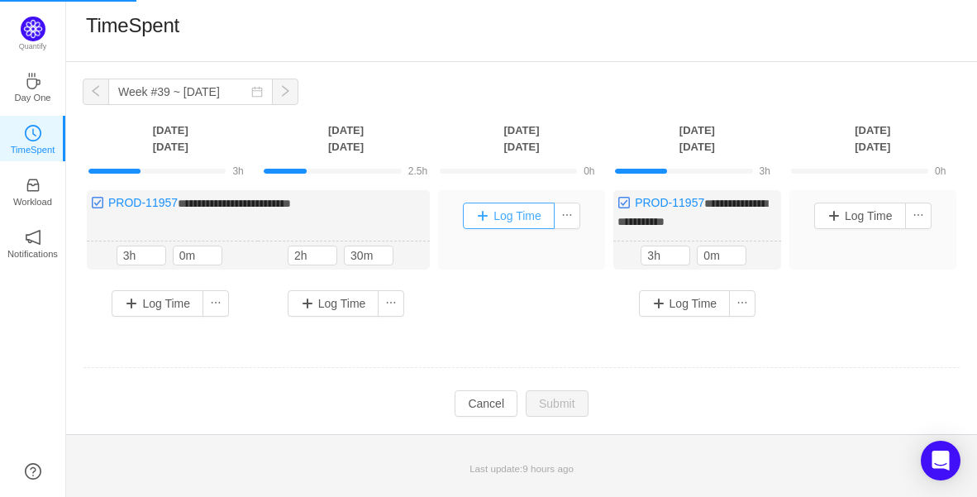
click at [502, 219] on button "Log Time" at bounding box center [509, 215] width 92 height 26
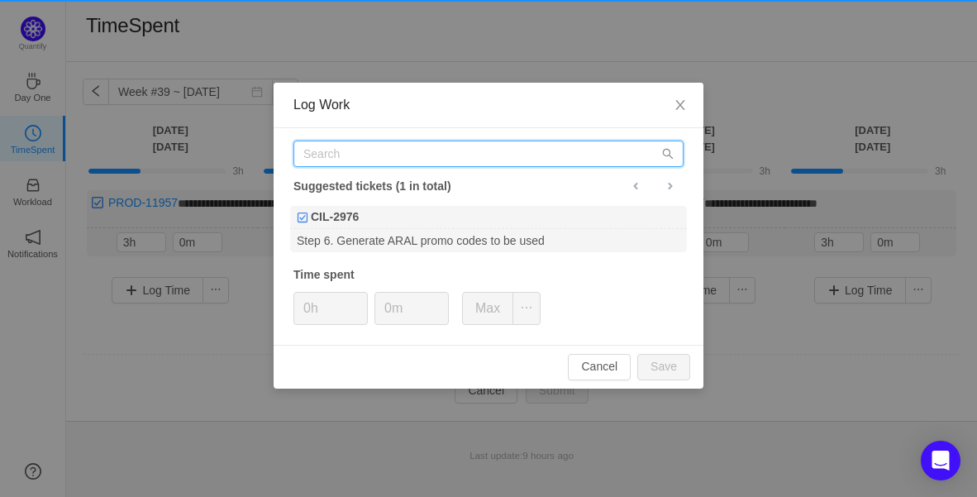
click at [373, 159] on input "text" at bounding box center [488, 153] width 390 height 26
paste input "PROD-11957"
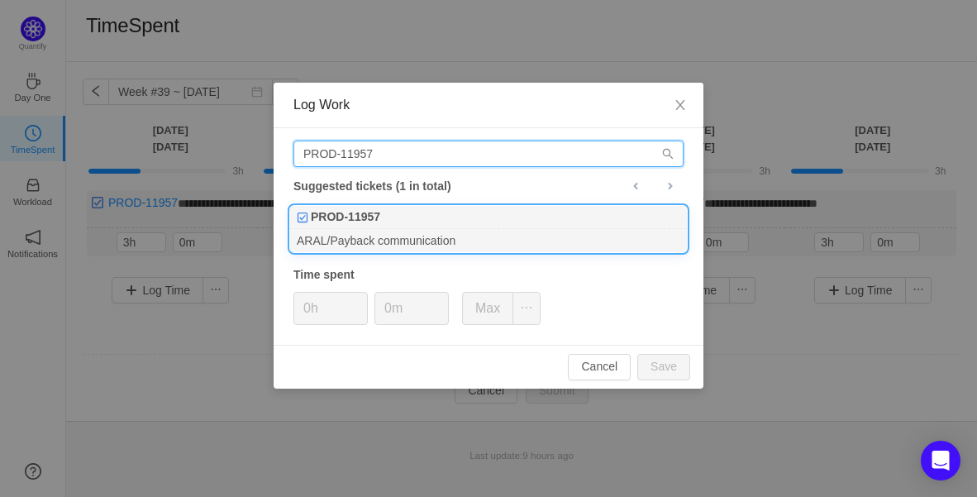
type input "PROD-11957"
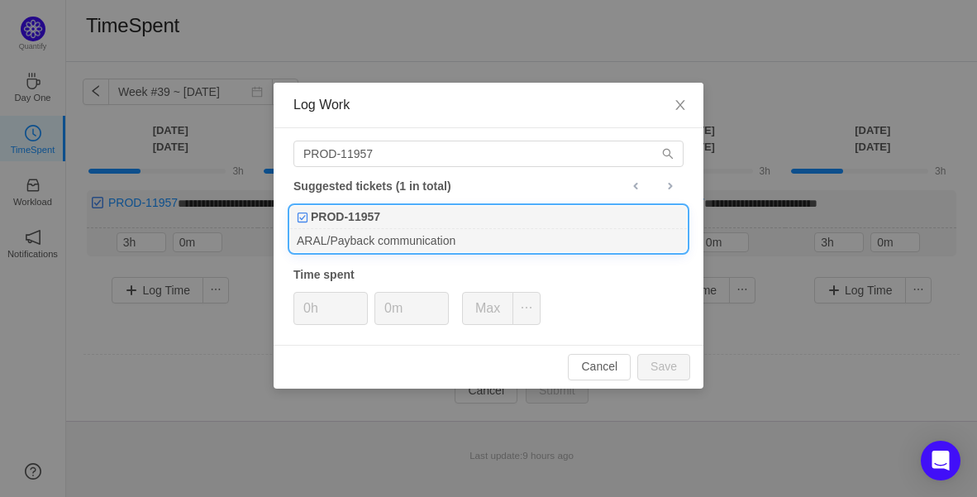
click at [400, 217] on div "PROD-11957" at bounding box center [488, 217] width 397 height 23
click at [446, 302] on span "Increase Value" at bounding box center [439, 302] width 17 height 19
click at [445, 301] on span "Increase Value" at bounding box center [439, 302] width 17 height 19
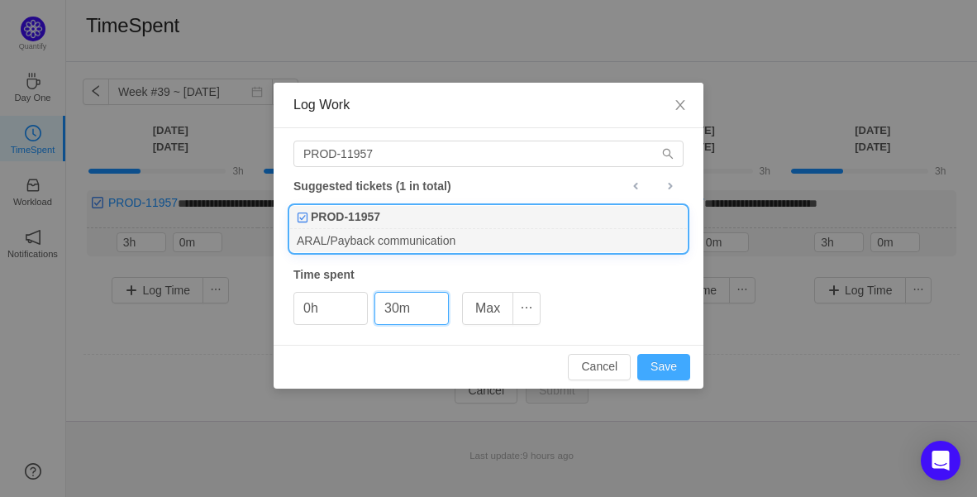
click at [662, 365] on button "Save" at bounding box center [663, 367] width 53 height 26
type input "0m"
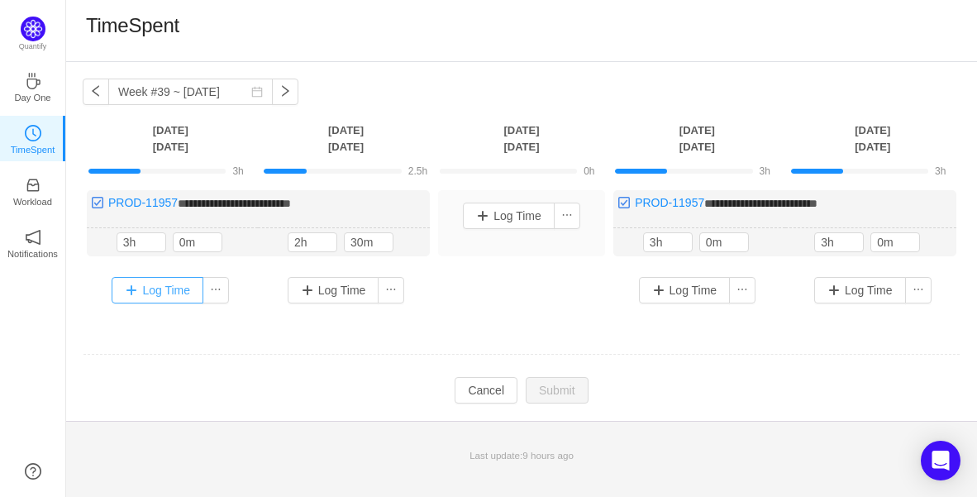
click at [182, 284] on button "Log Time" at bounding box center [158, 290] width 92 height 26
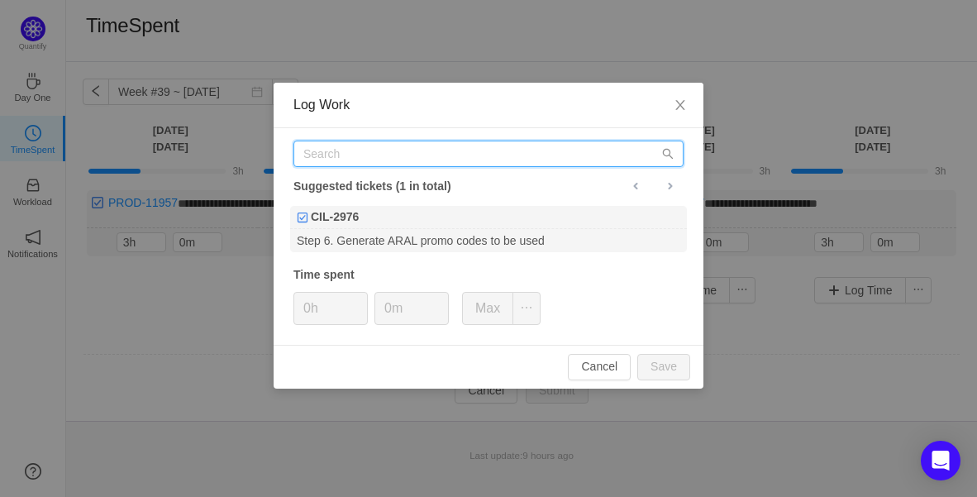
click at [384, 150] on input "text" at bounding box center [488, 153] width 390 height 26
paste input "PROD-11958"
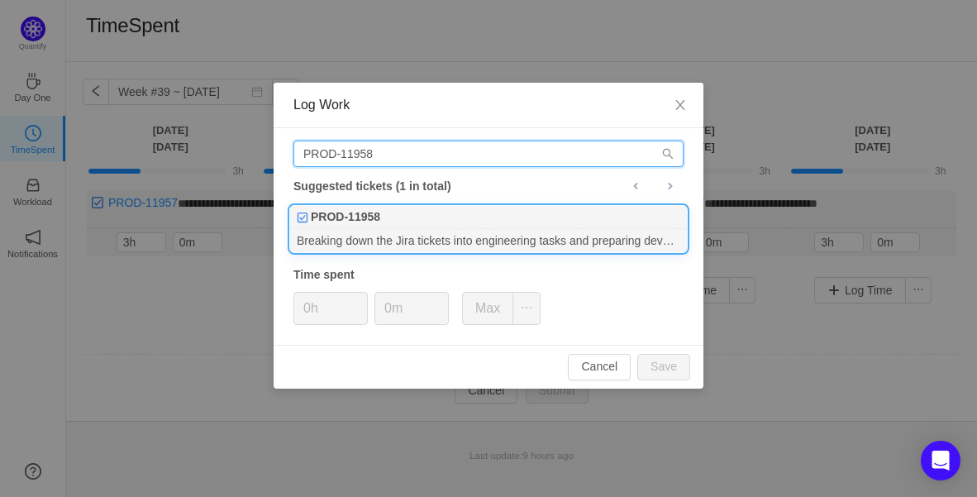
type input "PROD-11958"
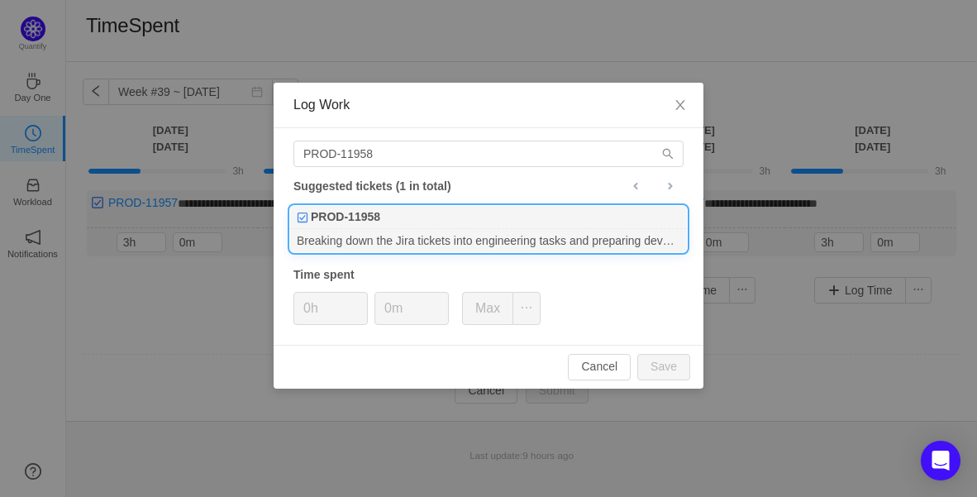
click at [399, 212] on div "PROD-11958" at bounding box center [488, 217] width 397 height 23
click at [360, 300] on icon "icon: up" at bounding box center [359, 303] width 6 height 6
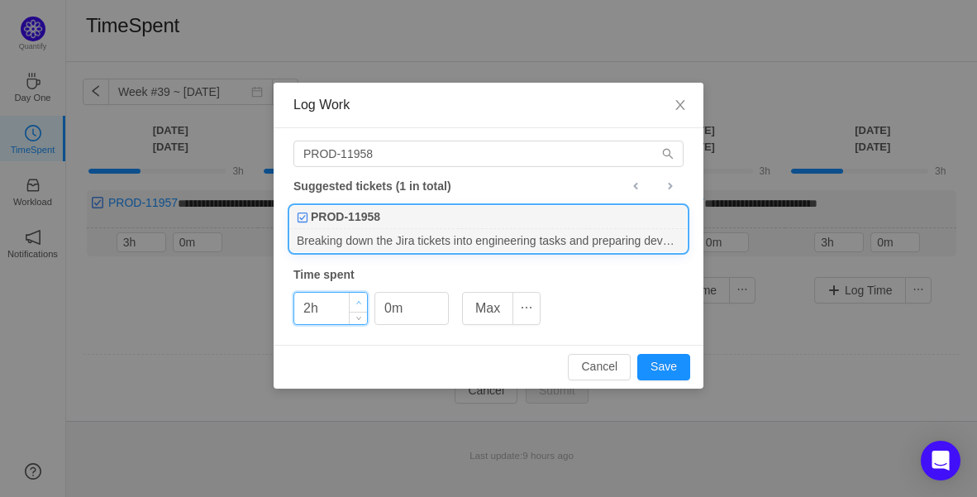
click at [360, 300] on icon "icon: up" at bounding box center [359, 303] width 6 height 6
click at [354, 298] on span "Increase Value" at bounding box center [358, 302] width 17 height 19
click at [669, 372] on button "Save" at bounding box center [663, 367] width 53 height 26
type input "0h"
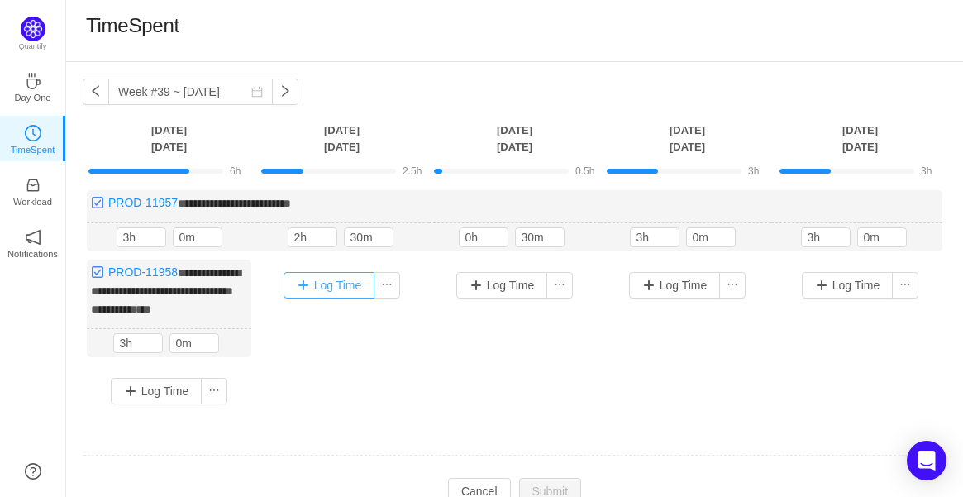
click at [340, 280] on button "Log Time" at bounding box center [329, 285] width 92 height 26
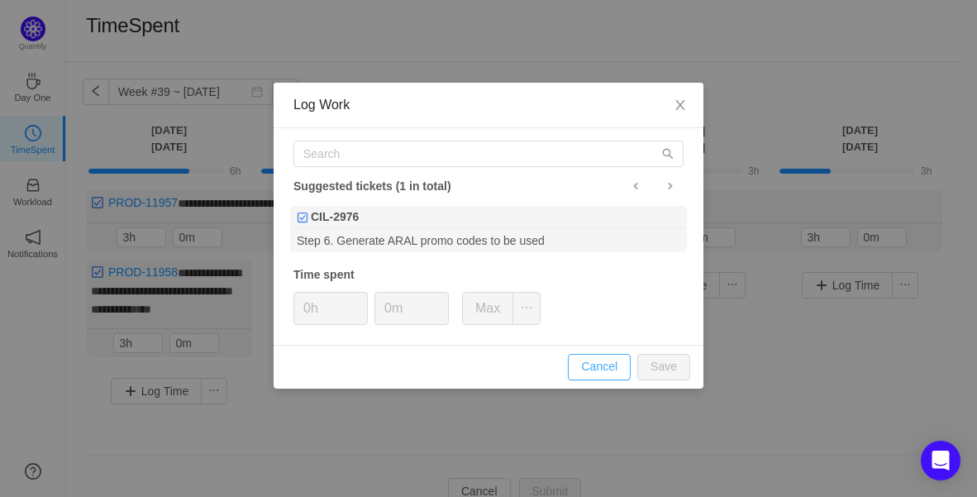
click at [603, 363] on button "Cancel" at bounding box center [599, 367] width 63 height 26
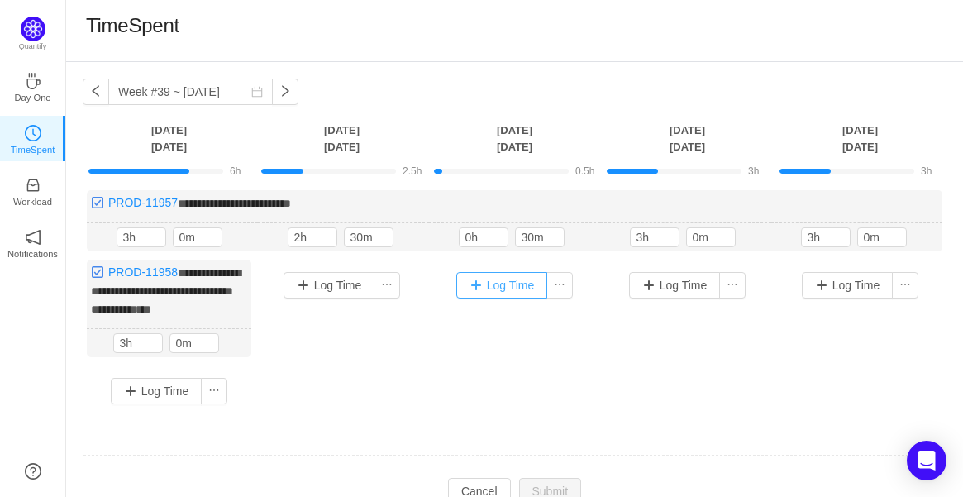
click at [488, 283] on button "Log Time" at bounding box center [502, 285] width 92 height 26
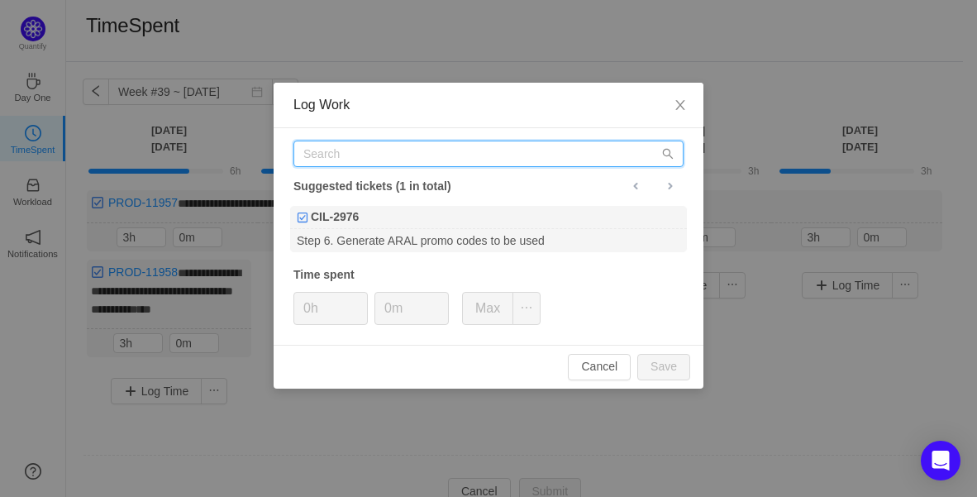
click at [427, 145] on input "text" at bounding box center [488, 153] width 390 height 26
paste input "PROD-11958"
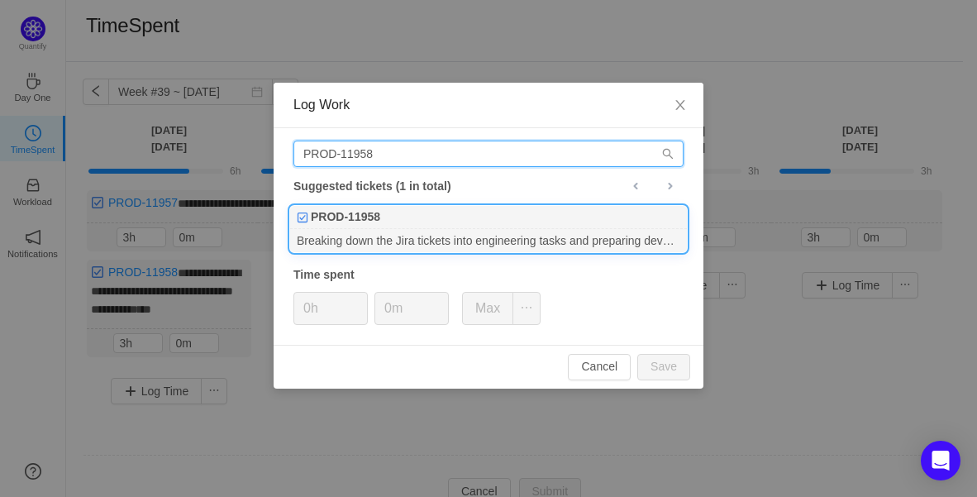
type input "PROD-11958"
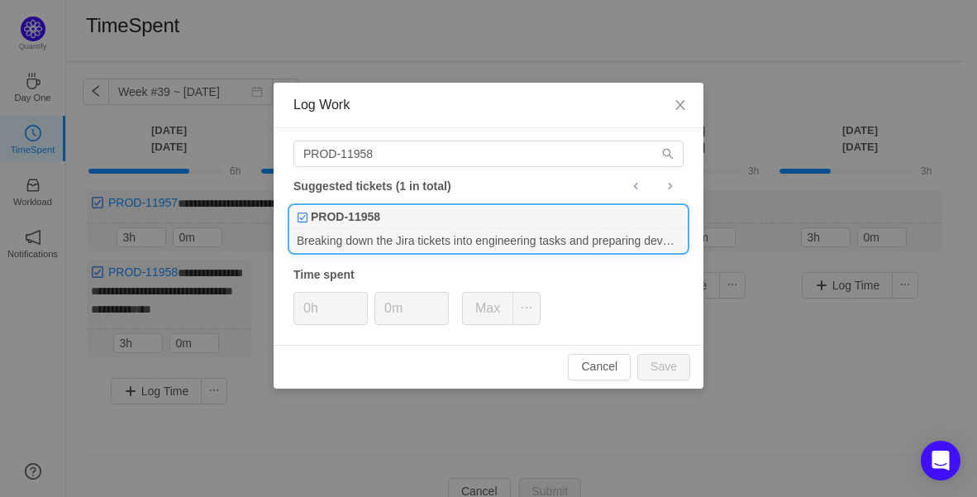
click at [423, 208] on div "PROD-11958" at bounding box center [488, 217] width 397 height 23
click at [348, 303] on input "0h" at bounding box center [330, 308] width 73 height 31
click at [370, 297] on div "0h 0m Max" at bounding box center [416, 308] width 247 height 33
click at [359, 297] on span "Increase Value" at bounding box center [358, 302] width 17 height 19
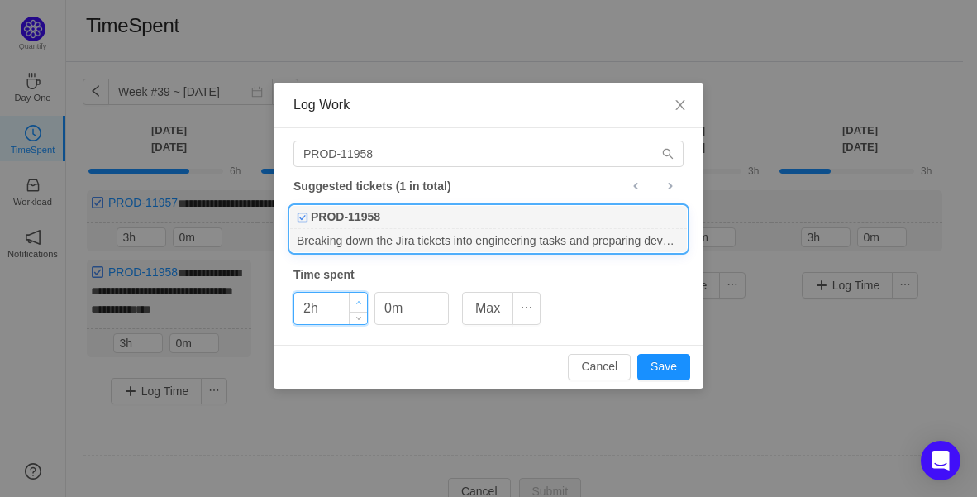
click at [359, 297] on span "Increase Value" at bounding box center [358, 302] width 17 height 19
click at [653, 364] on button "Save" at bounding box center [663, 367] width 53 height 26
type input "0h"
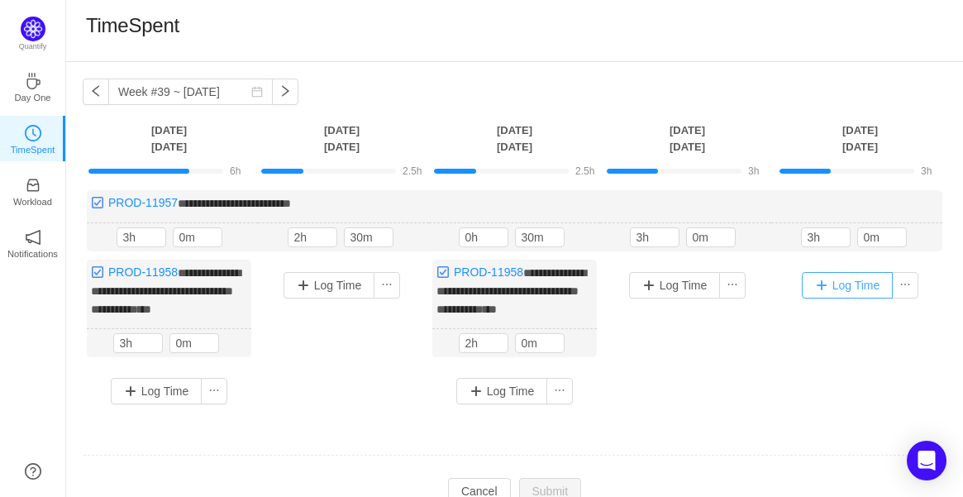
click at [835, 282] on button "Log Time" at bounding box center [848, 285] width 92 height 26
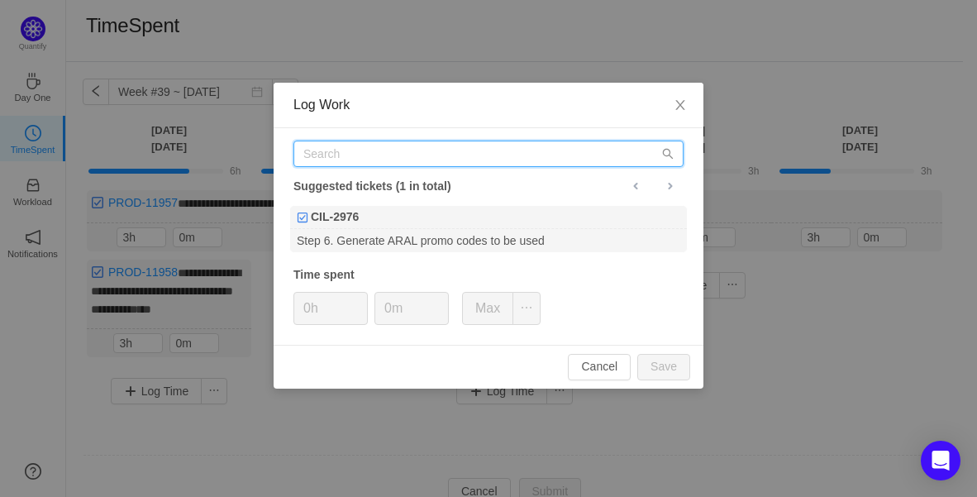
click at [492, 155] on input "text" at bounding box center [488, 153] width 390 height 26
paste input "PROD-11958"
type input "PROD-11958"
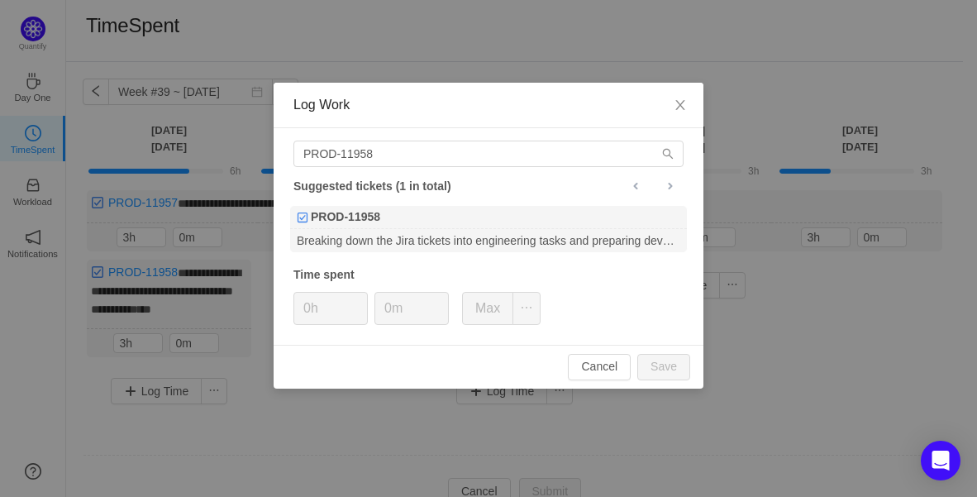
click at [380, 212] on div "PROD-11958" at bounding box center [488, 217] width 397 height 23
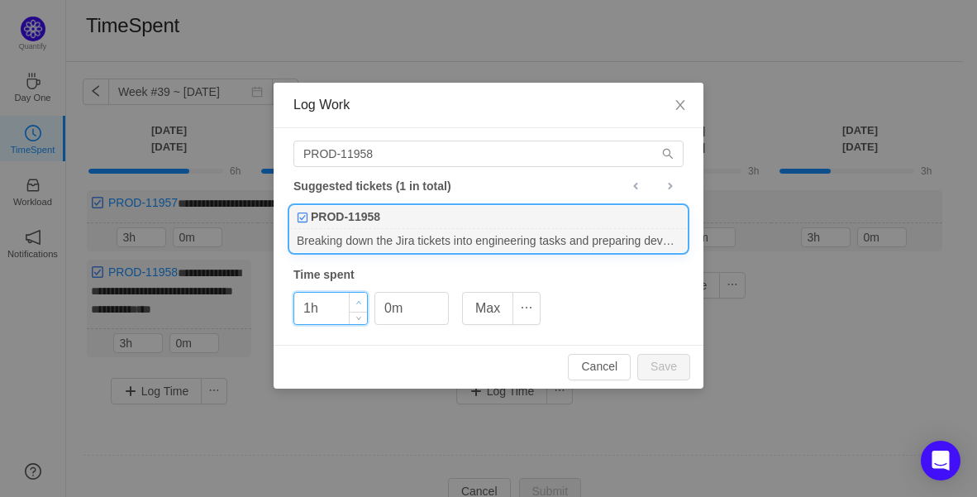
click at [359, 296] on span "Increase Value" at bounding box center [358, 302] width 17 height 19
click at [679, 359] on button "Save" at bounding box center [663, 367] width 53 height 26
type input "0h"
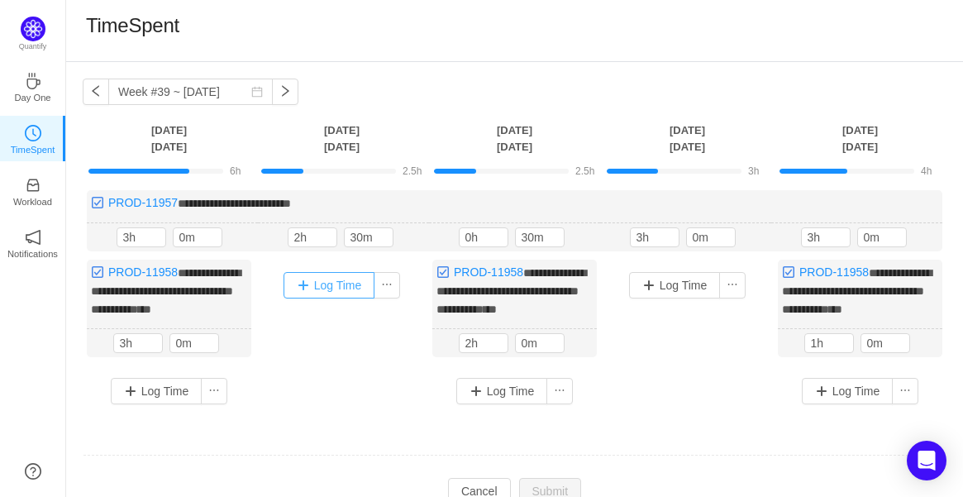
click at [326, 273] on button "Log Time" at bounding box center [329, 285] width 92 height 26
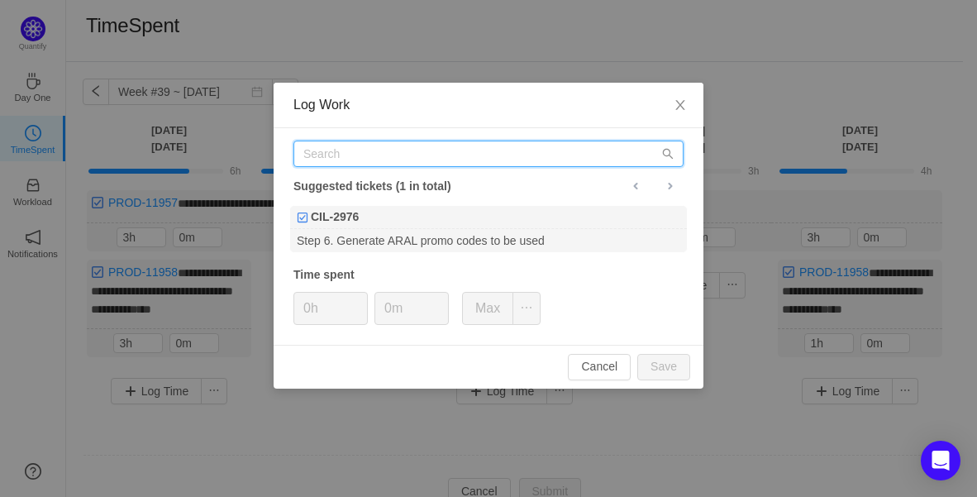
click at [379, 145] on input "text" at bounding box center [488, 153] width 390 height 26
paste input "PROD-11926"
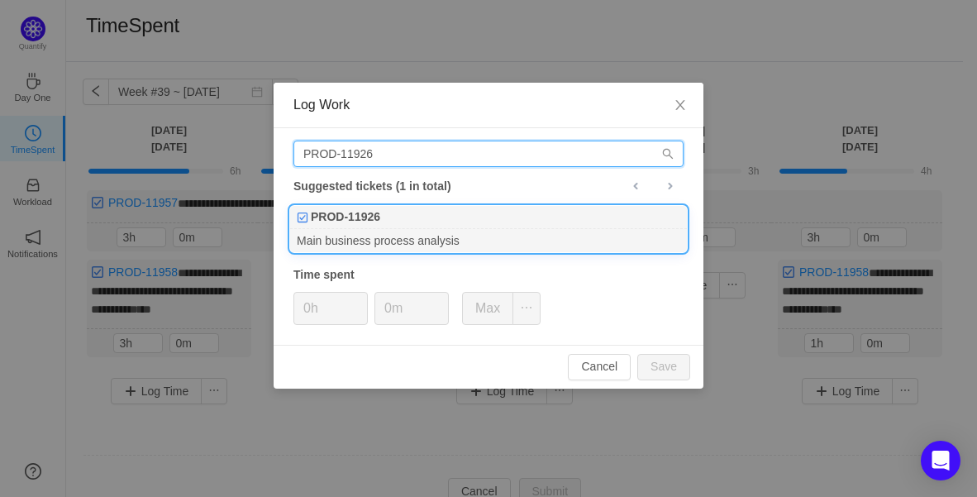
type input "PROD-11926"
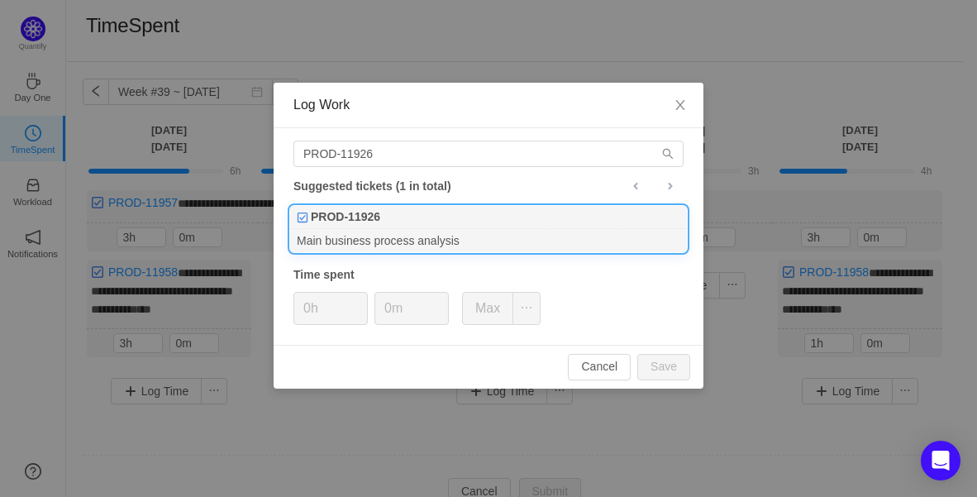
click at [399, 222] on div "PROD-11926" at bounding box center [488, 217] width 397 height 23
type input "1h"
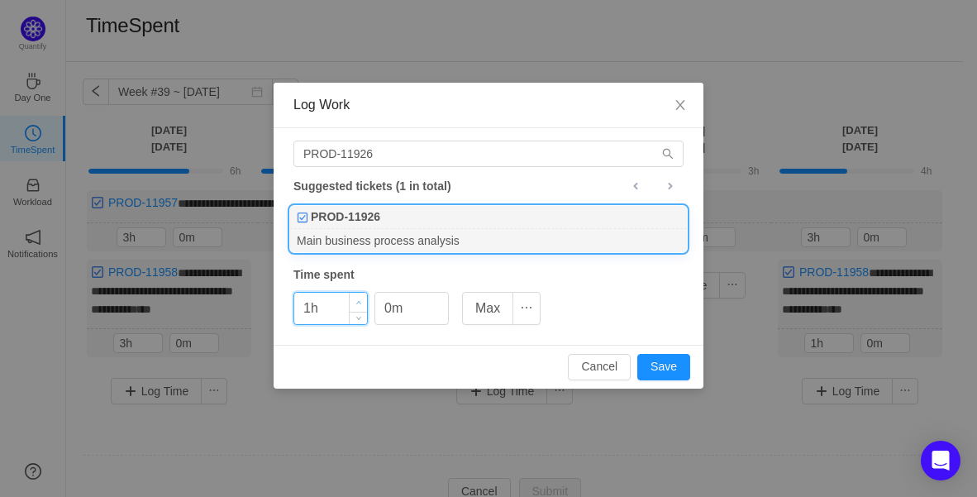
click at [362, 297] on span "Increase Value" at bounding box center [358, 302] width 17 height 19
click at [441, 303] on span "Increase Value" at bounding box center [439, 302] width 17 height 19
click at [441, 303] on icon "icon: up" at bounding box center [440, 303] width 6 height 6
type input "30m"
click at [441, 303] on icon "icon: up" at bounding box center [440, 303] width 6 height 6
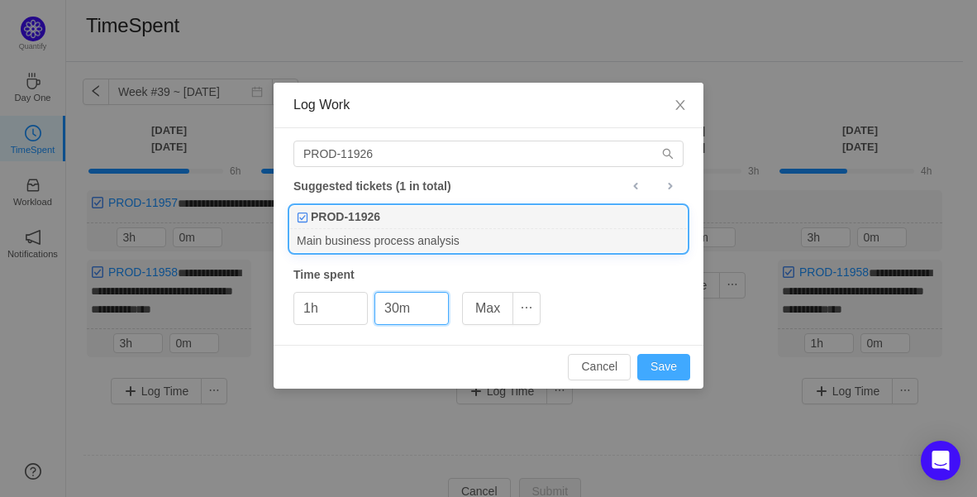
click at [669, 370] on button "Save" at bounding box center [663, 367] width 53 height 26
type input "0h"
type input "0m"
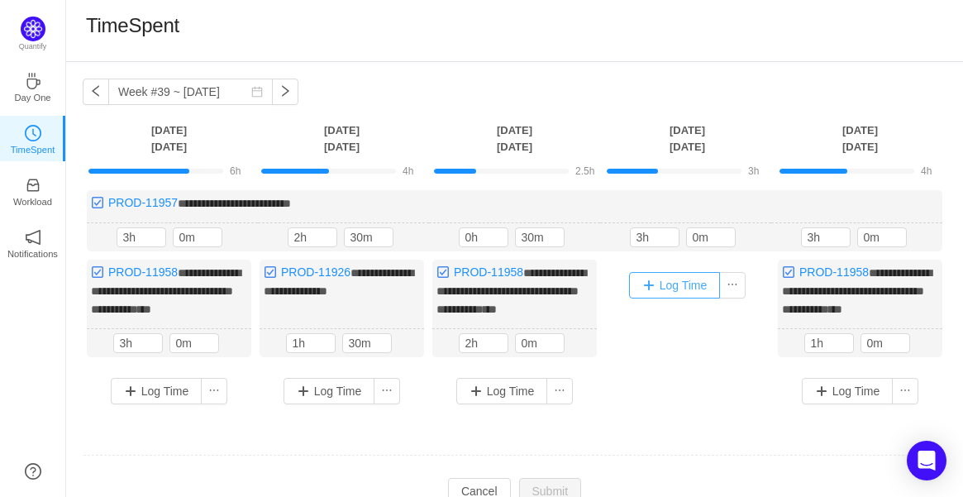
click at [662, 284] on button "Log Time" at bounding box center [675, 285] width 92 height 26
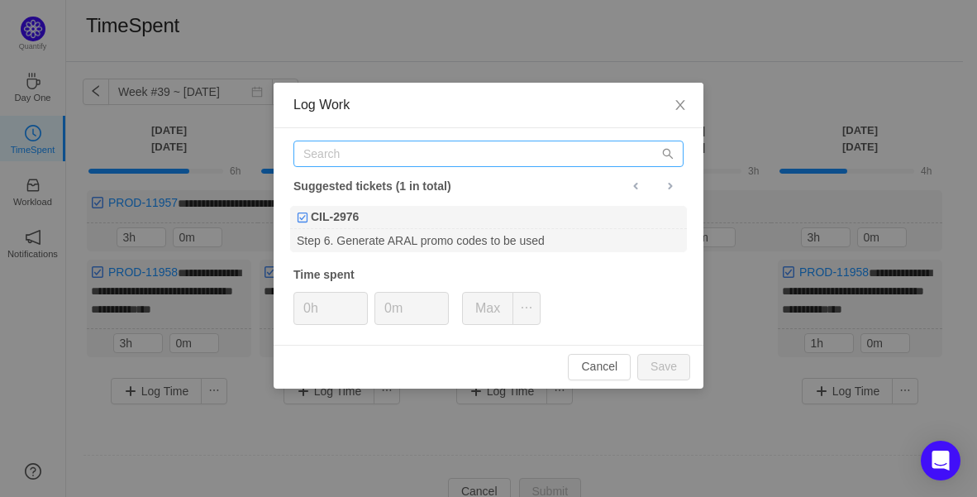
drag, startPoint x: 477, startPoint y: 136, endPoint x: 482, endPoint y: 144, distance: 9.6
click at [477, 136] on div "Suggested tickets (1 in total) CIL-2976 Step 6. Generate ARAL promo codes to be…" at bounding box center [489, 236] width 430 height 216
click at [482, 144] on input "text" at bounding box center [488, 153] width 390 height 26
paste input "PROD-11926"
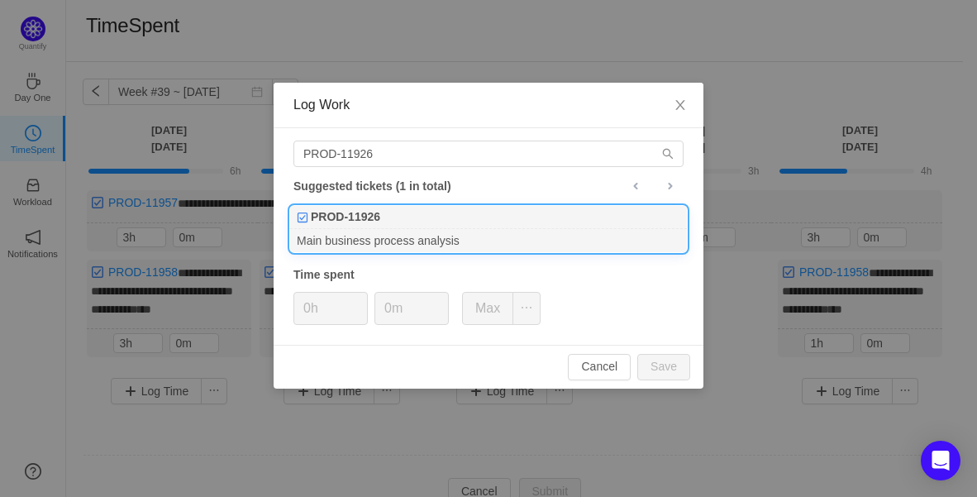
click at [386, 220] on div "PROD-11926" at bounding box center [488, 217] width 397 height 23
click at [362, 299] on span "Increase Value" at bounding box center [358, 302] width 17 height 19
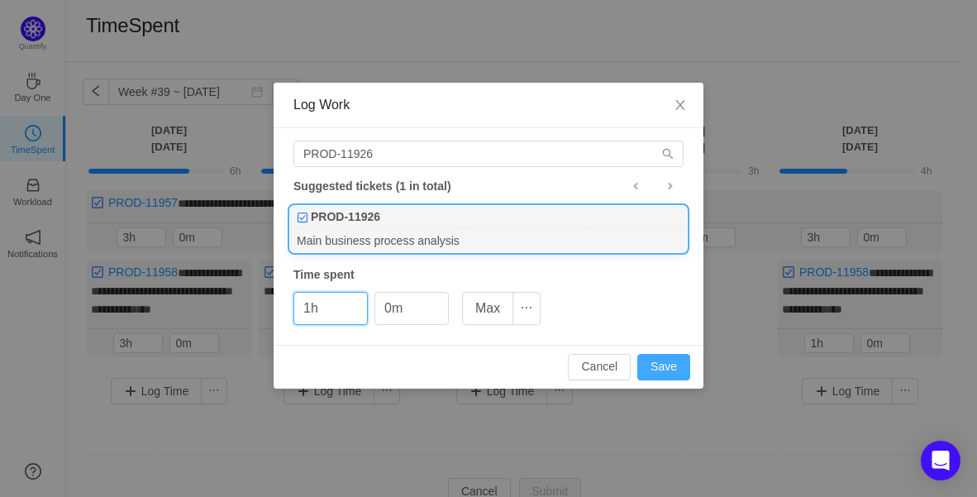
click at [670, 361] on button "Save" at bounding box center [663, 367] width 53 height 26
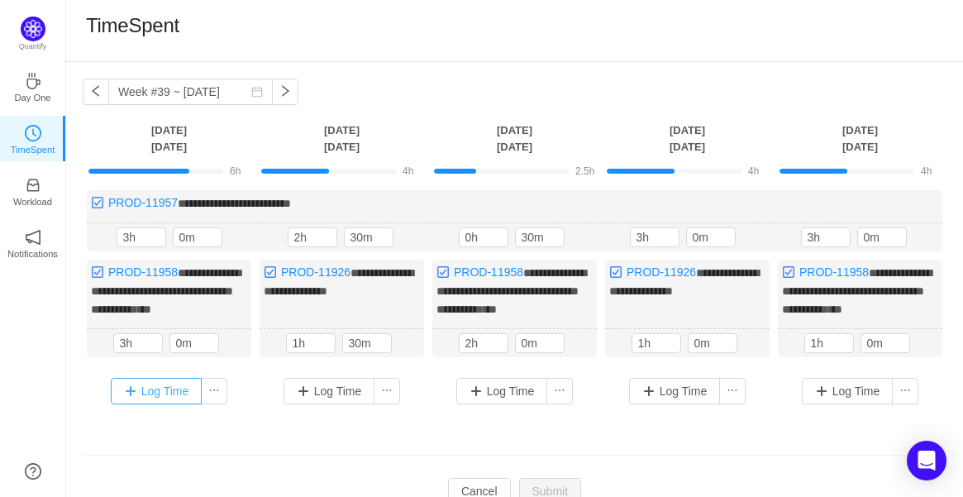
click at [170, 386] on button "Log Time" at bounding box center [157, 391] width 92 height 26
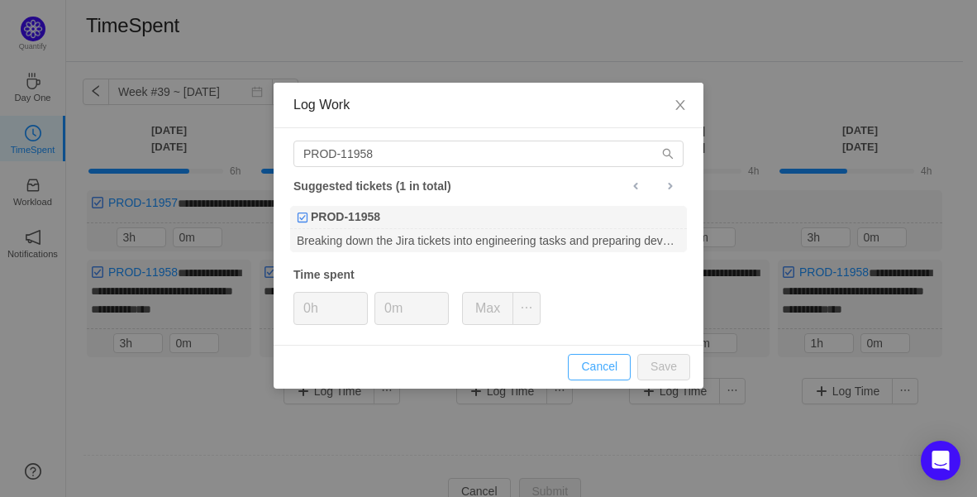
click at [607, 374] on button "Cancel" at bounding box center [599, 367] width 63 height 26
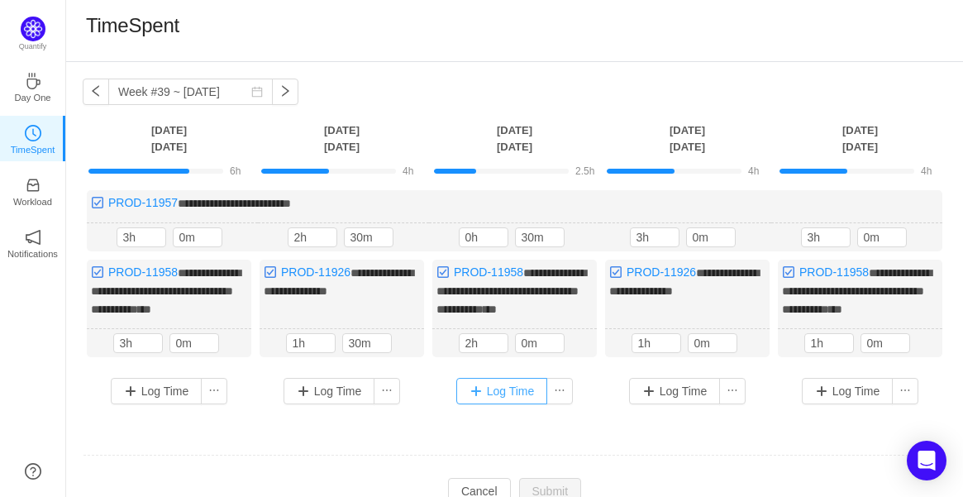
click at [526, 388] on button "Log Time" at bounding box center [502, 391] width 92 height 26
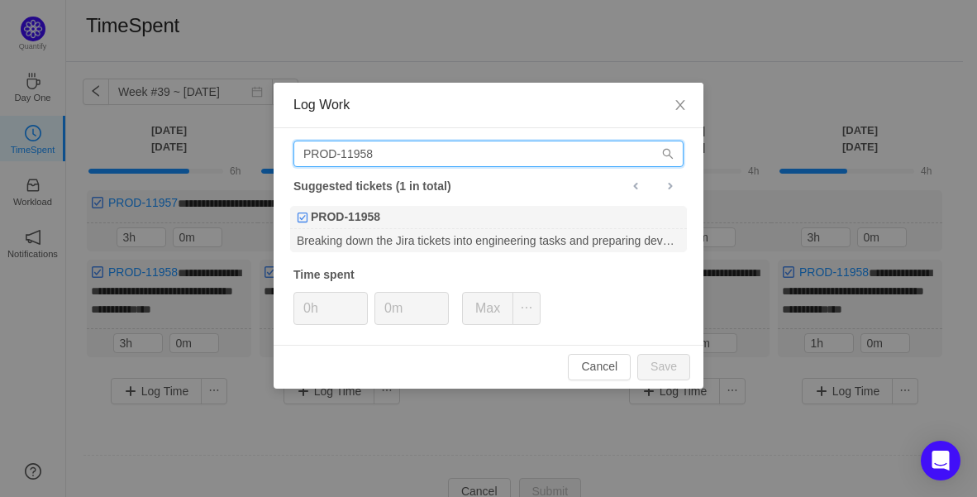
click at [433, 140] on input "PROD-11958" at bounding box center [488, 153] width 390 height 26
drag, startPoint x: 450, startPoint y: 163, endPoint x: 86, endPoint y: 176, distance: 364.6
click at [29, 162] on div "Log Work PROD-11958 Suggested tickets (1 in total) PROD-11958 Breaking down the…" at bounding box center [488, 248] width 977 height 497
paste input "6"
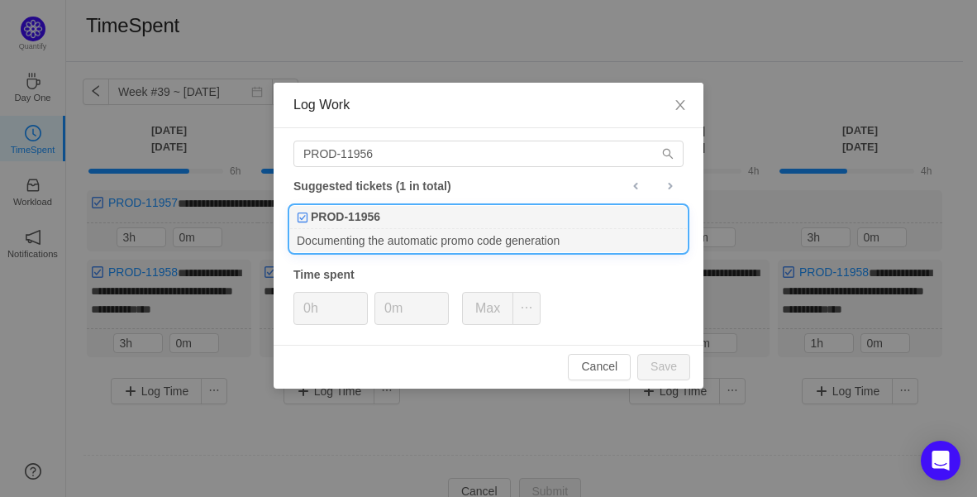
click at [381, 220] on div "PROD-11956" at bounding box center [488, 217] width 397 height 23
click at [366, 293] on span "Increase Value" at bounding box center [358, 302] width 17 height 19
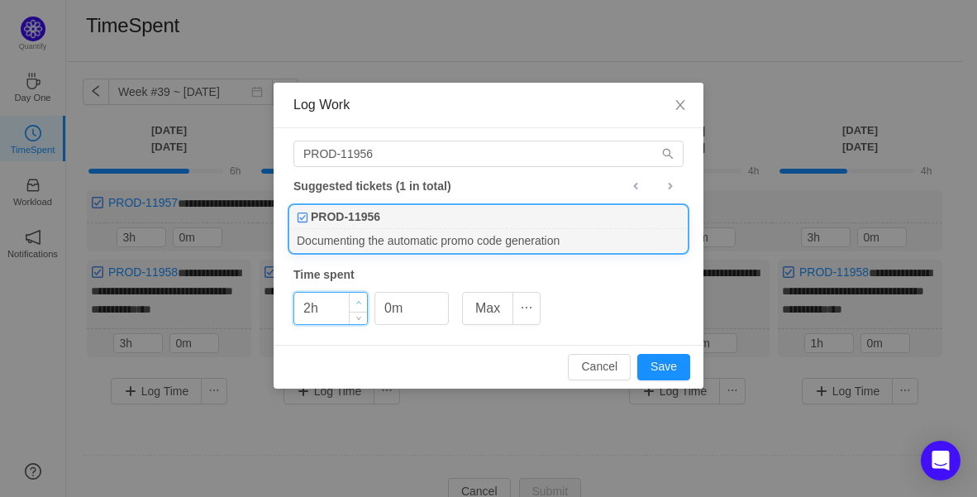
click at [366, 293] on span "Increase Value" at bounding box center [358, 302] width 17 height 19
click at [435, 296] on span "Increase Value" at bounding box center [439, 302] width 17 height 19
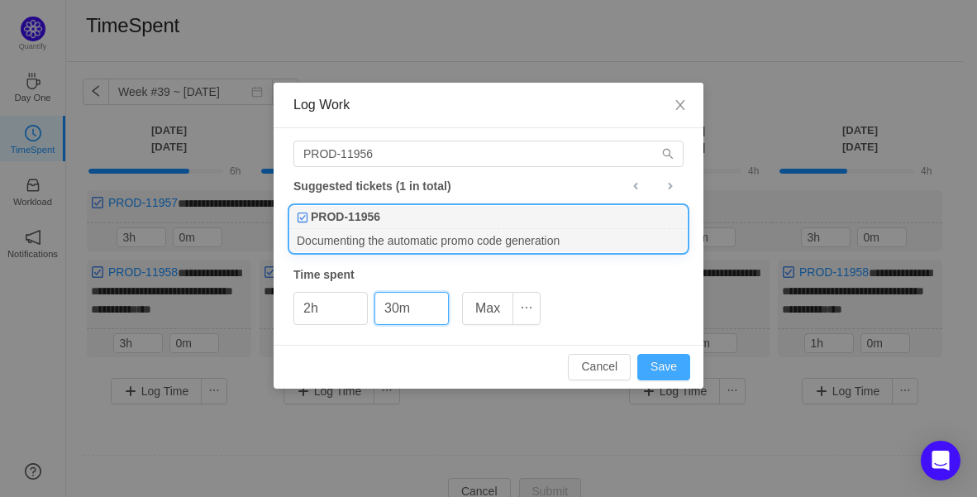
click at [675, 364] on button "Save" at bounding box center [663, 367] width 53 height 26
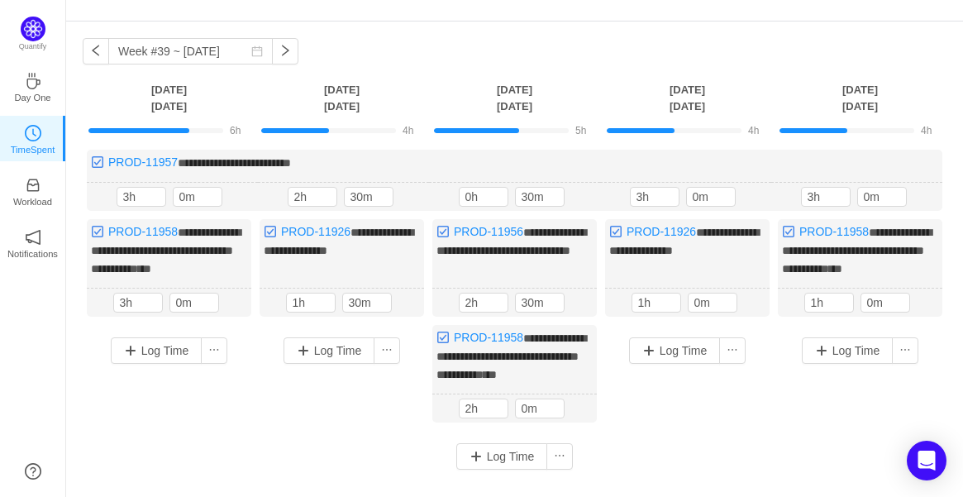
scroll to position [92, 0]
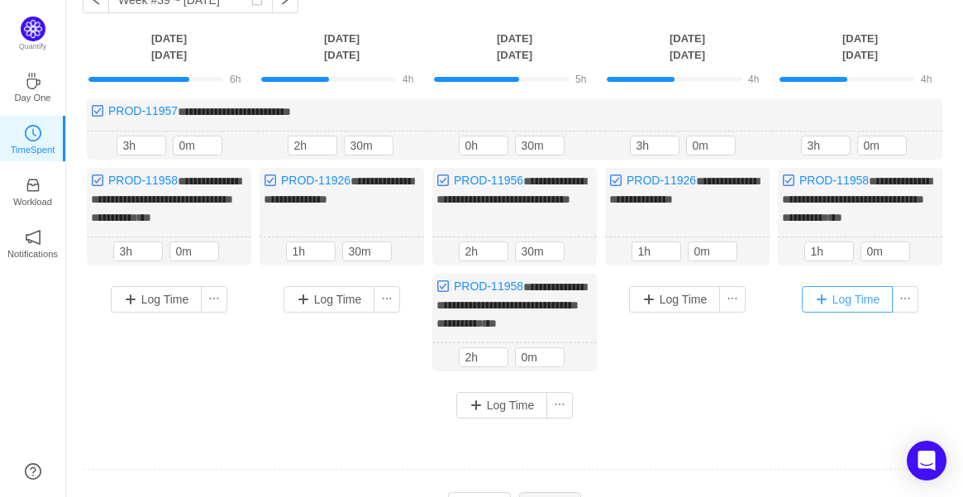
click at [853, 292] on button "Log Time" at bounding box center [848, 299] width 92 height 26
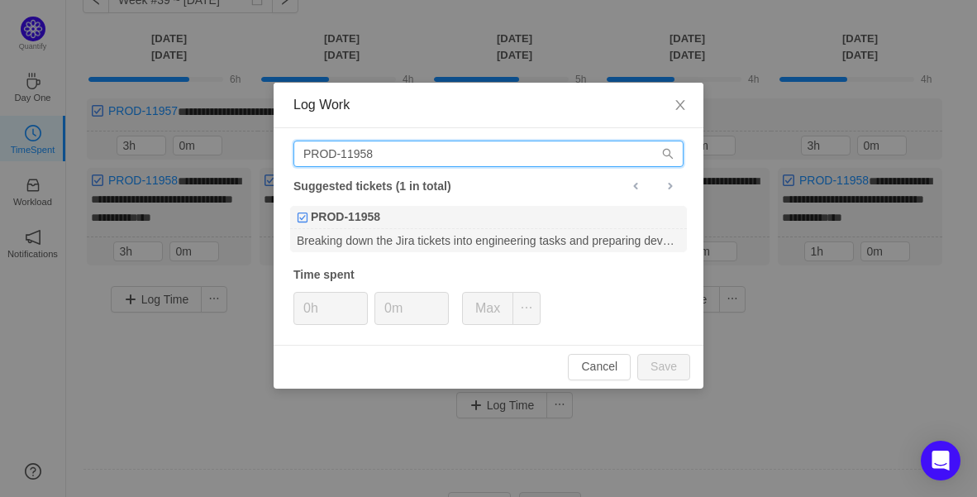
drag, startPoint x: 387, startPoint y: 163, endPoint x: 155, endPoint y: 145, distance: 232.1
click at [156, 145] on div "Log Work PROD-11958 Suggested tickets (1 in total) PROD-11958 Breaking down the…" at bounding box center [488, 248] width 977 height 497
paste input "6"
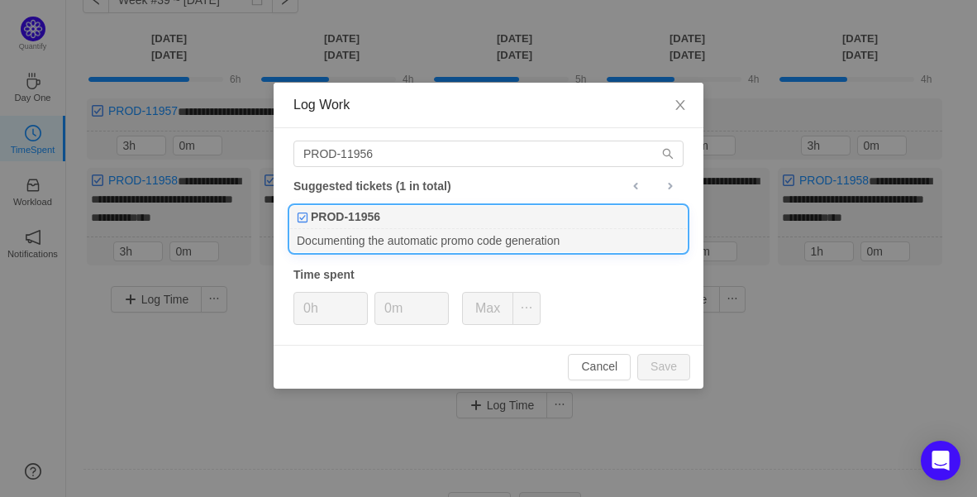
click at [383, 224] on div "PROD-11956" at bounding box center [488, 217] width 397 height 23
click at [361, 297] on span "Increase Value" at bounding box center [358, 302] width 17 height 19
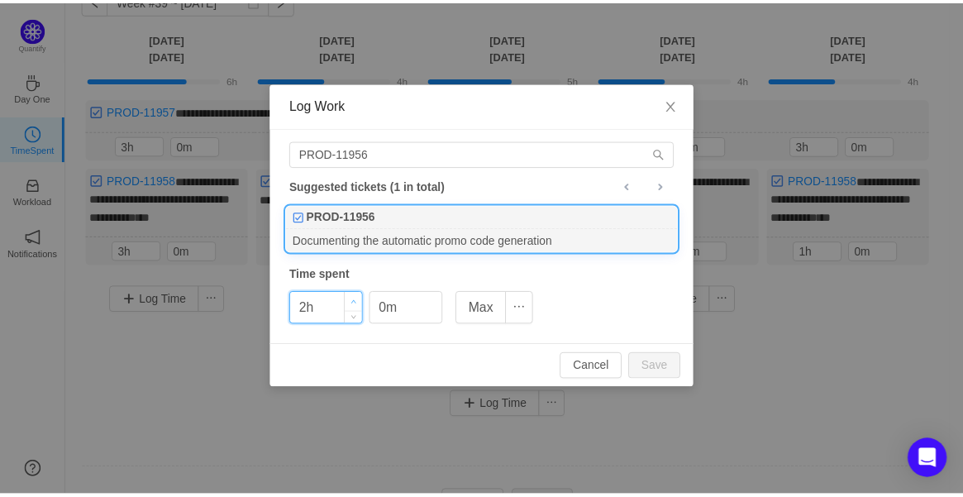
click
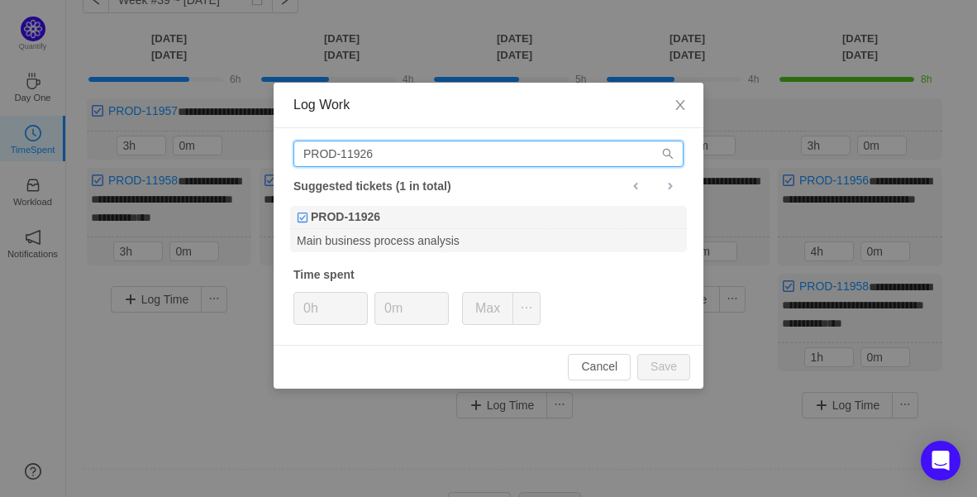
drag, startPoint x: 64, startPoint y: 121, endPoint x: 150, endPoint y: 159, distance: 94.4
paste input "681"
drag, startPoint x: 389, startPoint y: 155, endPoint x: -73, endPoint y: 164, distance: 462.0
paste input "681"
drag, startPoint x: 230, startPoint y: 144, endPoint x: 83, endPoint y: 155, distance: 147.5
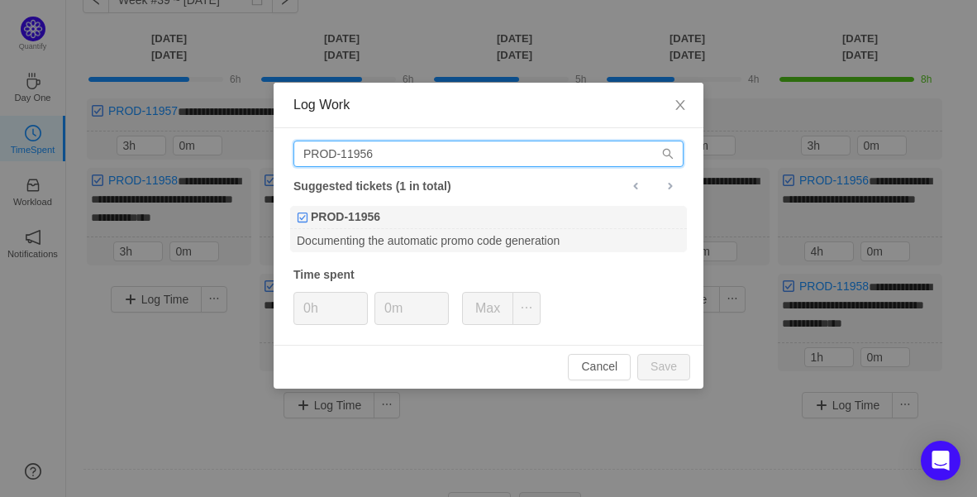
paste input "681"
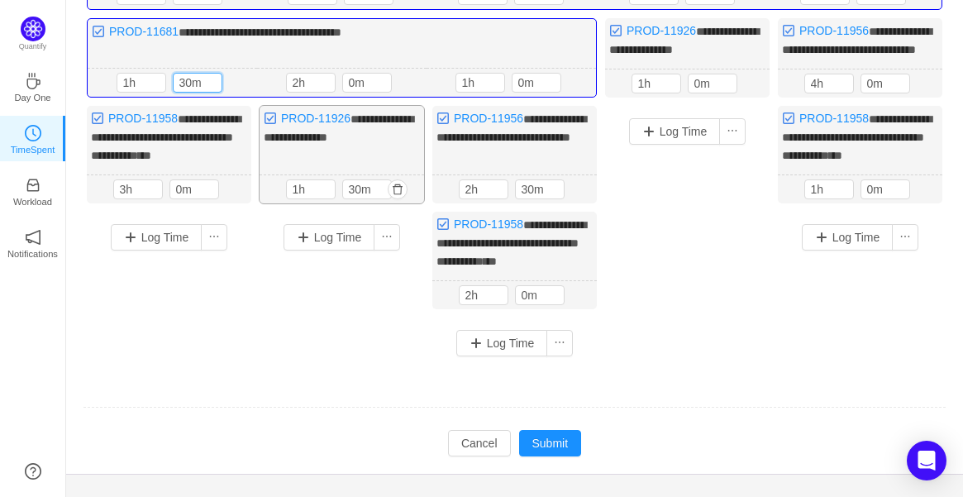
scroll to position [183, 0]
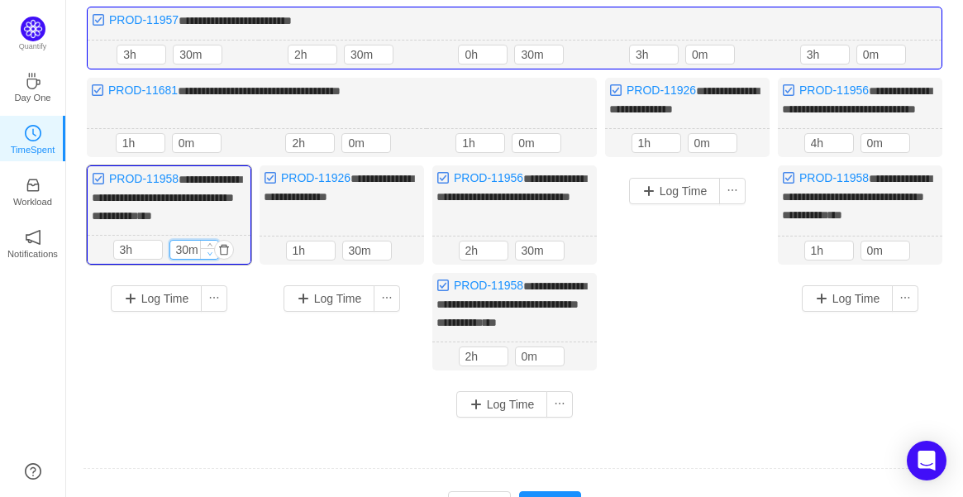
drag, startPoint x: 207, startPoint y: 256, endPoint x: 213, endPoint y: 264, distance: 10.0
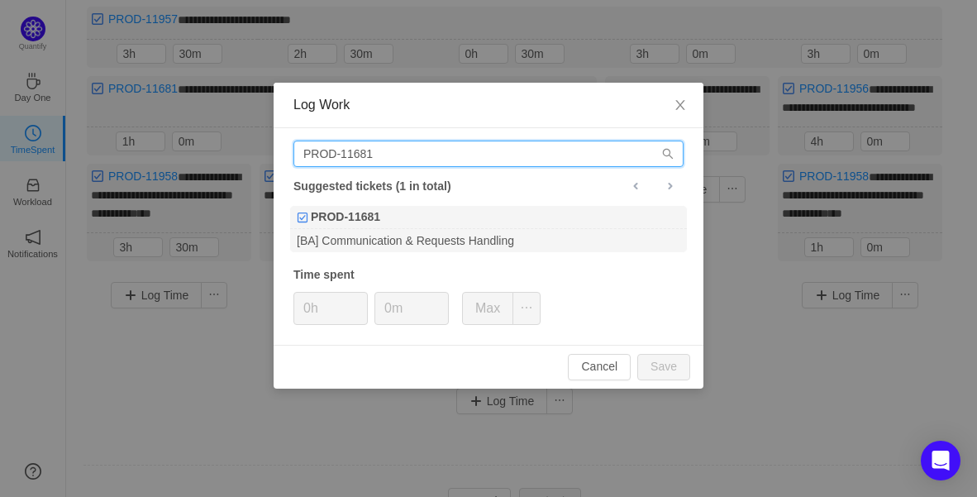
drag, startPoint x: 399, startPoint y: 155, endPoint x: 139, endPoint y: 143, distance: 260.5
paste input "954"
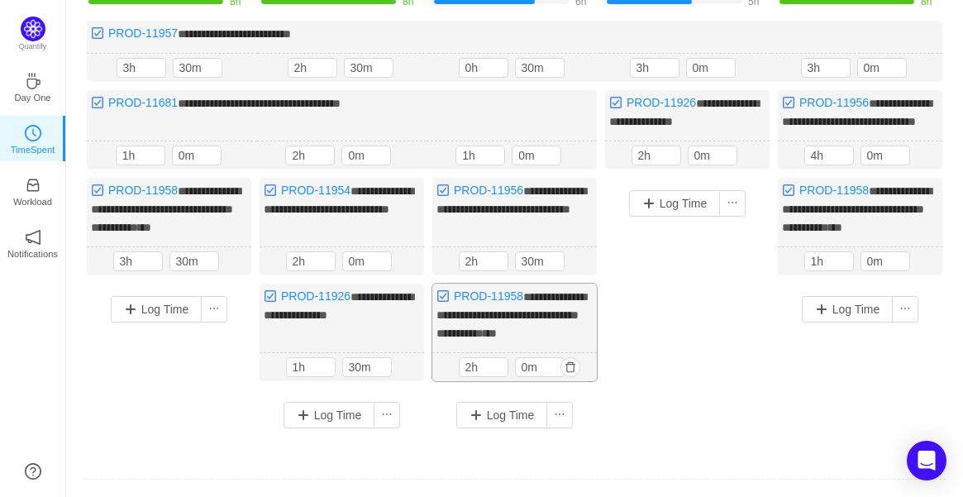
scroll to position [278, 0]
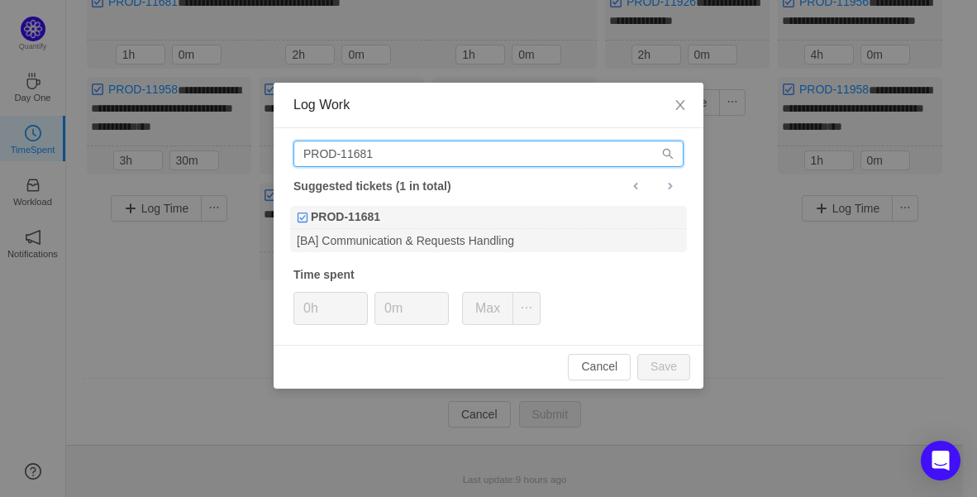
drag, startPoint x: 431, startPoint y: 158, endPoint x: 118, endPoint y: 141, distance: 312.8
paste input "954"
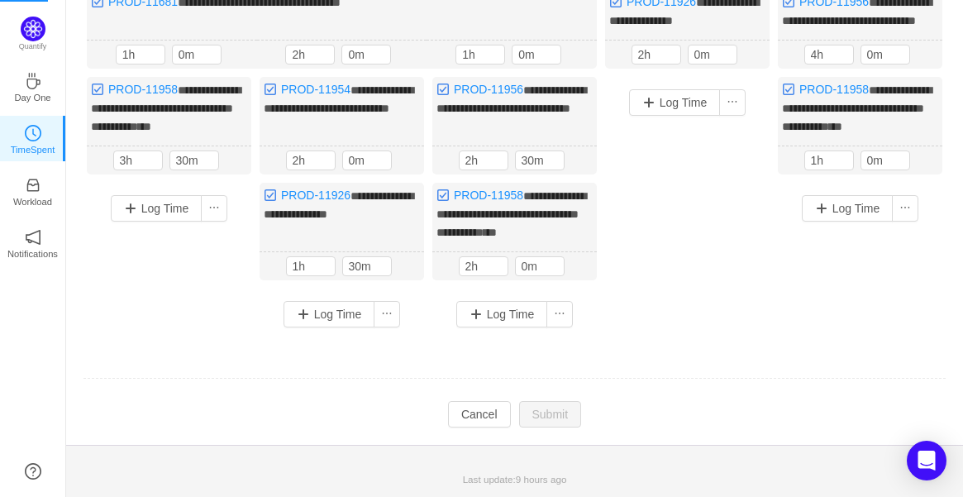
scroll to position [94, 0]
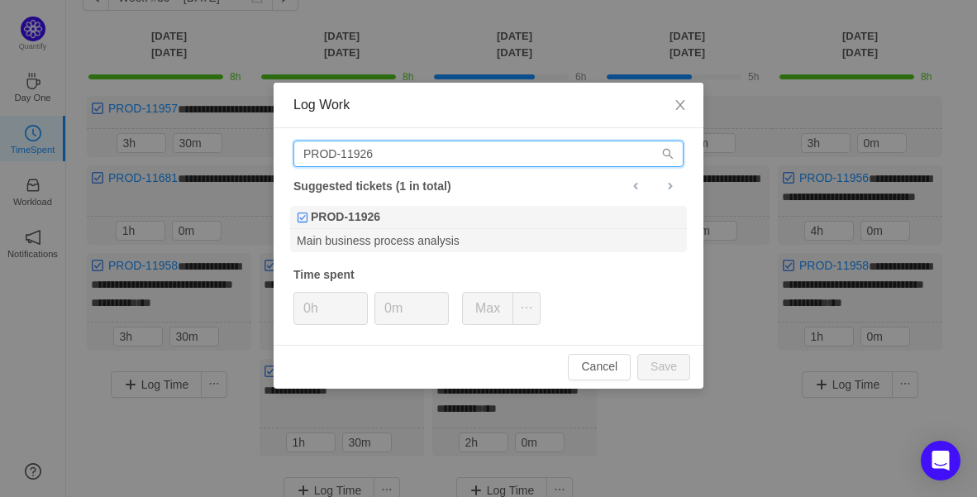
drag, startPoint x: 453, startPoint y: 152, endPoint x: 151, endPoint y: 136, distance: 302.1
paste input "54"
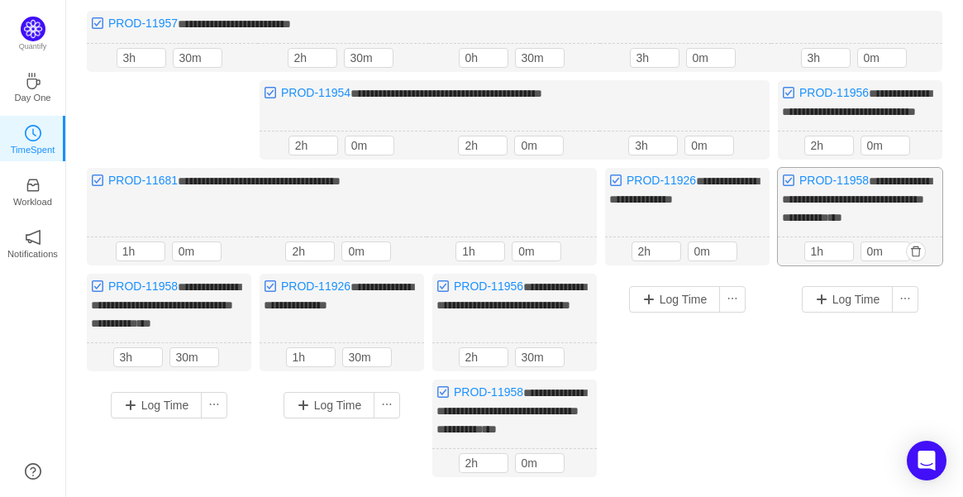
scroll to position [88, 0]
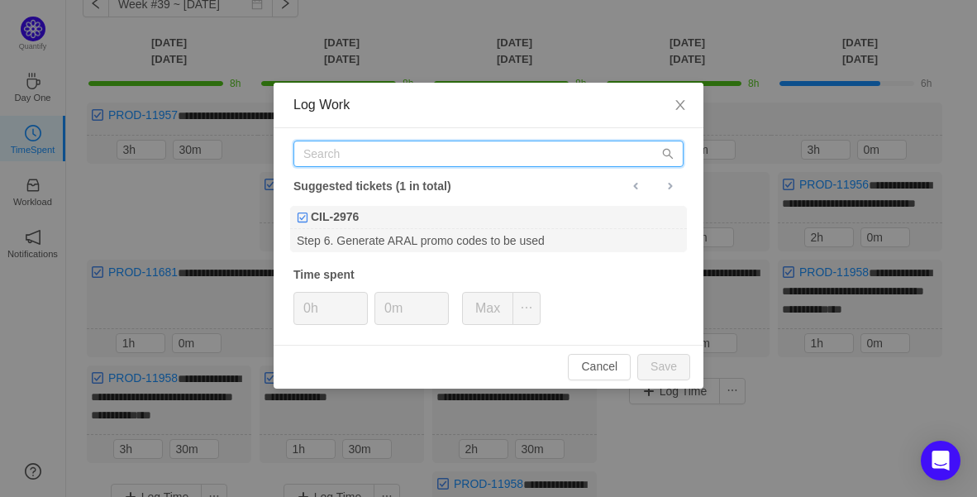
paste input "PROD-11996"
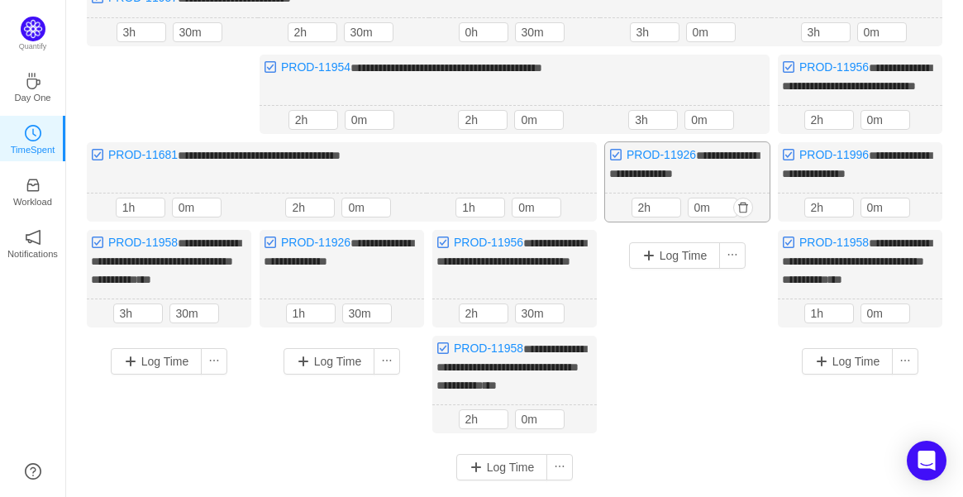
scroll to position [0, 0]
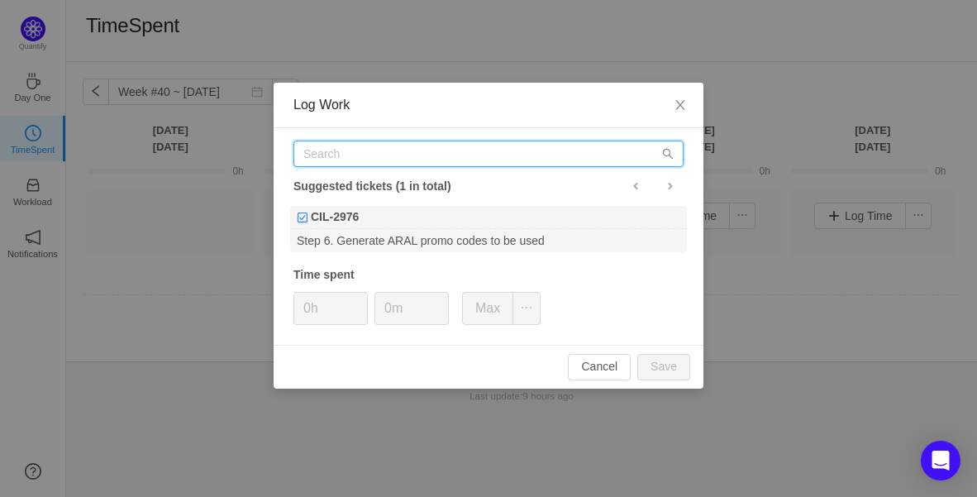
paste input "PROD-11996"
paste input "PROD-11957"
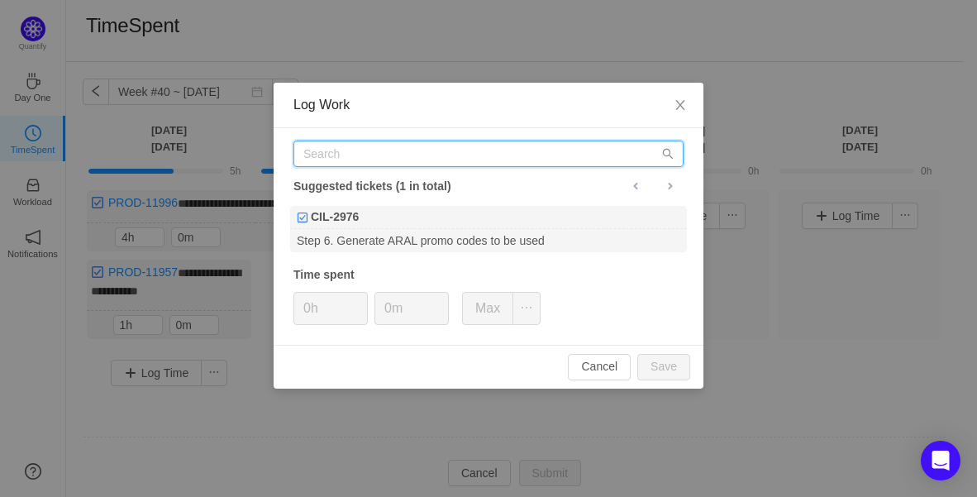
paste input "PROD-11957"
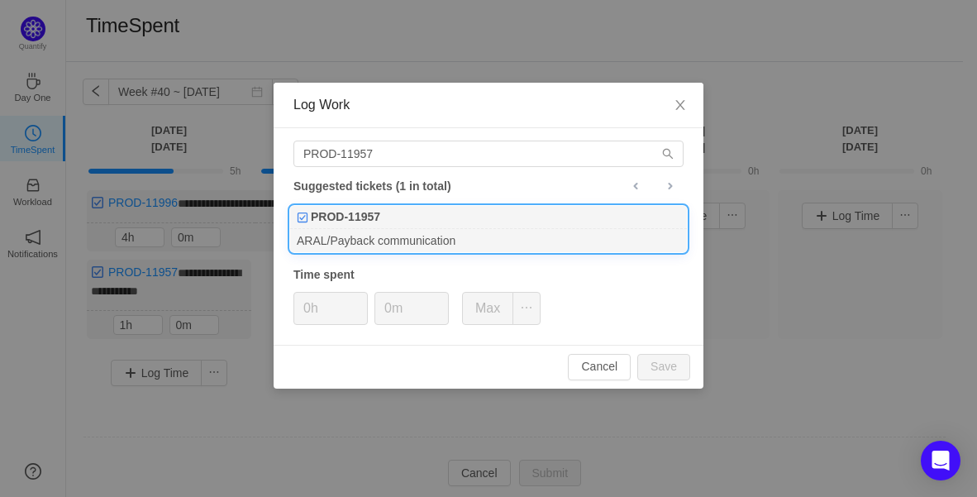
drag, startPoint x: 417, startPoint y: 231, endPoint x: 426, endPoint y: 242, distance: 14.1
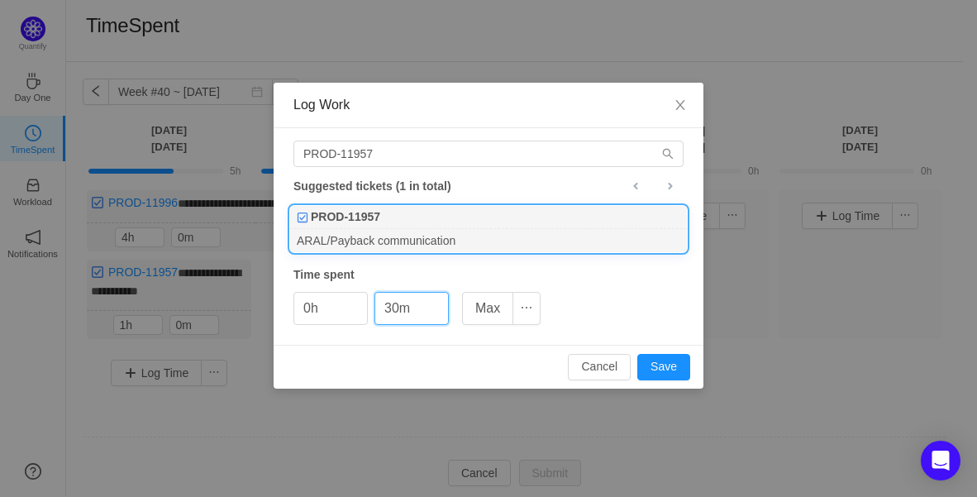
drag, startPoint x: 701, startPoint y: 372, endPoint x: 692, endPoint y: 371, distance: 9.1
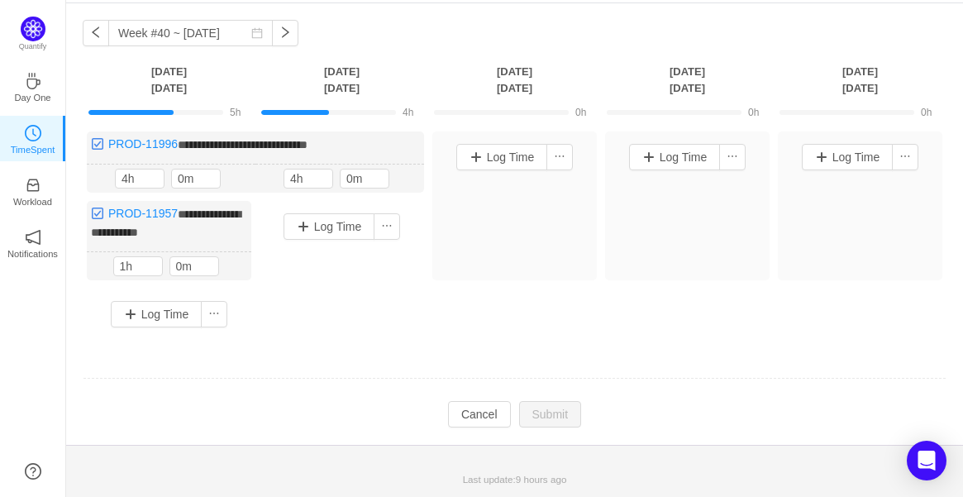
scroll to position [29, 0]
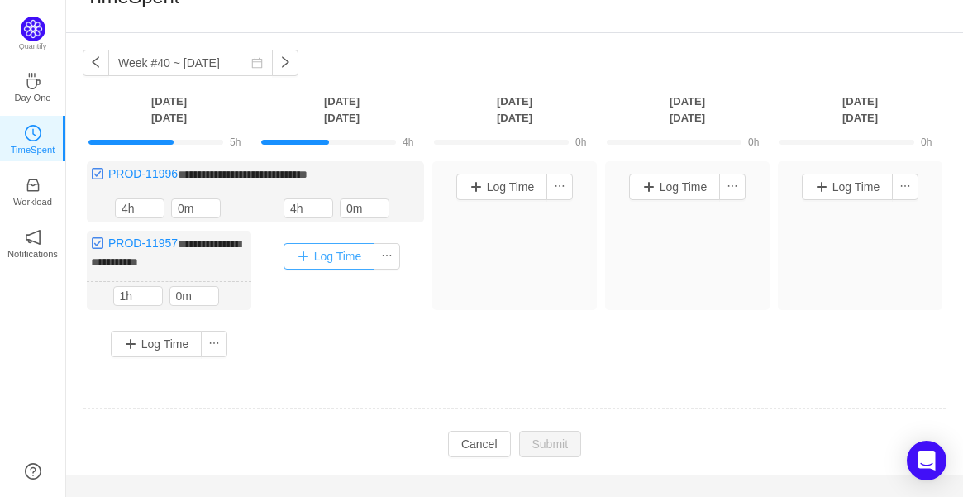
drag, startPoint x: 323, startPoint y: 241, endPoint x: 333, endPoint y: 251, distance: 14.0
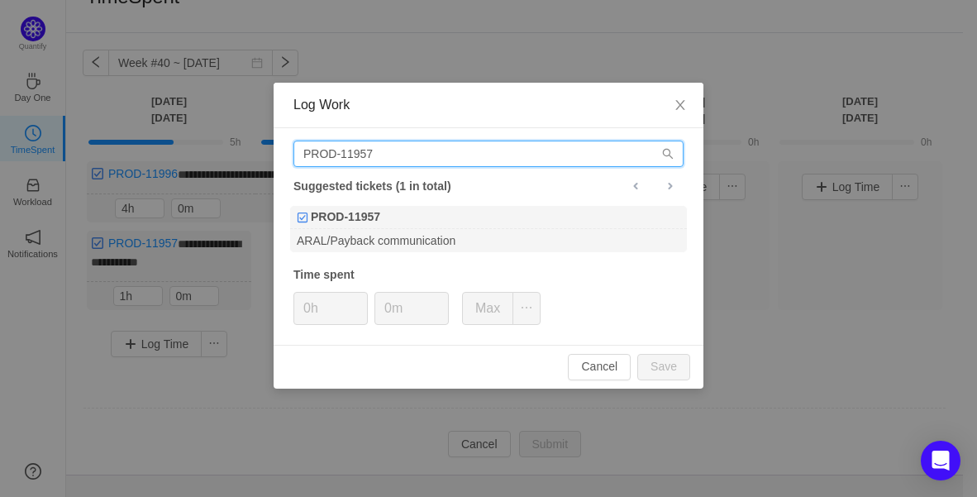
drag, startPoint x: 461, startPoint y: 150, endPoint x: 69, endPoint y: 178, distance: 392.7
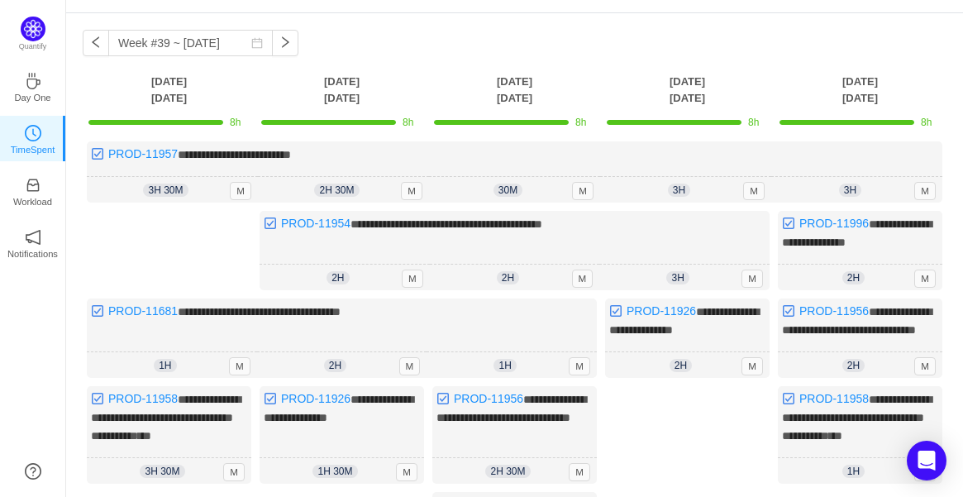
scroll to position [0, 0]
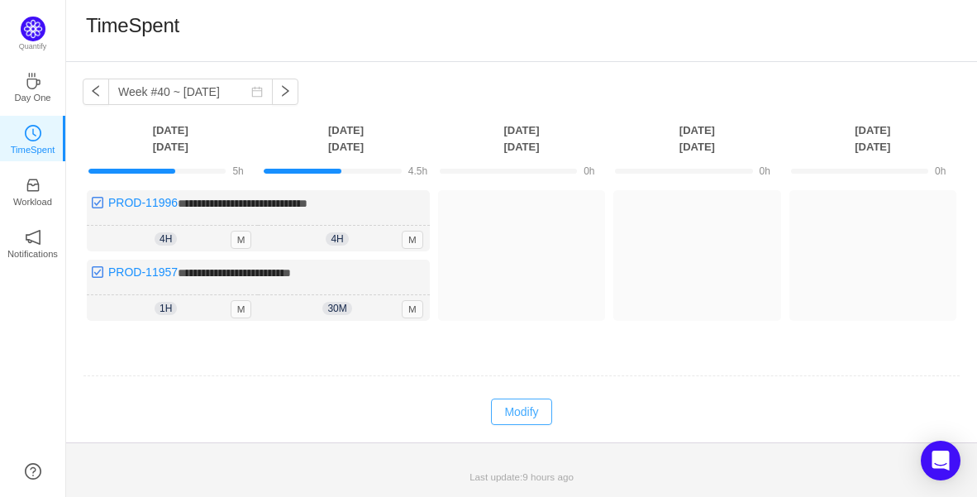
drag, startPoint x: 519, startPoint y: 403, endPoint x: 349, endPoint y: 336, distance: 182.9
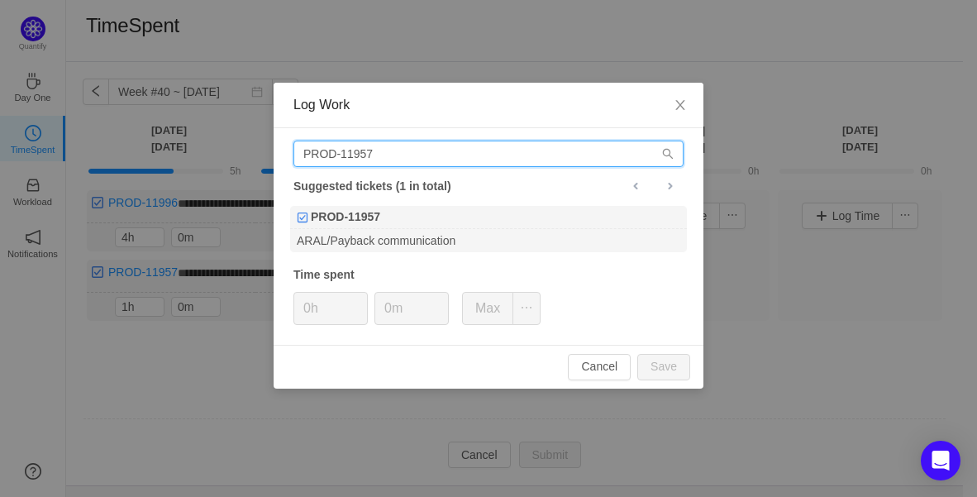
drag, startPoint x: 416, startPoint y: 150, endPoint x: 227, endPoint y: 145, distance: 189.3
paste input "681"
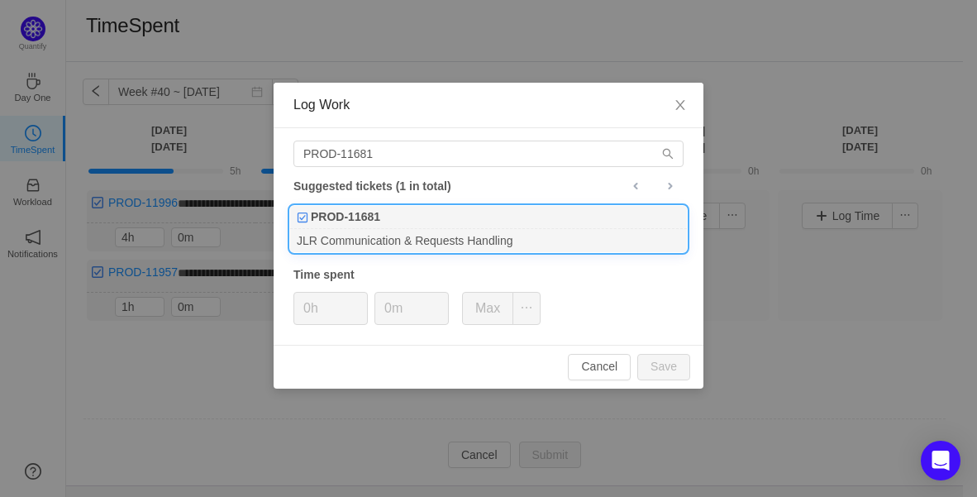
drag, startPoint x: 446, startPoint y: 215, endPoint x: 435, endPoint y: 232, distance: 20.9
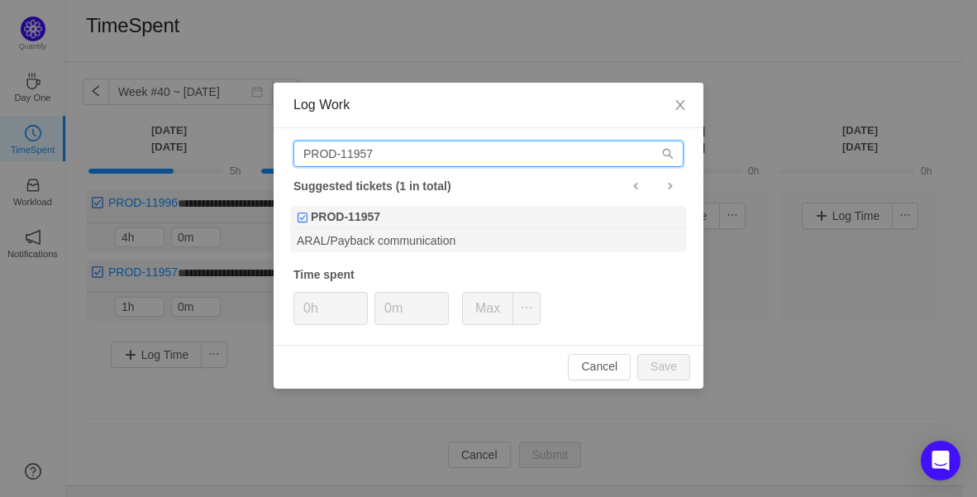
drag, startPoint x: 411, startPoint y: 159, endPoint x: 222, endPoint y: 128, distance: 191.0
paste input "681"
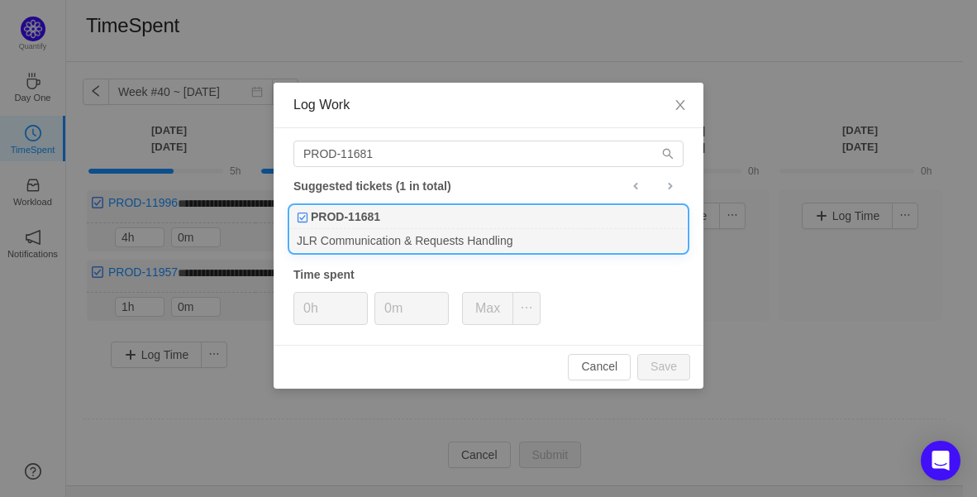
drag, startPoint x: 434, startPoint y: 256, endPoint x: 424, endPoint y: 242, distance: 17.2
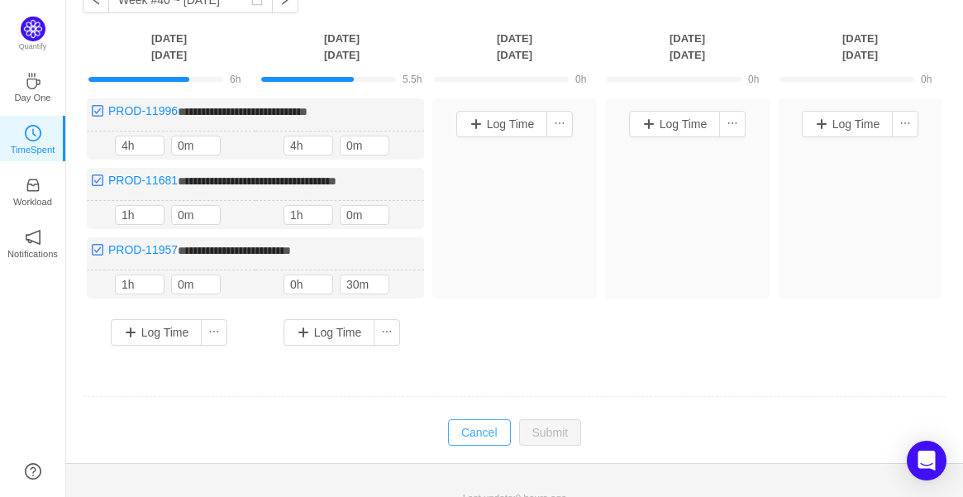
scroll to position [70, 0]
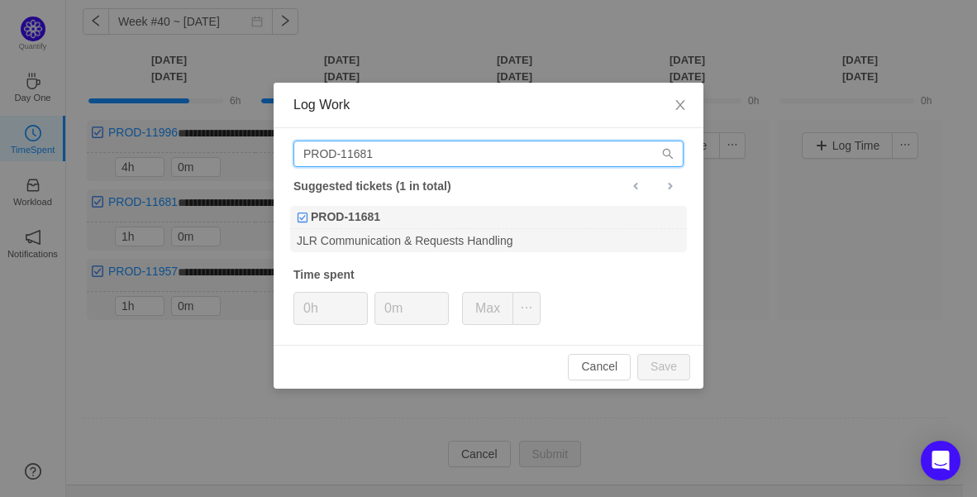
drag, startPoint x: 370, startPoint y: 140, endPoint x: 400, endPoint y: 143, distance: 29.9
drag, startPoint x: 364, startPoint y: 147, endPoint x: 101, endPoint y: 145, distance: 262.8
paste input "954"
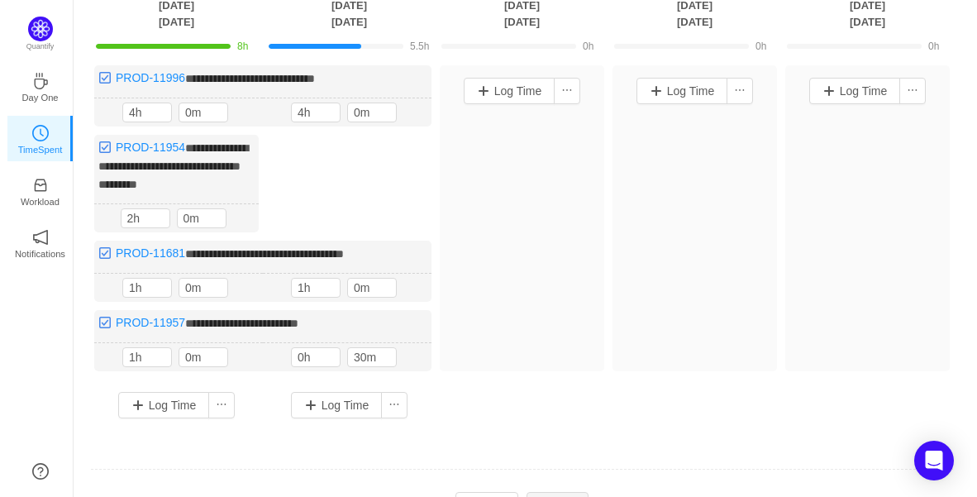
scroll to position [226, 0]
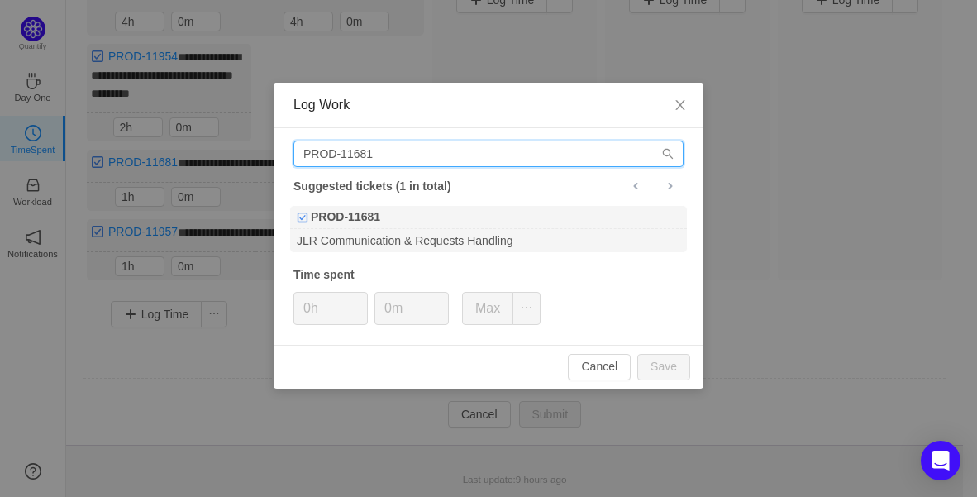
drag, startPoint x: 397, startPoint y: 157, endPoint x: 95, endPoint y: 152, distance: 301.6
paste input "954"
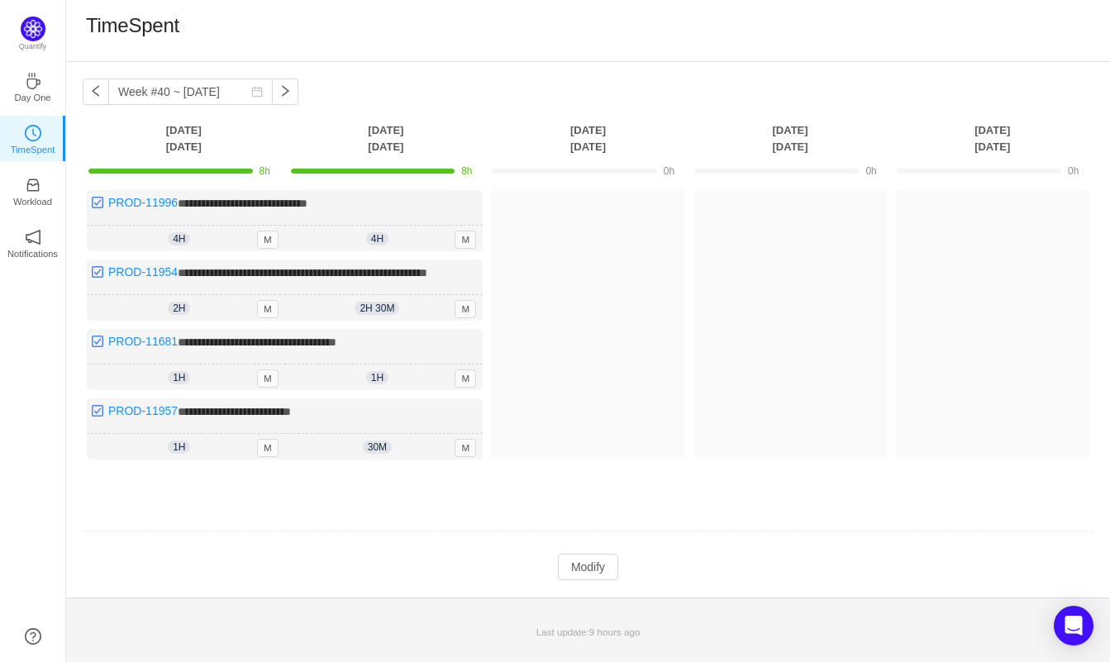
scroll to position [0, 0]
